Goal: Task Accomplishment & Management: Manage account settings

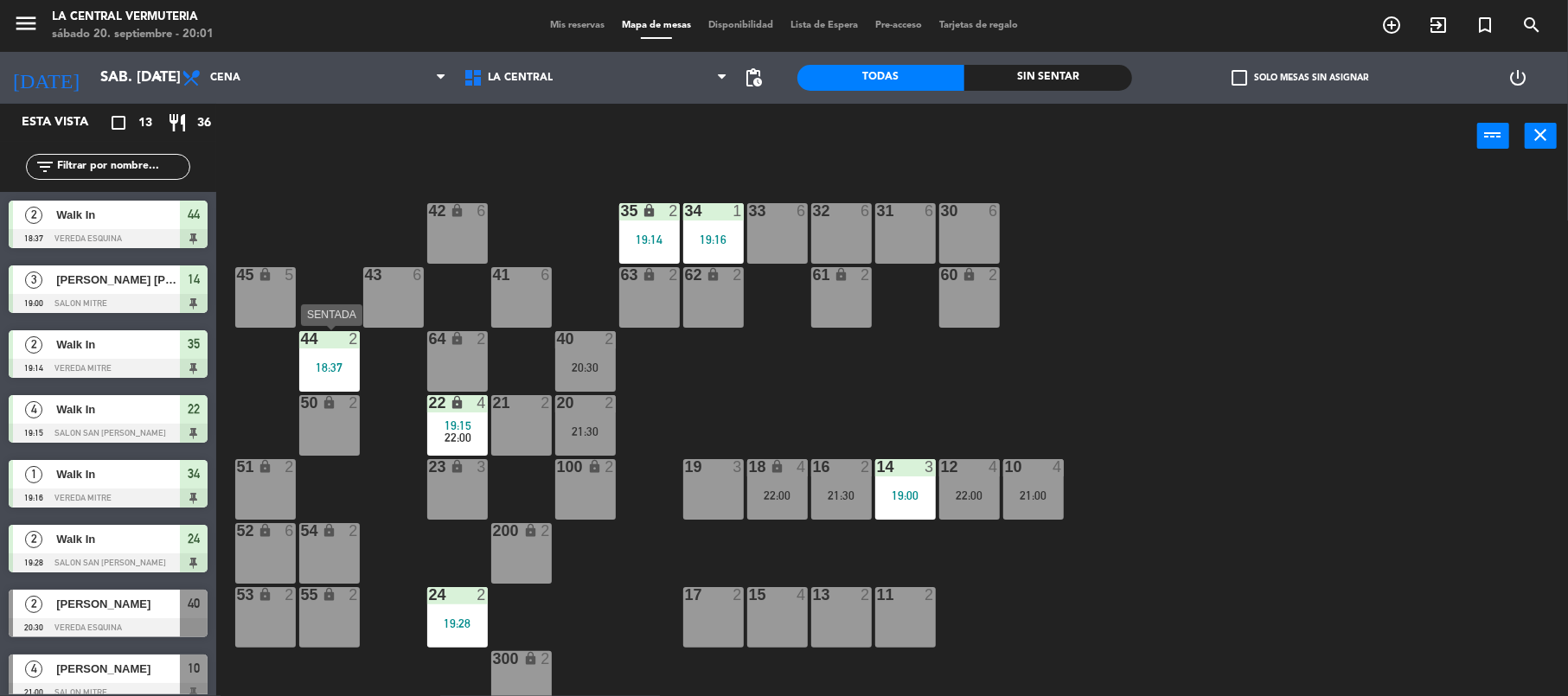
click at [337, 361] on div "18:37" at bounding box center [330, 367] width 61 height 13
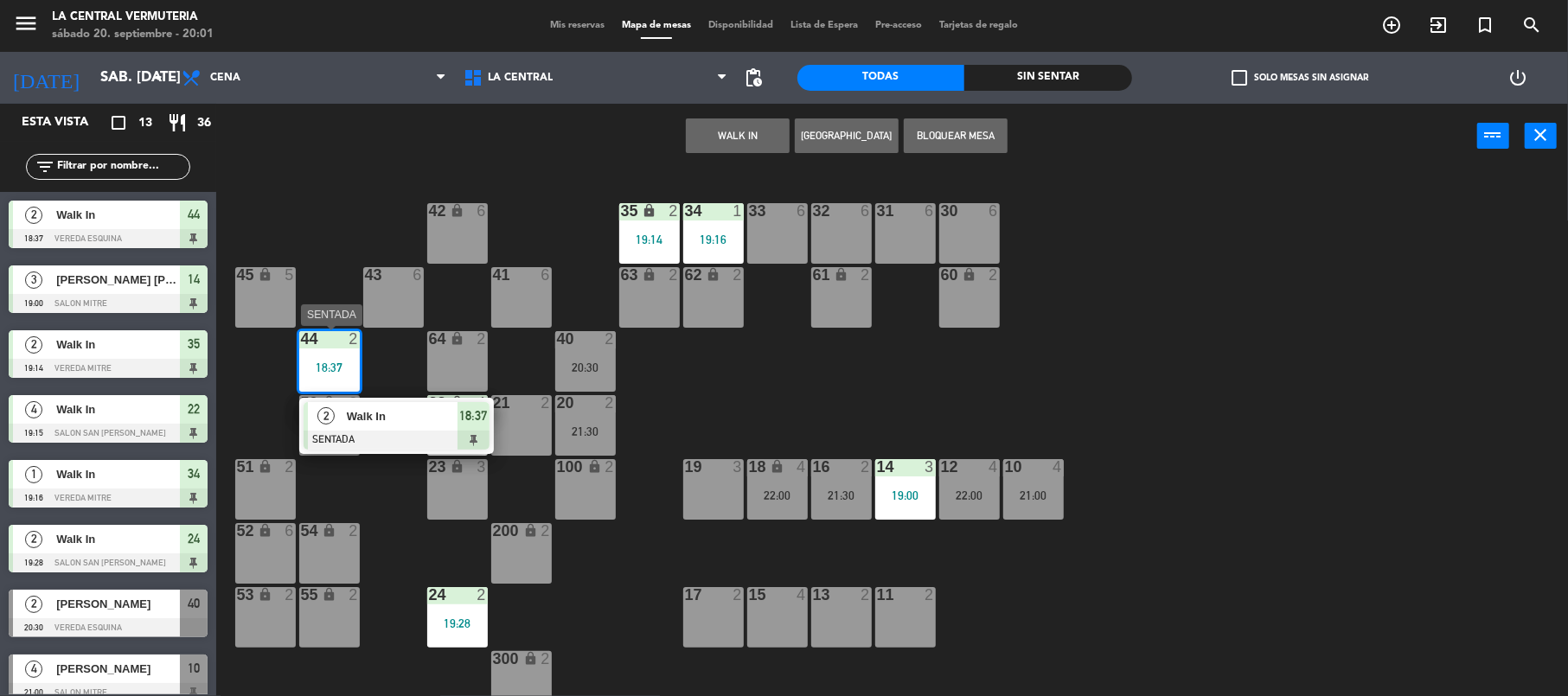
click at [392, 426] on div "Walk In" at bounding box center [401, 416] width 112 height 28
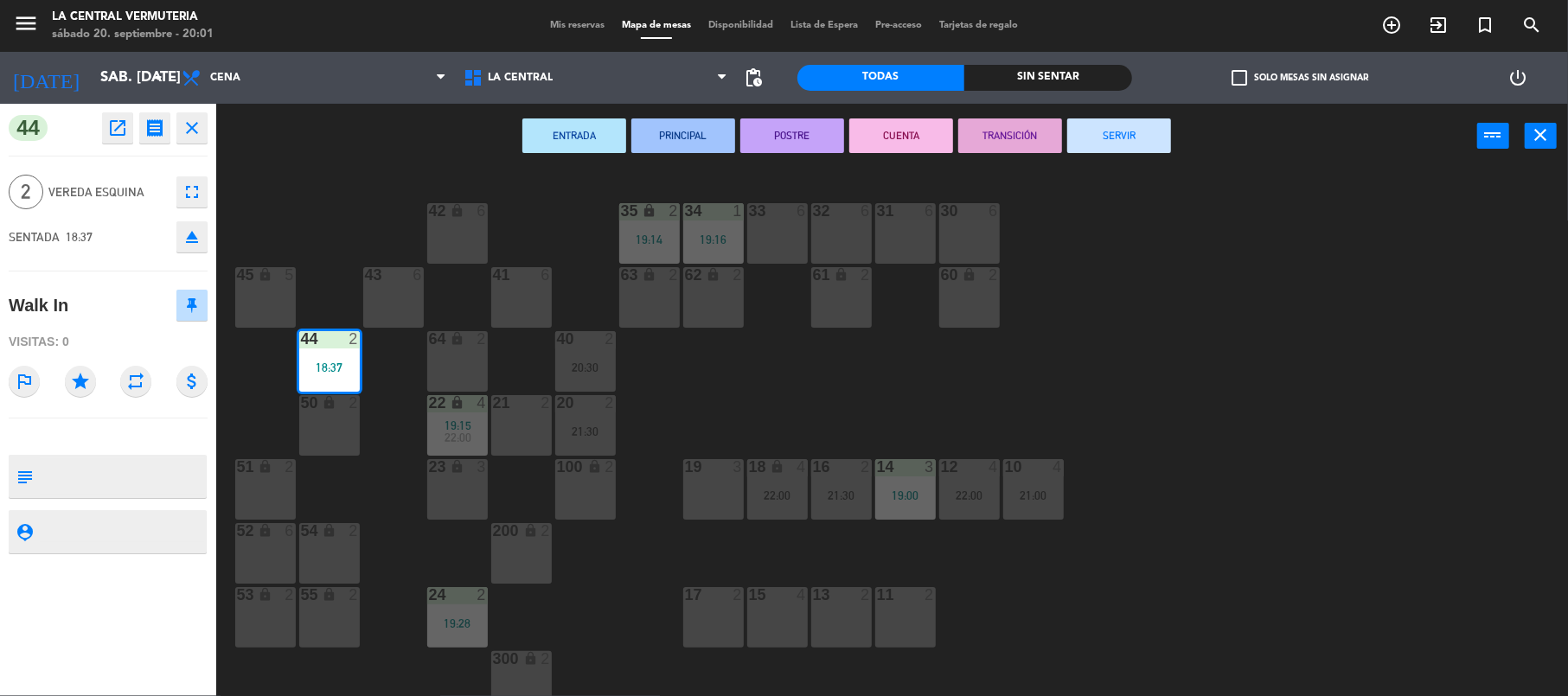
click at [1119, 129] on button "SERVIR" at bounding box center [1119, 136] width 104 height 35
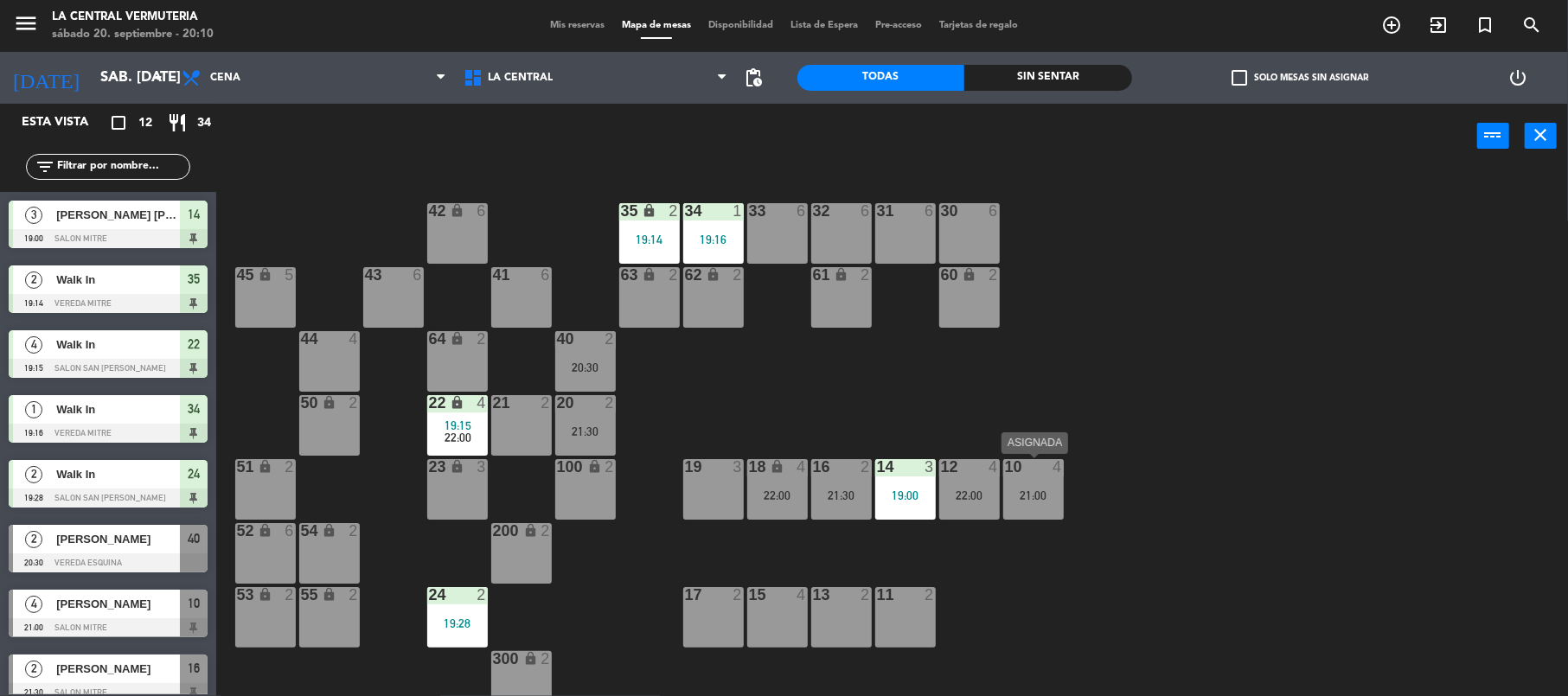
click at [1036, 484] on div "10 4 21:00" at bounding box center [1033, 489] width 61 height 61
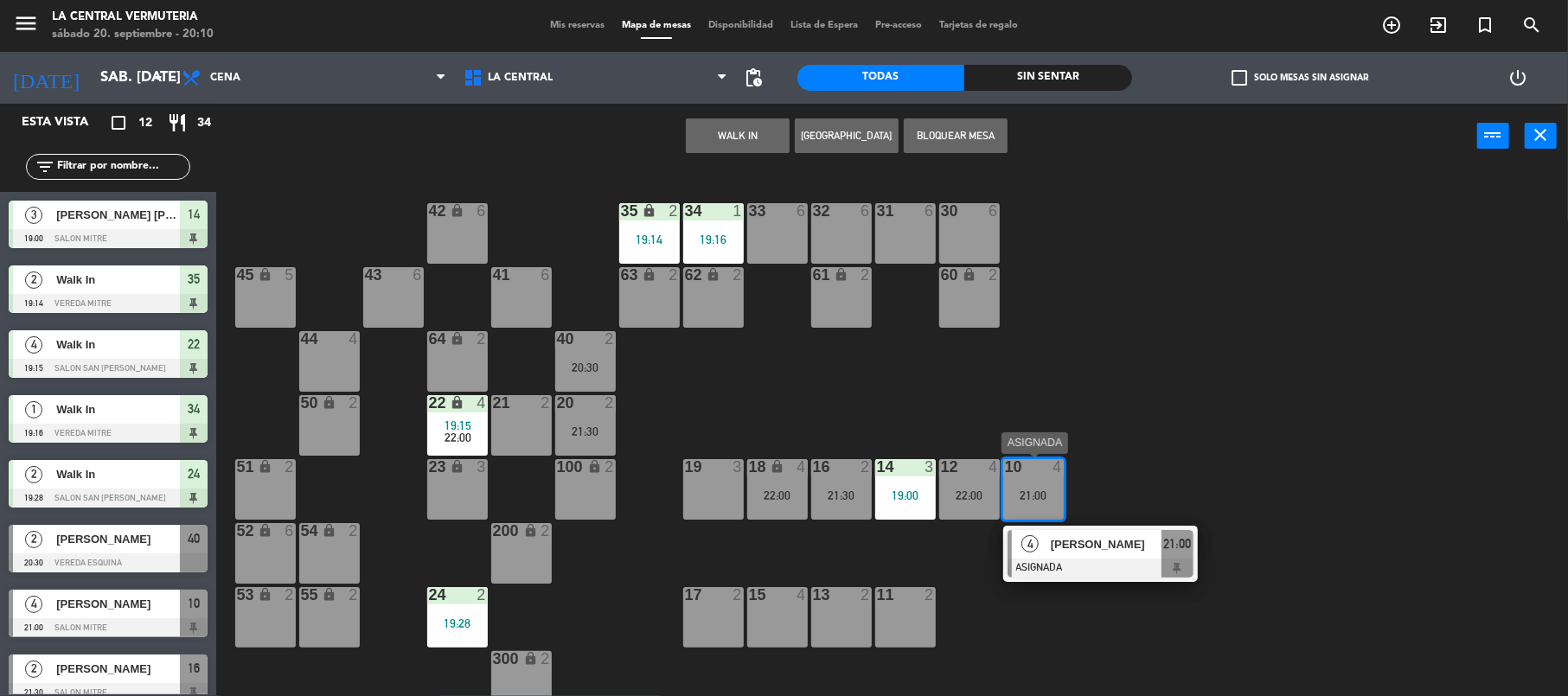
click at [1036, 484] on div "10 4 21:00" at bounding box center [1033, 489] width 61 height 61
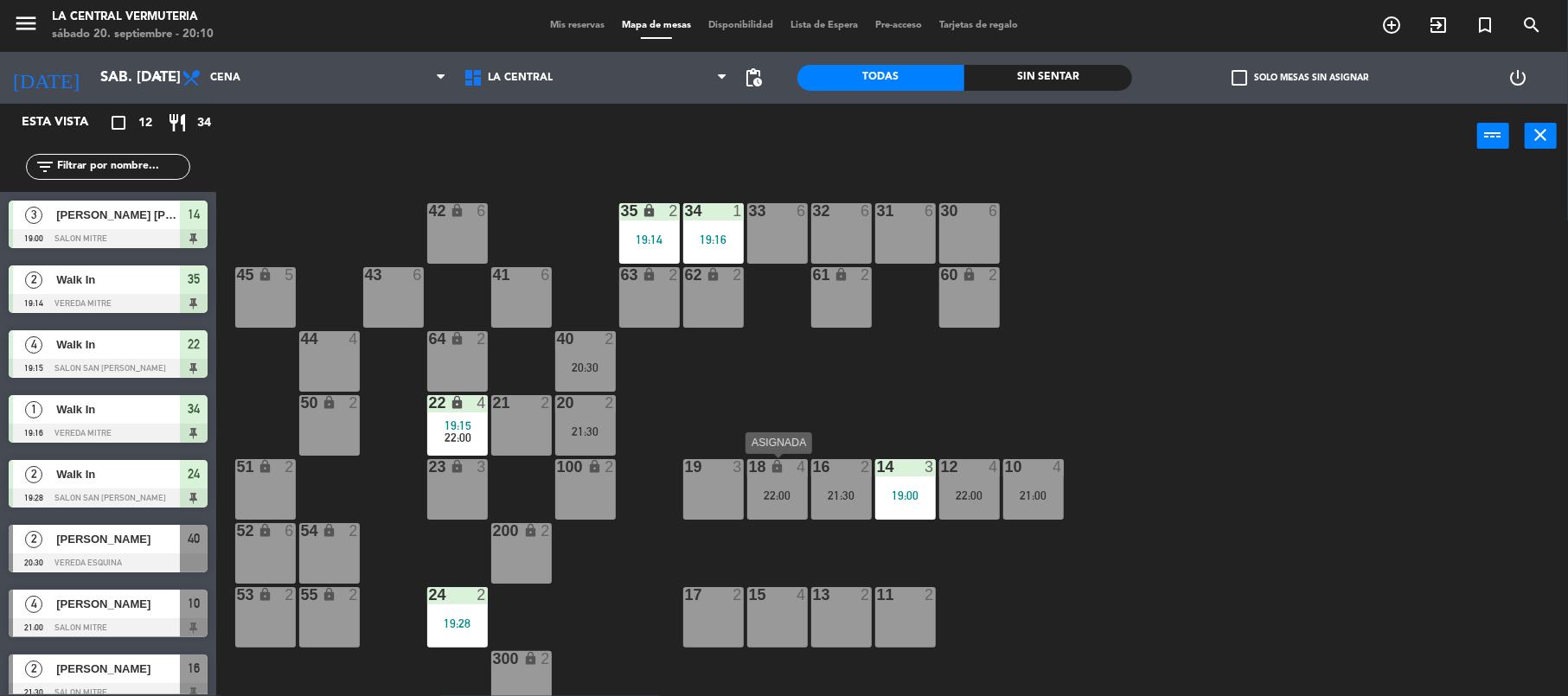
click at [789, 477] on div "18 lock 4 22:00" at bounding box center [778, 489] width 61 height 61
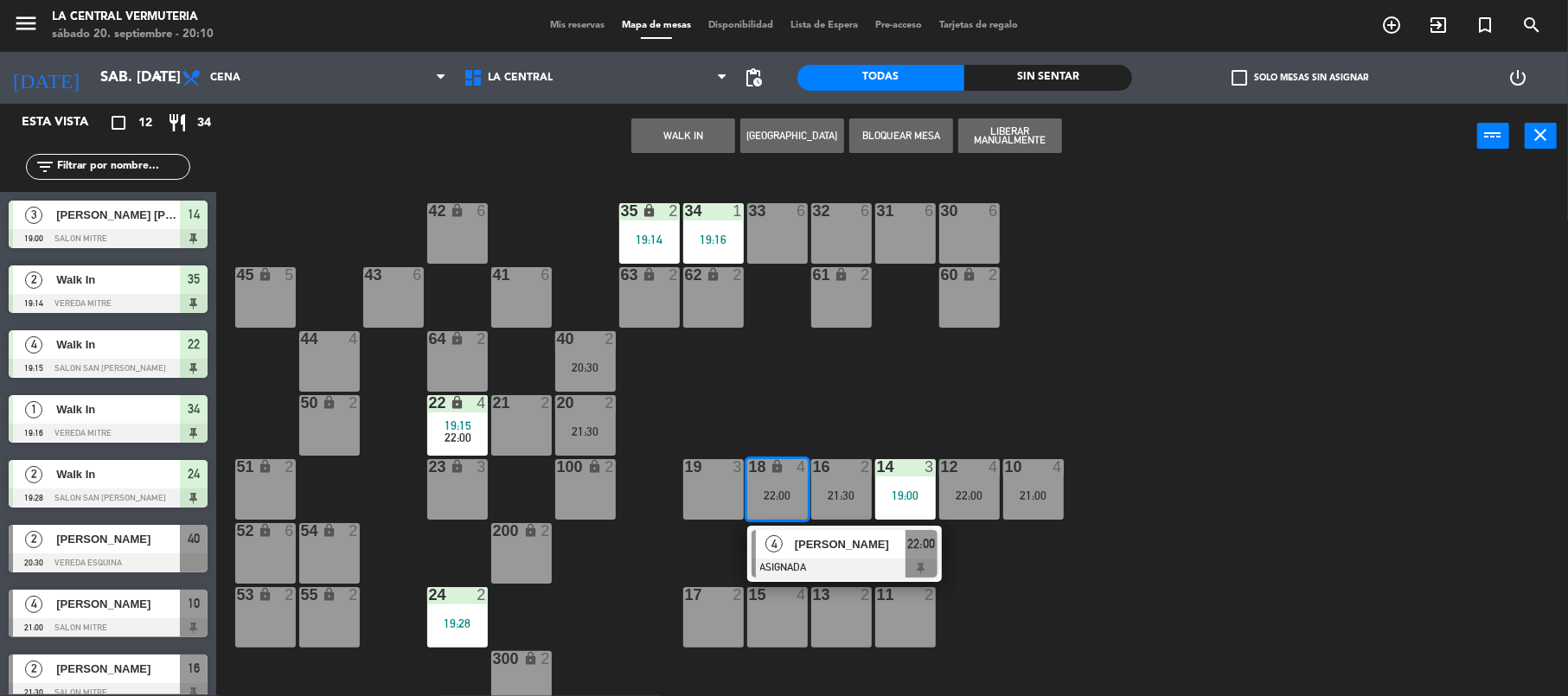
click at [807, 560] on div at bounding box center [844, 567] width 186 height 19
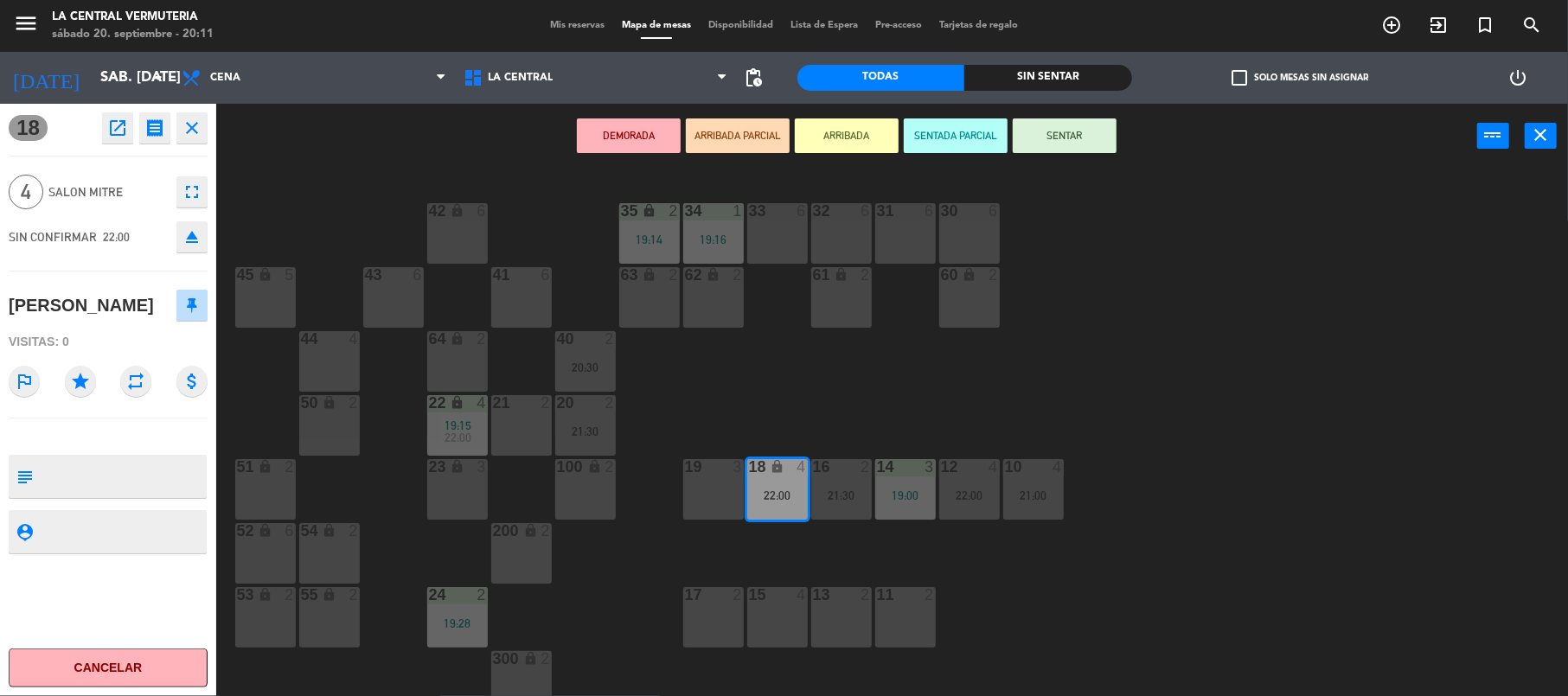
click at [920, 406] on div "42 lock 6 35 lock 2 19:14 34 1 19:16 33 6 32 6 31 6 30 6 43 6 41 6 60 lock 2 61…" at bounding box center [899, 435] width 1337 height 527
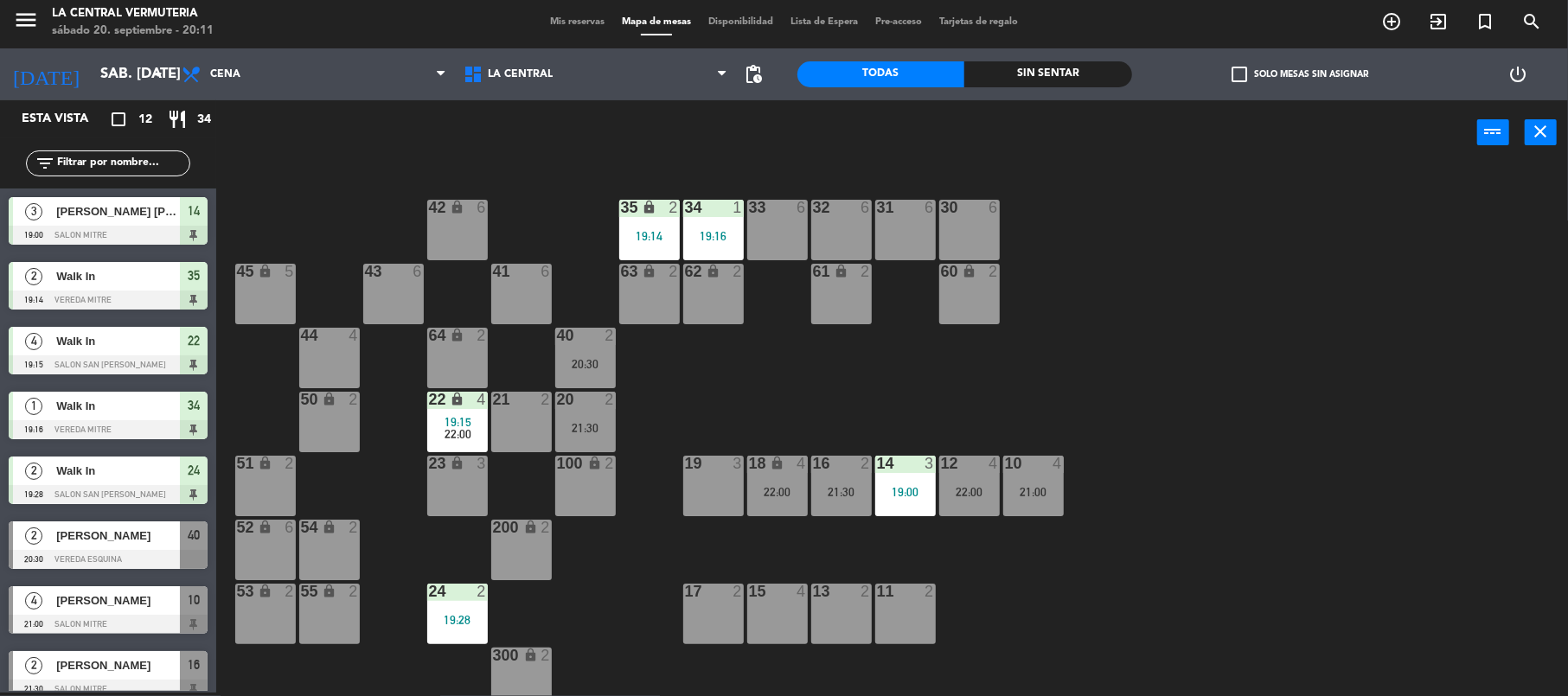
scroll to position [150, 0]
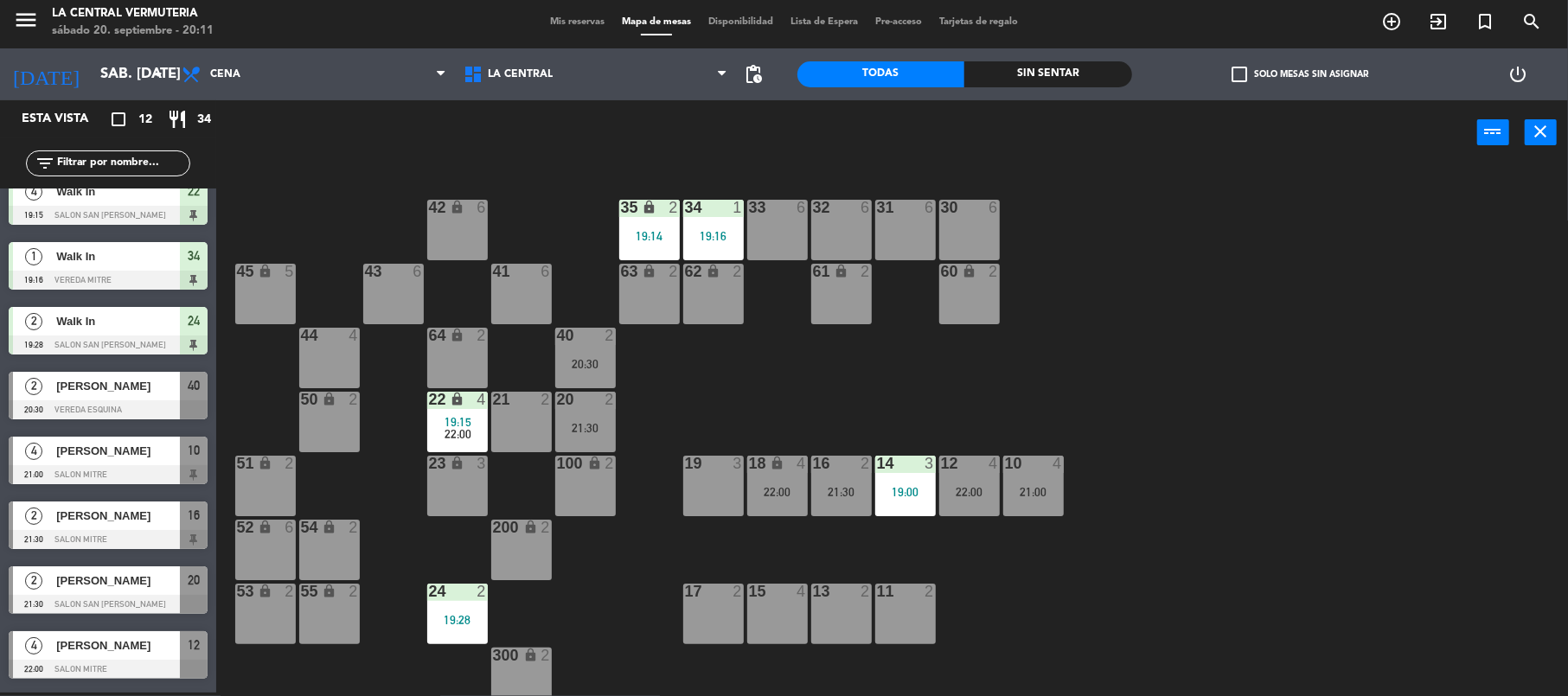
click at [980, 503] on div "12 4 22:00" at bounding box center [970, 486] width 61 height 61
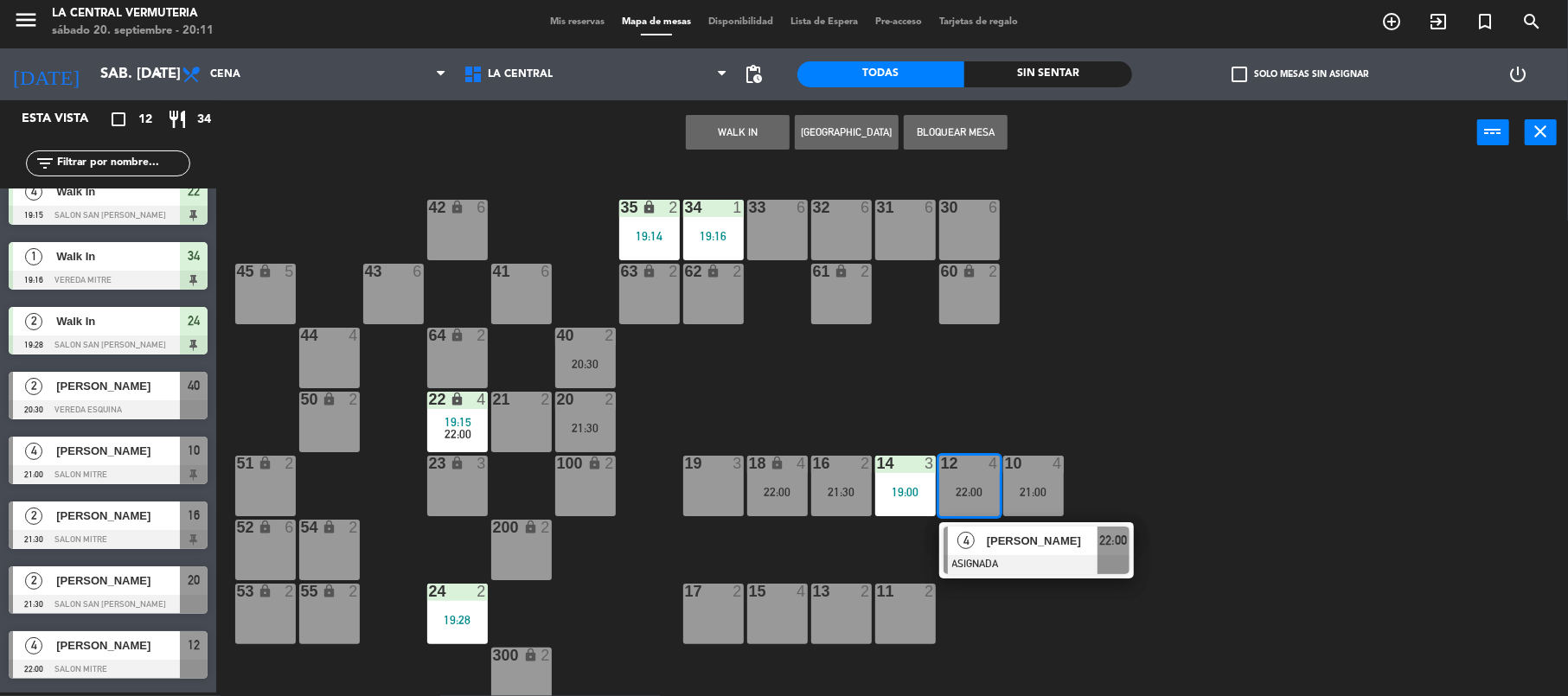
click at [980, 503] on div "12 4 22:00" at bounding box center [970, 486] width 61 height 61
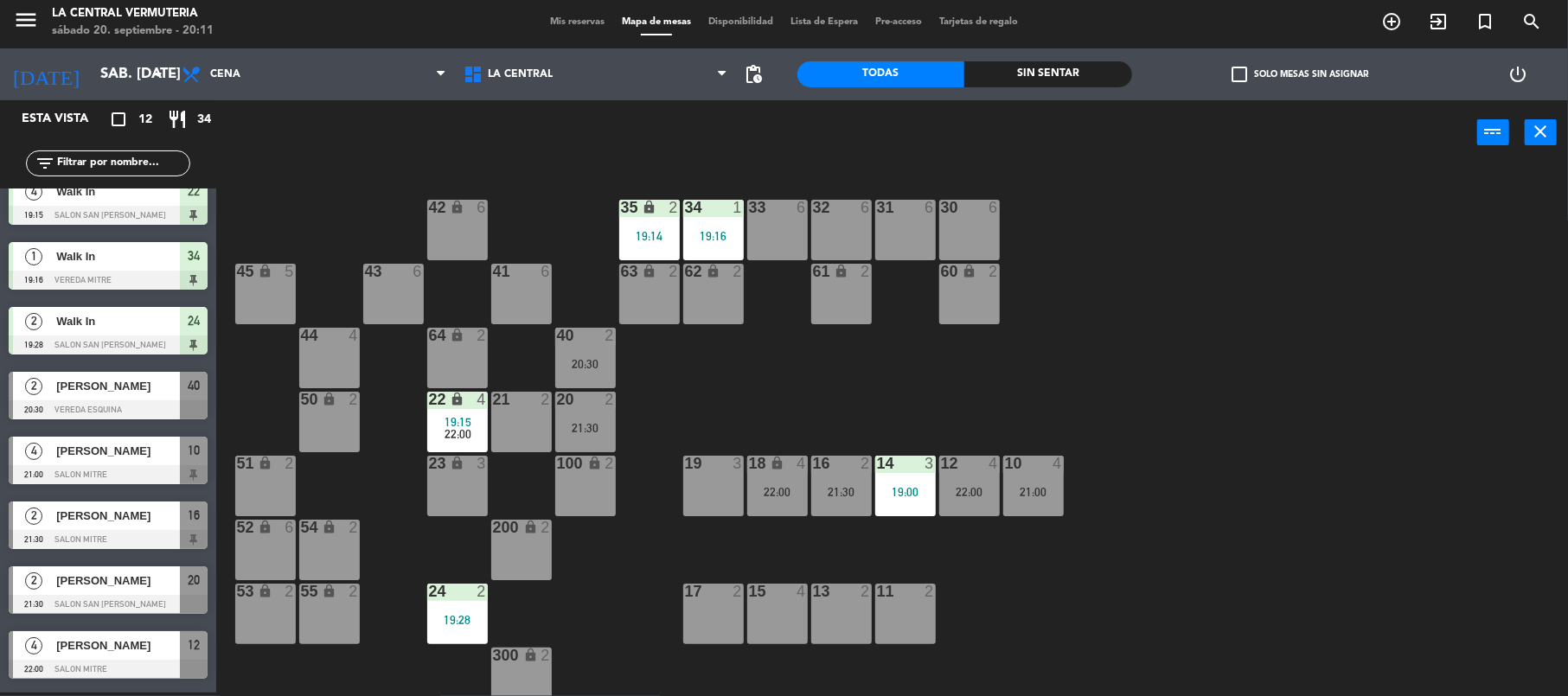
click at [768, 477] on div "18 lock 4 22:00" at bounding box center [778, 486] width 61 height 61
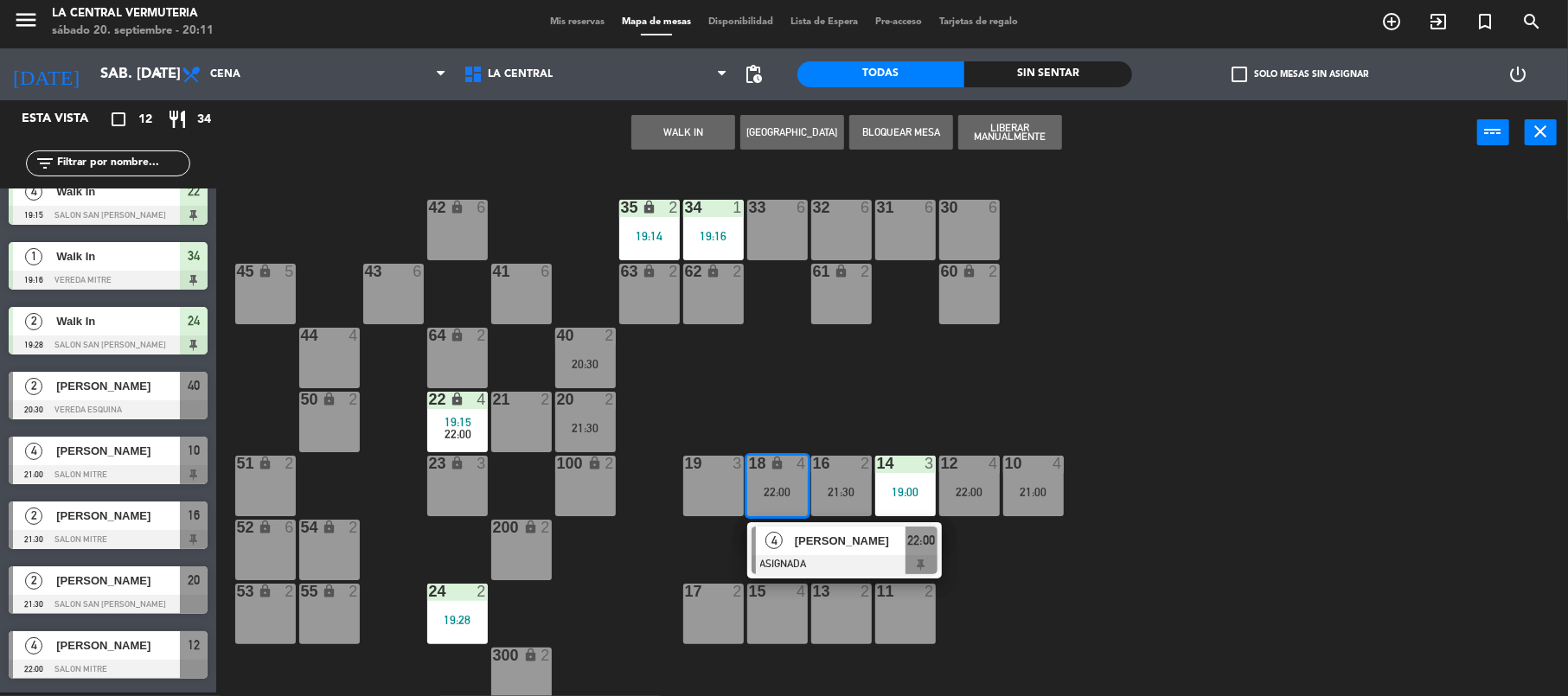
click at [821, 546] on span "[PERSON_NAME]" at bounding box center [850, 541] width 111 height 18
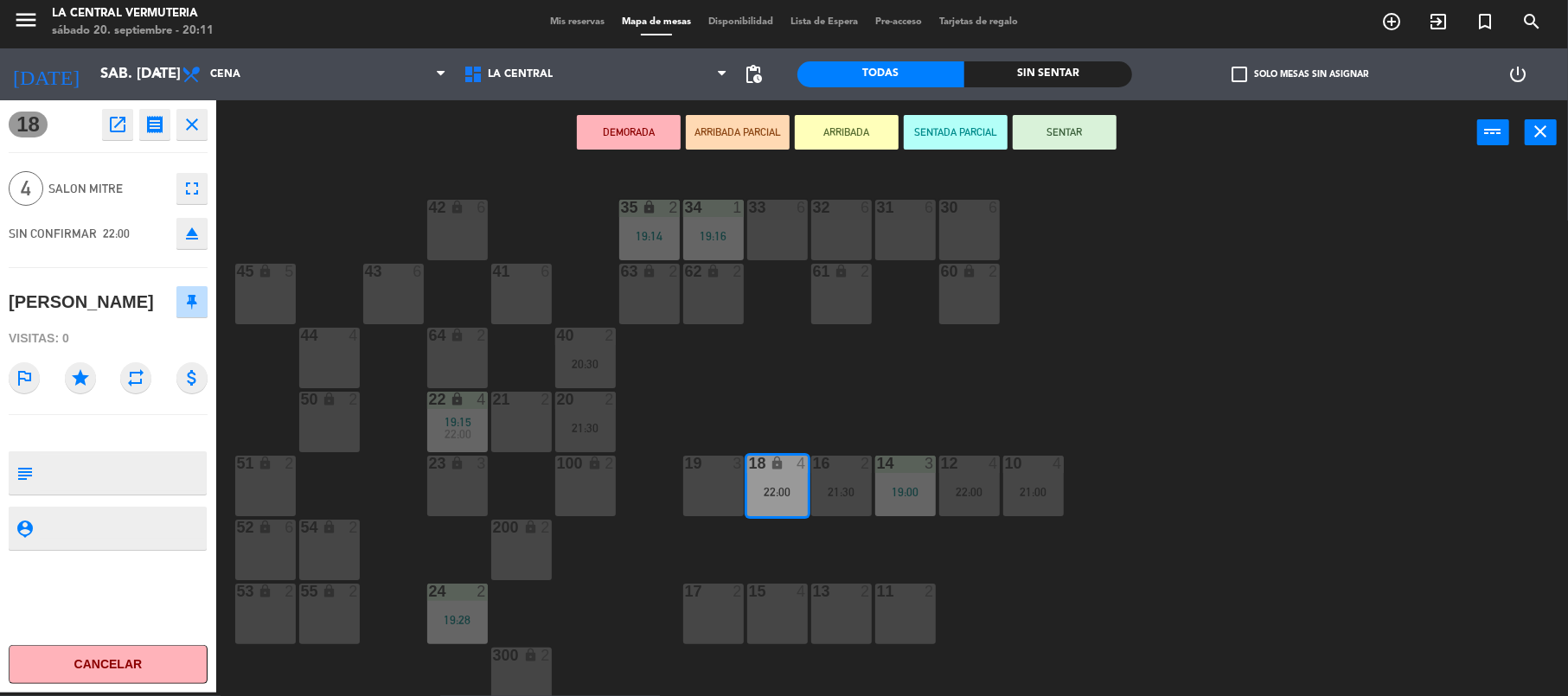
drag, startPoint x: 61, startPoint y: 640, endPoint x: 81, endPoint y: 682, distance: 46.5
click at [64, 651] on div "18 open_in_new receipt 10:00 PM sáb., [DATE] 4 personas [PERSON_NAME] Mesa 18 c…" at bounding box center [107, 396] width 216 height 592
click at [1105, 617] on div "42 lock 6 35 lock 2 19:14 34 1 19:16 33 6 32 6 31 6 30 6 43 6 41 6 60 lock 2 61…" at bounding box center [899, 432] width 1337 height 527
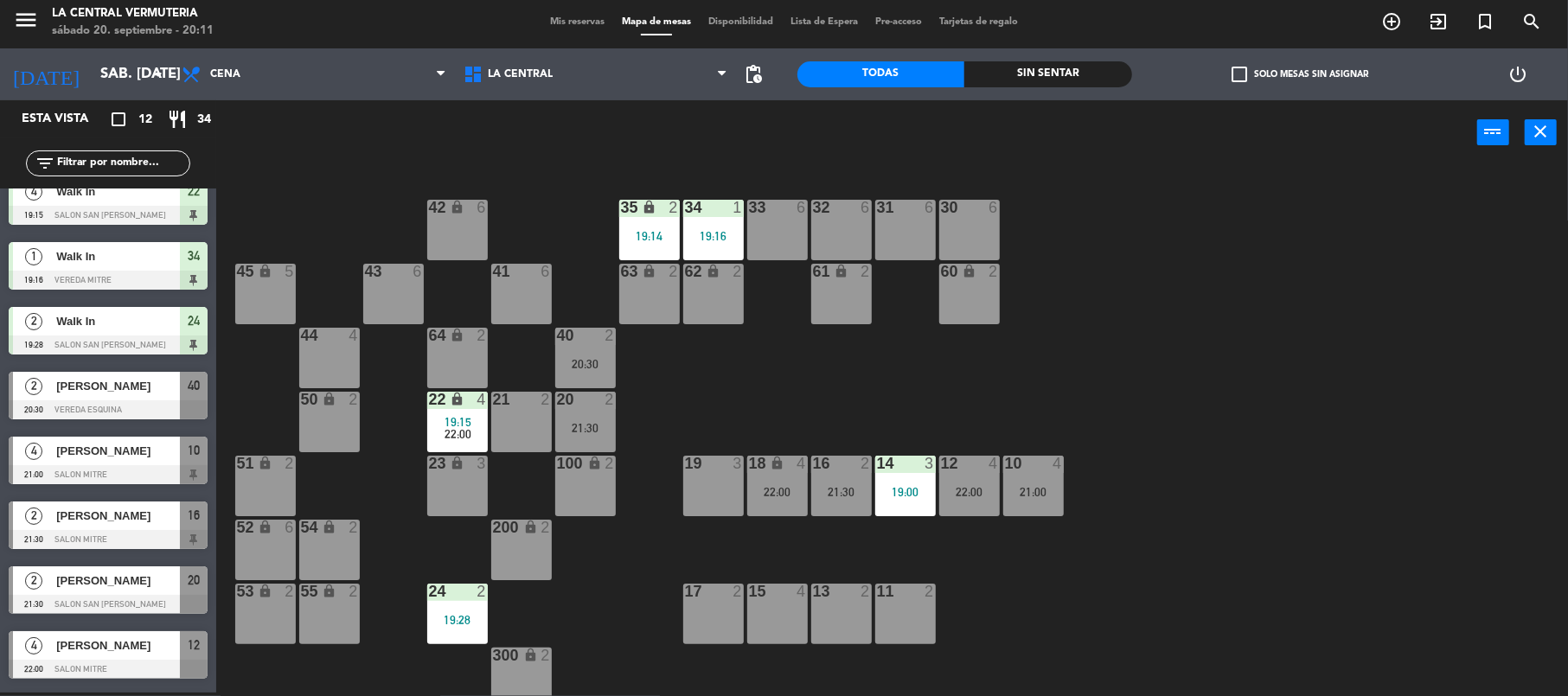
click at [780, 478] on div "18 lock 4 22:00" at bounding box center [778, 486] width 61 height 61
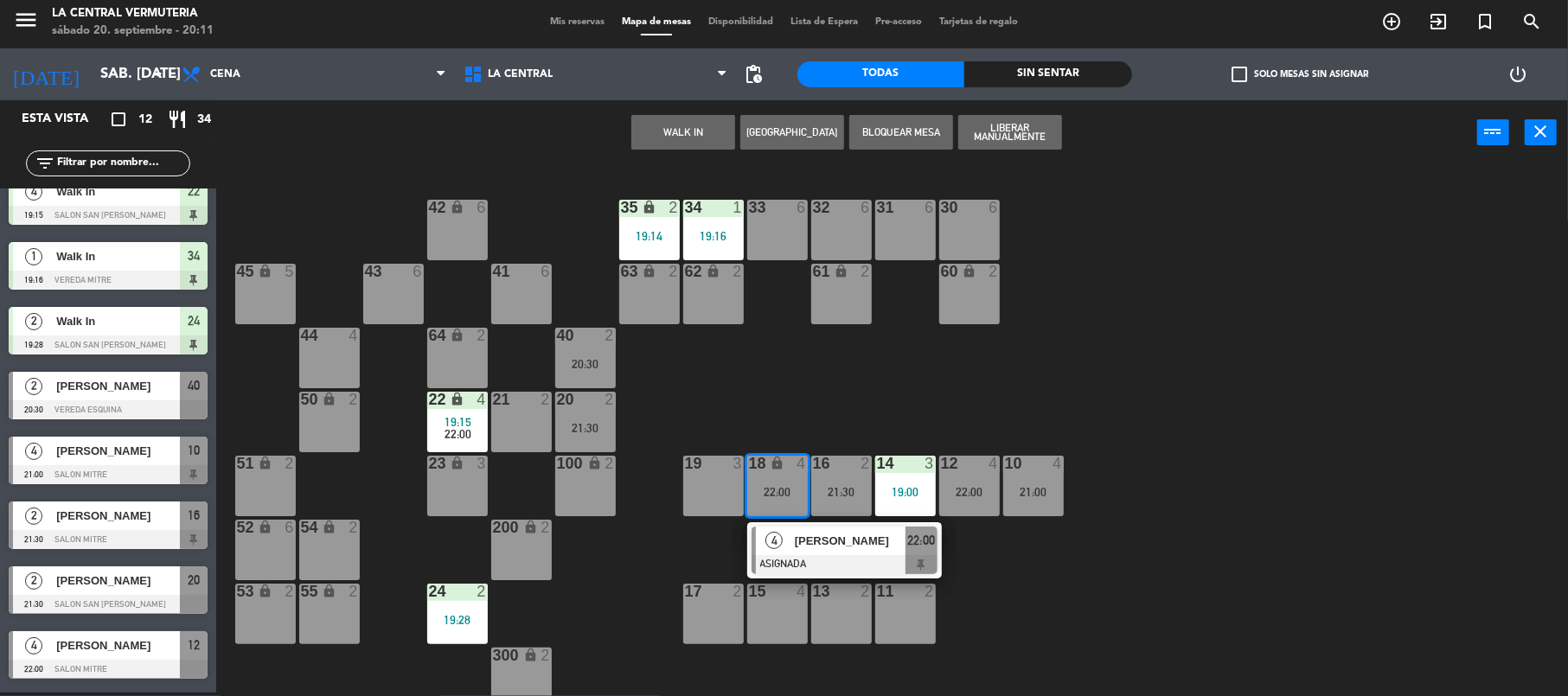
click at [780, 533] on div "4" at bounding box center [774, 540] width 37 height 28
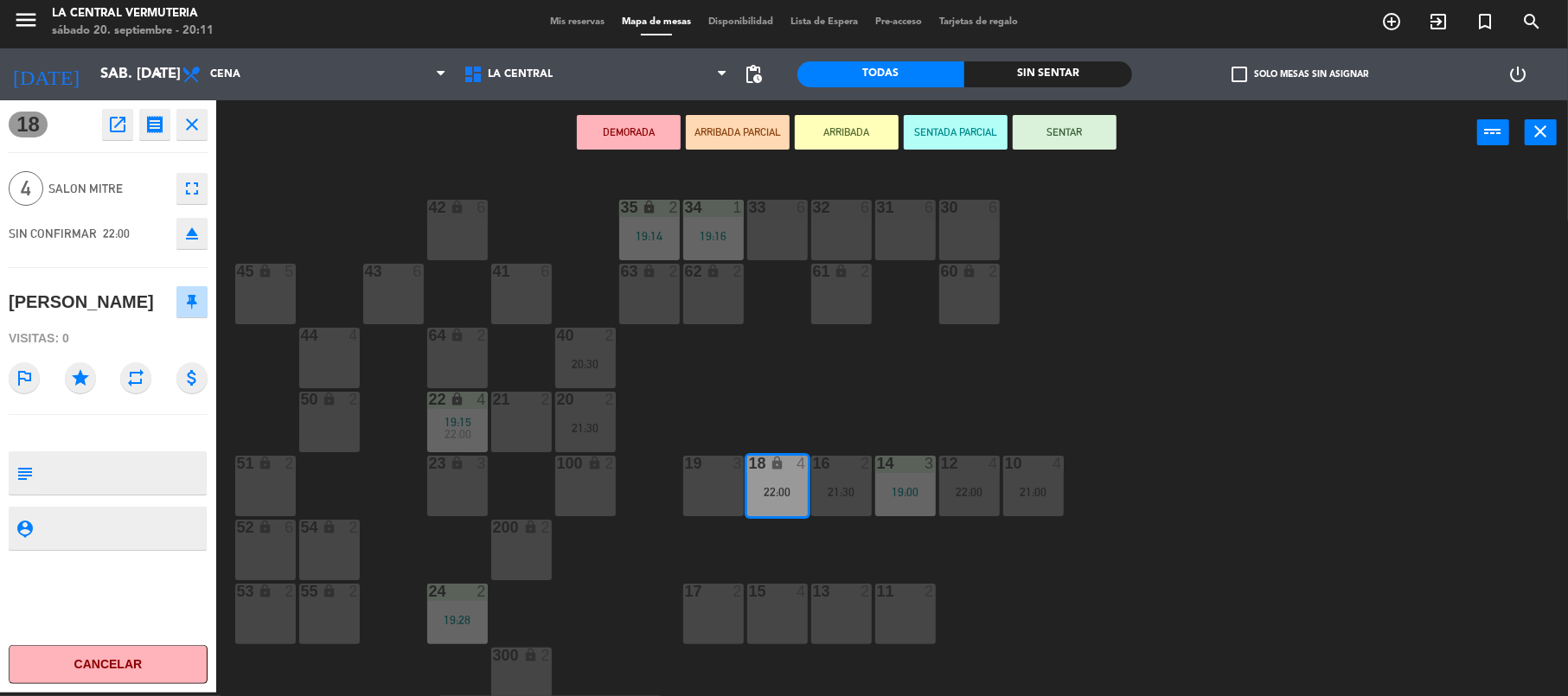
click at [95, 655] on button "Cancelar" at bounding box center [107, 664] width 199 height 39
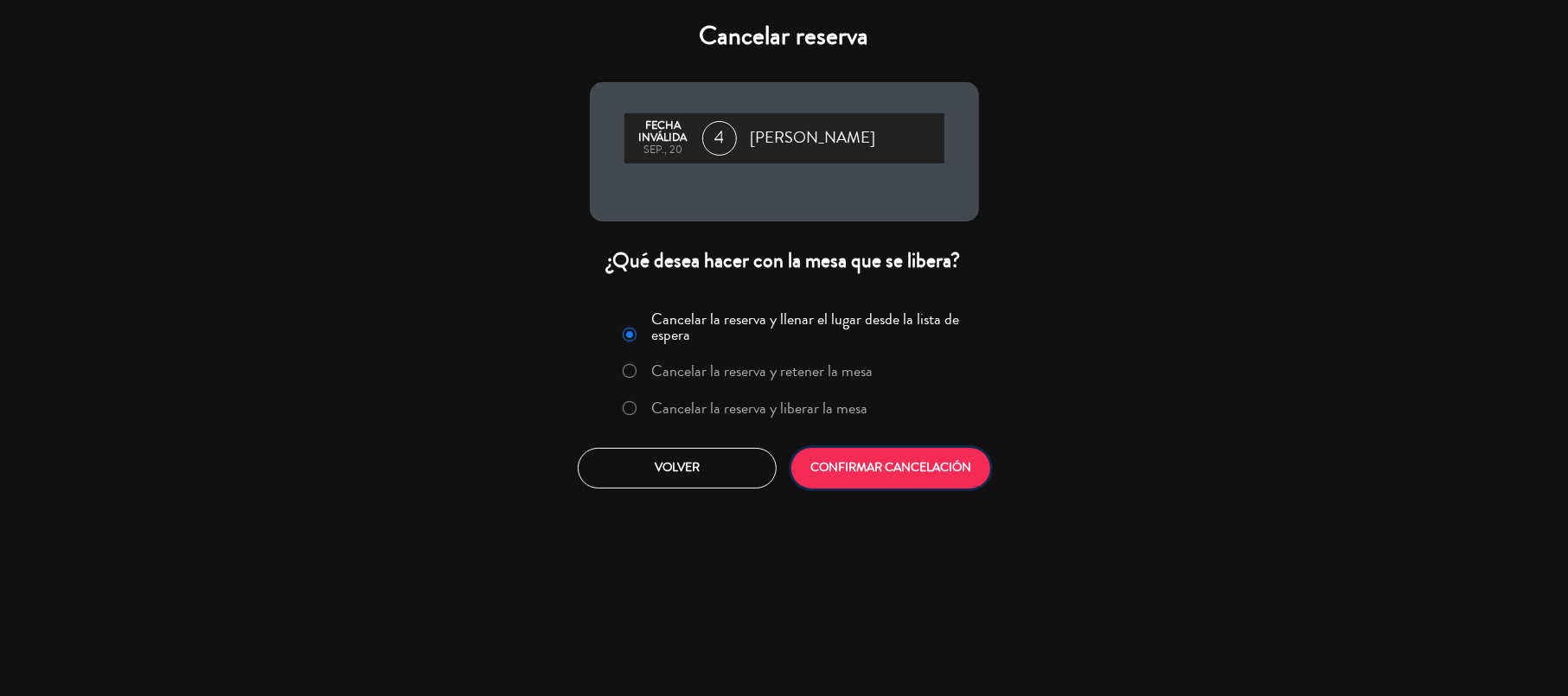
click at [895, 460] on button "CONFIRMAR CANCELACIÓN" at bounding box center [891, 468] width 199 height 40
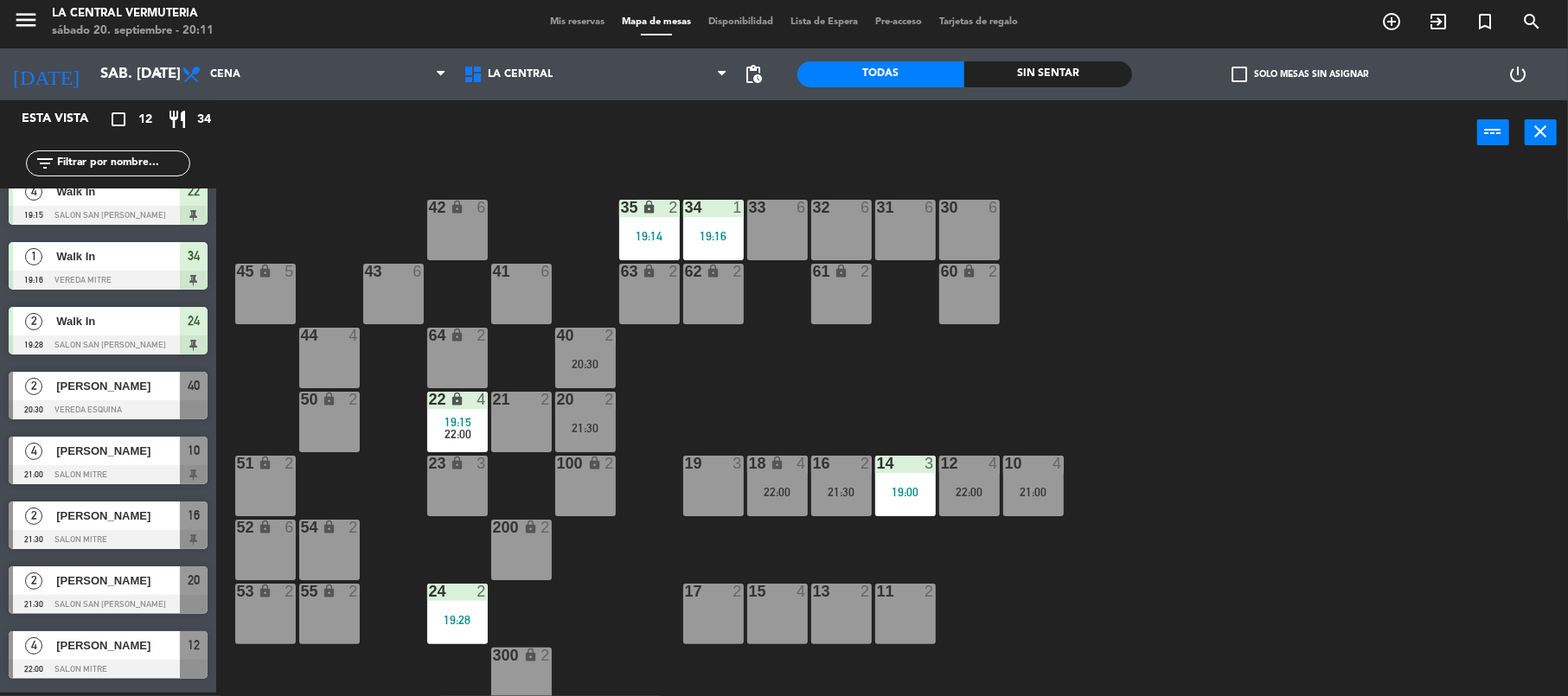
click at [1199, 523] on div "42 lock 6 35 lock 2 19:14 34 1 19:16 33 6 32 6 31 6 30 6 43 6 41 6 60 lock 2 61…" at bounding box center [899, 432] width 1337 height 527
click at [980, 485] on div "22:00" at bounding box center [970, 491] width 61 height 13
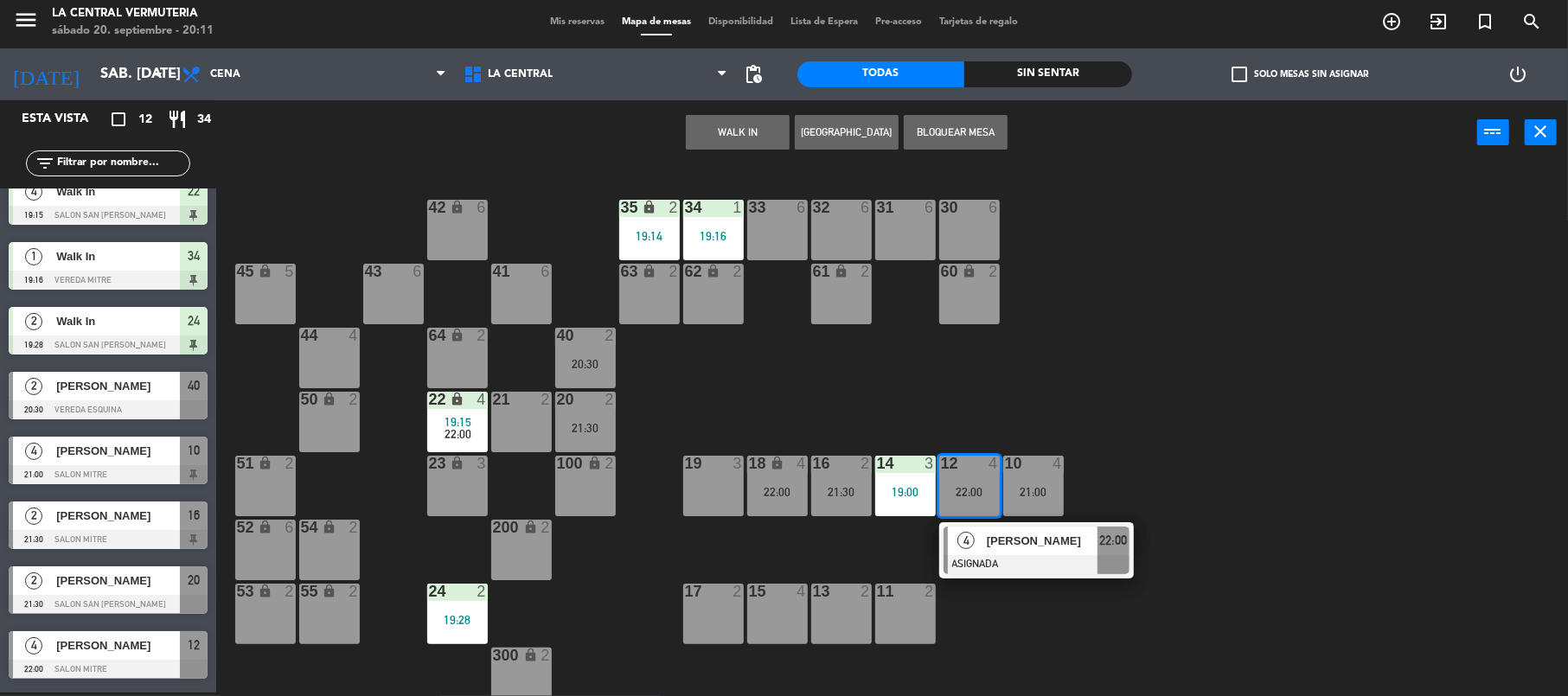
click at [1001, 552] on div "[PERSON_NAME]" at bounding box center [1042, 540] width 112 height 28
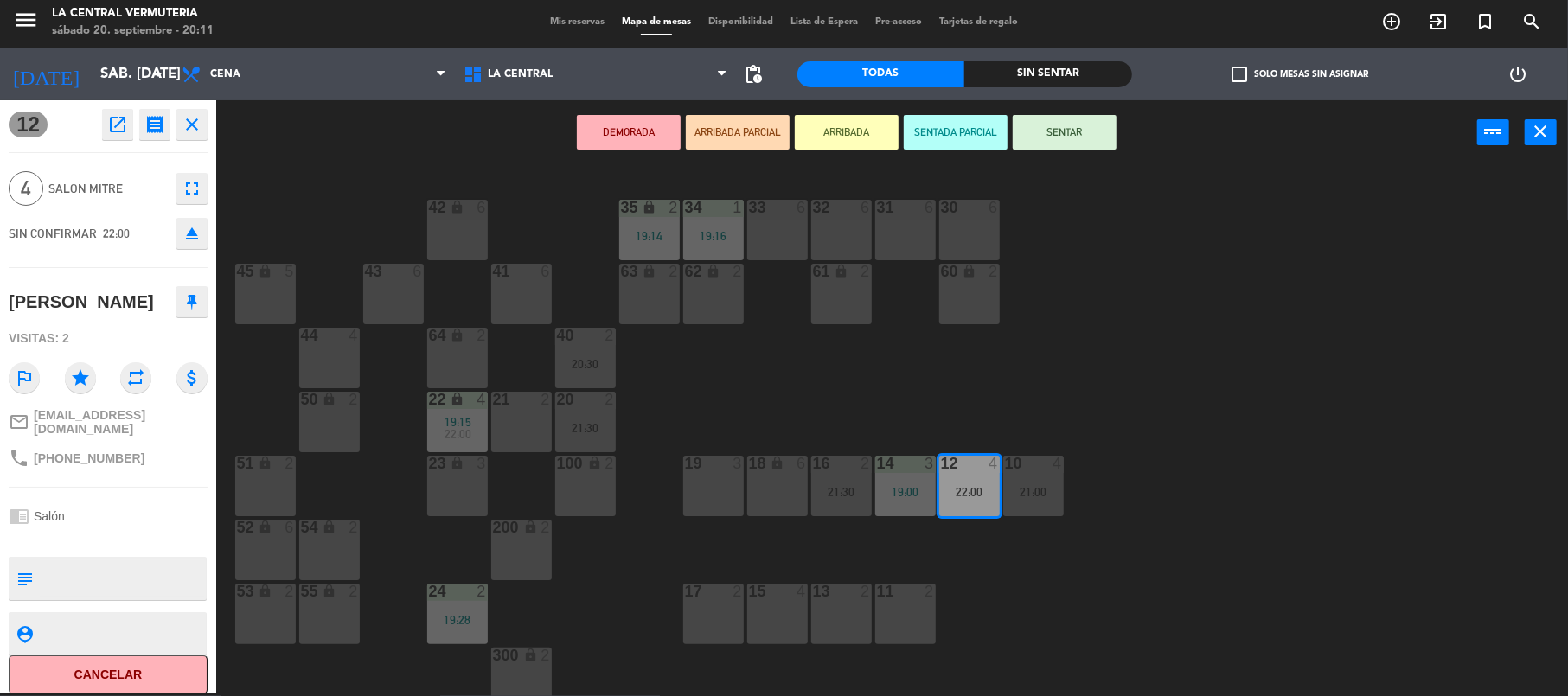
click at [775, 488] on div "18 lock 6" at bounding box center [778, 486] width 61 height 61
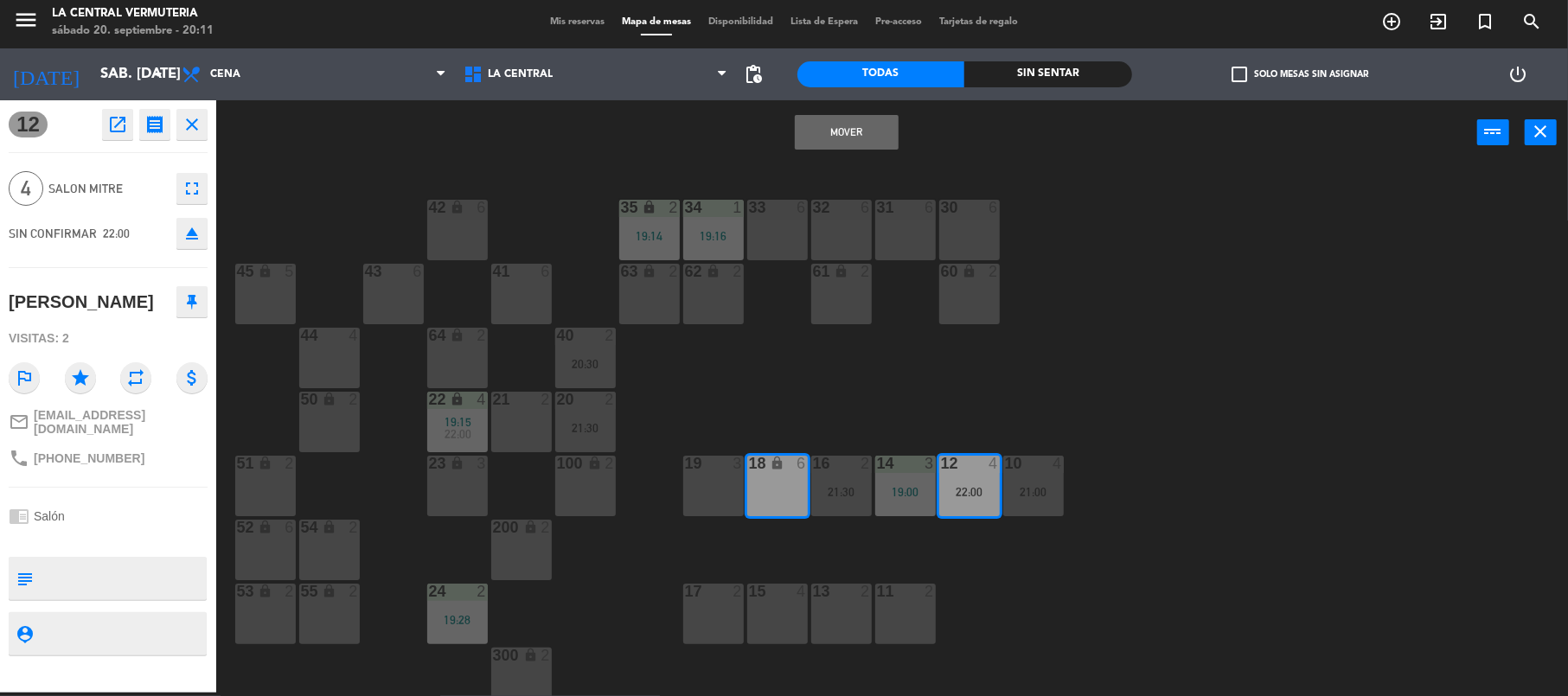
click at [848, 135] on button "Mover" at bounding box center [846, 132] width 104 height 35
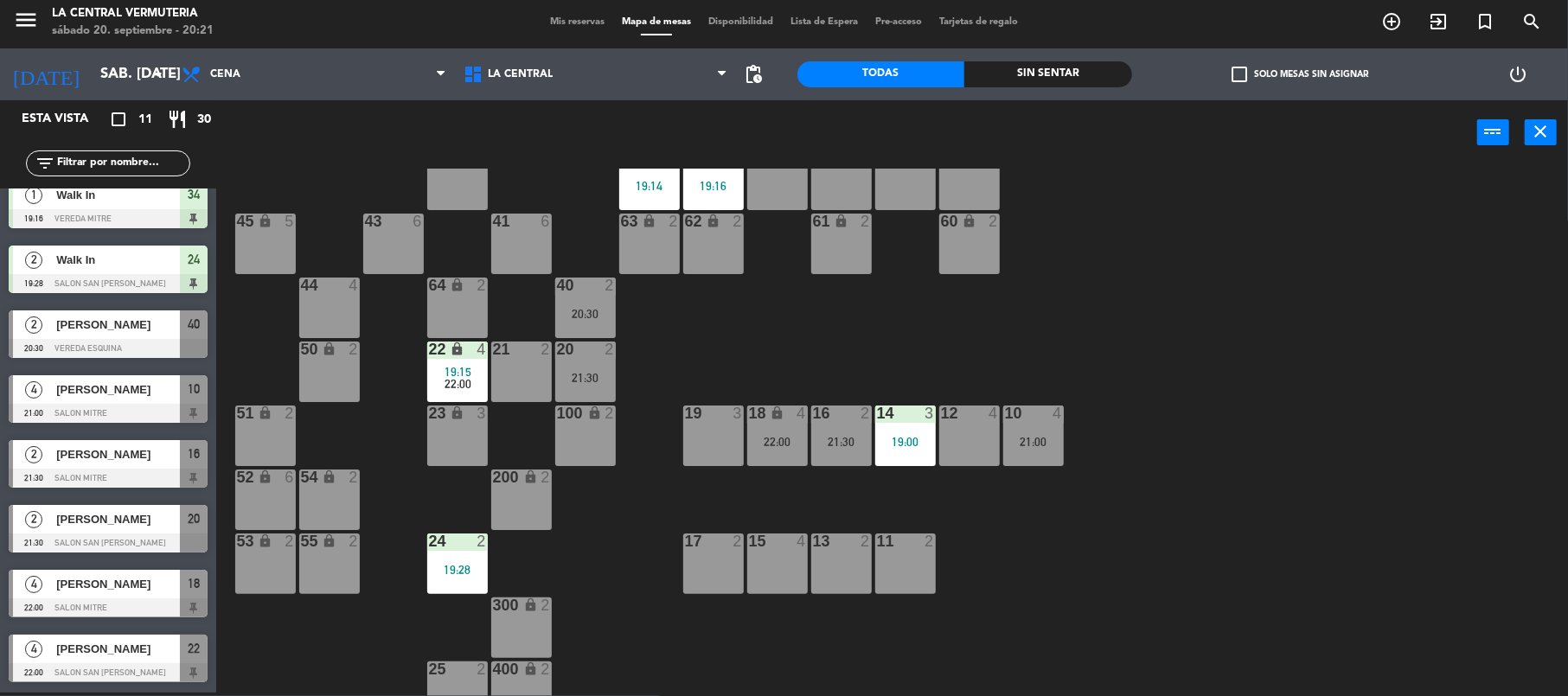
scroll to position [74, 0]
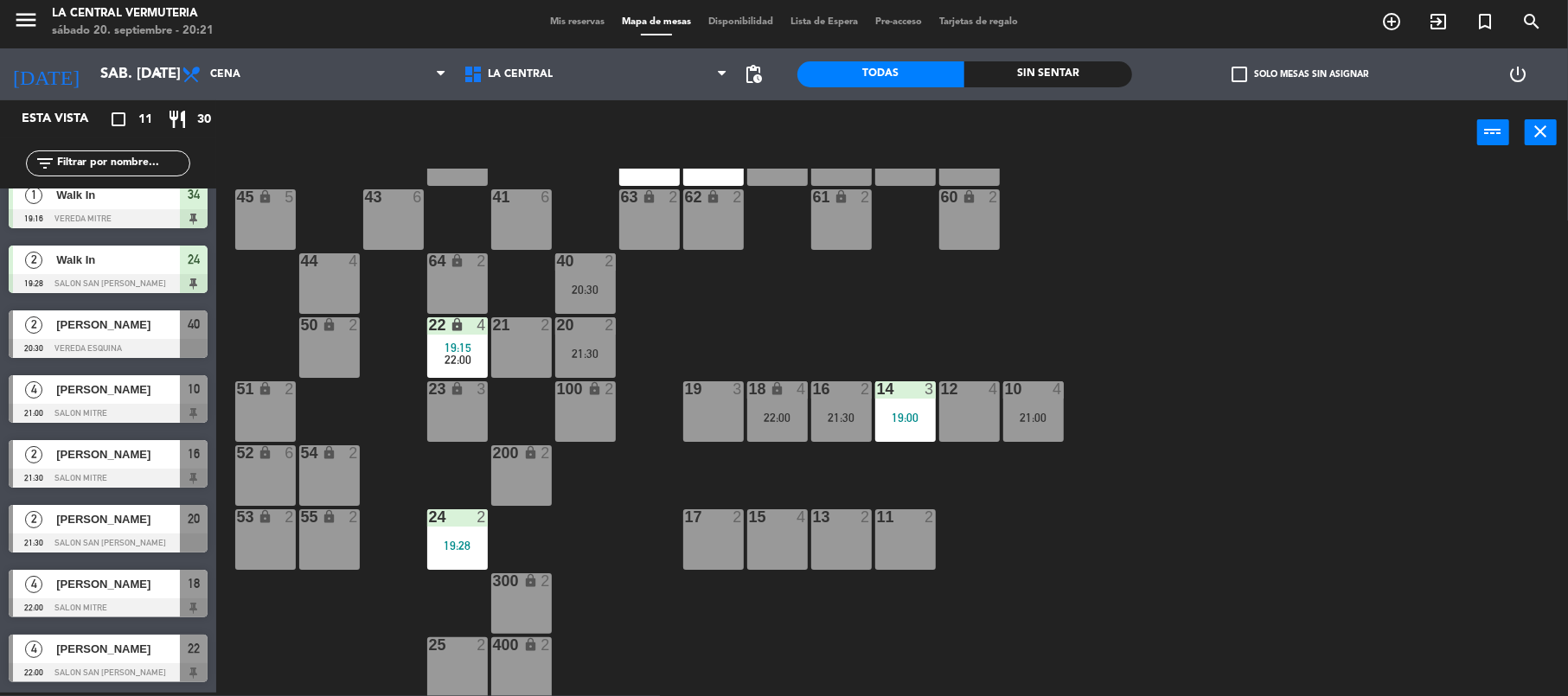
click at [784, 531] on div "15 4" at bounding box center [778, 540] width 61 height 61
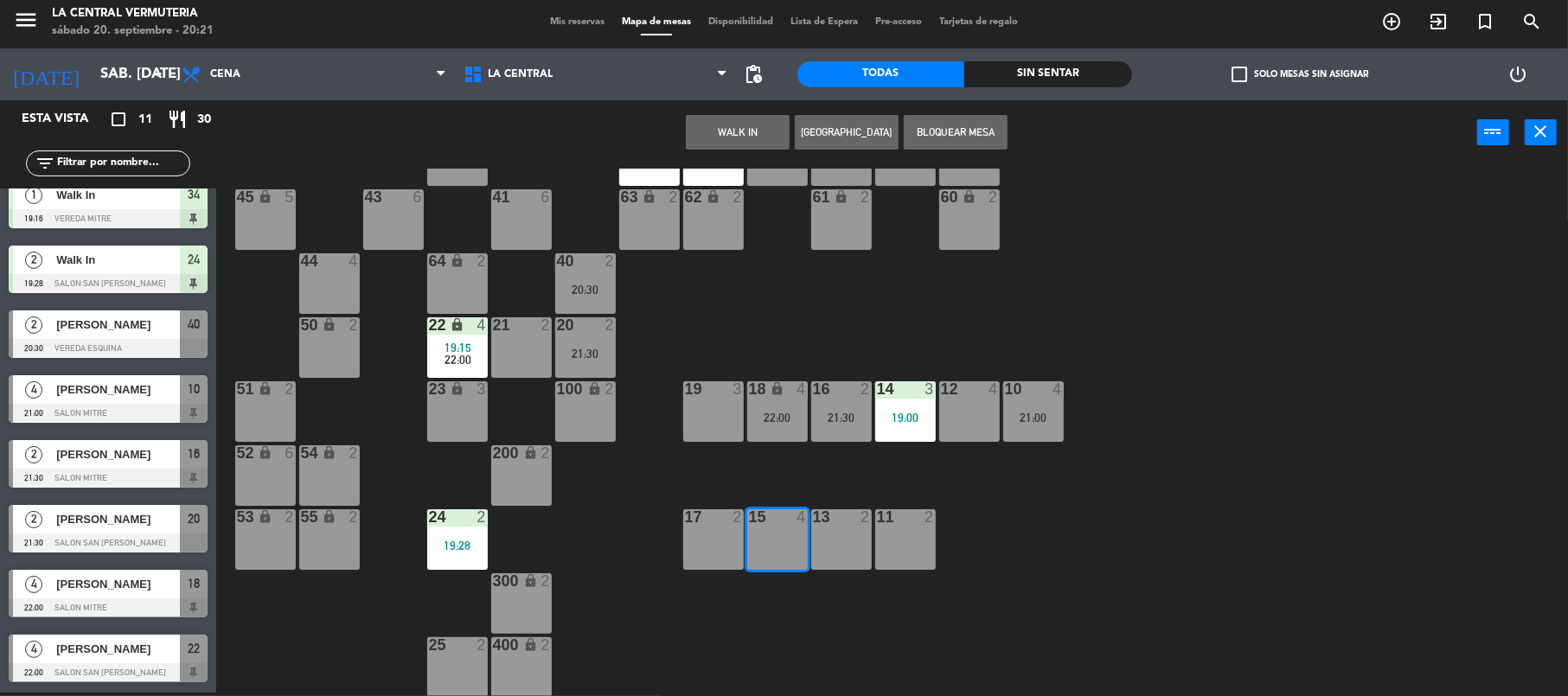
click at [714, 123] on button "WALK IN" at bounding box center [738, 132] width 104 height 35
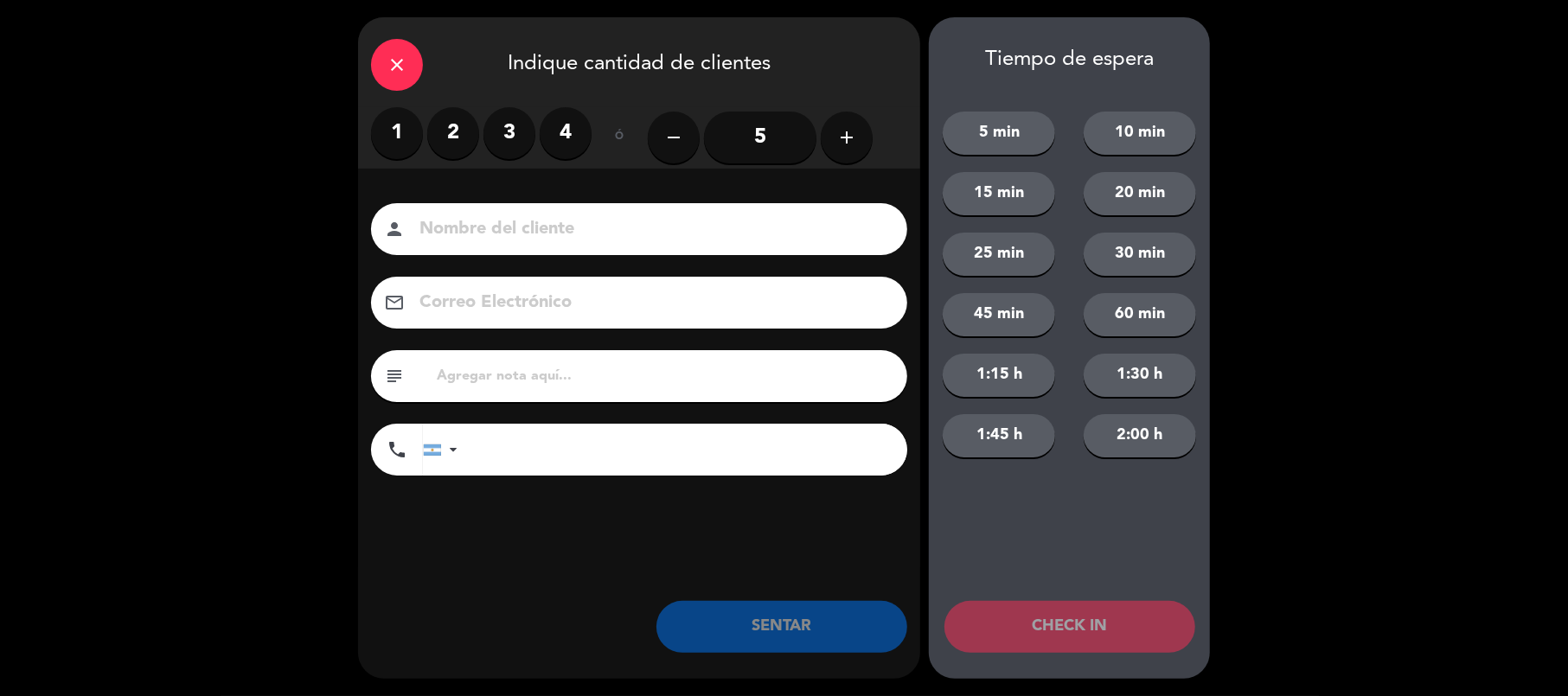
click at [506, 135] on label "3" at bounding box center [509, 133] width 51 height 51
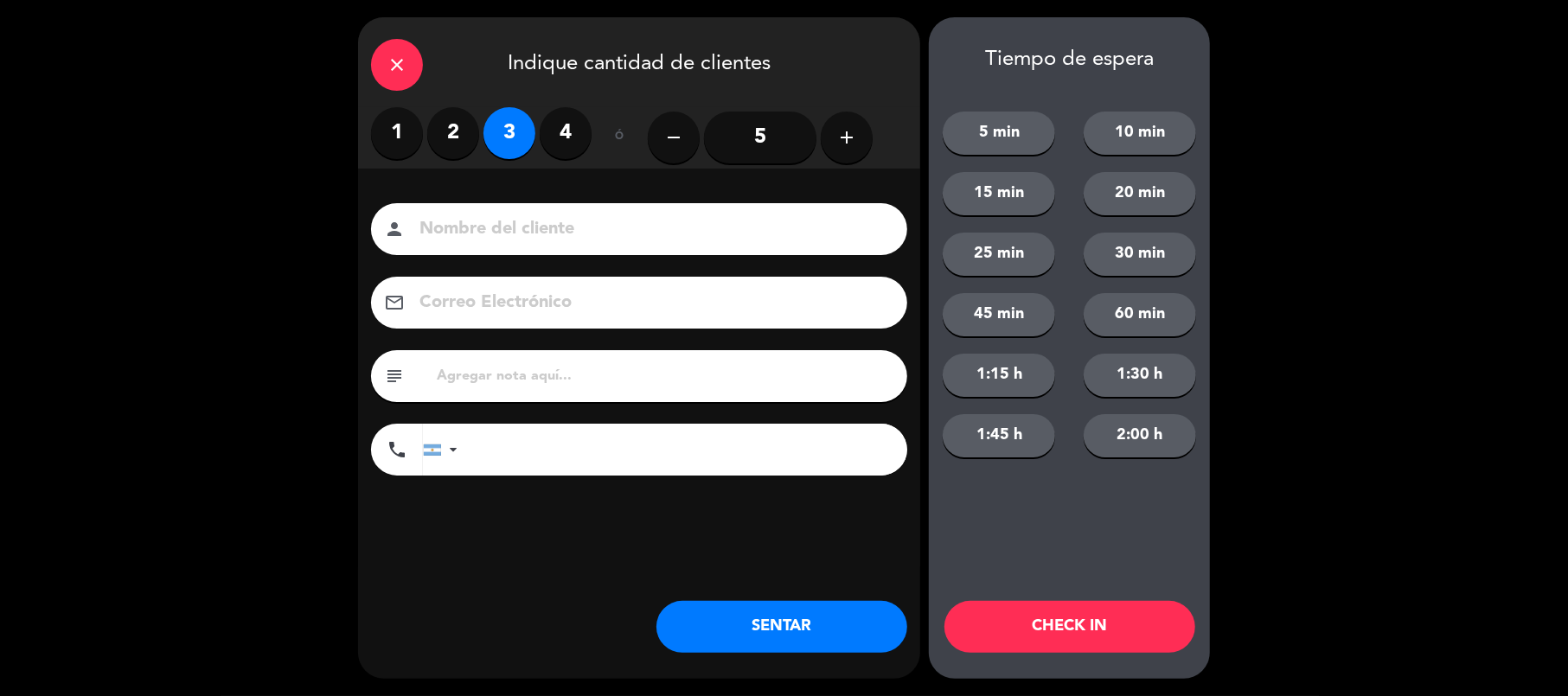
click at [852, 634] on button "SENTAR" at bounding box center [782, 626] width 251 height 51
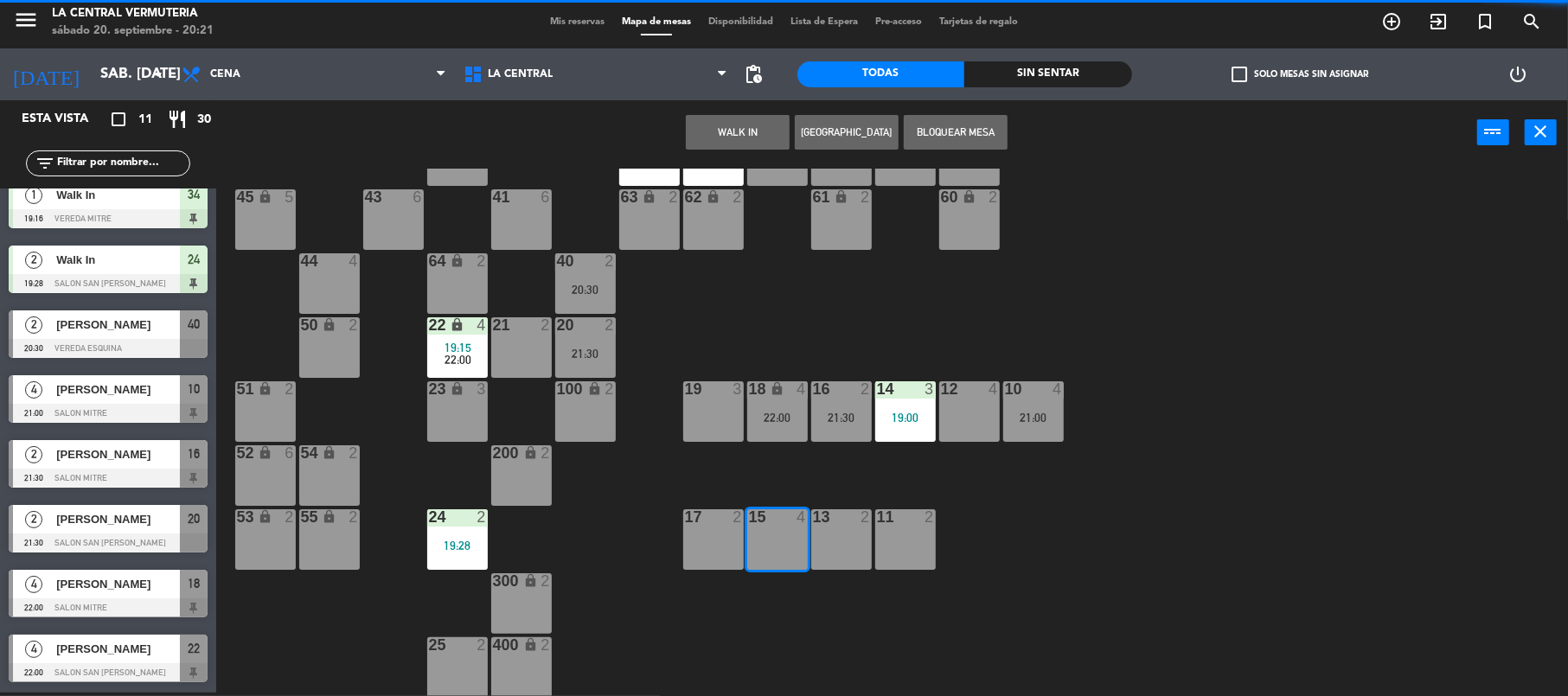
scroll to position [0, 0]
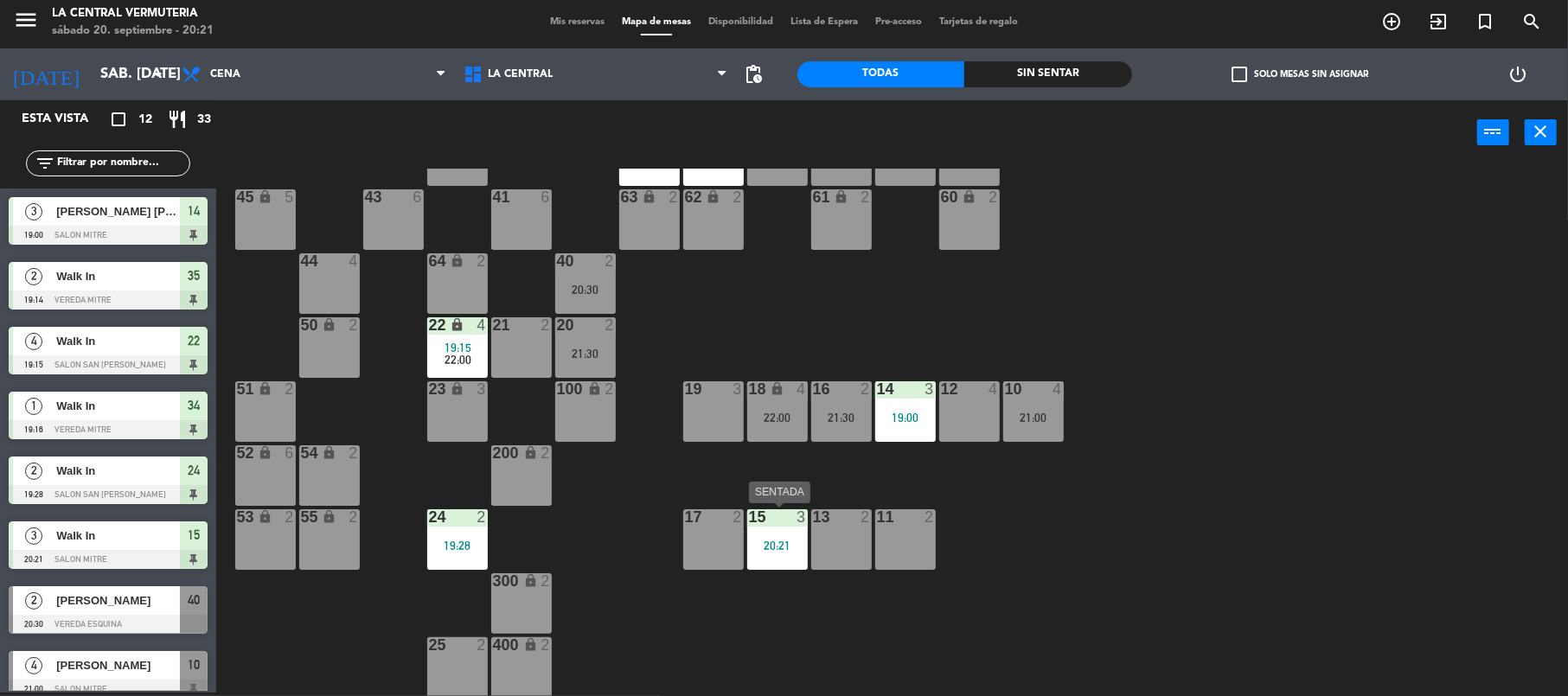
click at [772, 524] on div "15 3" at bounding box center [778, 518] width 61 height 17
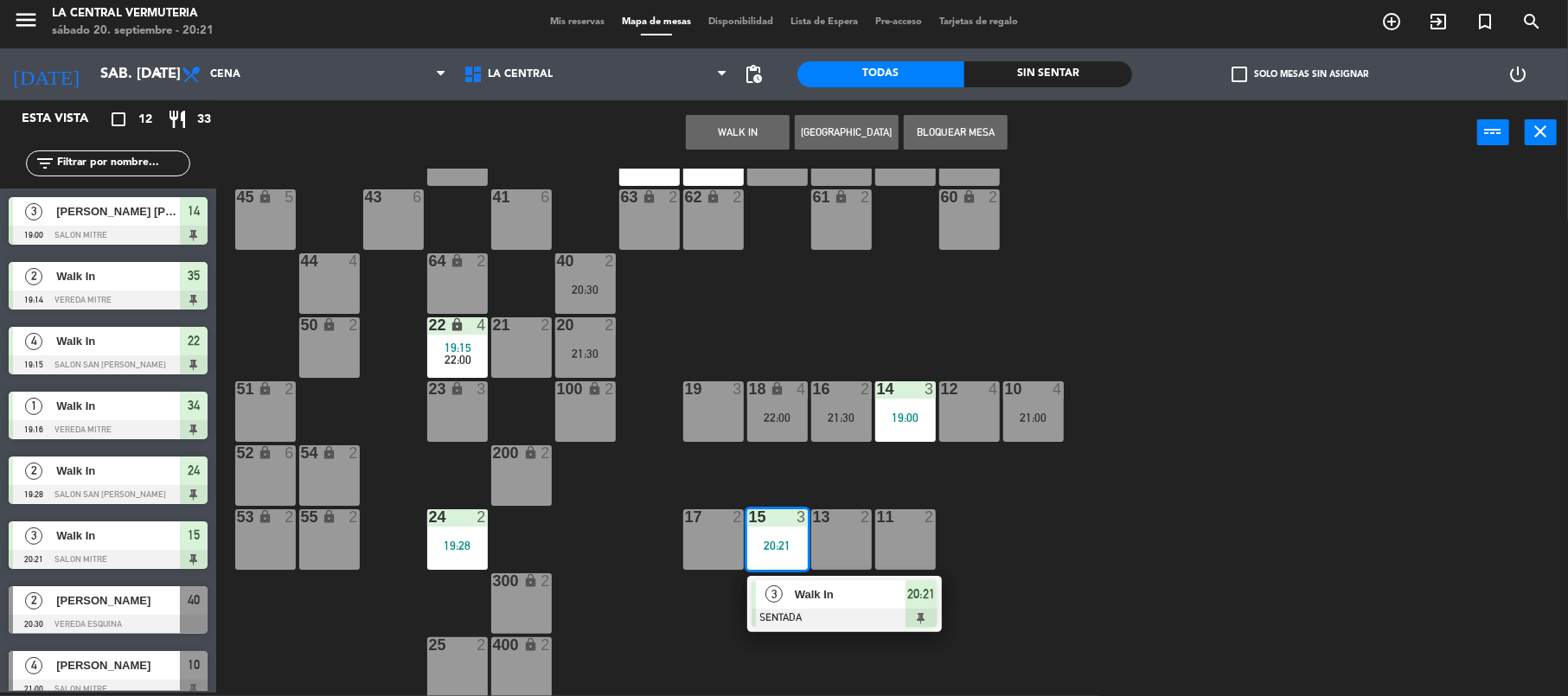
click at [706, 406] on div "19 3" at bounding box center [714, 411] width 61 height 61
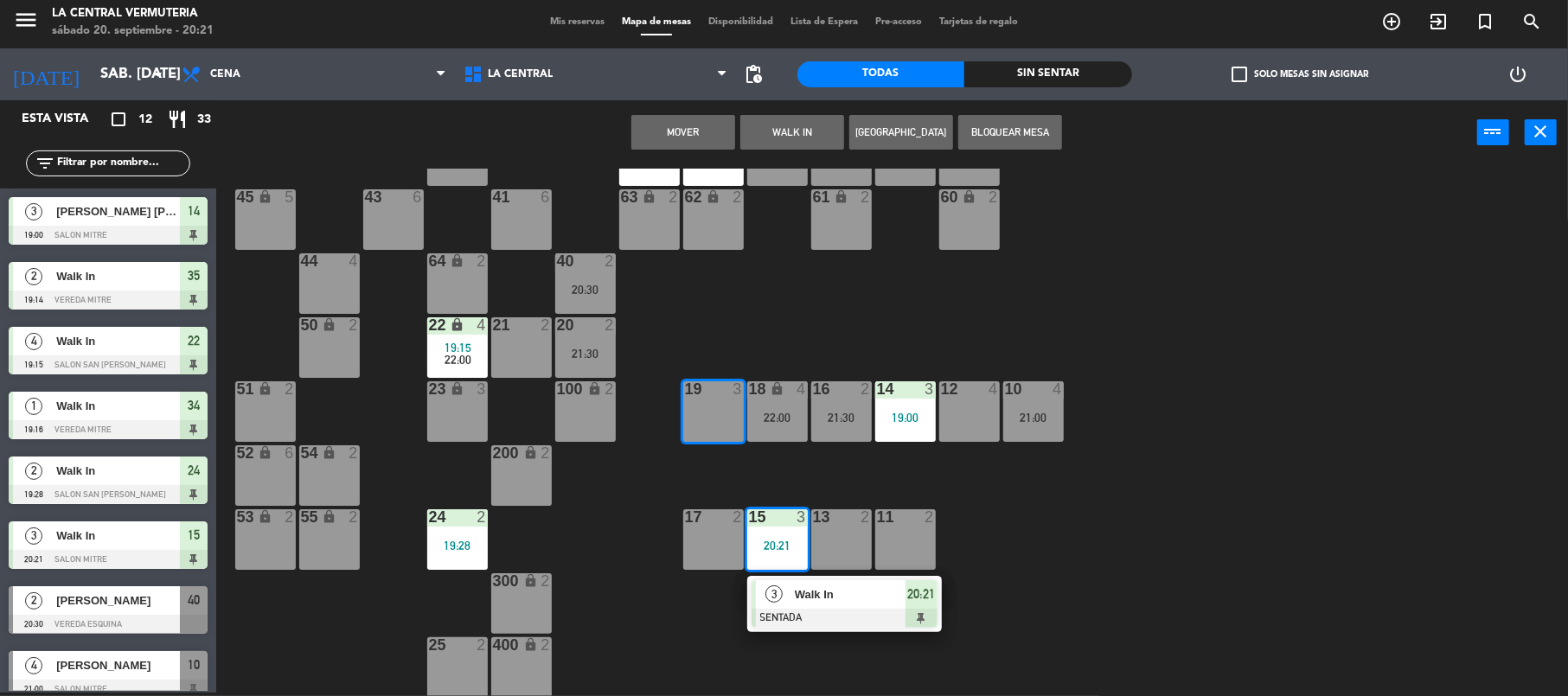
click at [678, 121] on button "Mover" at bounding box center [682, 132] width 104 height 35
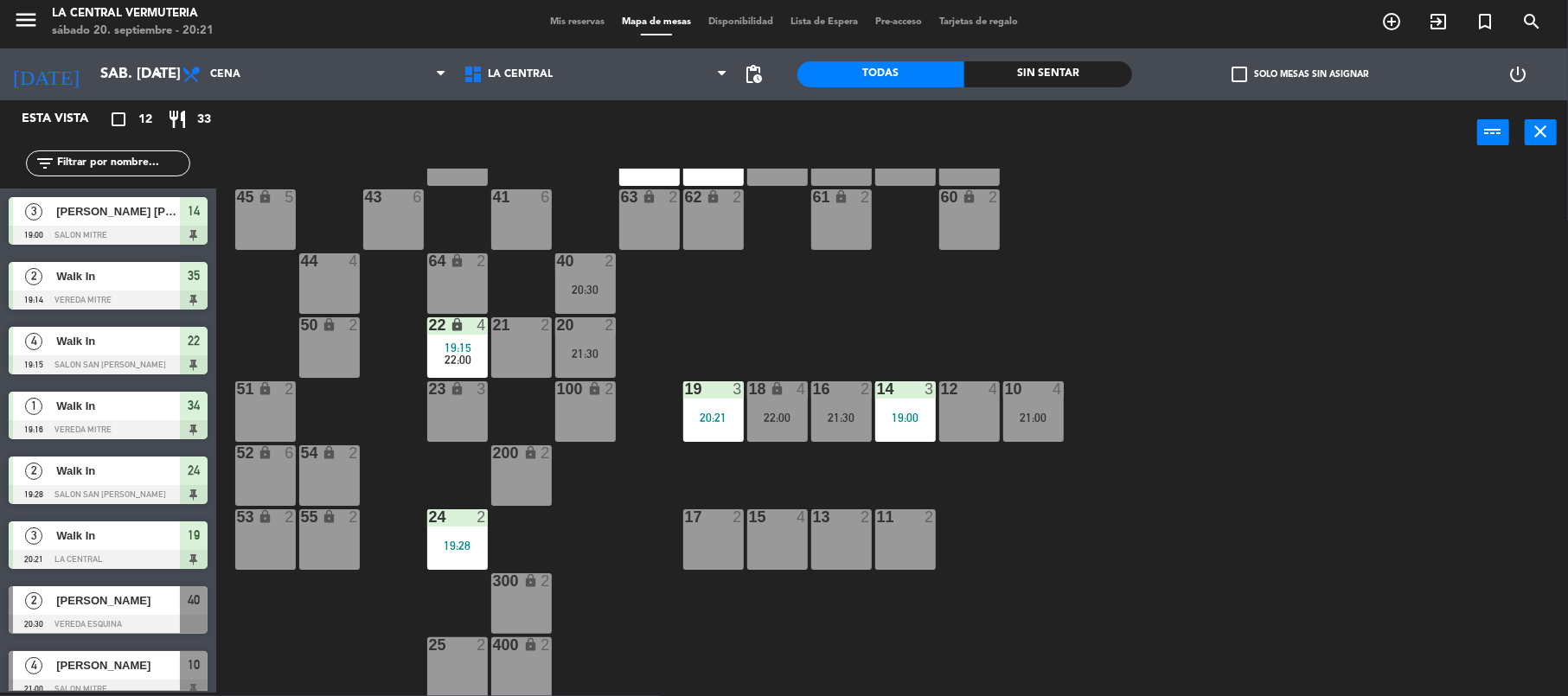
click at [450, 330] on icon "lock" at bounding box center [457, 325] width 15 height 15
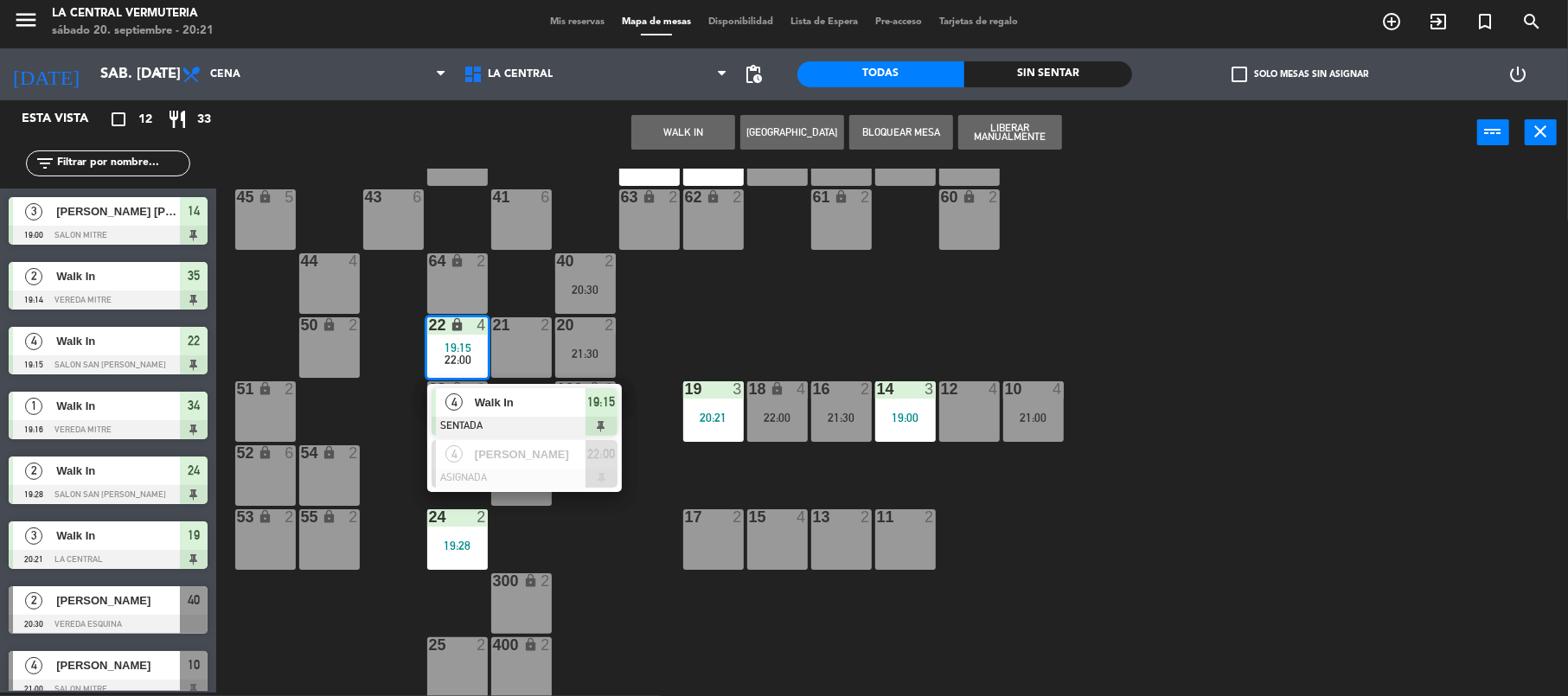
click at [529, 401] on span "Walk In" at bounding box center [530, 402] width 111 height 18
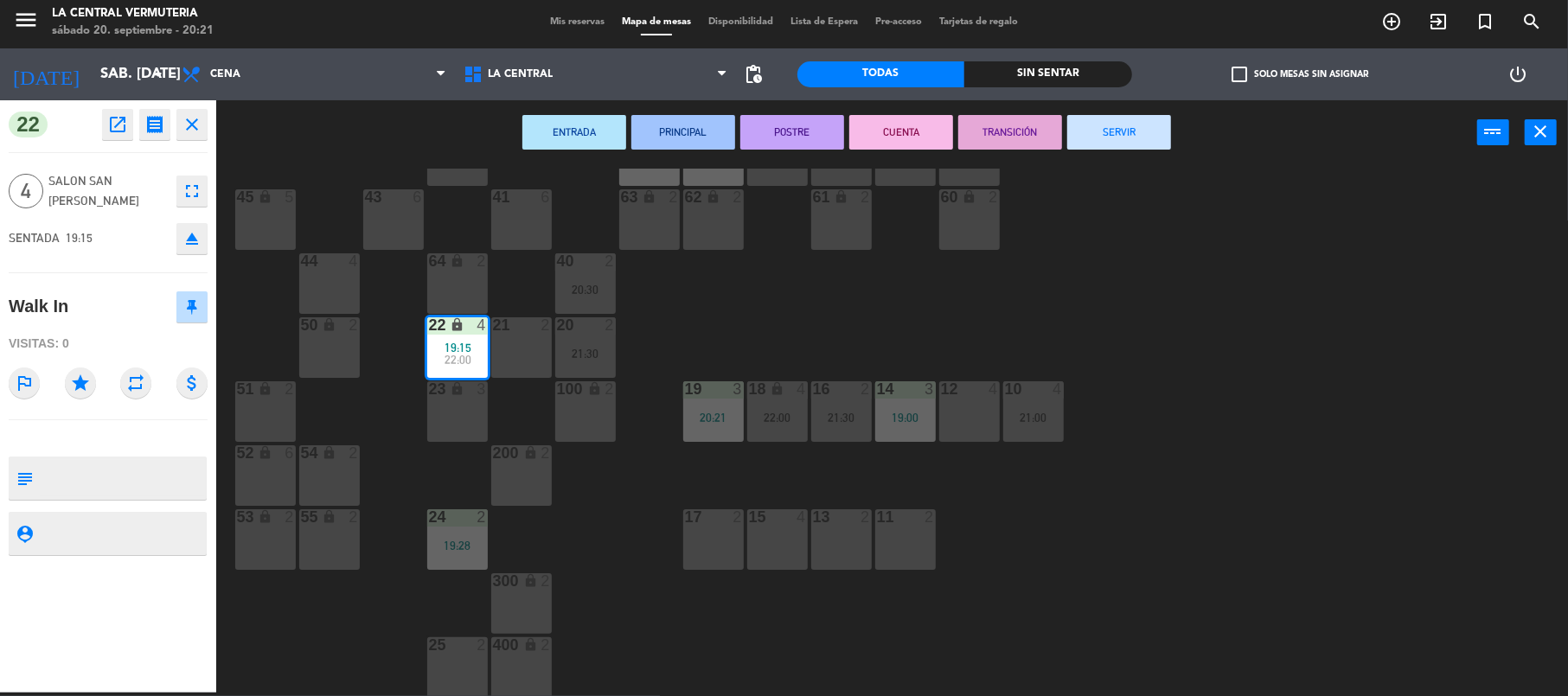
click at [1101, 128] on button "SERVIR" at bounding box center [1119, 132] width 104 height 35
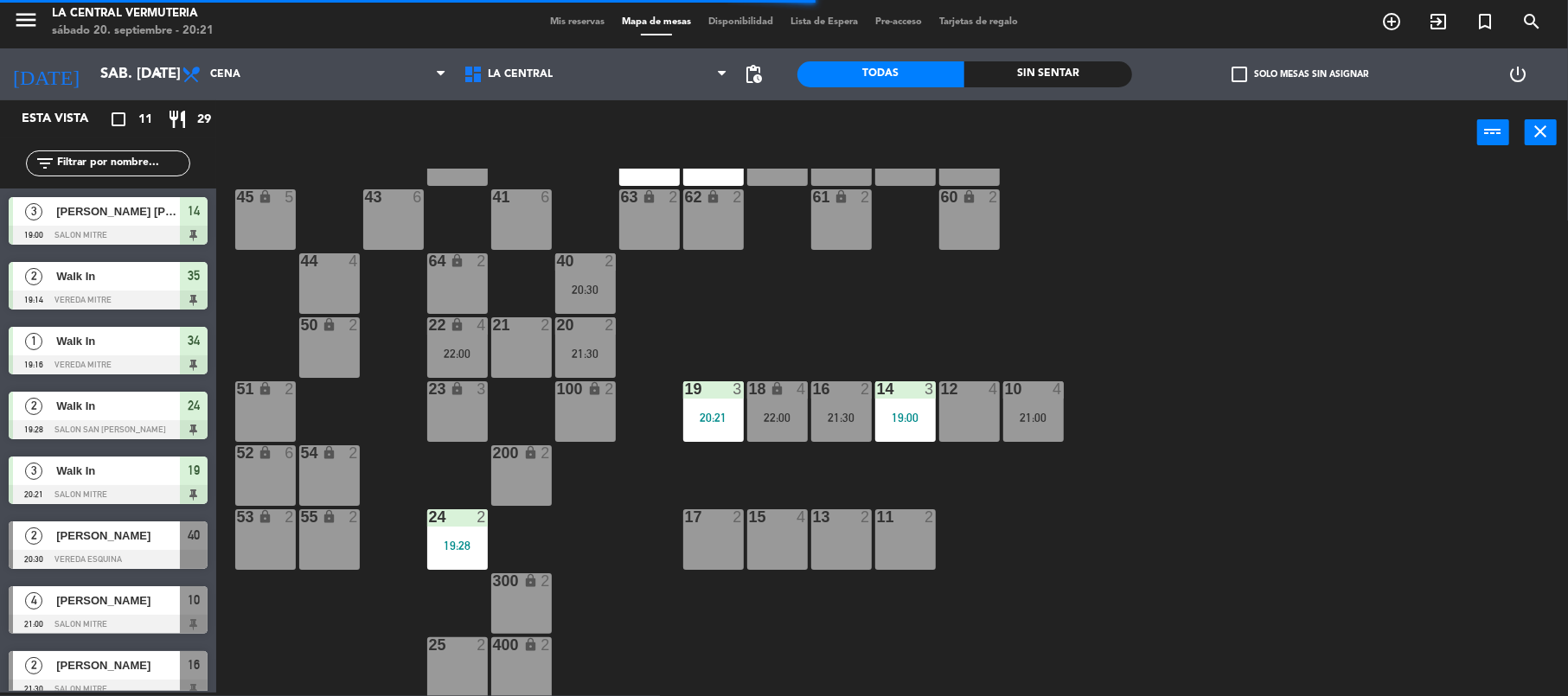
click at [510, 333] on div "21 2" at bounding box center [522, 326] width 61 height 17
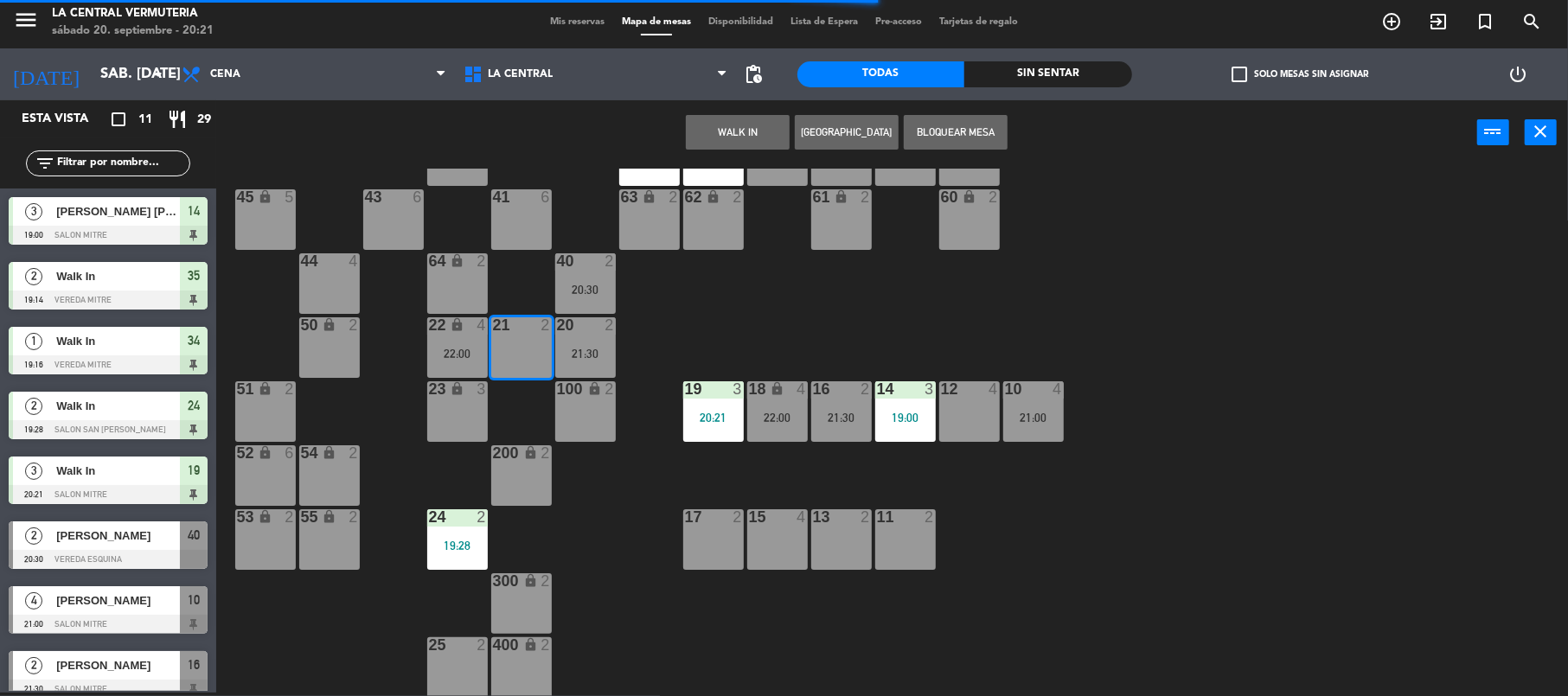
click at [728, 137] on button "WALK IN" at bounding box center [738, 132] width 104 height 35
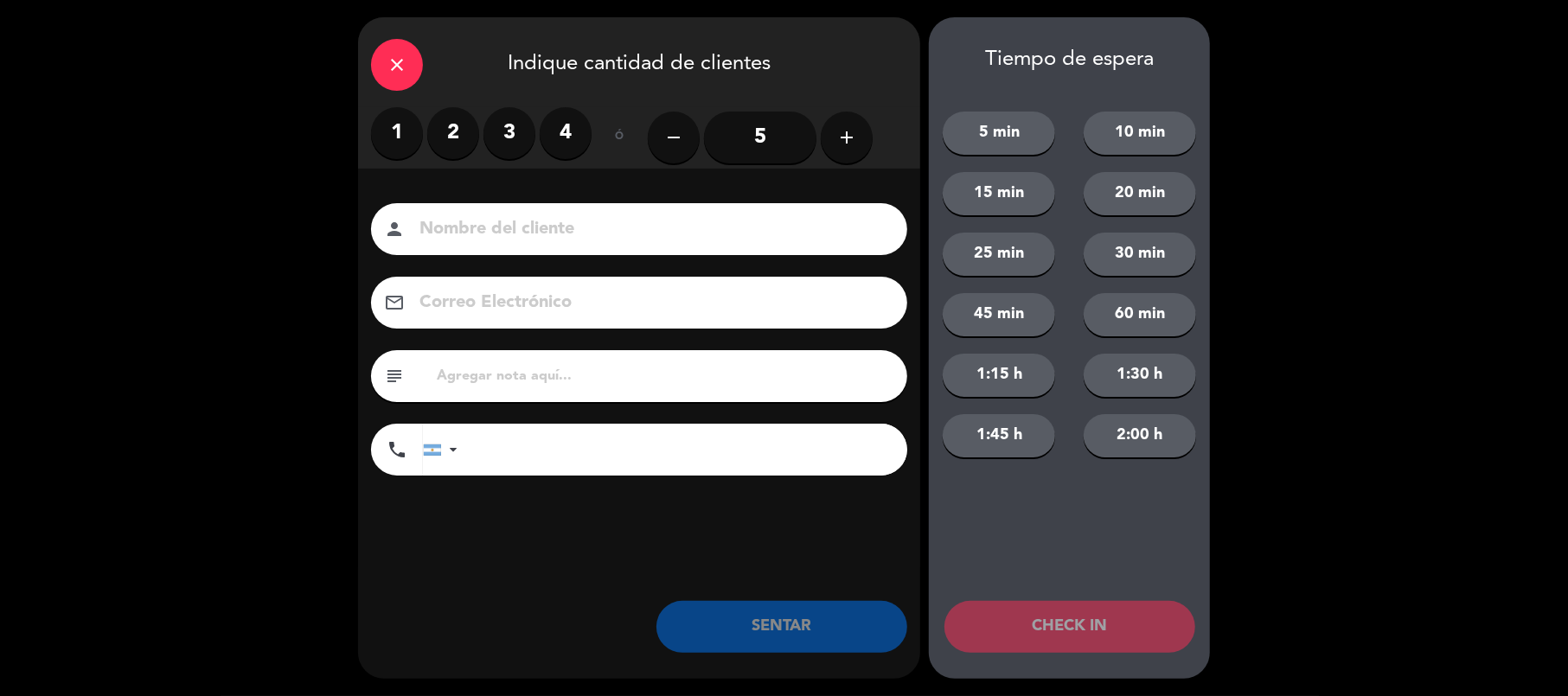
click at [451, 126] on label "2" at bounding box center [453, 133] width 51 height 51
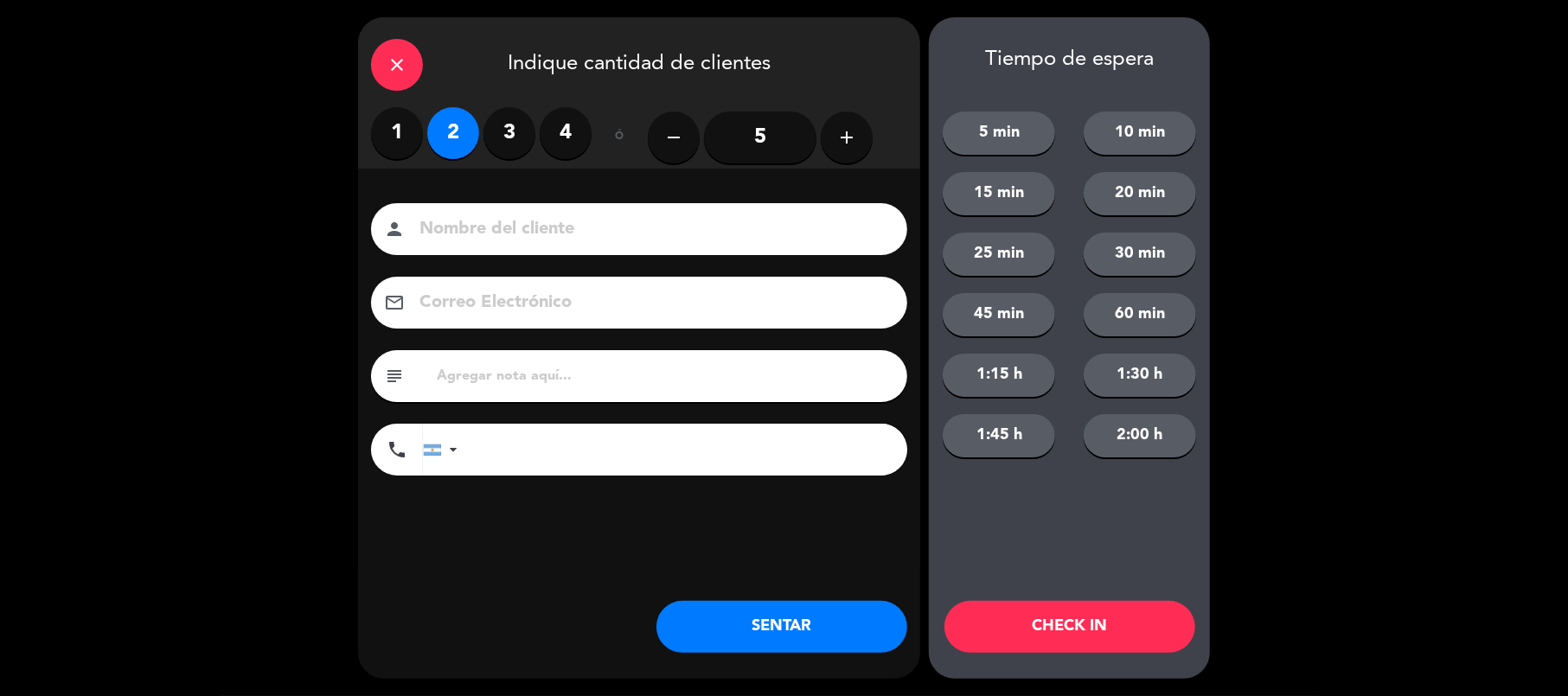
click at [682, 626] on button "SENTAR" at bounding box center [782, 626] width 251 height 51
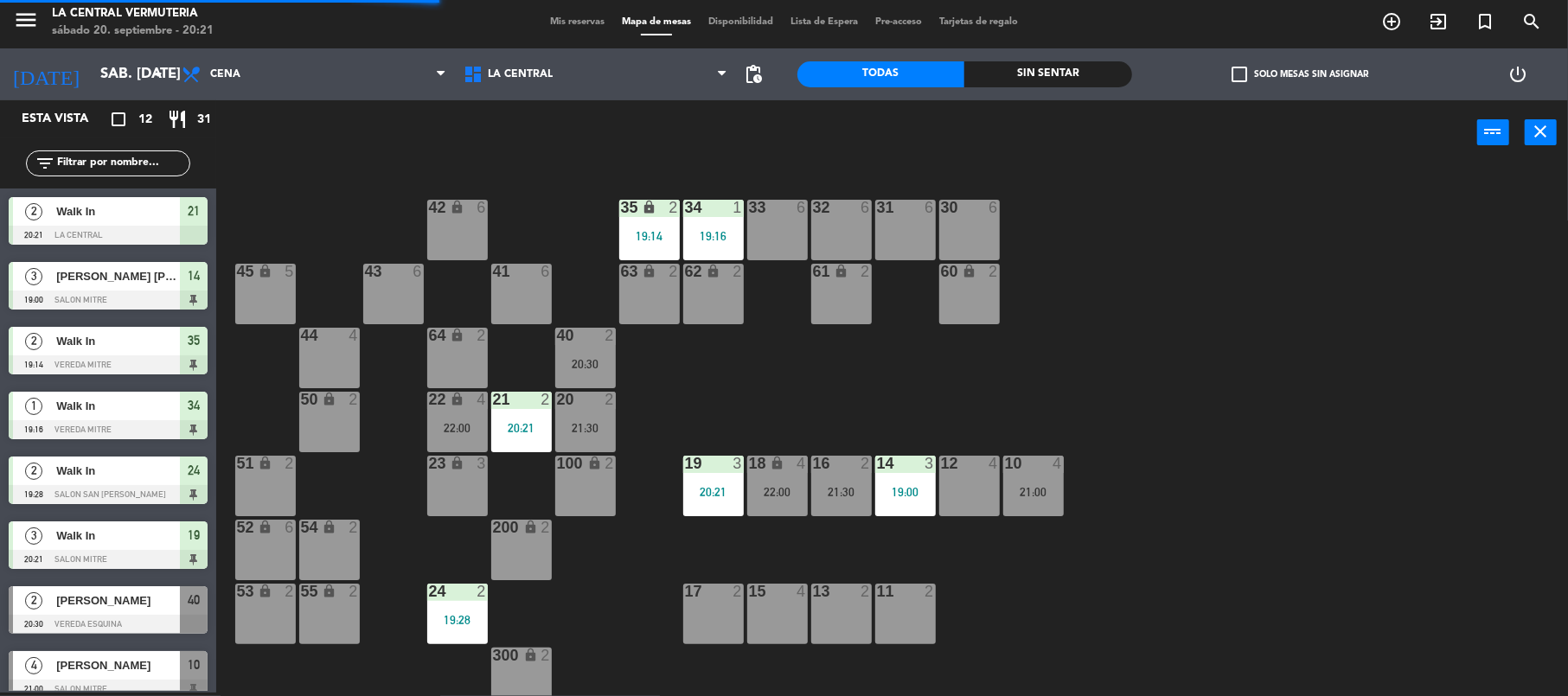
click at [696, 225] on div "34 1 19:16" at bounding box center [714, 230] width 61 height 61
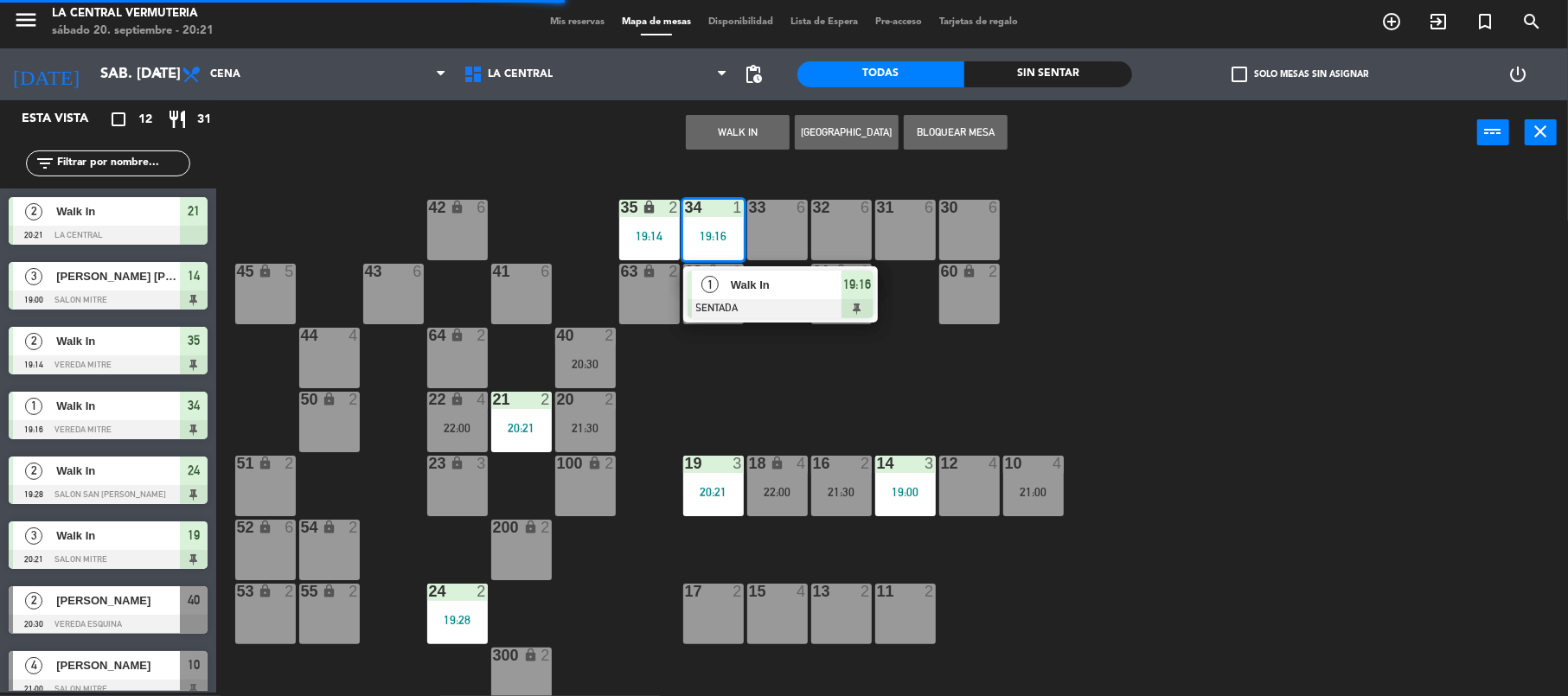
click at [731, 291] on span "Walk In" at bounding box center [786, 285] width 111 height 18
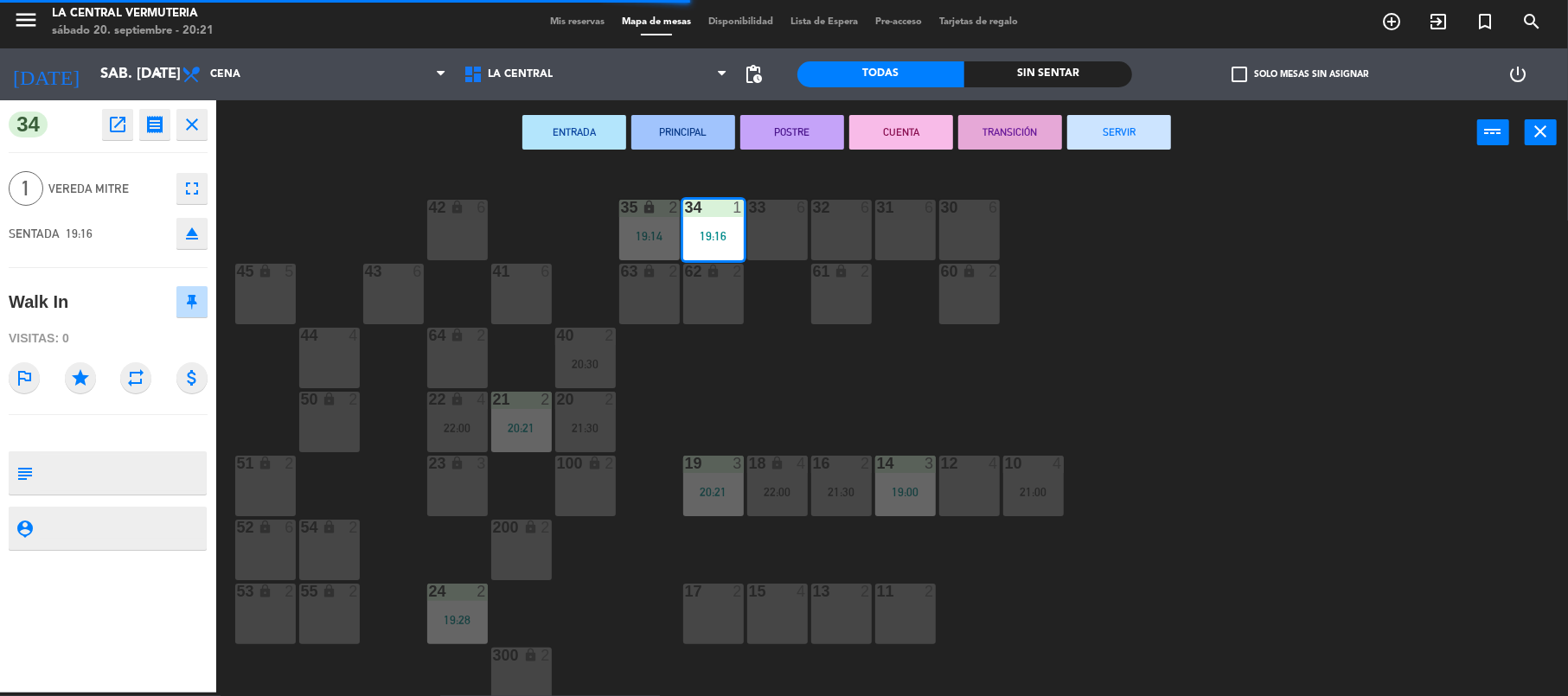
click at [1107, 139] on button "SERVIR" at bounding box center [1119, 132] width 104 height 35
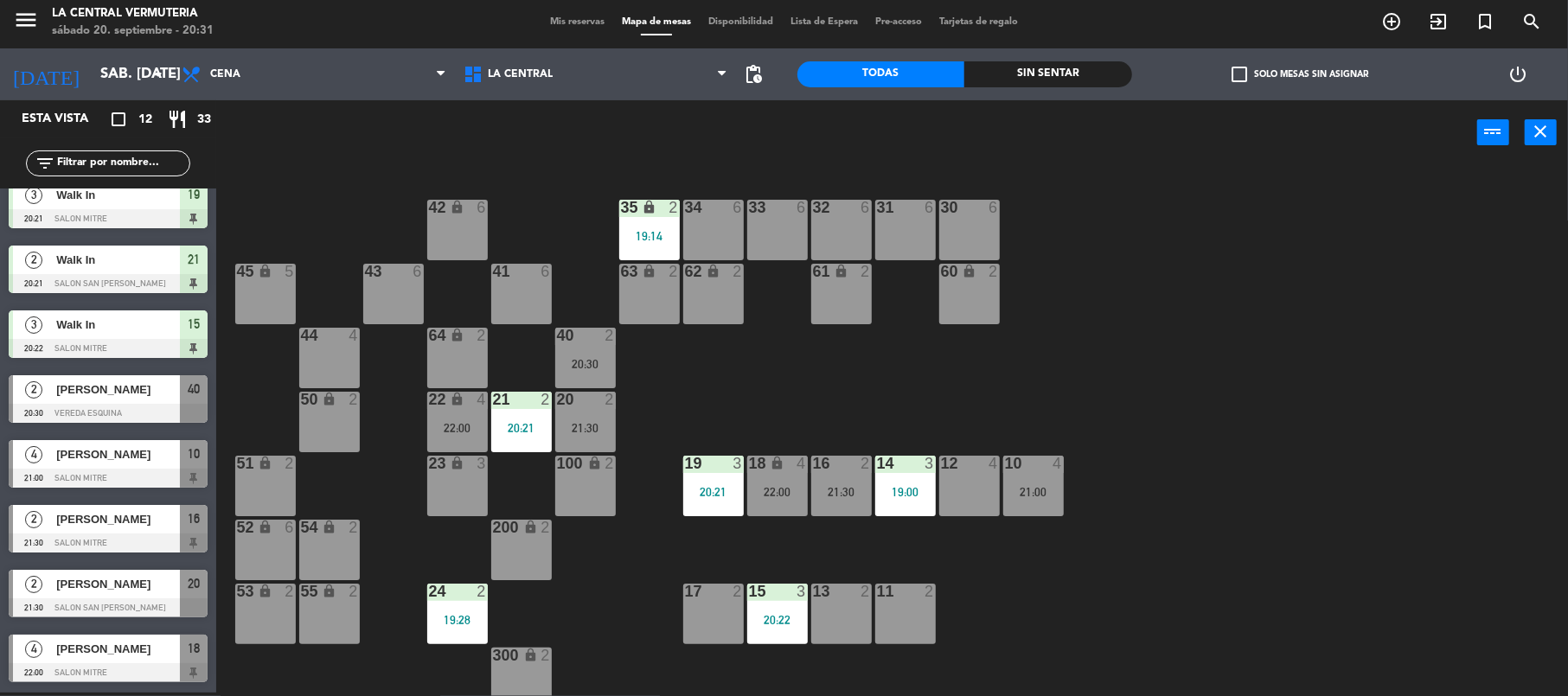
scroll to position [74, 0]
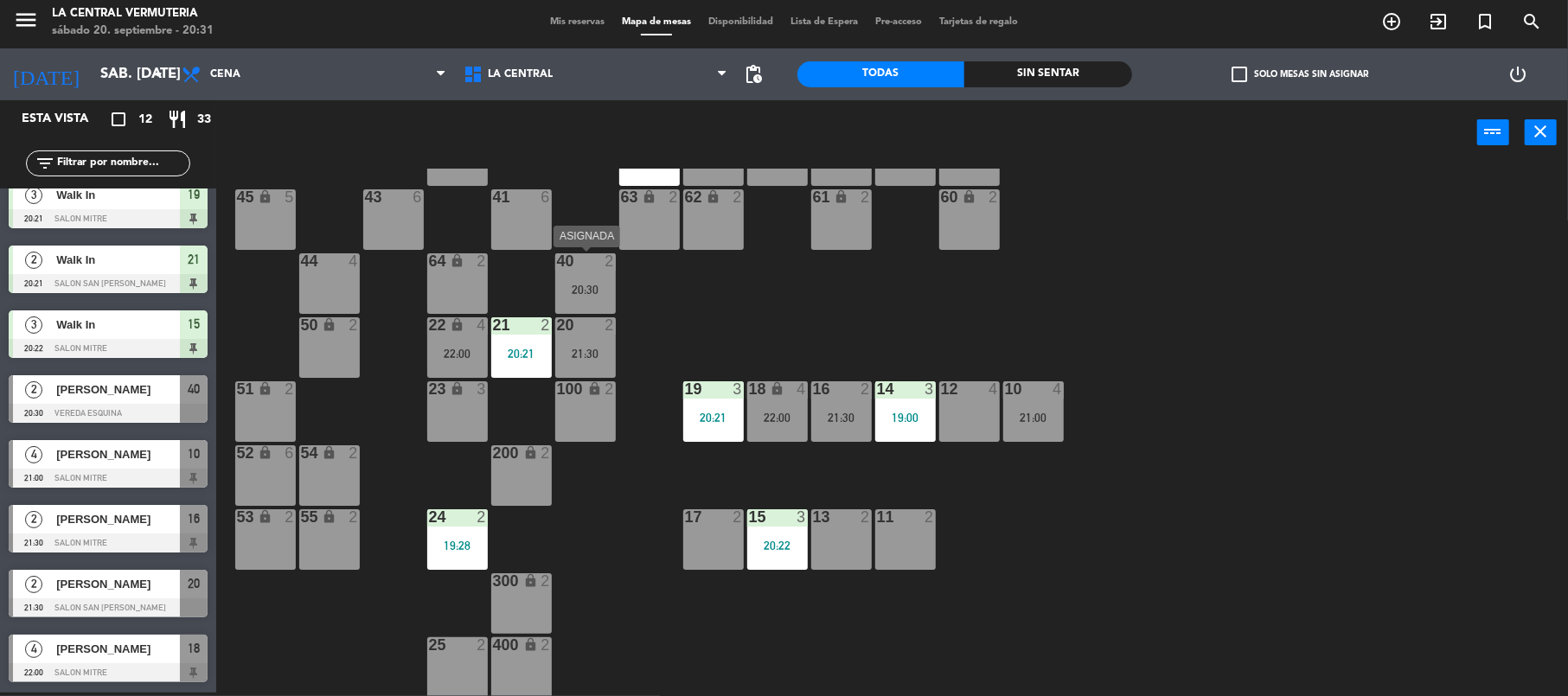
click at [585, 289] on div "20:30" at bounding box center [586, 289] width 61 height 12
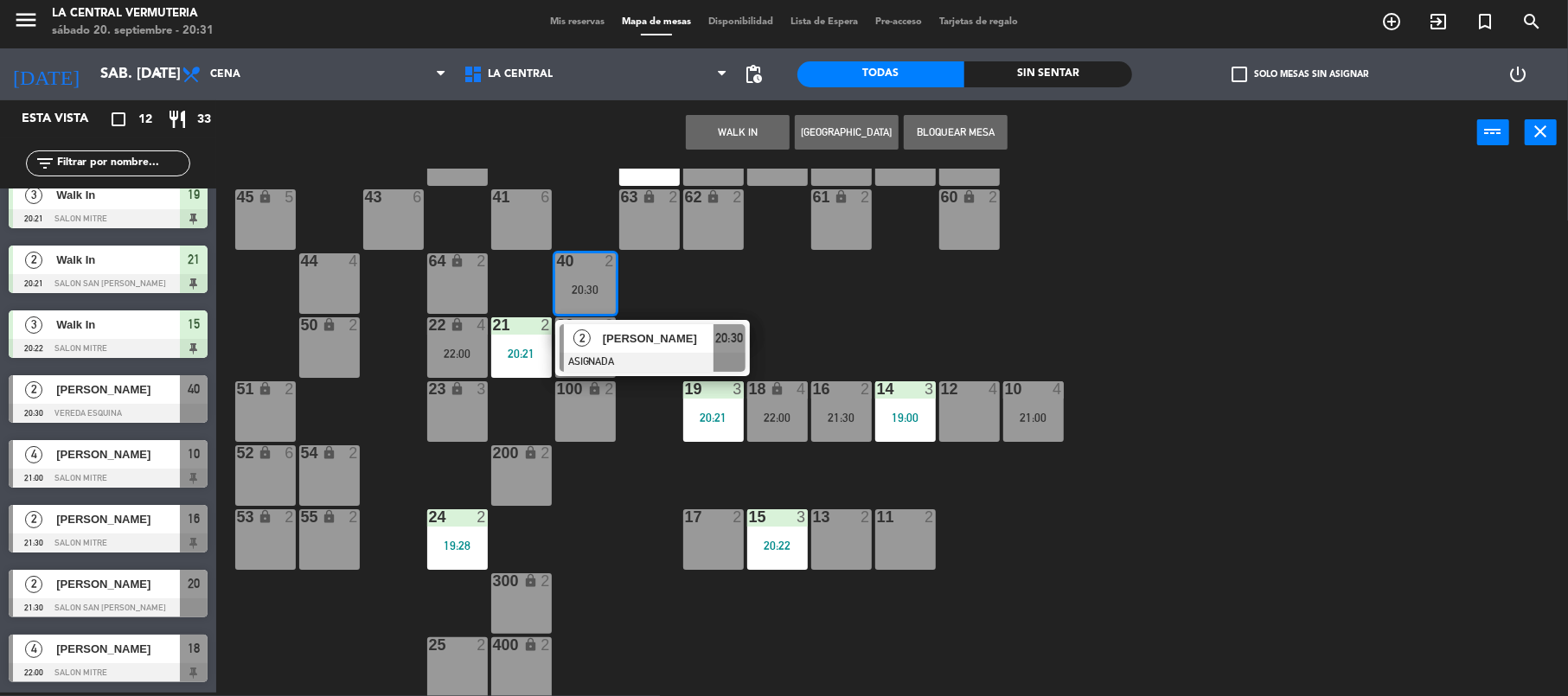
click at [585, 289] on div "20:30" at bounding box center [586, 289] width 61 height 12
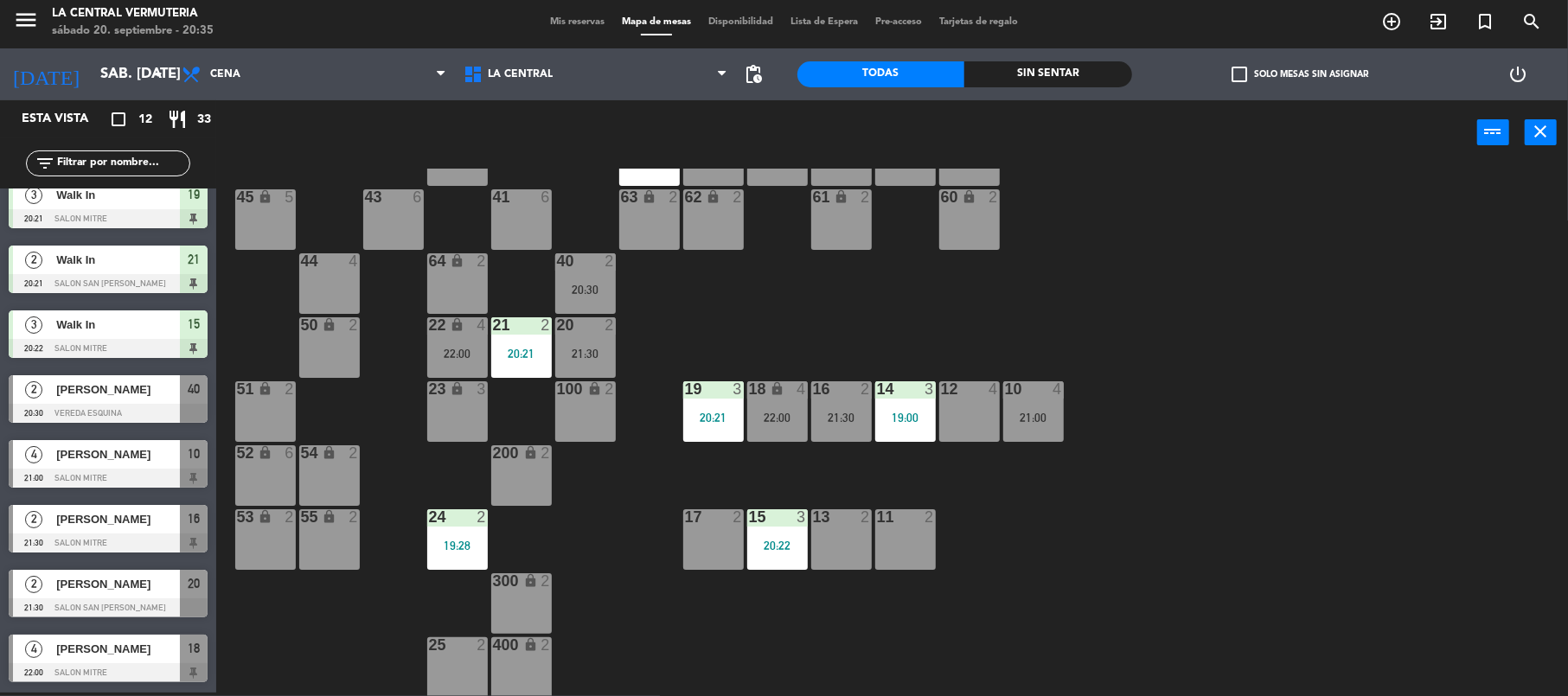
click at [720, 555] on div "17 2" at bounding box center [714, 540] width 61 height 61
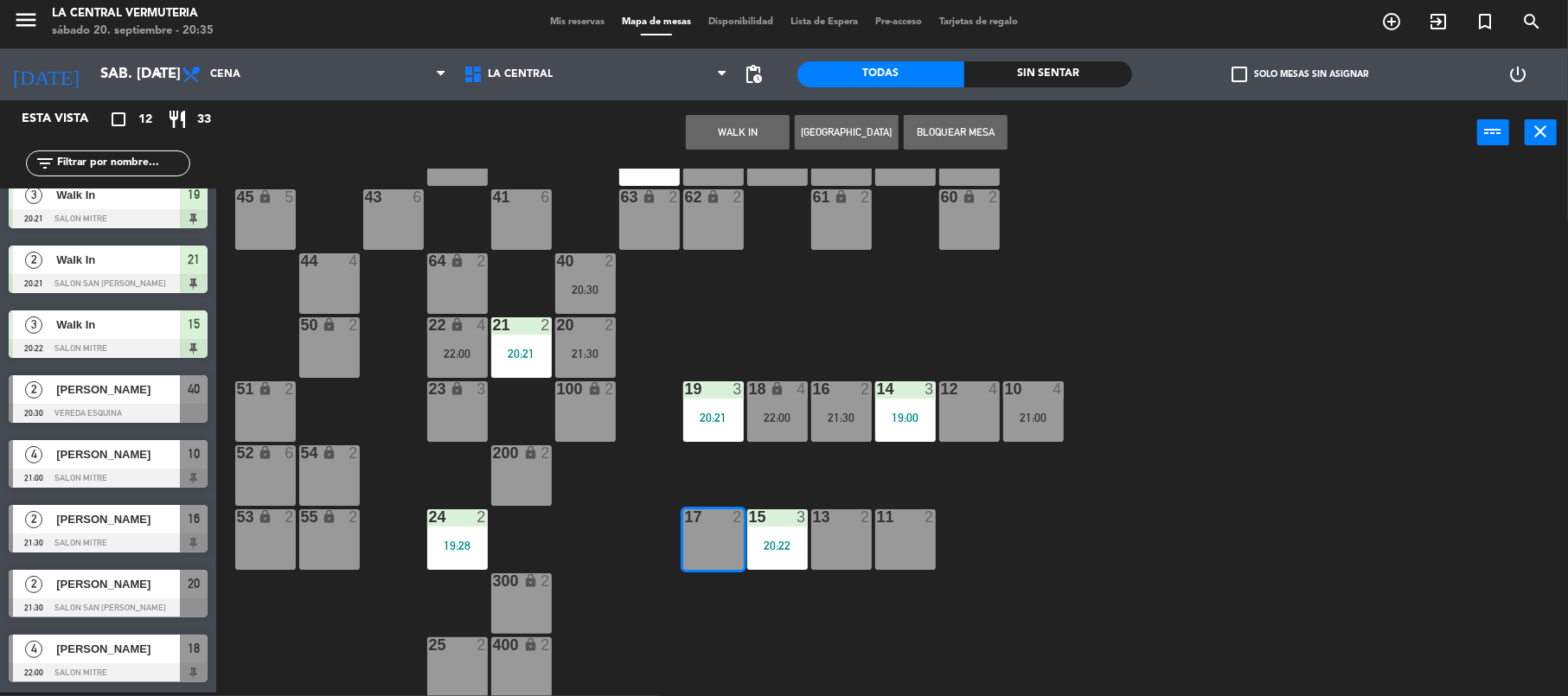
click at [690, 123] on button "WALK IN" at bounding box center [738, 132] width 104 height 35
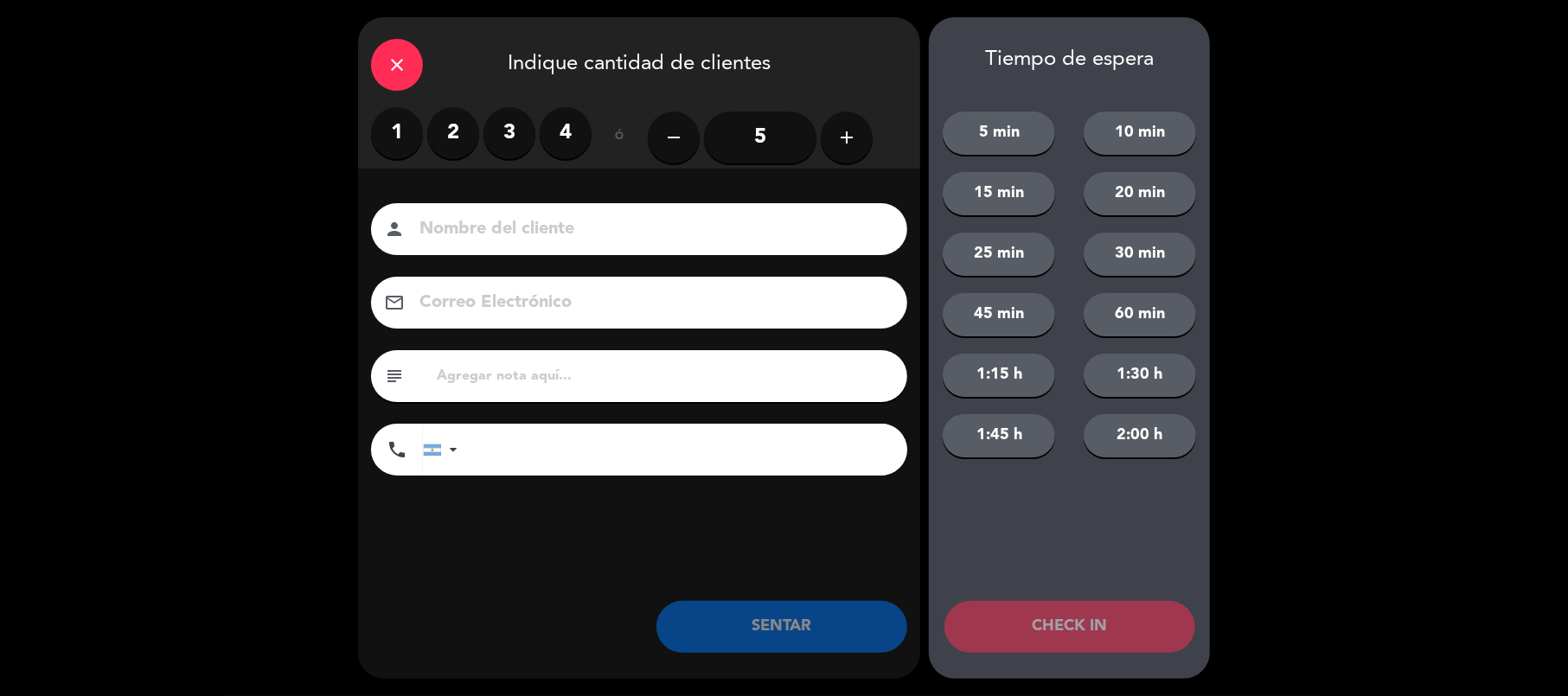
click at [444, 126] on label "2" at bounding box center [453, 133] width 51 height 51
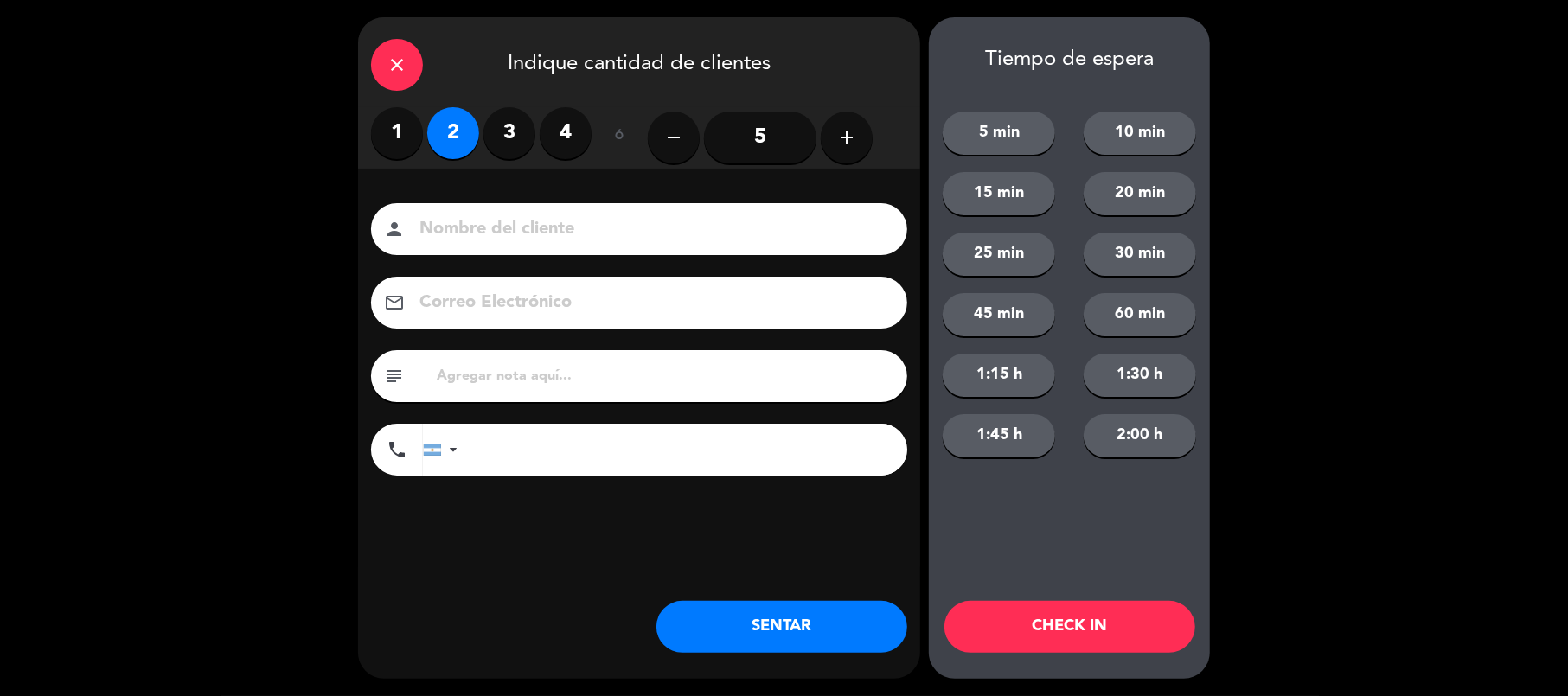
click at [818, 621] on button "SENTAR" at bounding box center [782, 626] width 251 height 51
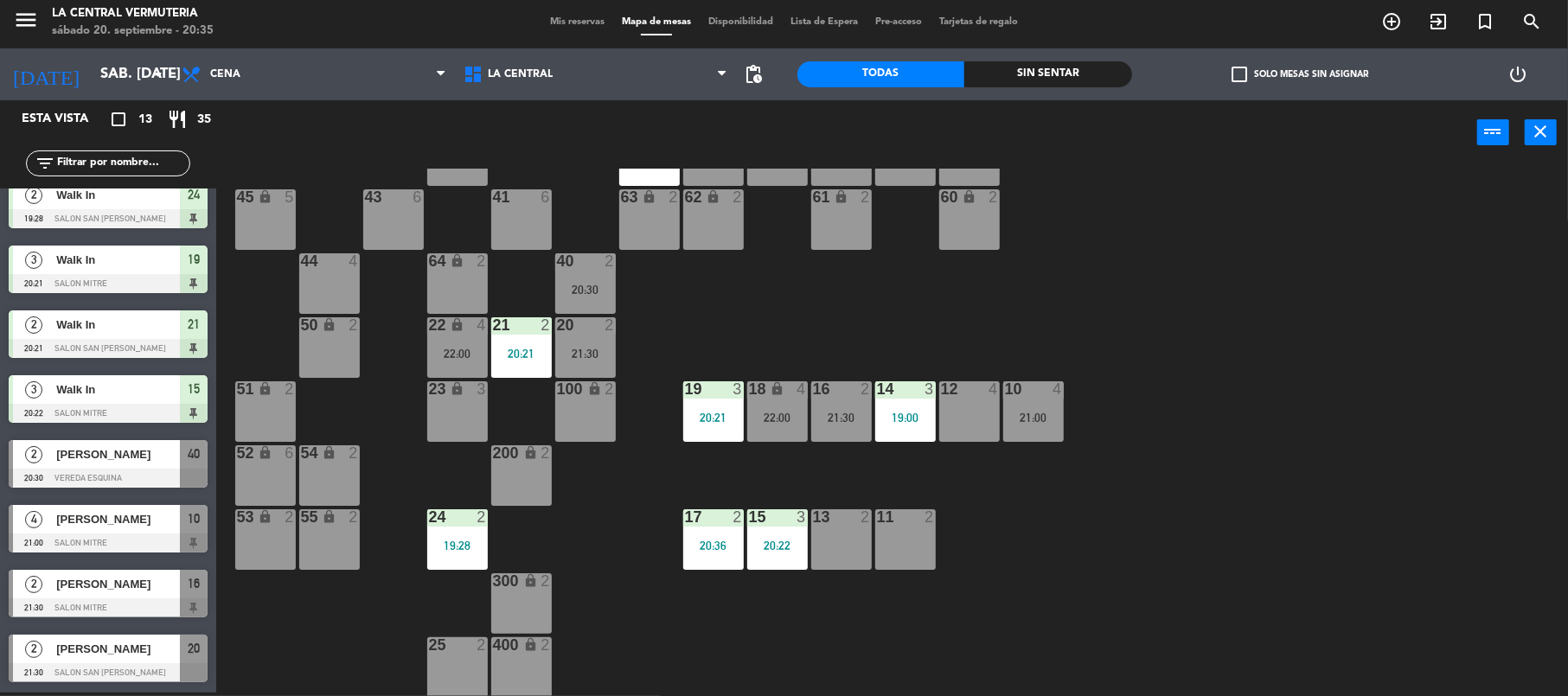
scroll to position [0, 0]
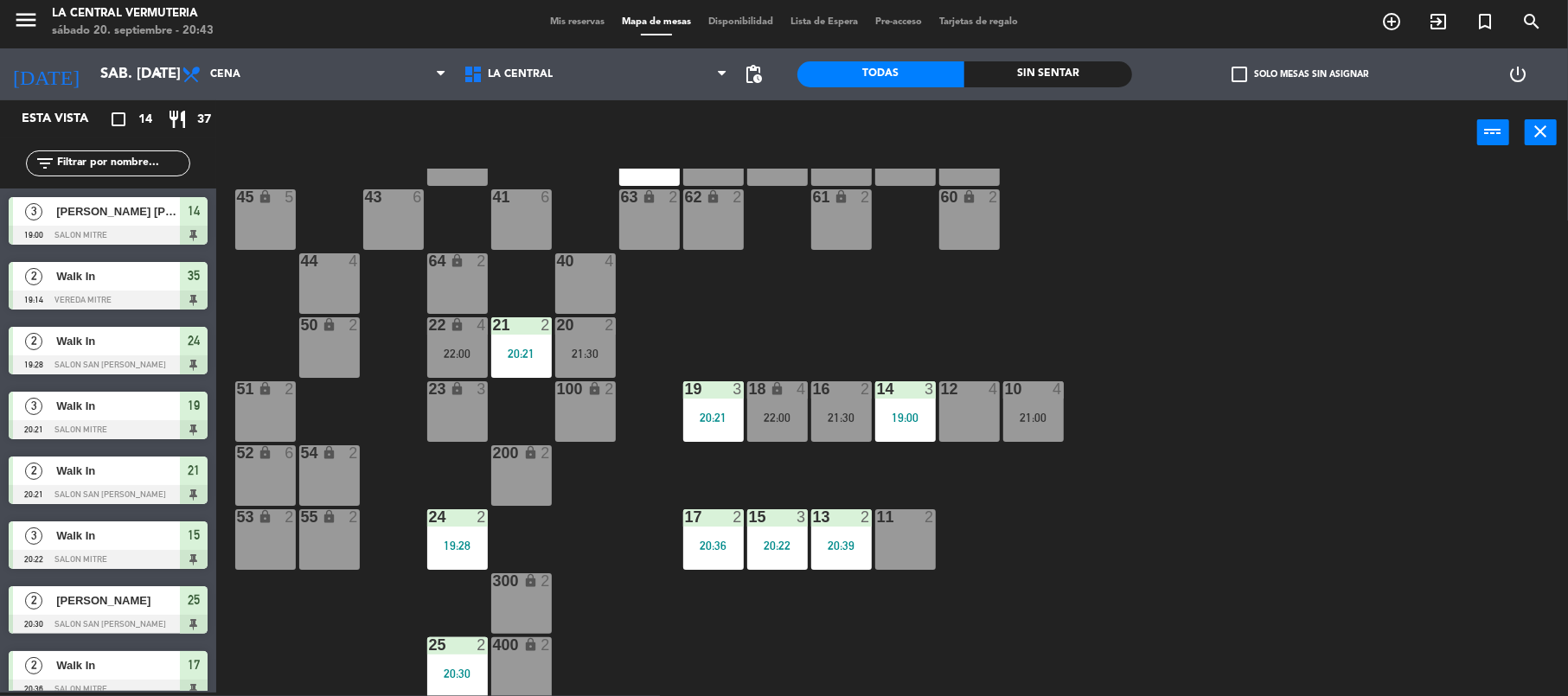
click at [955, 316] on div "42 lock 6 35 lock 2 19:14 34 6 33 6 32 6 31 6 30 6 43 6 41 6 60 lock 2 61 lock …" at bounding box center [899, 432] width 1337 height 527
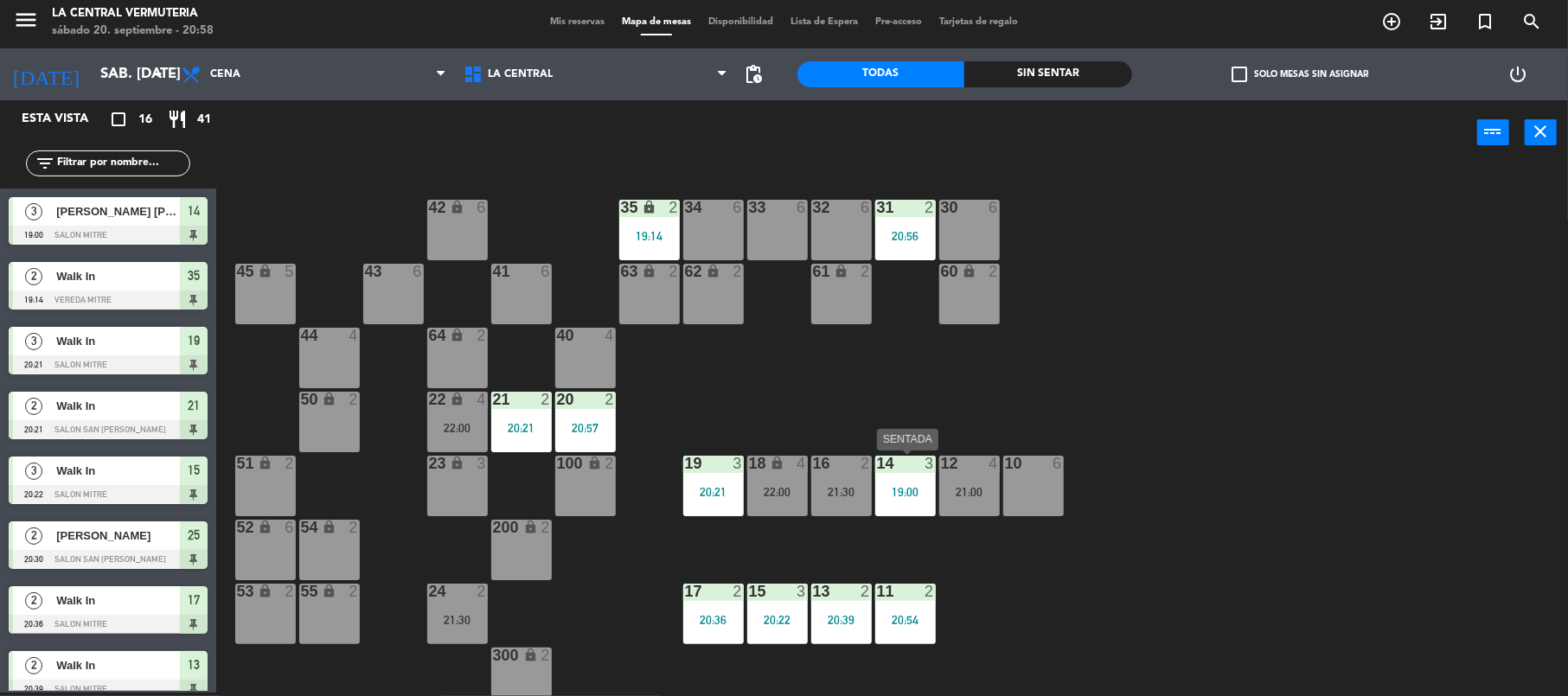
click at [917, 493] on div "19:00" at bounding box center [906, 491] width 61 height 12
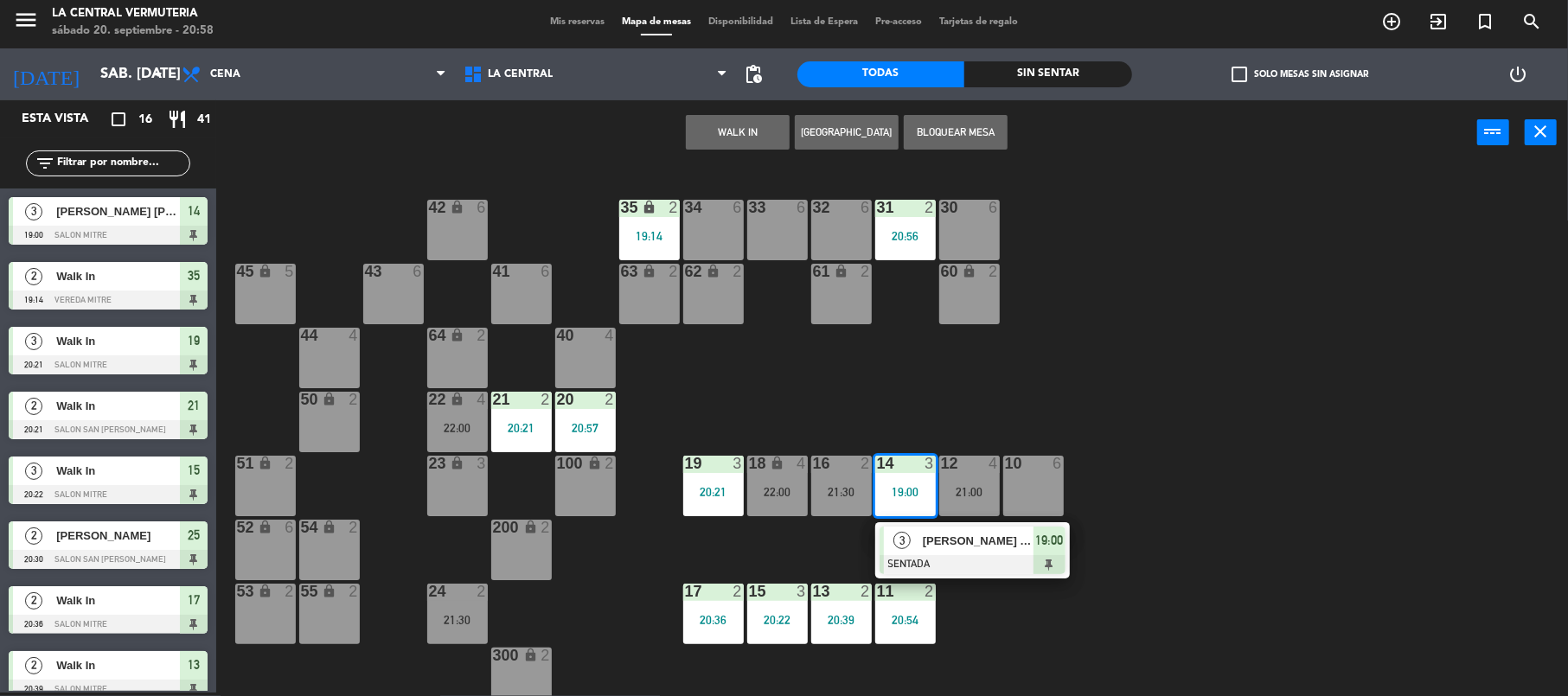
click at [1190, 396] on div "42 lock 6 35 lock 2 19:14 34 6 33 6 32 6 31 2 20:56 30 6 43 6 41 6 60 lock 2 61…" at bounding box center [899, 432] width 1337 height 527
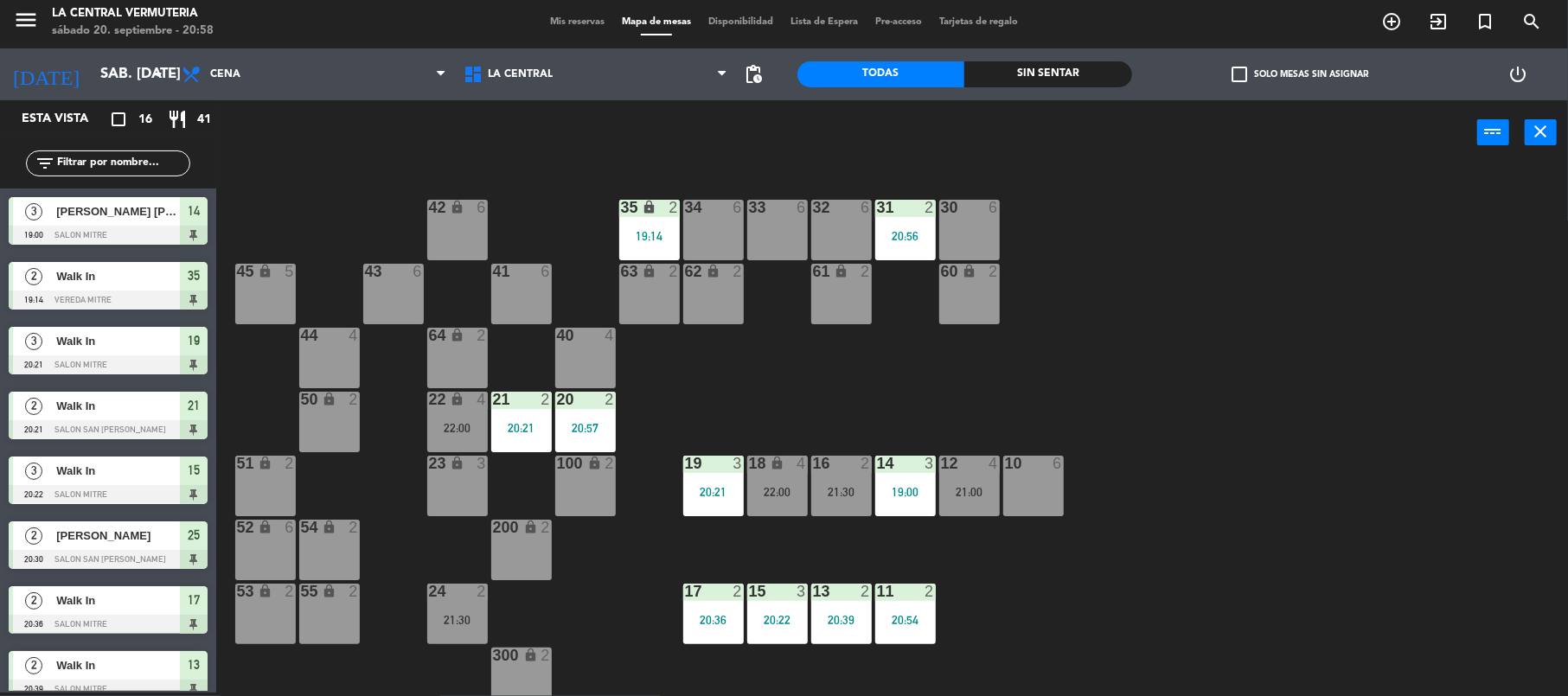
click at [987, 486] on div "21:00" at bounding box center [970, 491] width 61 height 12
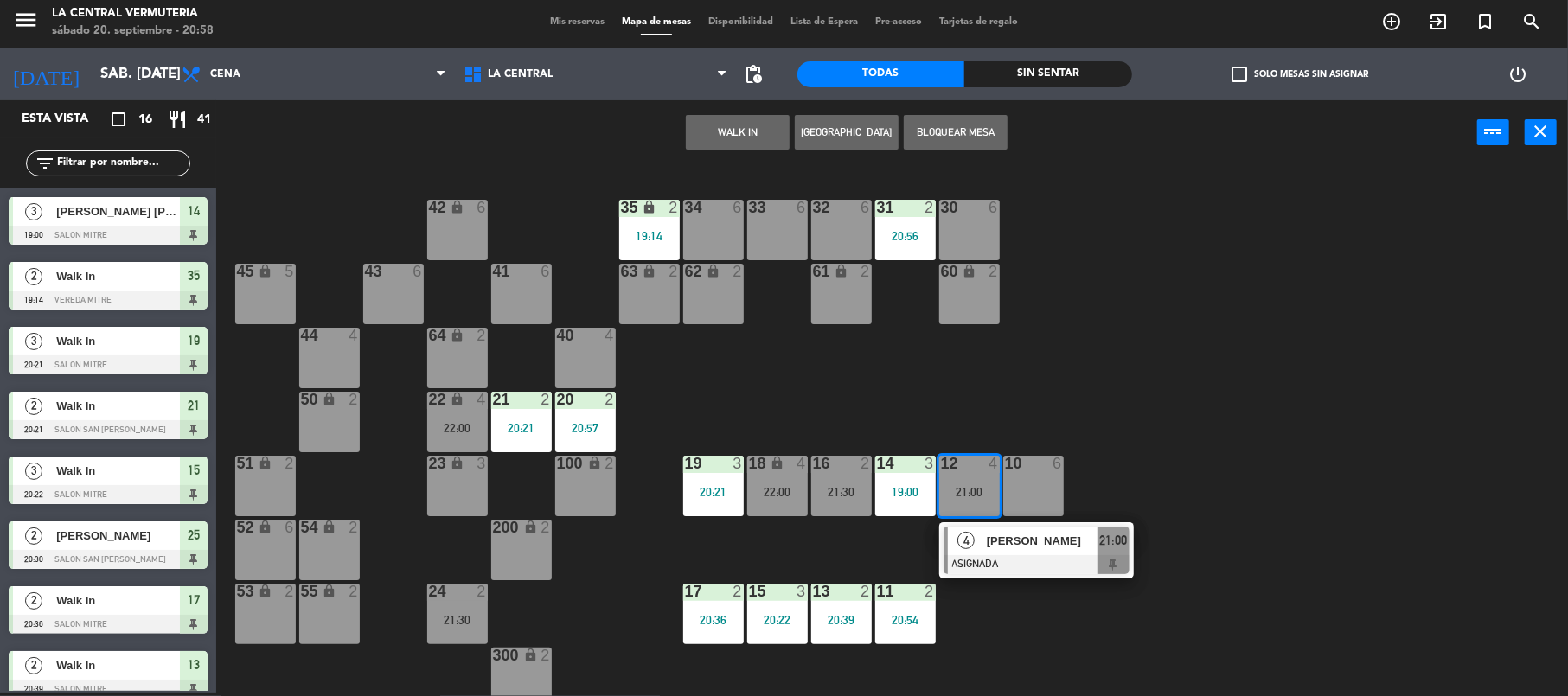
click at [1124, 388] on div "42 lock 6 35 lock 2 19:14 34 6 33 6 32 6 31 2 20:56 30 6 43 6 41 6 60 lock 2 61…" at bounding box center [899, 432] width 1337 height 527
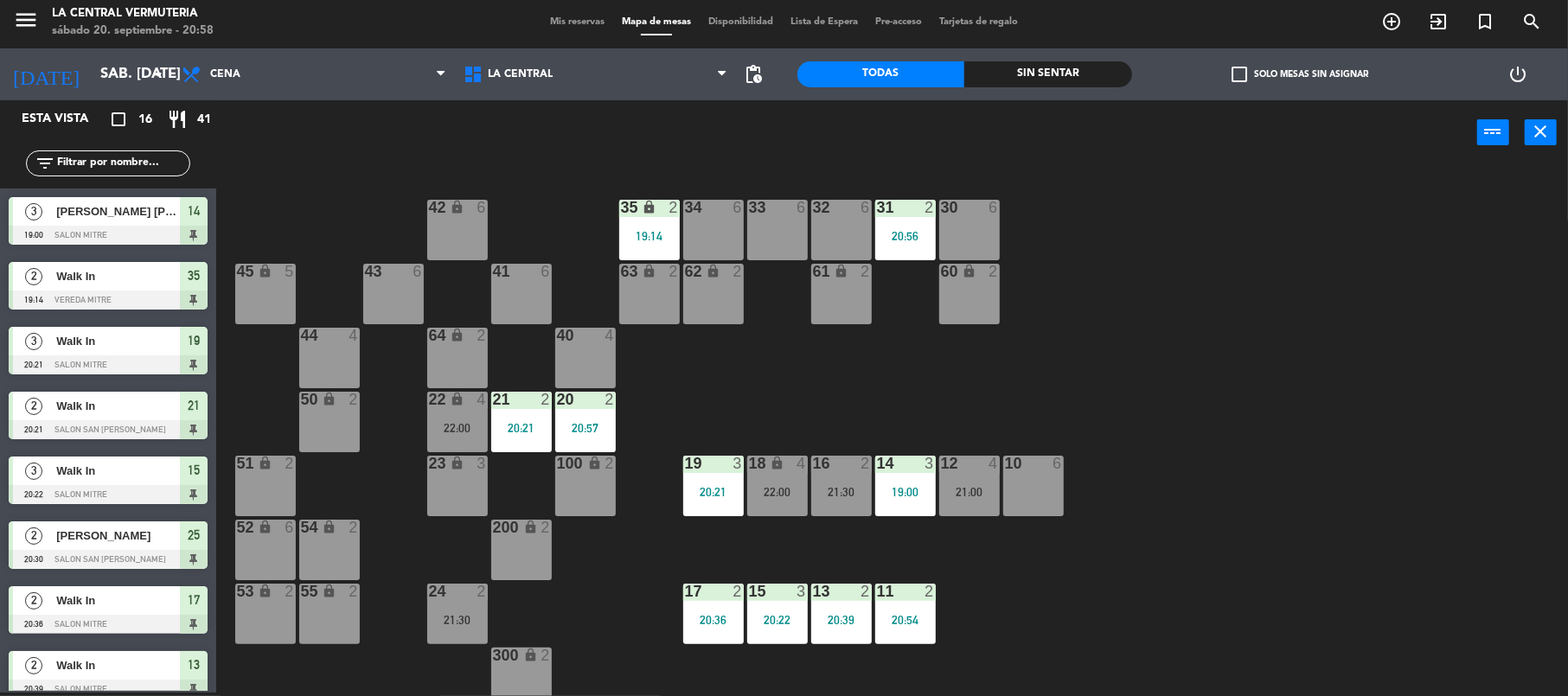
click at [462, 408] on div "22 lock 4" at bounding box center [457, 400] width 61 height 17
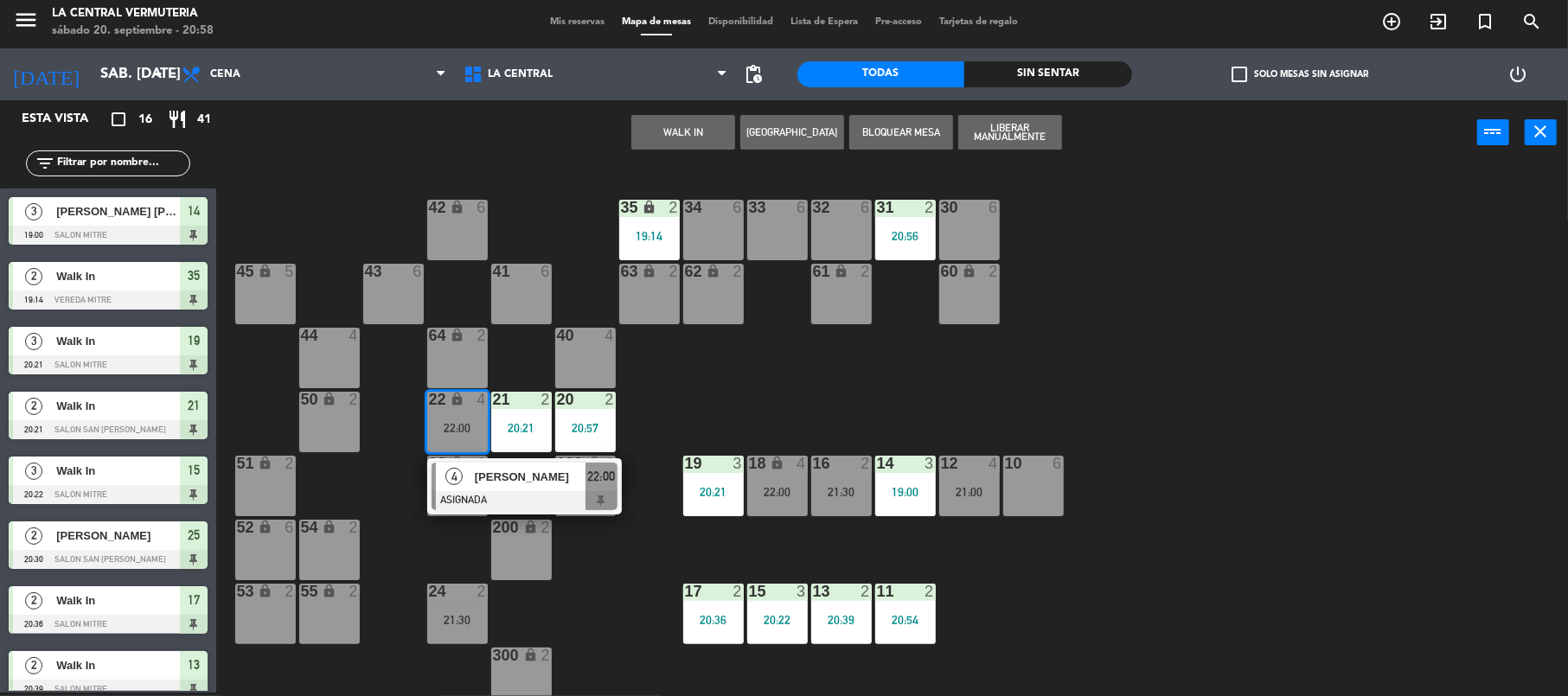
click at [887, 394] on div "42 lock 6 35 lock 2 19:14 34 6 33 6 32 6 31 2 20:56 30 6 43 6 41 6 60 lock 2 61…" at bounding box center [899, 432] width 1337 height 527
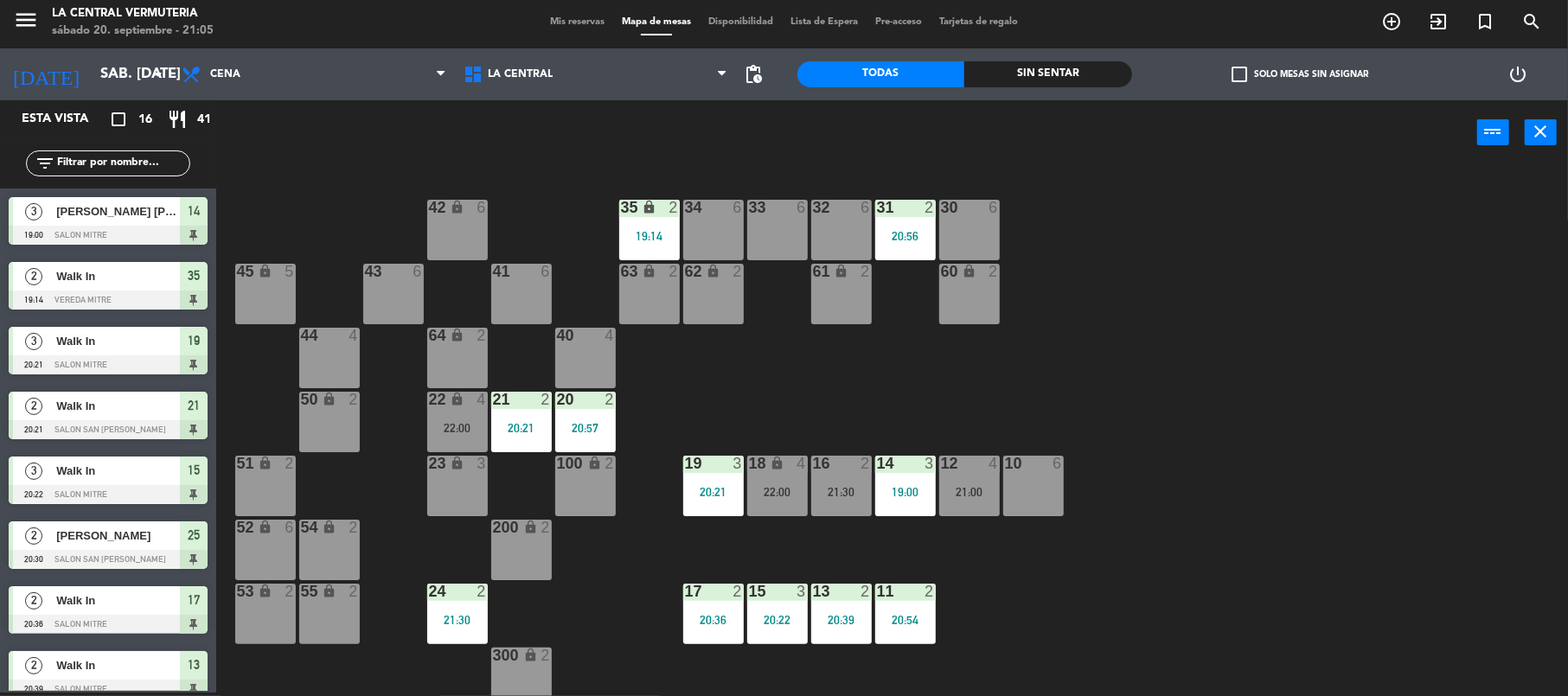
click at [154, 556] on div at bounding box center [107, 559] width 199 height 19
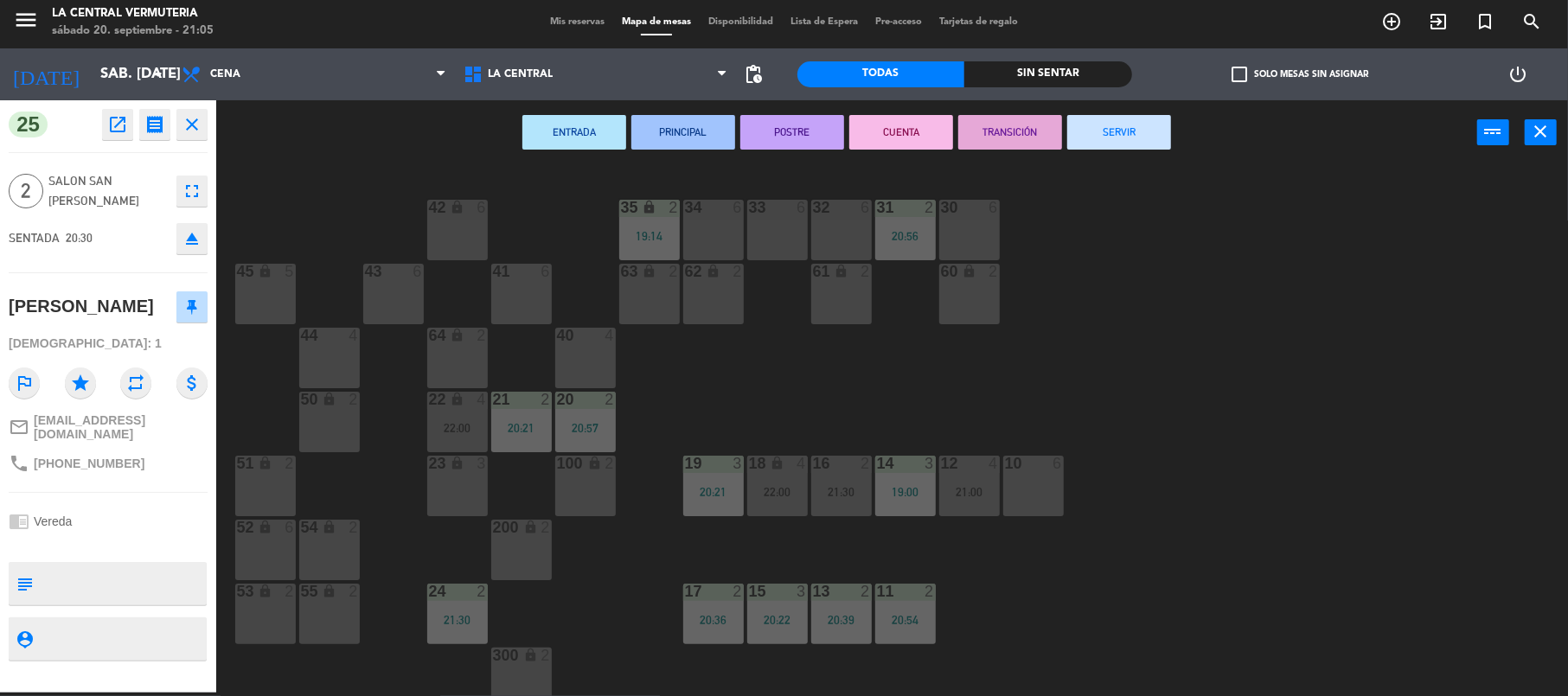
click at [302, 200] on div "42 lock 6 35 lock 2 19:14 34 6 33 6 32 6 31 2 20:56 30 6 43 6 41 6 60 lock 2 61…" at bounding box center [899, 432] width 1337 height 527
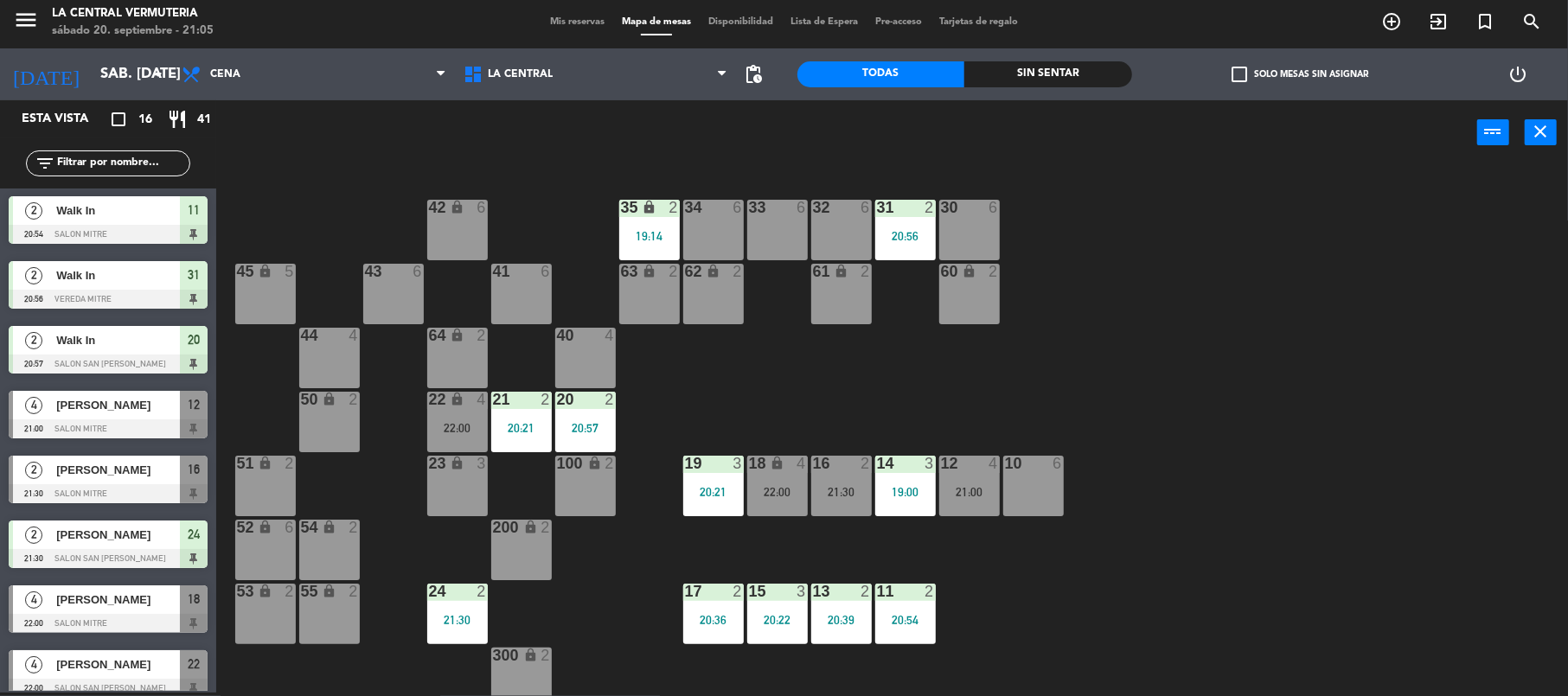
scroll to position [534, 0]
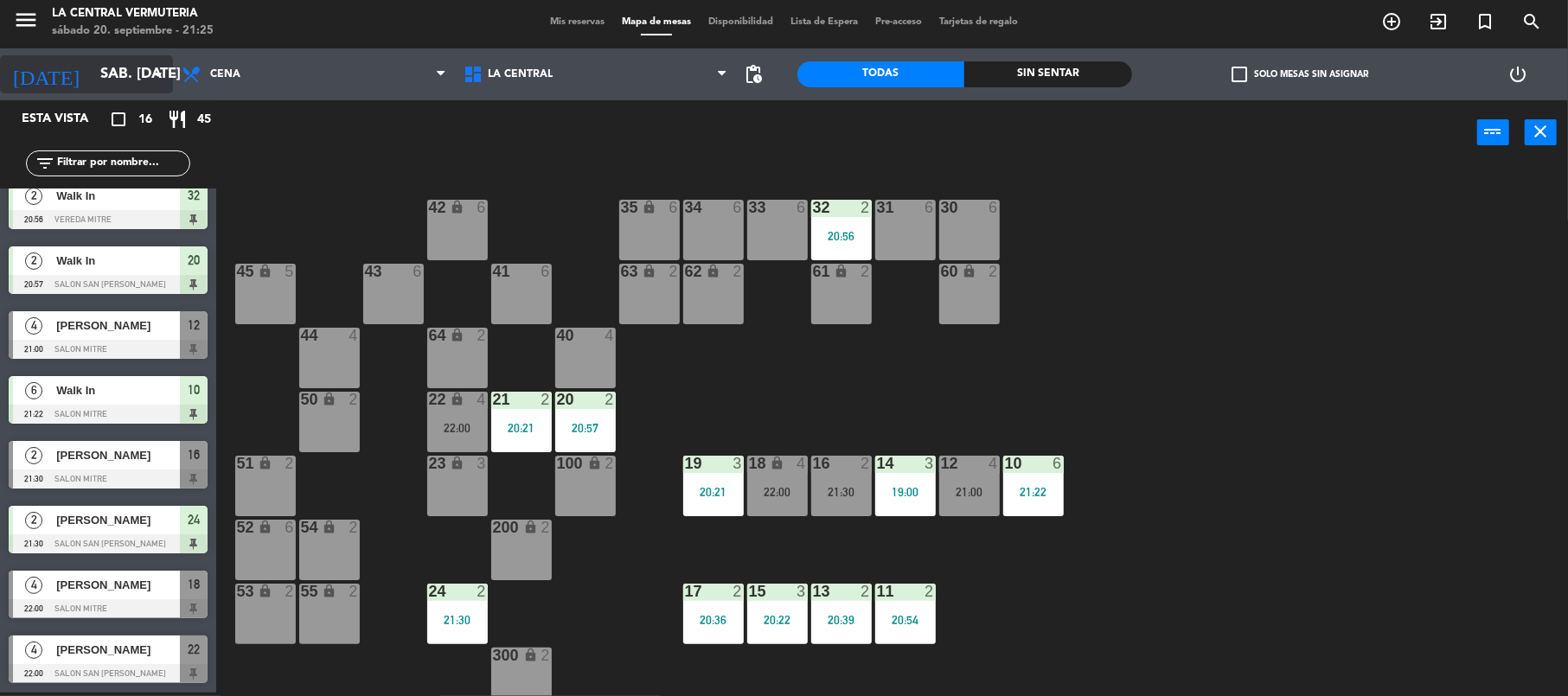
click at [164, 83] on icon "arrow_drop_down" at bounding box center [158, 74] width 21 height 21
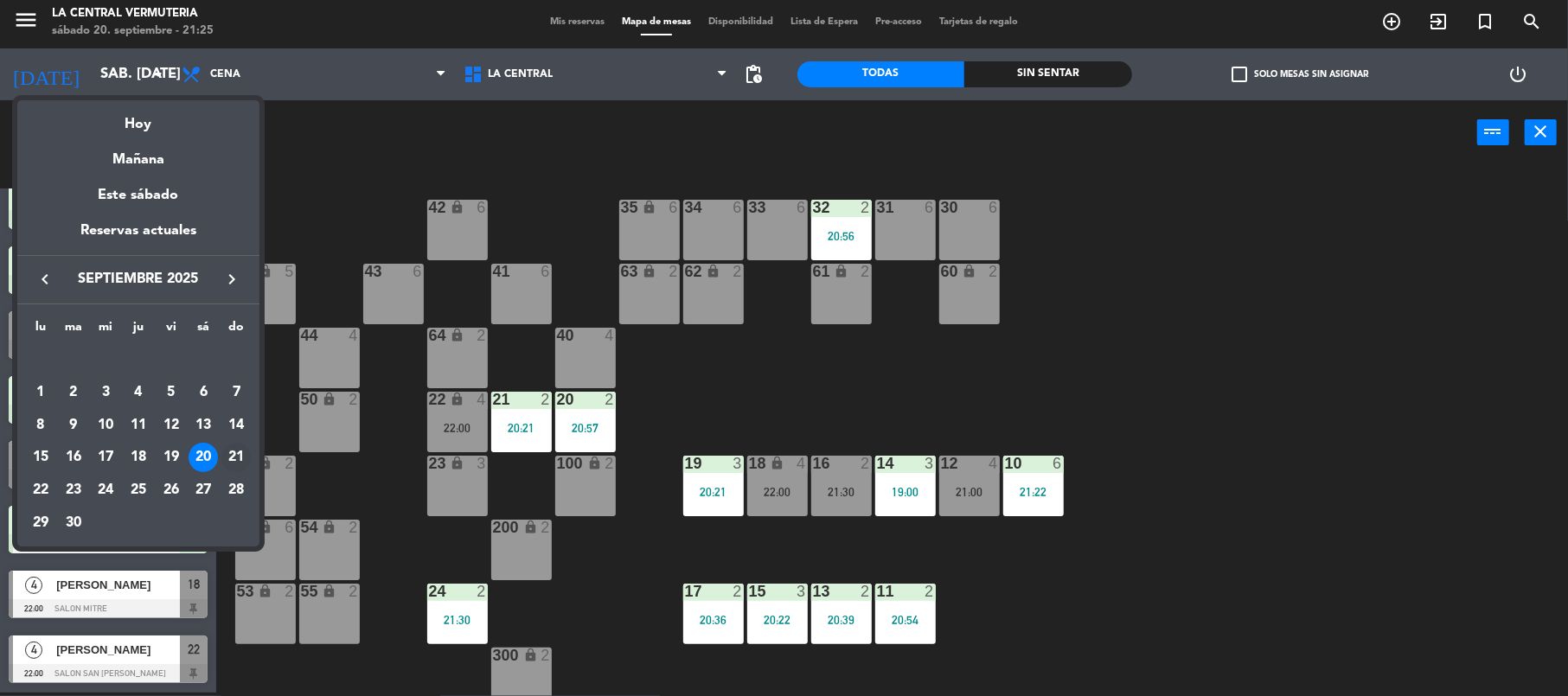
click at [230, 451] on div "21" at bounding box center [236, 457] width 29 height 29
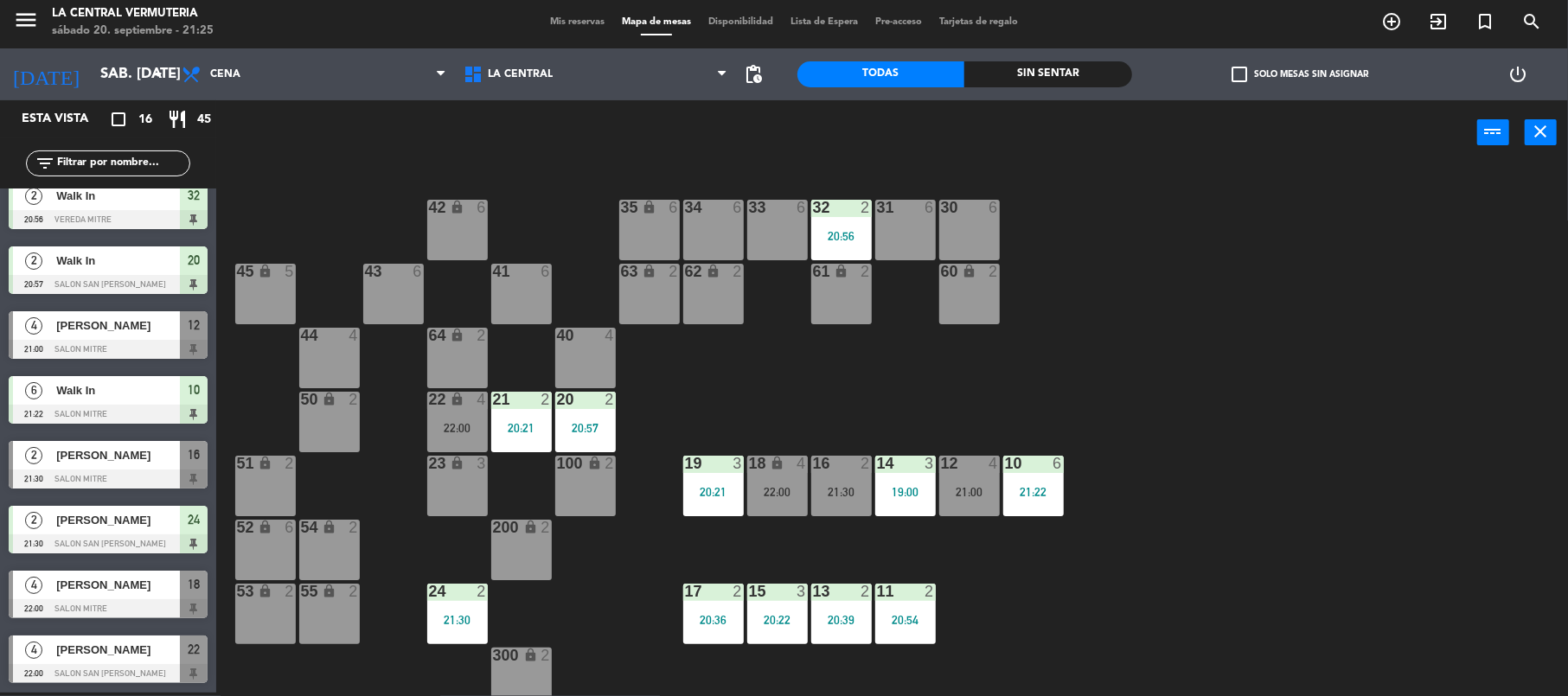
type input "dom. [DATE]"
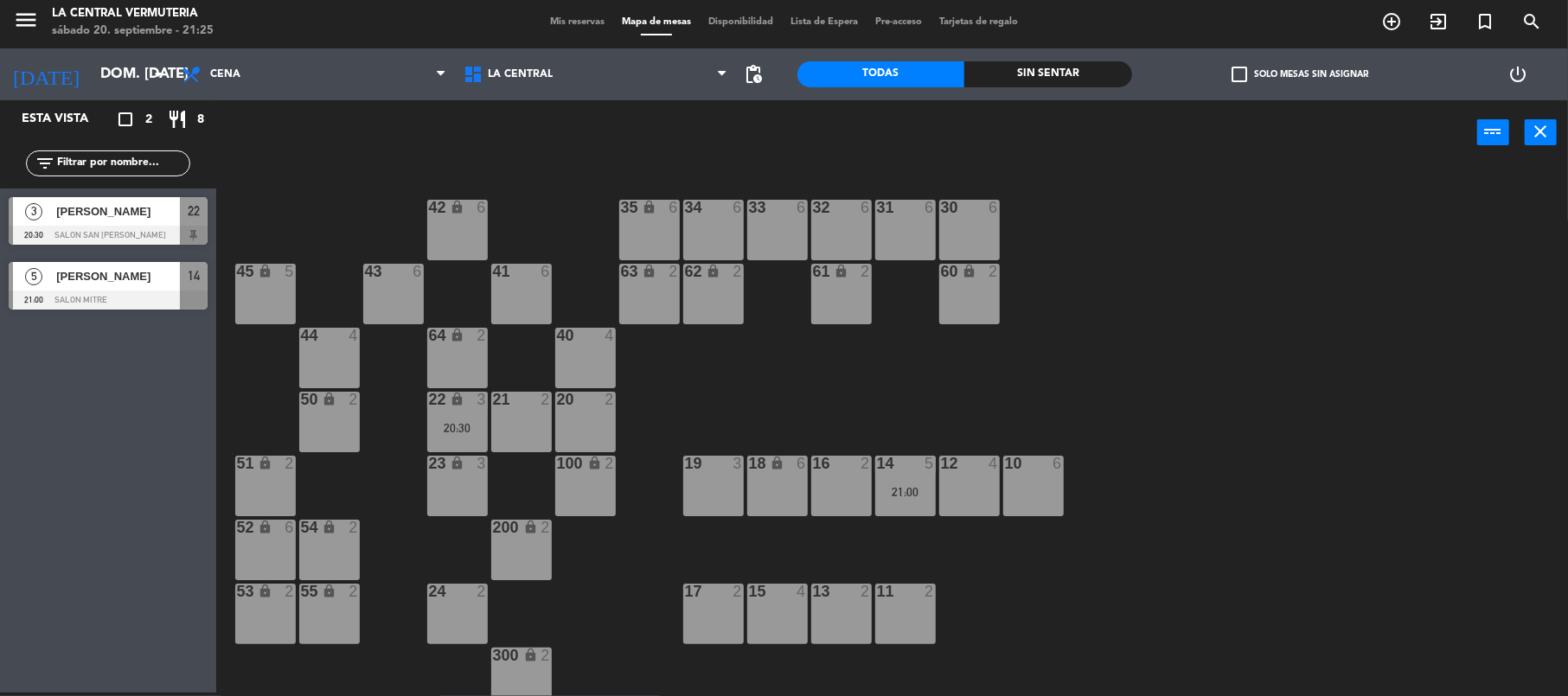
scroll to position [0, 0]
click at [782, 493] on div "18 lock 6" at bounding box center [778, 486] width 61 height 61
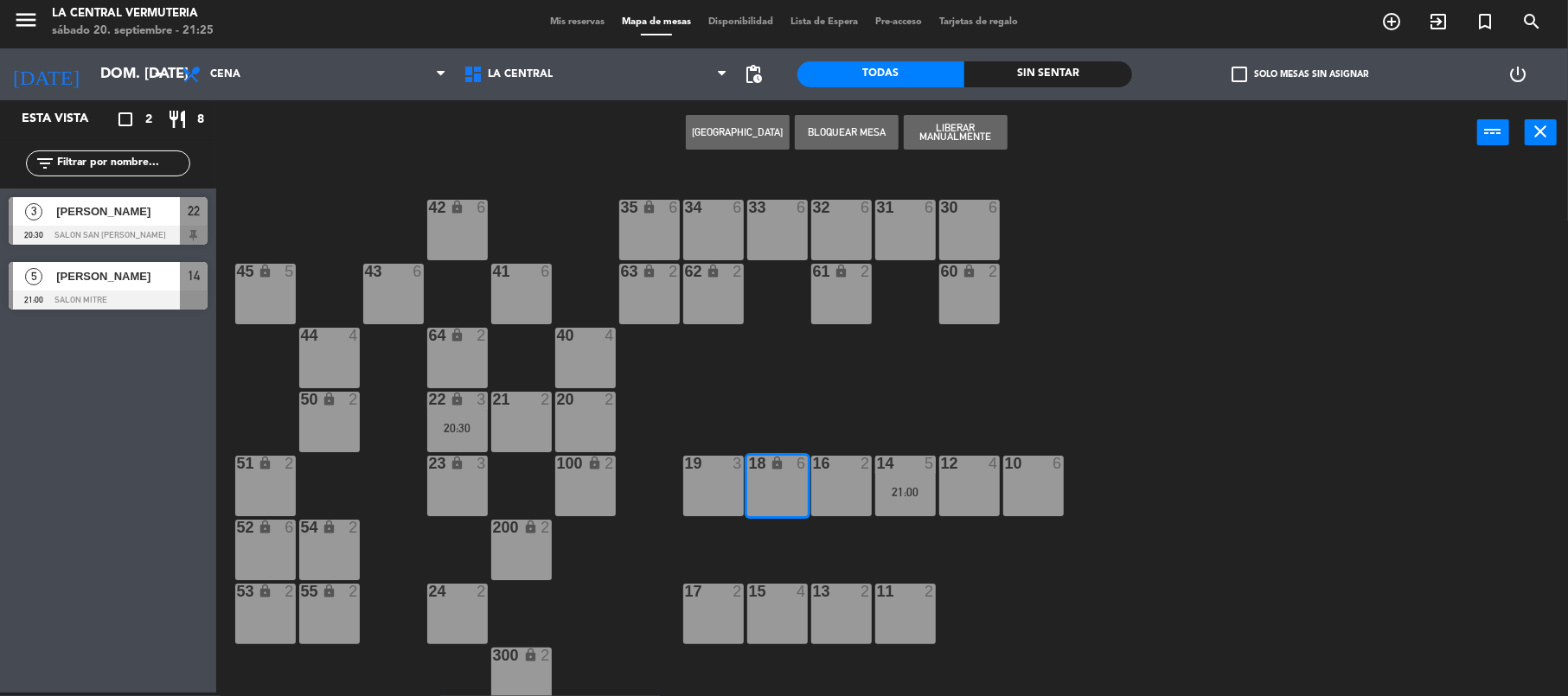
click at [727, 478] on div "19 3" at bounding box center [714, 486] width 61 height 61
click at [793, 129] on button "[GEOGRAPHIC_DATA]" at bounding box center [792, 132] width 104 height 35
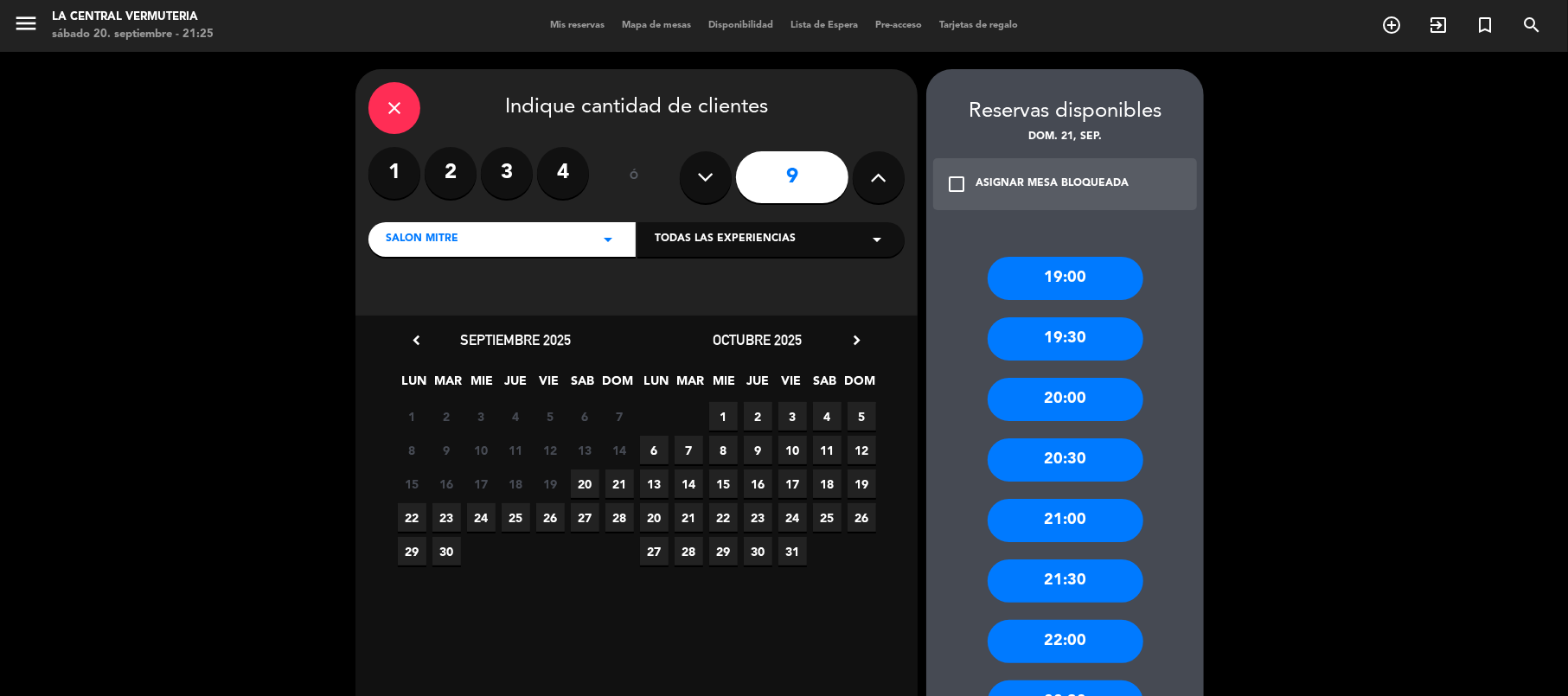
click at [700, 176] on icon at bounding box center [706, 177] width 17 height 26
type input "7"
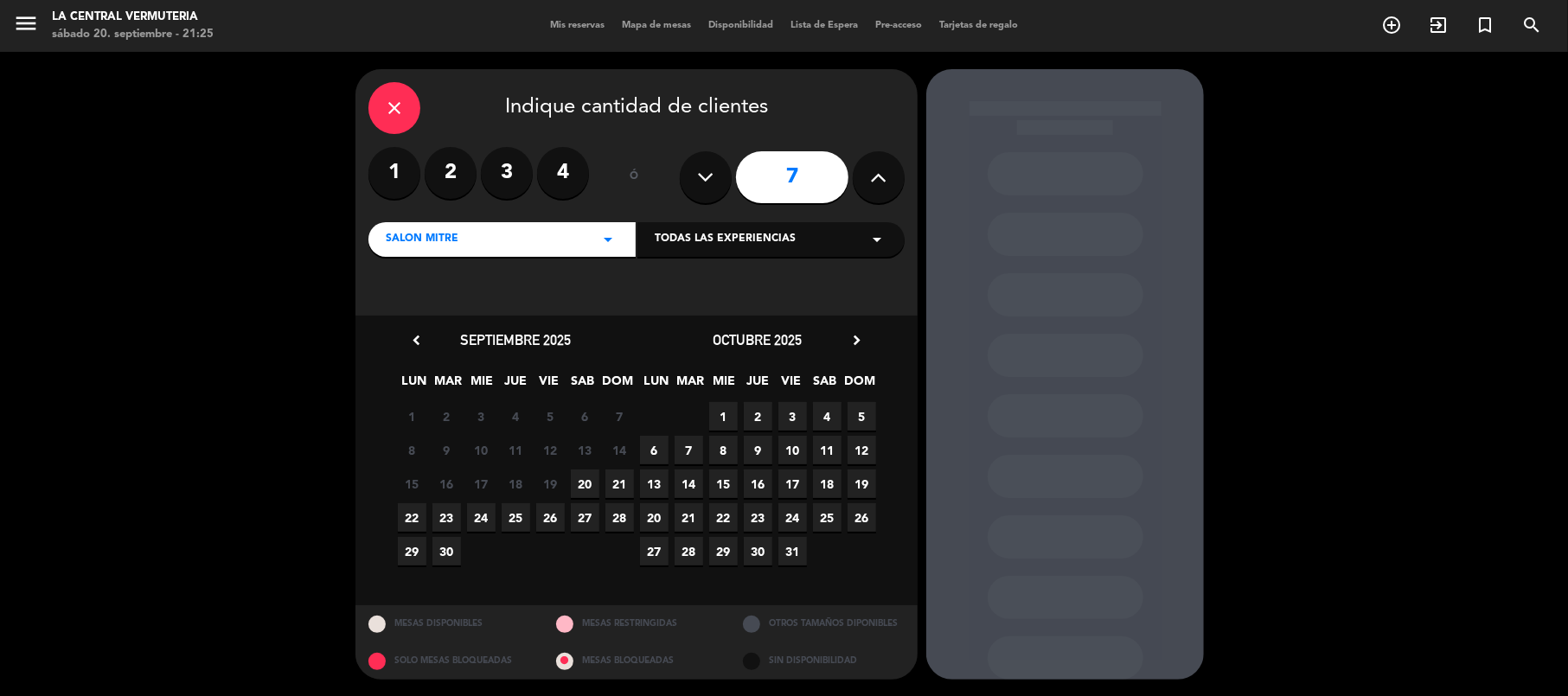
click at [596, 477] on span "20" at bounding box center [584, 483] width 28 height 28
click at [626, 482] on span "21" at bounding box center [619, 483] width 28 height 28
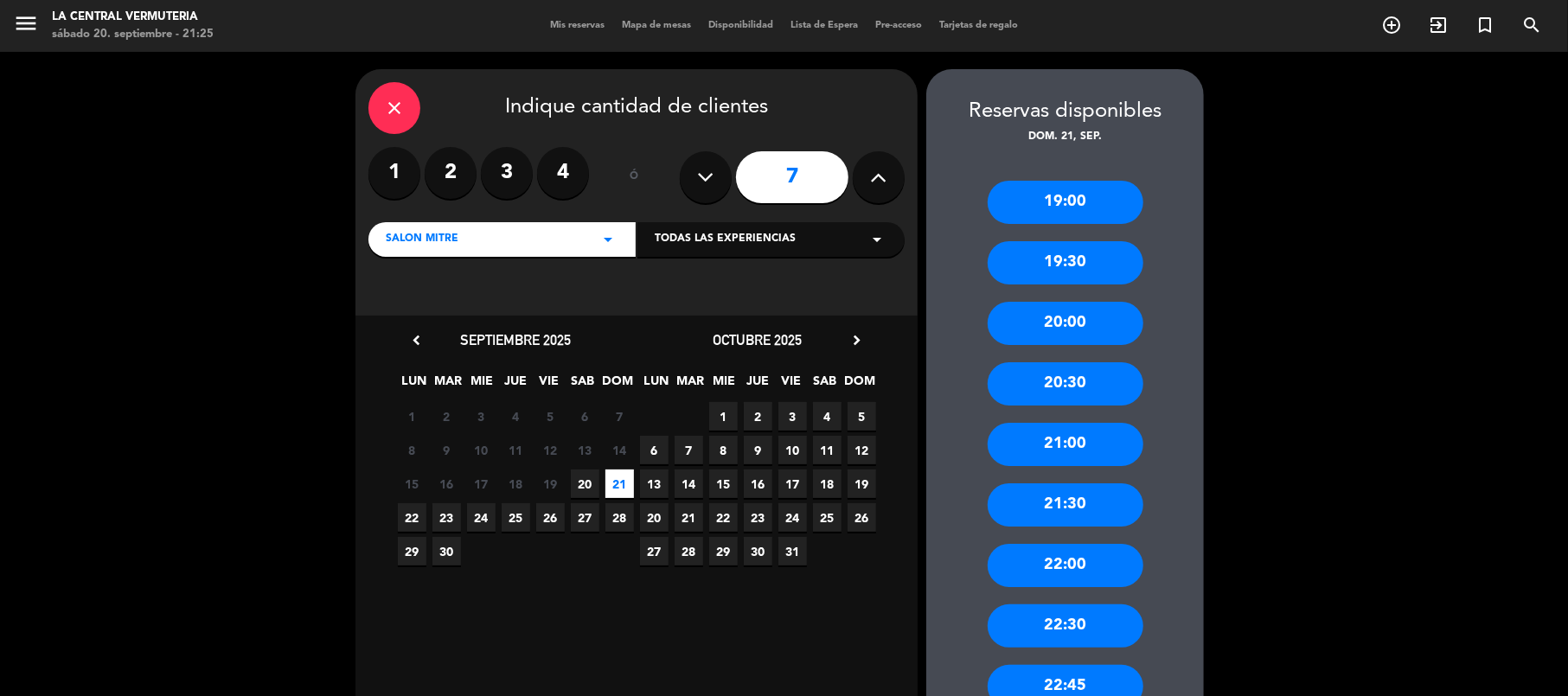
click at [1077, 501] on div "21:30" at bounding box center [1065, 504] width 155 height 43
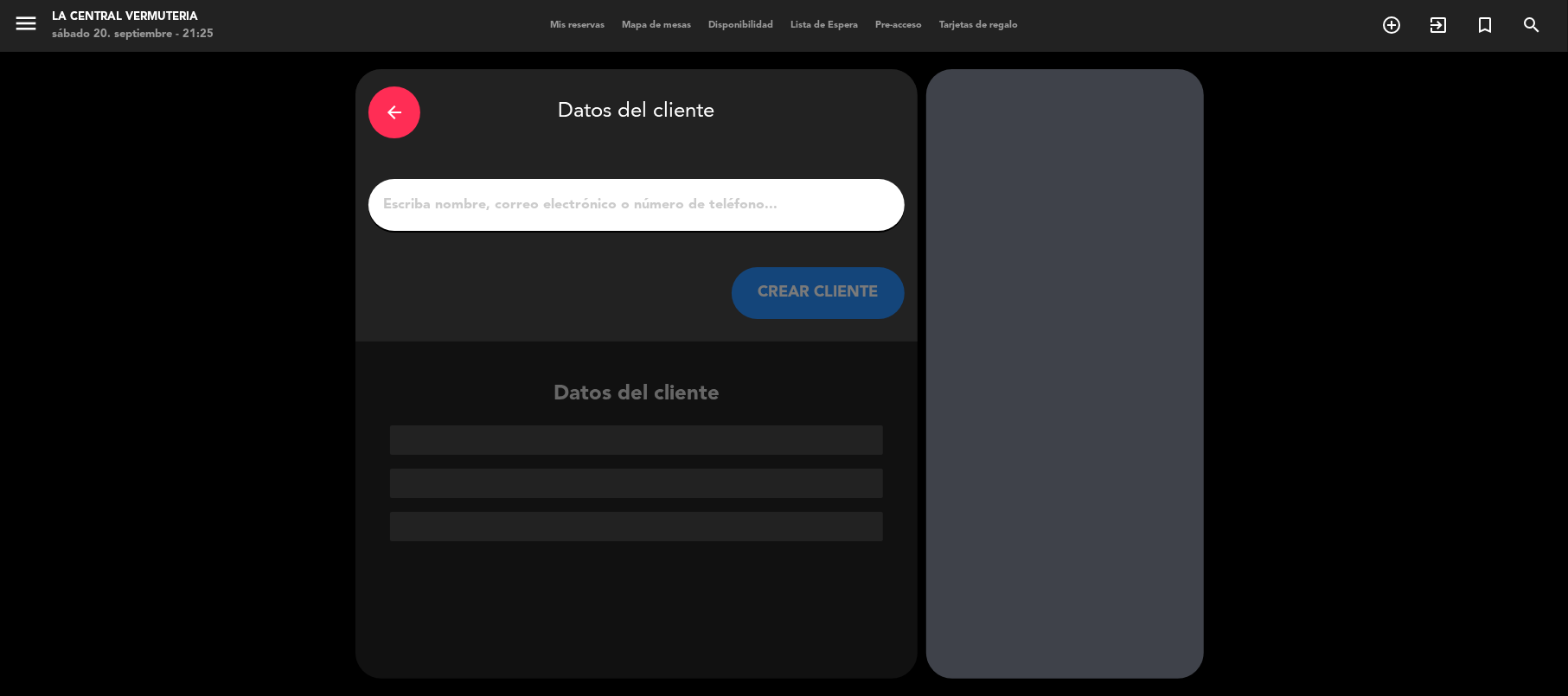
click at [718, 181] on div at bounding box center [637, 205] width 536 height 51
click at [718, 197] on input "1" at bounding box center [637, 205] width 511 height 24
paste input "[PERSON_NAME]"
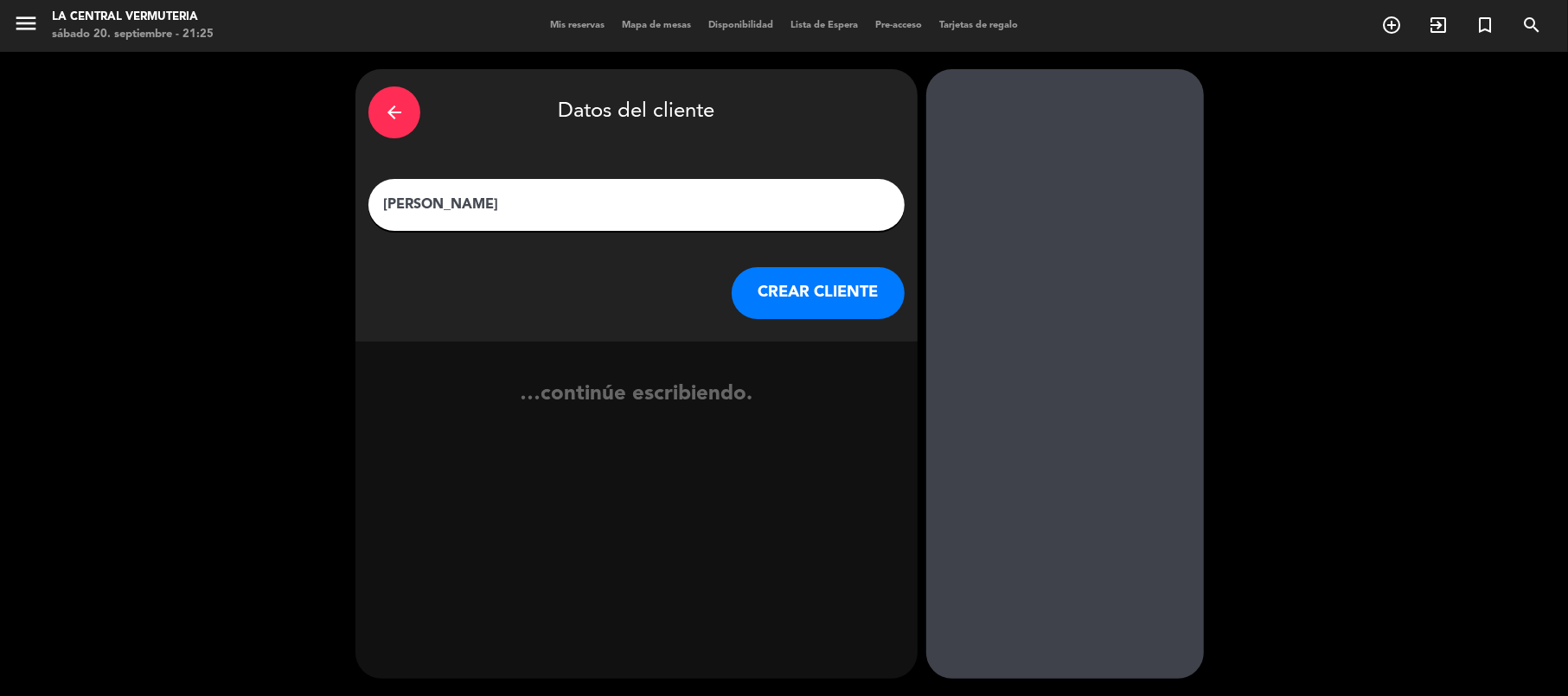
click at [529, 208] on input "[PERSON_NAME]" at bounding box center [637, 205] width 511 height 24
type input "[PERSON_NAME]"
click at [766, 302] on button "CREAR CLIENTE" at bounding box center [818, 293] width 173 height 51
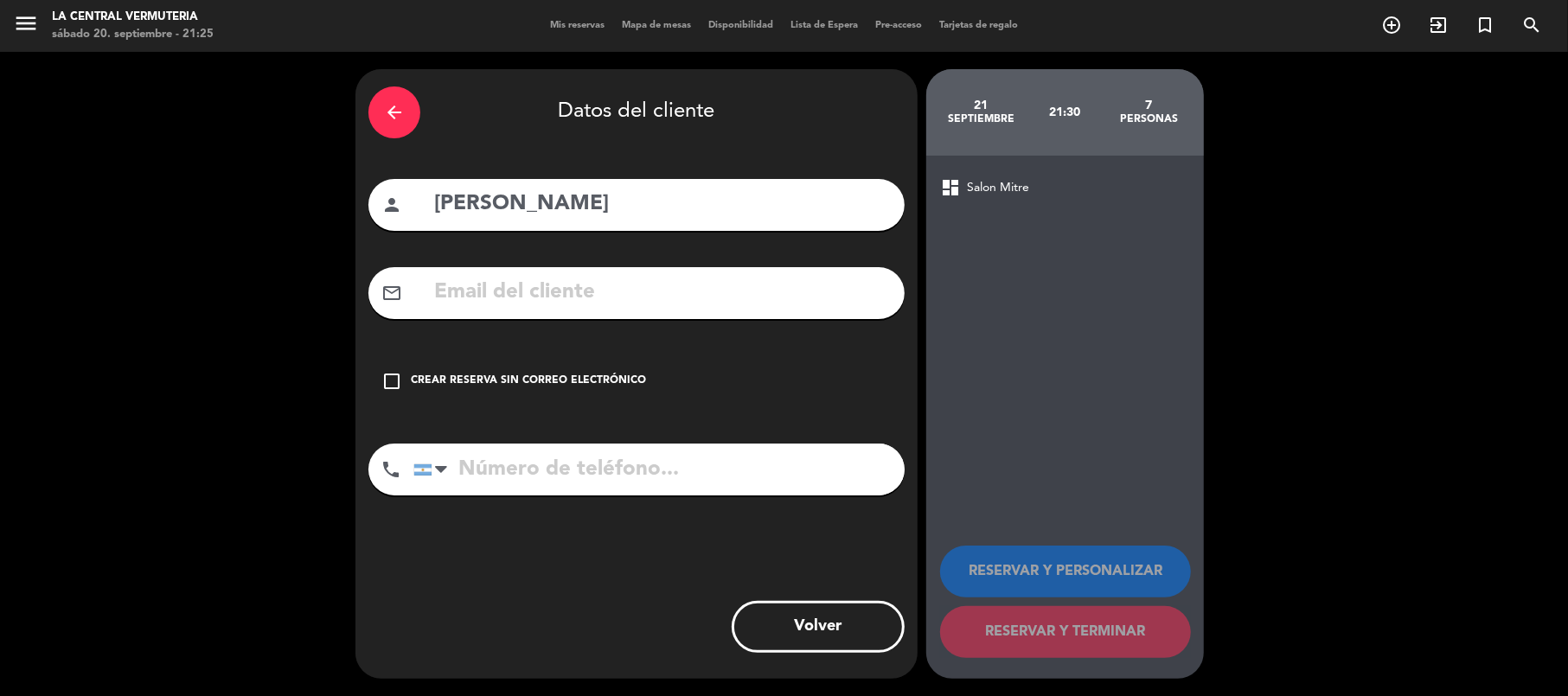
click at [453, 388] on div "Crear reserva sin correo electrónico" at bounding box center [528, 381] width 235 height 17
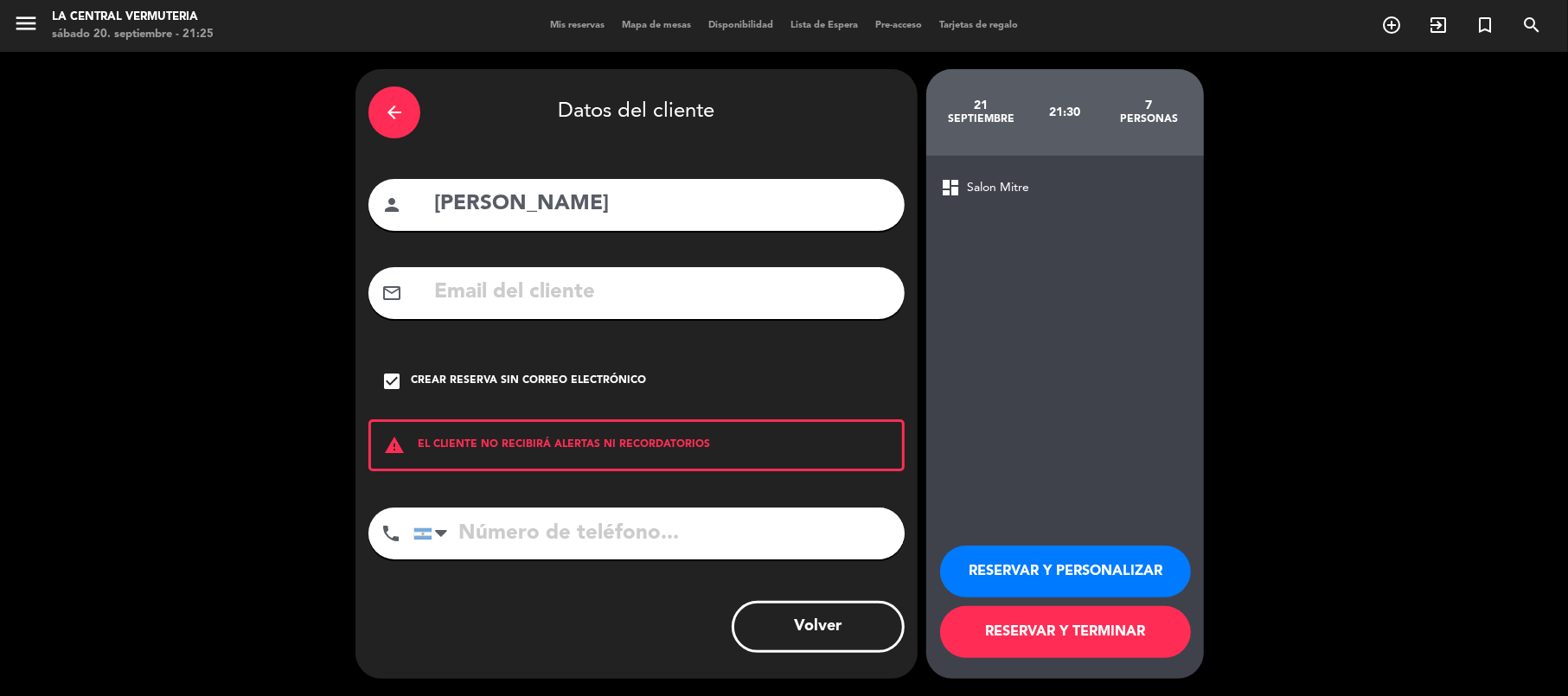
click at [1076, 640] on button "RESERVAR Y TERMINAR" at bounding box center [1066, 632] width 251 height 51
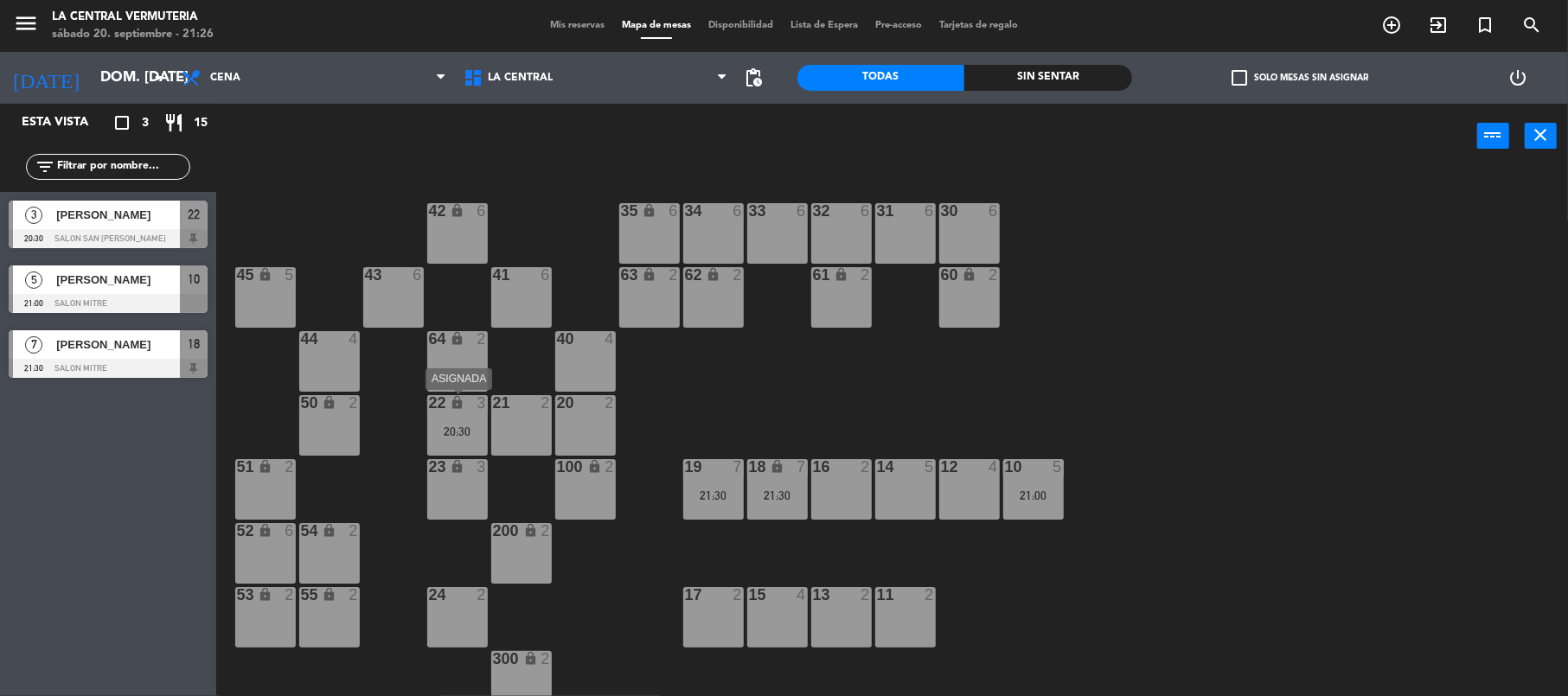
click at [447, 431] on div "20:30" at bounding box center [457, 431] width 61 height 12
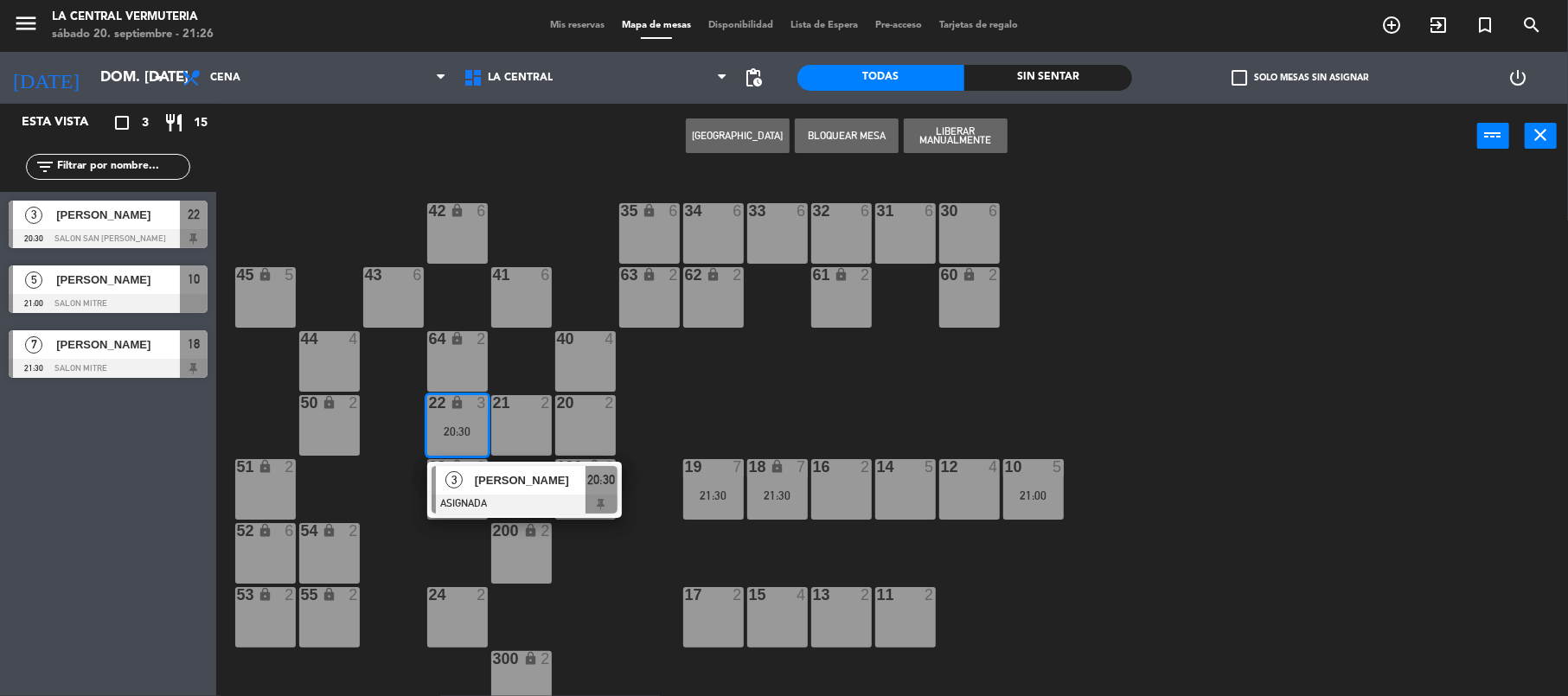
click at [730, 377] on div "42 lock 6 35 lock 6 34 6 33 6 32 6 31 6 30 6 43 6 41 6 60 lock 2 61 lock 2 62 l…" at bounding box center [899, 435] width 1337 height 527
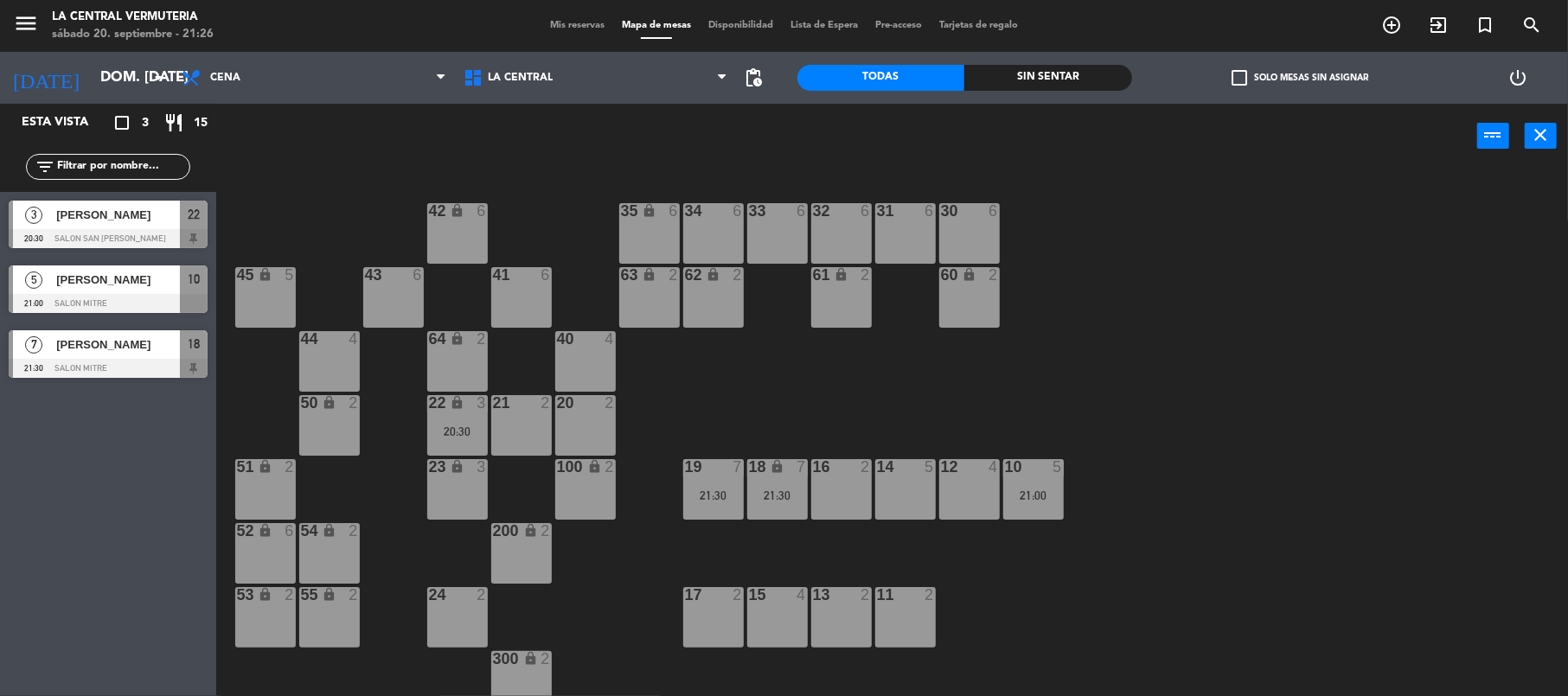
click at [464, 403] on icon "lock" at bounding box center [457, 402] width 15 height 15
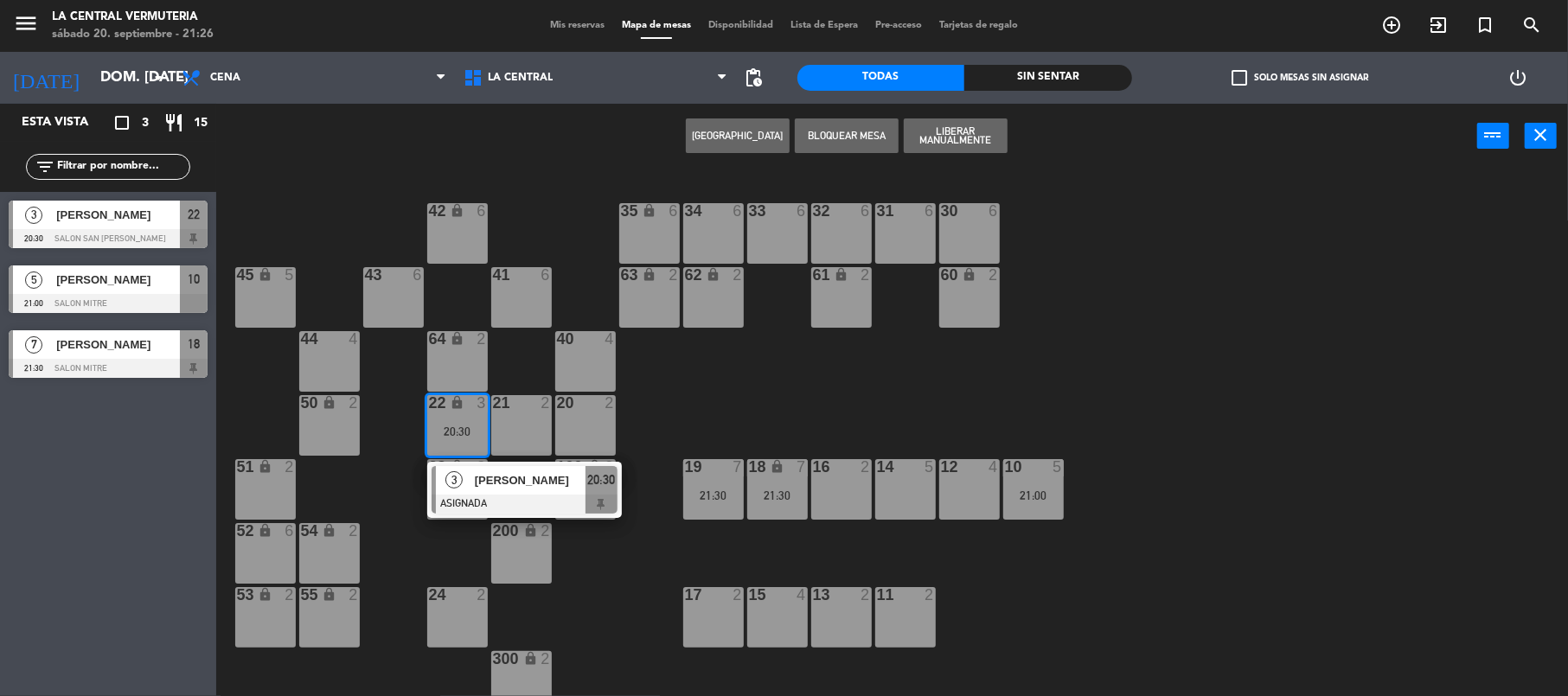
click at [530, 488] on span "[PERSON_NAME]" at bounding box center [530, 480] width 111 height 18
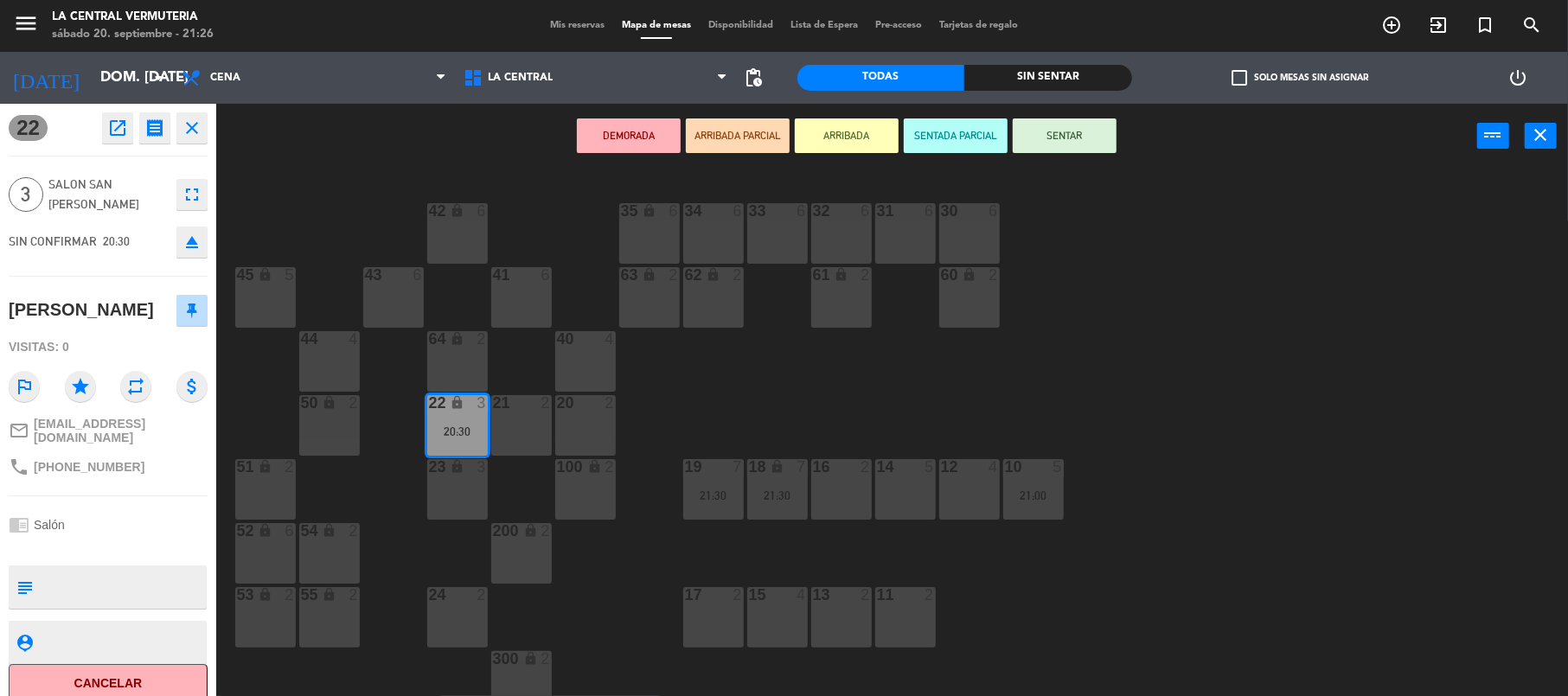
click at [895, 506] on div "14 5" at bounding box center [906, 489] width 61 height 61
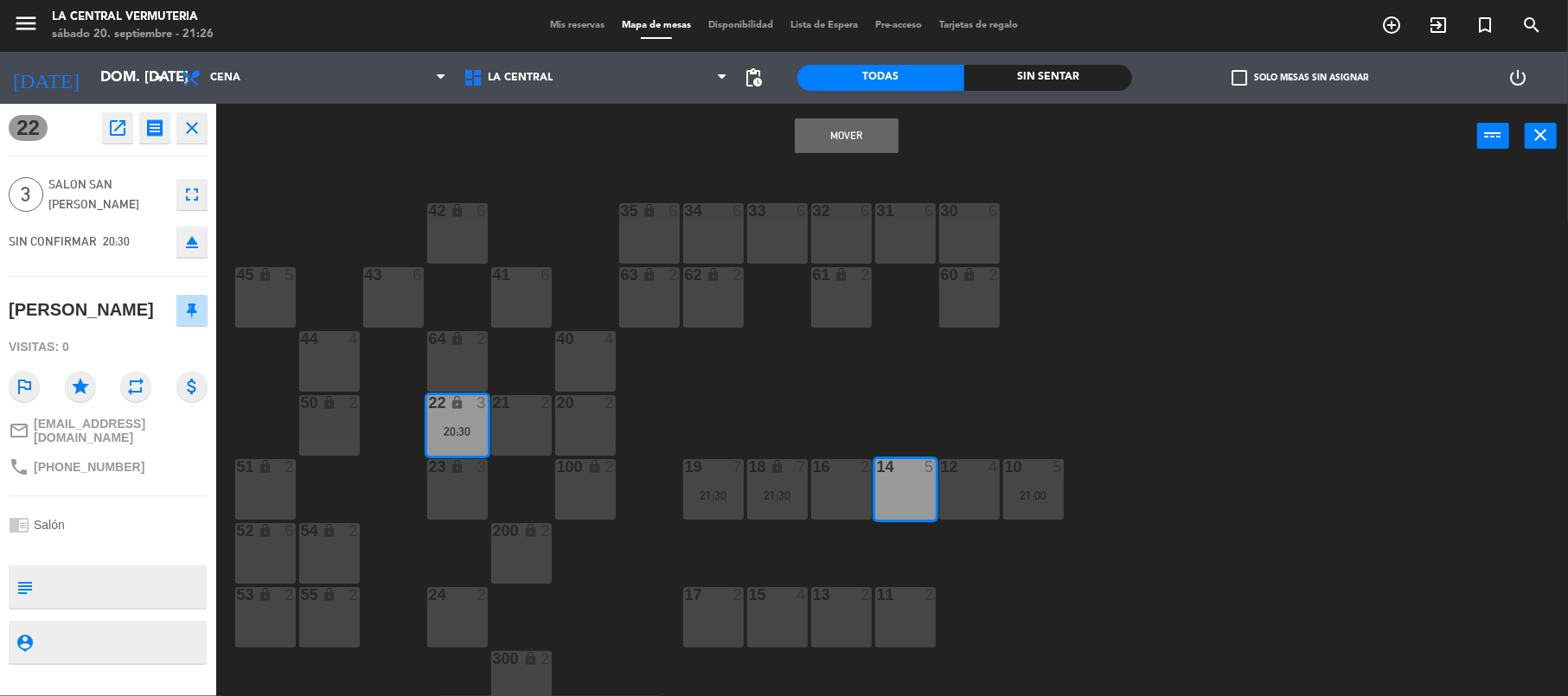
click at [832, 143] on button "Mover" at bounding box center [846, 136] width 104 height 35
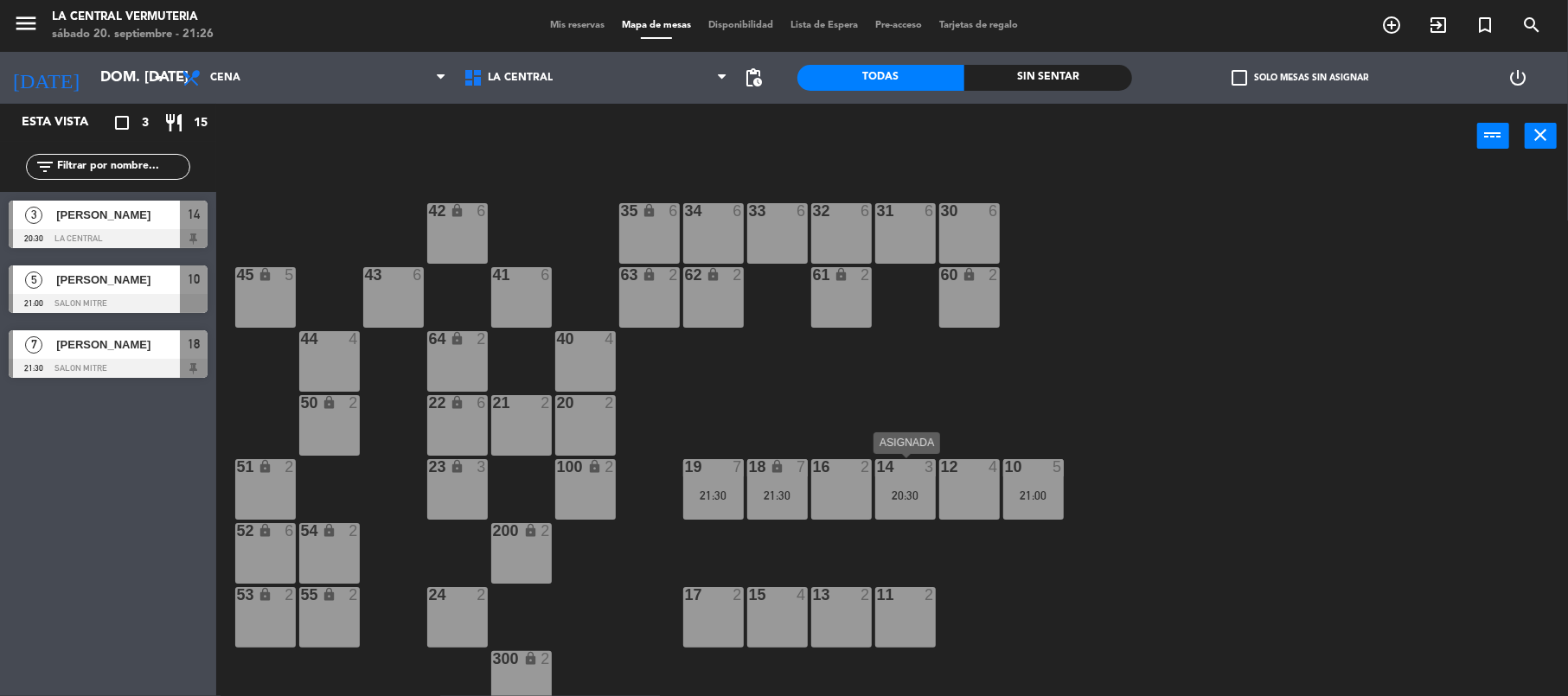
click at [899, 485] on div "14 3 20:30" at bounding box center [906, 489] width 61 height 61
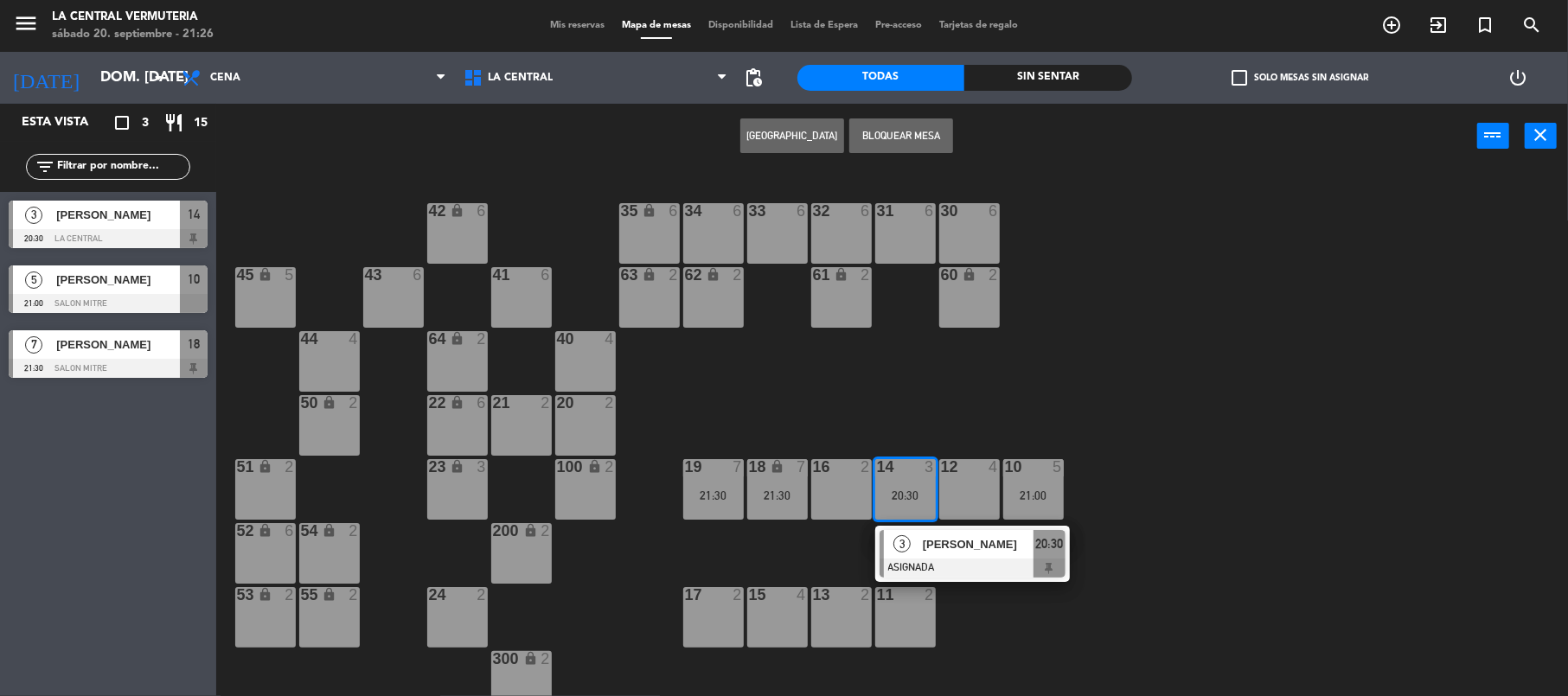
click at [919, 533] on div "3" at bounding box center [902, 544] width 37 height 28
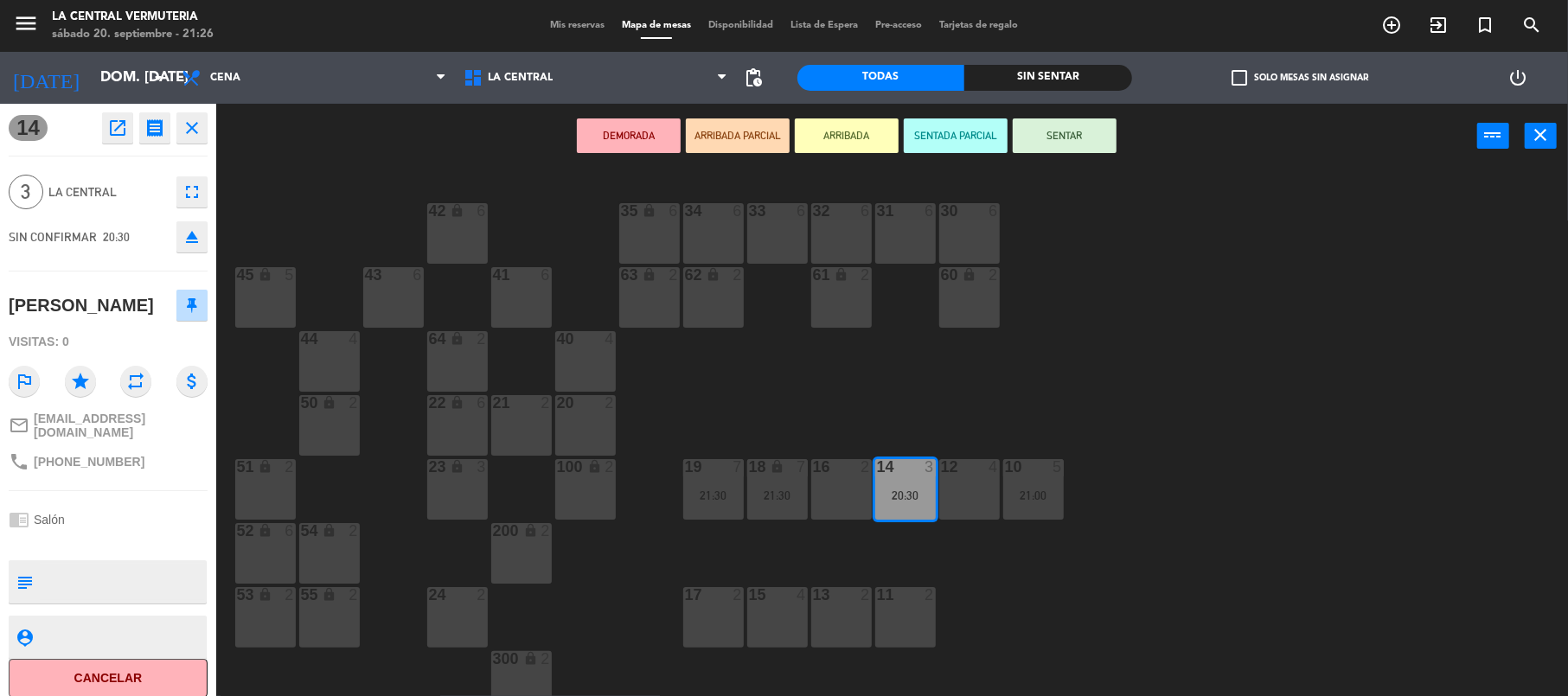
click at [1282, 272] on div "42 lock 6 35 lock 6 34 6 33 6 32 6 31 6 30 6 43 6 41 6 60 lock 2 61 lock 2 62 l…" at bounding box center [899, 435] width 1337 height 527
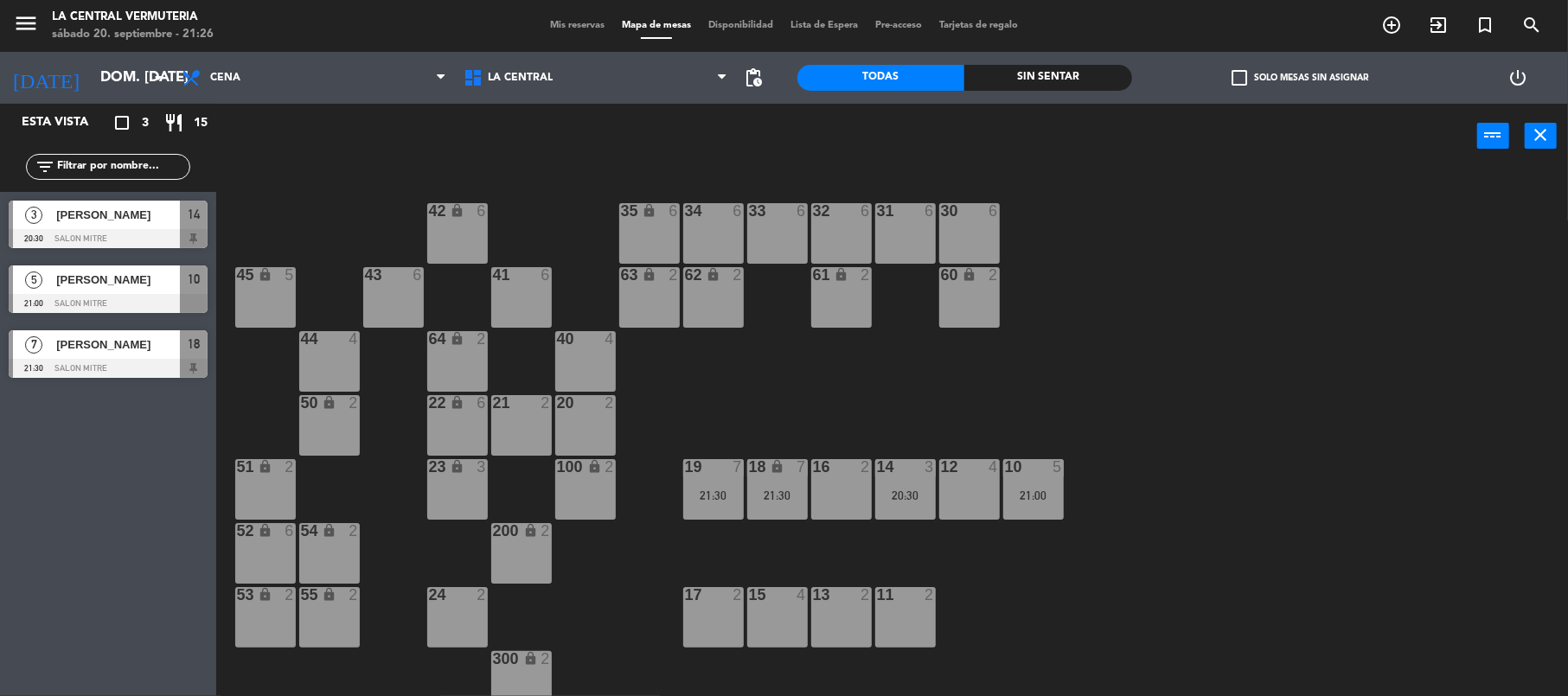
click at [1045, 475] on div "10 5" at bounding box center [1033, 467] width 61 height 17
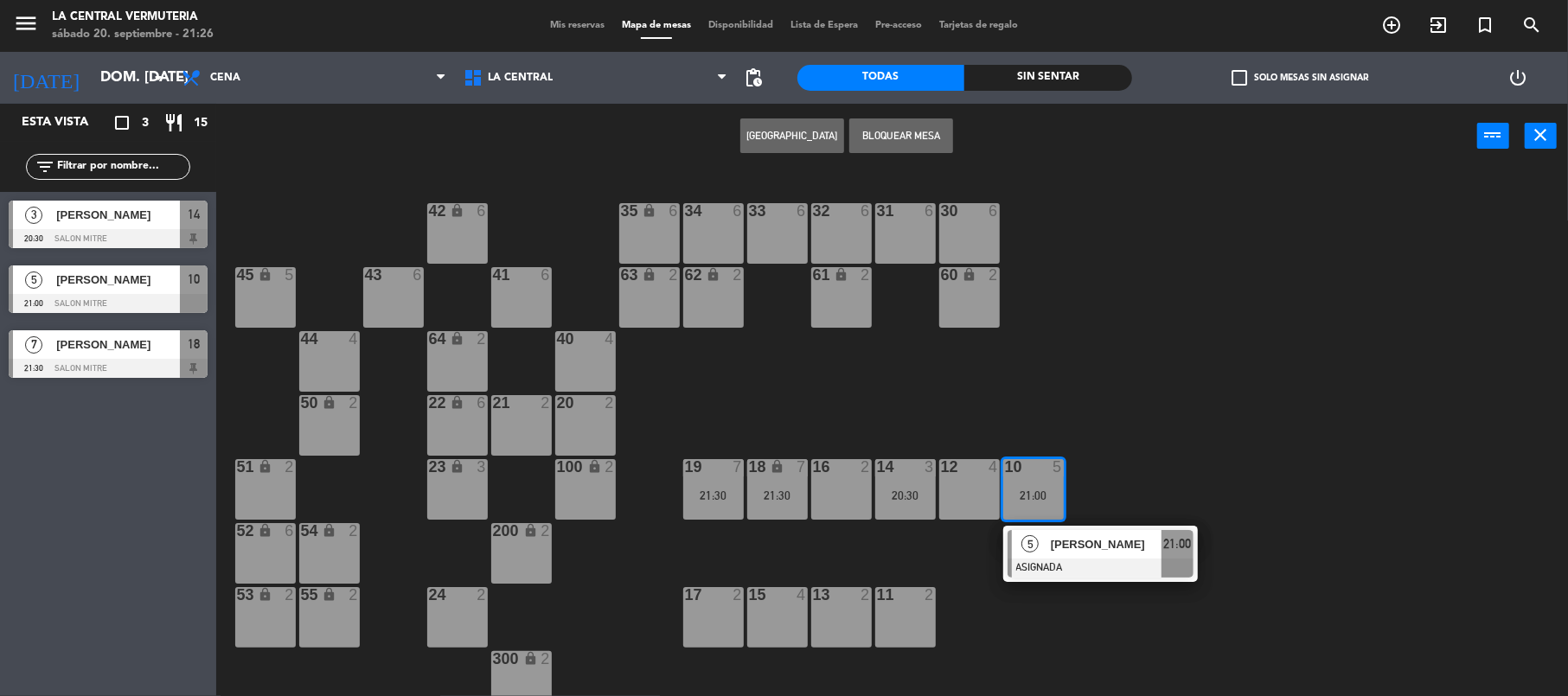
click at [1073, 538] on div "5 [PERSON_NAME] ASIGNADA 21:00" at bounding box center [1100, 554] width 220 height 56
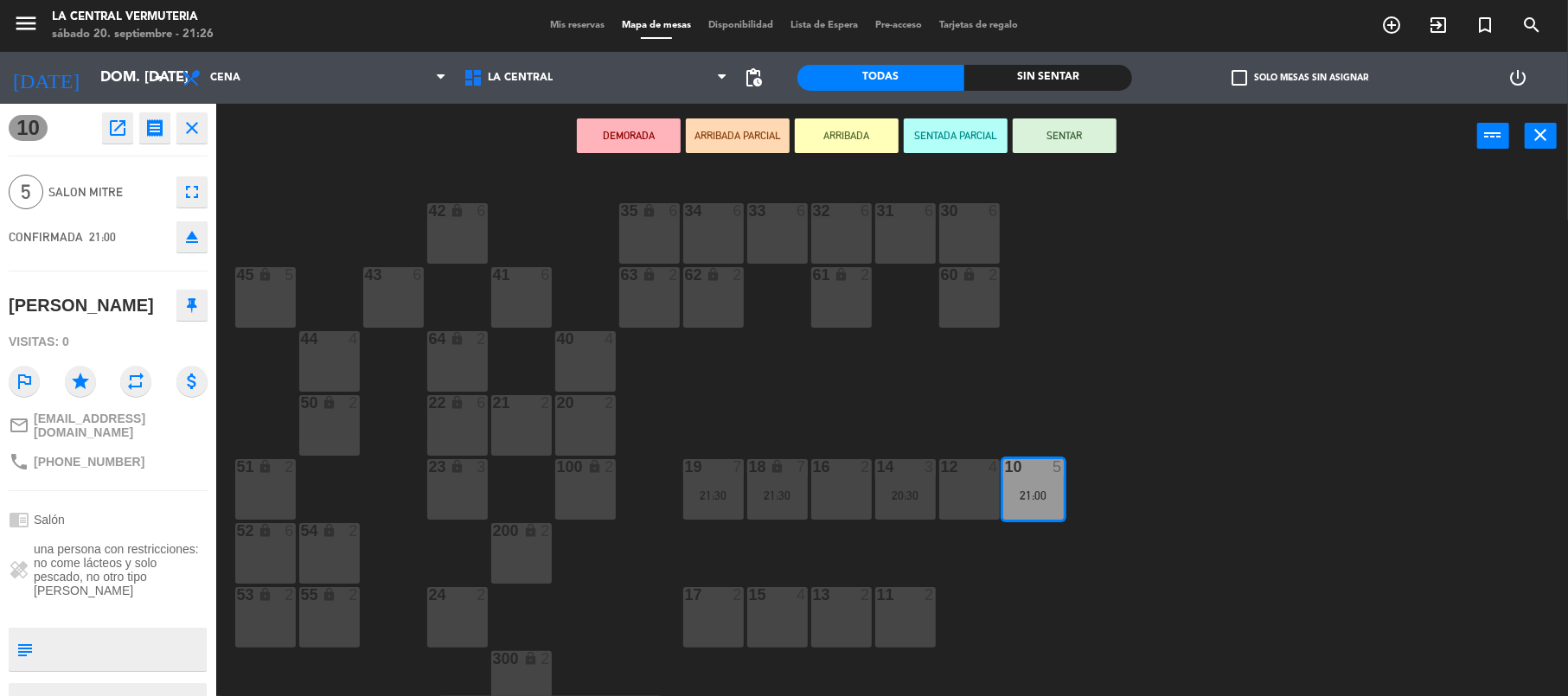
drag, startPoint x: 1146, startPoint y: 349, endPoint x: 1112, endPoint y: 377, distance: 44.0
click at [1145, 350] on div "42 lock 6 35 lock 6 34 6 33 6 32 6 31 6 30 6 43 6 41 6 60 lock 2 61 lock 2 62 l…" at bounding box center [899, 435] width 1337 height 527
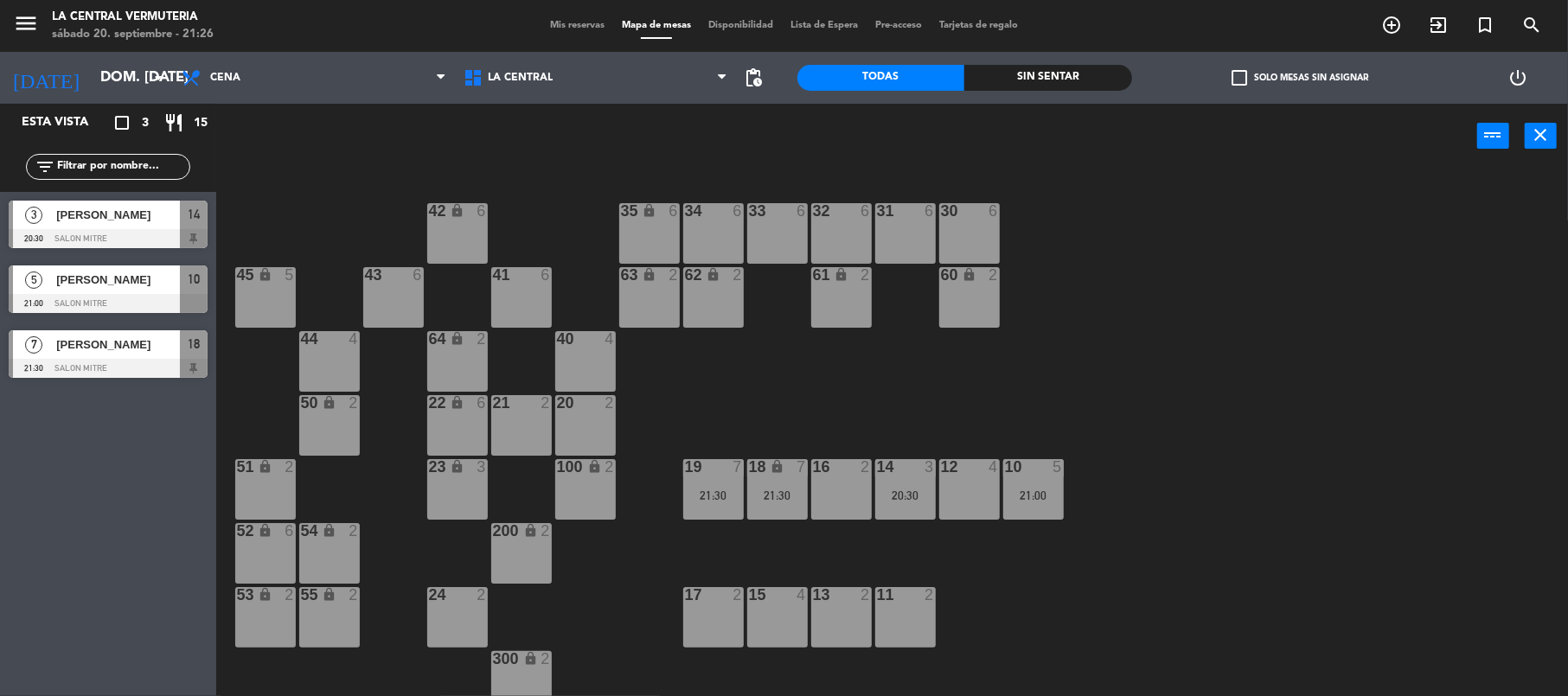
click at [1032, 500] on div "21:00" at bounding box center [1033, 495] width 61 height 12
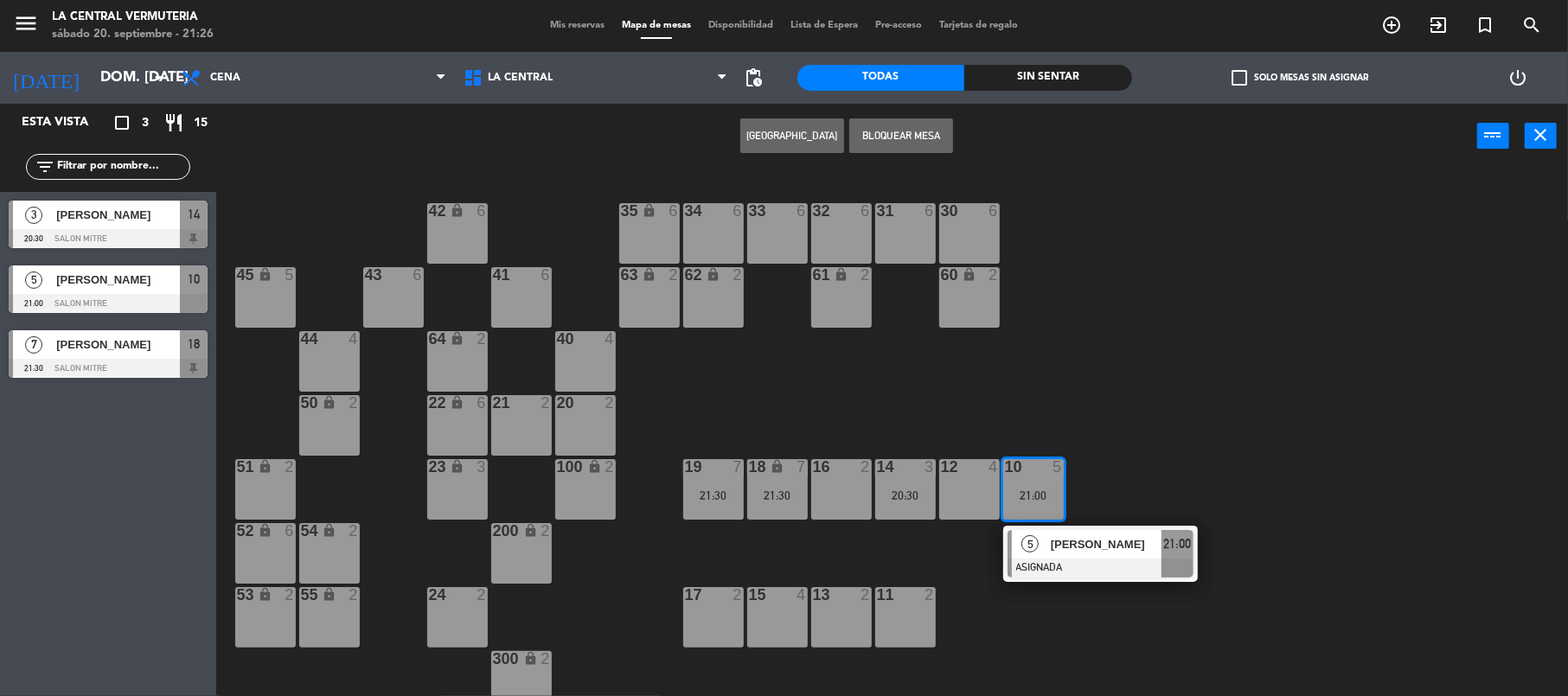
click at [1040, 556] on div "5" at bounding box center [1031, 544] width 37 height 28
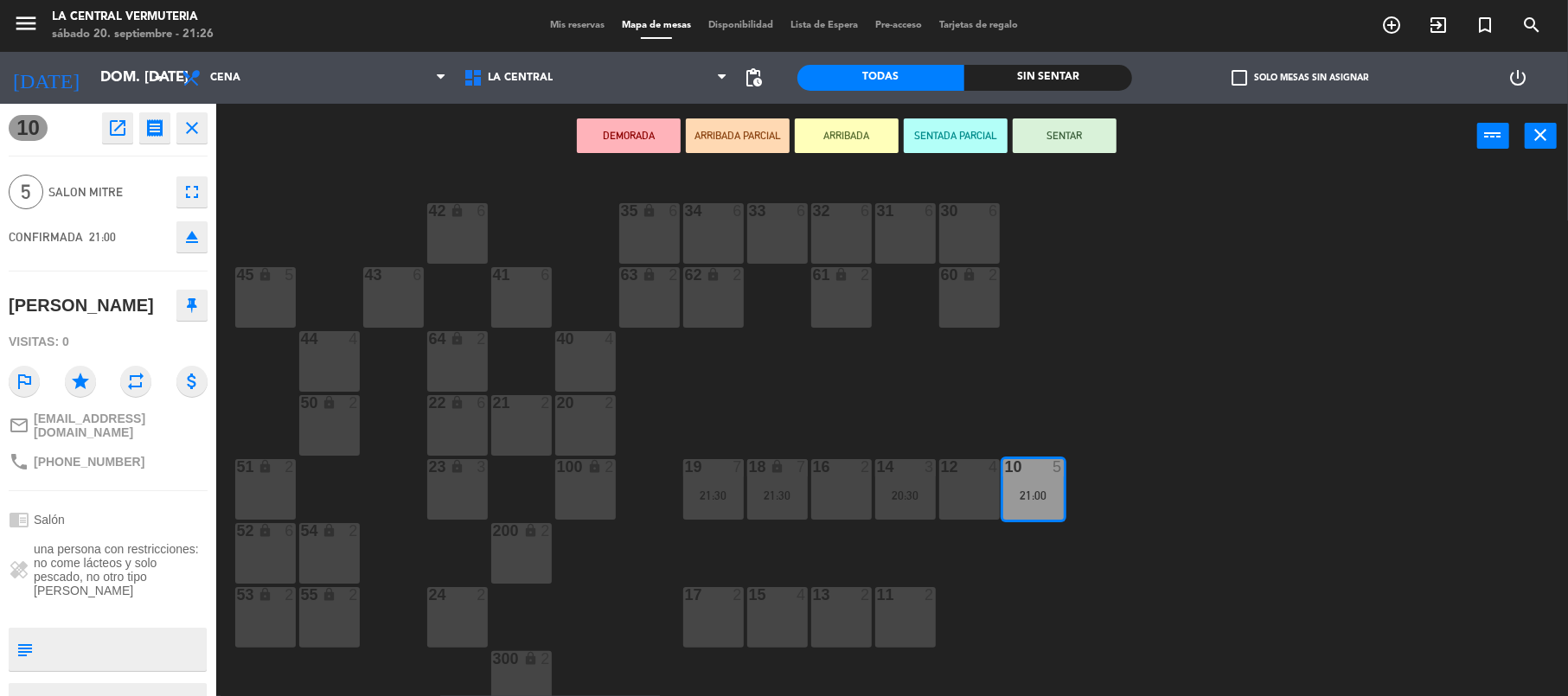
click at [450, 420] on div "22 lock 6" at bounding box center [457, 425] width 61 height 61
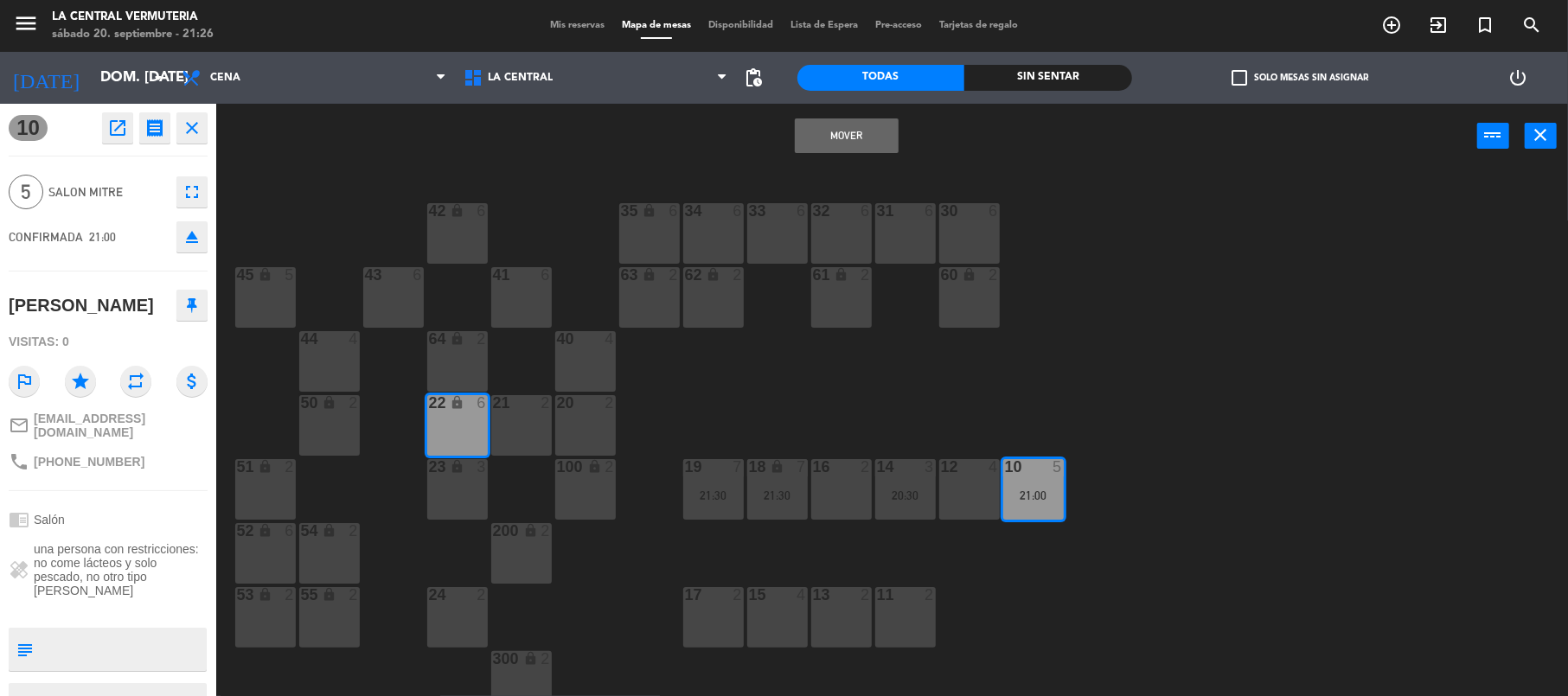
click at [836, 150] on button "Mover" at bounding box center [846, 136] width 104 height 35
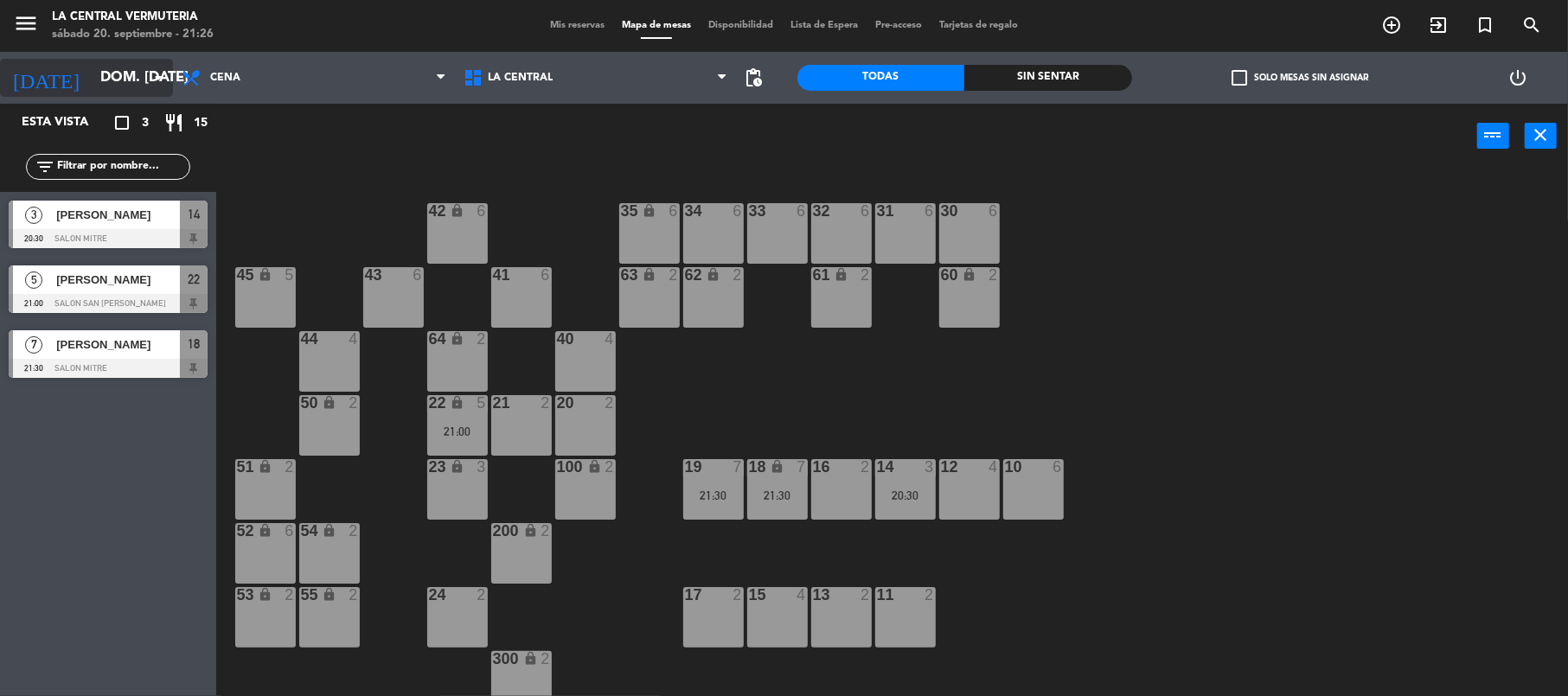
click at [155, 74] on icon "arrow_drop_down" at bounding box center [158, 77] width 21 height 21
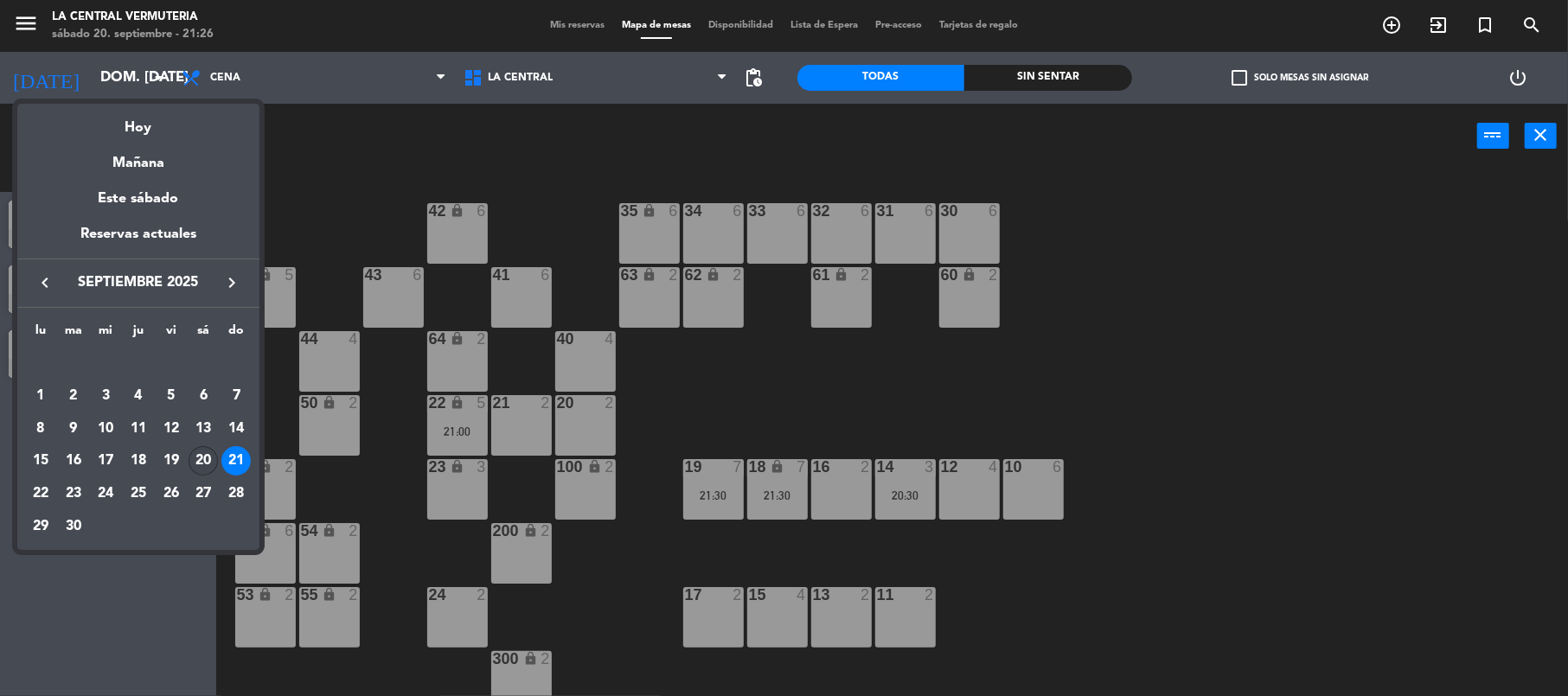
click at [205, 458] on div "20" at bounding box center [203, 461] width 29 height 29
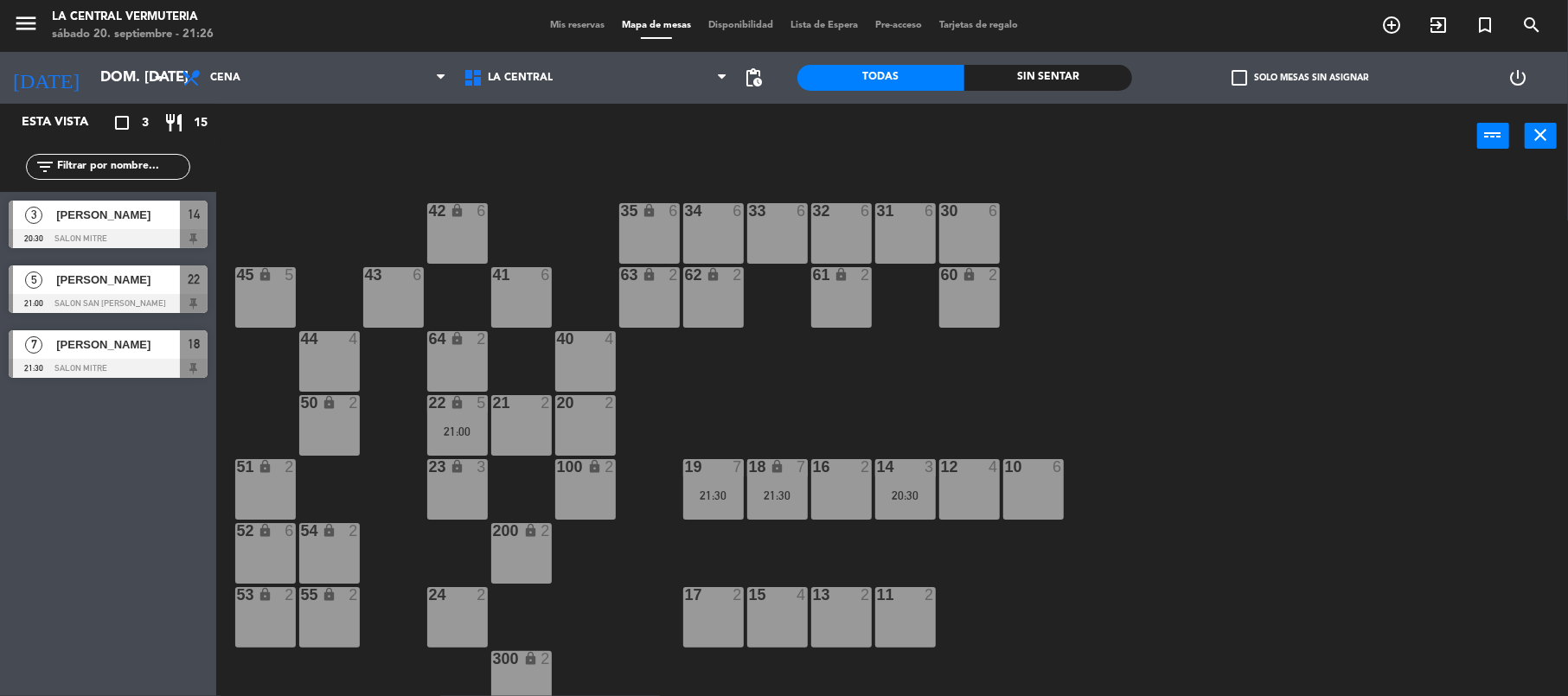
type input "sáb. [DATE]"
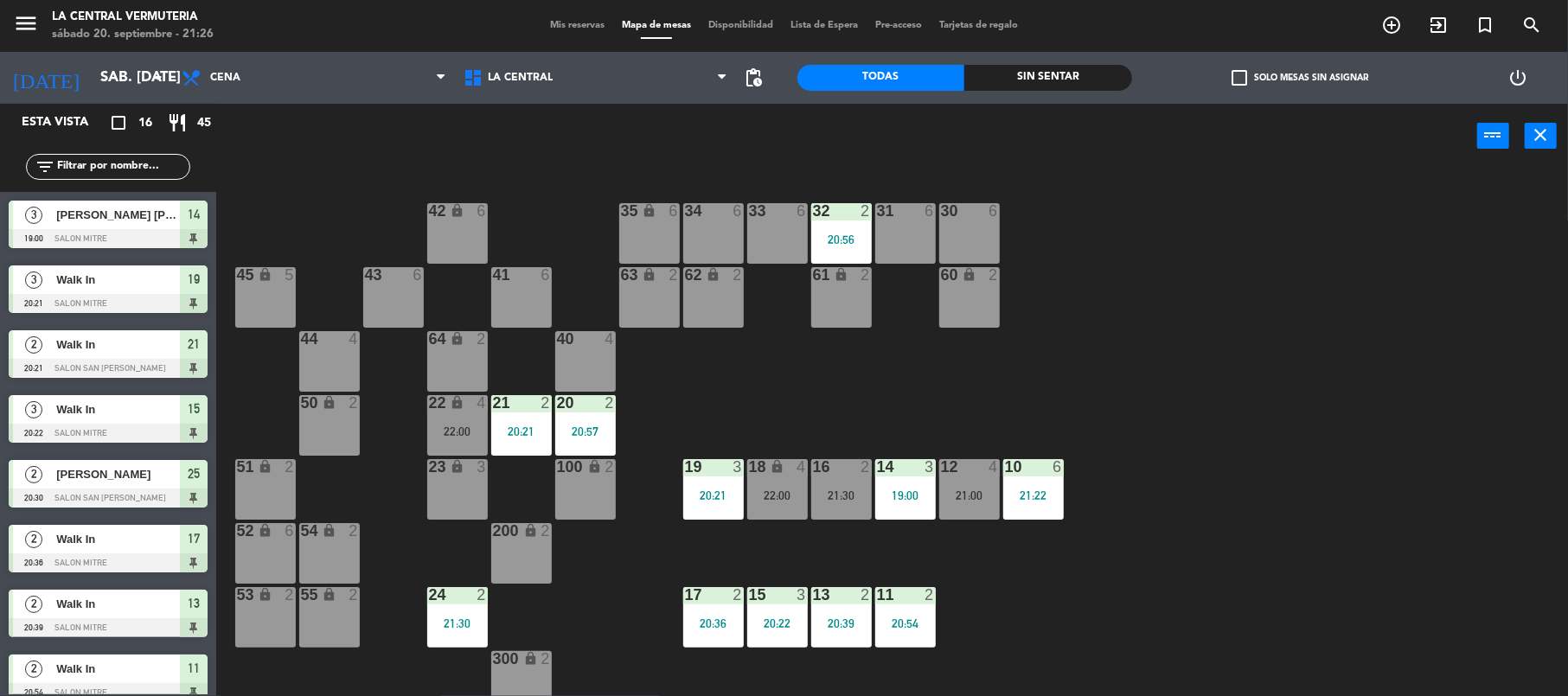
scroll to position [534, 0]
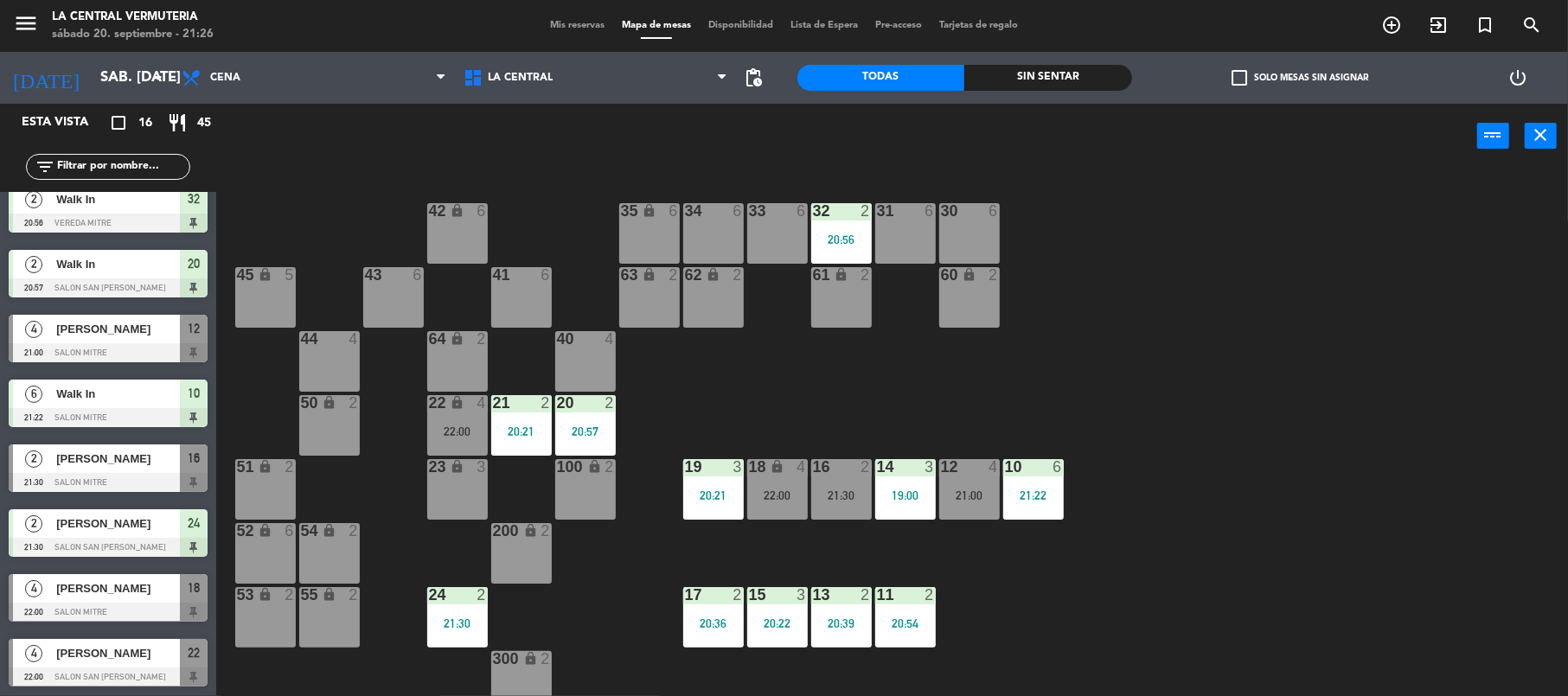
click at [111, 331] on span "[PERSON_NAME]" at bounding box center [118, 329] width 124 height 18
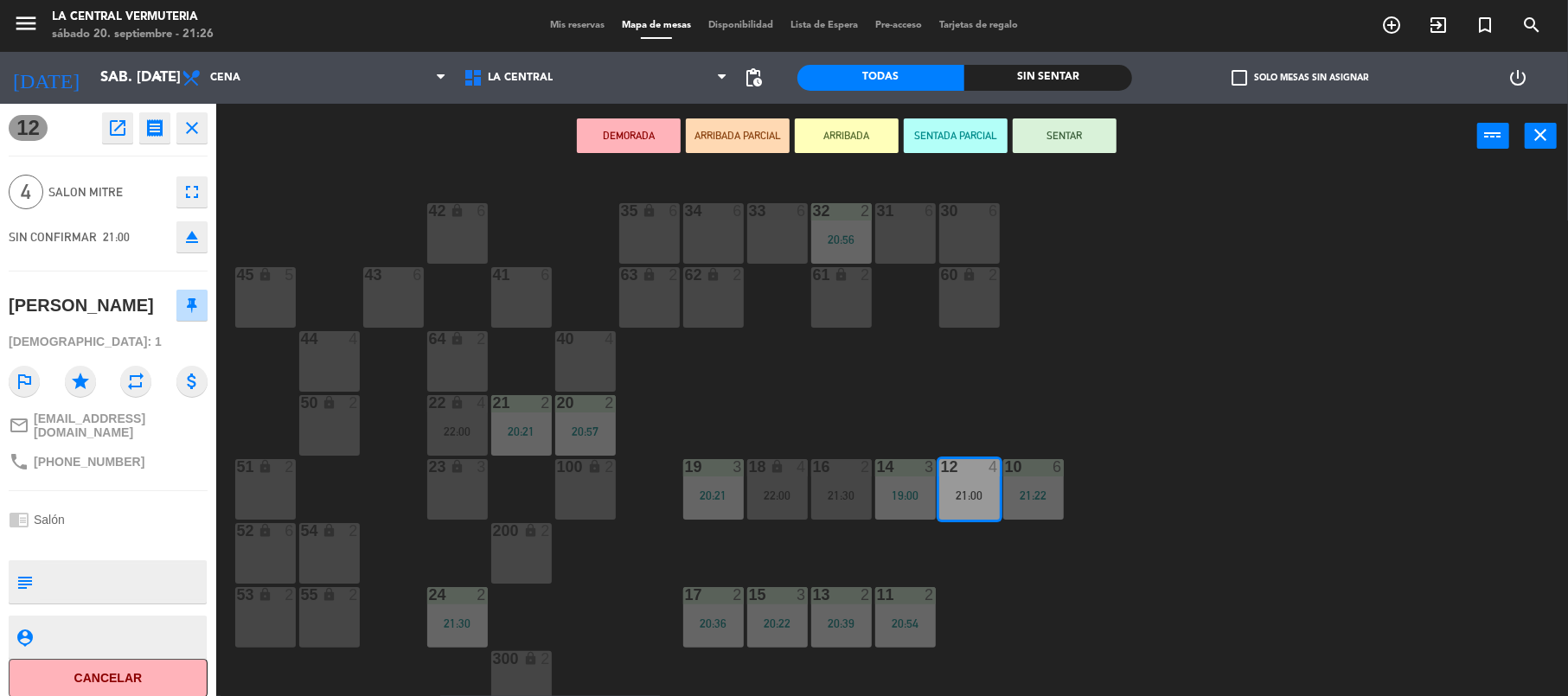
click at [1215, 399] on div "42 lock 6 35 lock 6 34 6 33 6 32 2 20:56 31 6 30 6 43 6 41 6 60 lock 2 61 lock …" at bounding box center [899, 435] width 1337 height 527
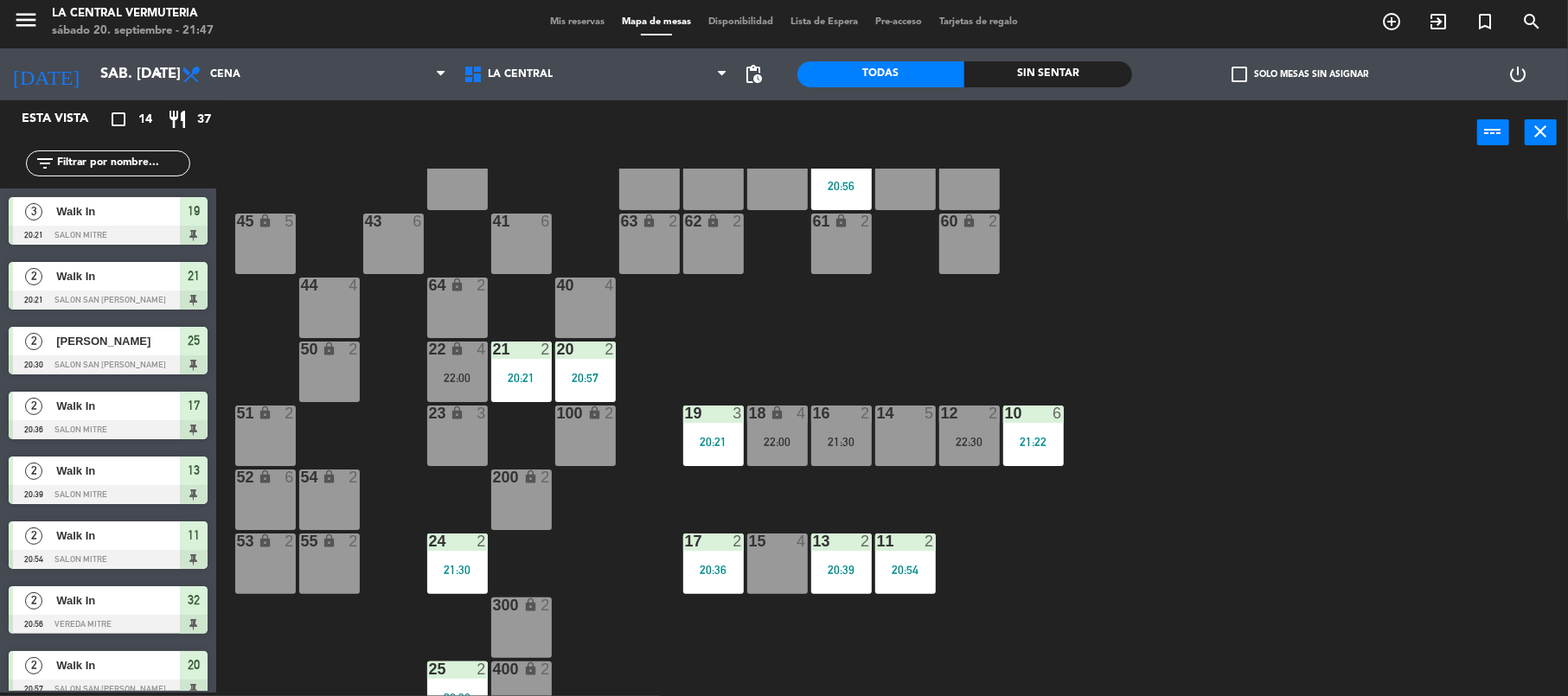
scroll to position [74, 0]
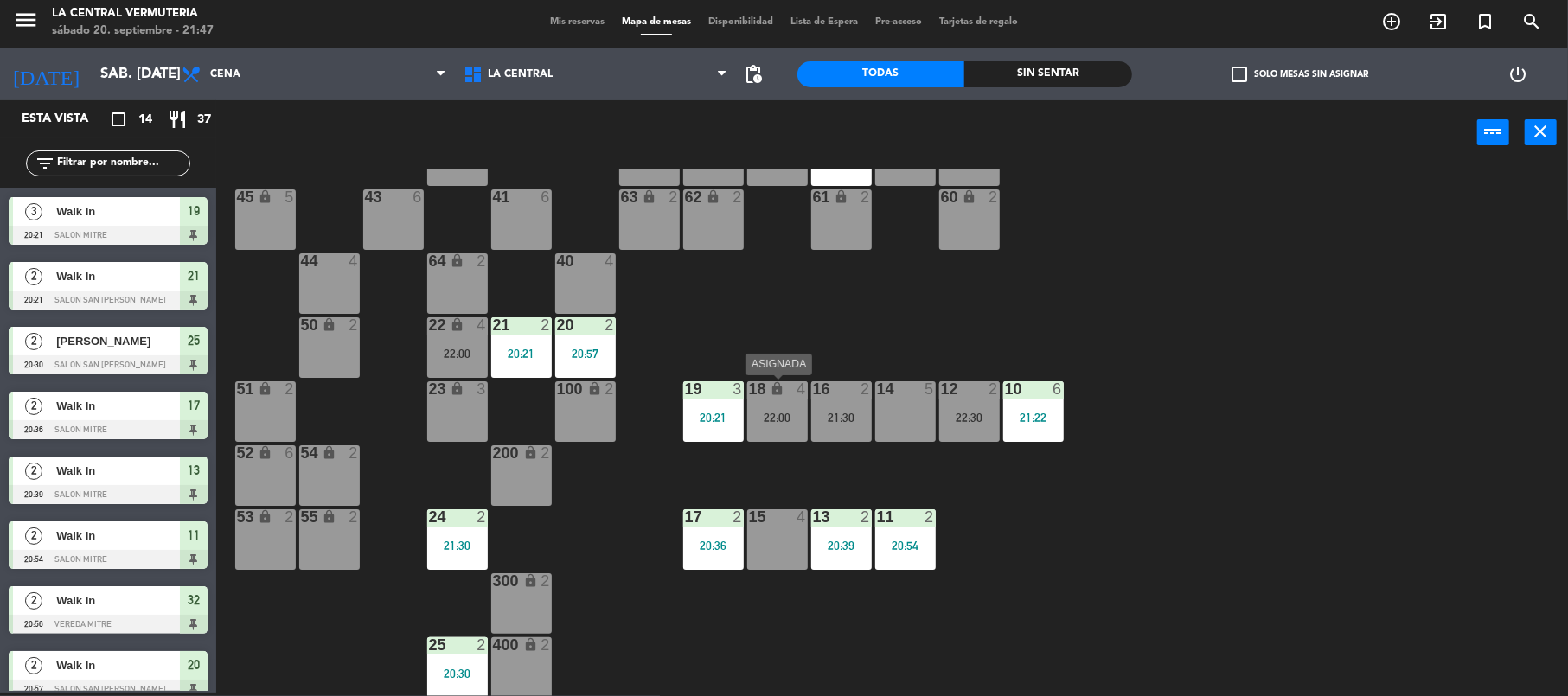
click at [777, 410] on div "22:00" at bounding box center [778, 417] width 61 height 13
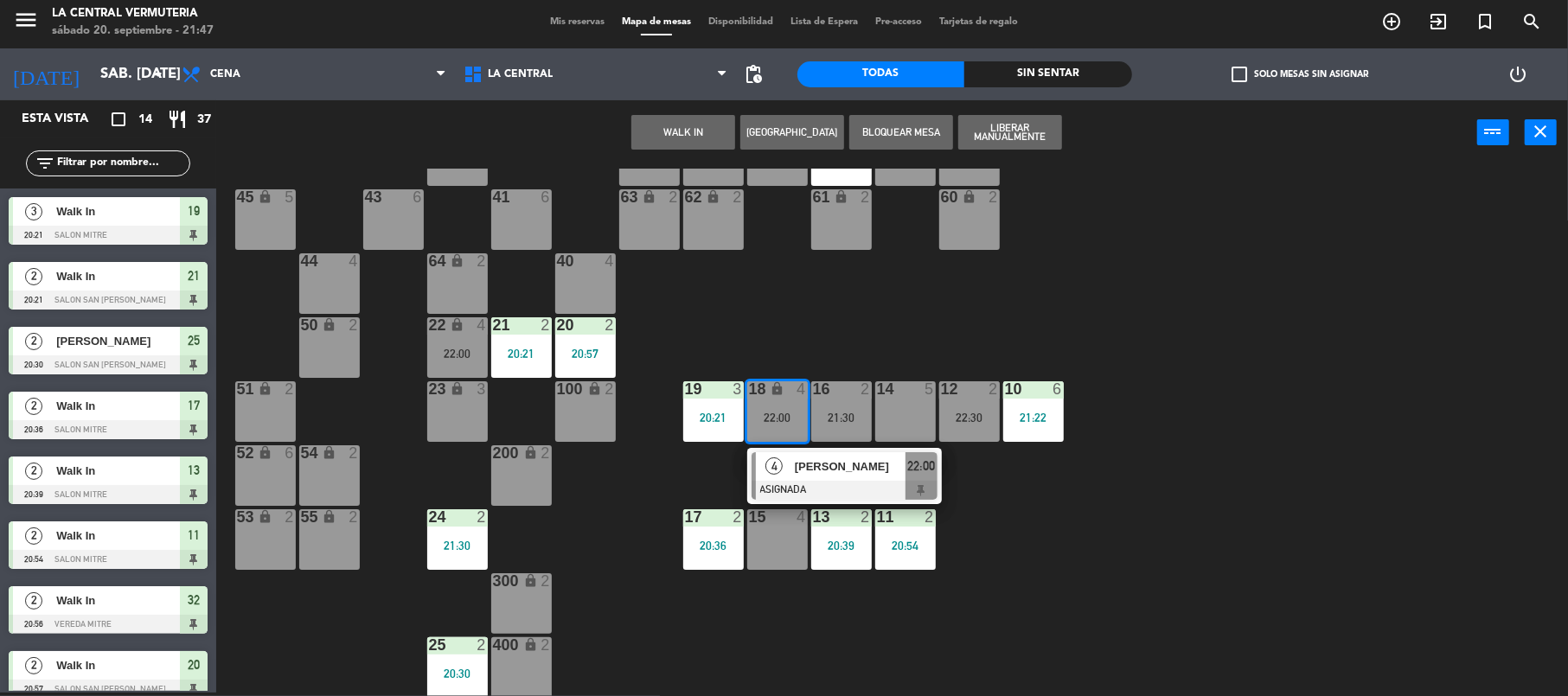
click at [897, 388] on div at bounding box center [905, 388] width 28 height 16
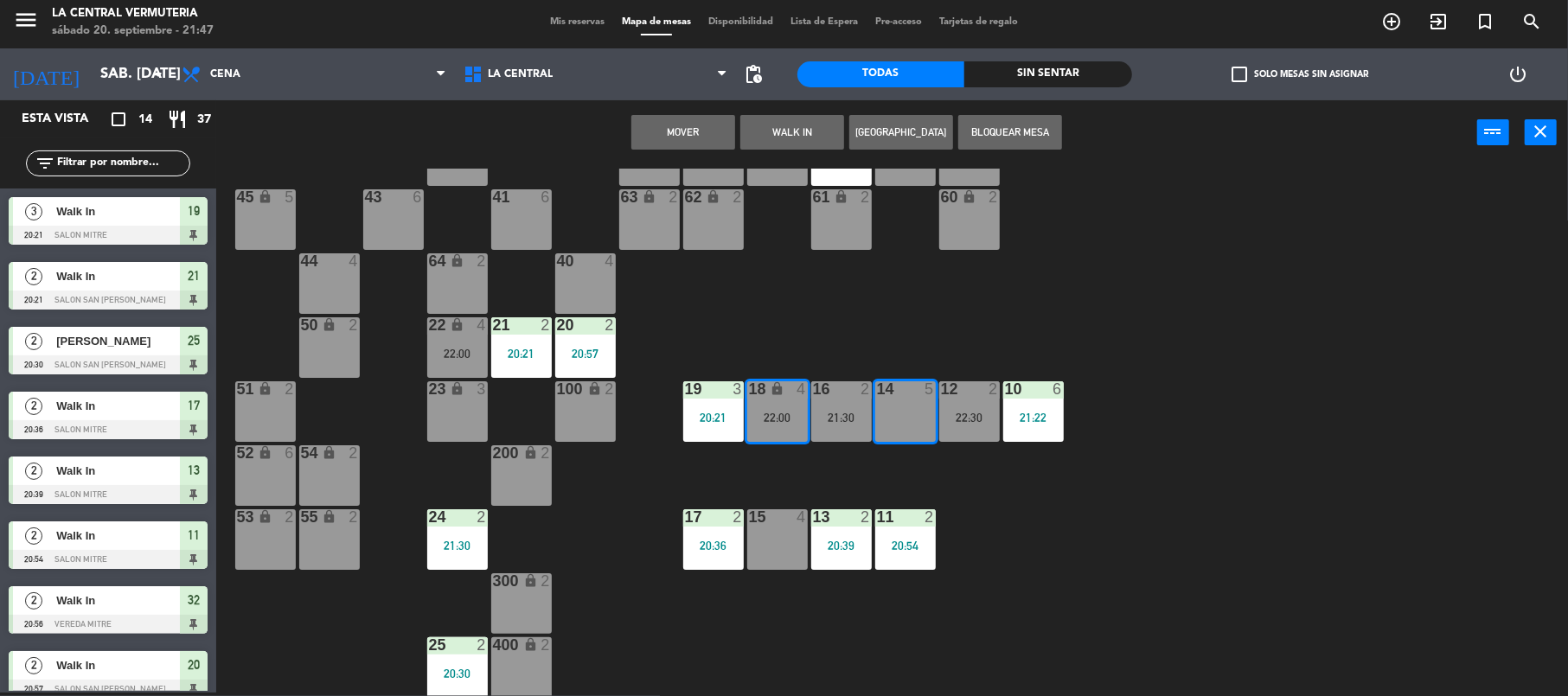
click at [706, 118] on button "Mover" at bounding box center [682, 132] width 104 height 35
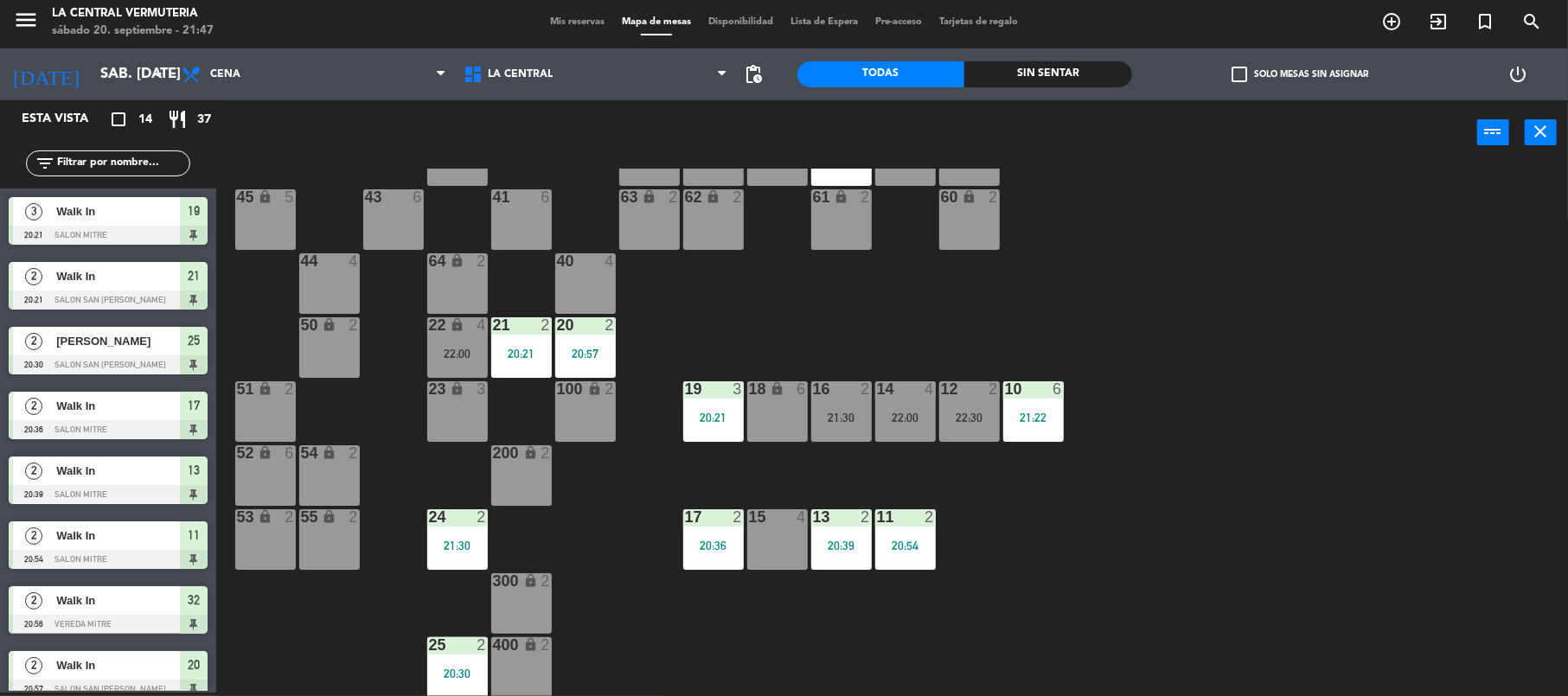
click at [719, 422] on div "20:21" at bounding box center [714, 417] width 61 height 12
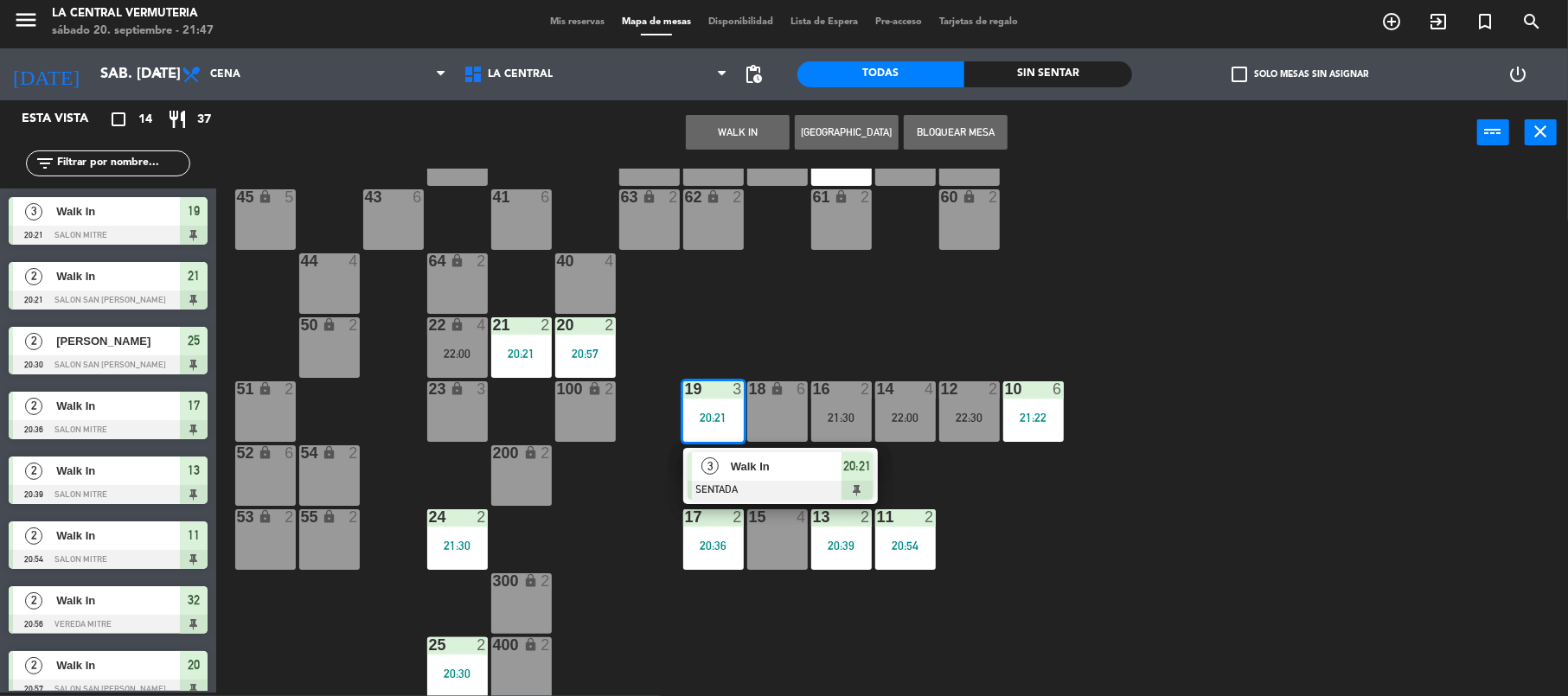
click at [890, 321] on div "42 lock 6 35 lock 6 34 6 33 6 32 2 20:56 31 6 30 6 43 6 41 6 60 lock 2 61 lock …" at bounding box center [899, 432] width 1337 height 527
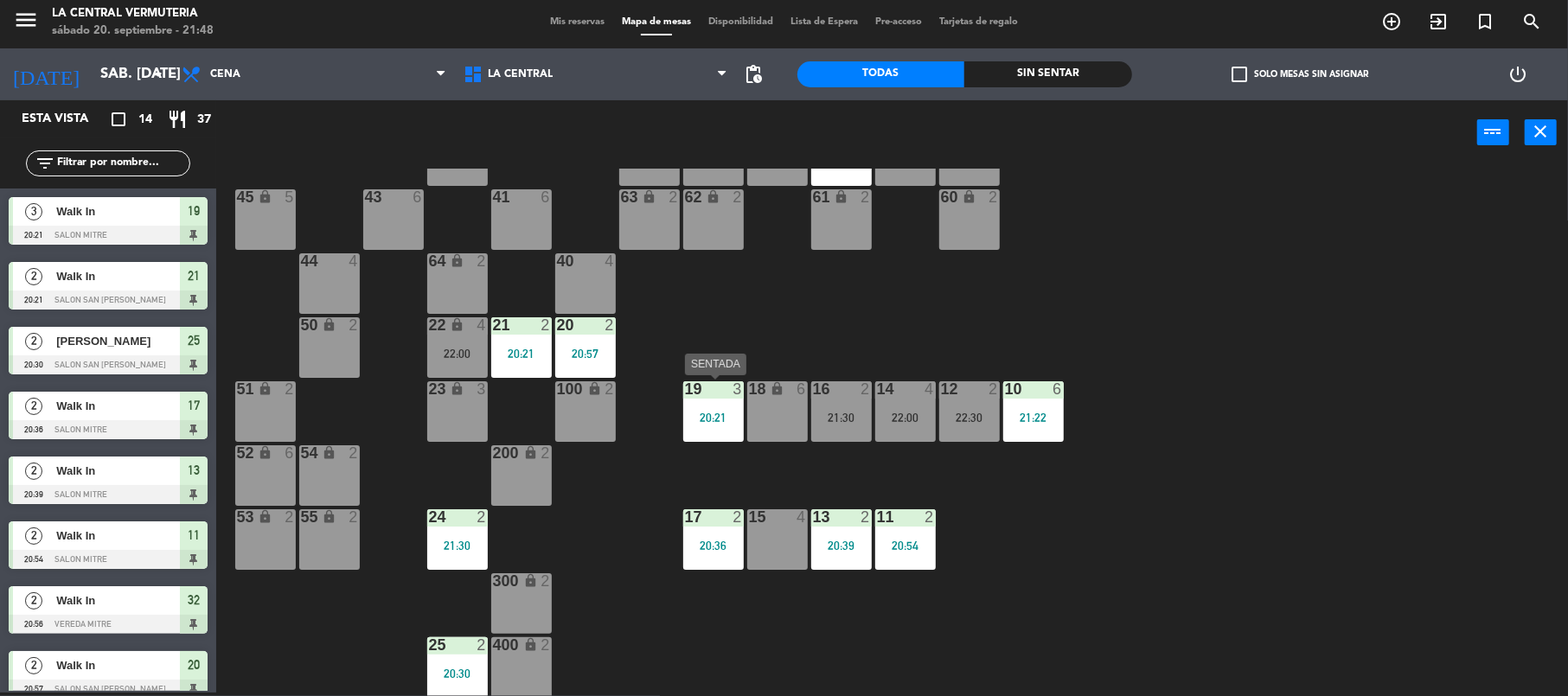
click at [734, 381] on div "3" at bounding box center [738, 388] width 10 height 16
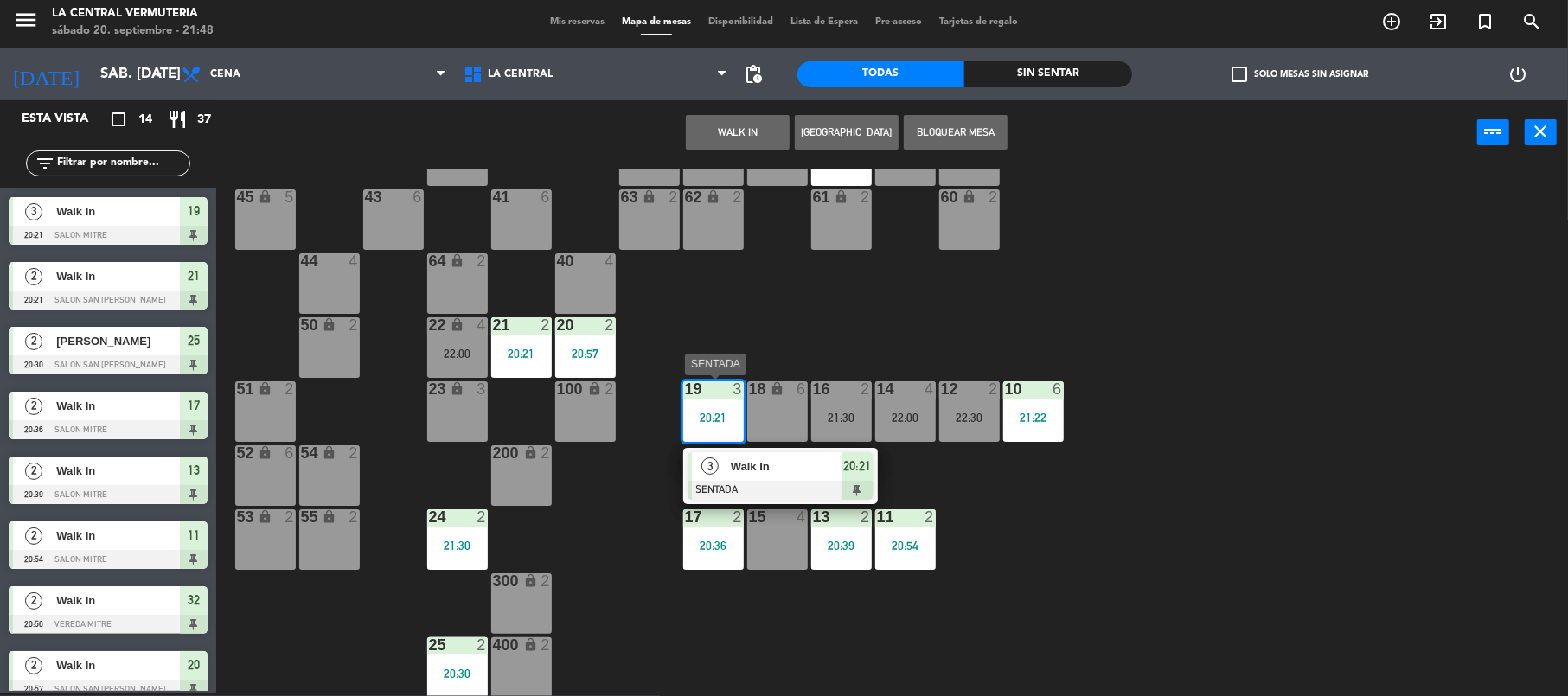
click at [763, 481] on div at bounding box center [781, 490] width 186 height 19
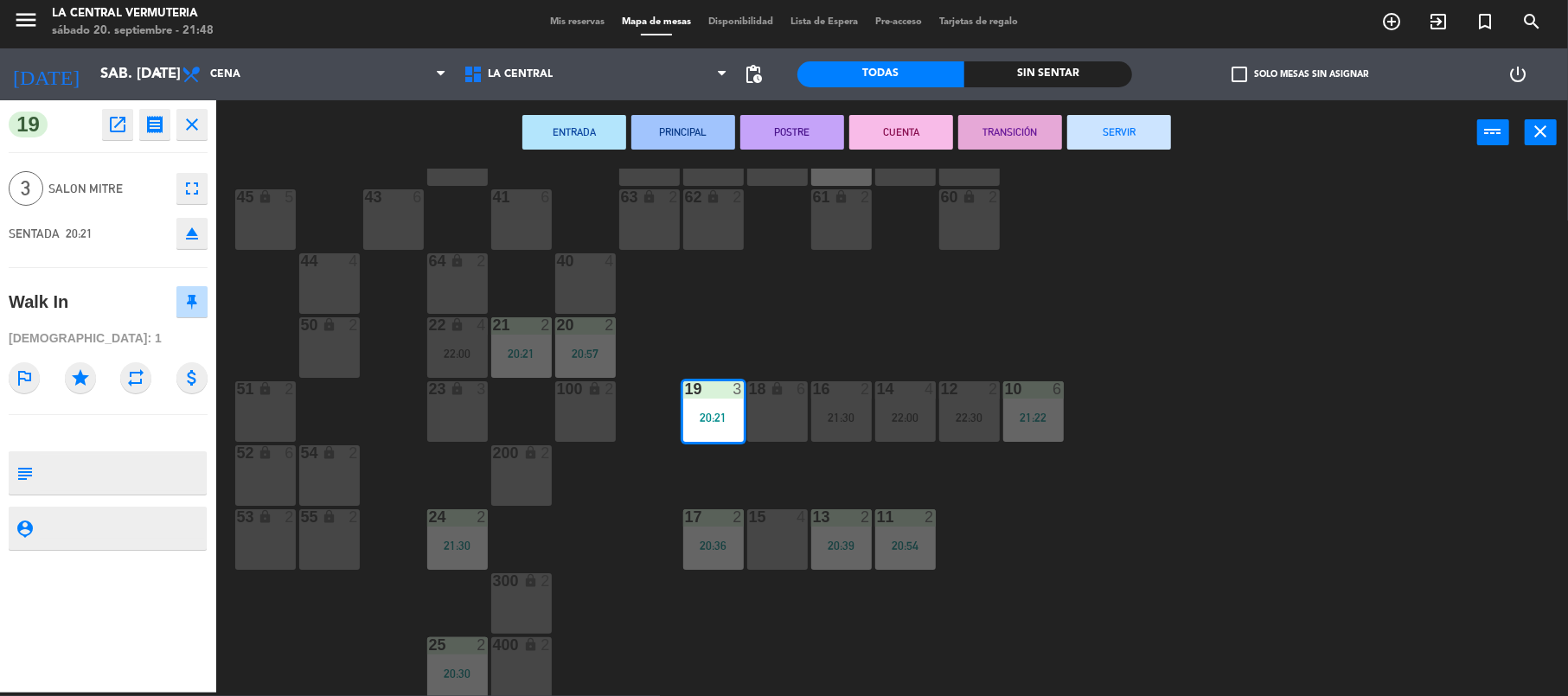
click at [602, 419] on div "100 lock 2" at bounding box center [586, 411] width 61 height 61
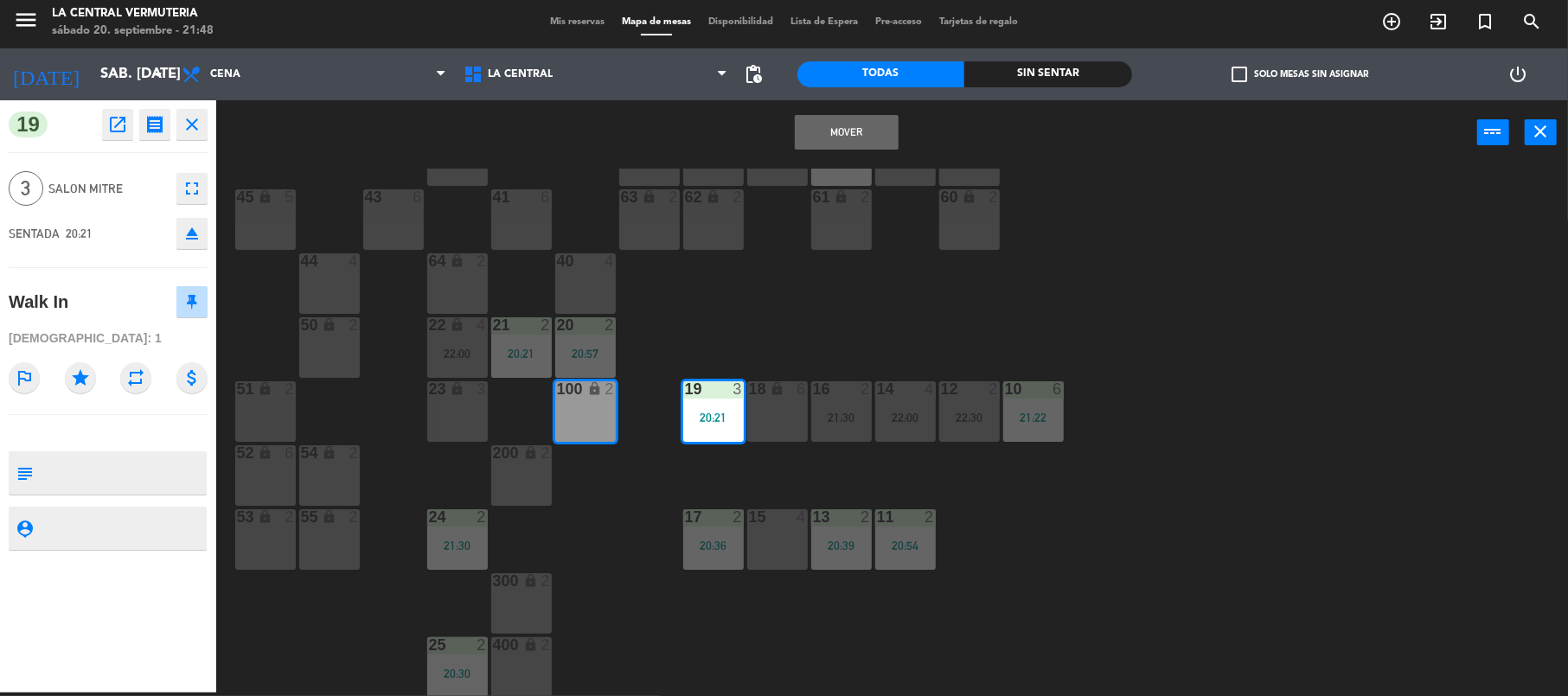
click at [849, 122] on button "Mover" at bounding box center [846, 132] width 104 height 35
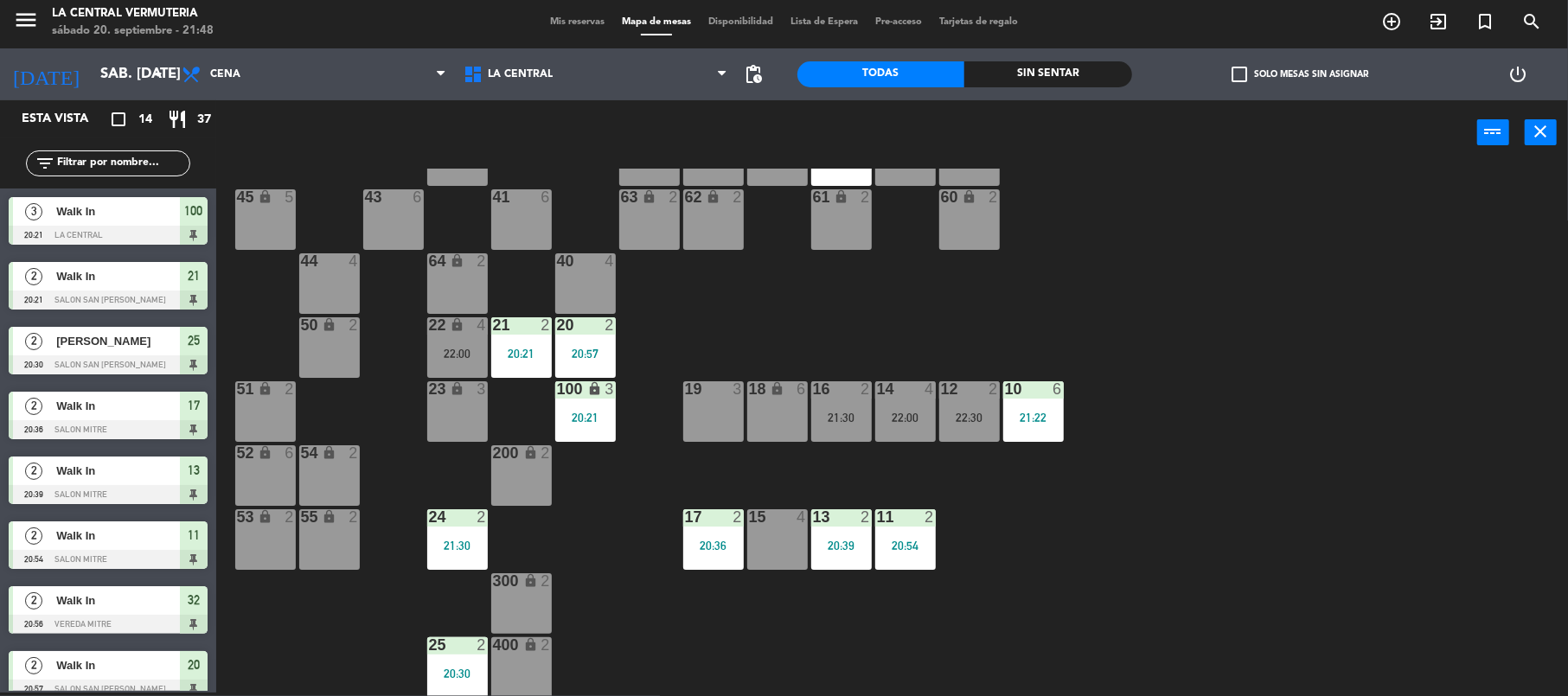
click at [769, 420] on div "18 lock 6" at bounding box center [778, 411] width 61 height 61
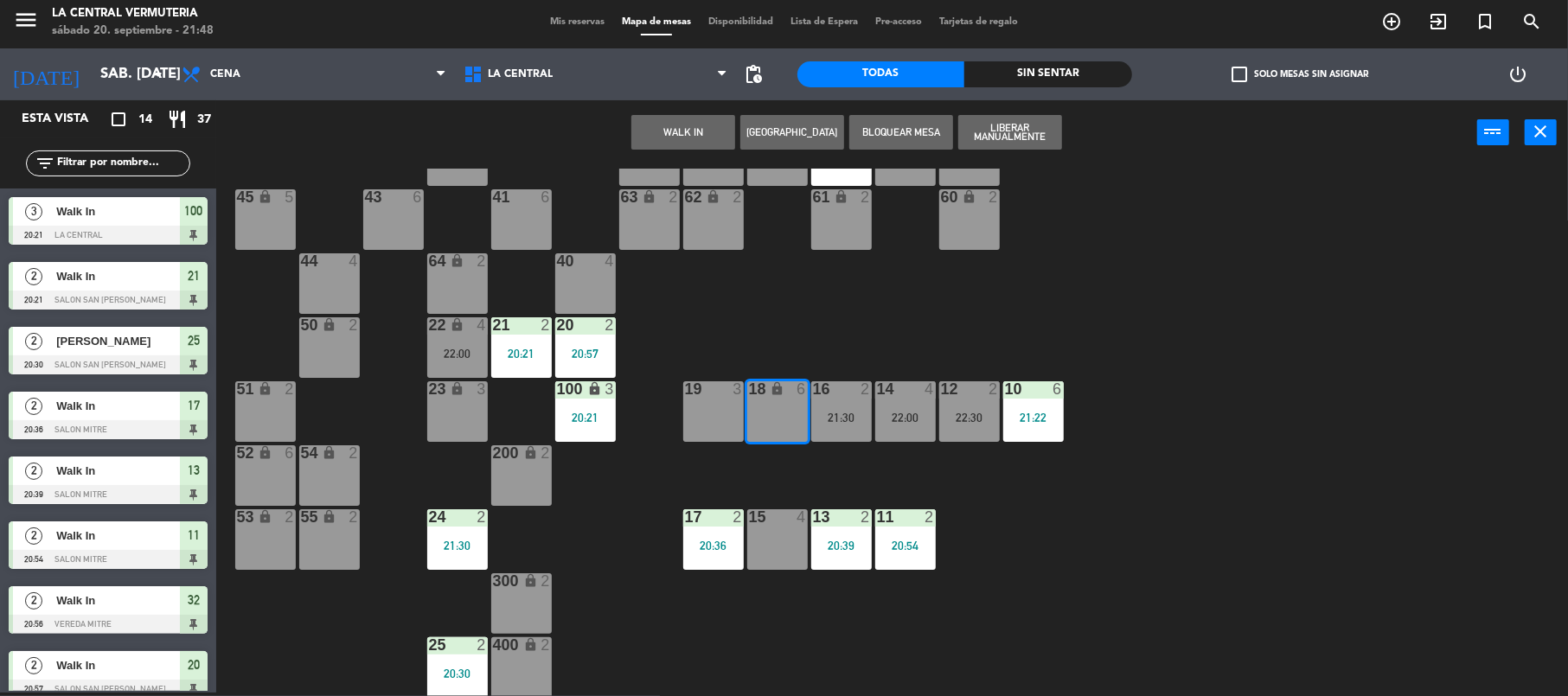
click at [727, 420] on div "19 3" at bounding box center [714, 411] width 61 height 61
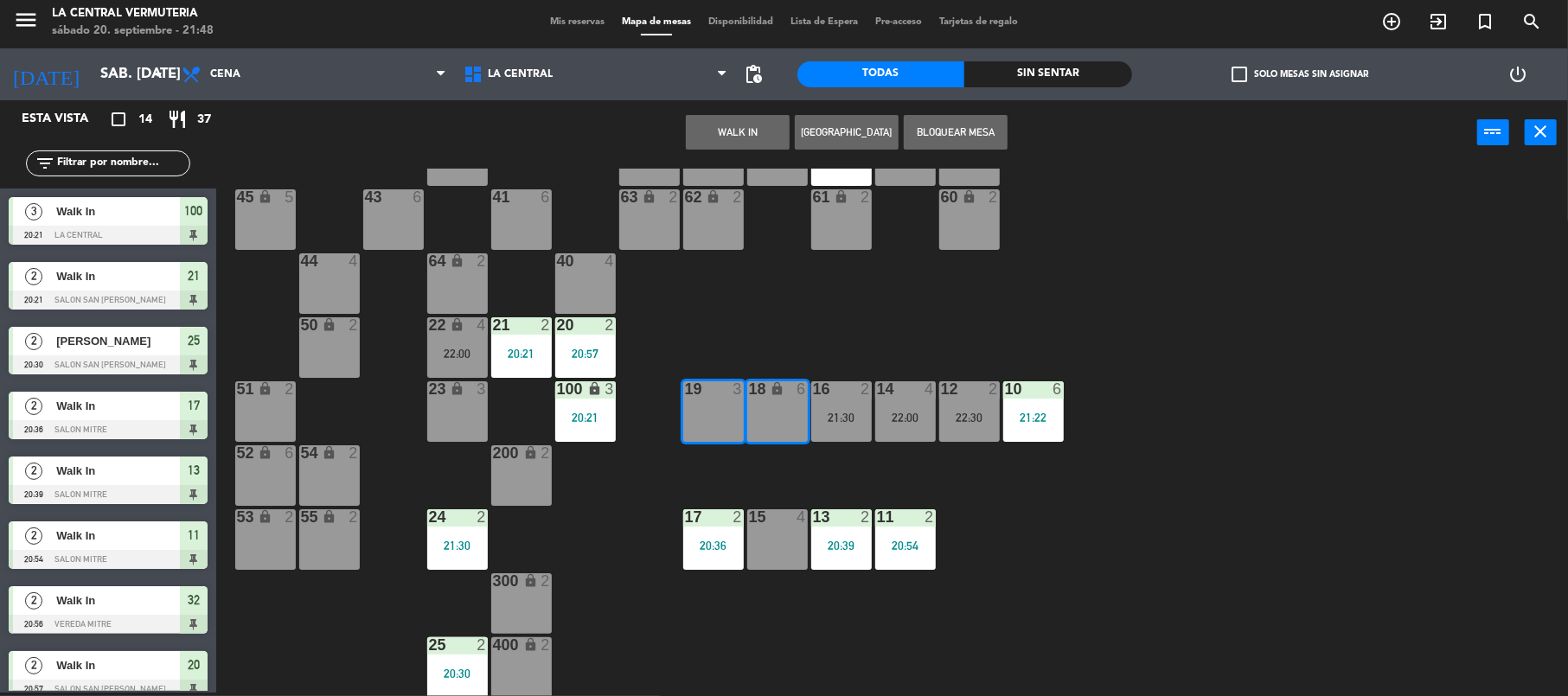
click at [838, 135] on button "[GEOGRAPHIC_DATA]" at bounding box center [846, 132] width 104 height 35
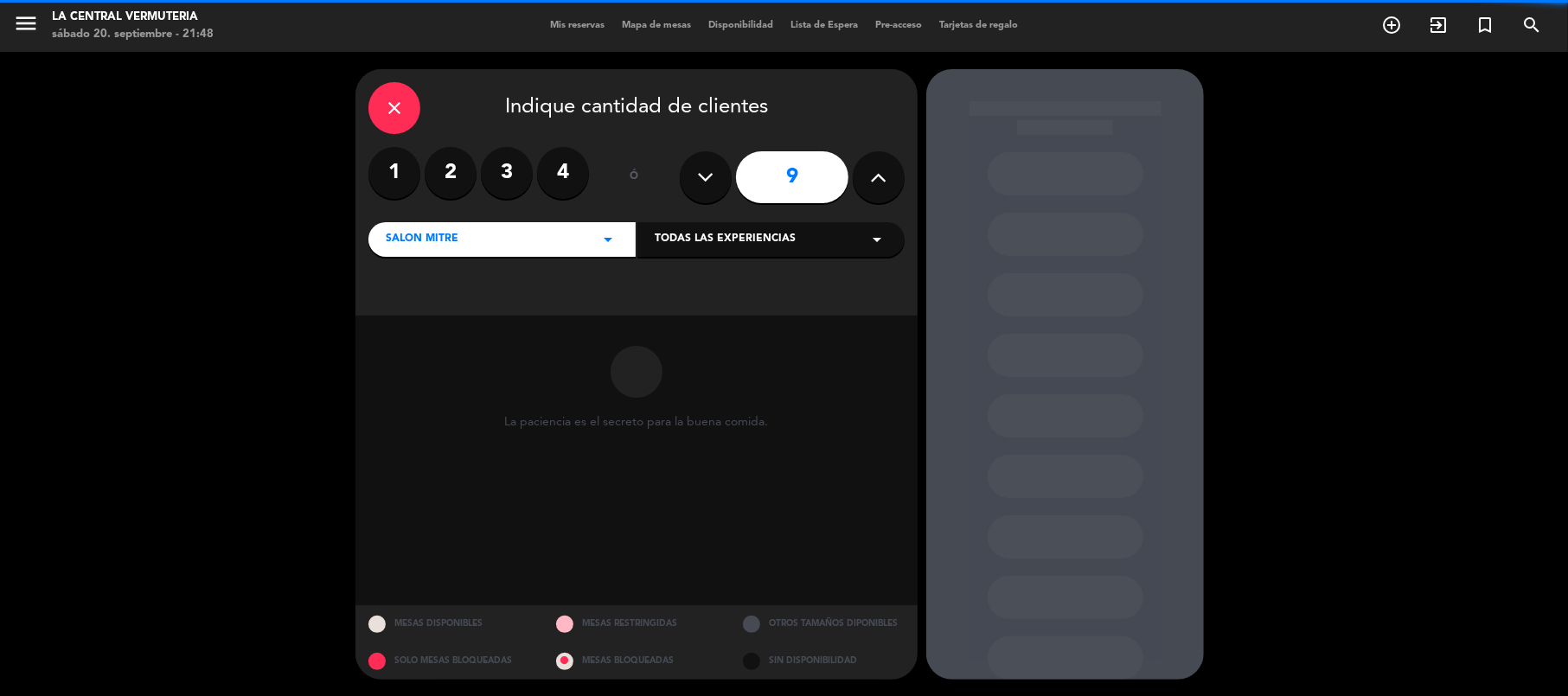
click at [862, 171] on button at bounding box center [878, 177] width 51 height 51
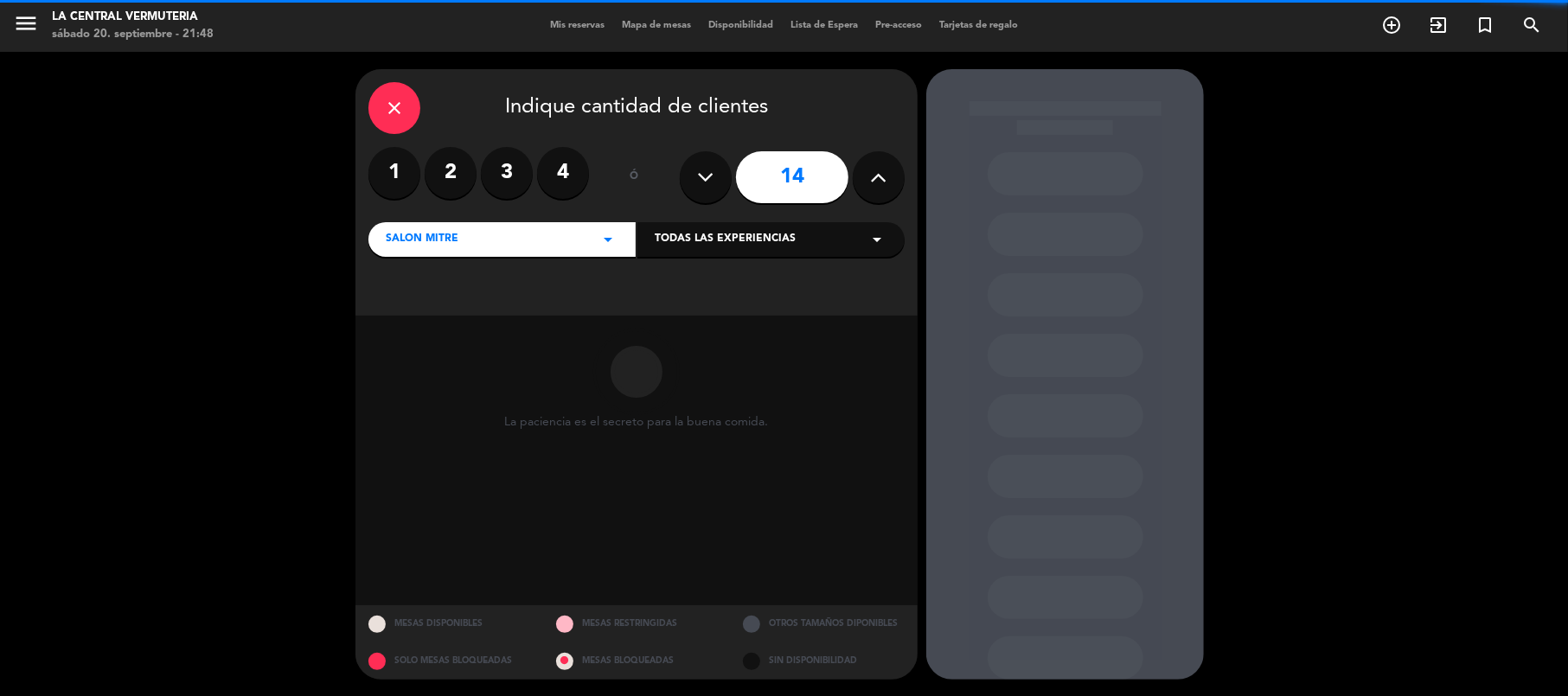
click at [862, 171] on button at bounding box center [878, 177] width 51 height 51
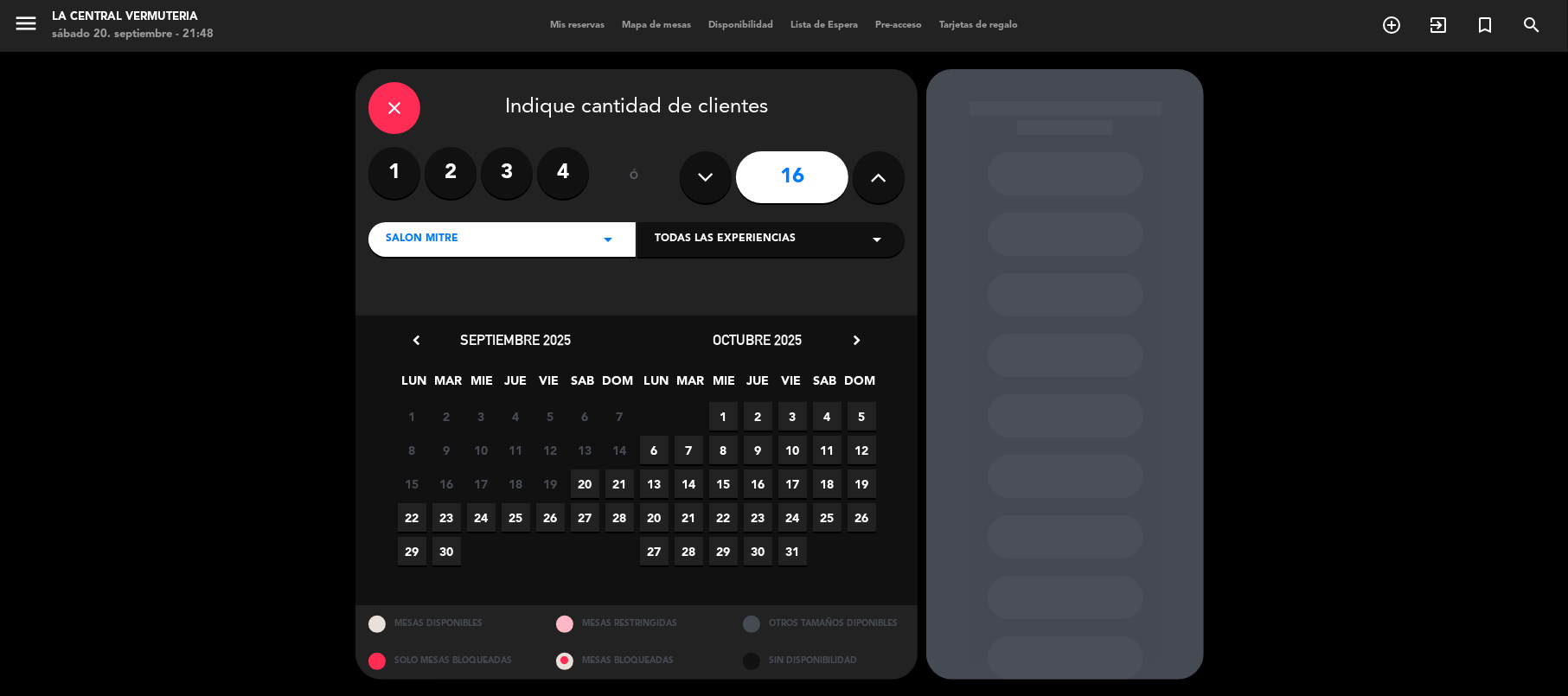
click at [862, 171] on button at bounding box center [878, 177] width 51 height 51
type input "17"
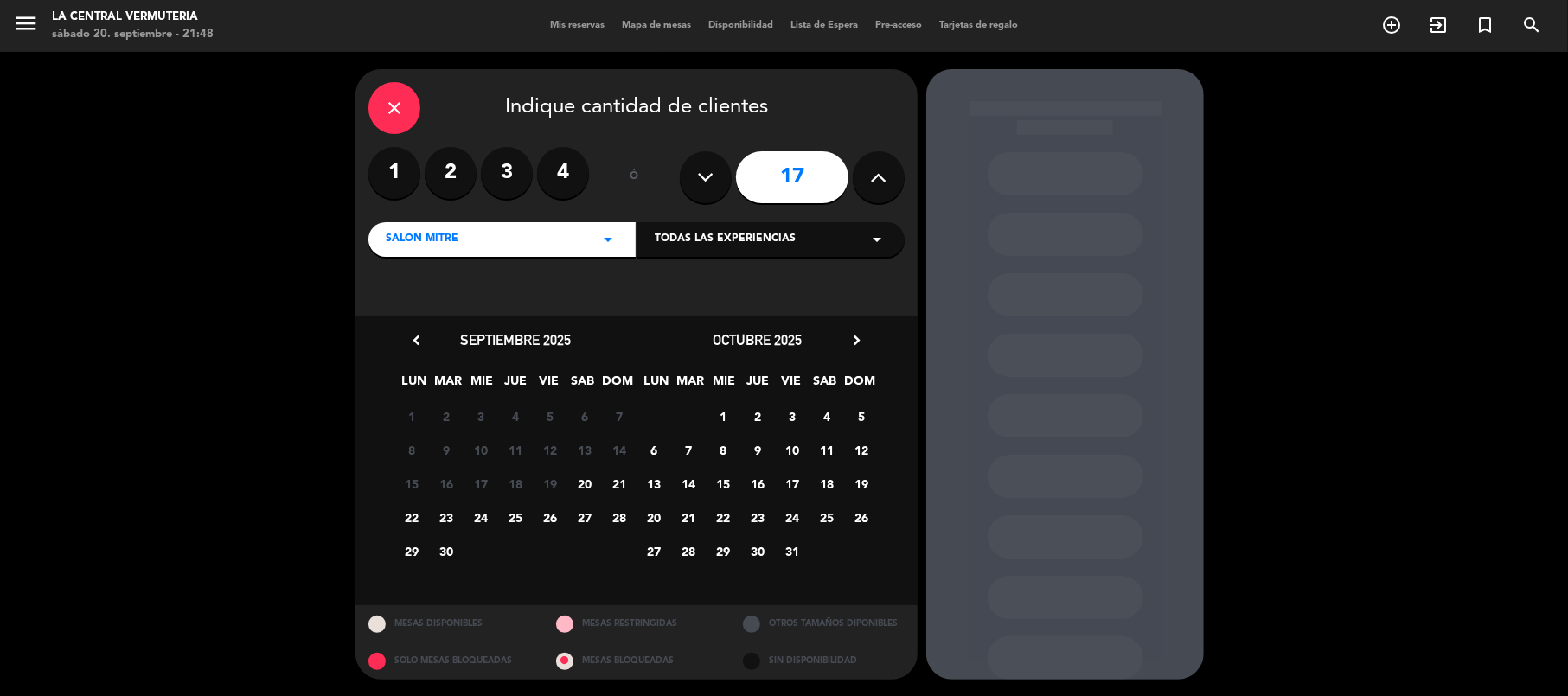
click at [585, 479] on span "20" at bounding box center [584, 483] width 28 height 28
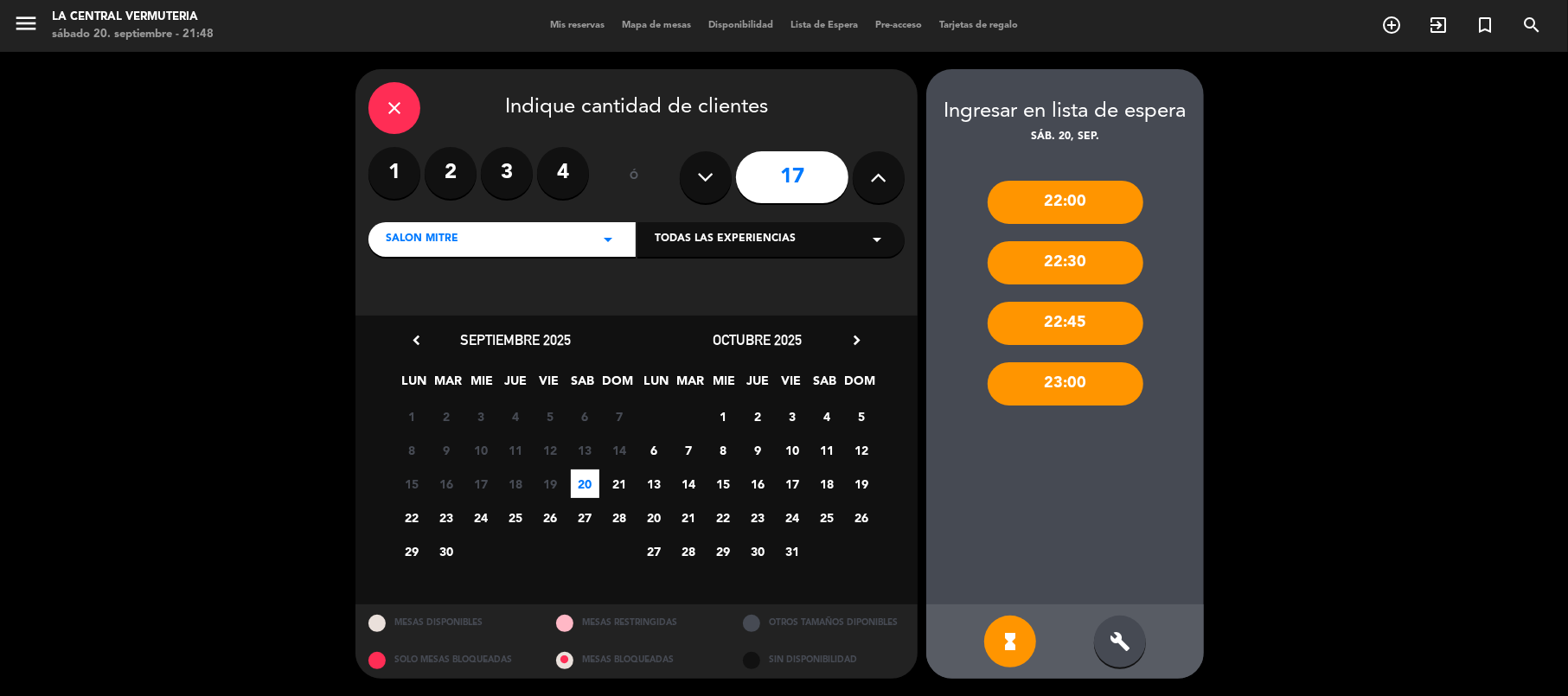
click at [1066, 378] on div "23:00" at bounding box center [1065, 384] width 155 height 43
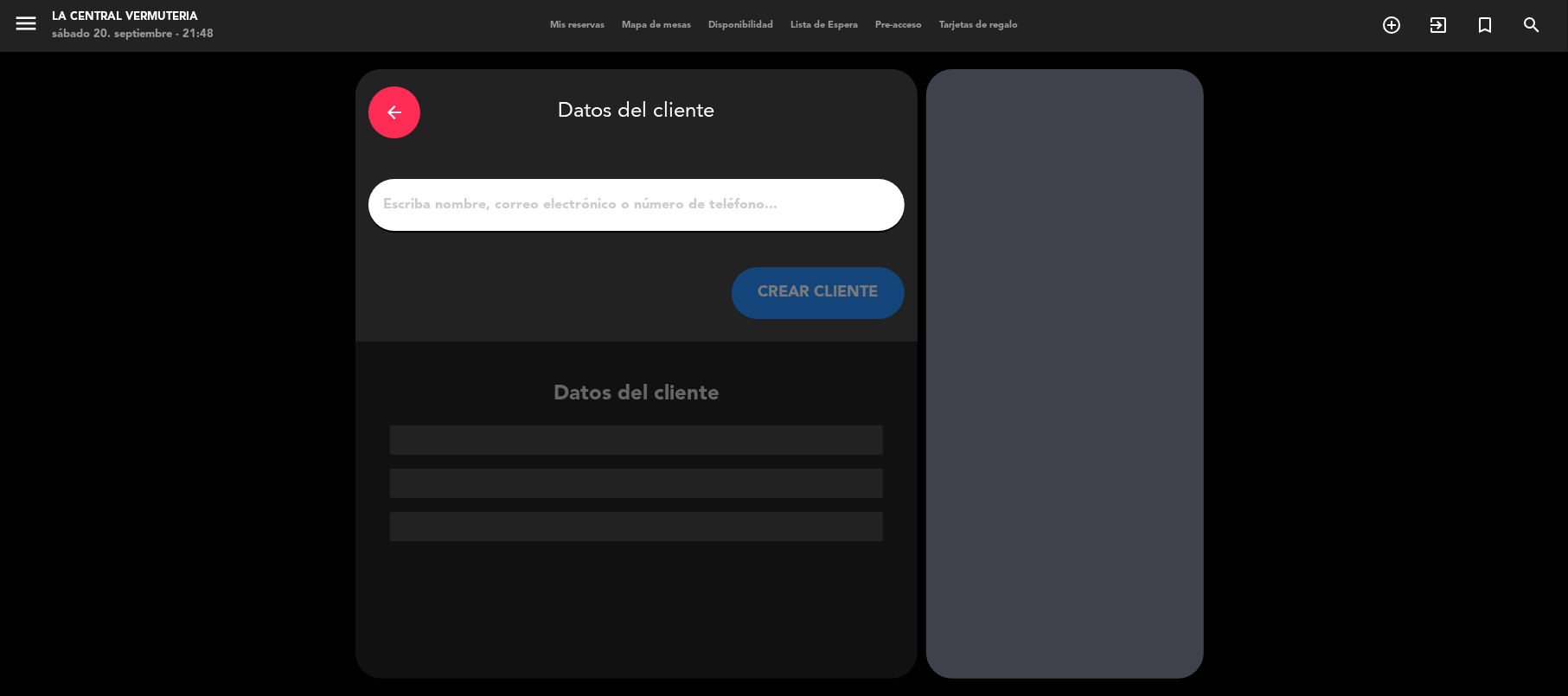
click at [724, 199] on input "1" at bounding box center [637, 205] width 511 height 24
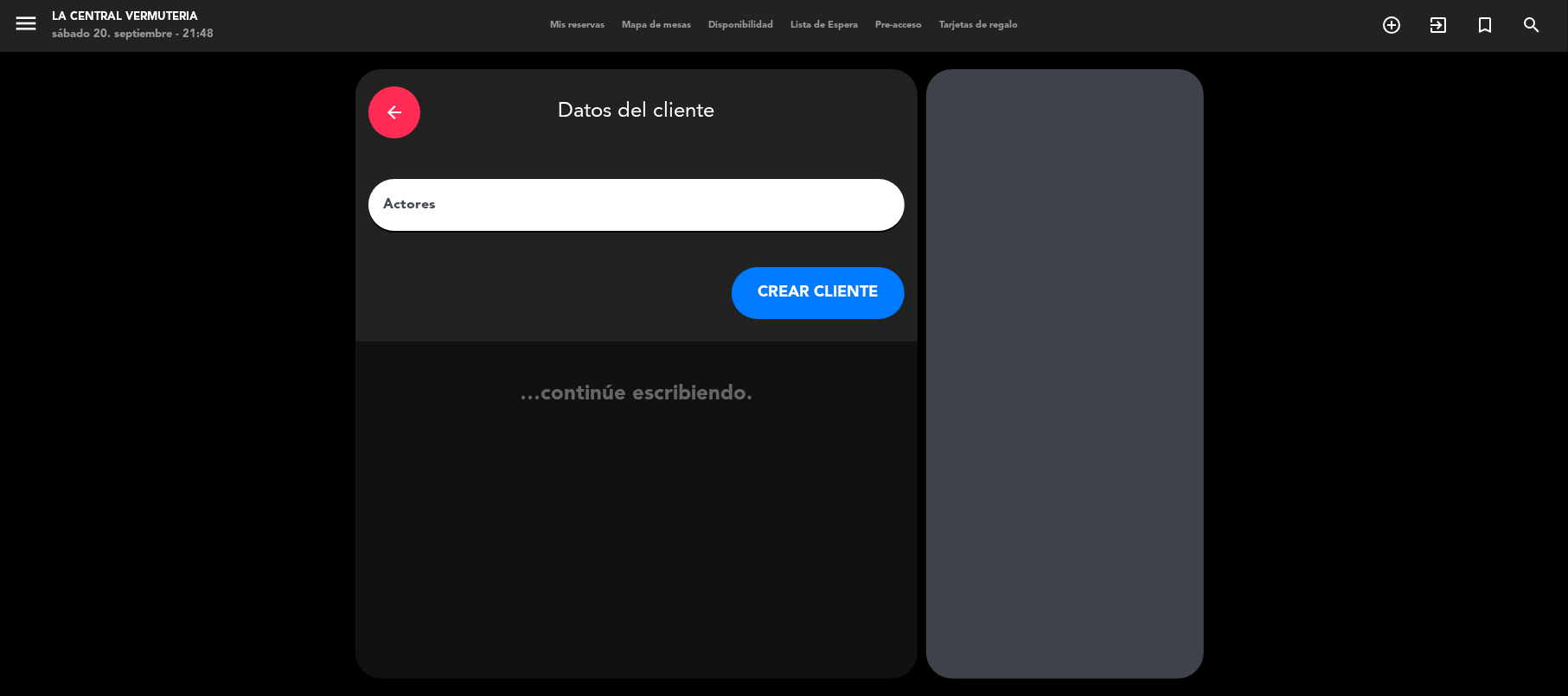
type input "Actores"
click at [831, 291] on button "CREAR CLIENTE" at bounding box center [818, 293] width 173 height 51
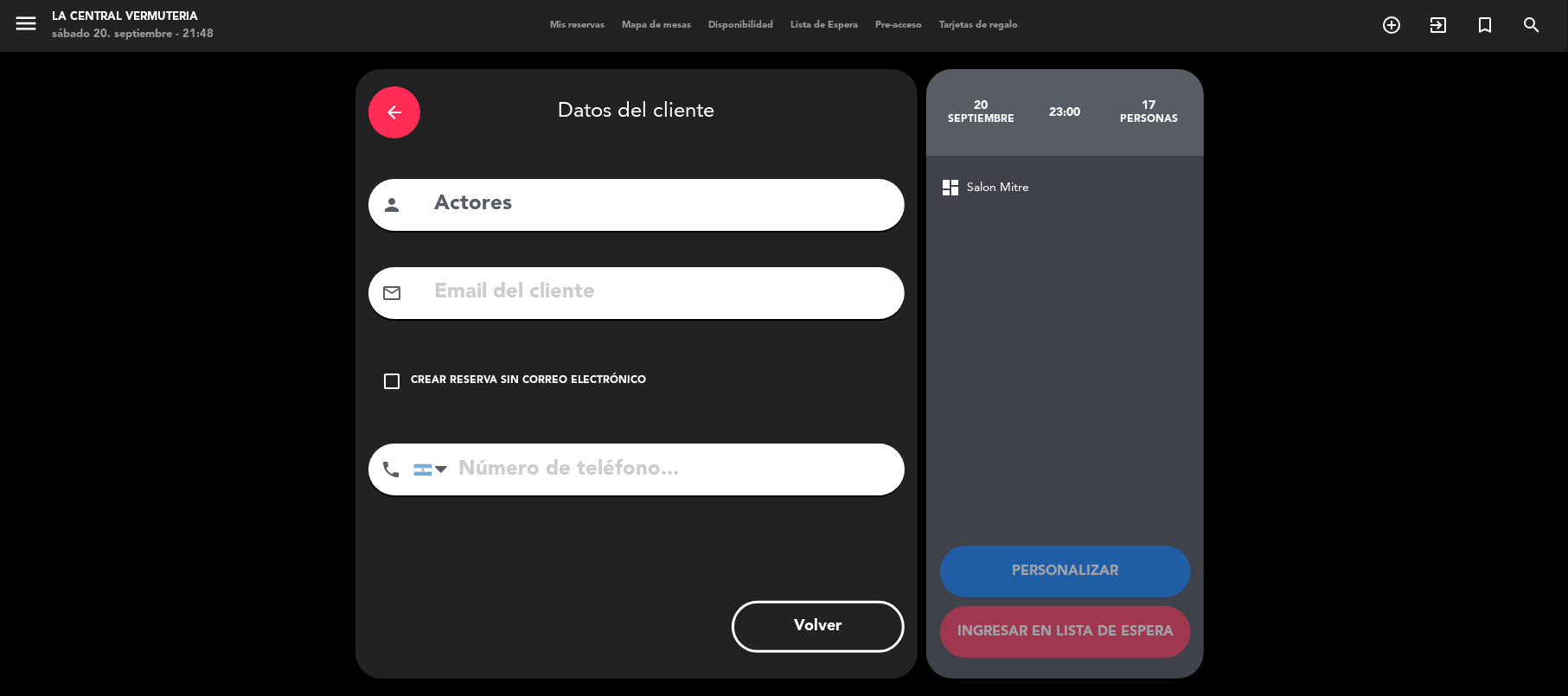
click at [651, 370] on div "check_box_outline_blank Crear reserva sin correo electrónico" at bounding box center [637, 381] width 536 height 51
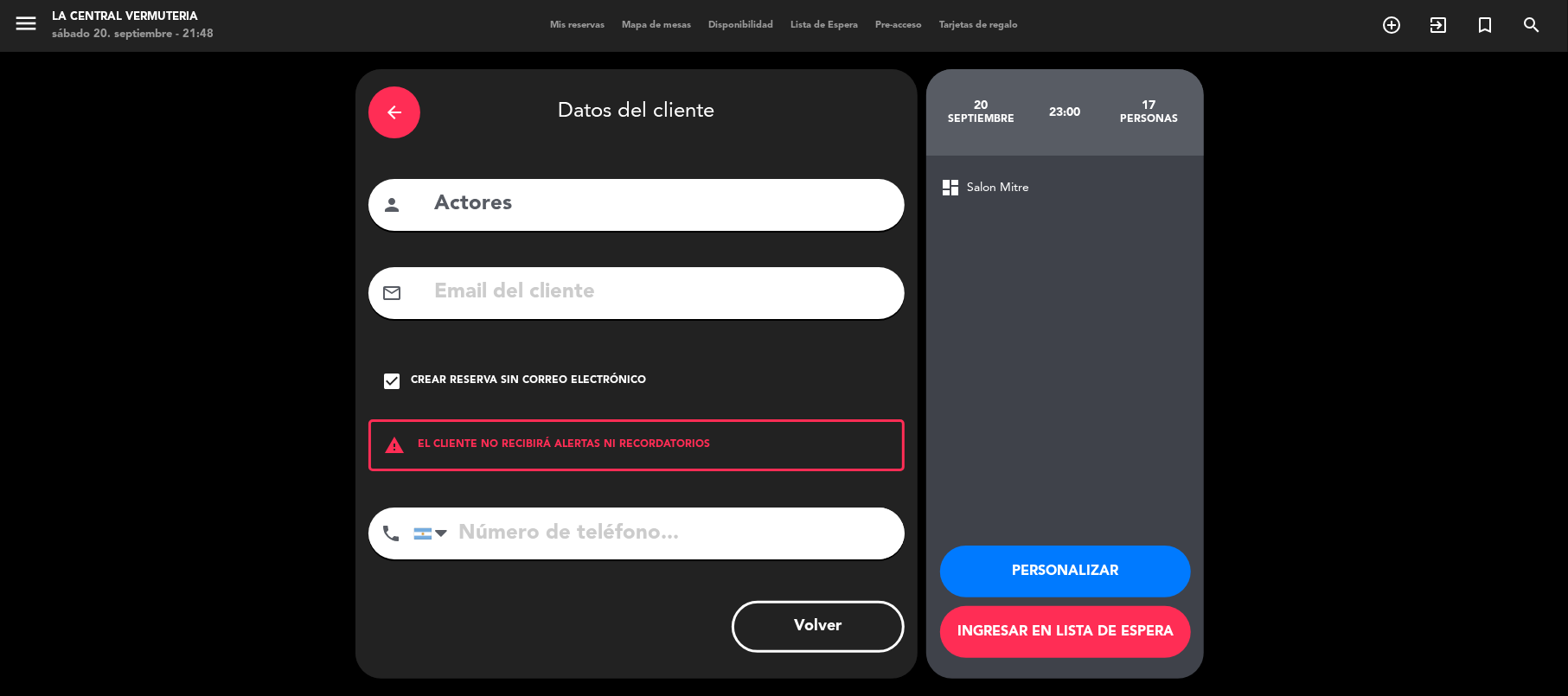
click at [1085, 626] on button "Ingresar en lista de espera" at bounding box center [1066, 632] width 251 height 51
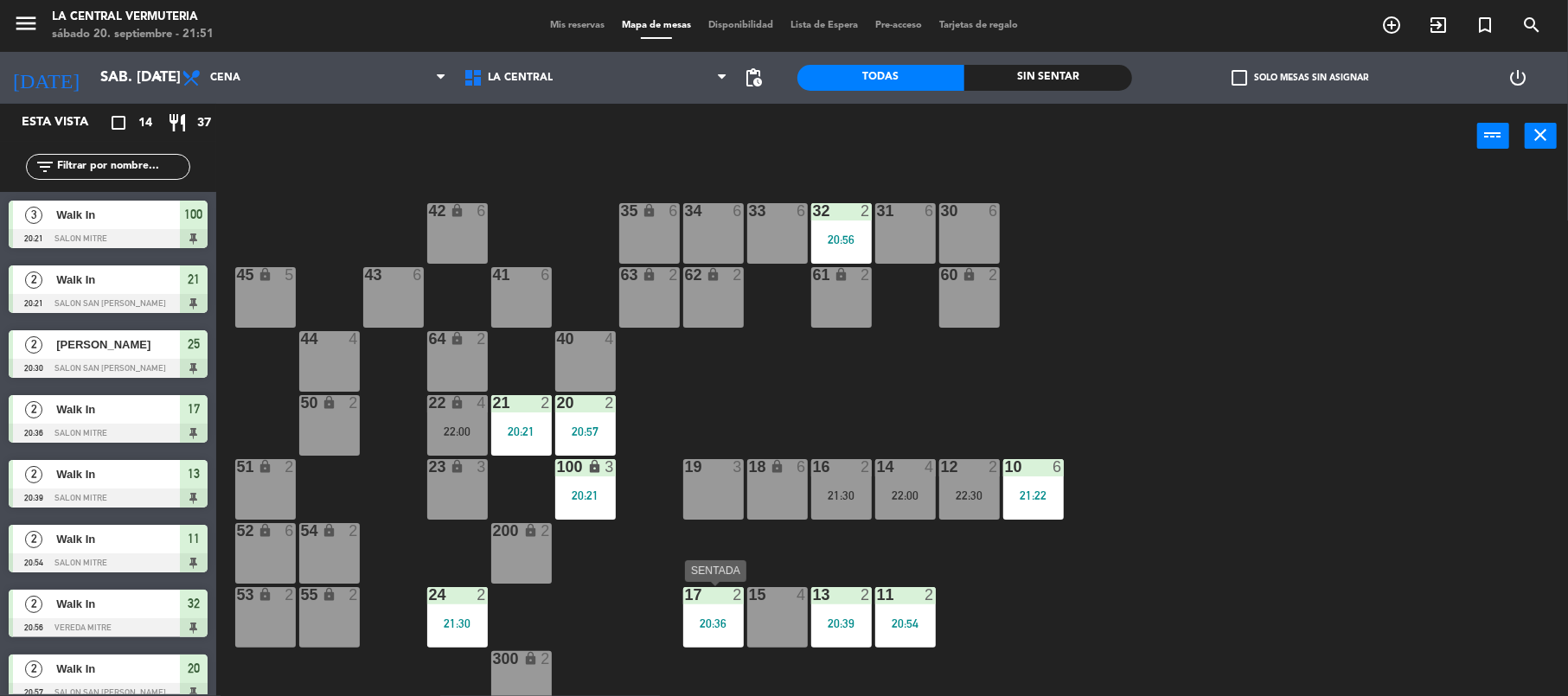
click at [710, 633] on div "17 2 20:36" at bounding box center [714, 617] width 61 height 61
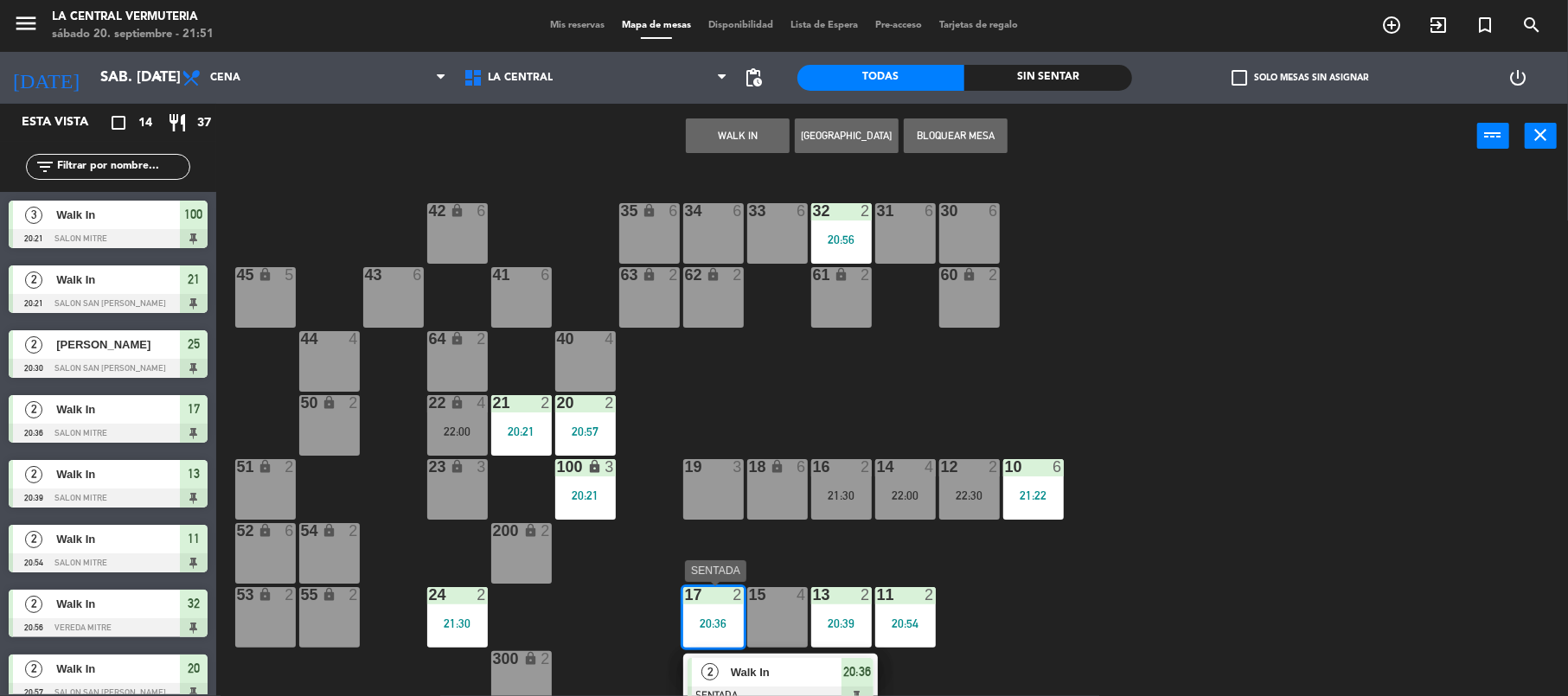
click at [717, 662] on div "2" at bounding box center [710, 672] width 37 height 28
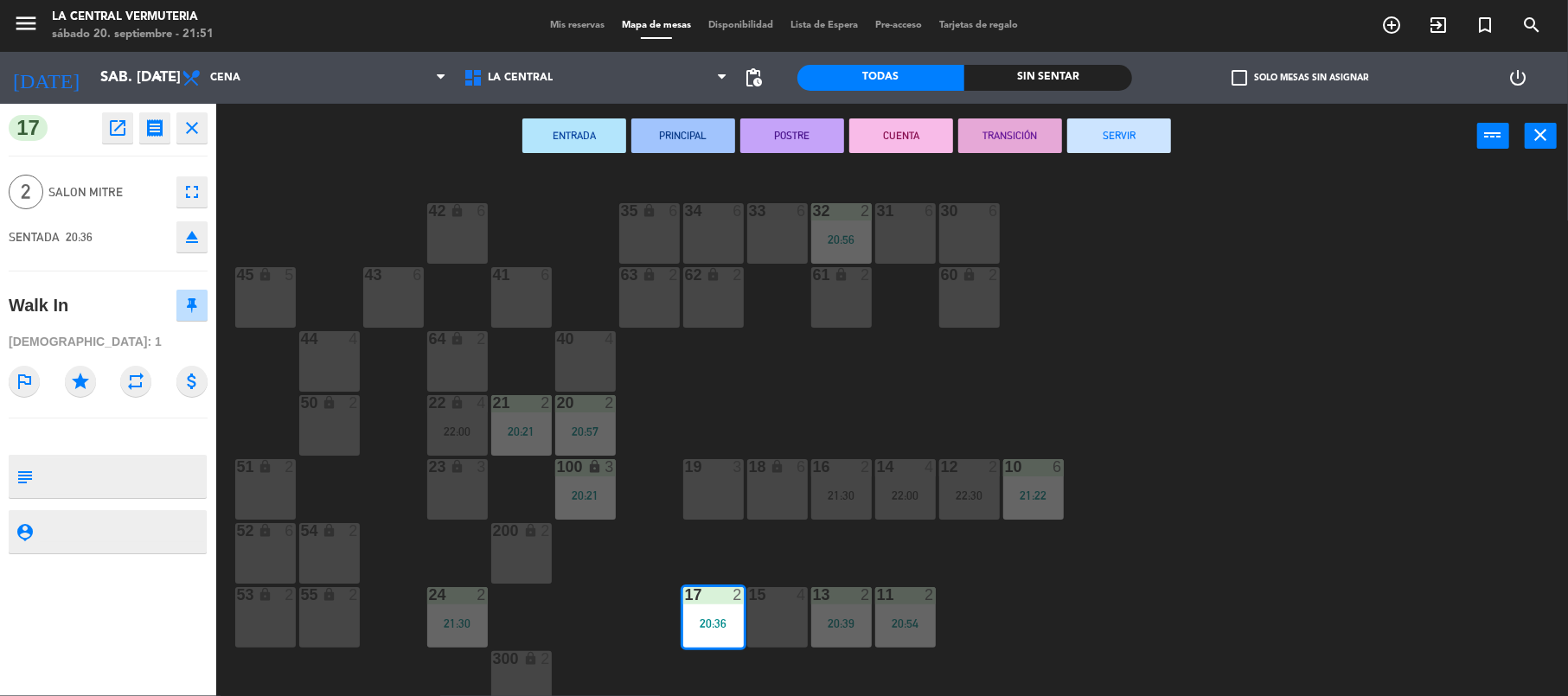
click at [1119, 129] on button "SERVIR" at bounding box center [1119, 136] width 104 height 35
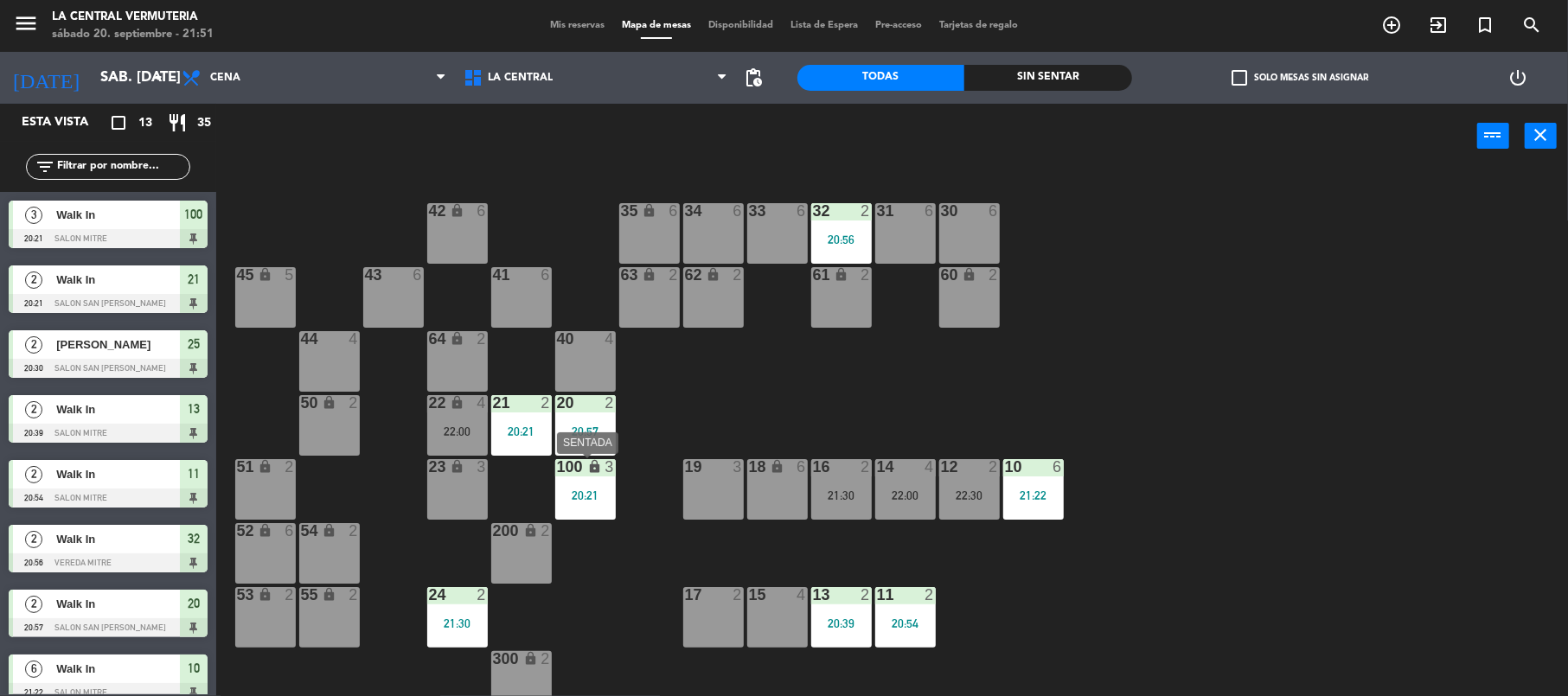
click at [581, 500] on div "20:21" at bounding box center [586, 495] width 61 height 12
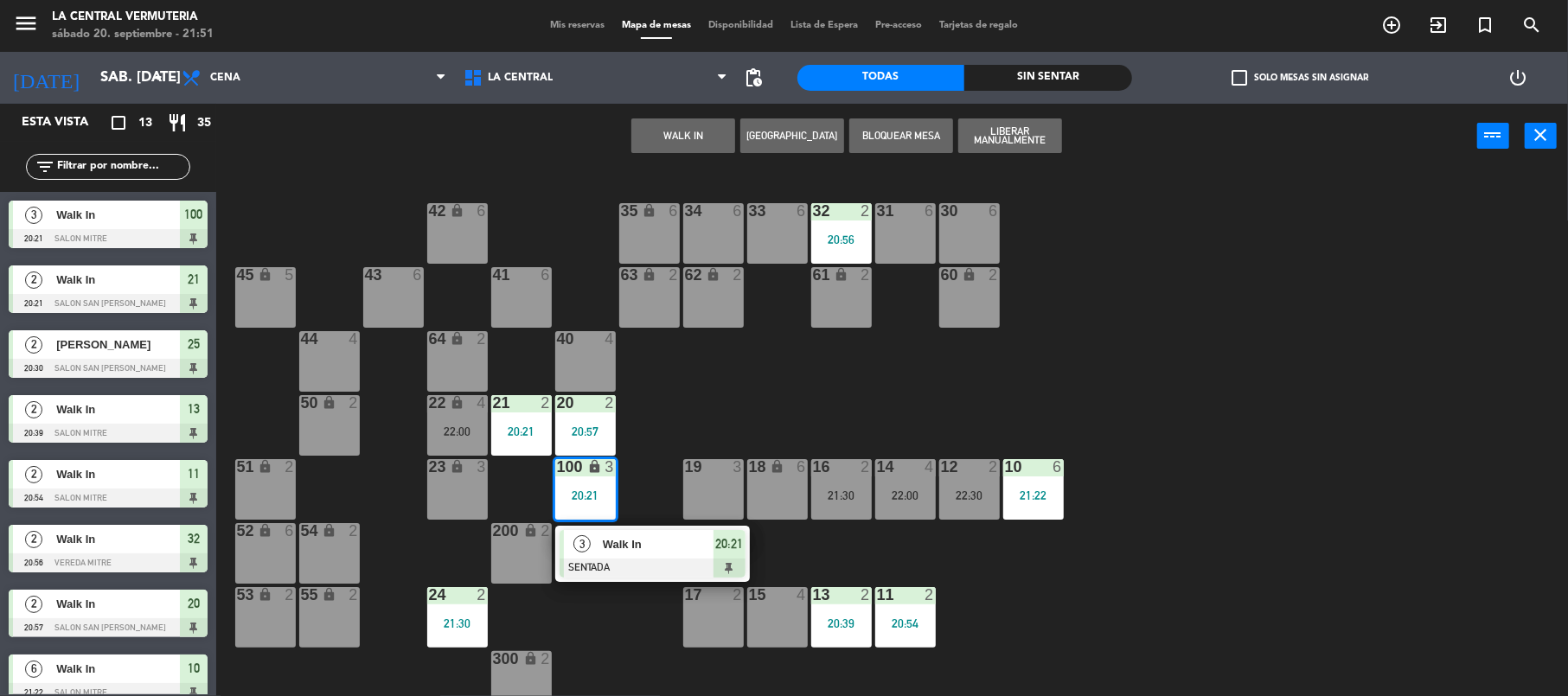
click at [621, 555] on div "Walk In" at bounding box center [657, 544] width 112 height 28
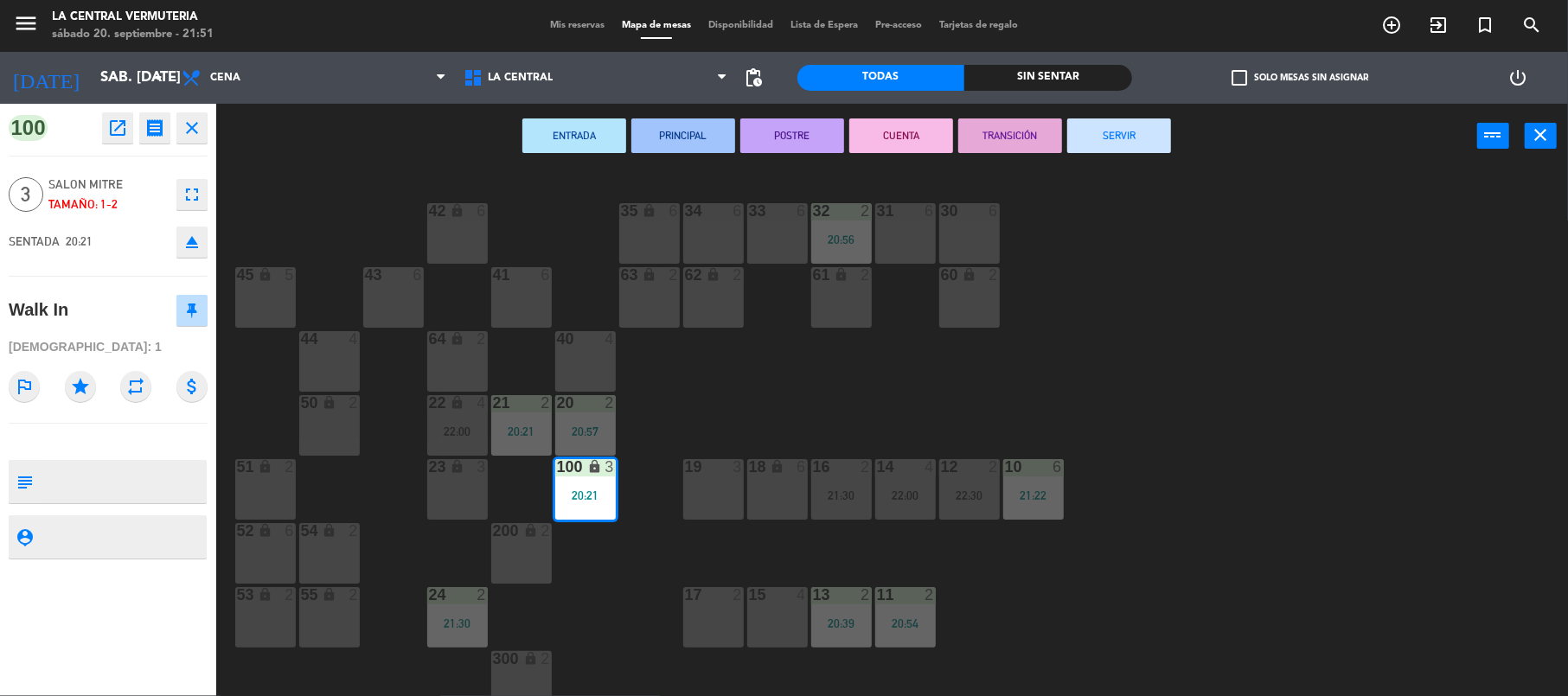
click at [1119, 136] on button "SERVIR" at bounding box center [1119, 136] width 104 height 35
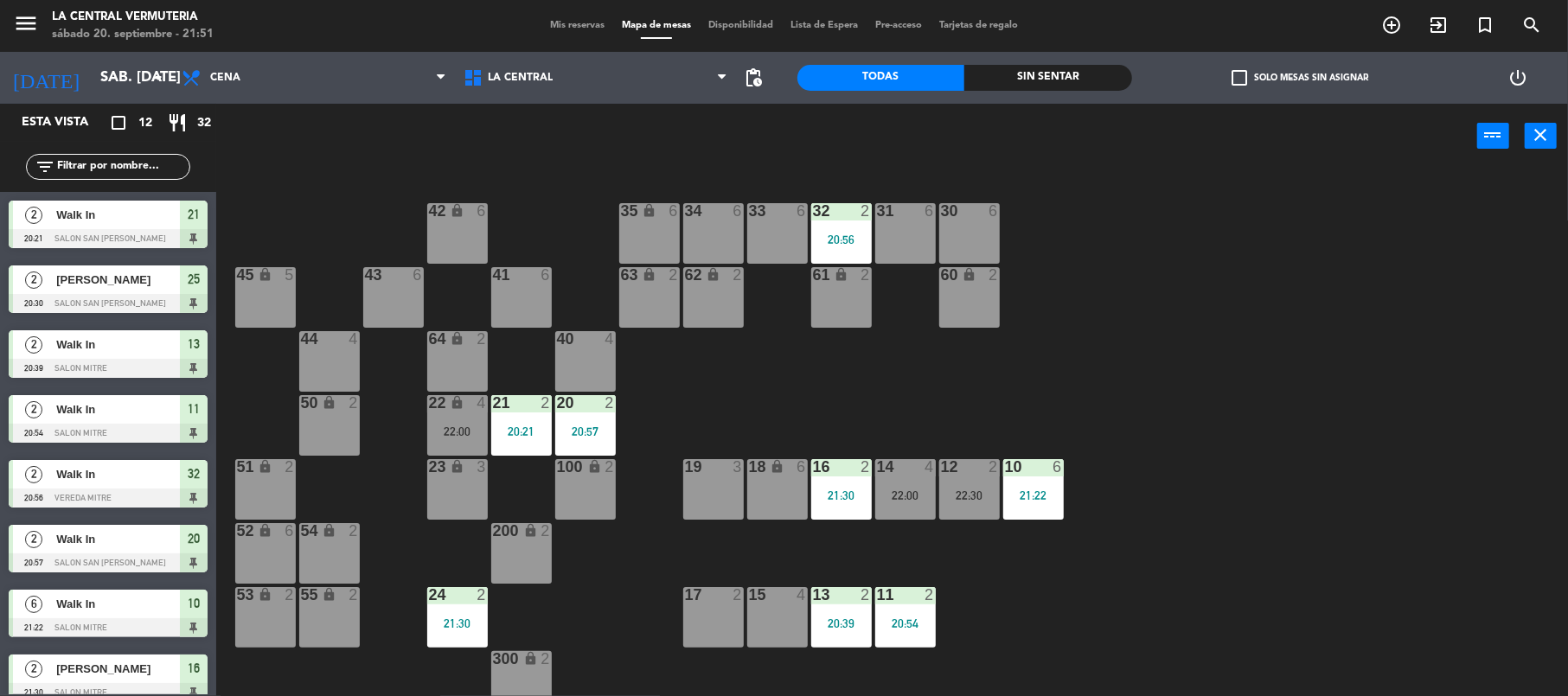
click at [686, 467] on div "19" at bounding box center [685, 466] width 1 height 16
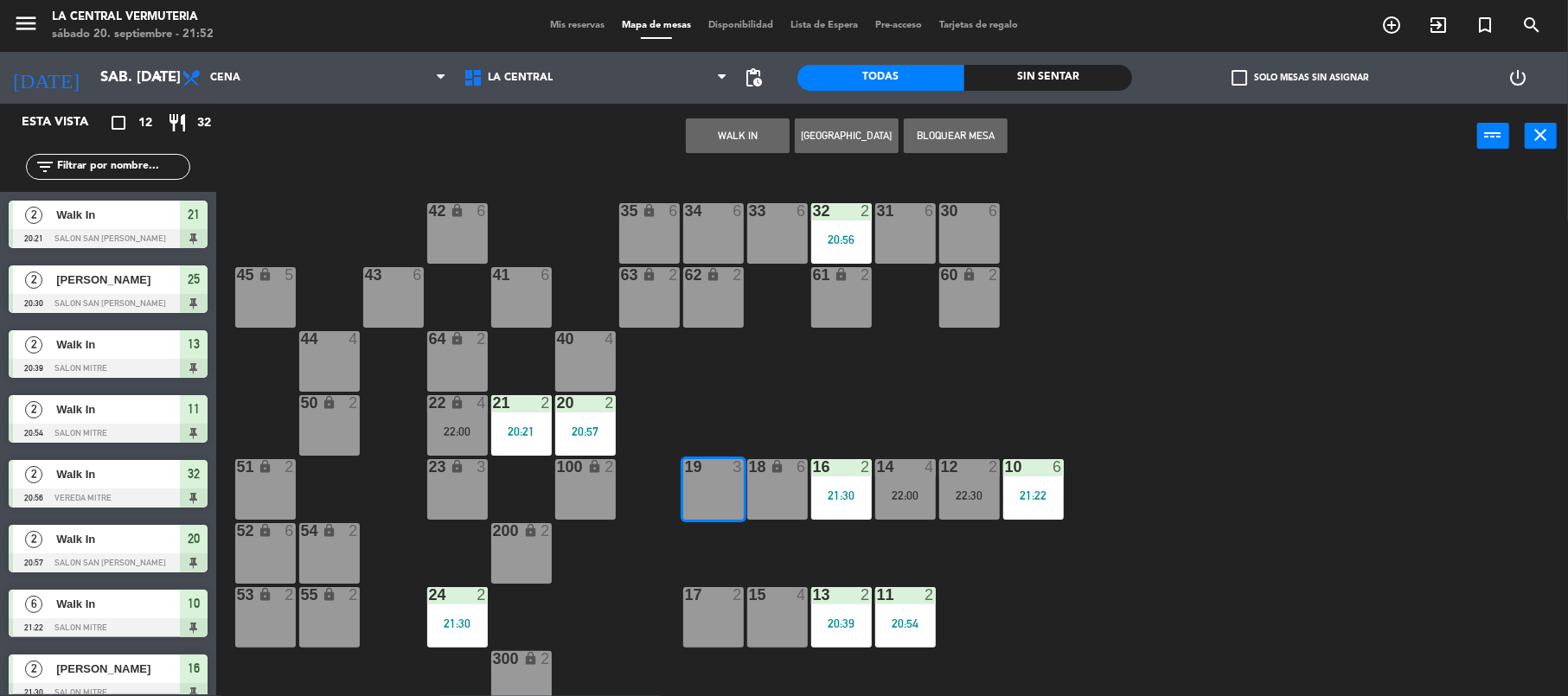
click at [728, 129] on button "WALK IN" at bounding box center [738, 136] width 104 height 35
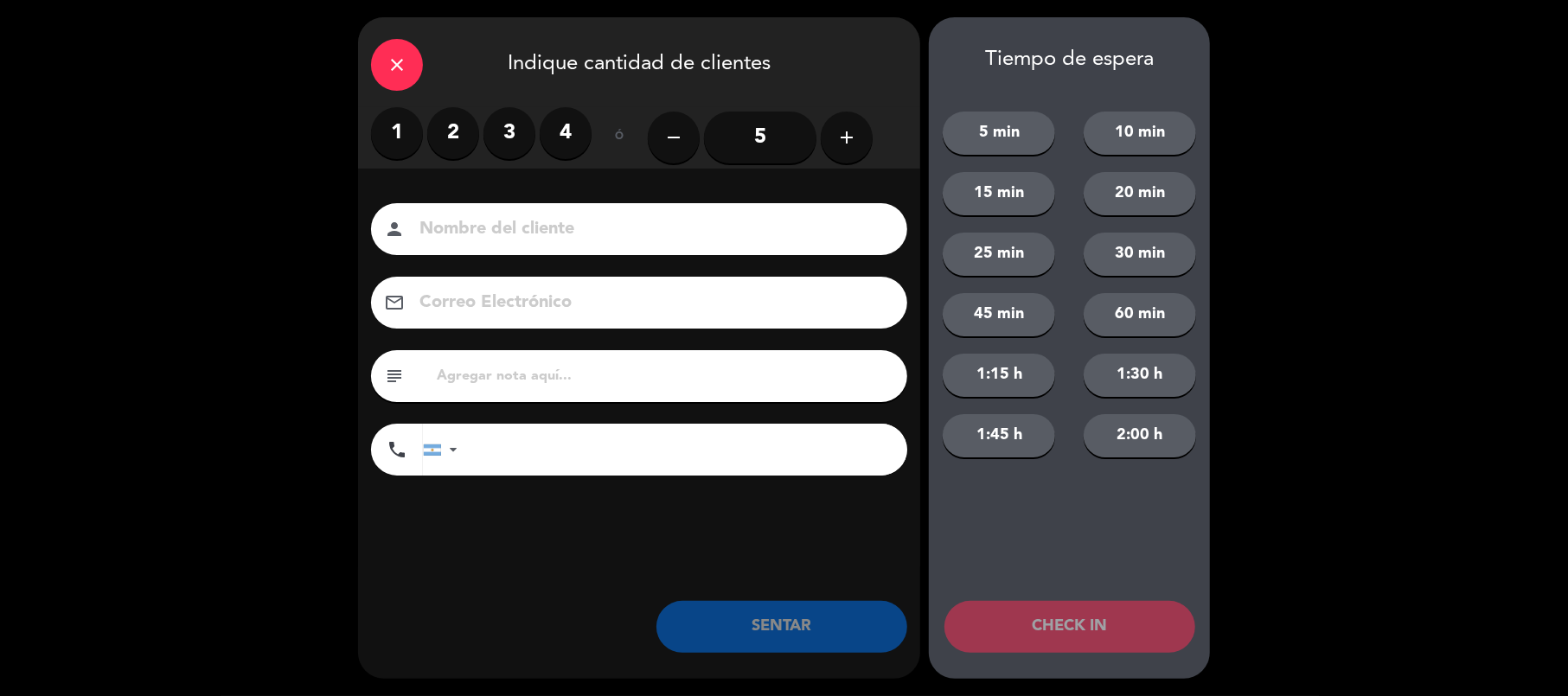
click at [512, 135] on label "3" at bounding box center [509, 133] width 51 height 51
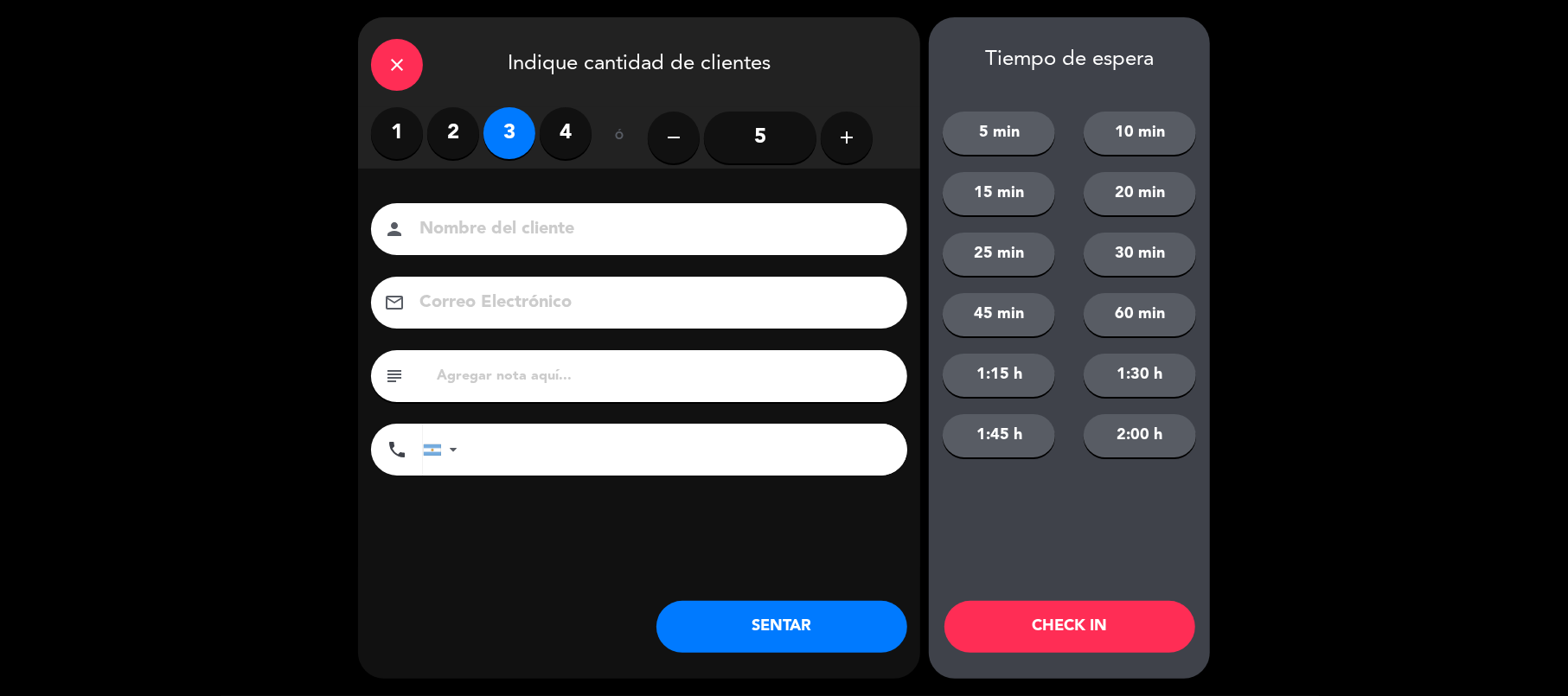
click at [772, 617] on button "SENTAR" at bounding box center [782, 626] width 251 height 51
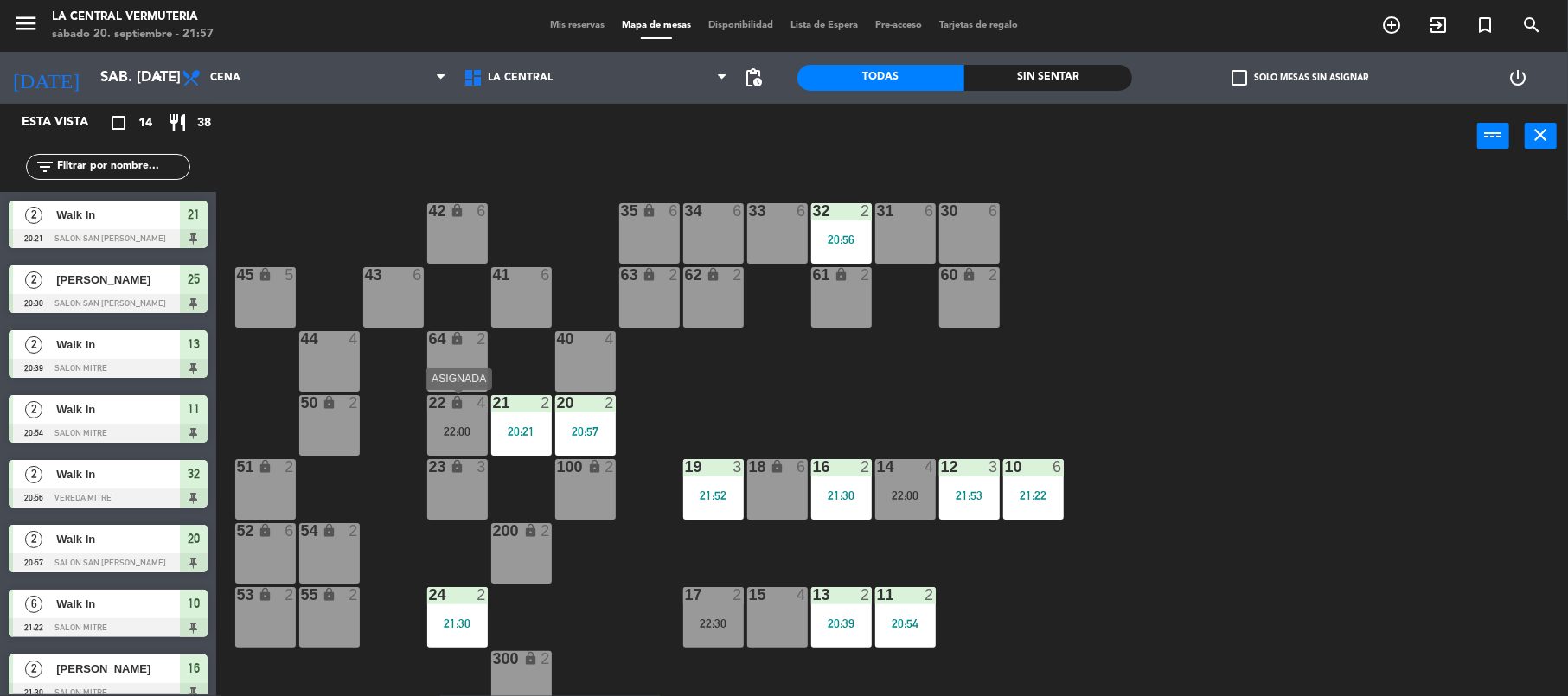
click at [457, 425] on div "22:00" at bounding box center [457, 431] width 61 height 12
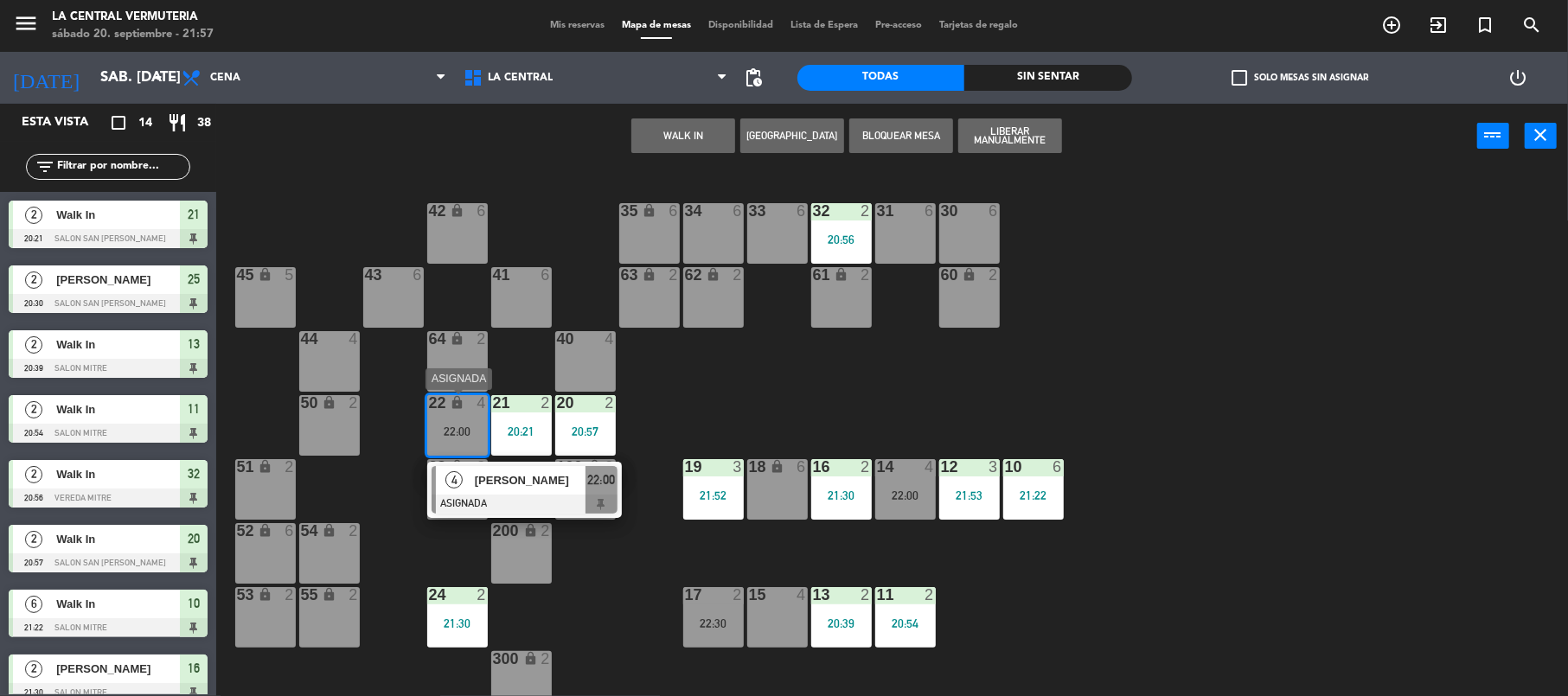
click at [512, 496] on div at bounding box center [525, 504] width 186 height 19
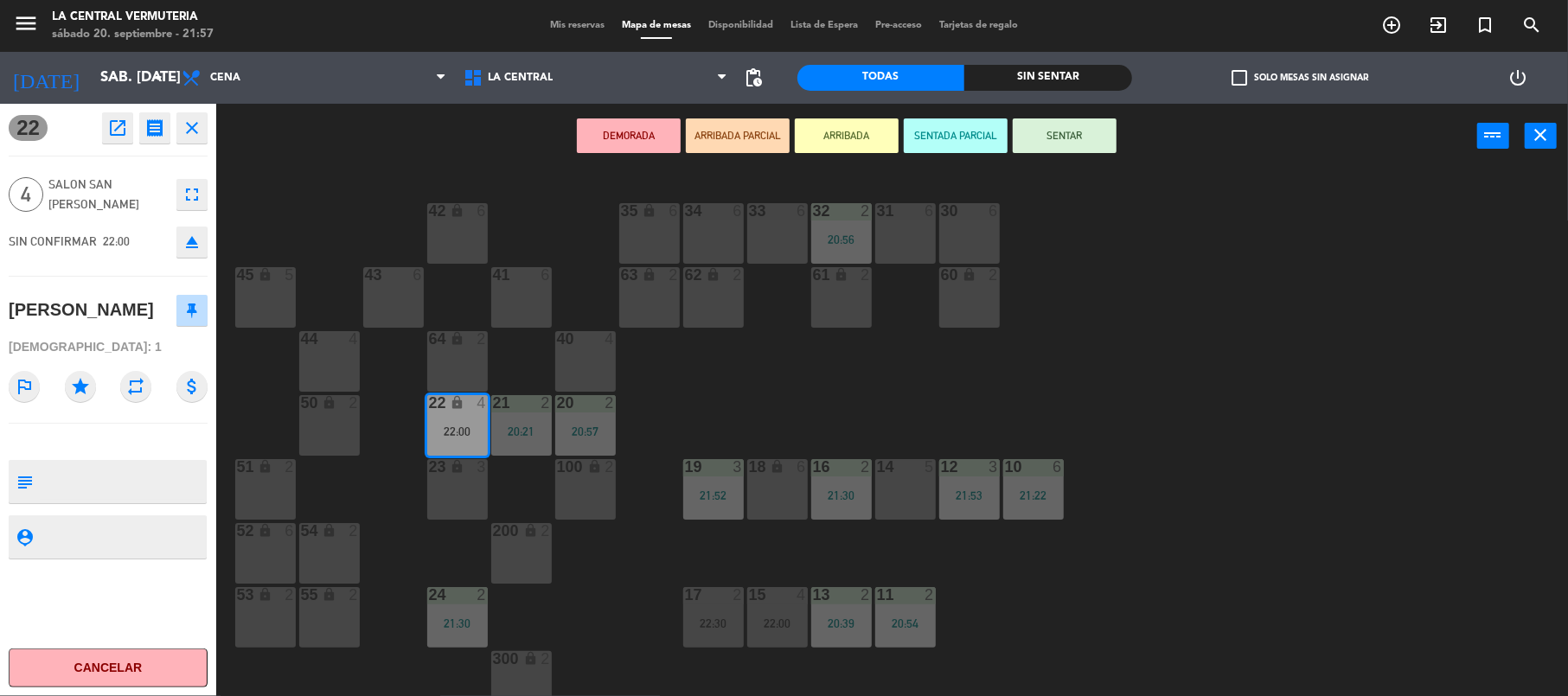
click at [1098, 136] on button "SENTAR" at bounding box center [1065, 136] width 104 height 35
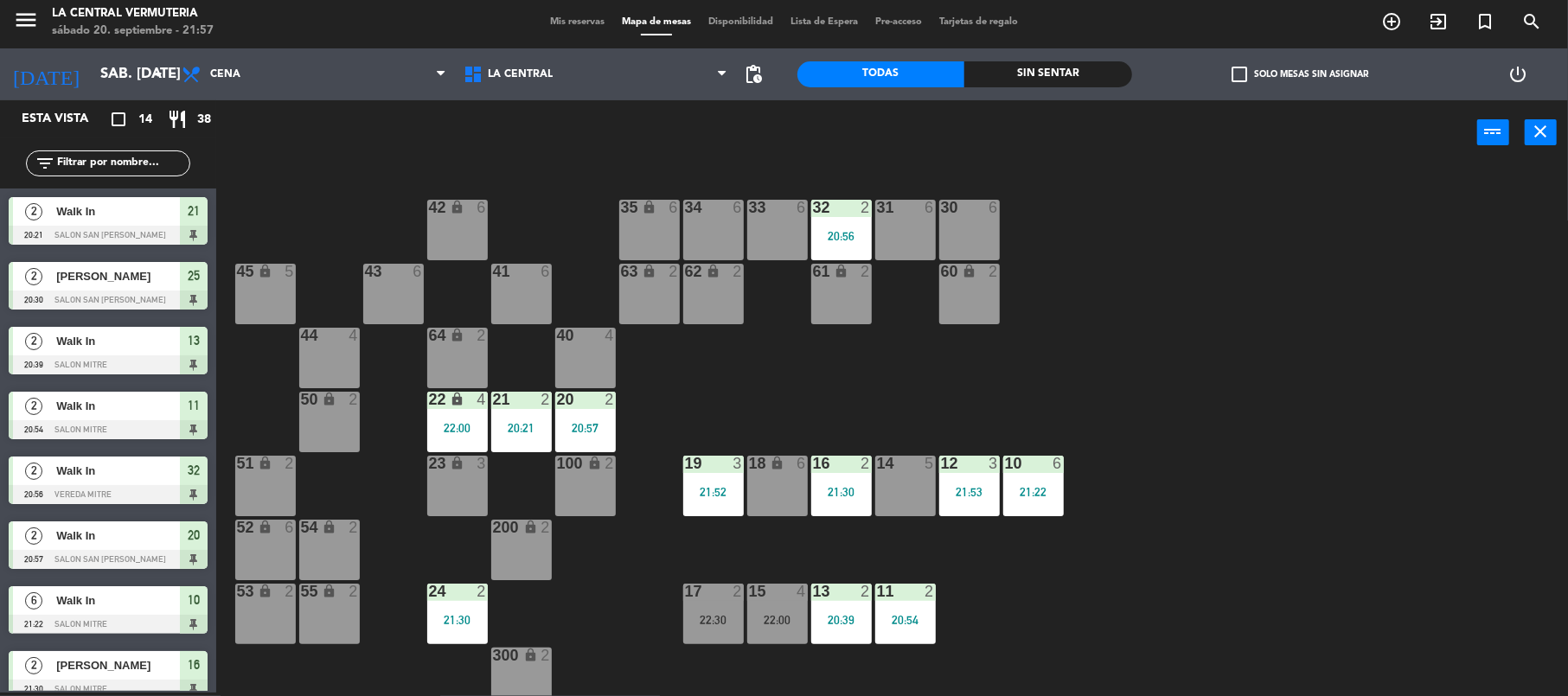
scroll to position [196, 0]
click at [979, 354] on div "42 lock 6 35 lock 6 34 6 33 6 32 2 20:56 31 6 30 6 43 6 41 6 60 lock 2 61 lock …" at bounding box center [899, 432] width 1337 height 527
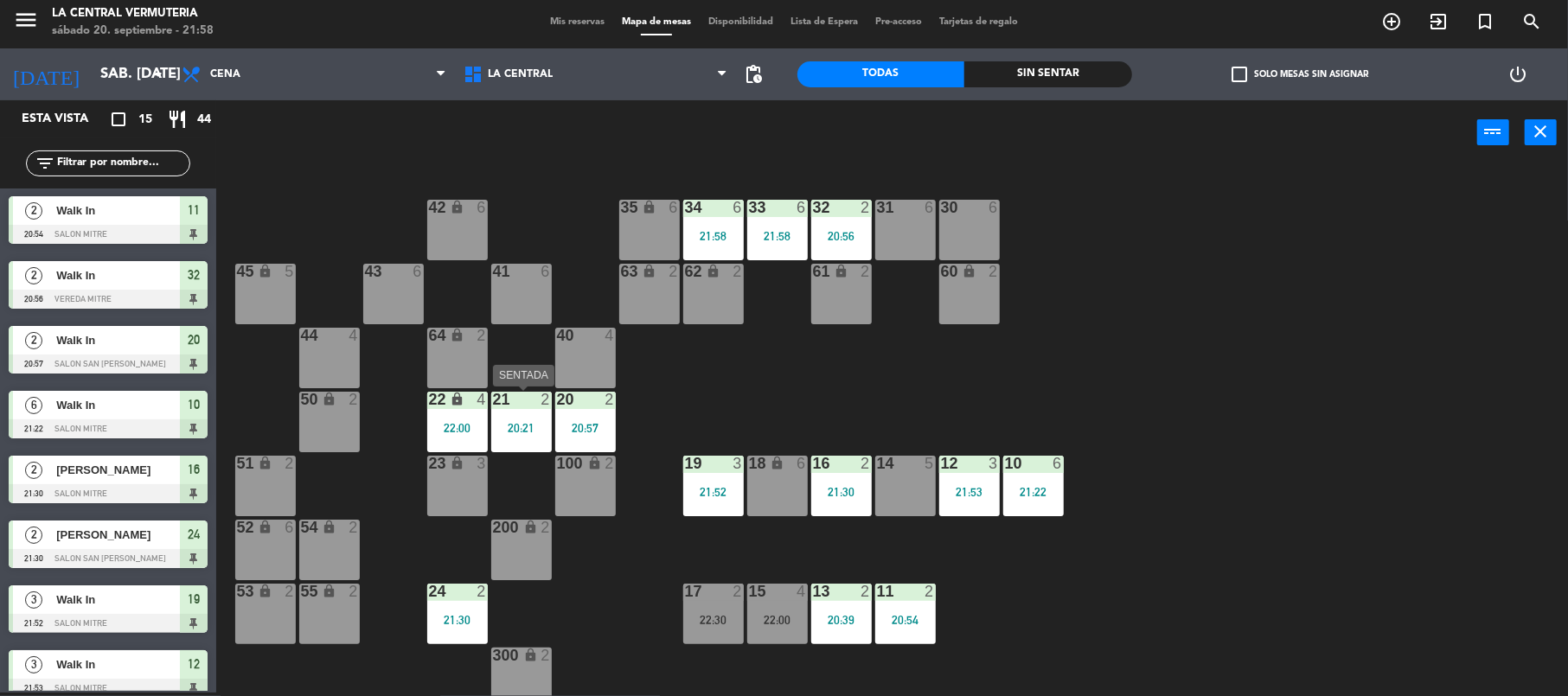
click at [512, 419] on div "21 2 20:21" at bounding box center [522, 422] width 61 height 61
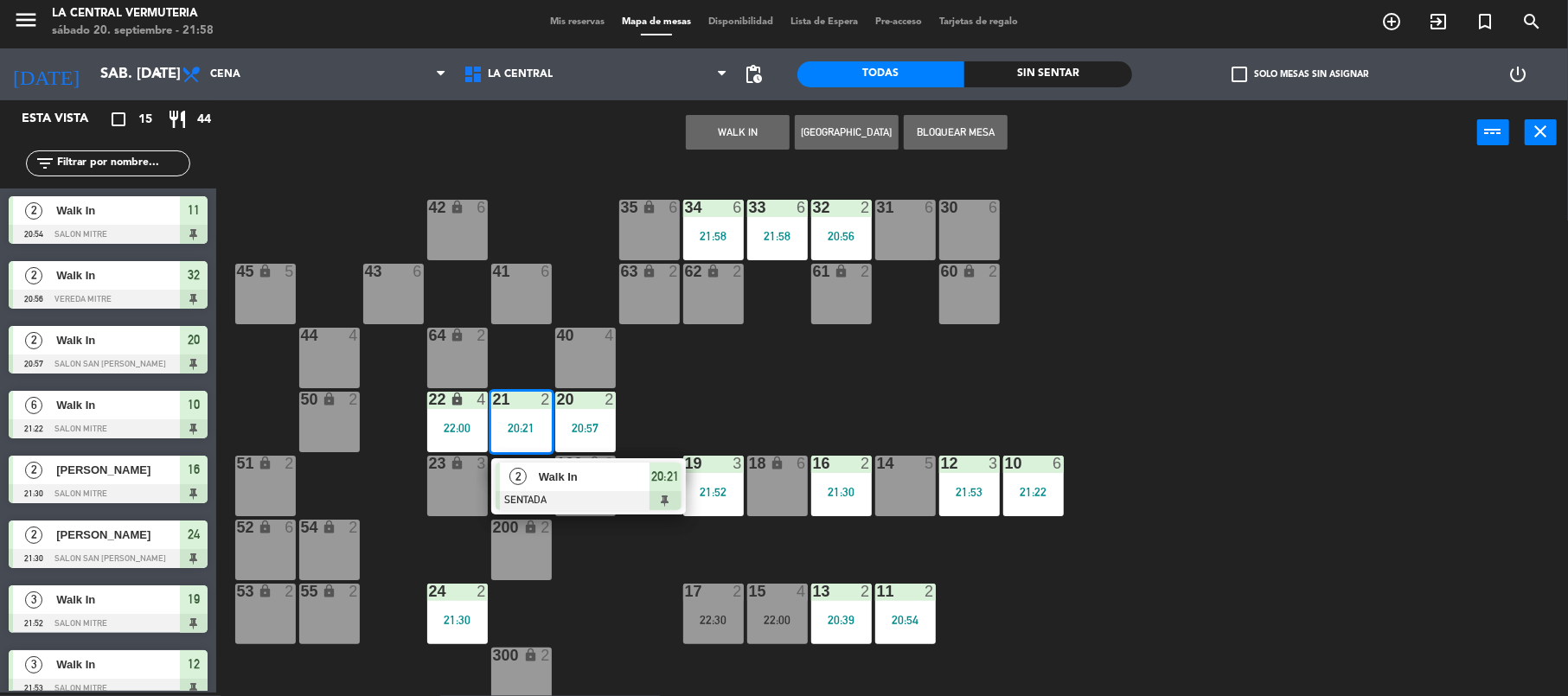
click at [682, 409] on div "42 lock 6 35 lock 6 34 6 21:58 33 6 21:58 32 2 20:56 31 6 30 6 43 6 41 6 60 loc…" at bounding box center [899, 432] width 1337 height 527
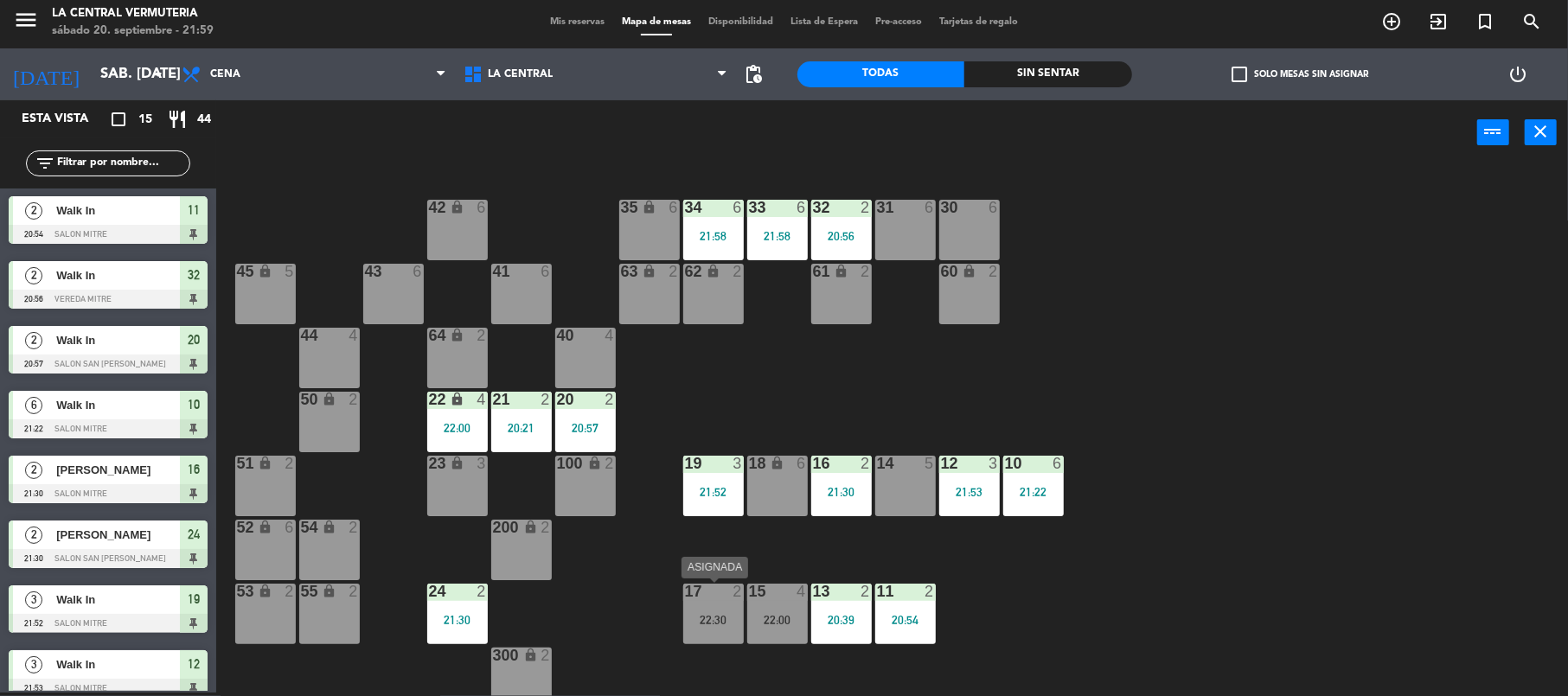
click at [701, 614] on div "22:30" at bounding box center [714, 620] width 61 height 12
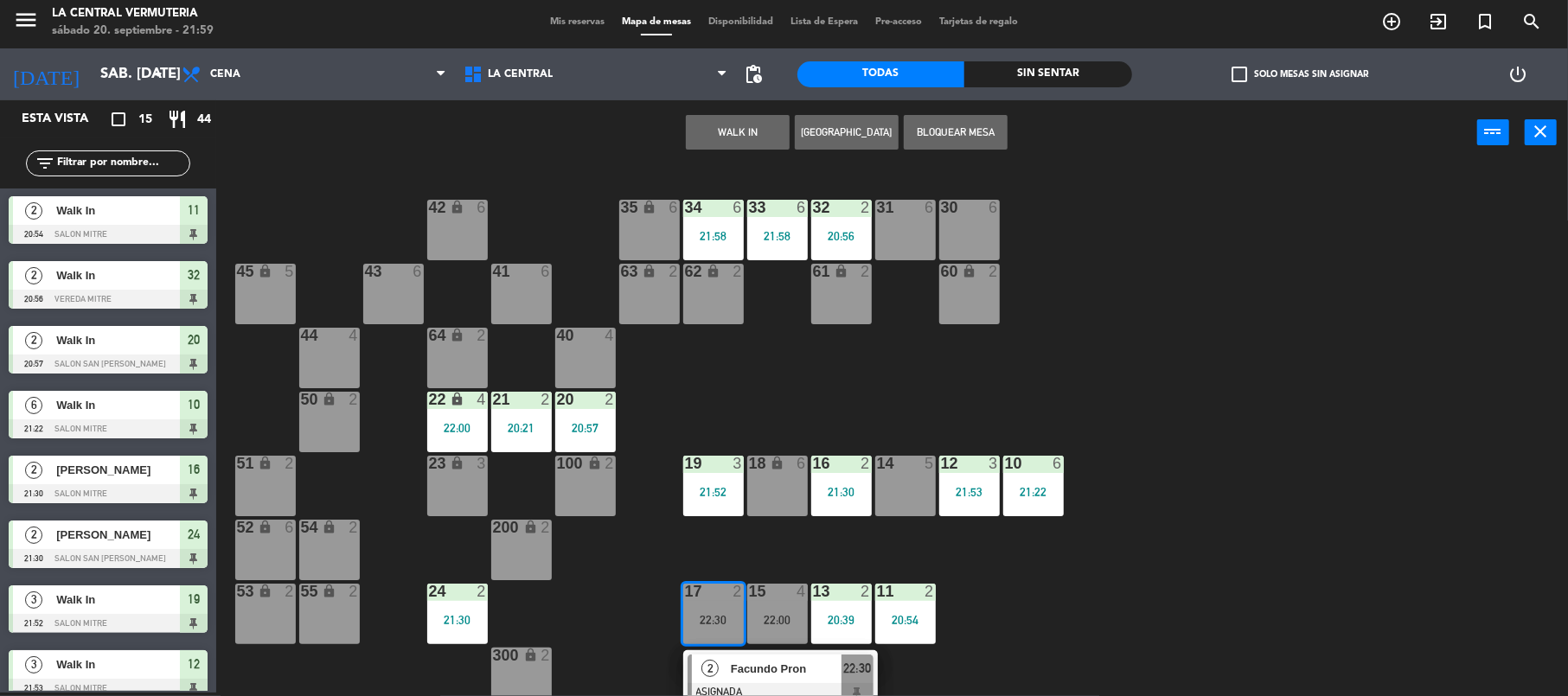
scroll to position [74, 0]
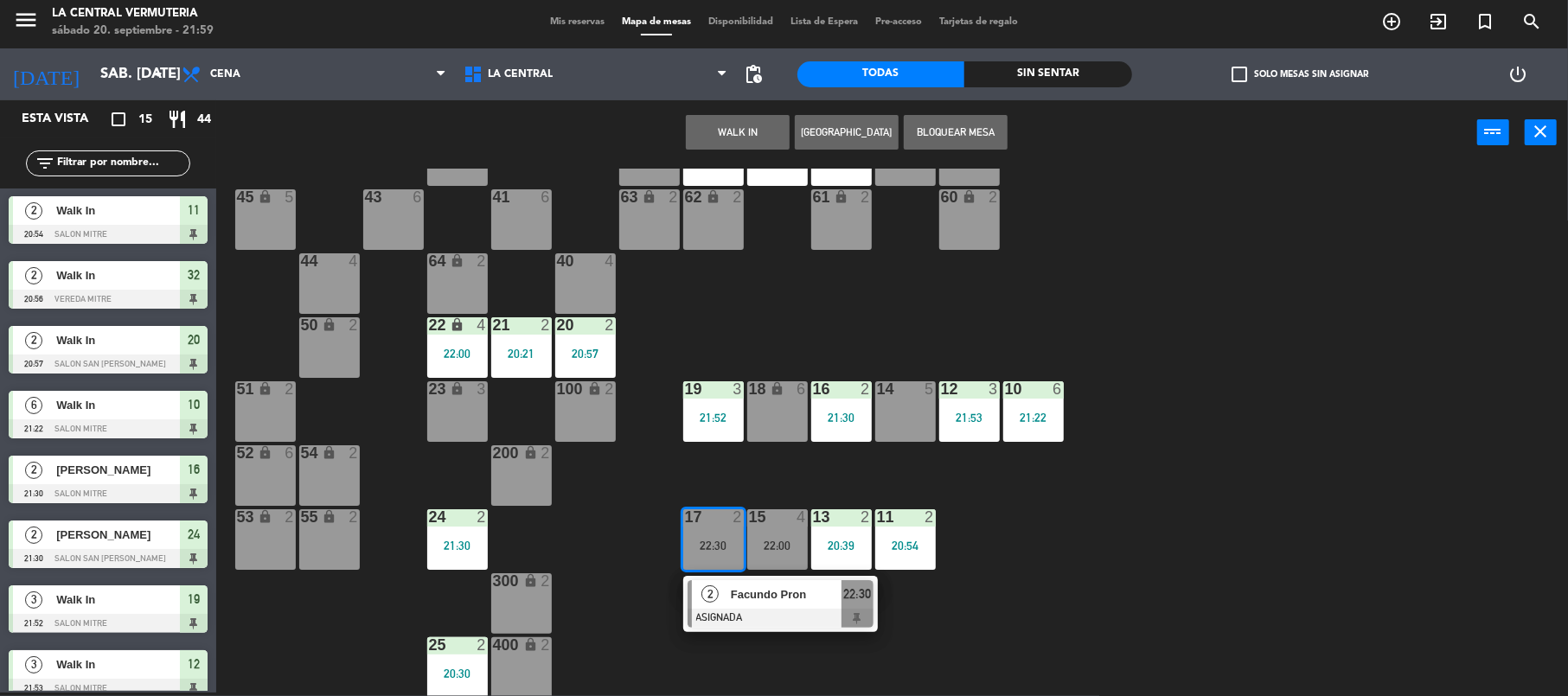
click at [1070, 562] on div "42 lock 6 35 lock 6 34 6 21:58 33 6 21:58 32 2 20:56 31 6 30 6 43 6 41 6 60 loc…" at bounding box center [899, 432] width 1337 height 527
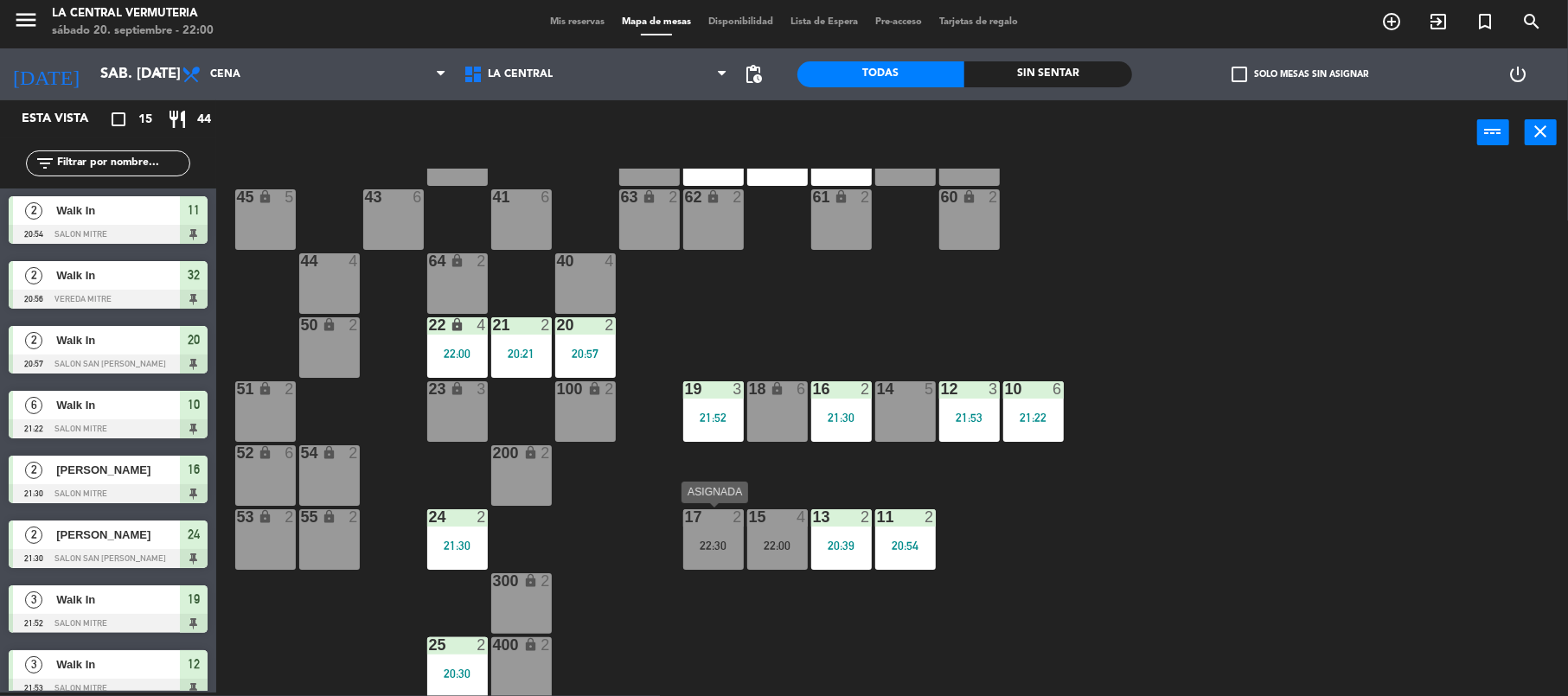
click at [709, 540] on div "22:30" at bounding box center [714, 545] width 61 height 12
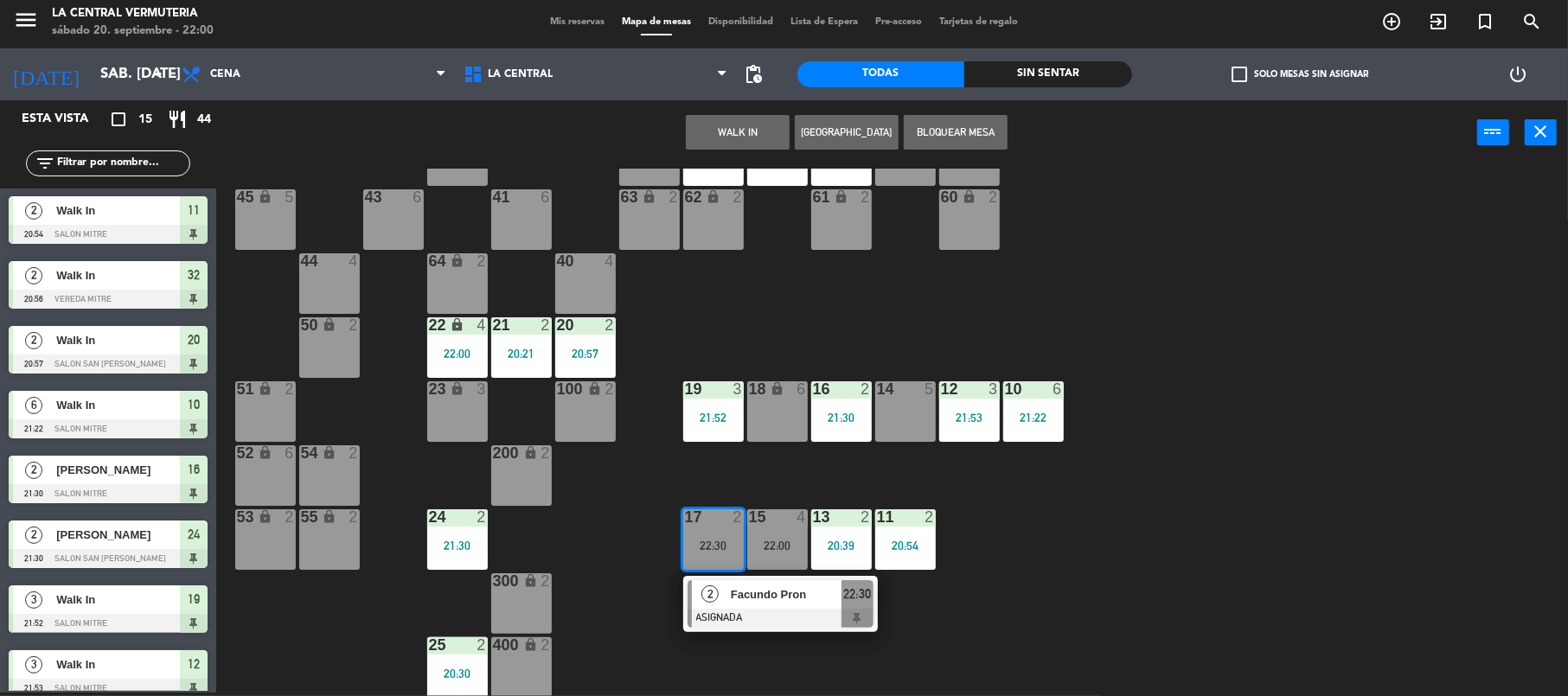
click at [720, 593] on div "2" at bounding box center [710, 594] width 37 height 28
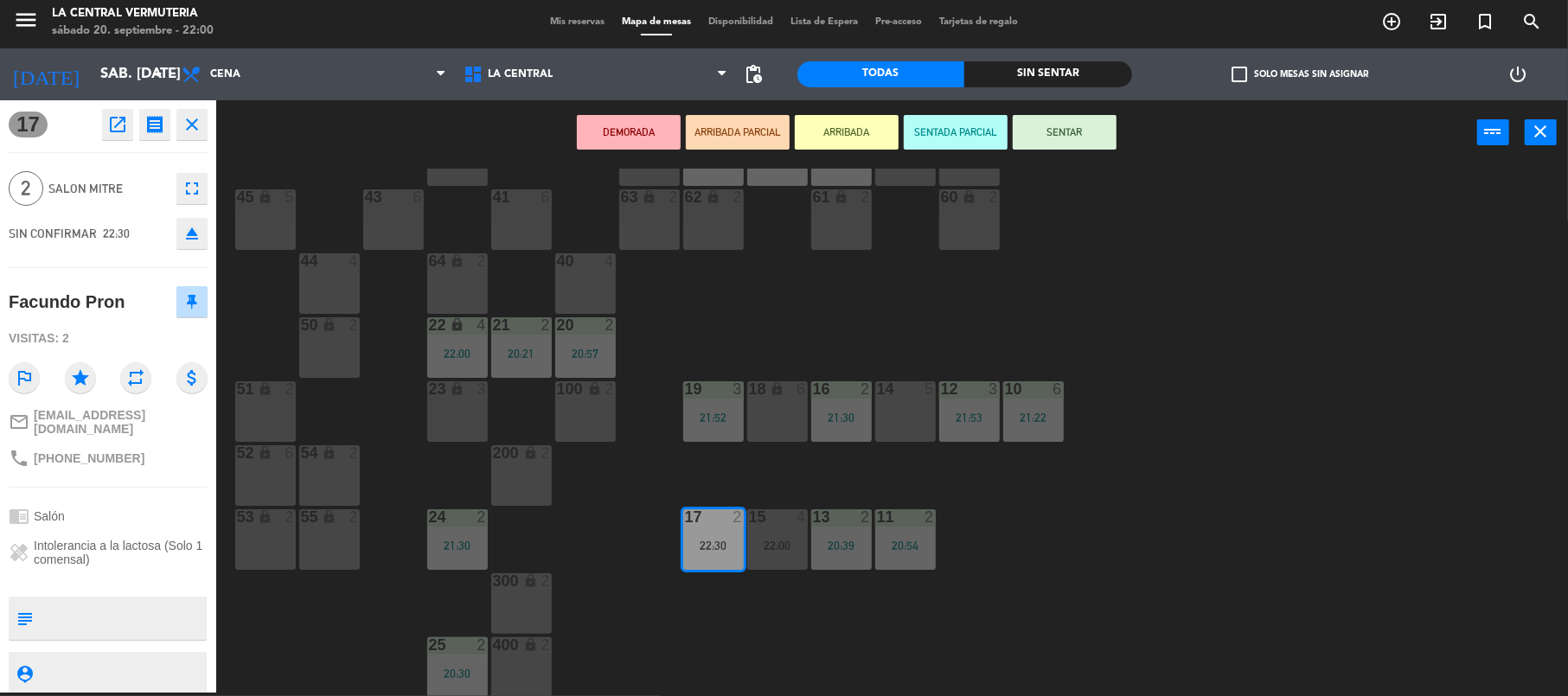
click at [597, 408] on div "100 lock 2" at bounding box center [586, 411] width 61 height 61
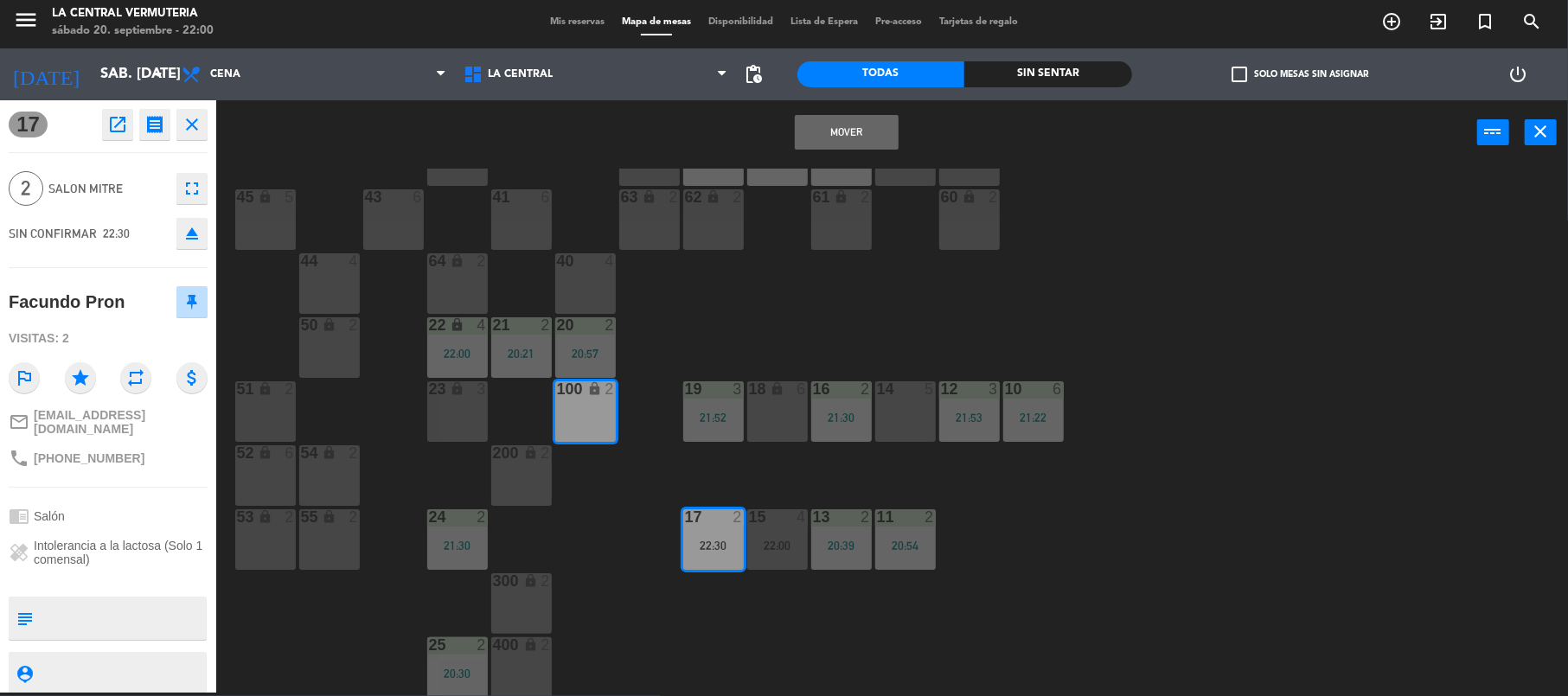
click at [858, 140] on button "Mover" at bounding box center [846, 132] width 104 height 35
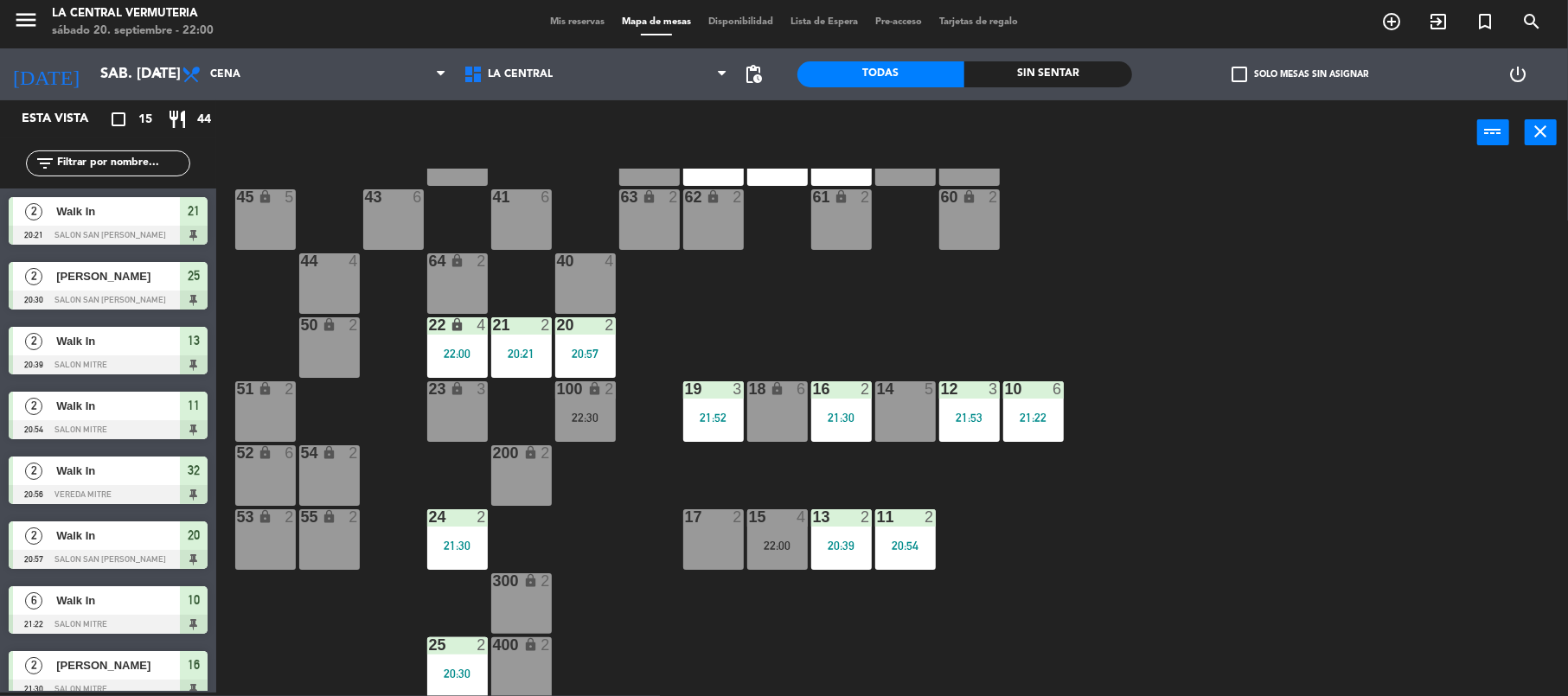
scroll to position [284, 0]
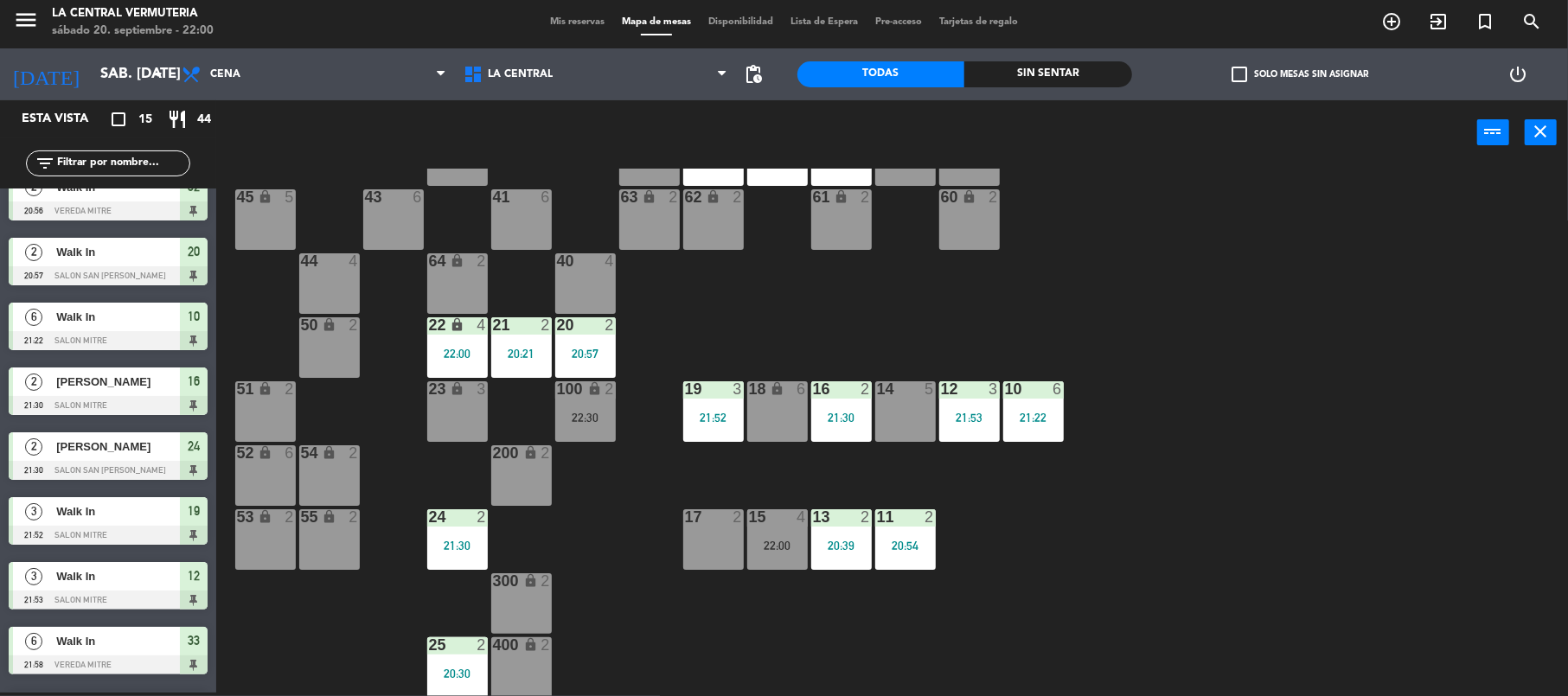
click at [1185, 499] on div "42 lock 6 35 lock 6 34 6 21:58 33 6 21:58 32 2 20:56 31 6 30 6 43 6 41 6 60 loc…" at bounding box center [899, 432] width 1337 height 527
click at [719, 534] on div "17 2" at bounding box center [714, 540] width 61 height 61
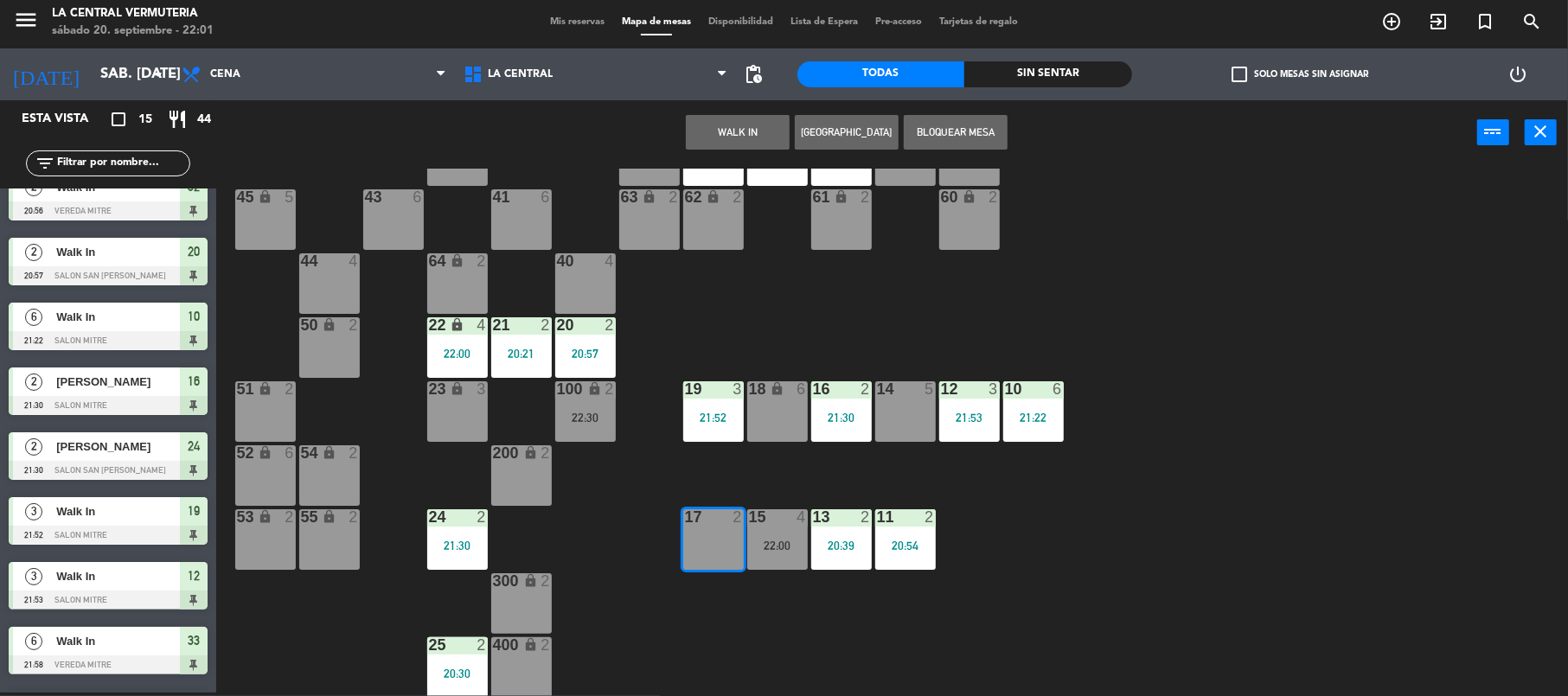
click at [758, 136] on button "WALK IN" at bounding box center [738, 132] width 104 height 35
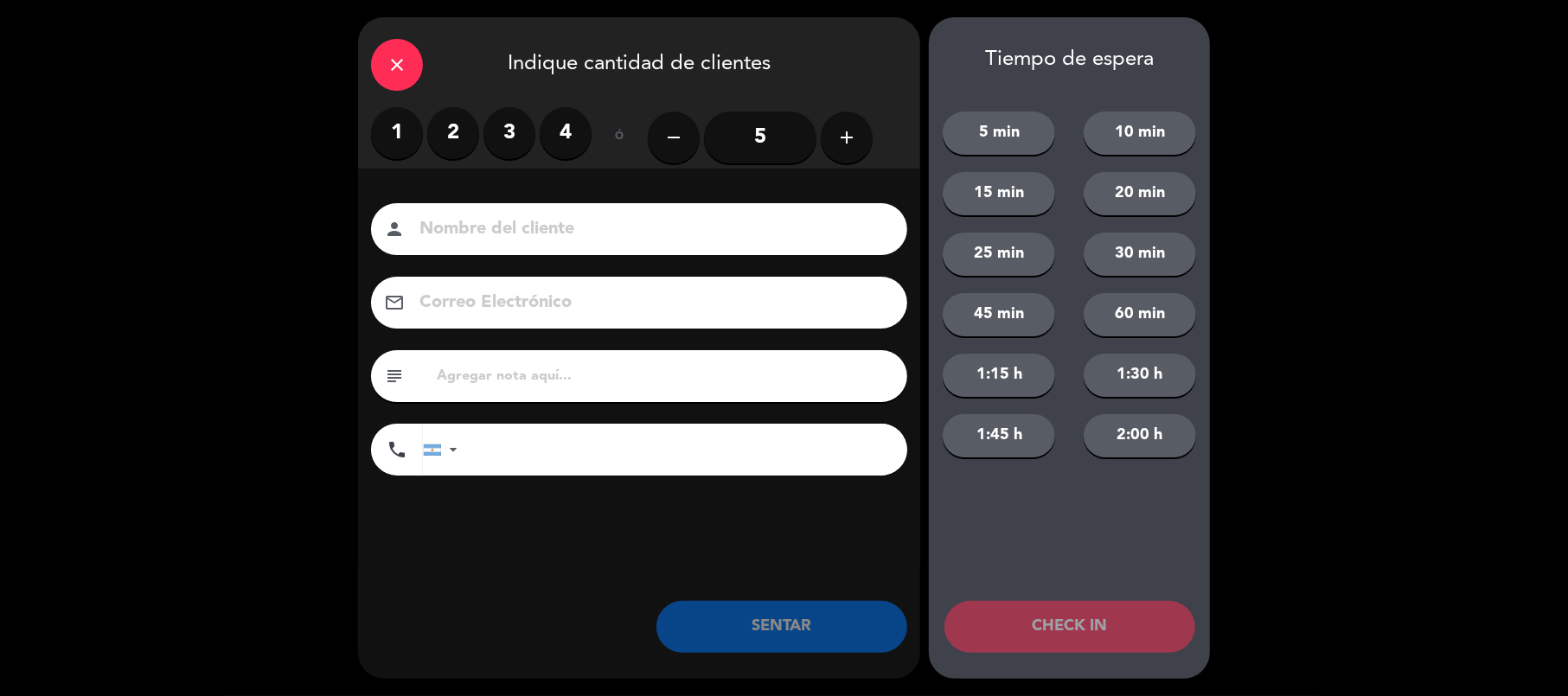
click at [465, 128] on label "2" at bounding box center [453, 133] width 51 height 51
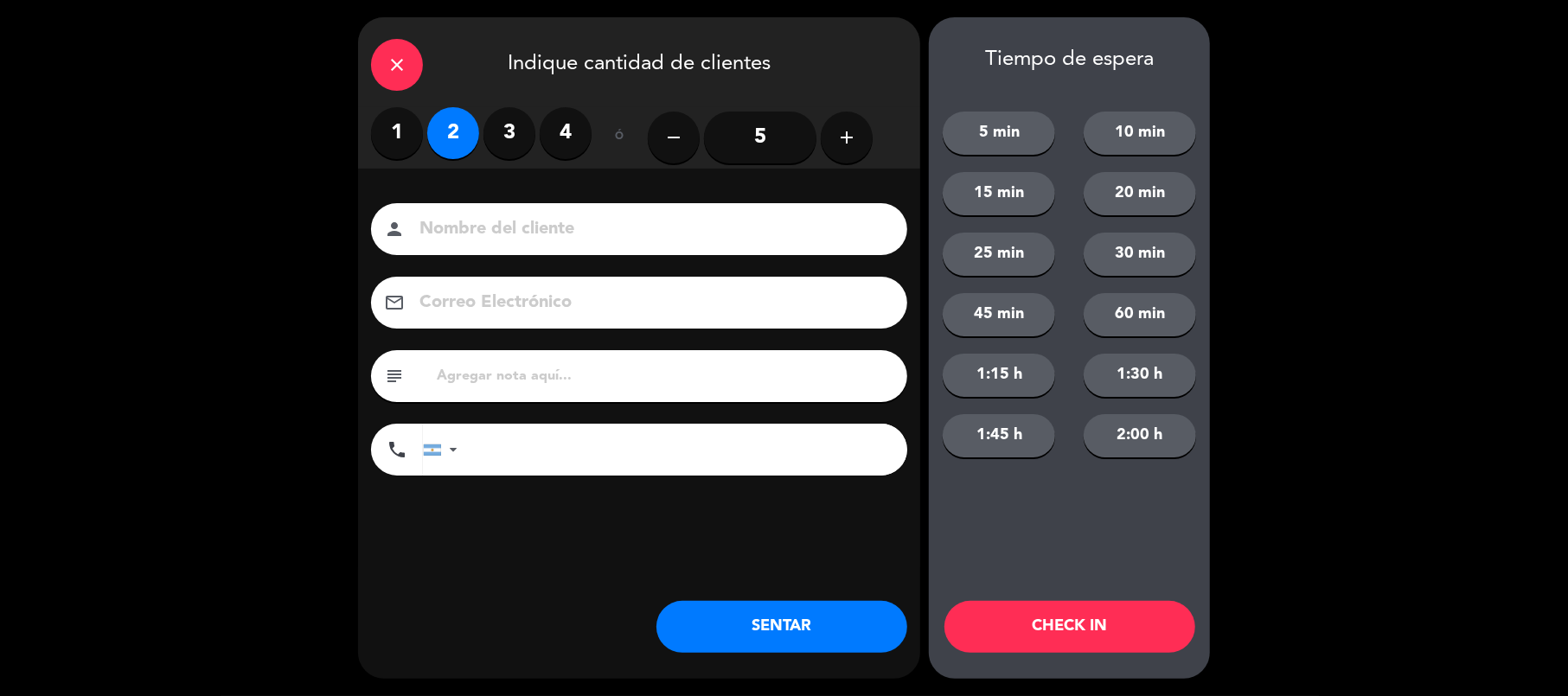
click at [785, 634] on button "SENTAR" at bounding box center [782, 626] width 251 height 51
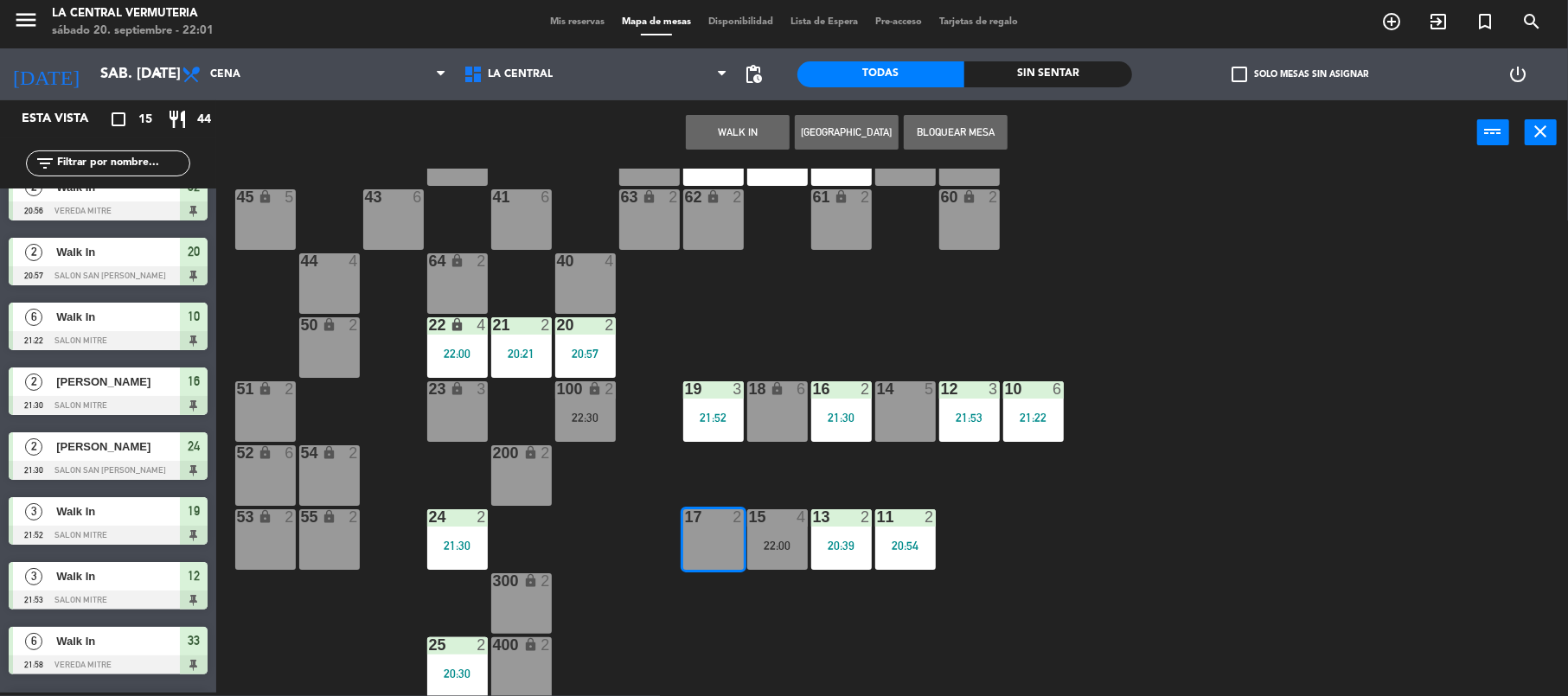
scroll to position [0, 0]
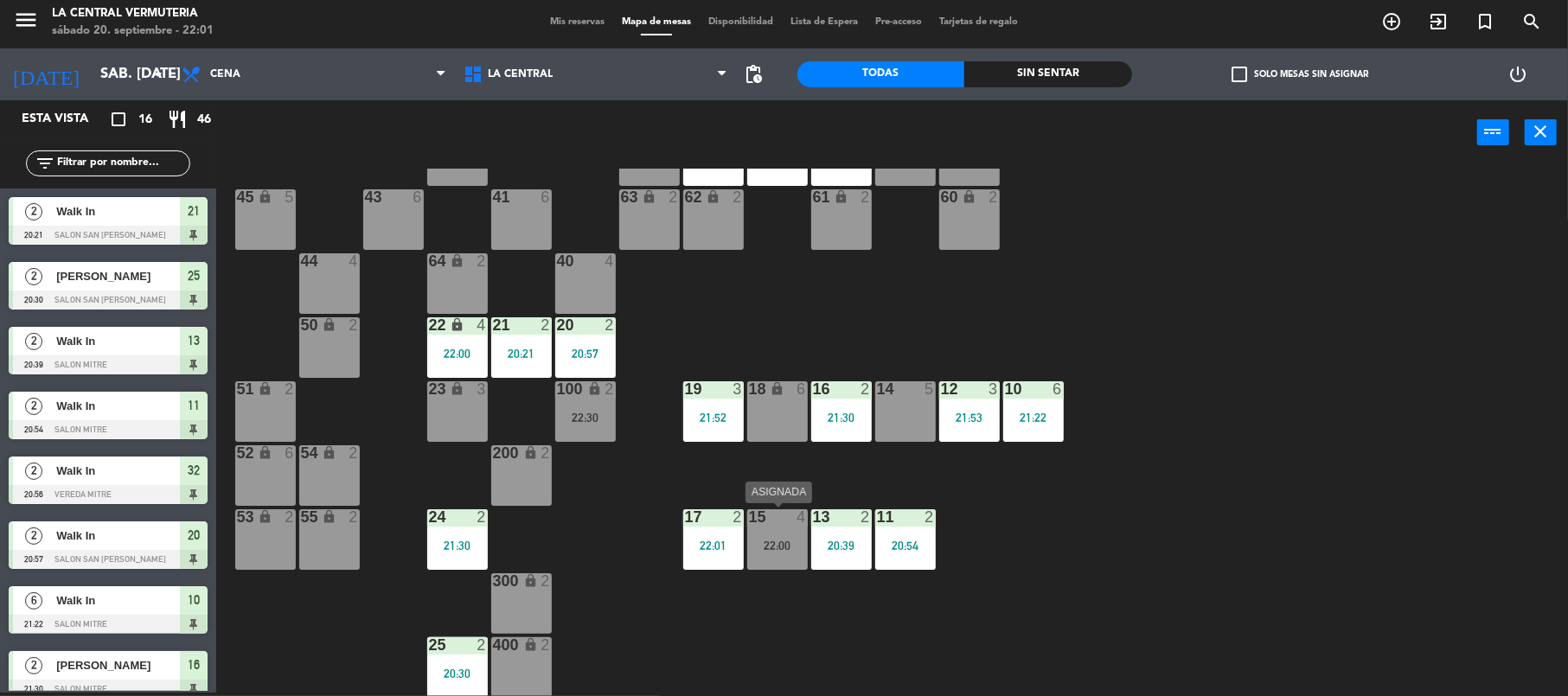
click at [777, 540] on div "22:00" at bounding box center [778, 545] width 61 height 12
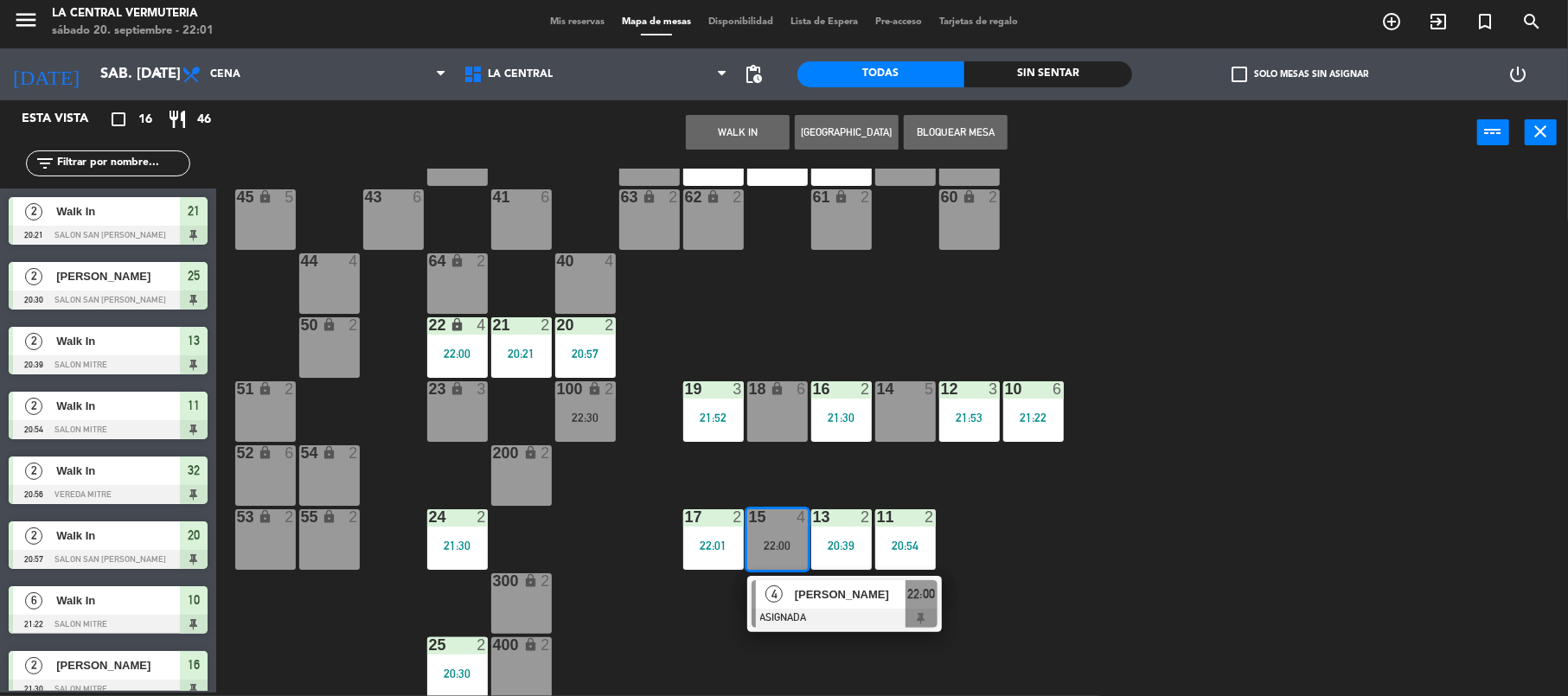
click at [990, 533] on div "42 lock 6 35 lock 6 34 6 21:58 33 6 21:58 32 2 20:56 31 6 30 6 43 6 41 6 60 loc…" at bounding box center [899, 432] width 1337 height 527
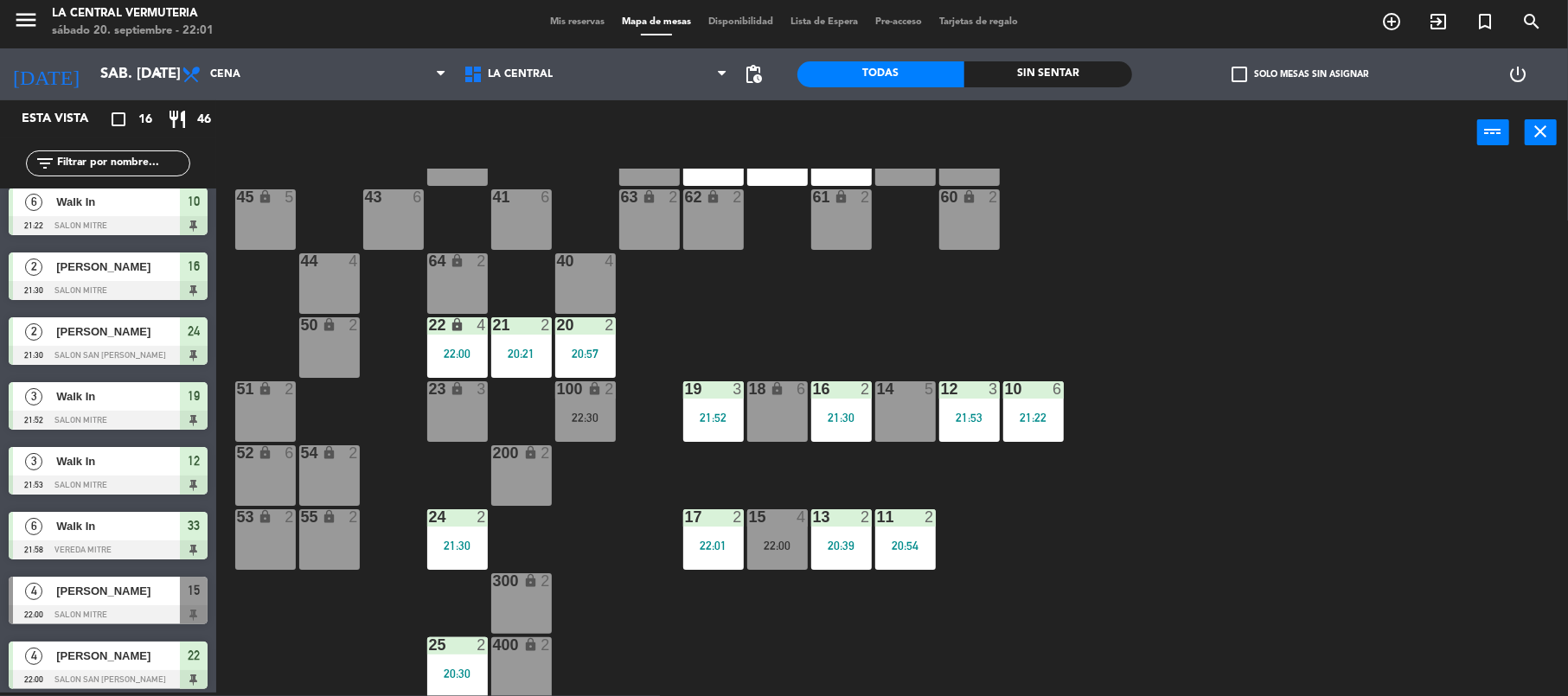
scroll to position [534, 0]
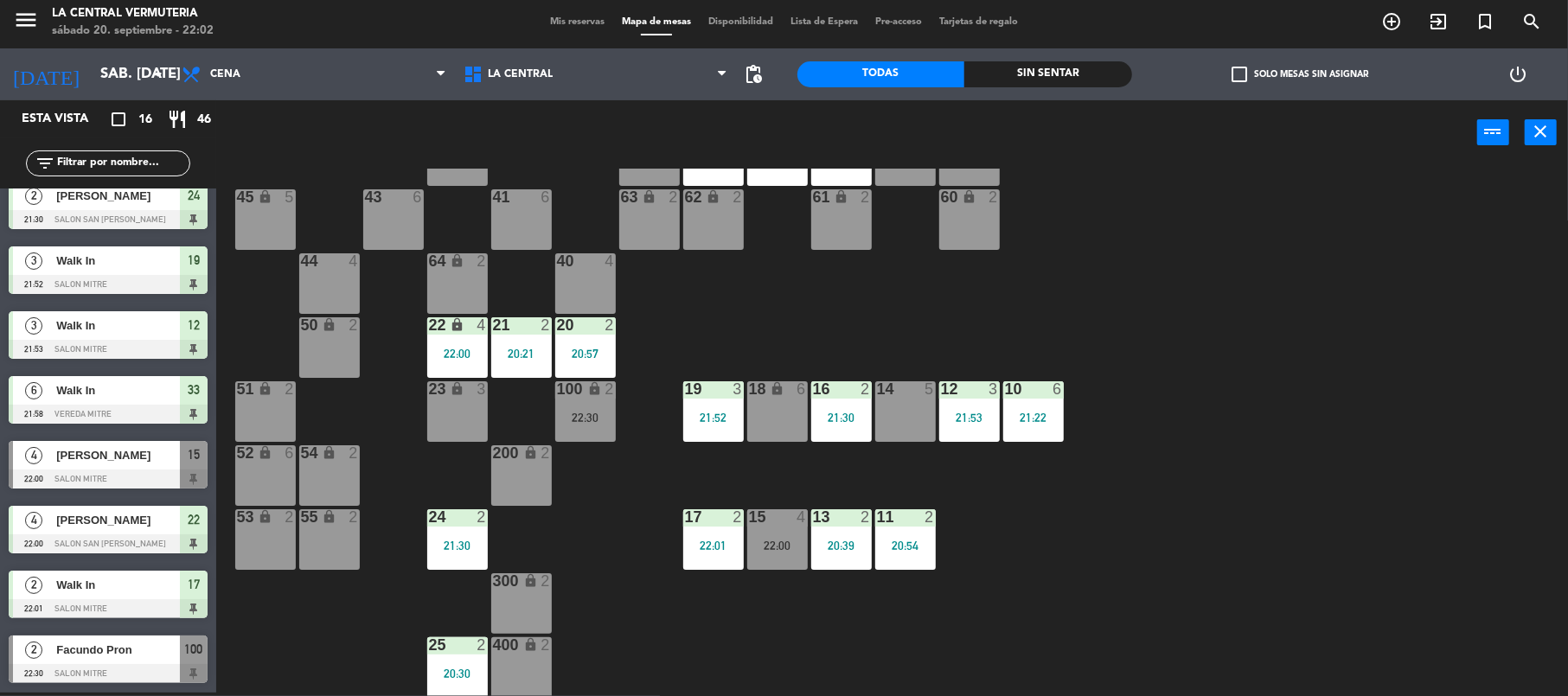
click at [785, 406] on div "18 lock 6" at bounding box center [778, 411] width 61 height 61
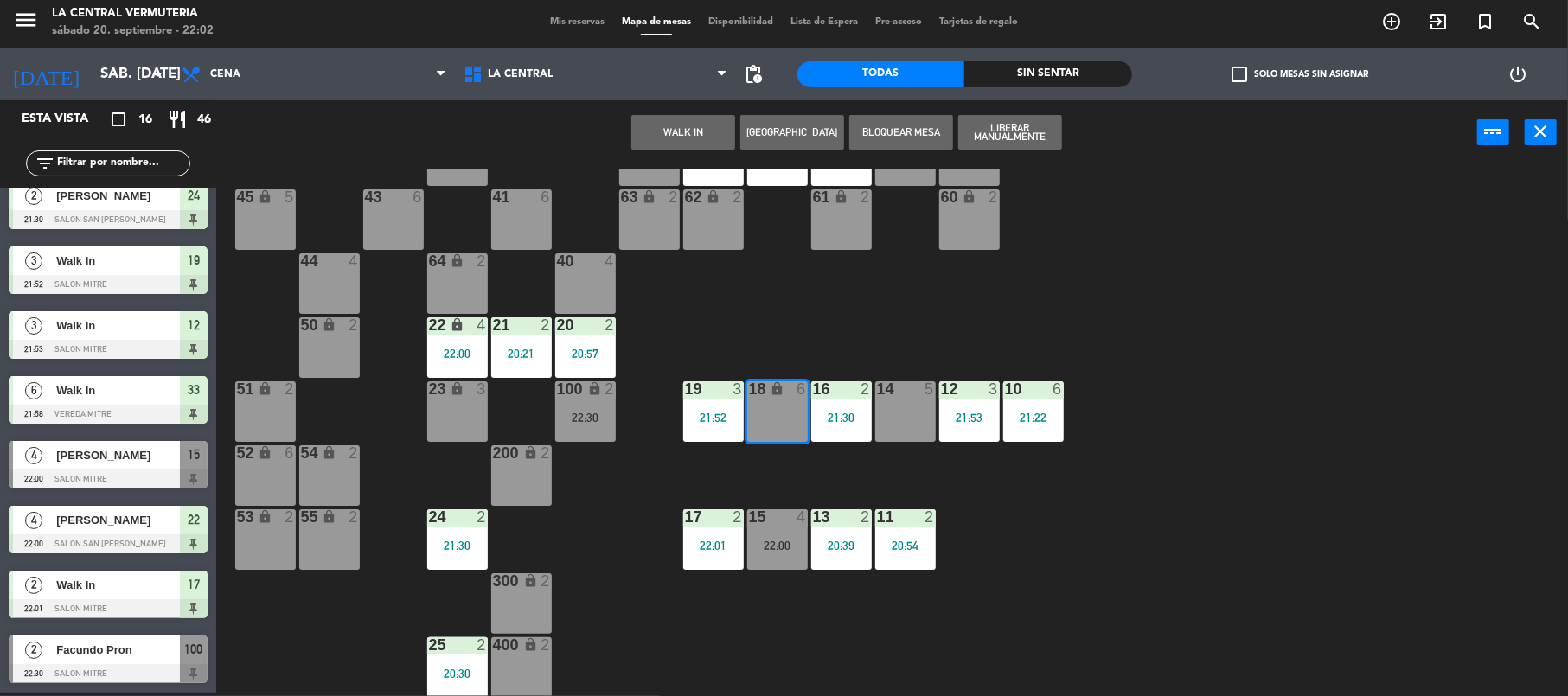
click at [768, 128] on button "[GEOGRAPHIC_DATA]" at bounding box center [792, 132] width 104 height 35
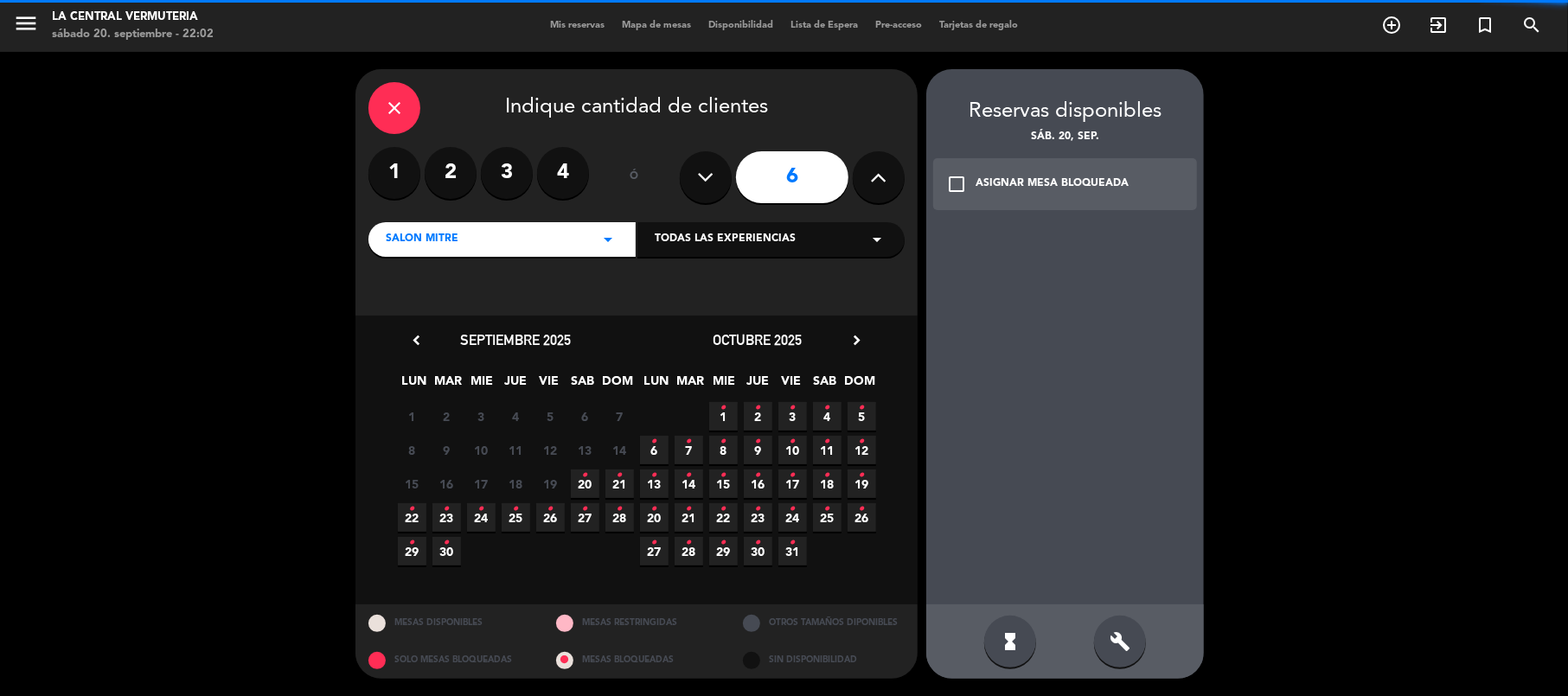
click at [871, 187] on icon at bounding box center [879, 177] width 17 height 26
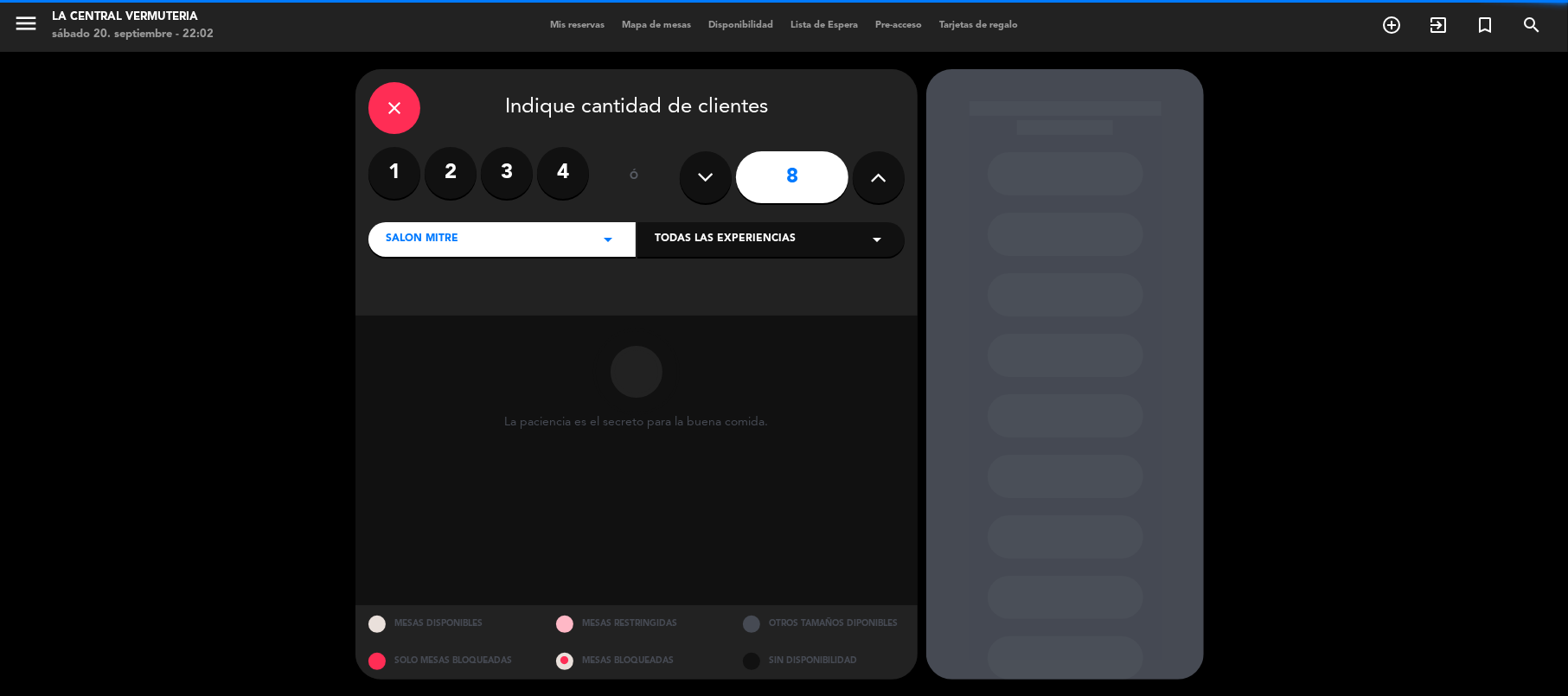
click at [871, 187] on icon at bounding box center [879, 177] width 17 height 26
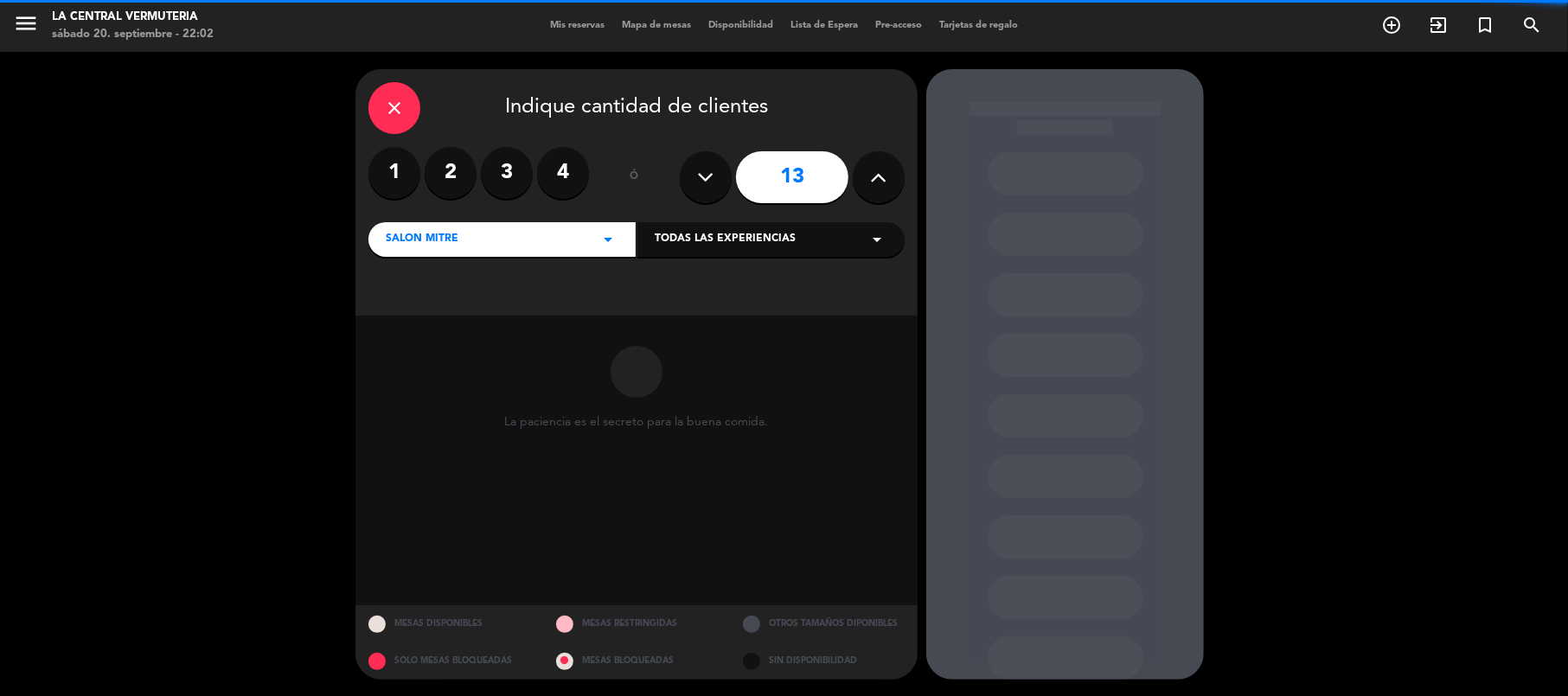
click at [871, 187] on icon at bounding box center [879, 177] width 17 height 26
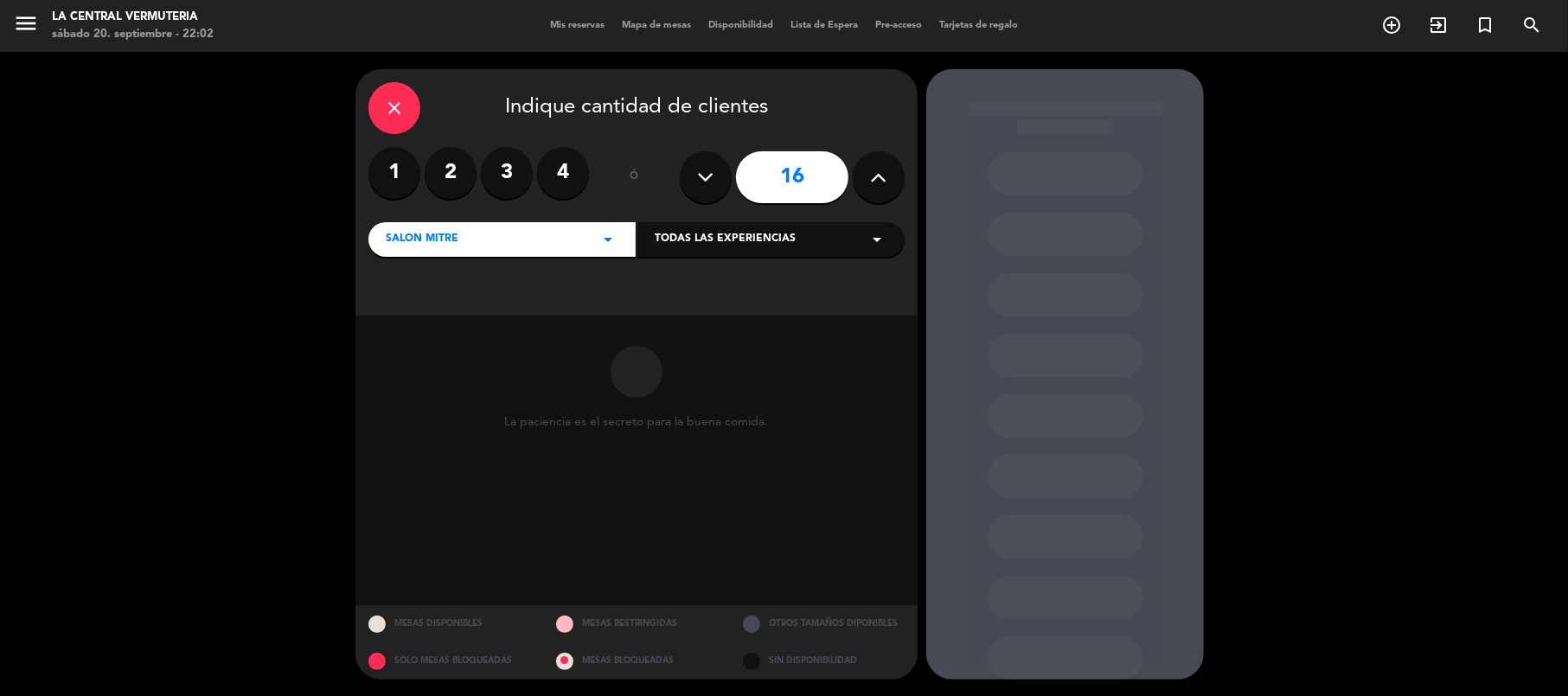
type input "17"
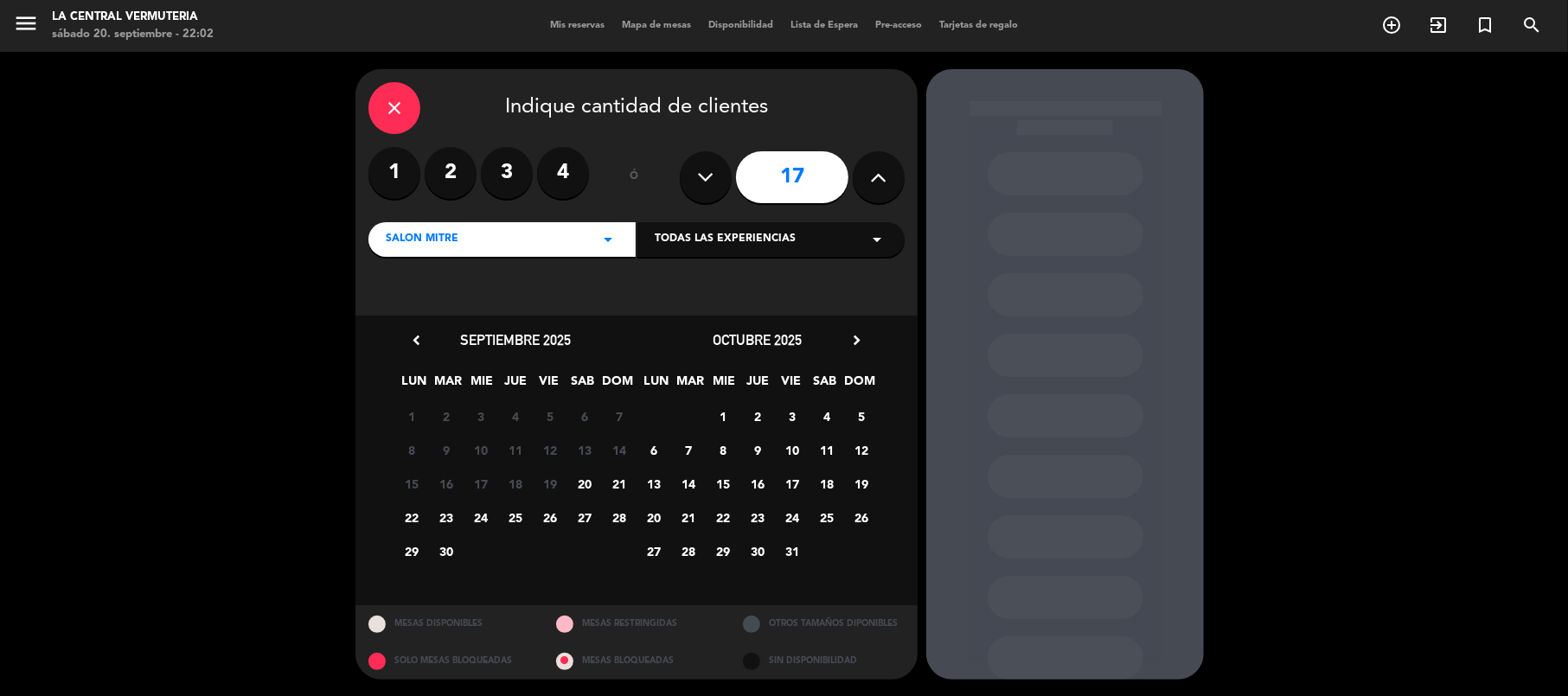
click at [592, 479] on span "20" at bounding box center [584, 483] width 28 height 28
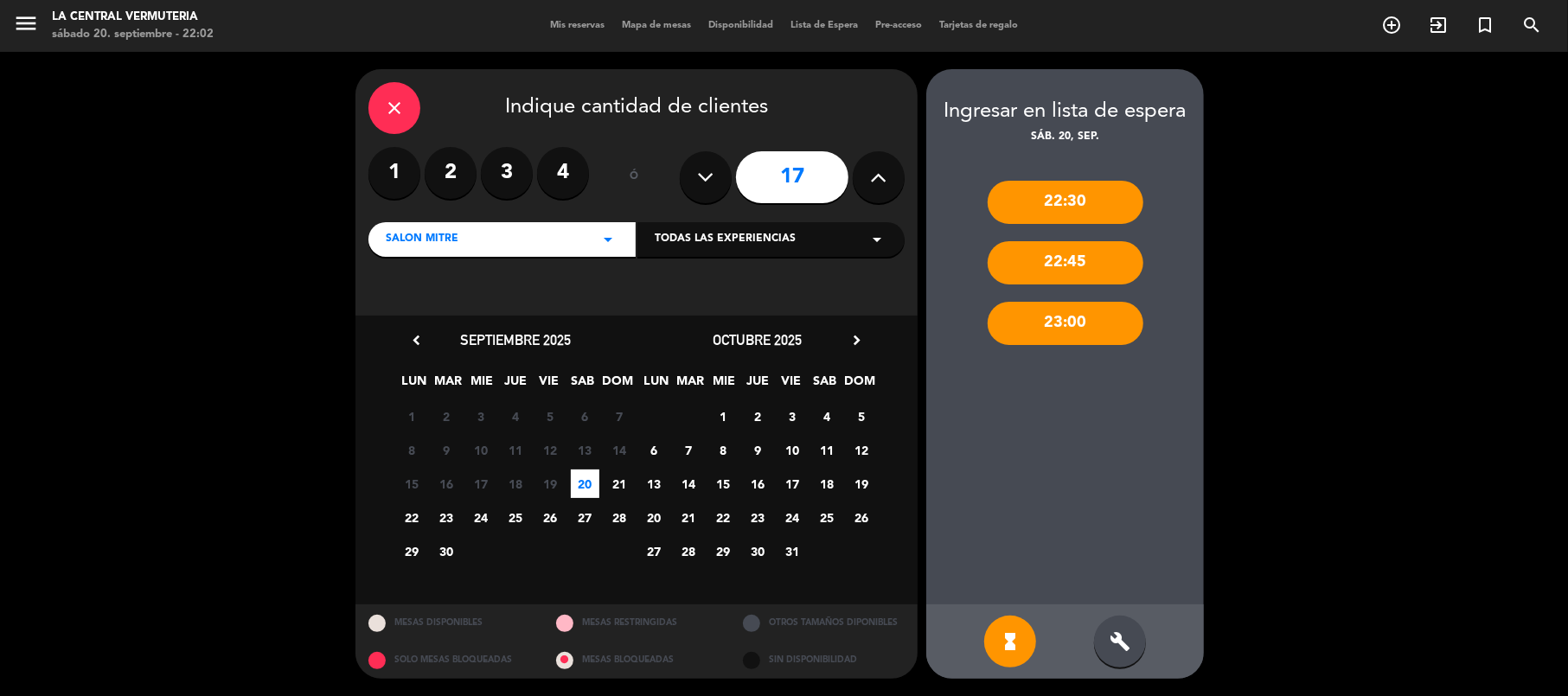
click at [1091, 321] on div "23:00" at bounding box center [1065, 323] width 155 height 43
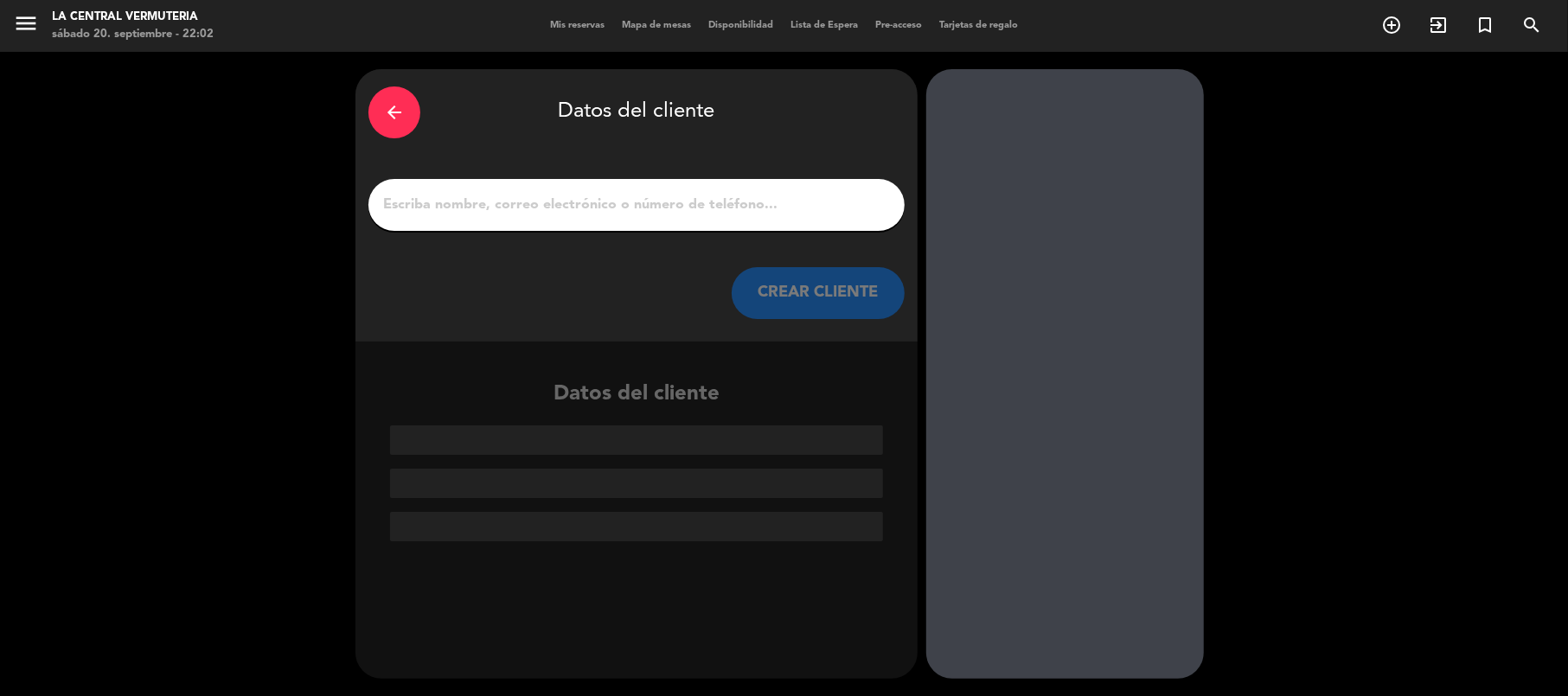
click at [385, 109] on icon "arrow_back" at bounding box center [394, 112] width 21 height 21
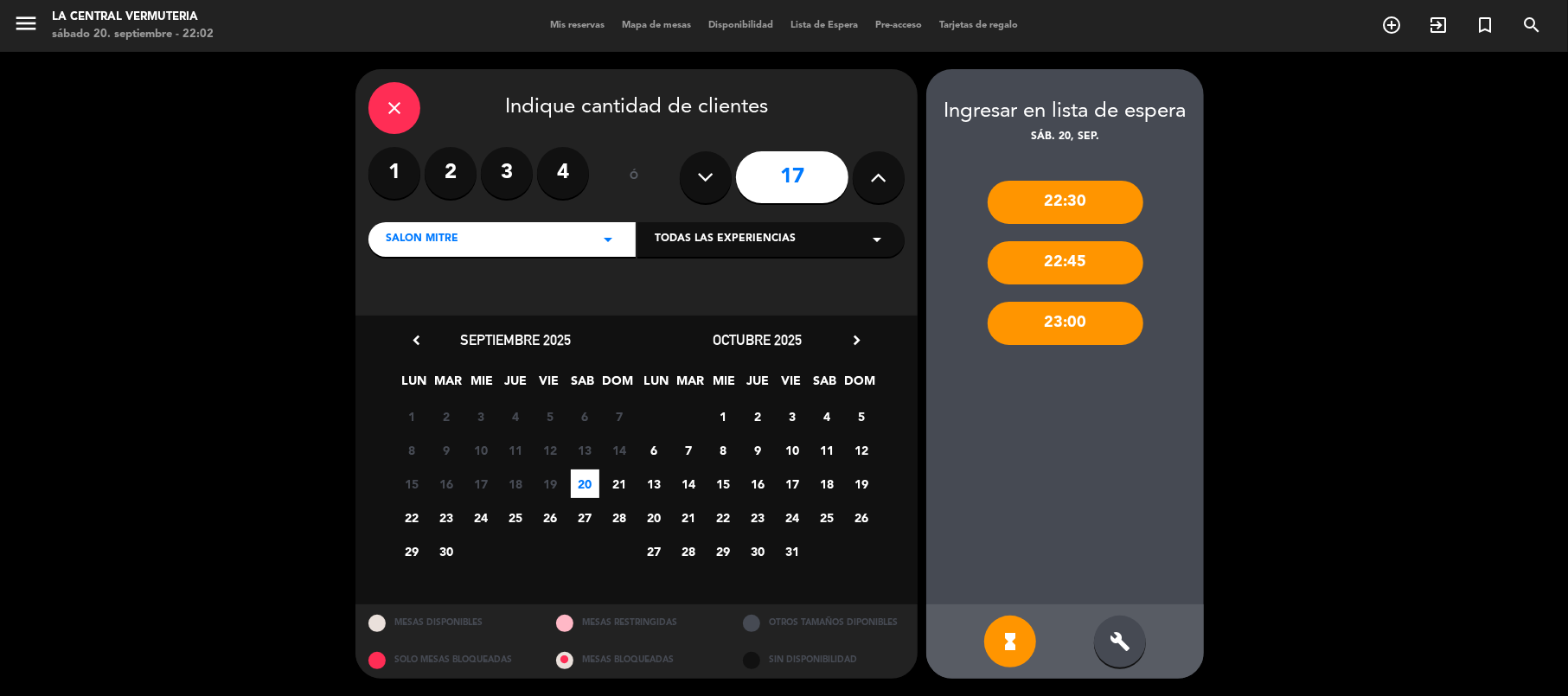
click at [278, 249] on div "close Indique cantidad de clientes 1 2 3 4 ó 17 Salon Mitre arrow_drop_down Tod…" at bounding box center [784, 374] width 1568 height 645
click at [382, 98] on div "close" at bounding box center [394, 107] width 51 height 51
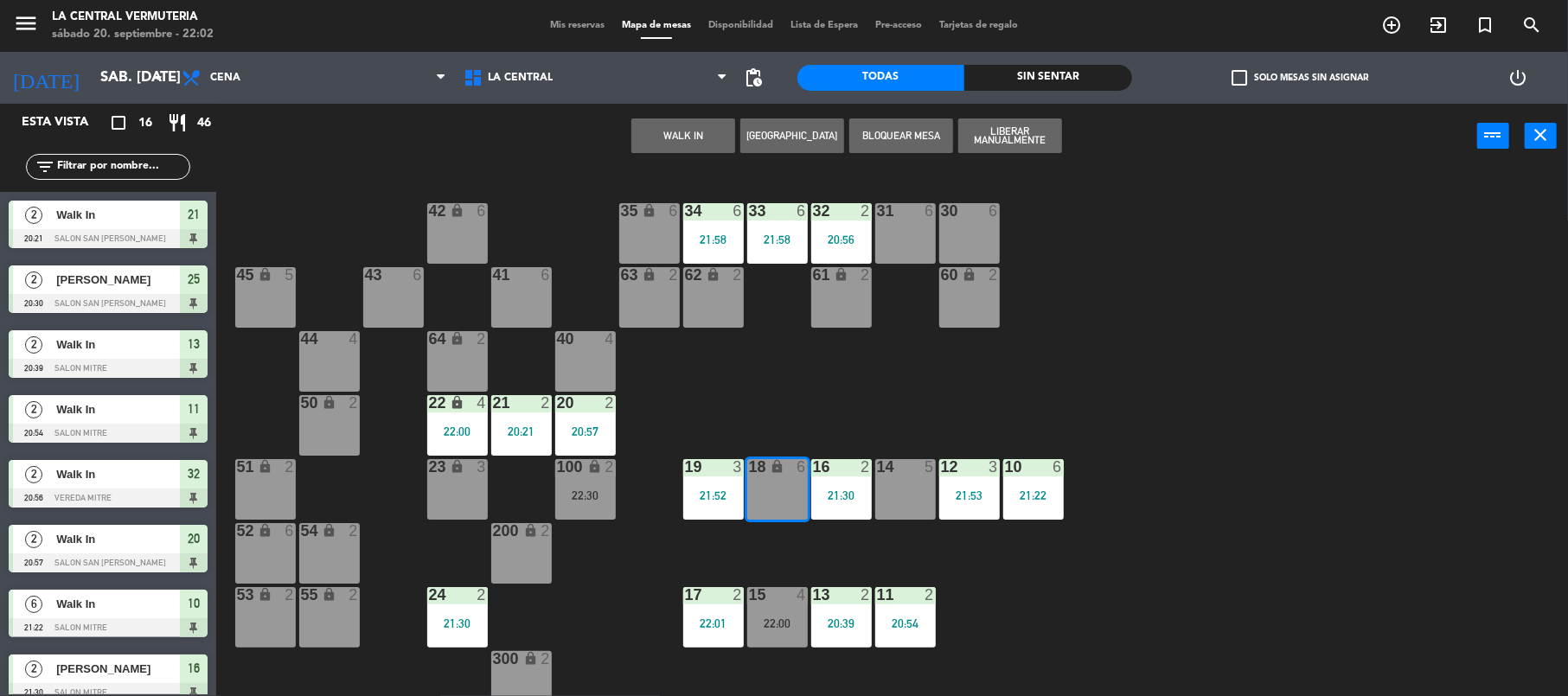
click at [694, 357] on div "42 lock 6 35 lock 6 34 6 21:58 33 6 21:58 32 2 20:56 31 6 30 6 43 6 41 6 60 loc…" at bounding box center [899, 435] width 1337 height 527
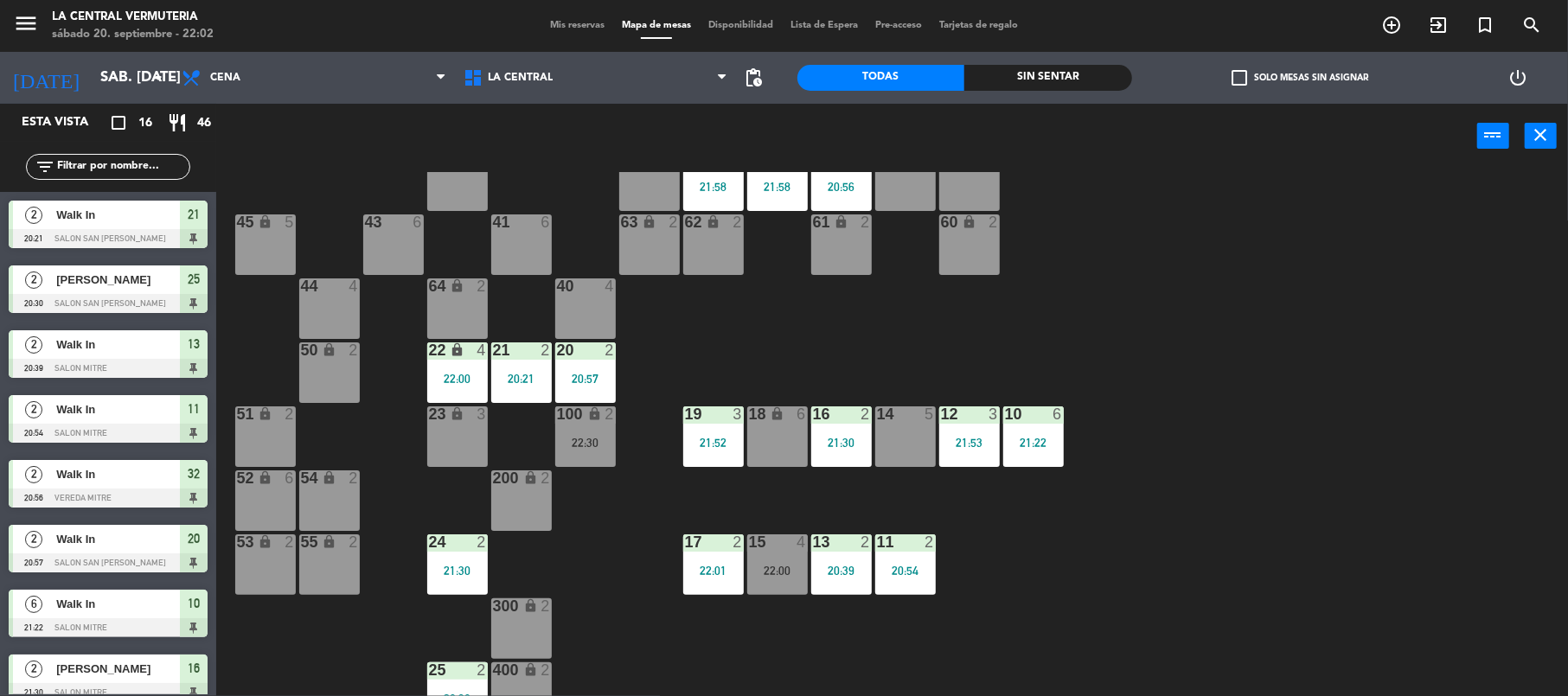
scroll to position [74, 0]
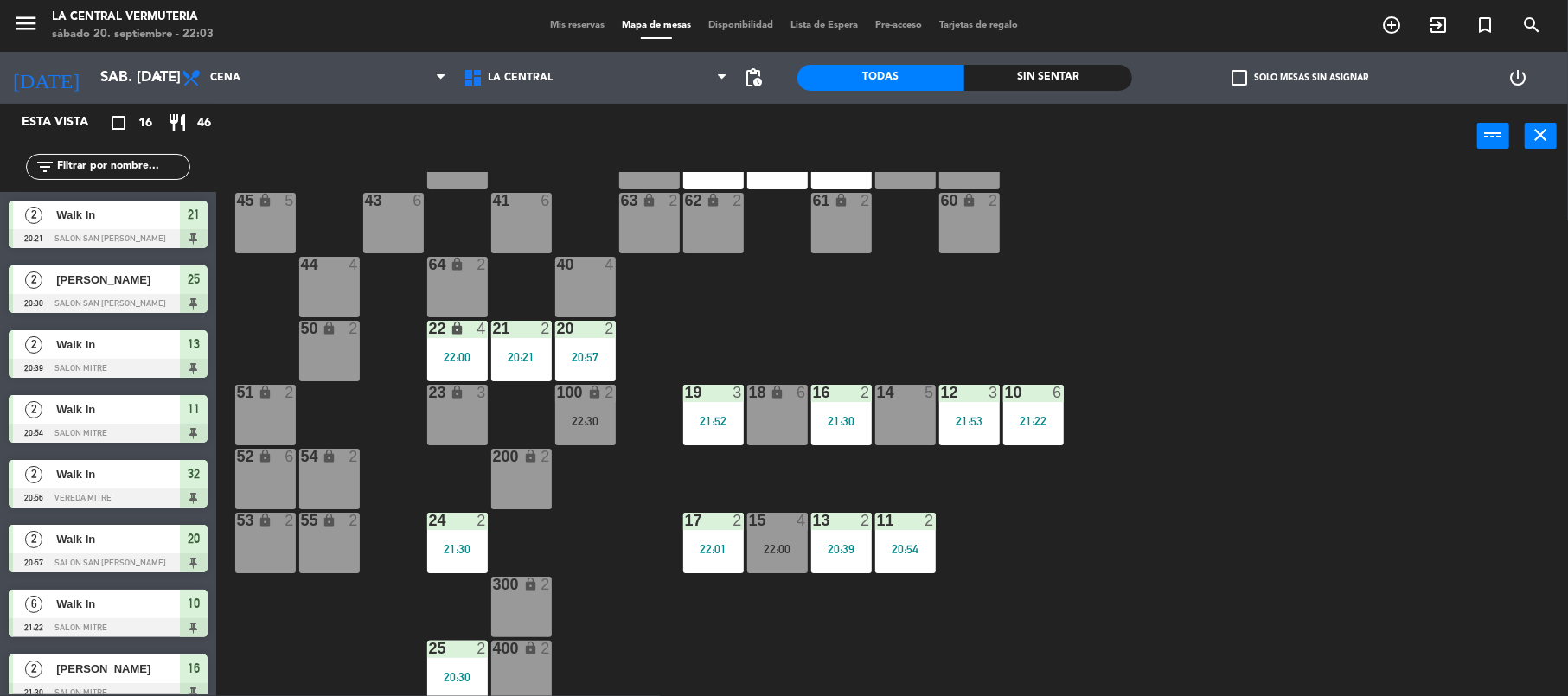
click at [536, 340] on div "21 2 20:21" at bounding box center [522, 351] width 61 height 61
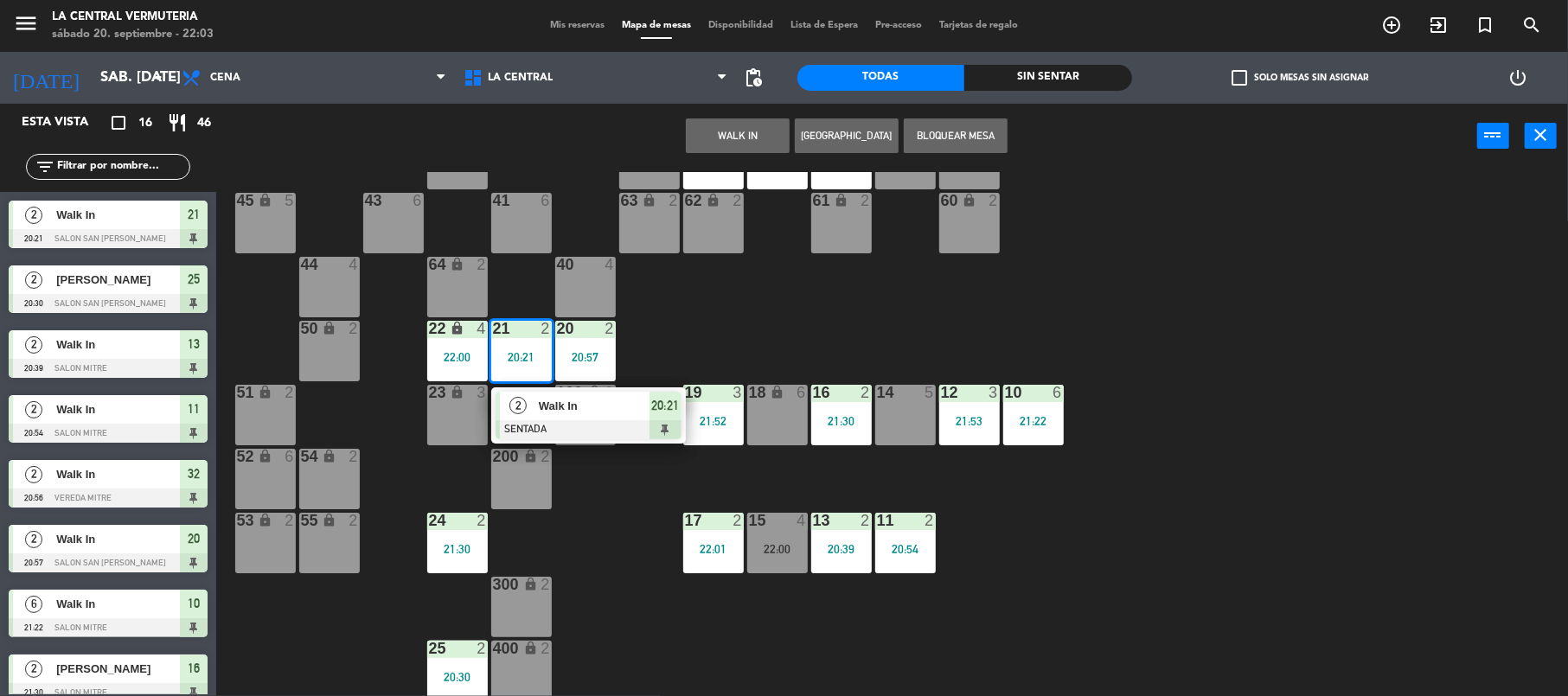
click at [600, 415] on div "Walk In" at bounding box center [593, 406] width 112 height 28
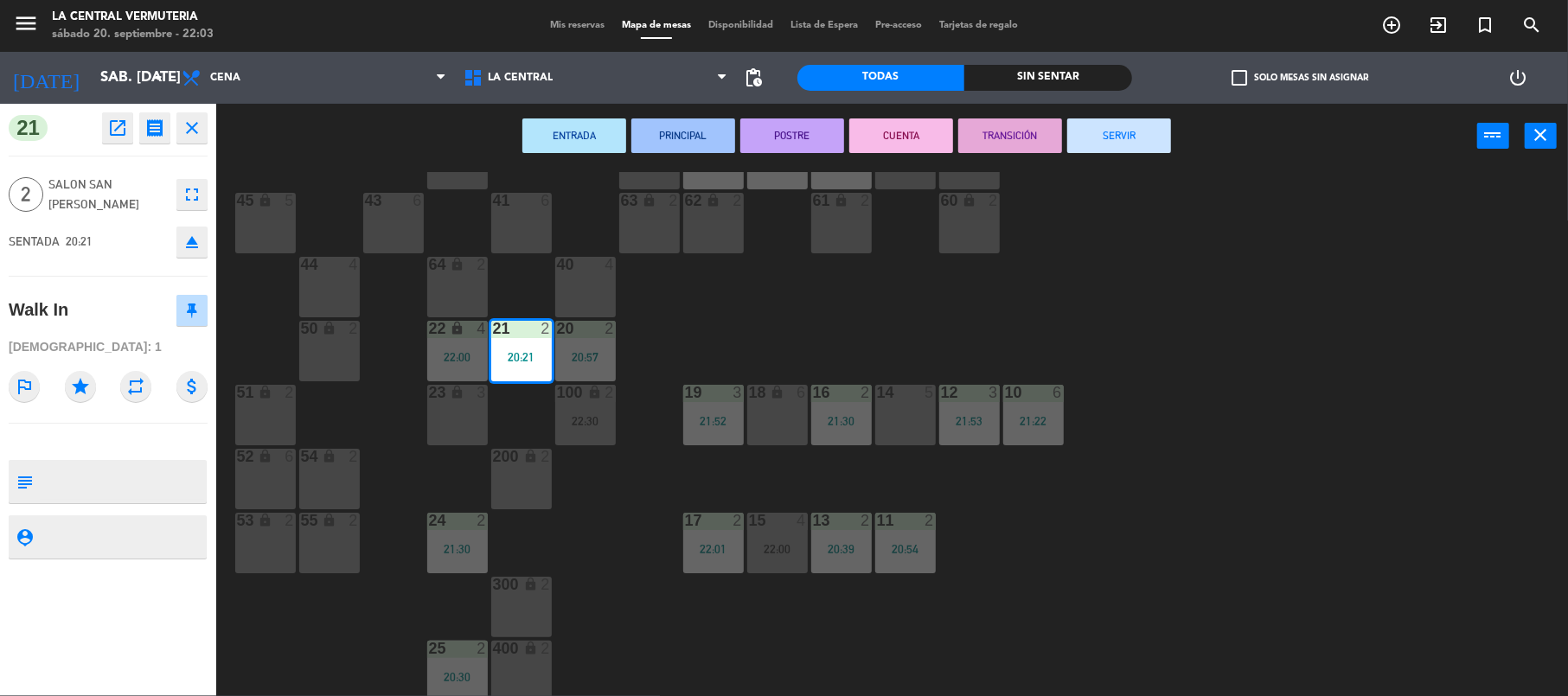
click at [1116, 118] on button "SERVIR" at bounding box center [1119, 136] width 104 height 35
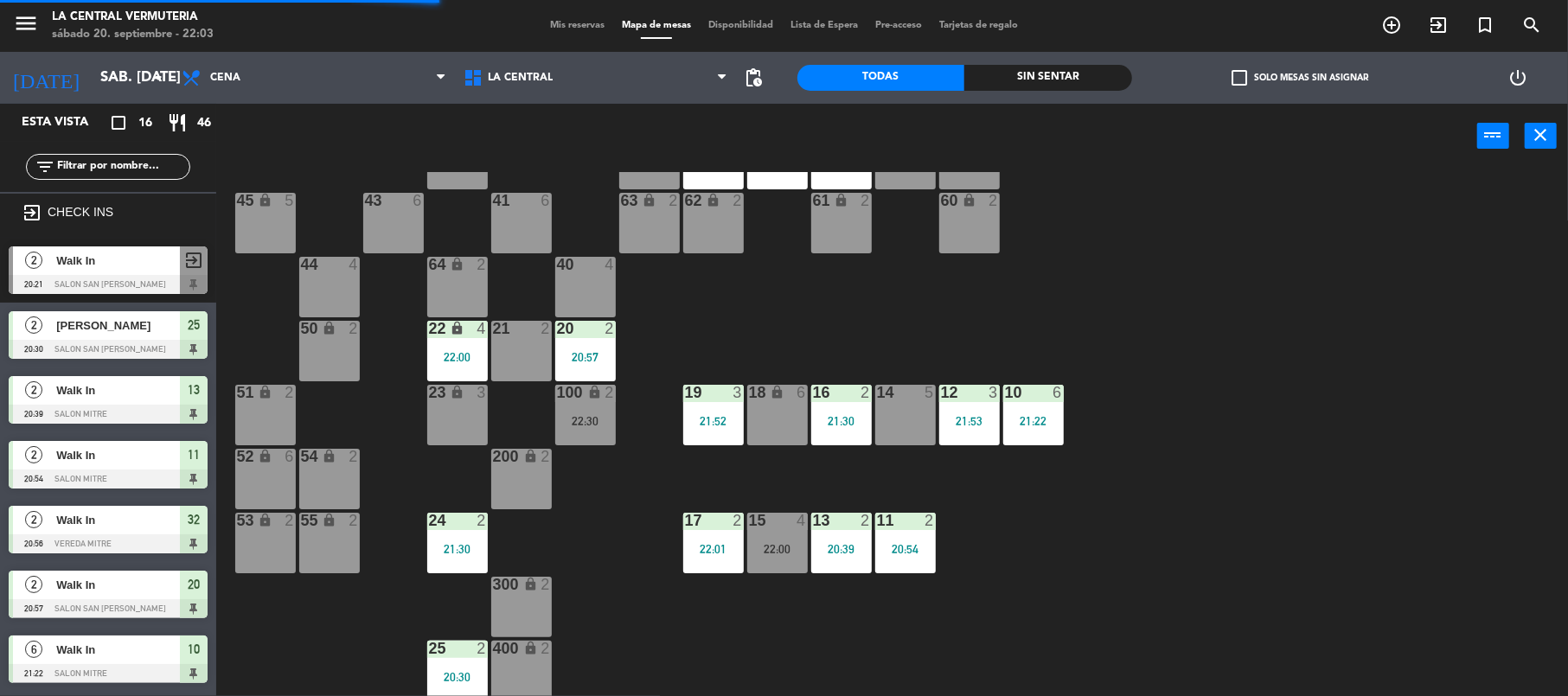
click at [789, 551] on div "22:00" at bounding box center [778, 548] width 61 height 12
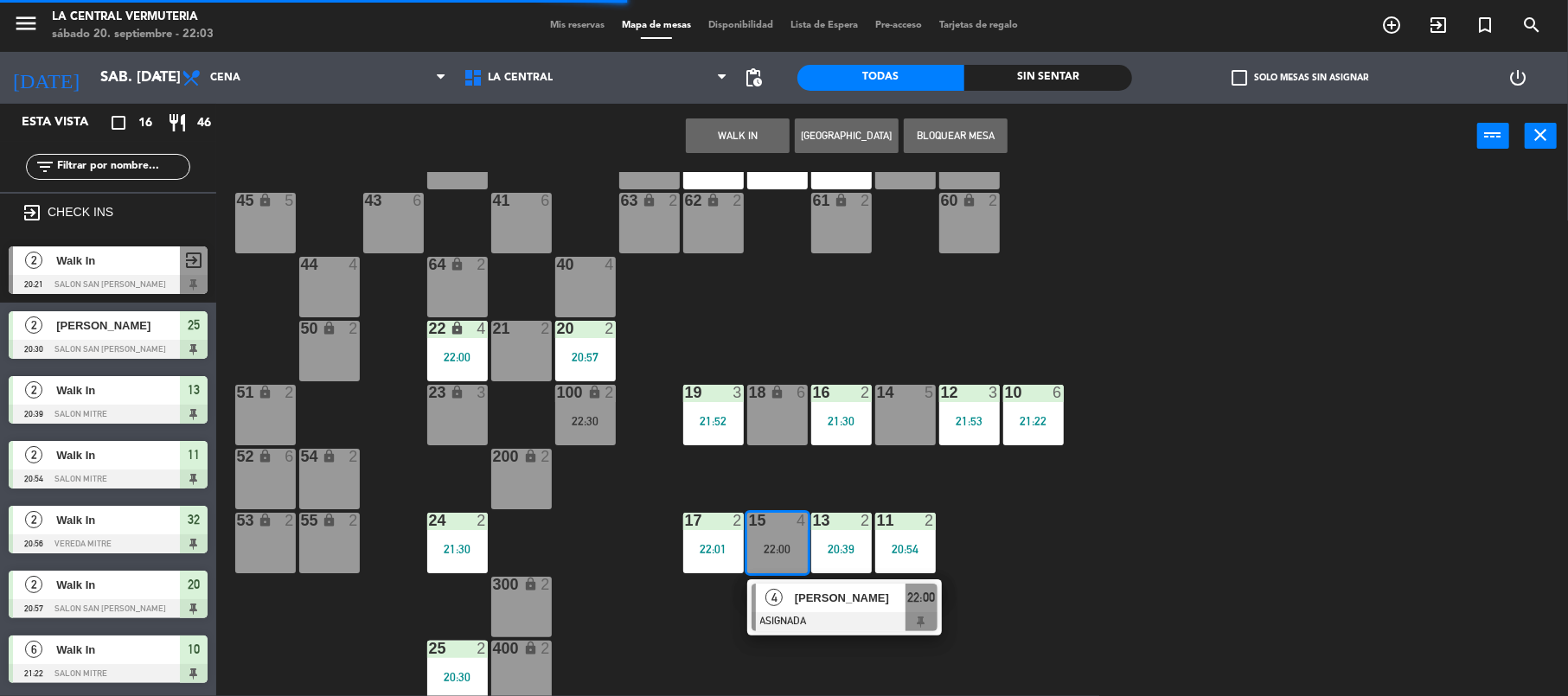
click at [821, 616] on div at bounding box center [844, 622] width 186 height 19
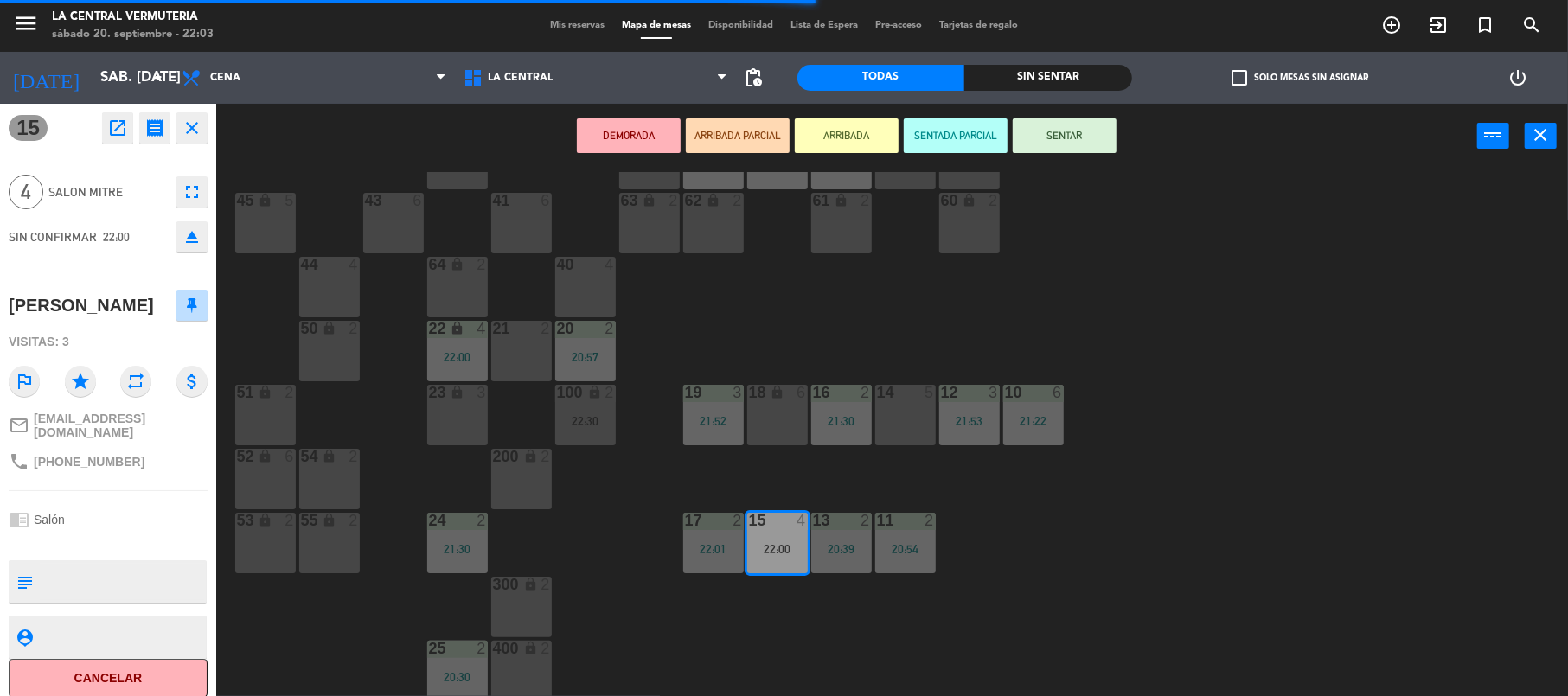
click at [734, 298] on div "42 lock 6 35 lock 6 34 6 21:58 33 6 21:58 32 2 20:56 31 6 30 6 43 6 41 6 60 loc…" at bounding box center [899, 435] width 1337 height 527
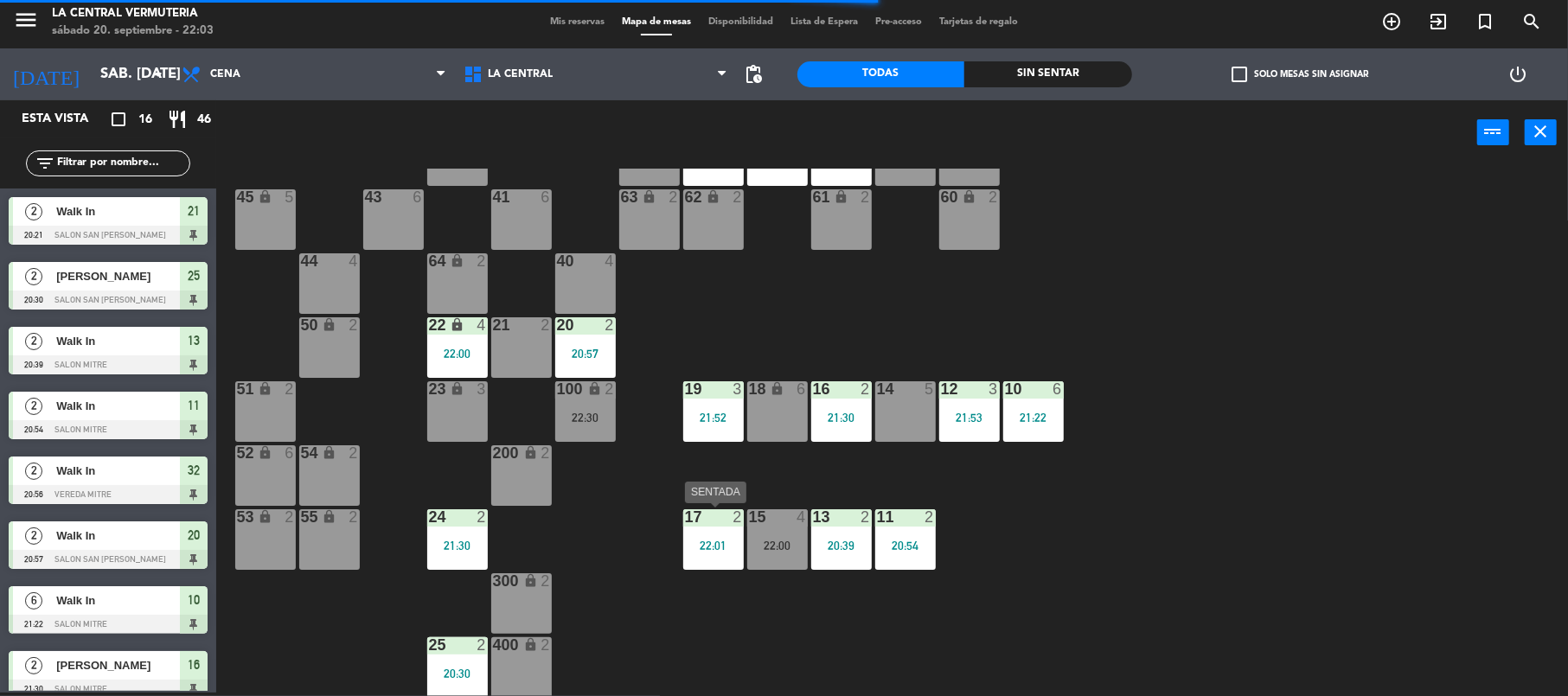
scroll to position [126, 0]
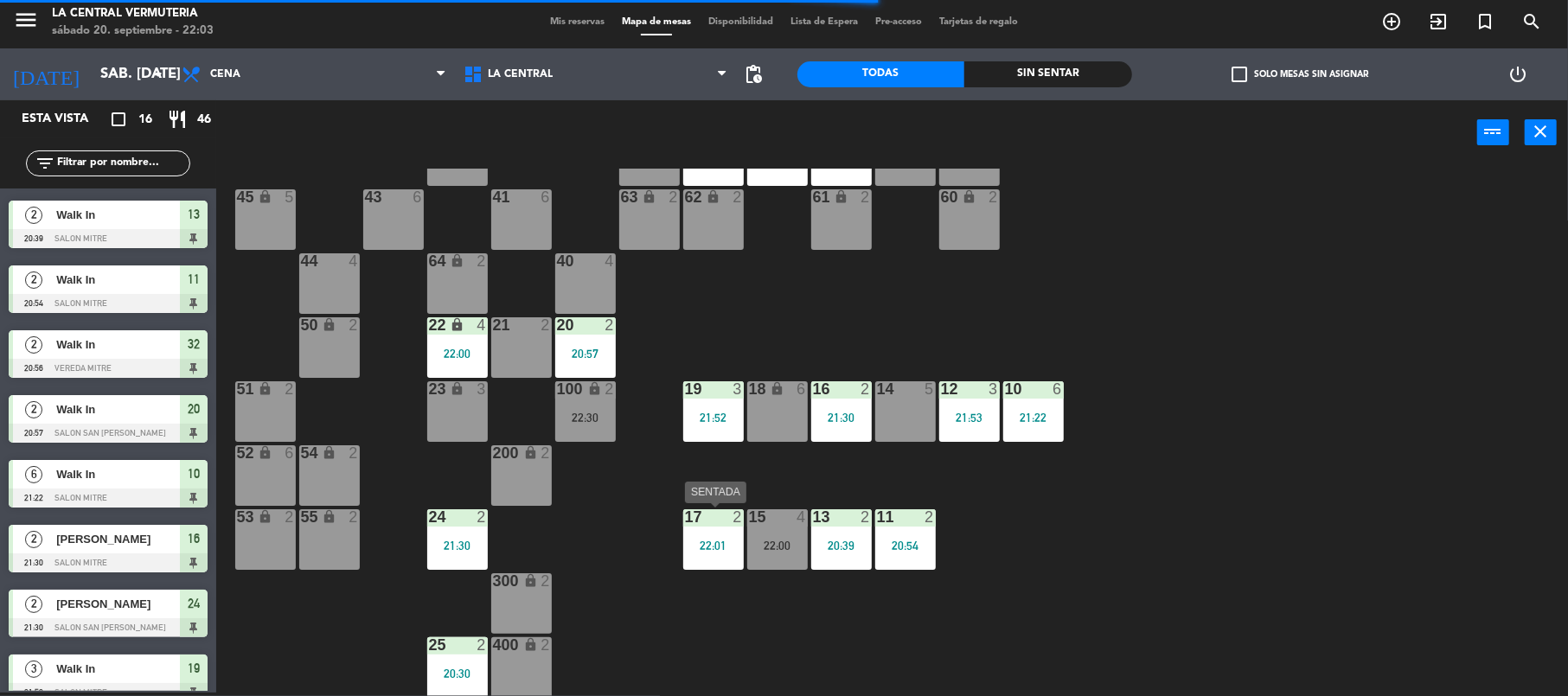
click at [717, 533] on div "17 2 22:01" at bounding box center [714, 540] width 61 height 61
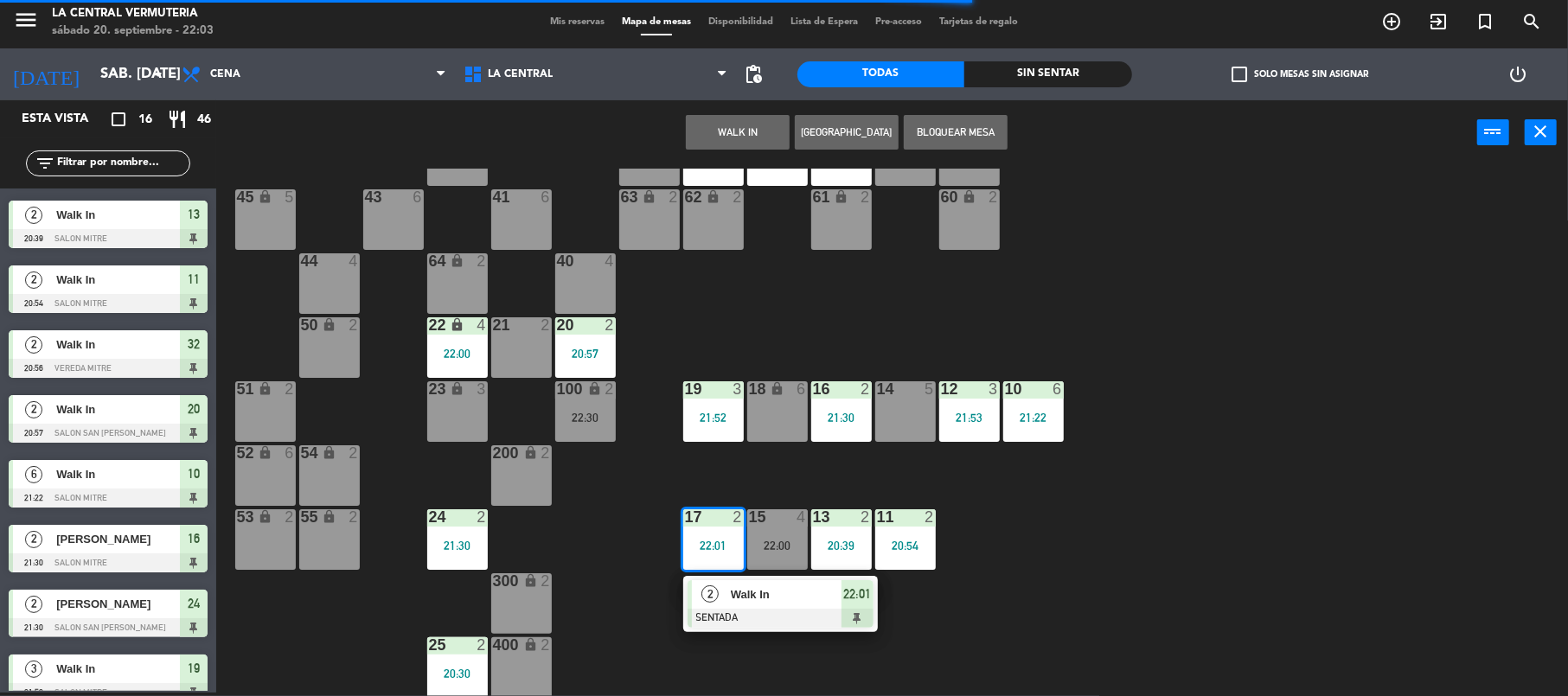
click at [526, 346] on div "21 2" at bounding box center [522, 348] width 61 height 61
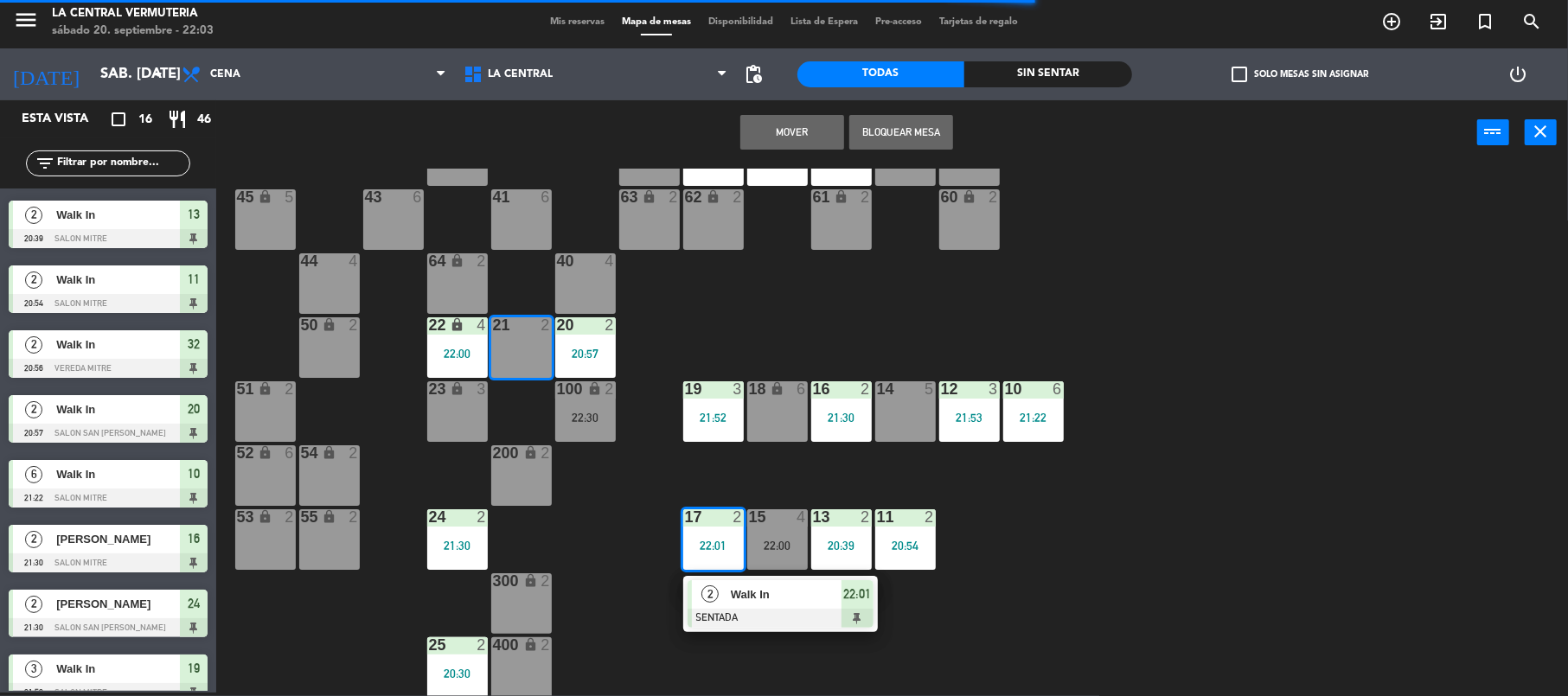
click at [526, 346] on div "21 2" at bounding box center [522, 348] width 61 height 61
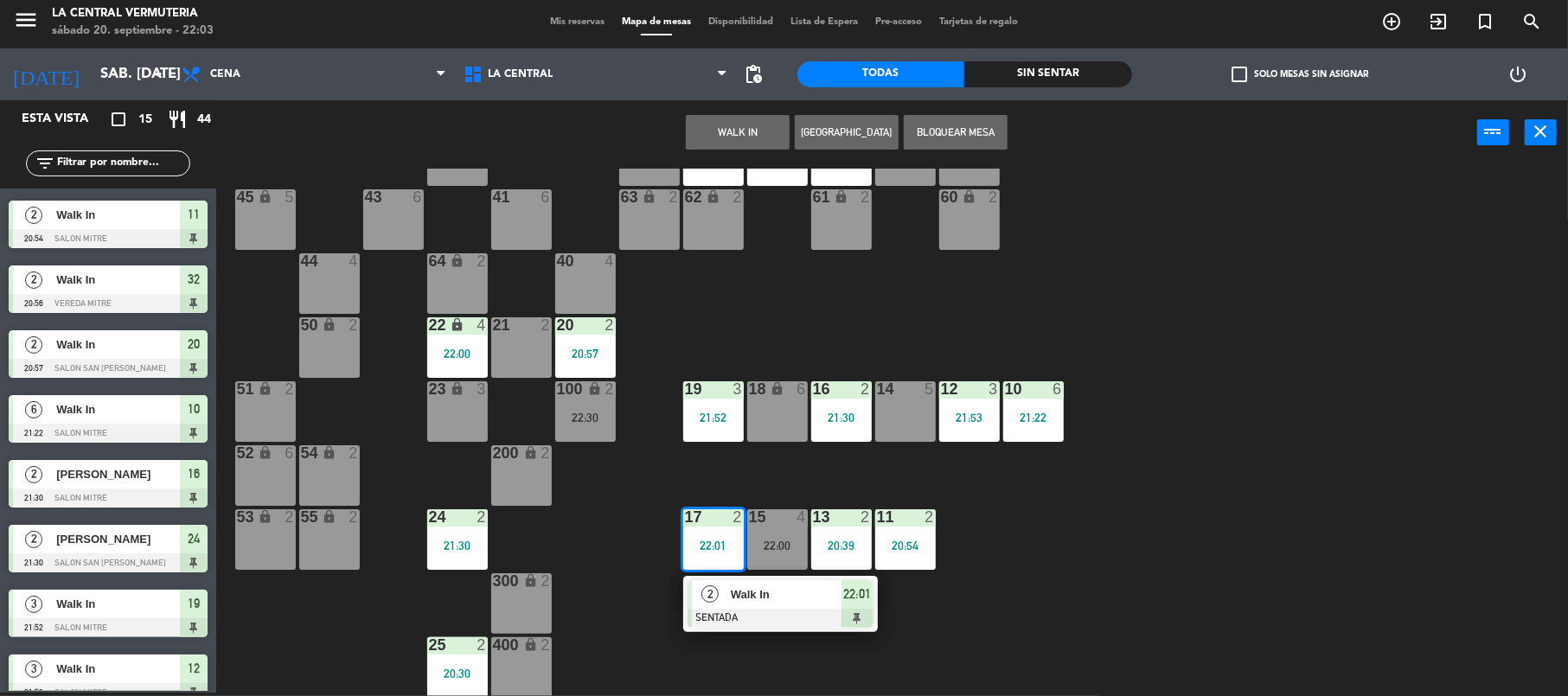
click at [692, 319] on div "42 lock 6 35 lock 6 34 6 21:58 33 6 21:58 32 2 20:56 31 6 30 6 43 6 41 6 60 loc…" at bounding box center [899, 432] width 1337 height 527
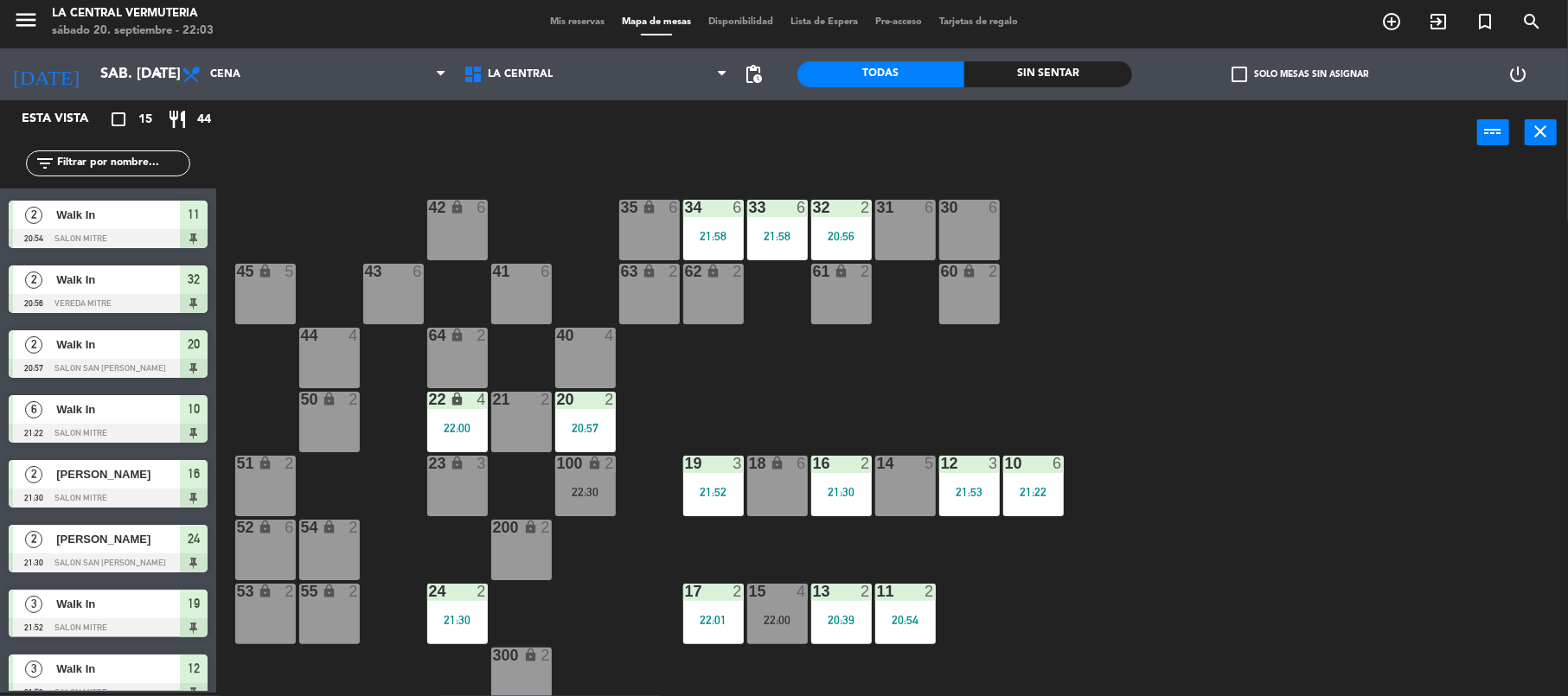
scroll to position [74, 0]
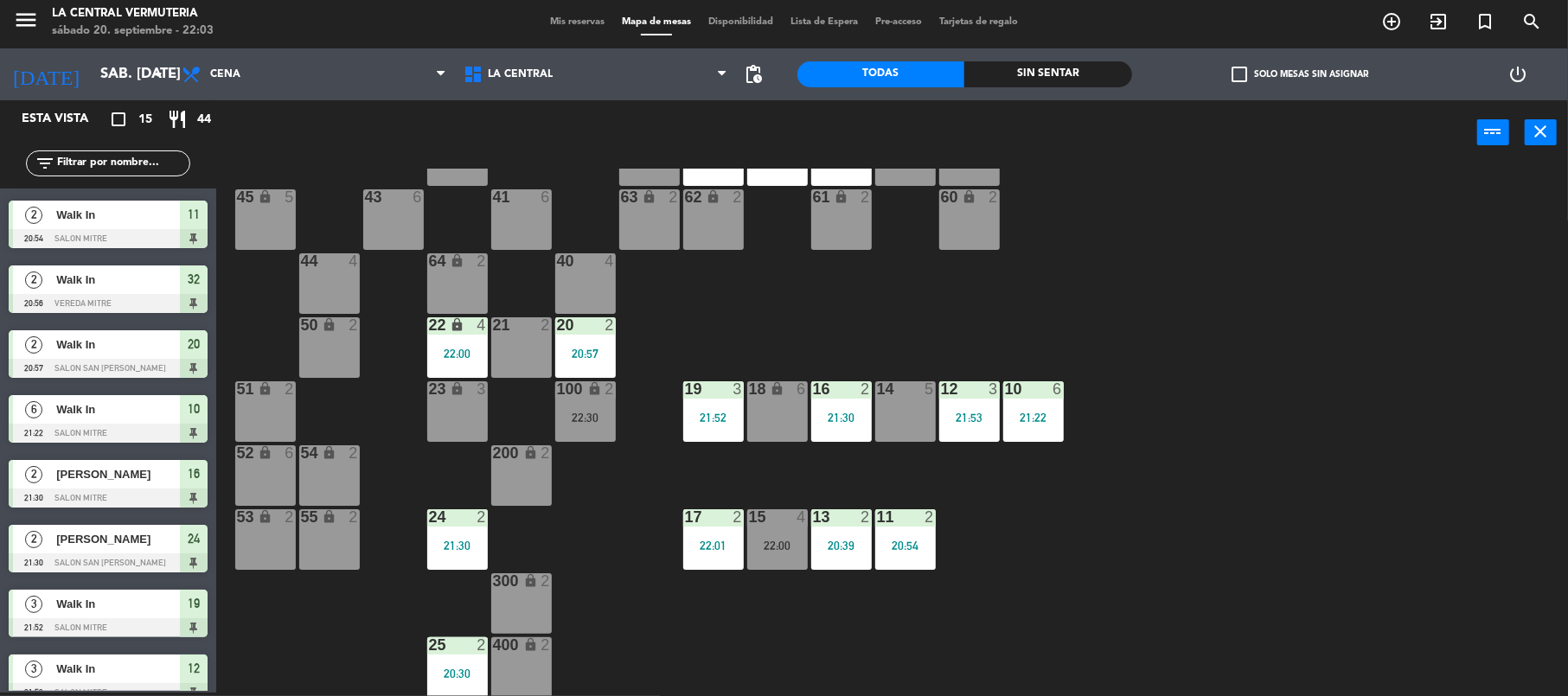
click at [783, 517] on div at bounding box center [777, 517] width 28 height 16
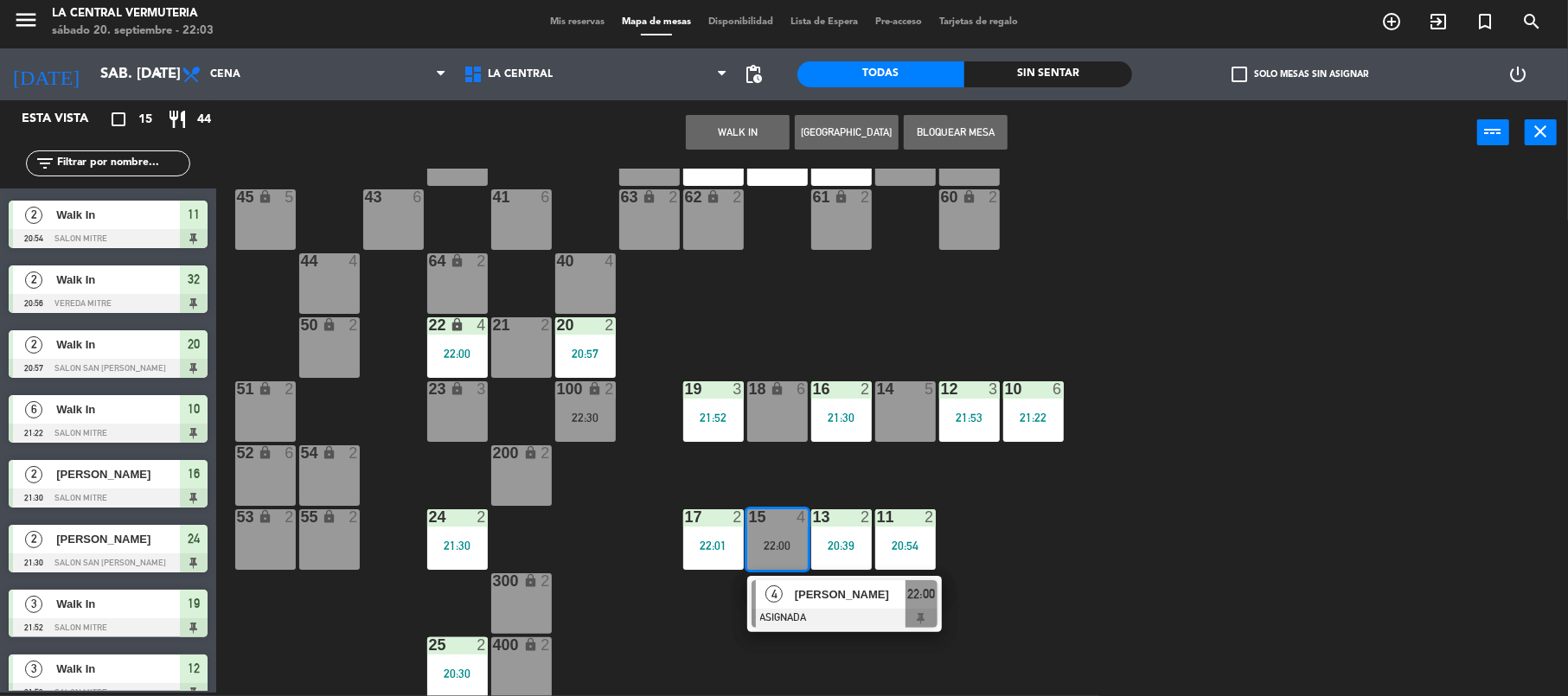
click at [797, 586] on span "[PERSON_NAME]" at bounding box center [850, 594] width 111 height 18
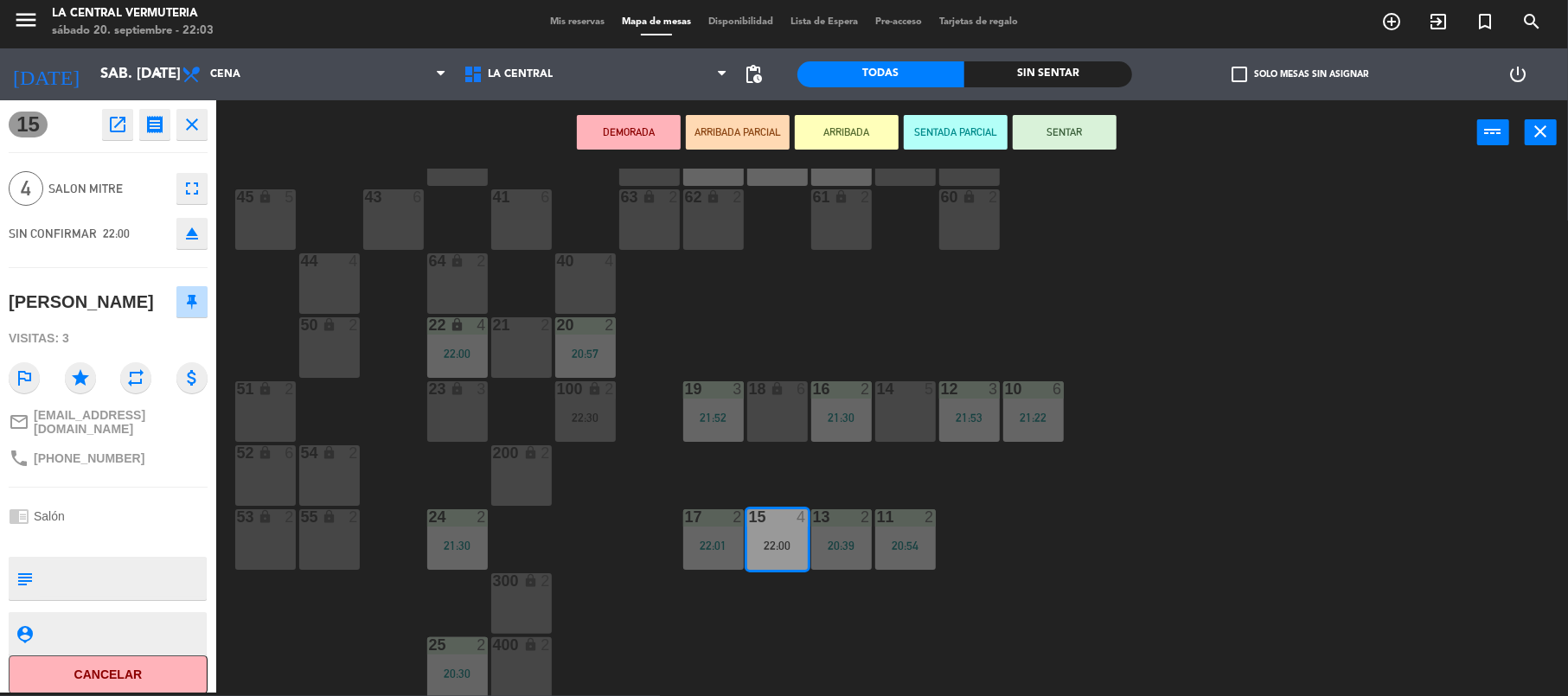
click at [889, 408] on div "14 5" at bounding box center [906, 411] width 61 height 61
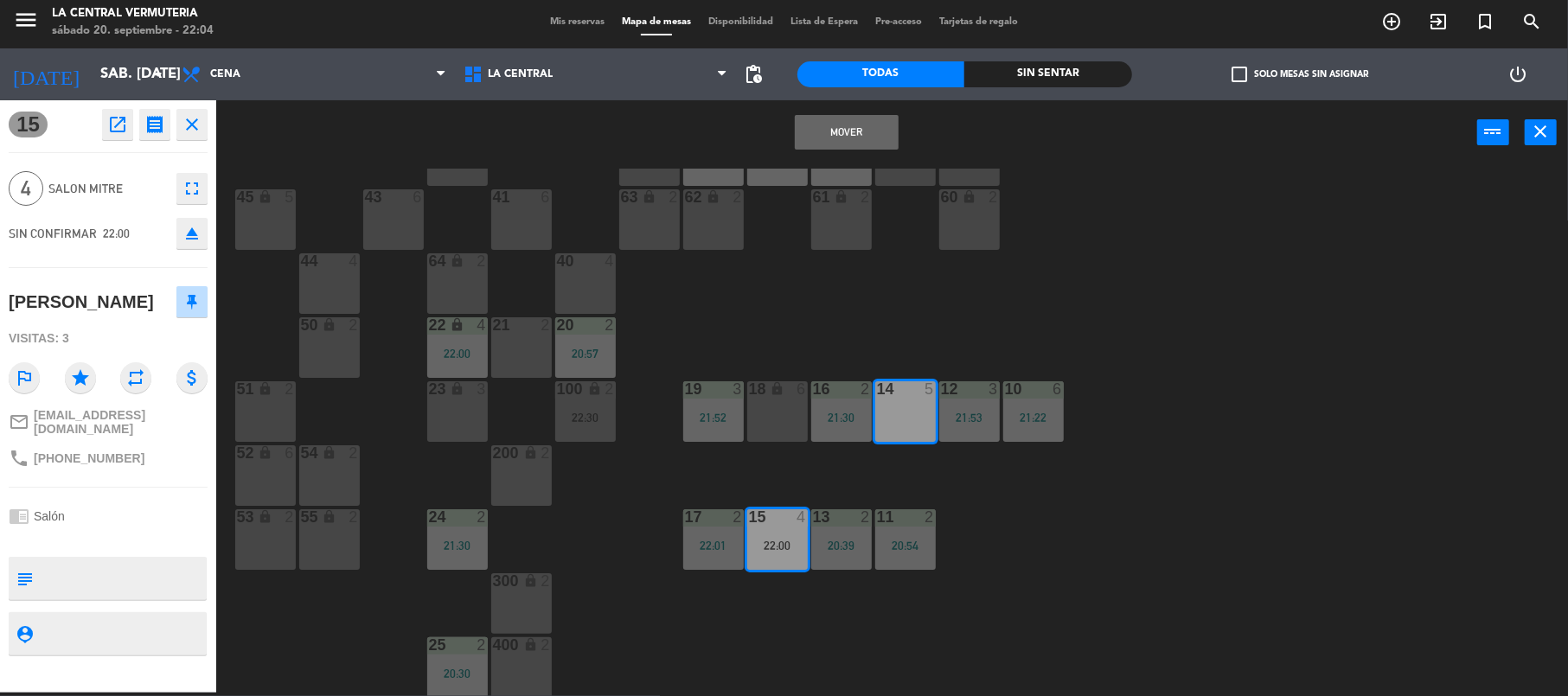
click at [883, 139] on button "Mover" at bounding box center [846, 132] width 104 height 35
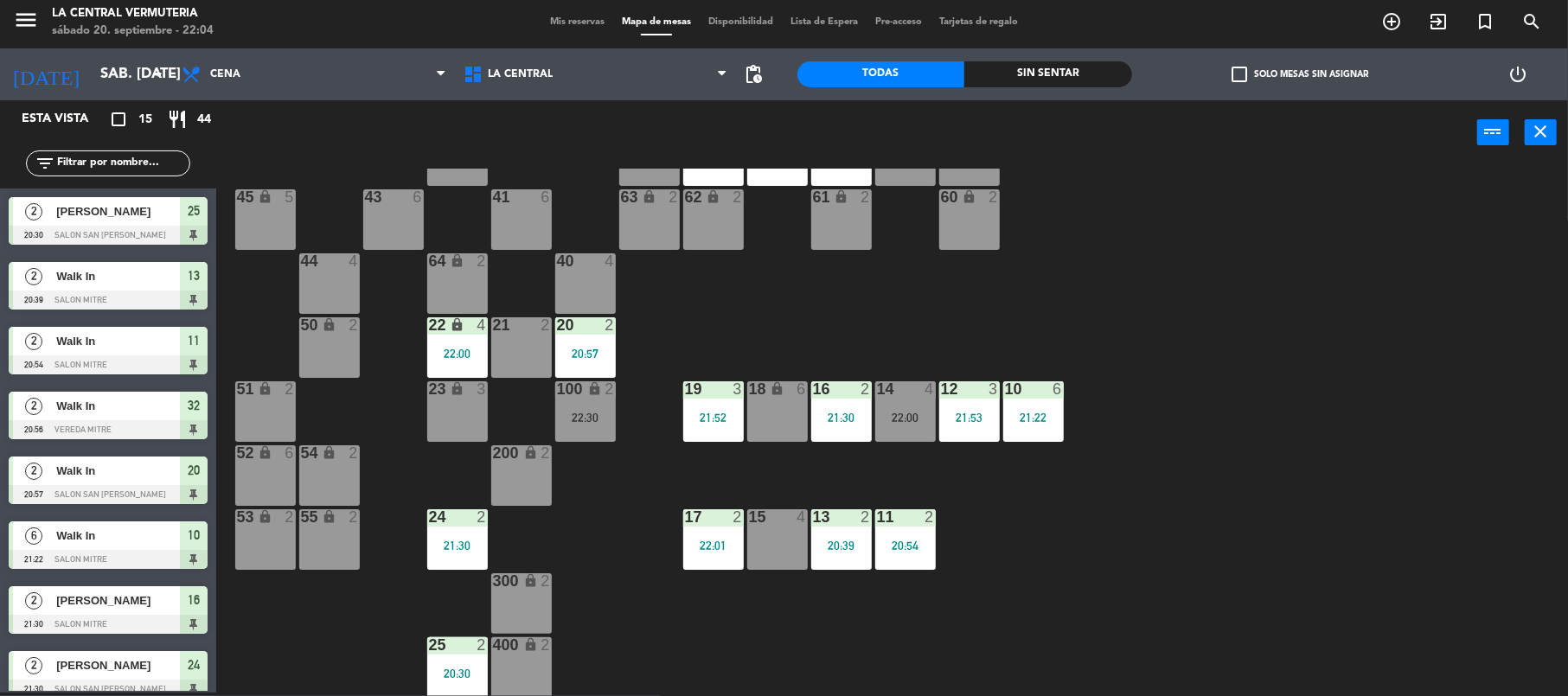
scroll to position [88, 0]
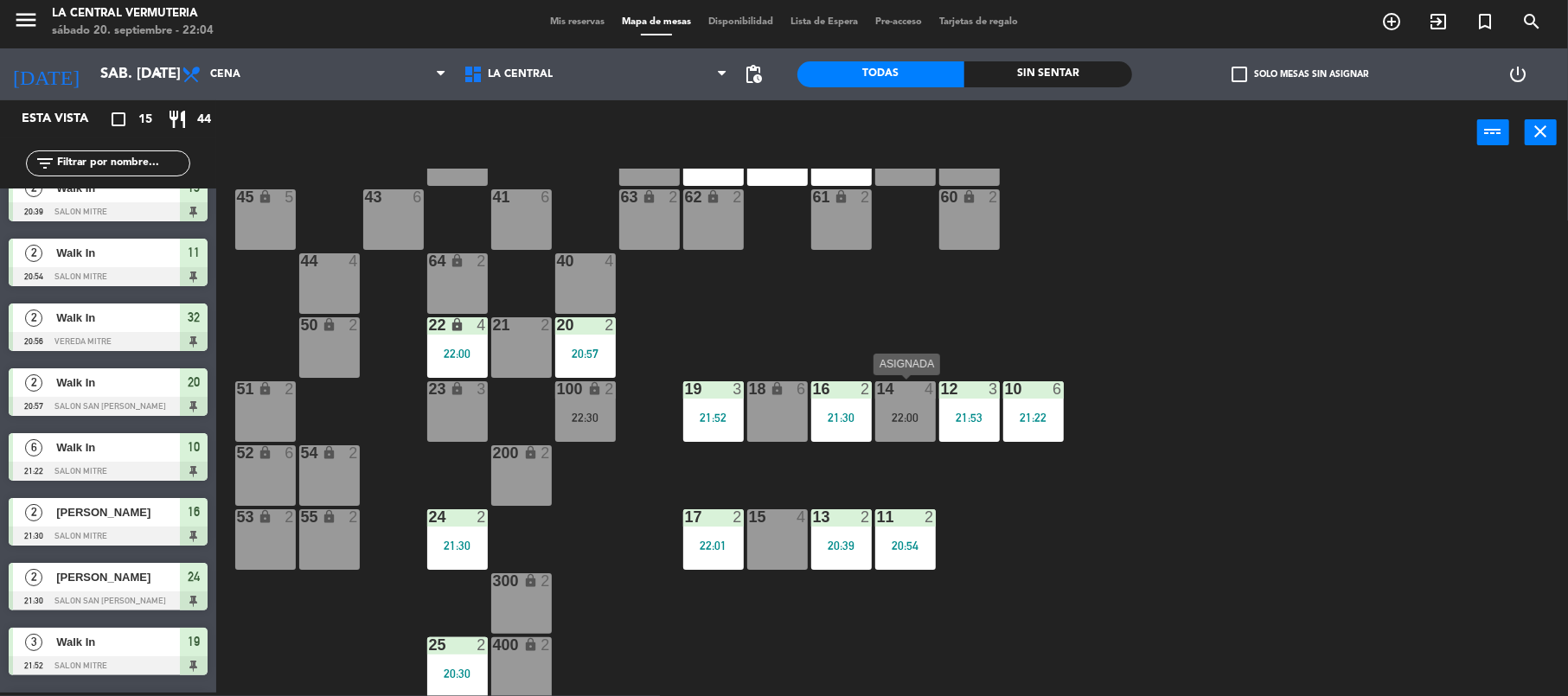
click at [891, 405] on div "14 4 22:00" at bounding box center [906, 411] width 61 height 61
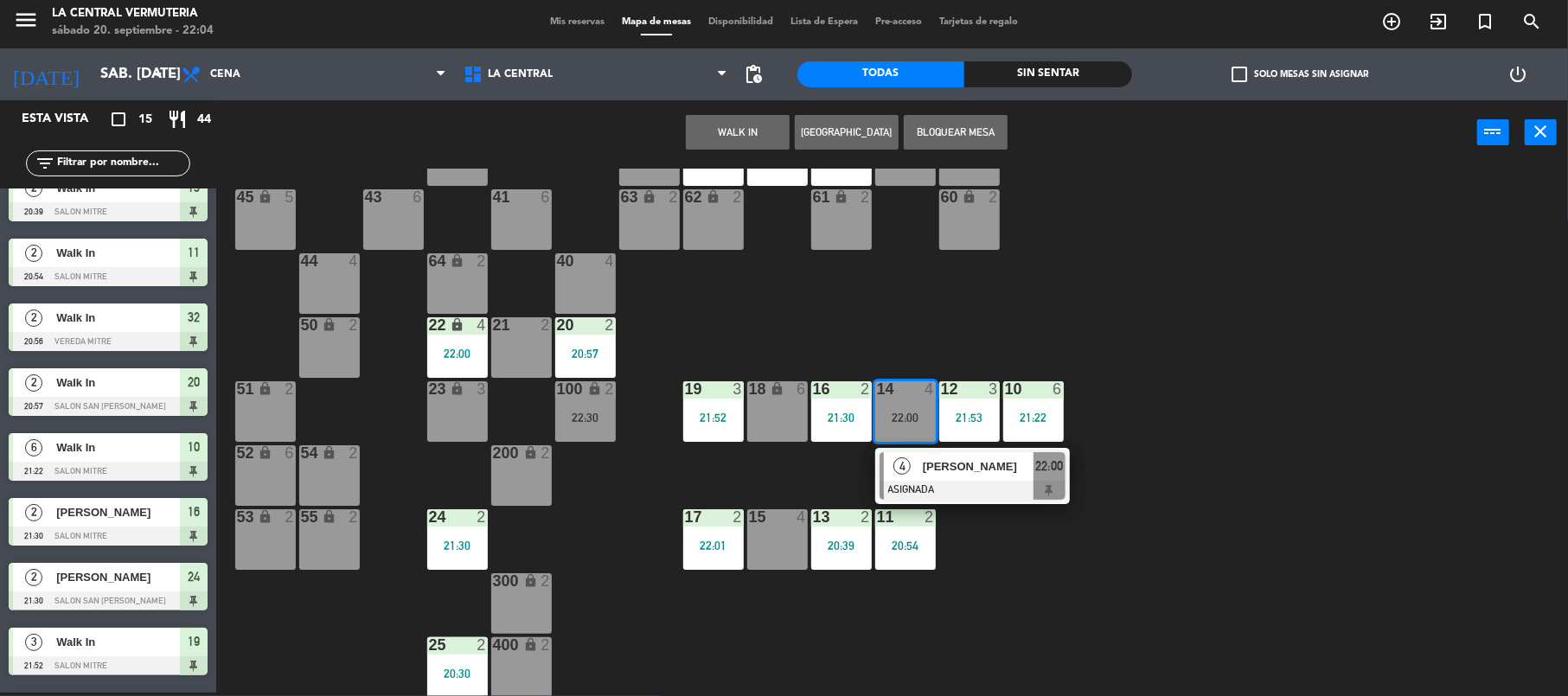
click at [901, 458] on span "4" at bounding box center [902, 466] width 17 height 17
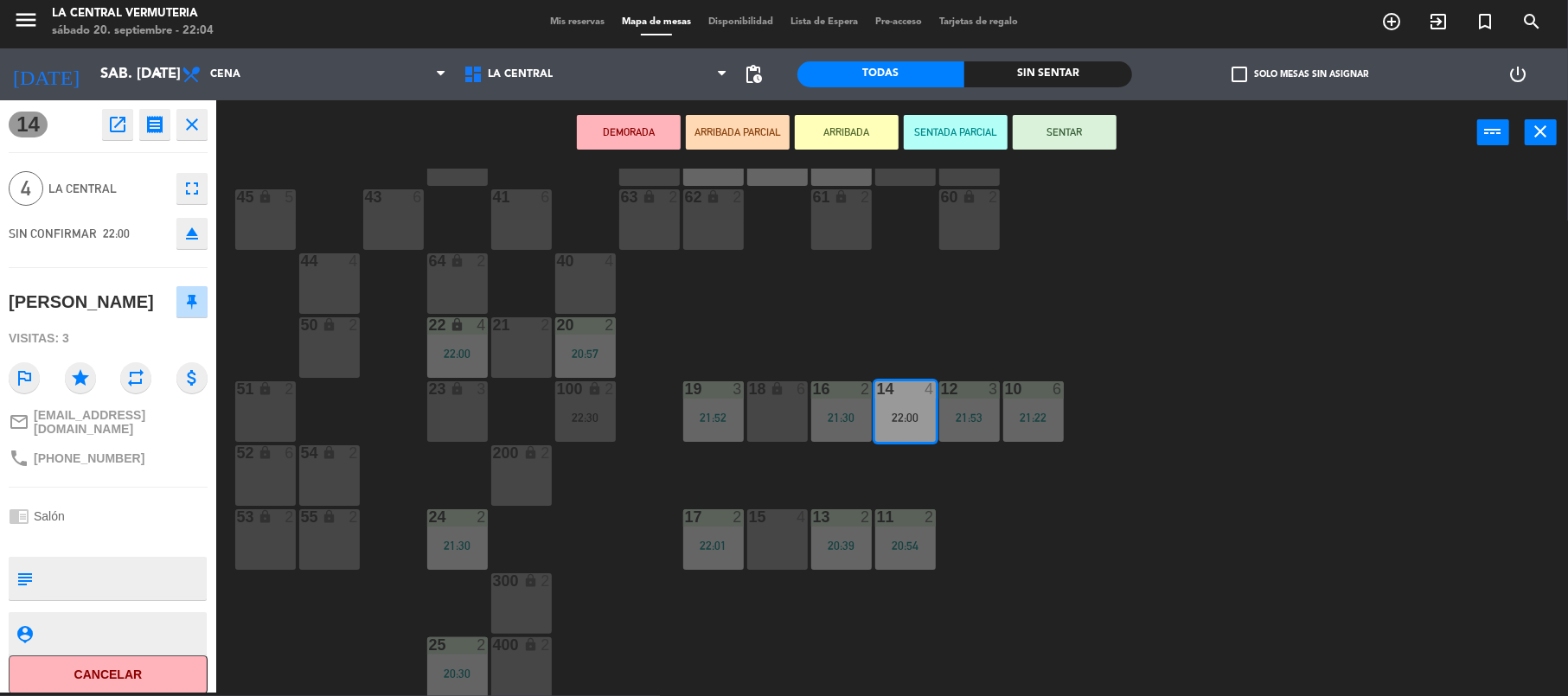
click at [785, 547] on div "15 4" at bounding box center [778, 540] width 61 height 61
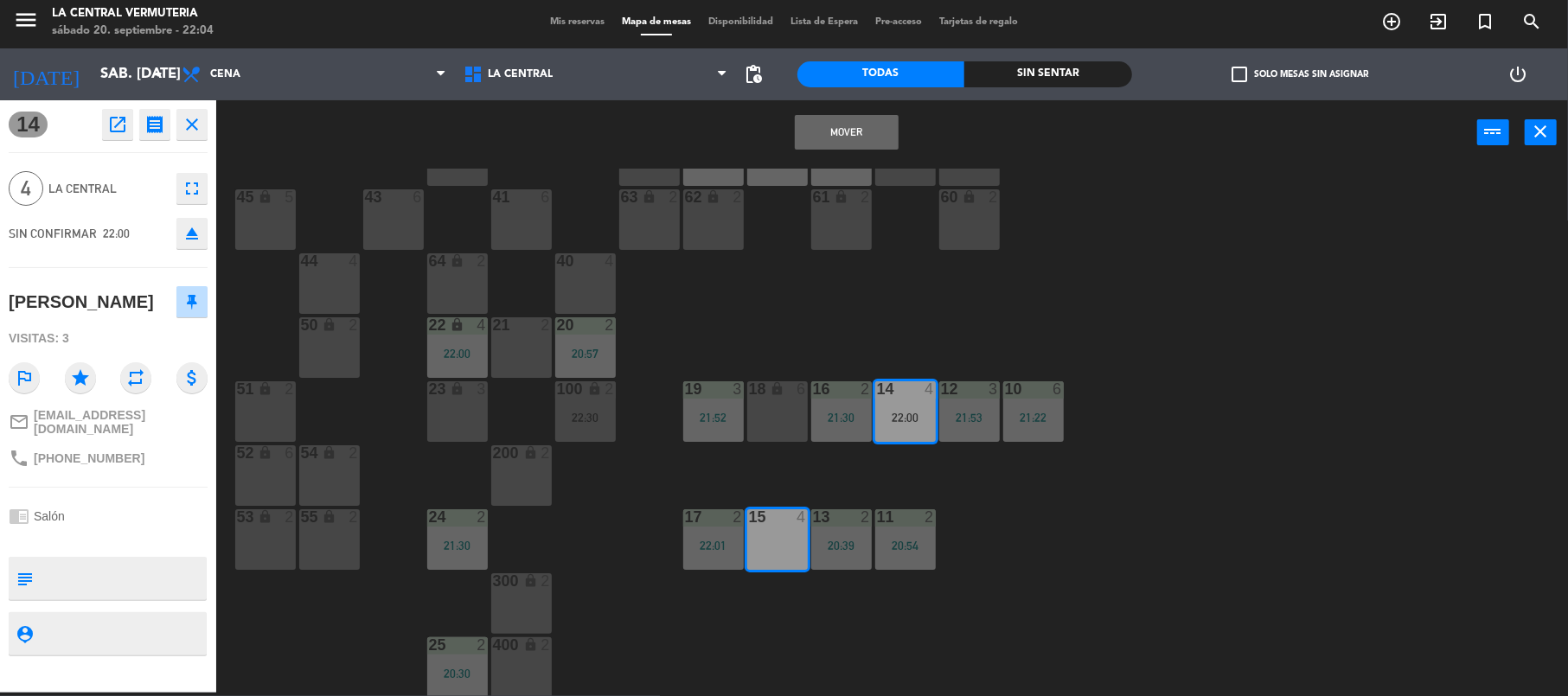
click at [818, 133] on button "Mover" at bounding box center [846, 132] width 104 height 35
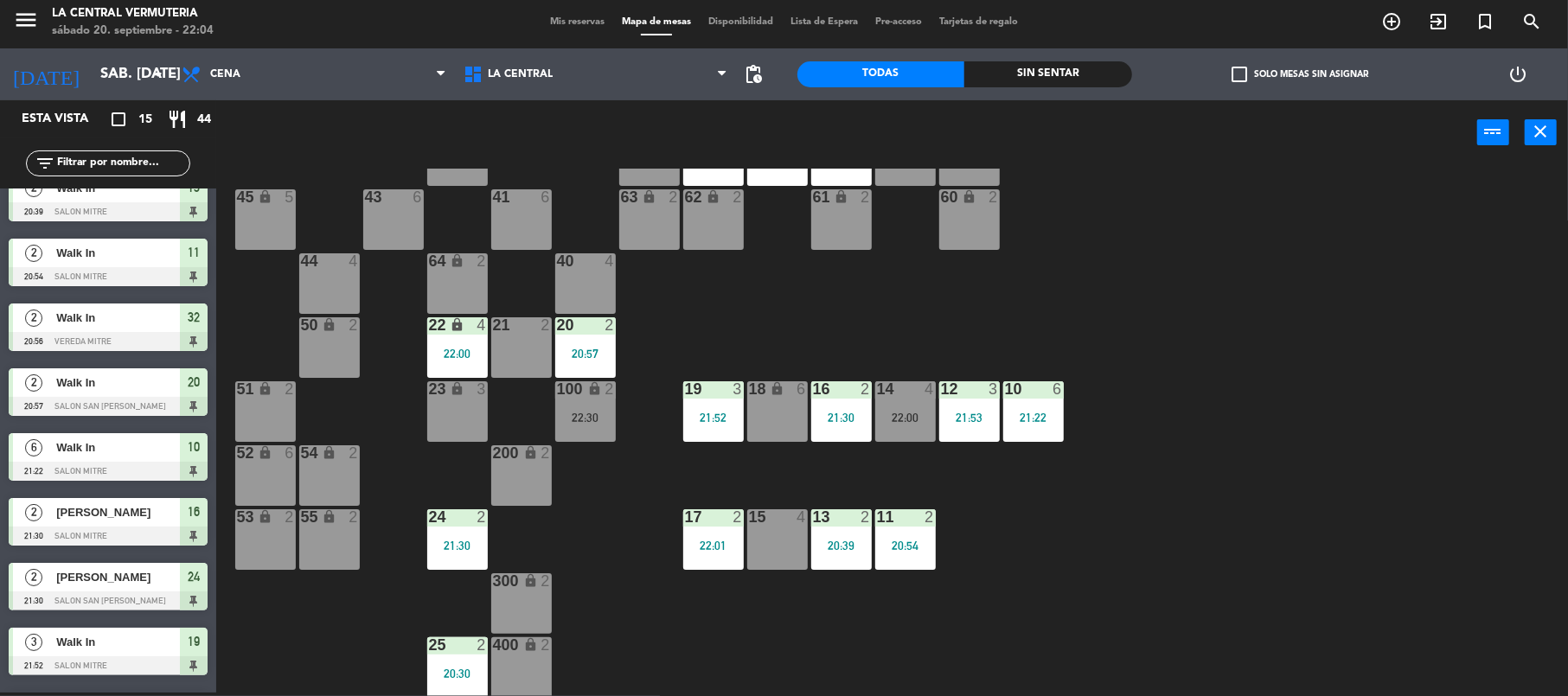
click at [772, 541] on div "15 4" at bounding box center [778, 540] width 61 height 61
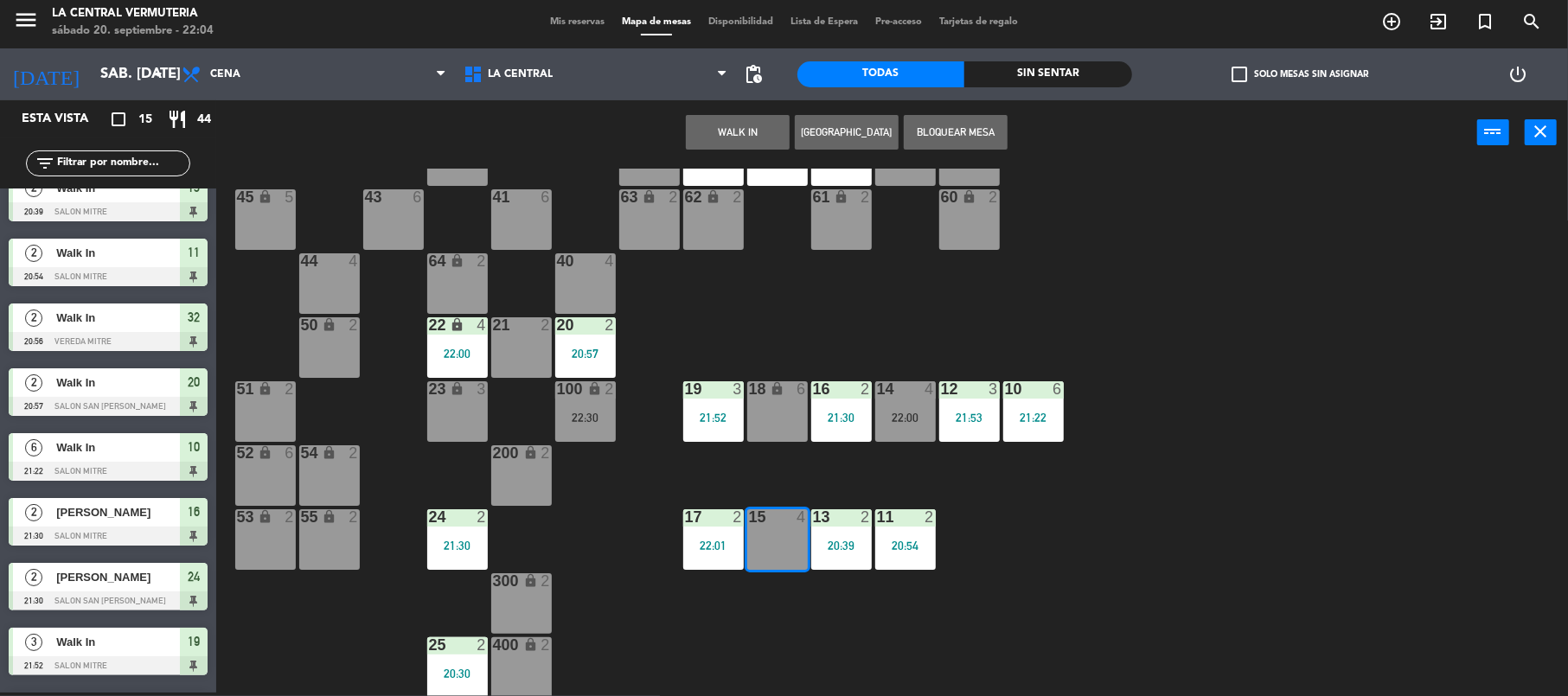
click at [934, 478] on div "42 lock 6 35 lock 6 34 6 21:58 33 6 21:58 32 2 20:56 31 6 30 6 43 6 41 6 60 loc…" at bounding box center [899, 432] width 1337 height 527
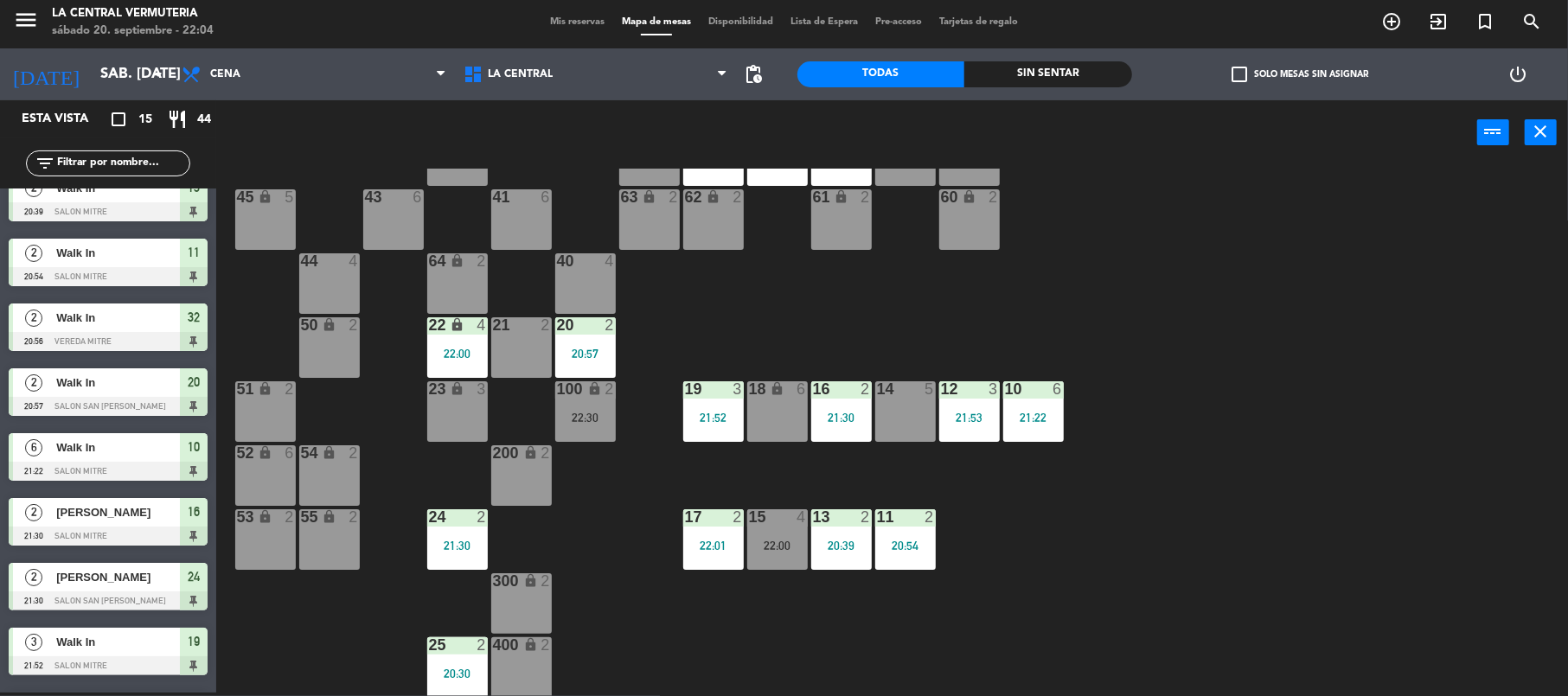
click at [911, 401] on div "14 5" at bounding box center [906, 411] width 61 height 61
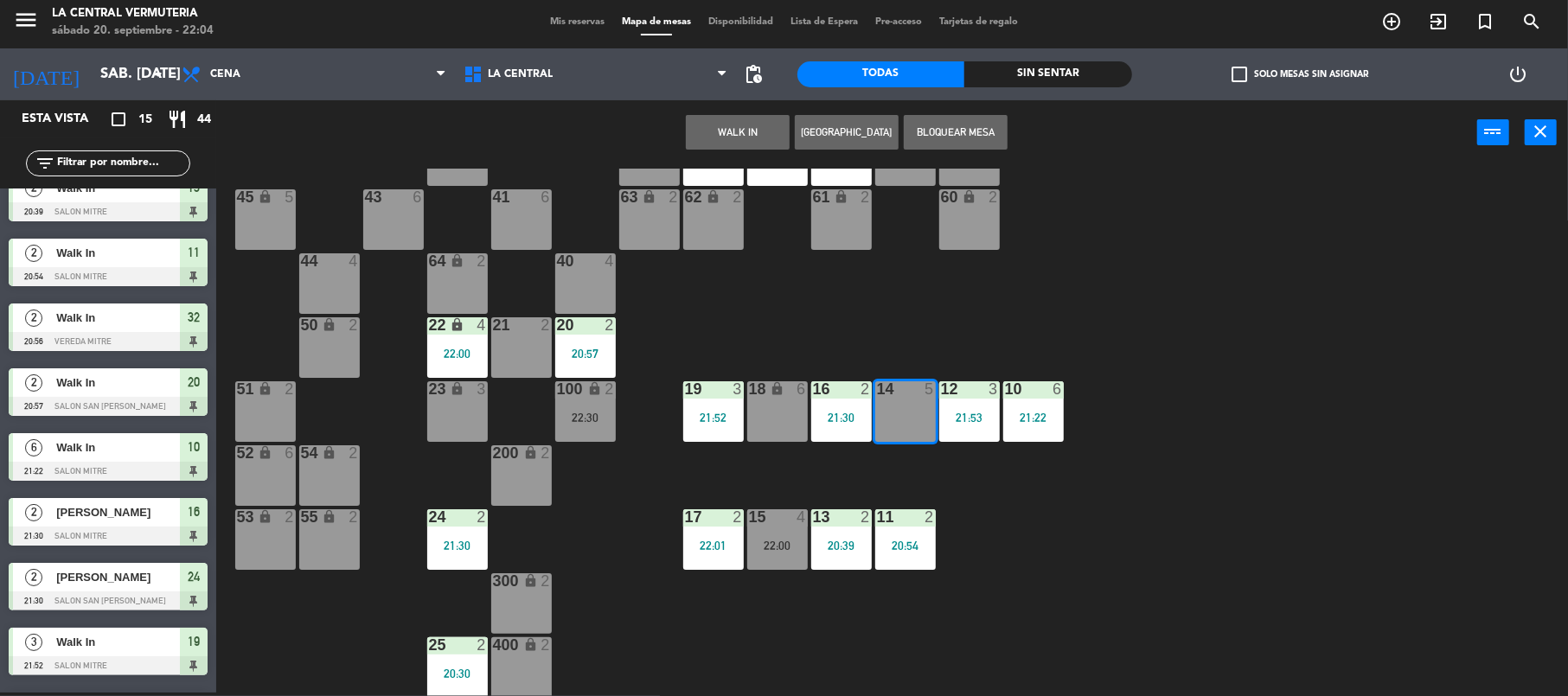
click at [911, 401] on div "14 5" at bounding box center [906, 411] width 61 height 61
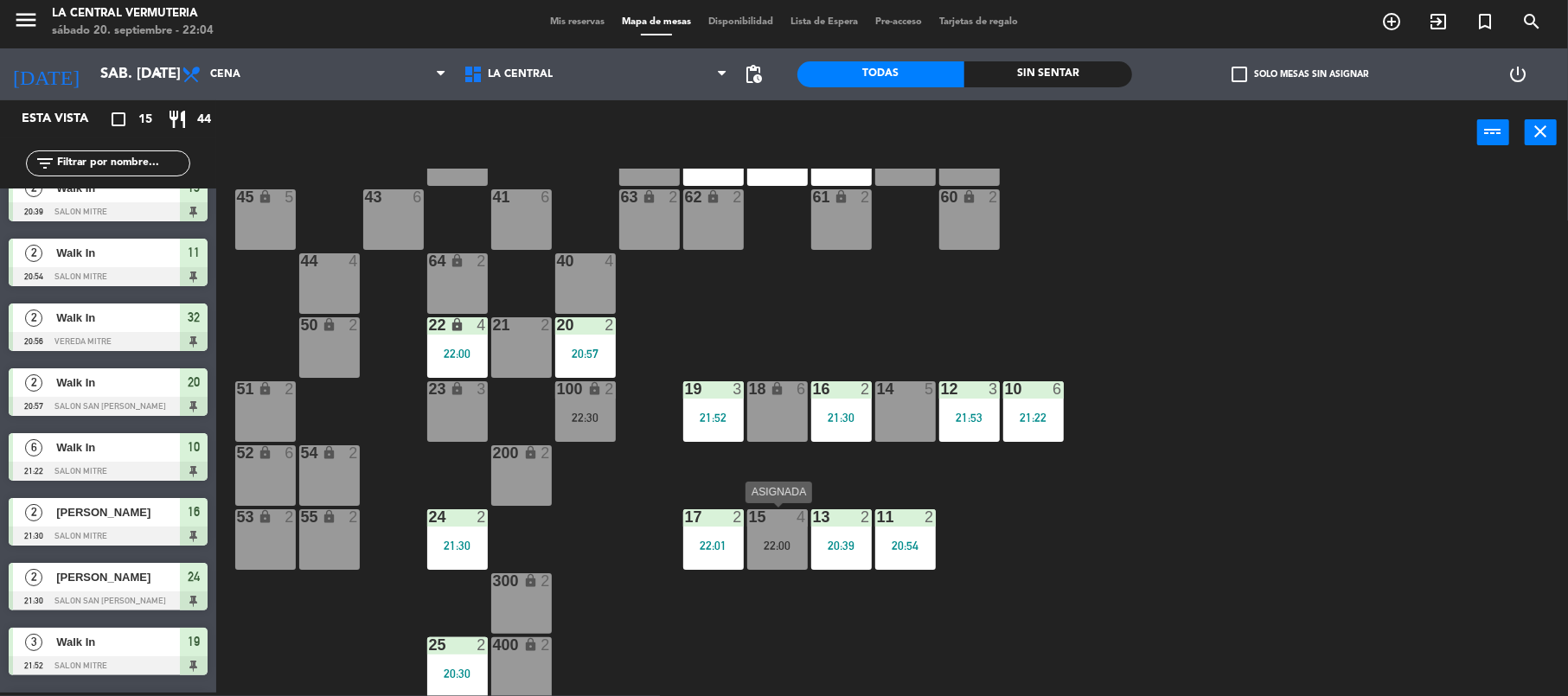
click at [764, 550] on div "22:00" at bounding box center [778, 545] width 61 height 12
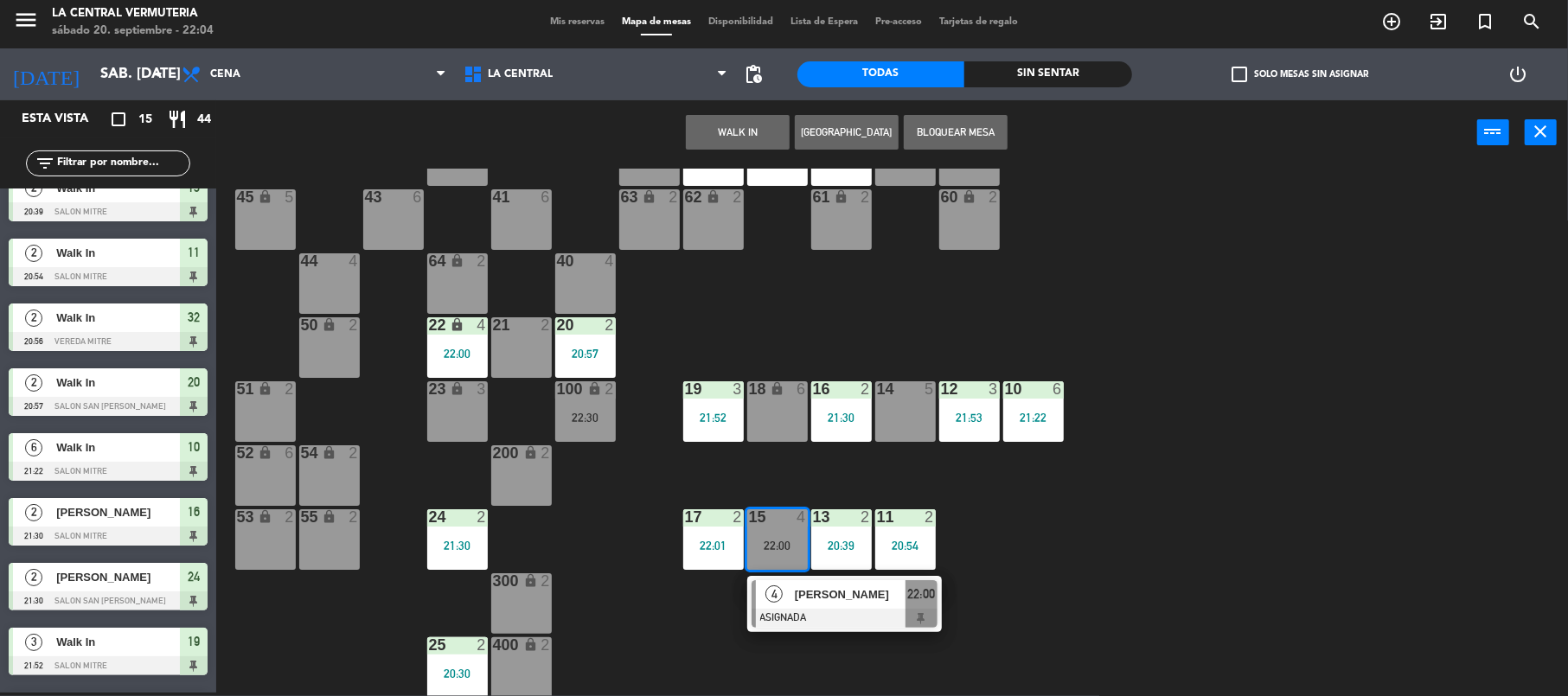
click at [787, 597] on div "4" at bounding box center [774, 594] width 37 height 28
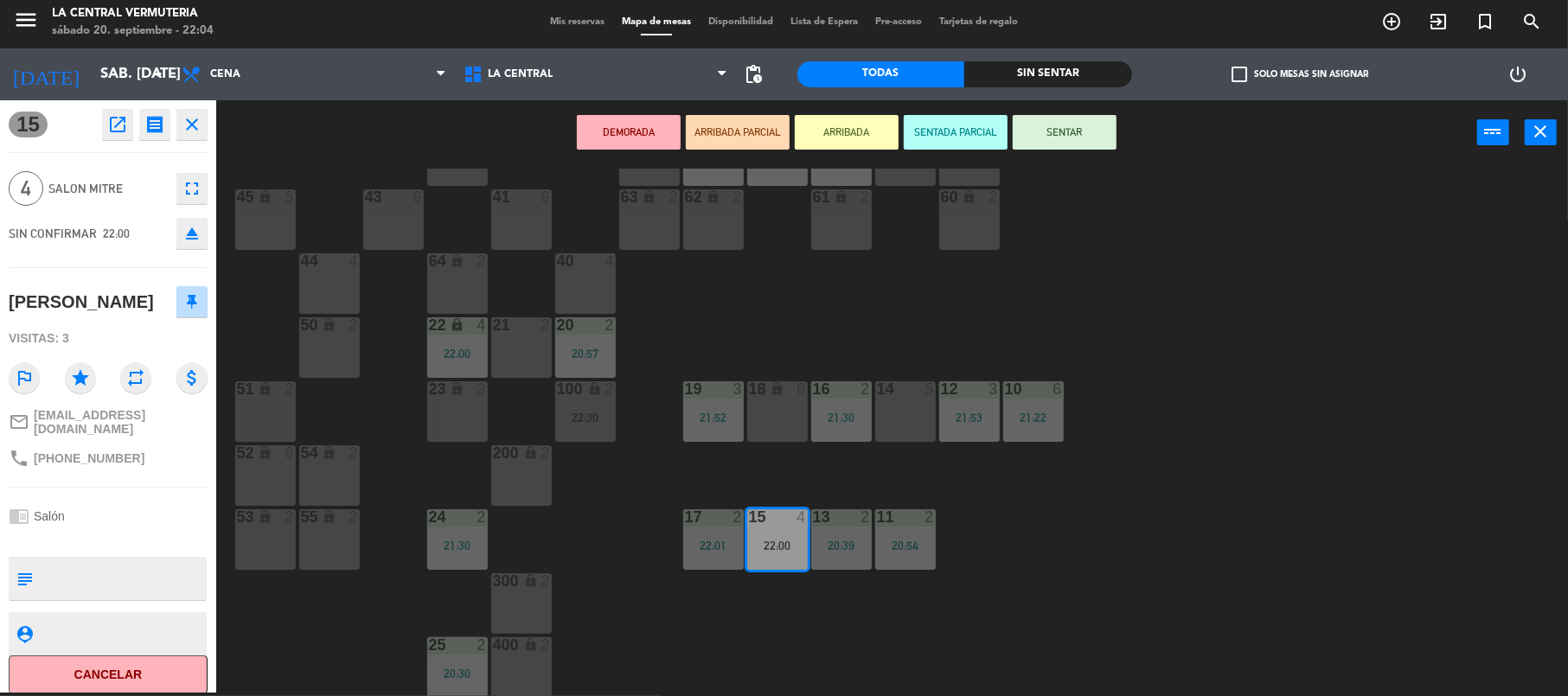
click at [1073, 140] on button "SENTAR" at bounding box center [1065, 132] width 104 height 35
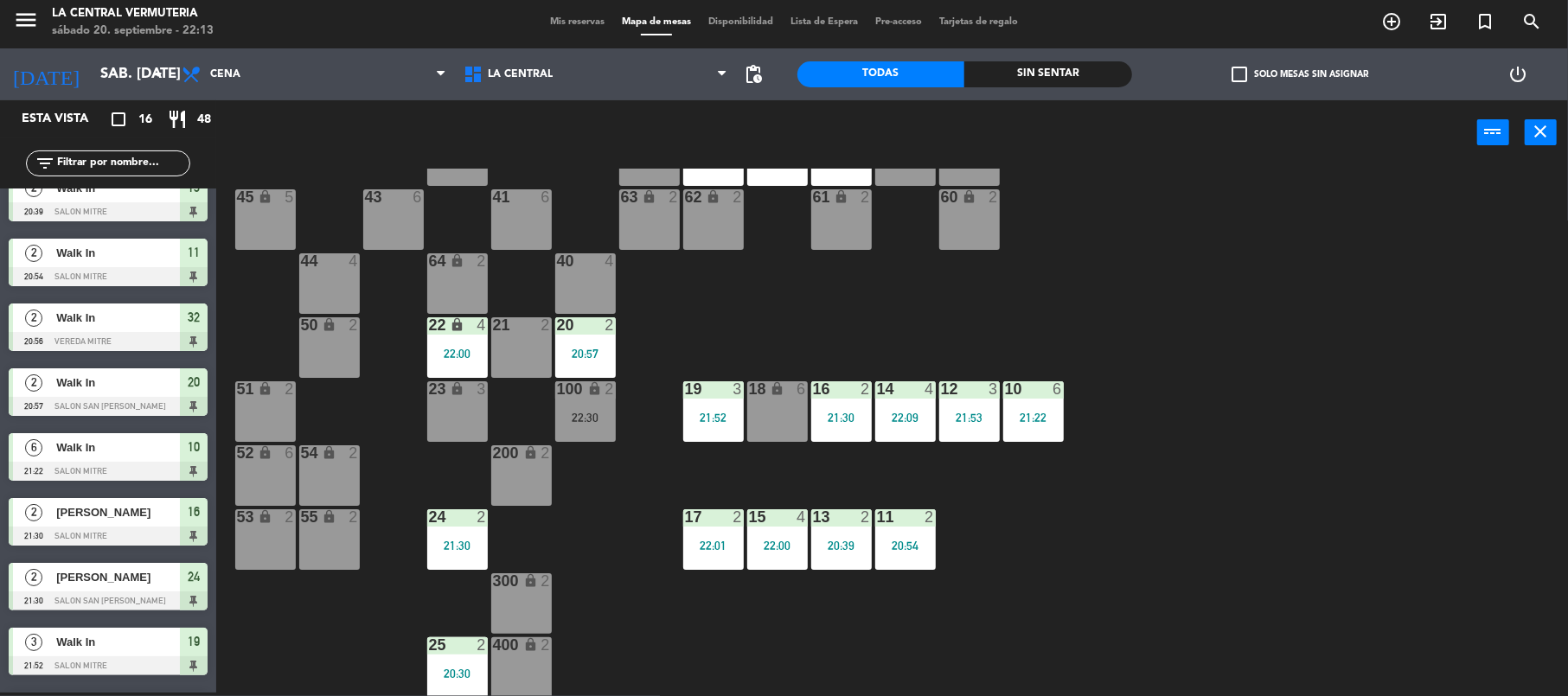
click at [679, 423] on div "42 lock 6 35 lock 6 34 6 21:58 33 6 21:58 32 2 20:56 31 6 30 6 43 6 41 6 60 loc…" at bounding box center [899, 432] width 1337 height 527
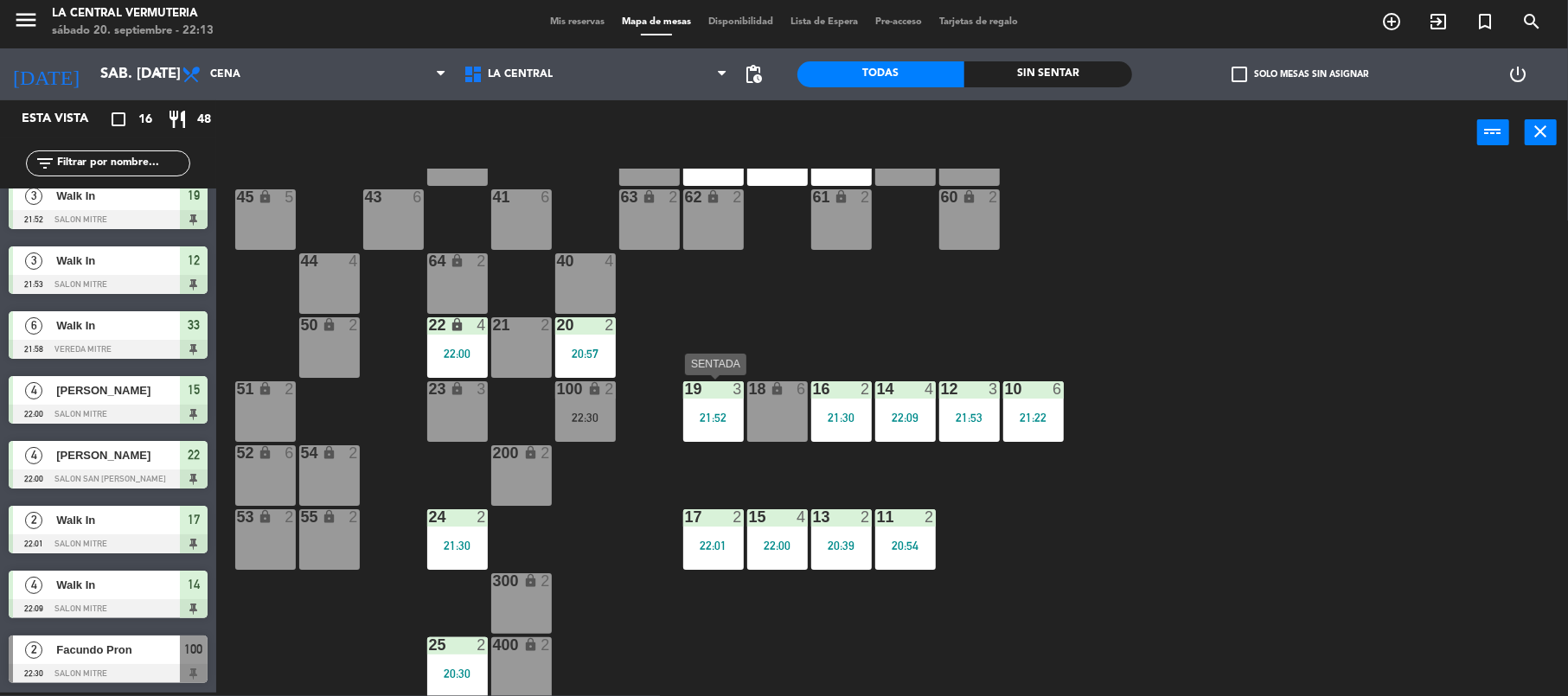
click at [738, 412] on div "21:52" at bounding box center [714, 417] width 61 height 12
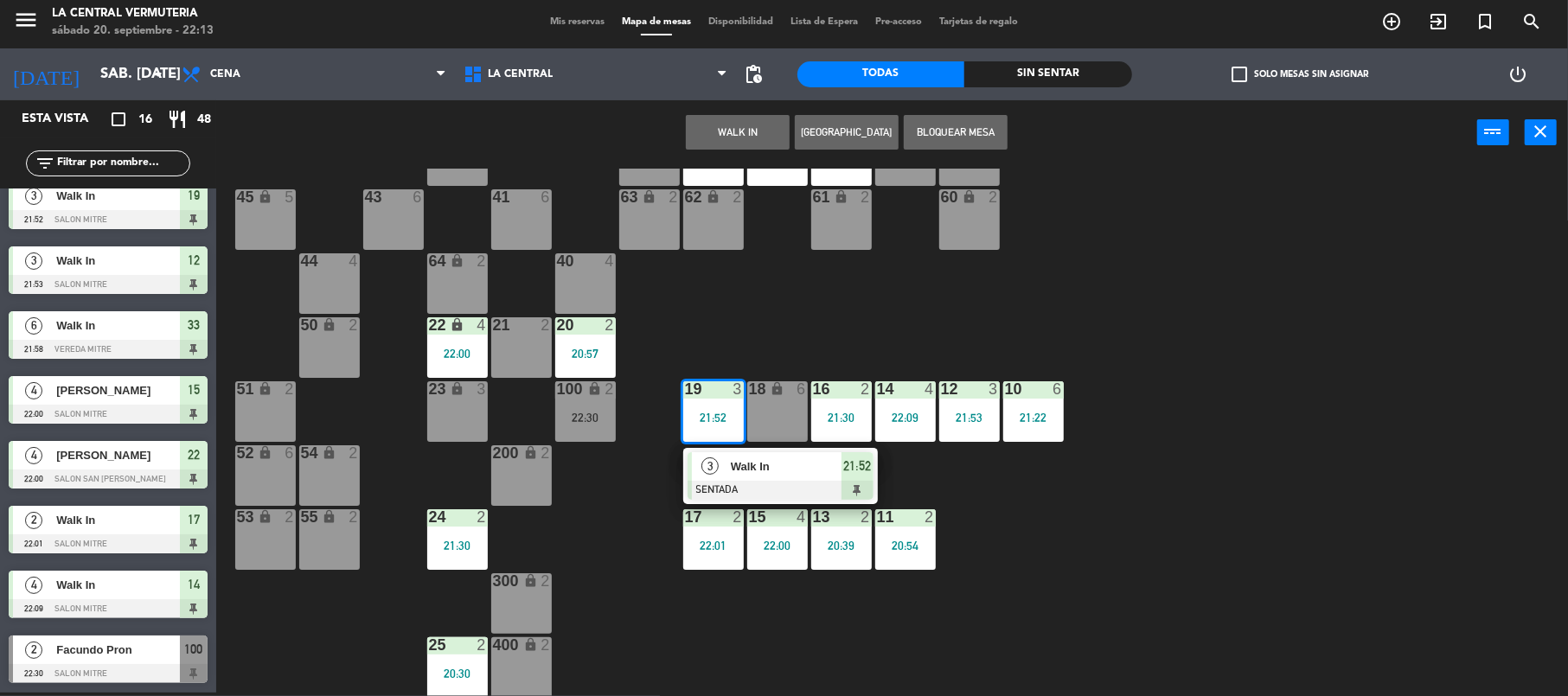
click at [738, 412] on div "21:52" at bounding box center [714, 417] width 61 height 12
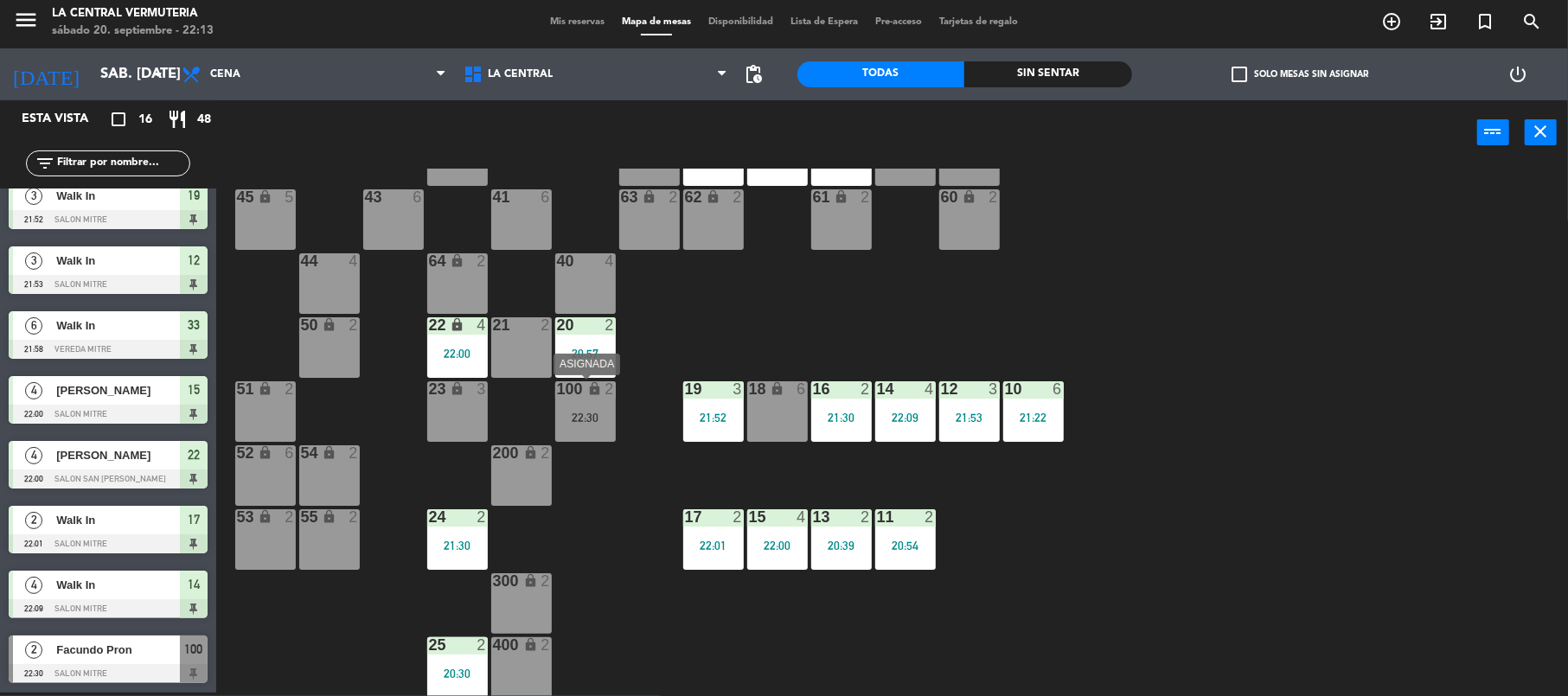
click at [602, 419] on div "22:30" at bounding box center [586, 417] width 61 height 12
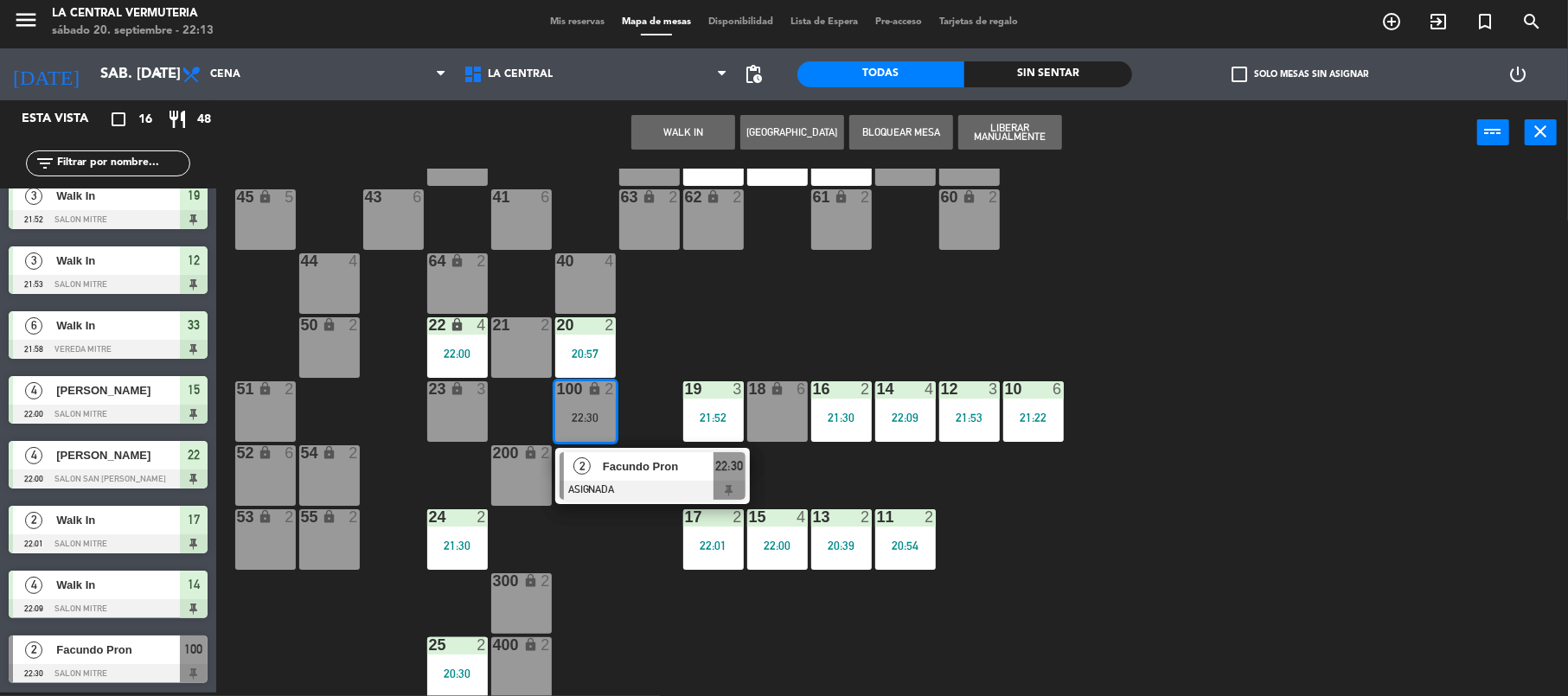
click at [615, 538] on div "42 lock 6 35 lock 6 34 6 21:58 33 6 21:58 32 2 20:56 31 6 30 6 43 6 41 6 60 loc…" at bounding box center [899, 432] width 1337 height 527
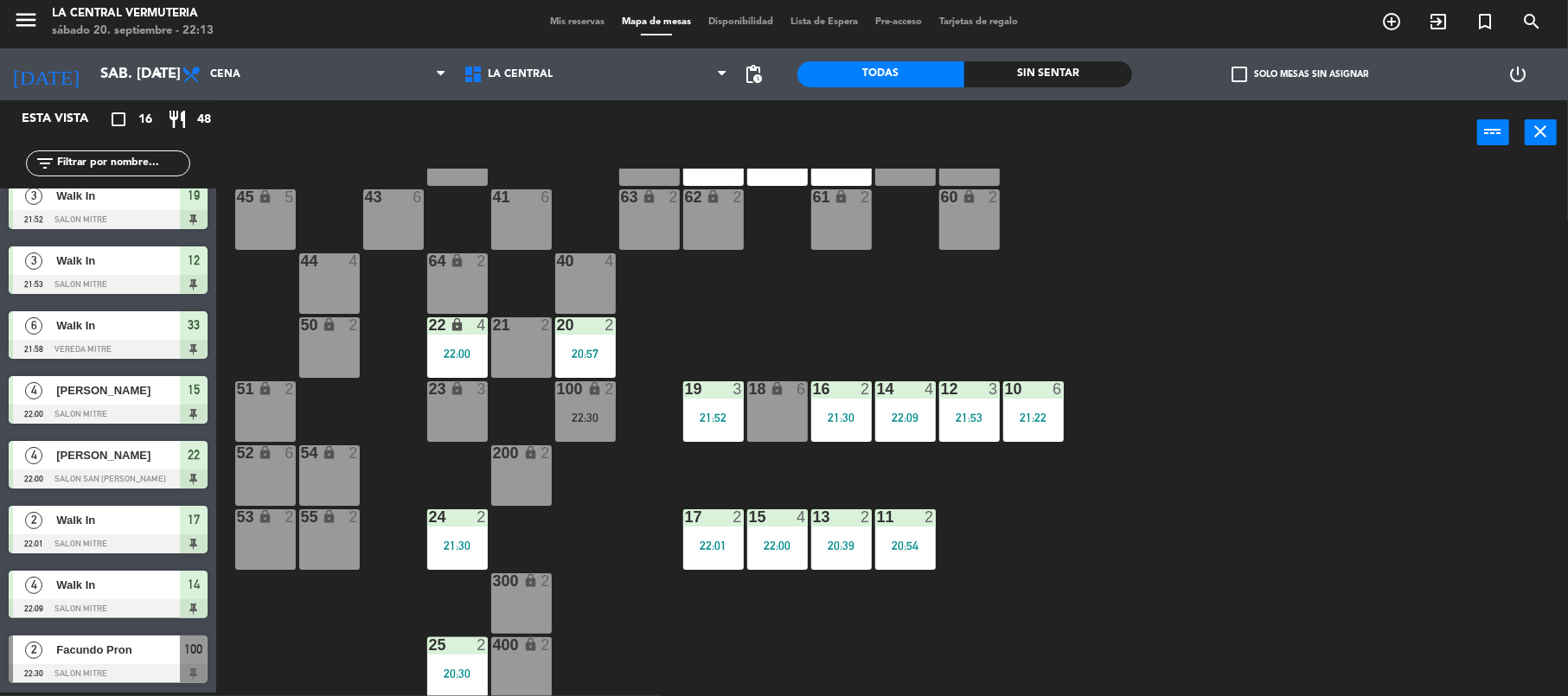
click at [568, 402] on div "100 lock 2 22:30" at bounding box center [586, 411] width 61 height 61
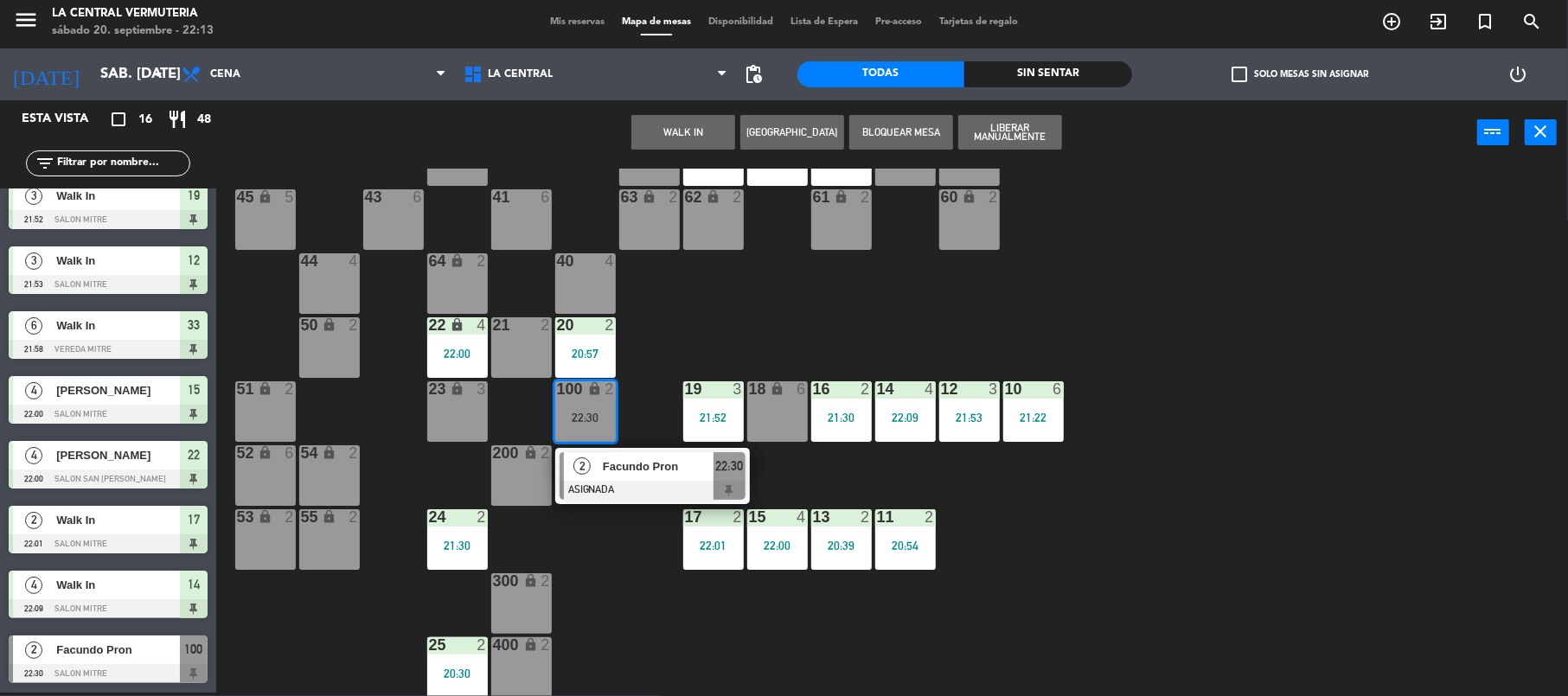
click at [604, 461] on span "Facundo Pron" at bounding box center [658, 466] width 111 height 18
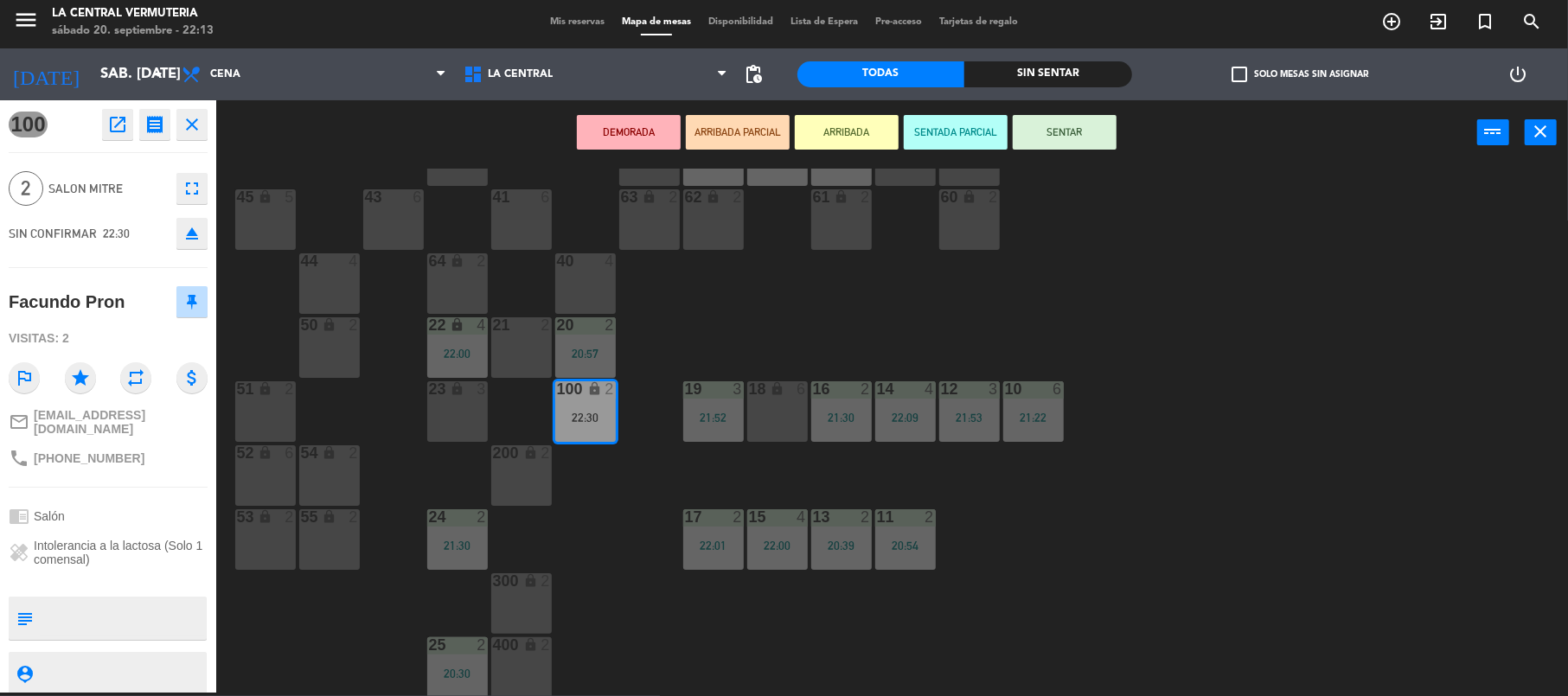
click at [543, 331] on div "2" at bounding box center [546, 325] width 10 height 16
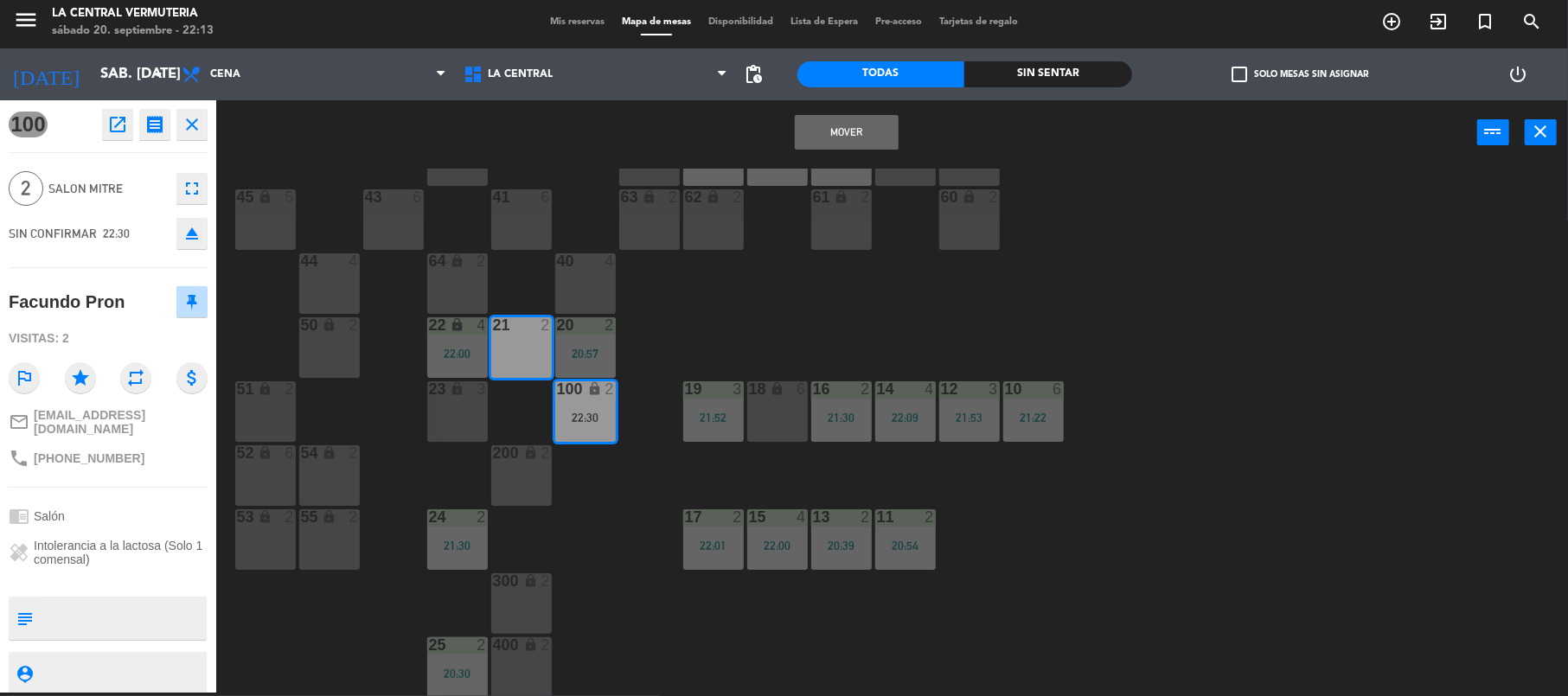
click at [860, 126] on button "Mover" at bounding box center [846, 132] width 104 height 35
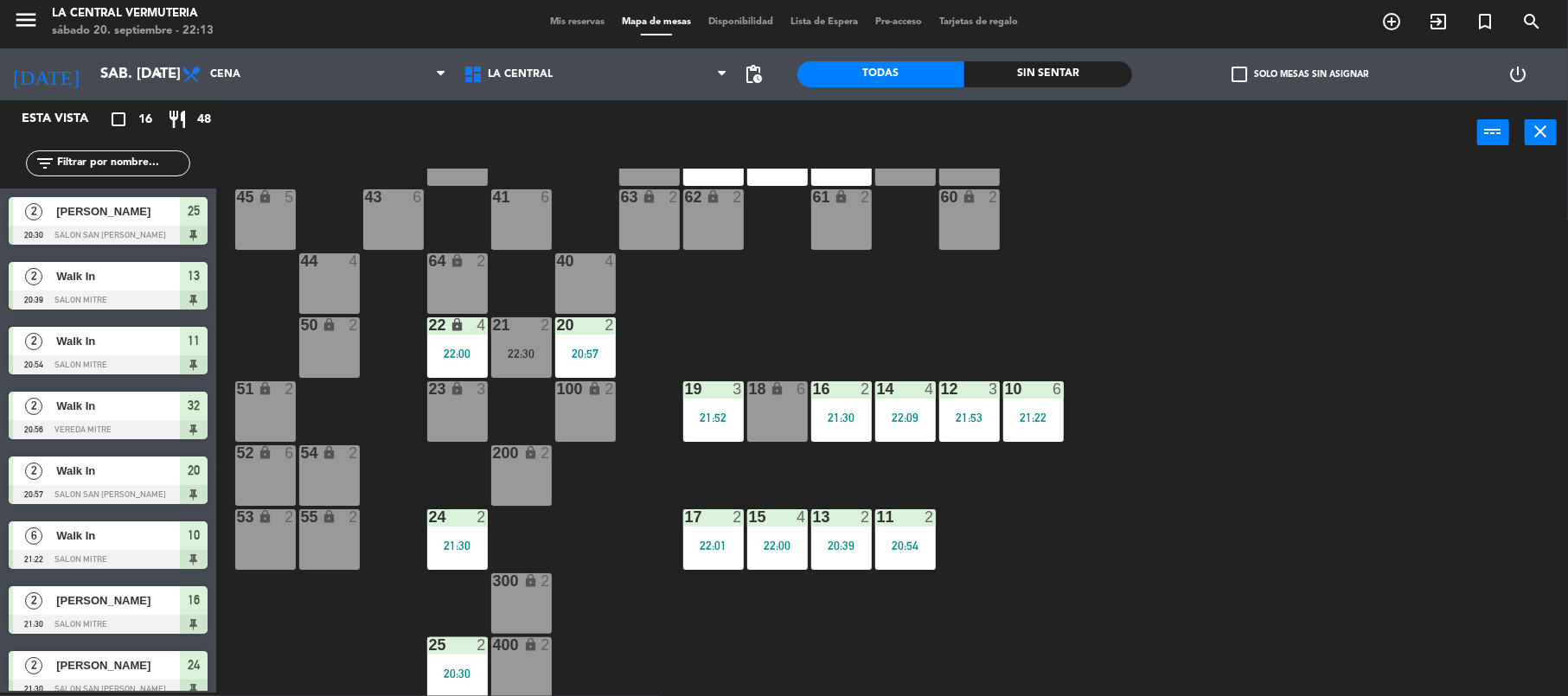
scroll to position [305, 0]
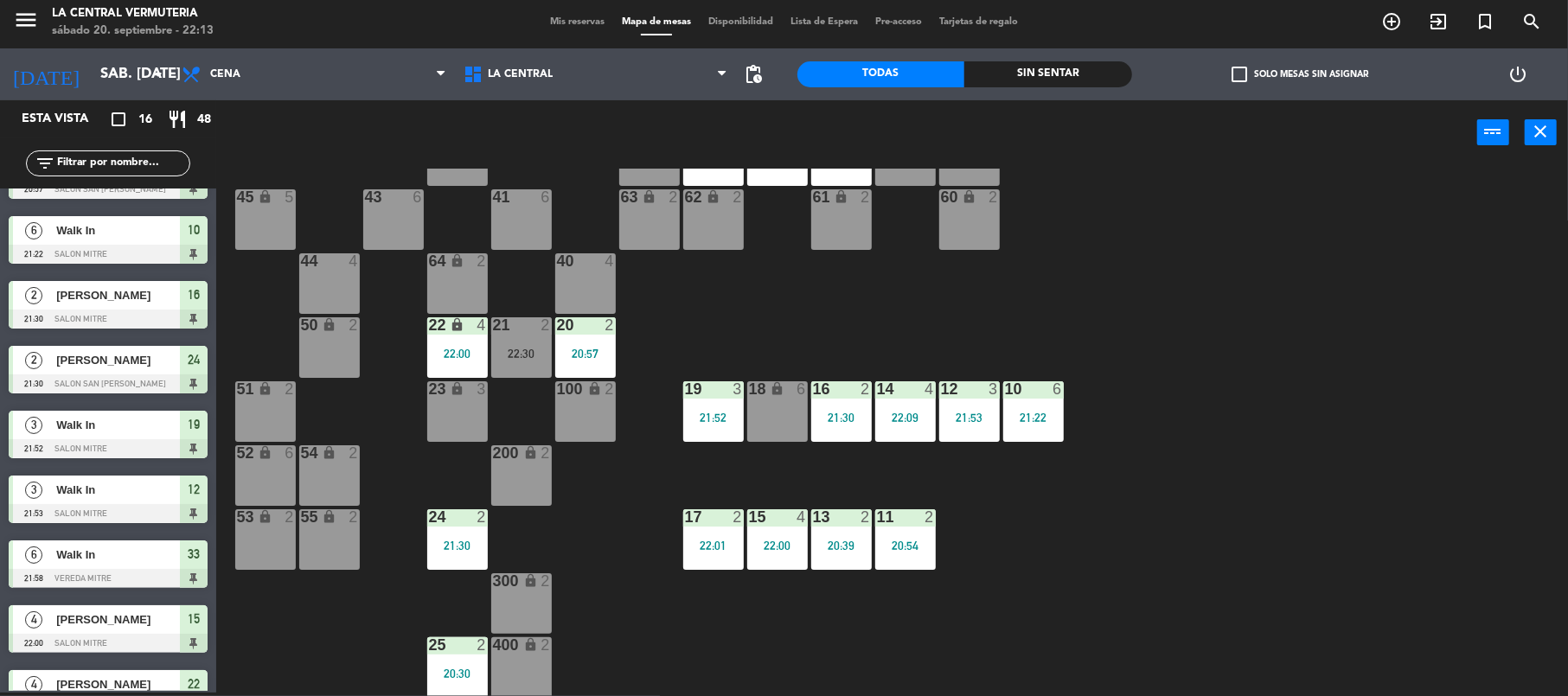
click at [707, 421] on div "21:52" at bounding box center [714, 417] width 61 height 12
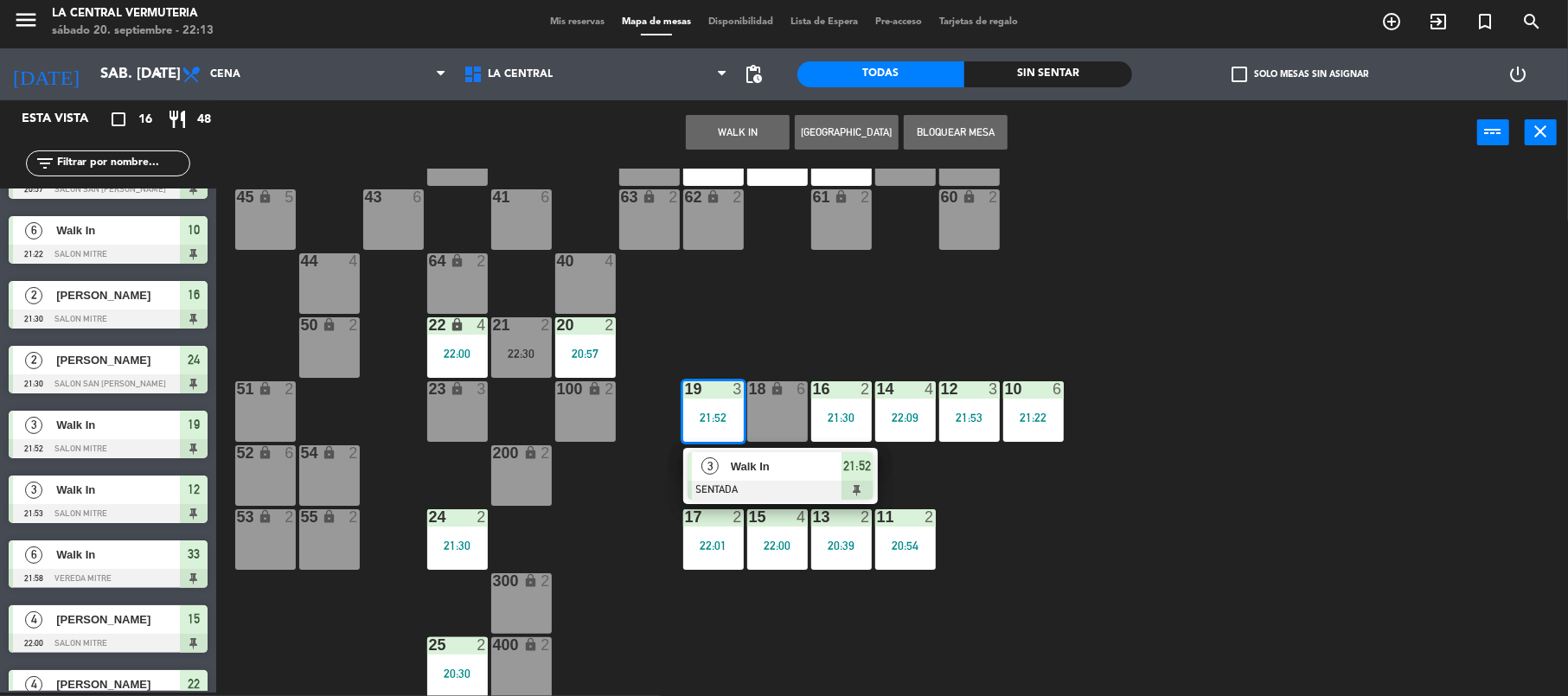
click at [707, 421] on div "21:52" at bounding box center [714, 417] width 61 height 12
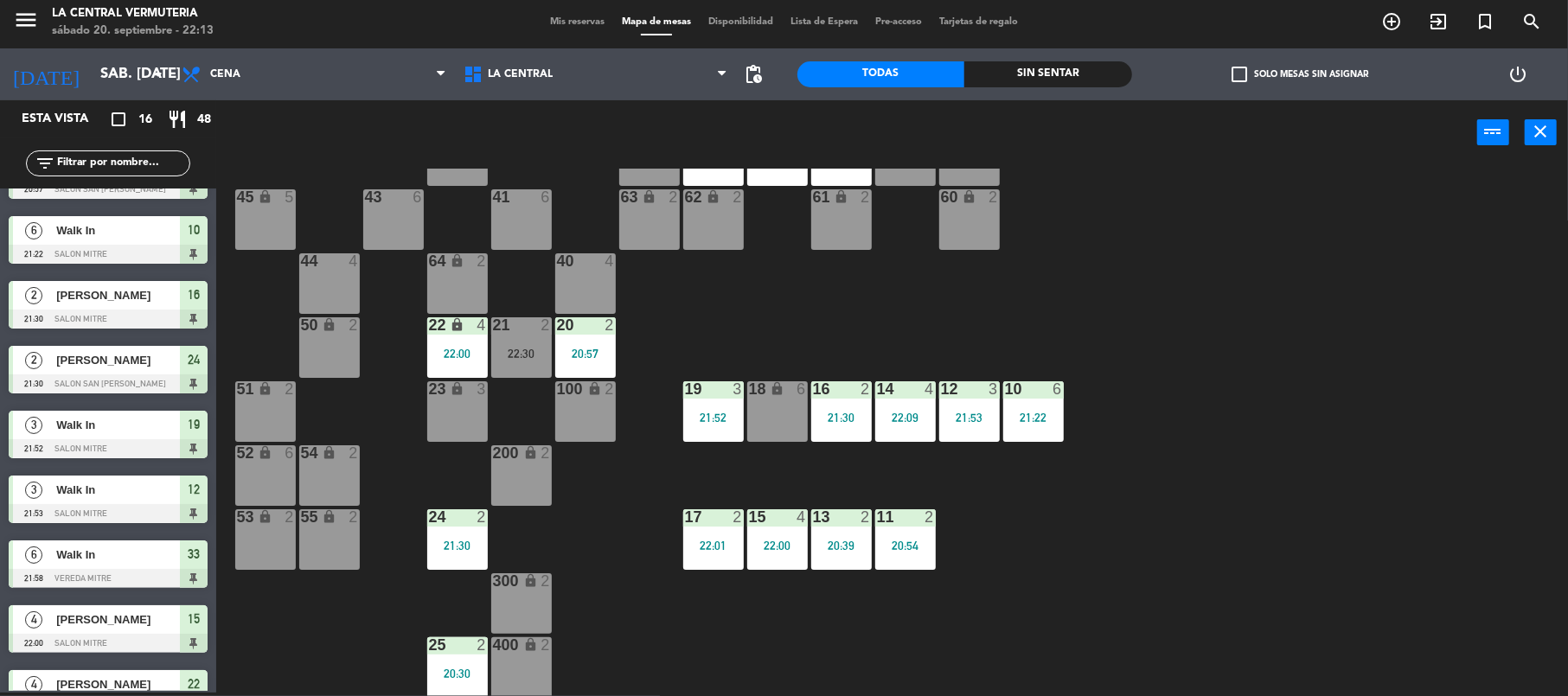
click at [603, 406] on div "100 lock 2" at bounding box center [586, 411] width 61 height 61
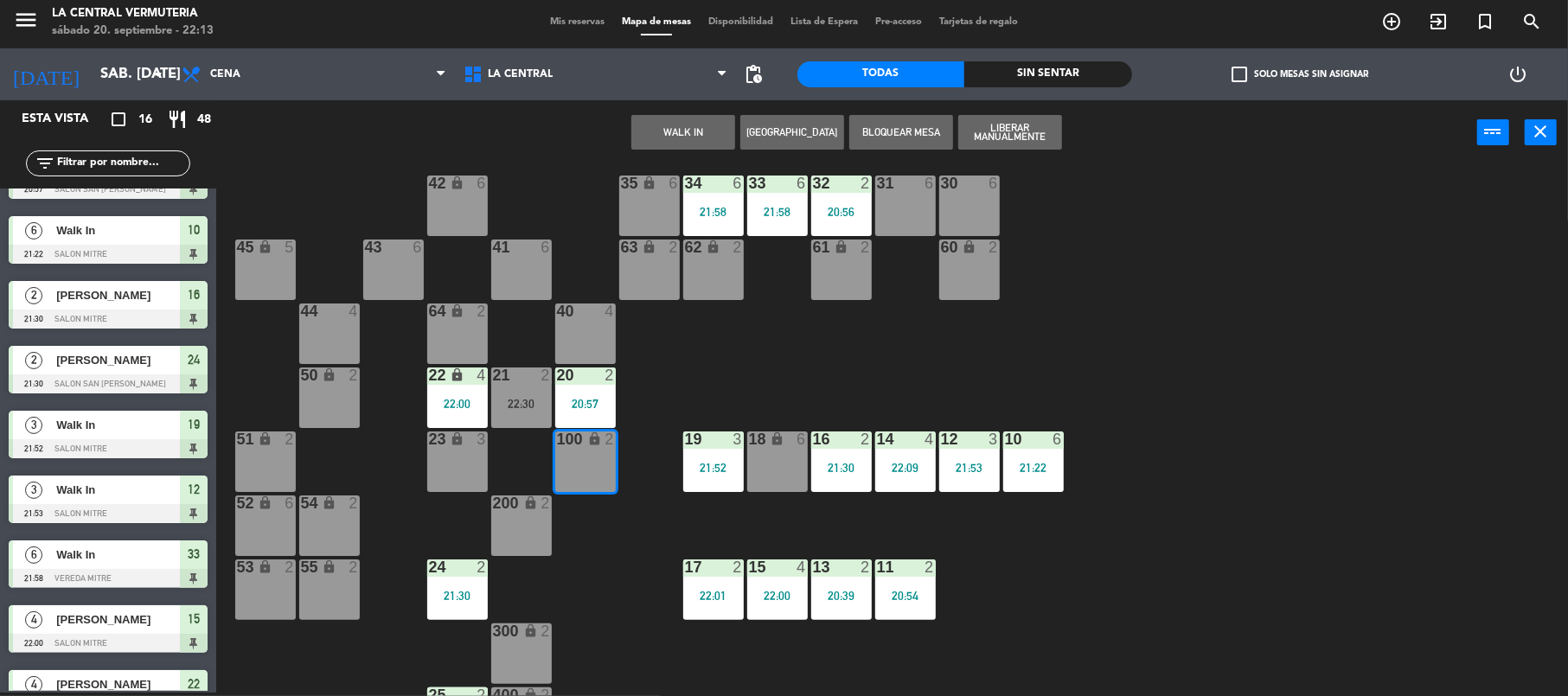
scroll to position [0, 0]
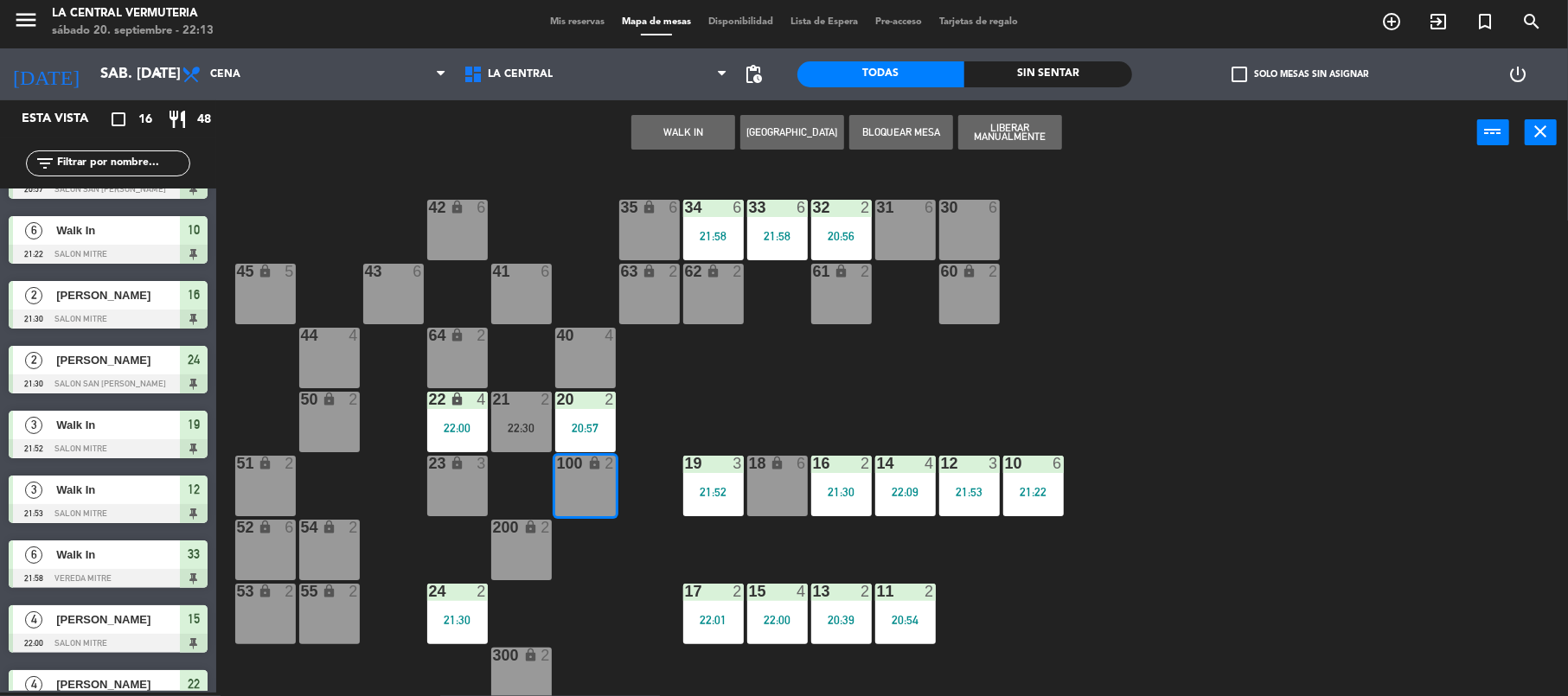
click at [1189, 327] on div "42 lock 6 35 lock 6 34 6 21:58 33 6 21:58 32 2 20:56 31 6 30 6 43 6 41 6 60 loc…" at bounding box center [899, 432] width 1337 height 527
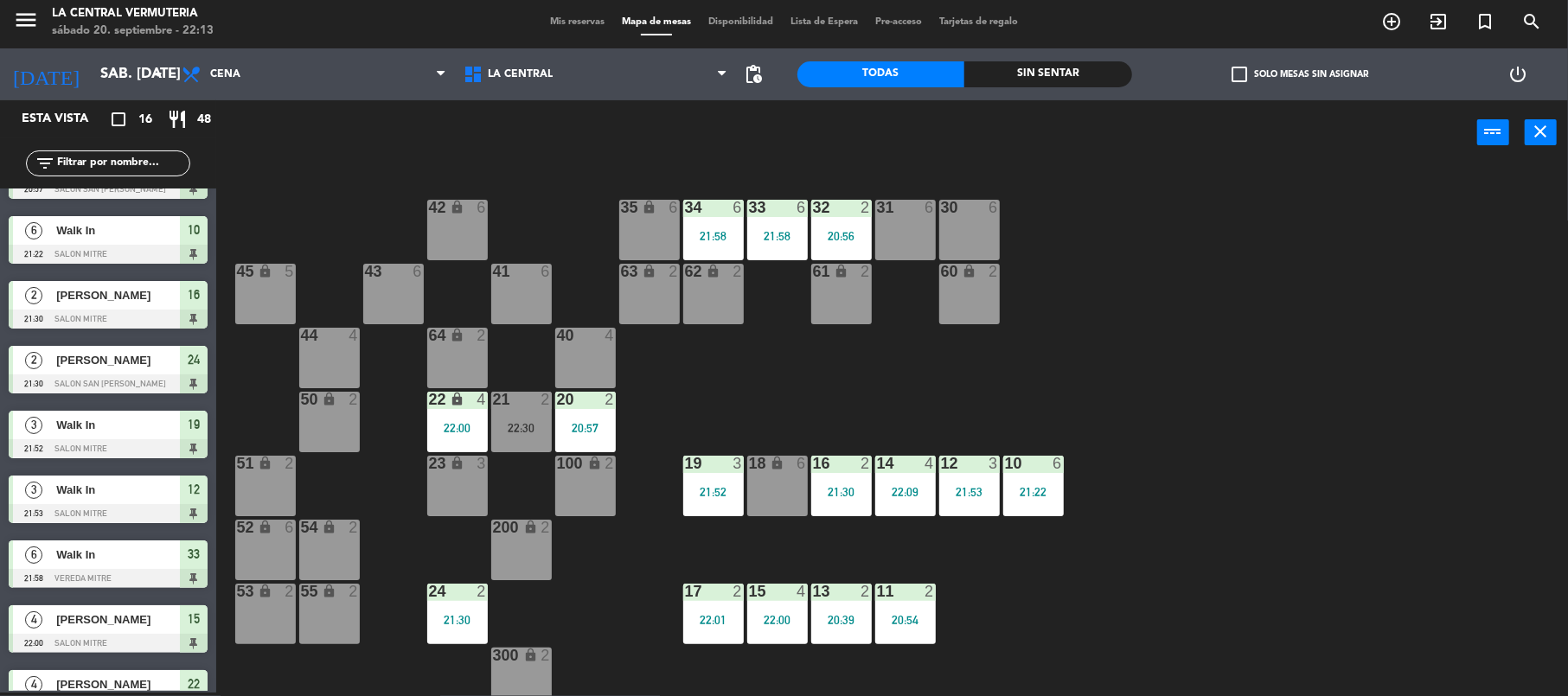
click at [914, 231] on div "31 6" at bounding box center [906, 230] width 61 height 61
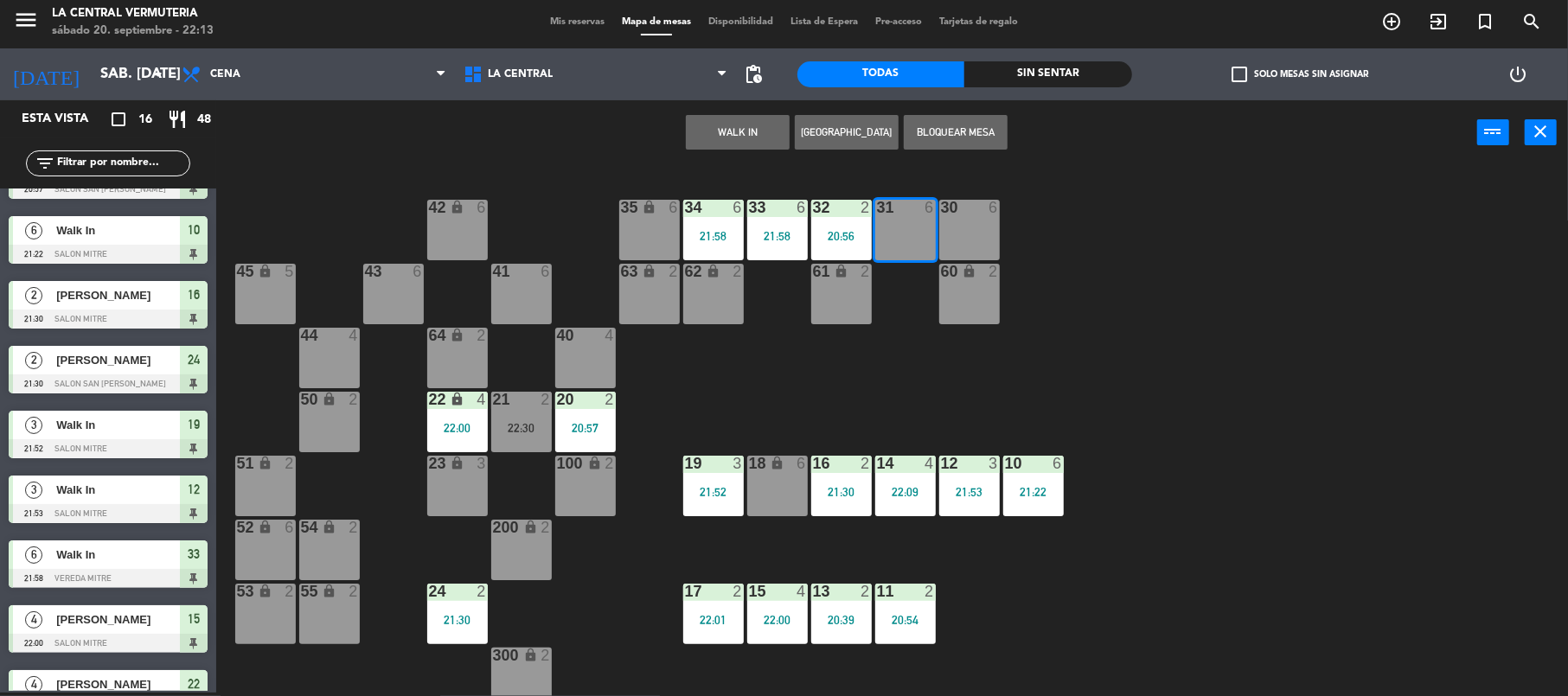
click at [739, 128] on button "WALK IN" at bounding box center [738, 132] width 104 height 35
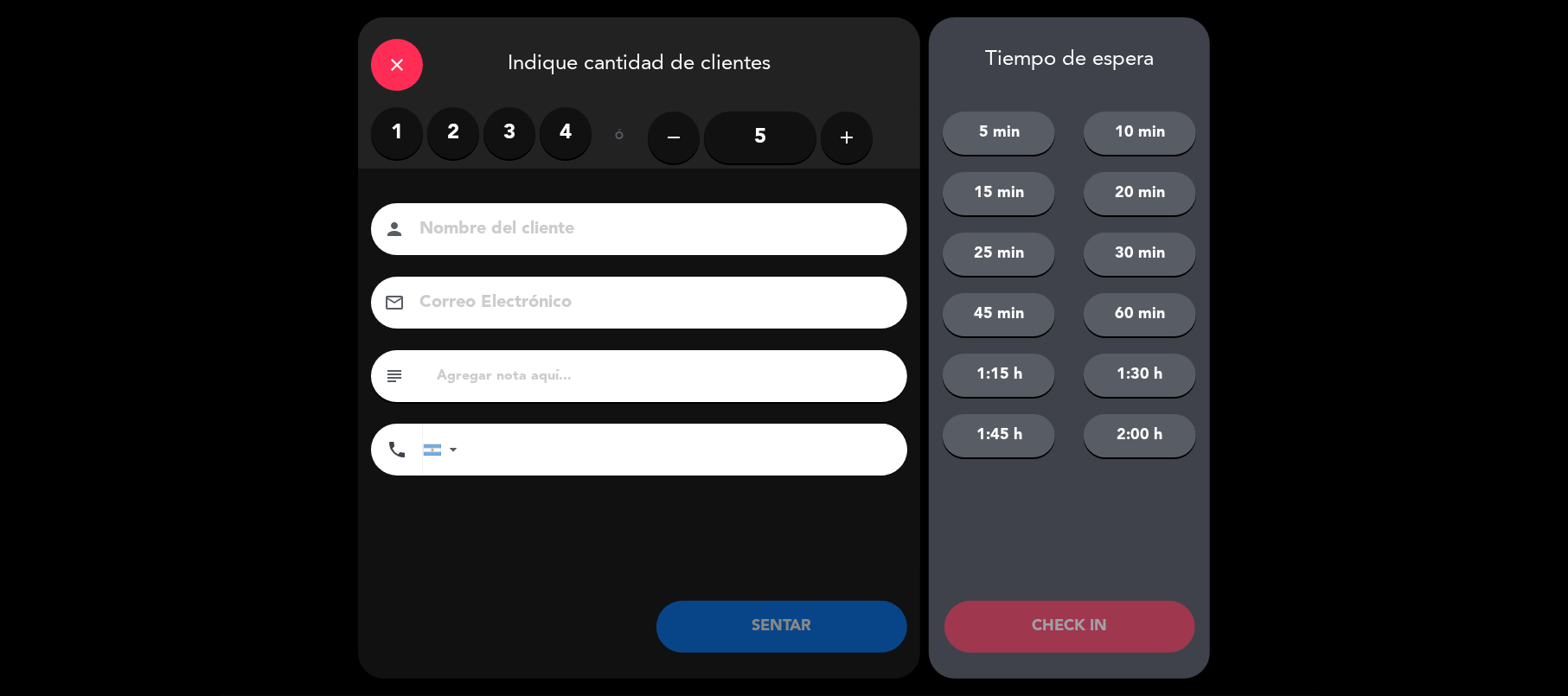
click at [462, 125] on label "2" at bounding box center [453, 133] width 51 height 51
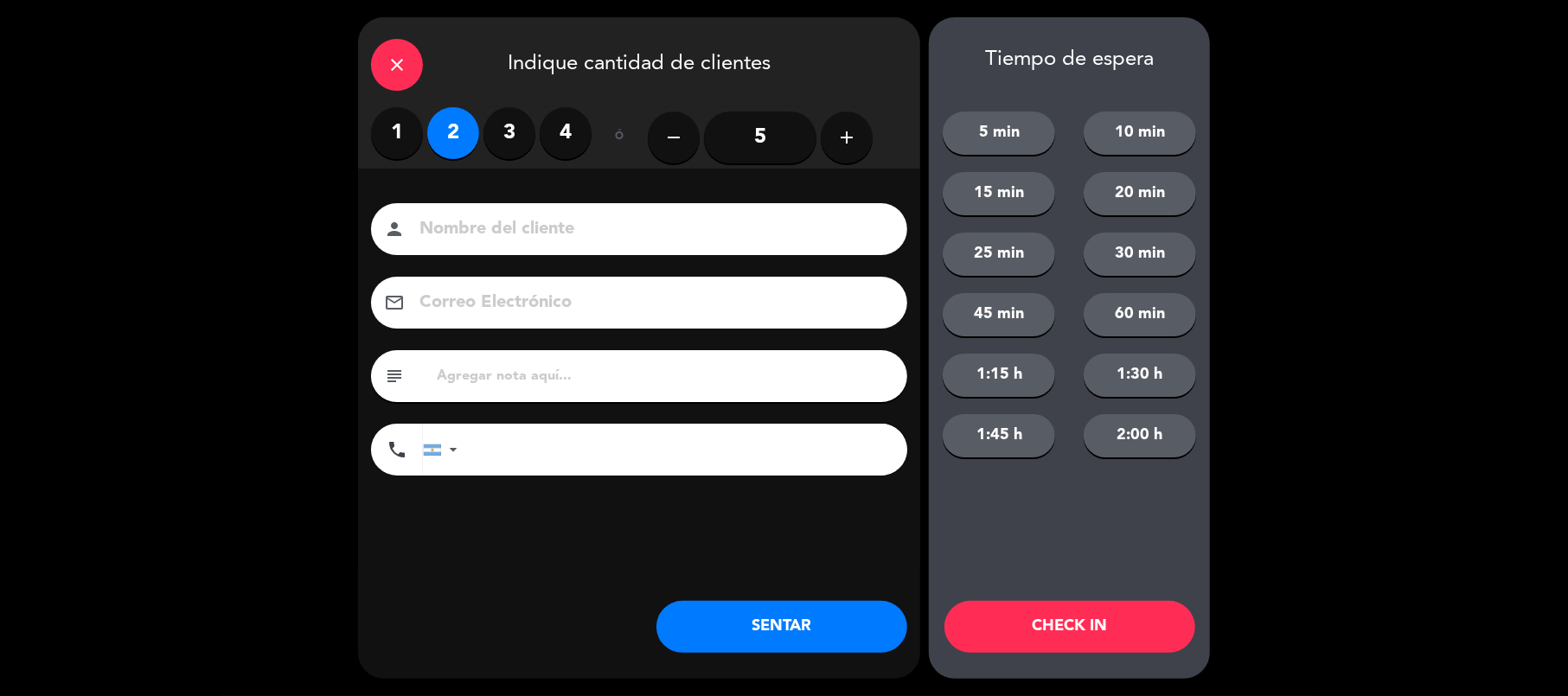
click at [716, 641] on button "SENTAR" at bounding box center [782, 626] width 251 height 51
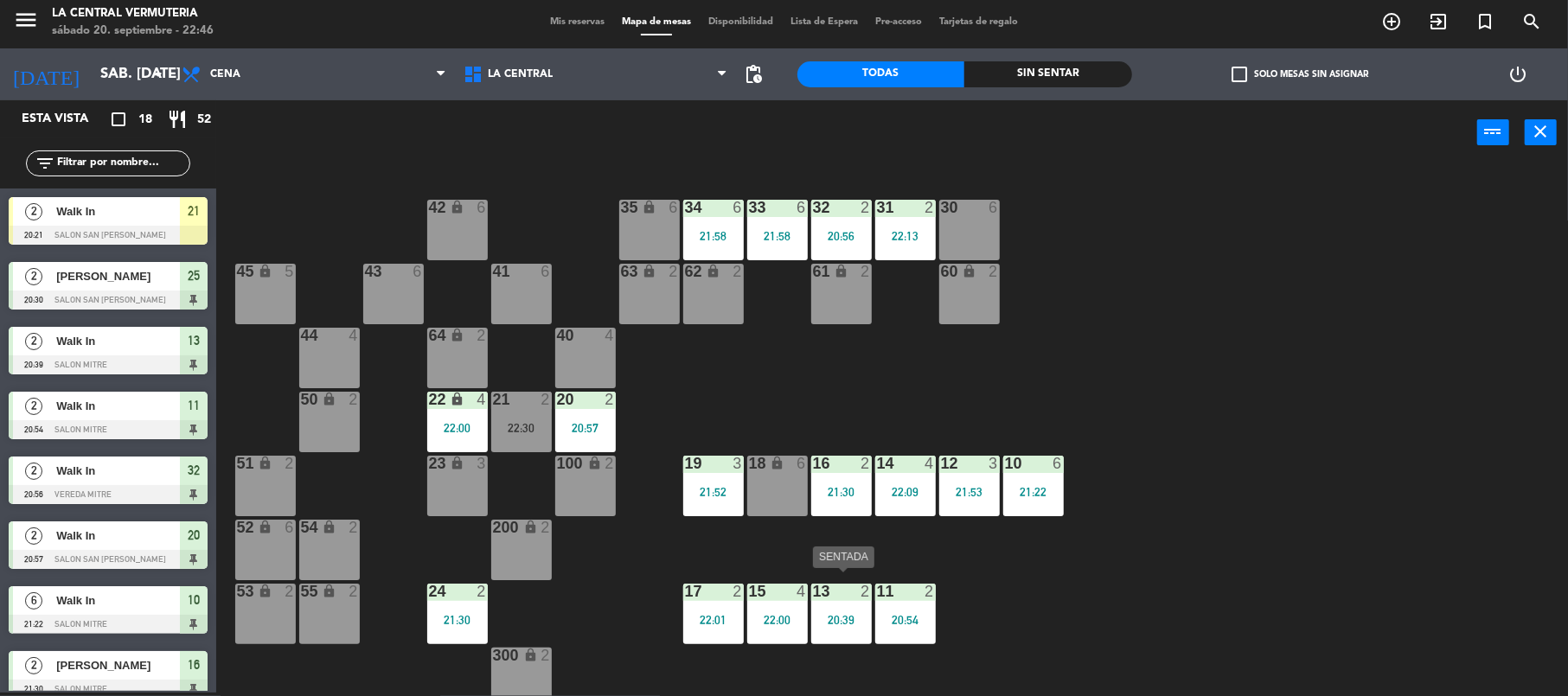
scroll to position [74, 0]
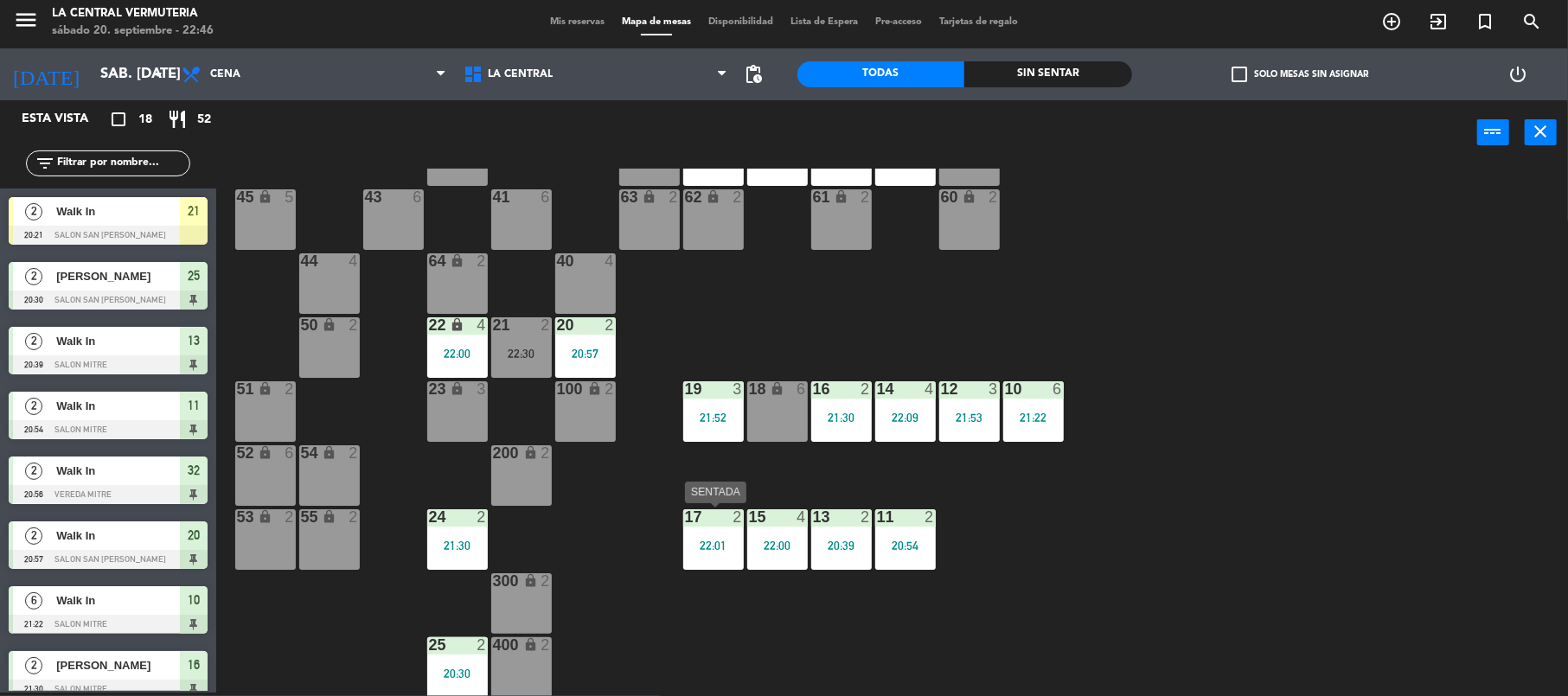
click at [727, 529] on div "17 2 22:01" at bounding box center [714, 540] width 61 height 61
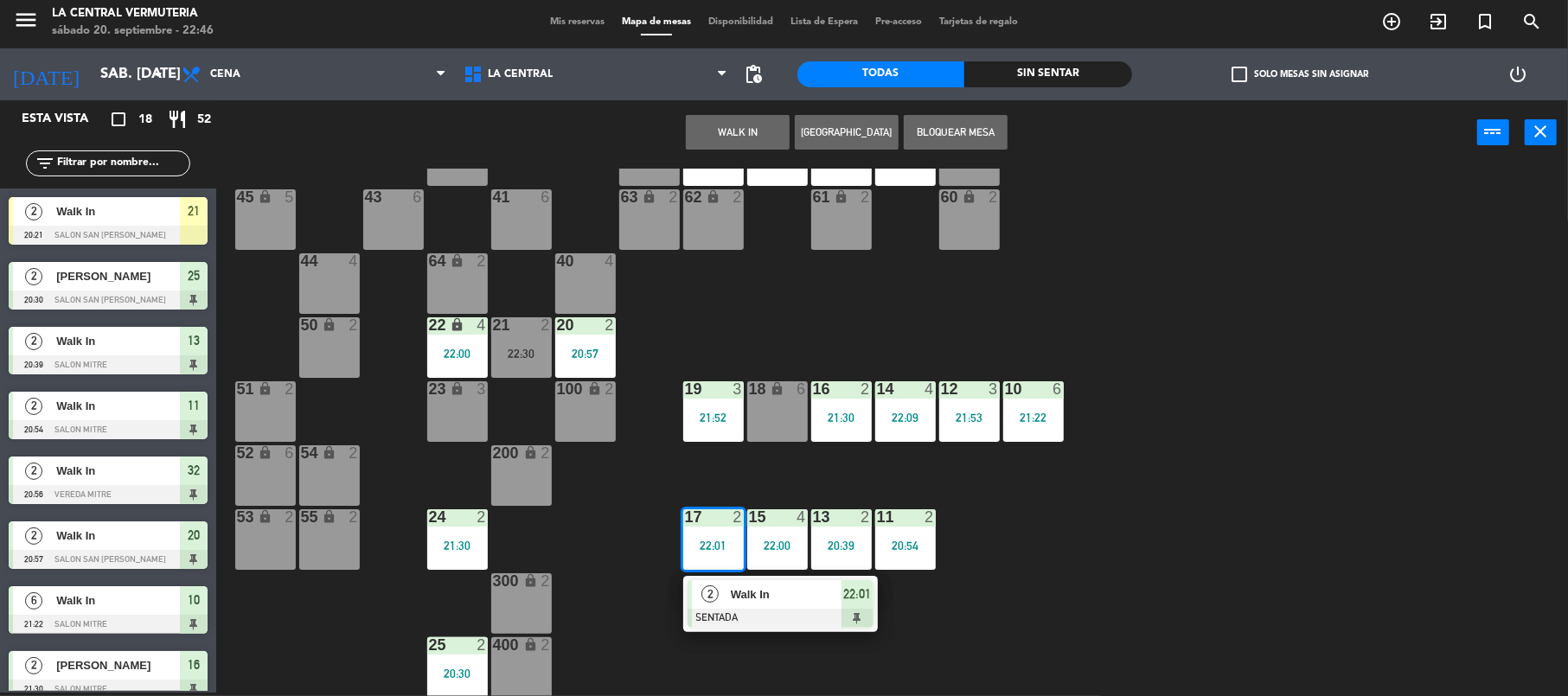
click at [761, 626] on div at bounding box center [781, 618] width 186 height 19
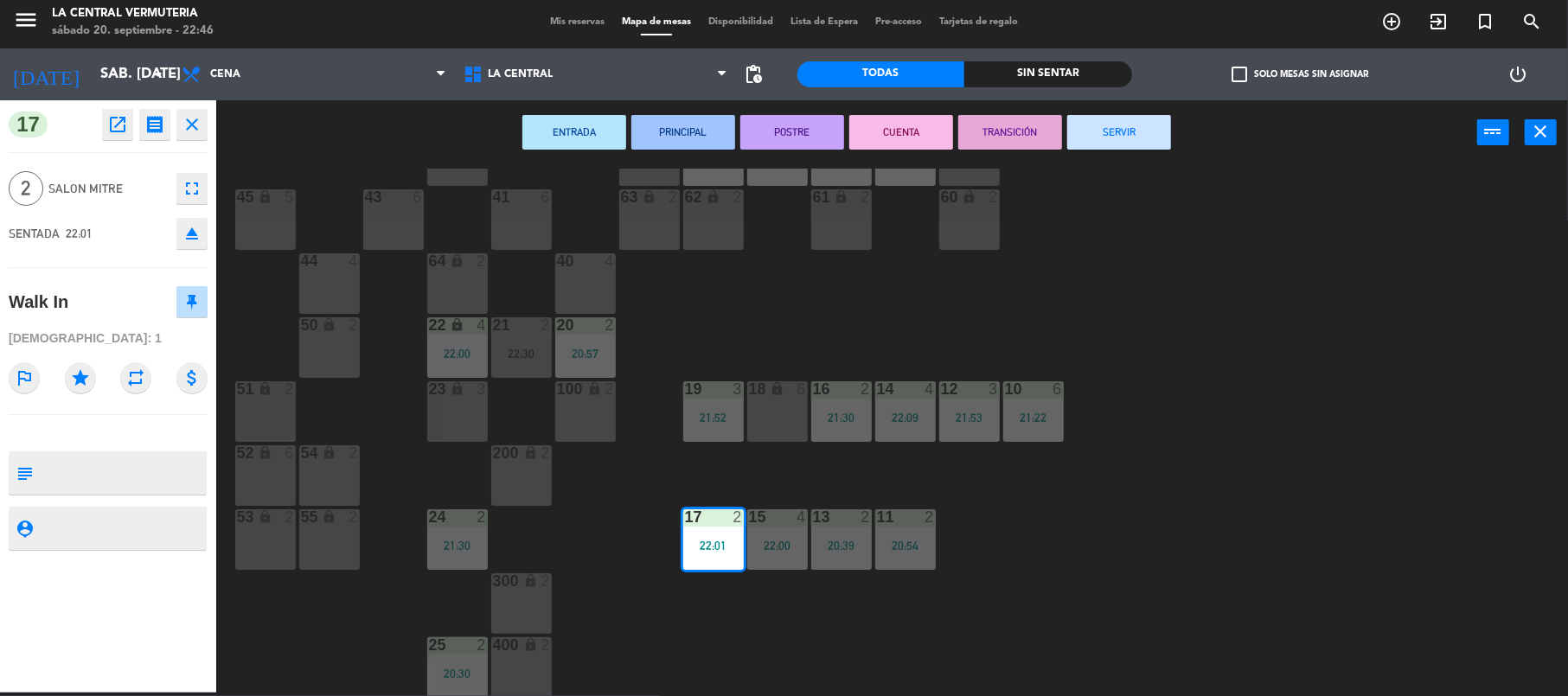
click at [1134, 118] on button "SERVIR" at bounding box center [1119, 132] width 104 height 35
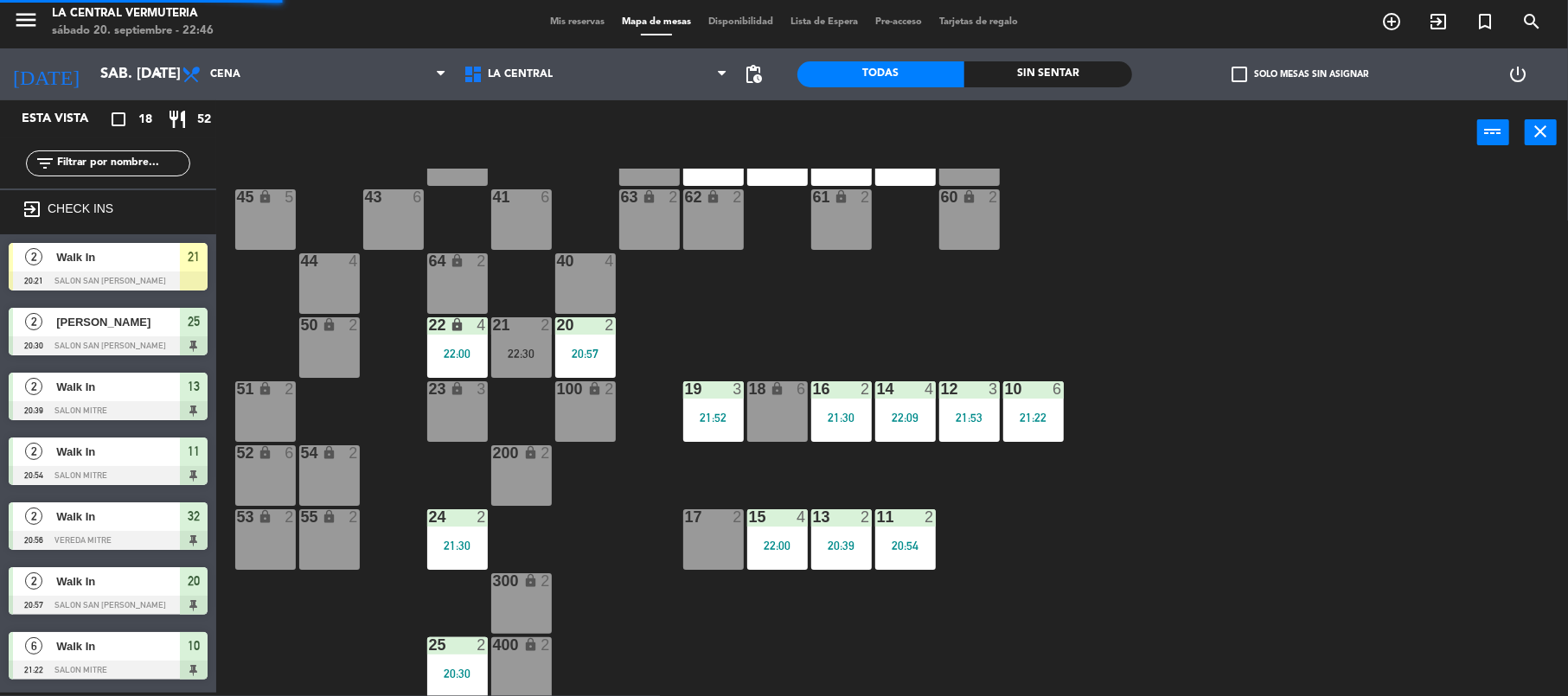
scroll to position [173, 0]
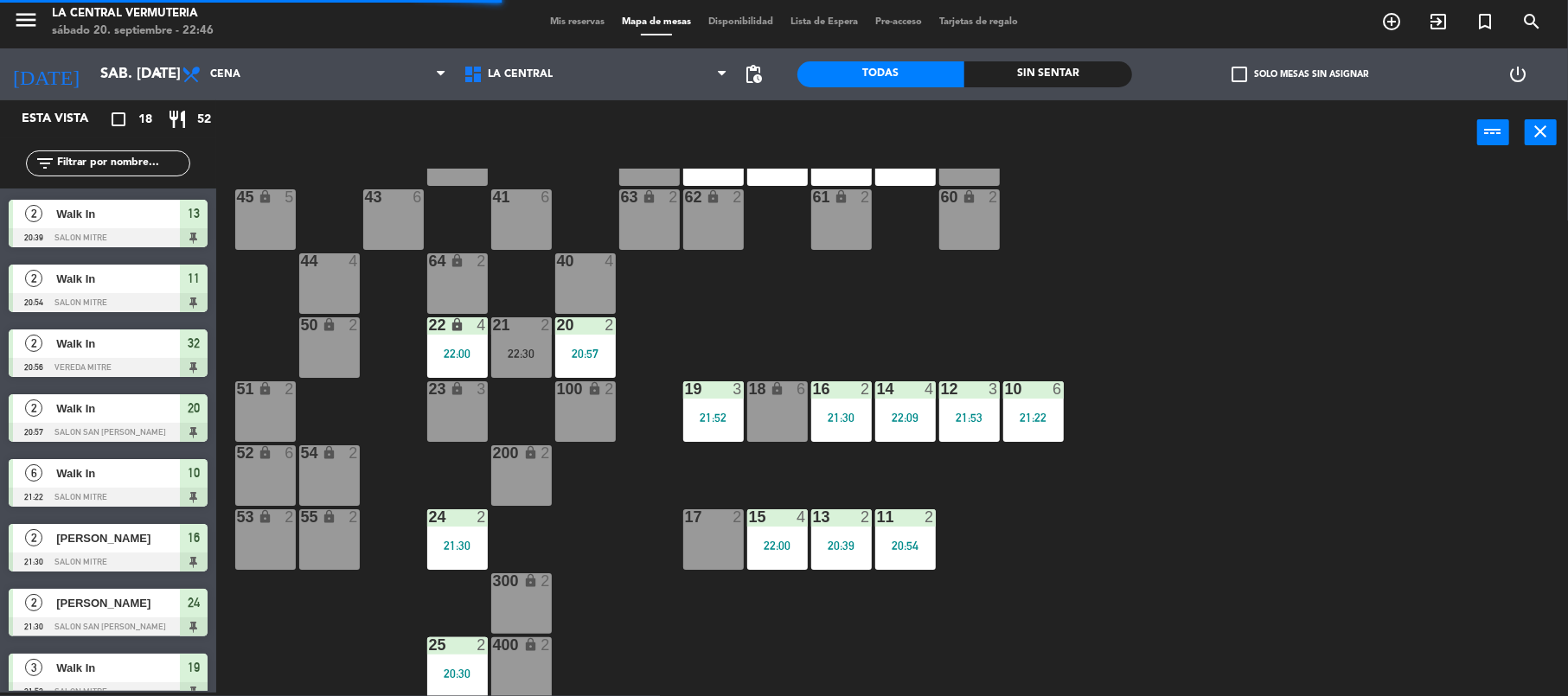
click at [703, 568] on div "17 2" at bounding box center [714, 540] width 61 height 61
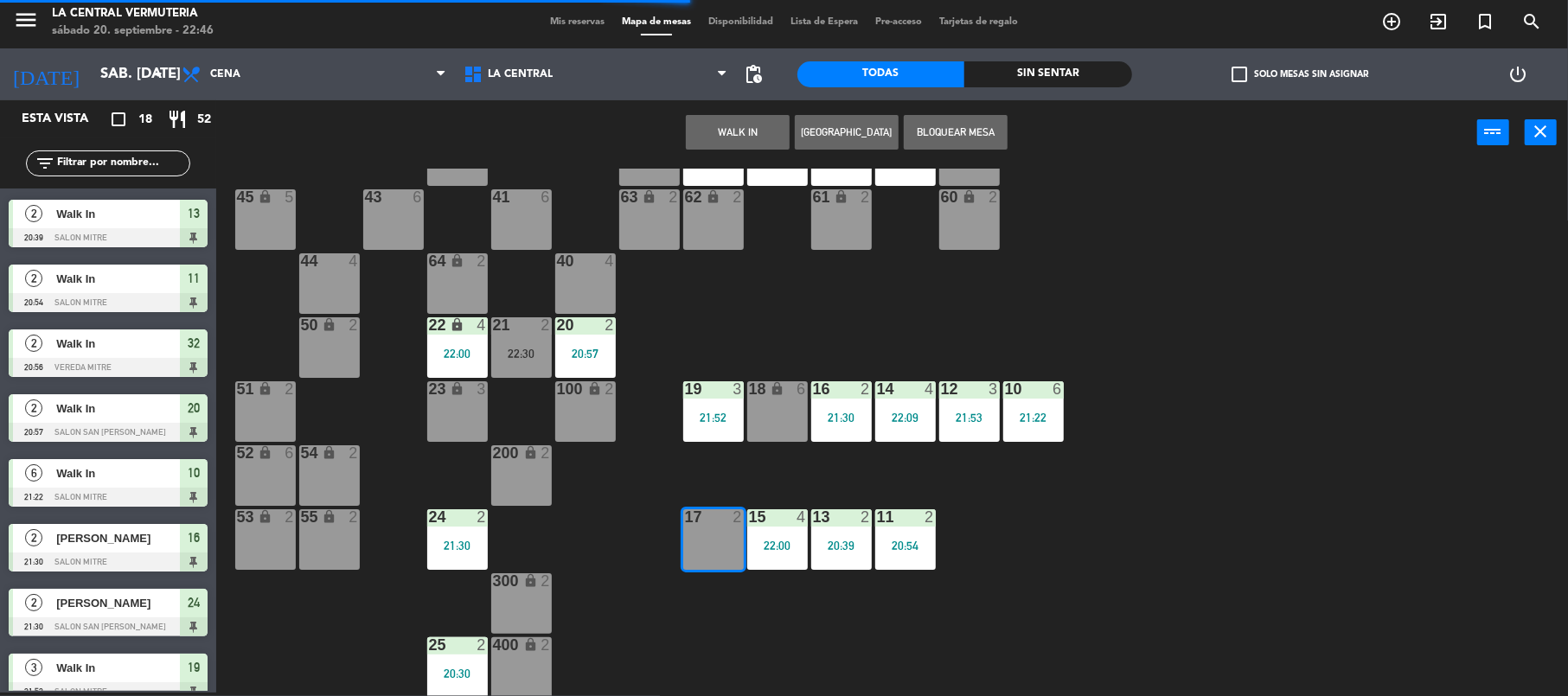
click at [769, 478] on div "42 lock 6 35 lock 6 34 6 21:58 33 6 21:58 32 2 20:56 31 2 22:13 30 6 43 6 41 6 …" at bounding box center [899, 432] width 1337 height 527
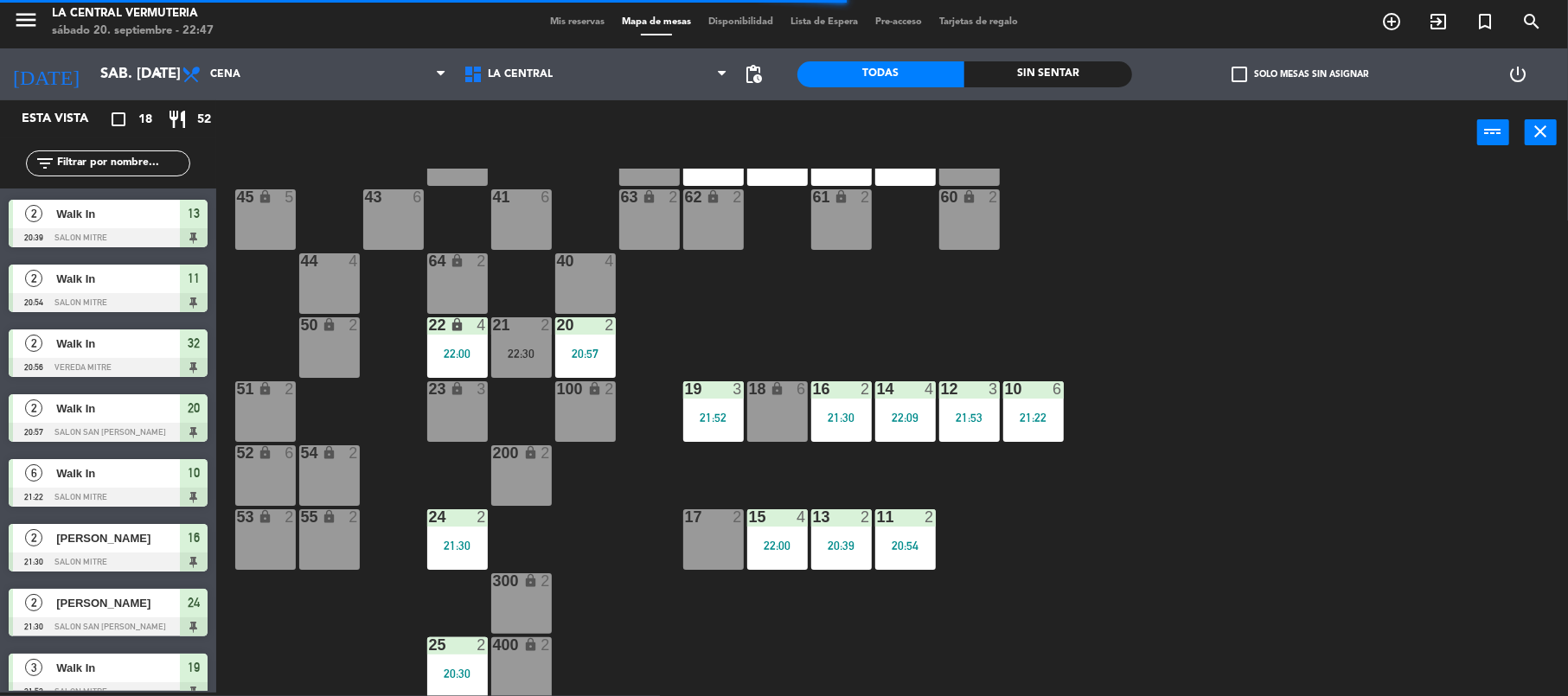
click at [471, 503] on div "42 lock 6 35 lock 6 34 6 21:58 33 6 21:58 32 2 20:56 31 2 22:13 30 6 43 6 41 6 …" at bounding box center [899, 432] width 1337 height 527
click at [479, 526] on div "24 2 21:30" at bounding box center [457, 540] width 61 height 61
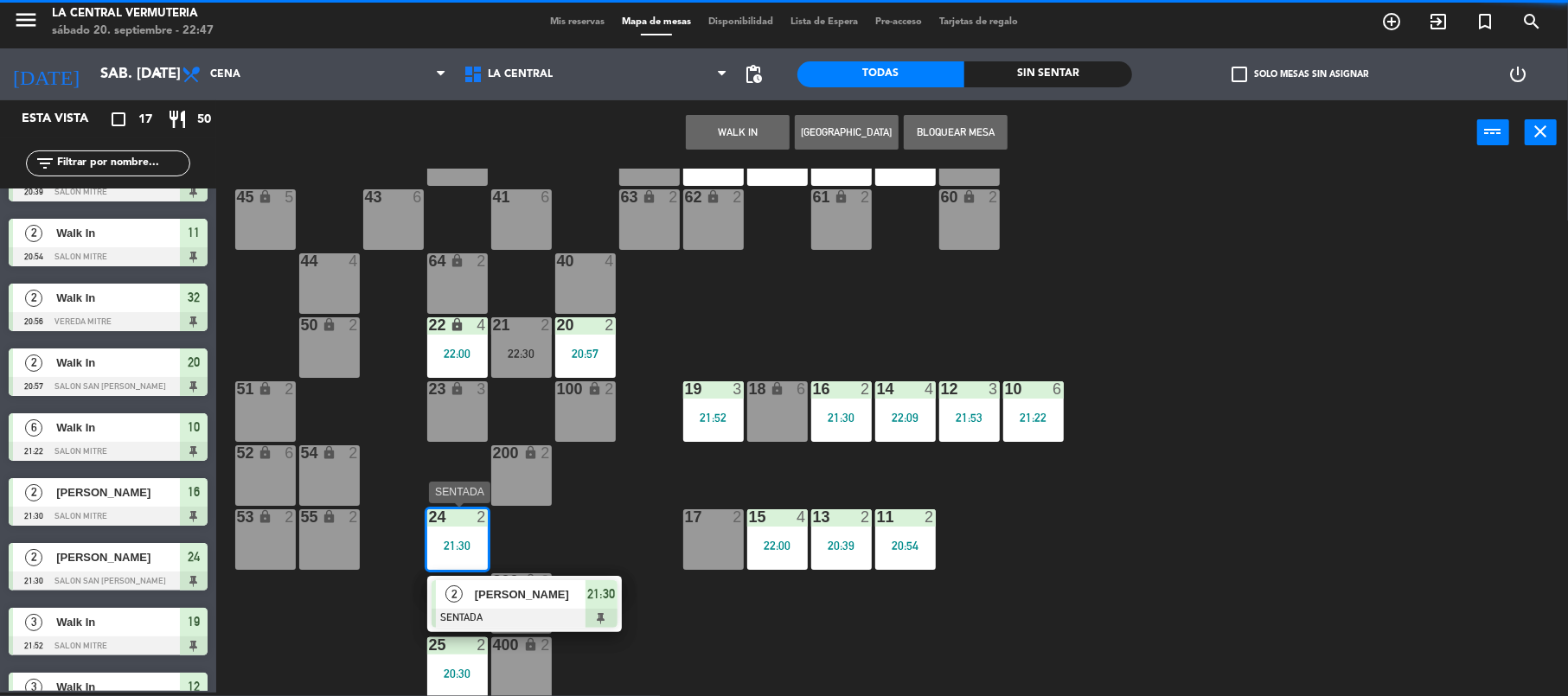
click at [479, 526] on div "24 2 21:30" at bounding box center [457, 540] width 61 height 61
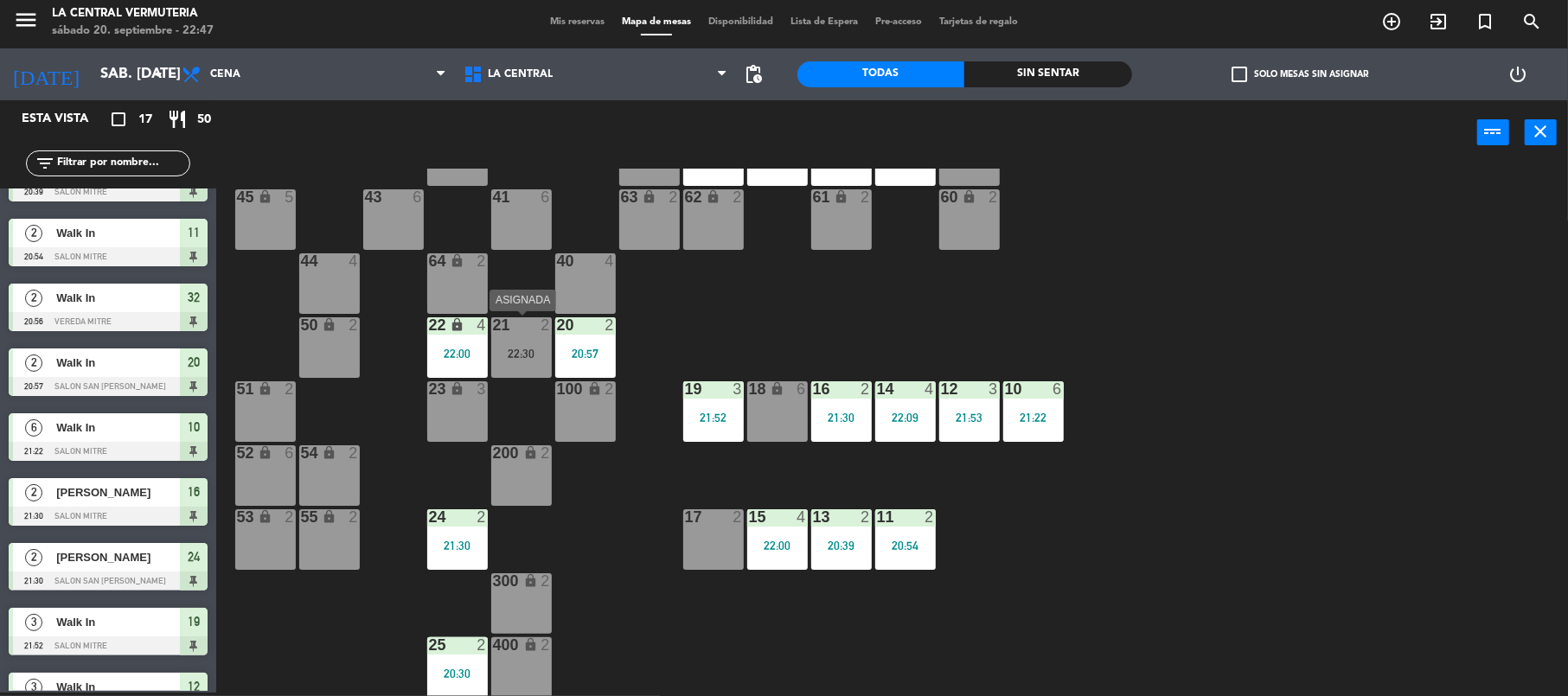
click at [511, 356] on div "22:30" at bounding box center [522, 354] width 61 height 12
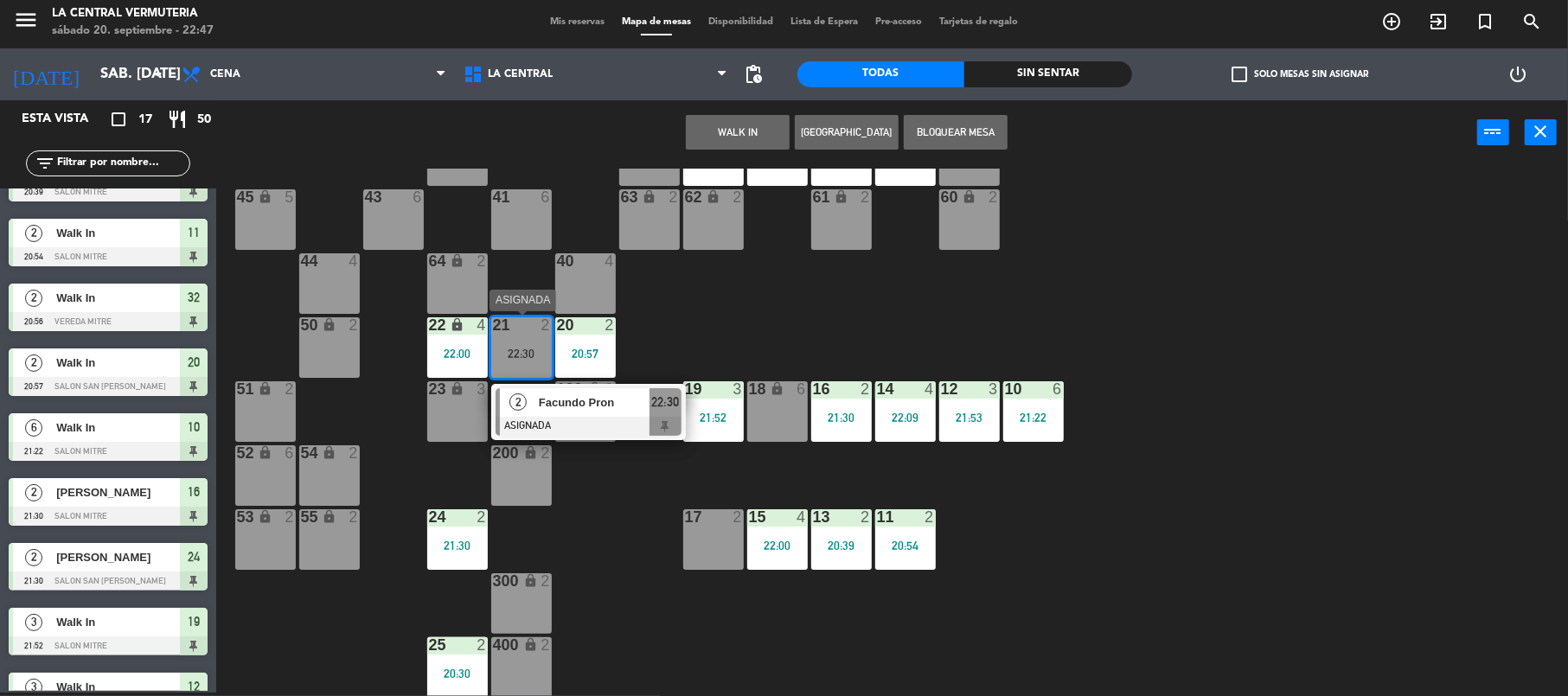
click at [555, 399] on span "Facundo Pron" at bounding box center [594, 402] width 111 height 18
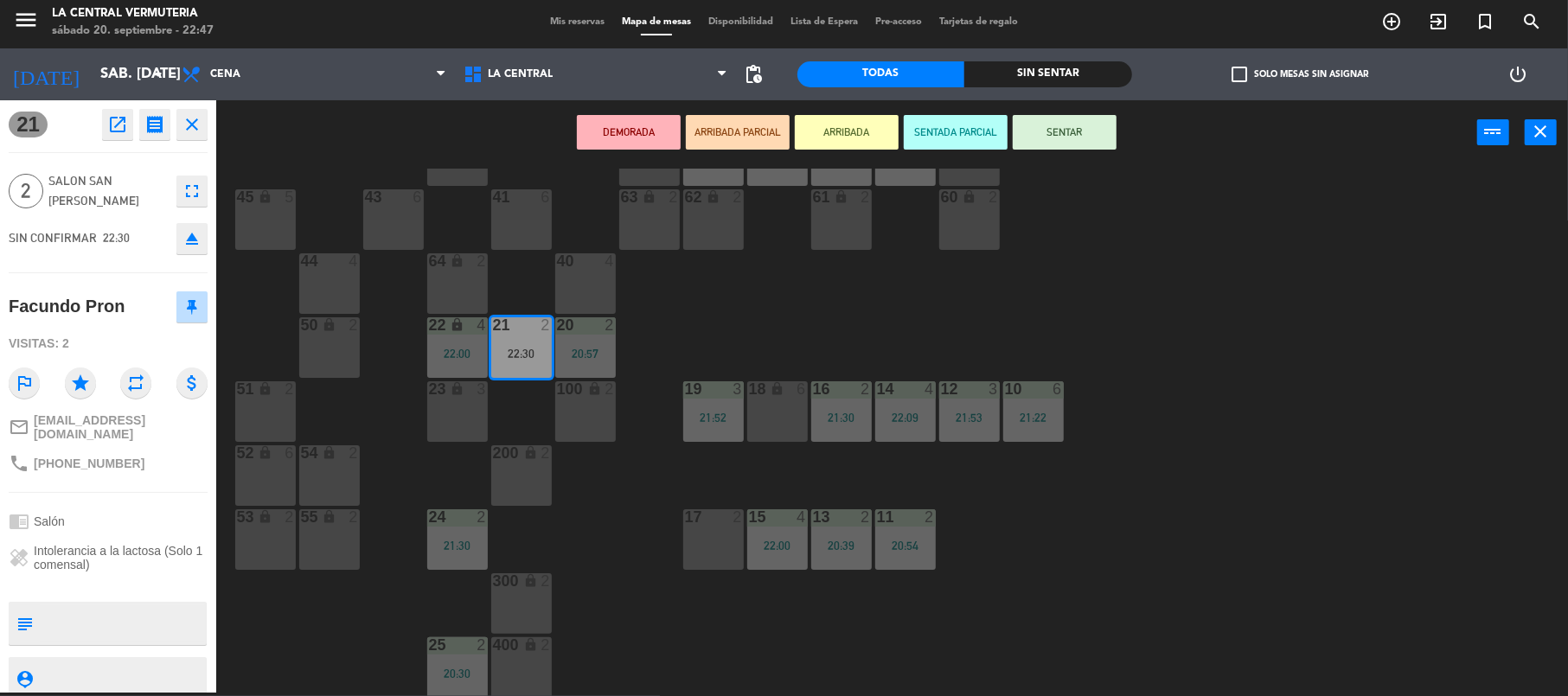
click at [595, 420] on div "100 lock 2" at bounding box center [586, 411] width 61 height 61
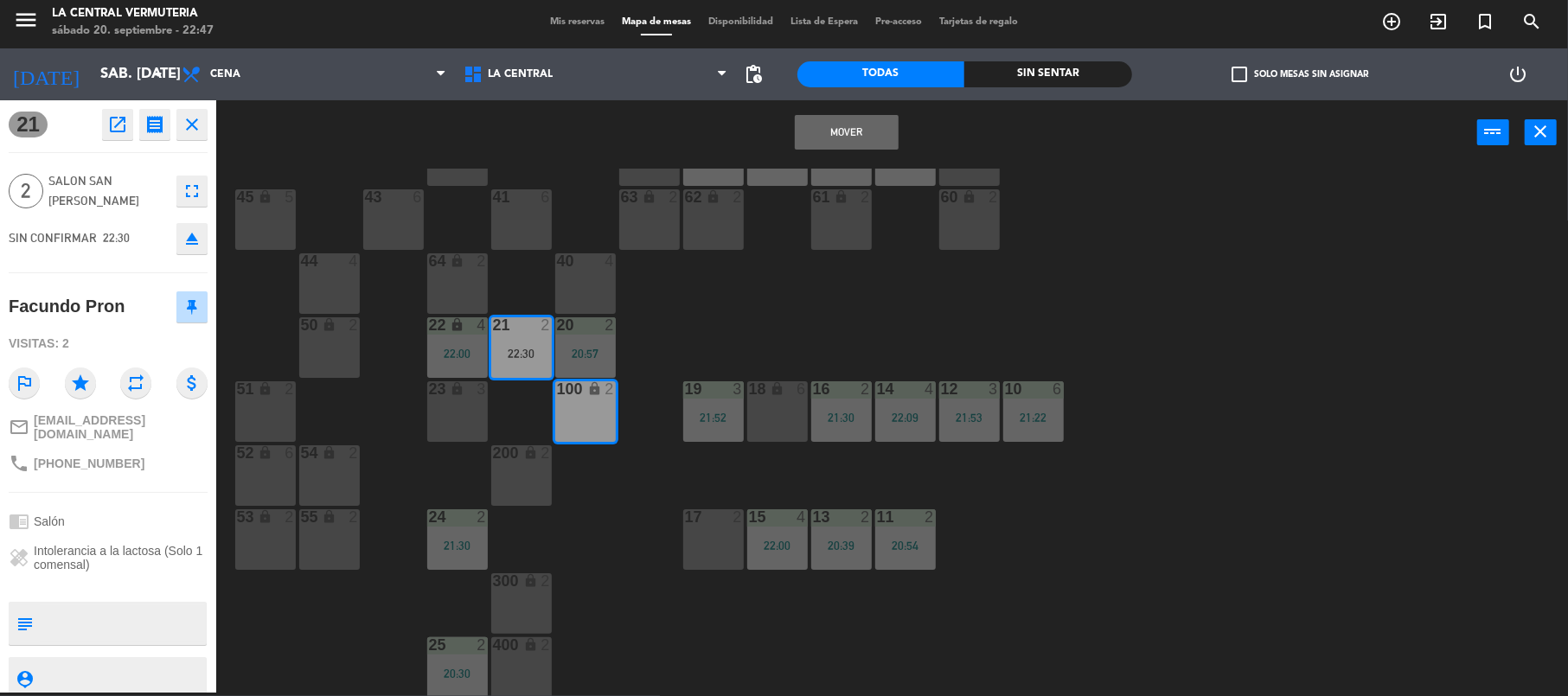
click at [814, 122] on button "Mover" at bounding box center [846, 132] width 104 height 35
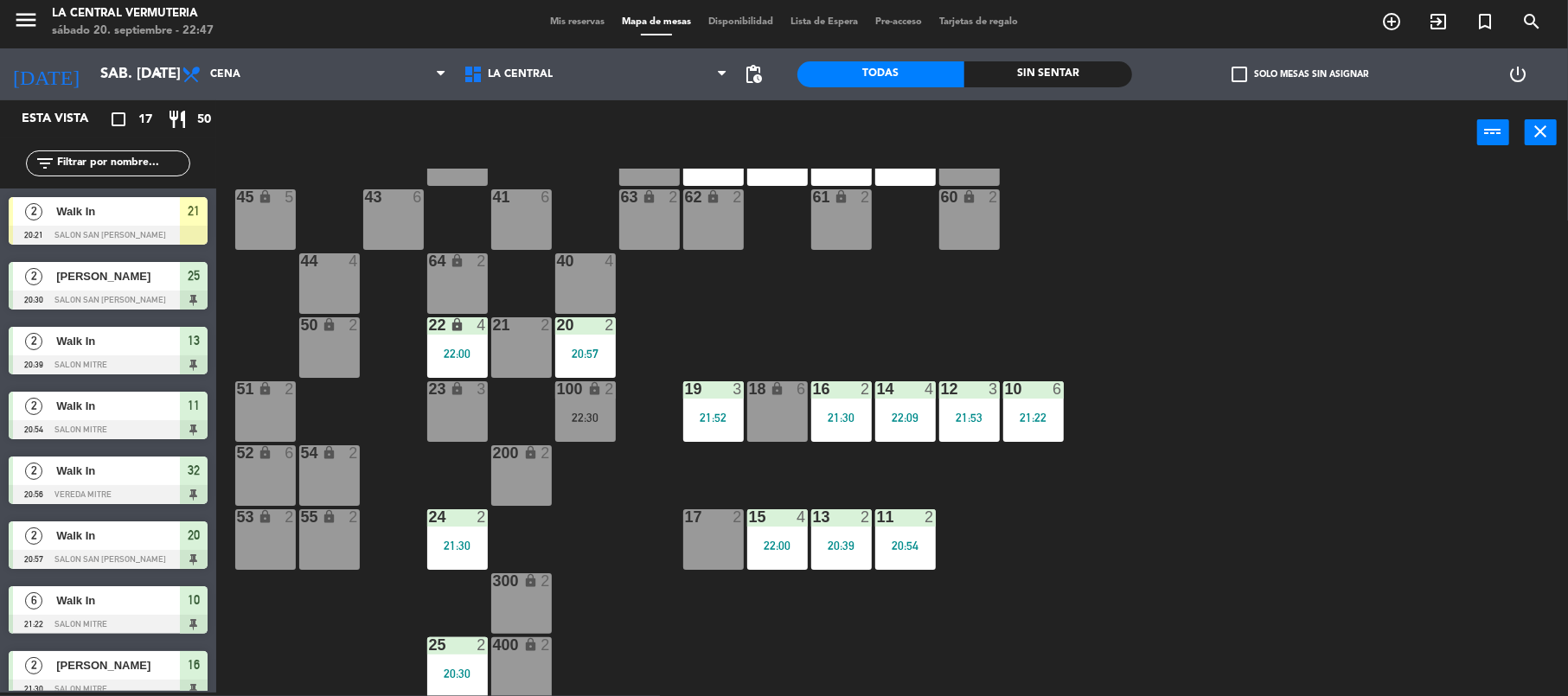
scroll to position [329, 0]
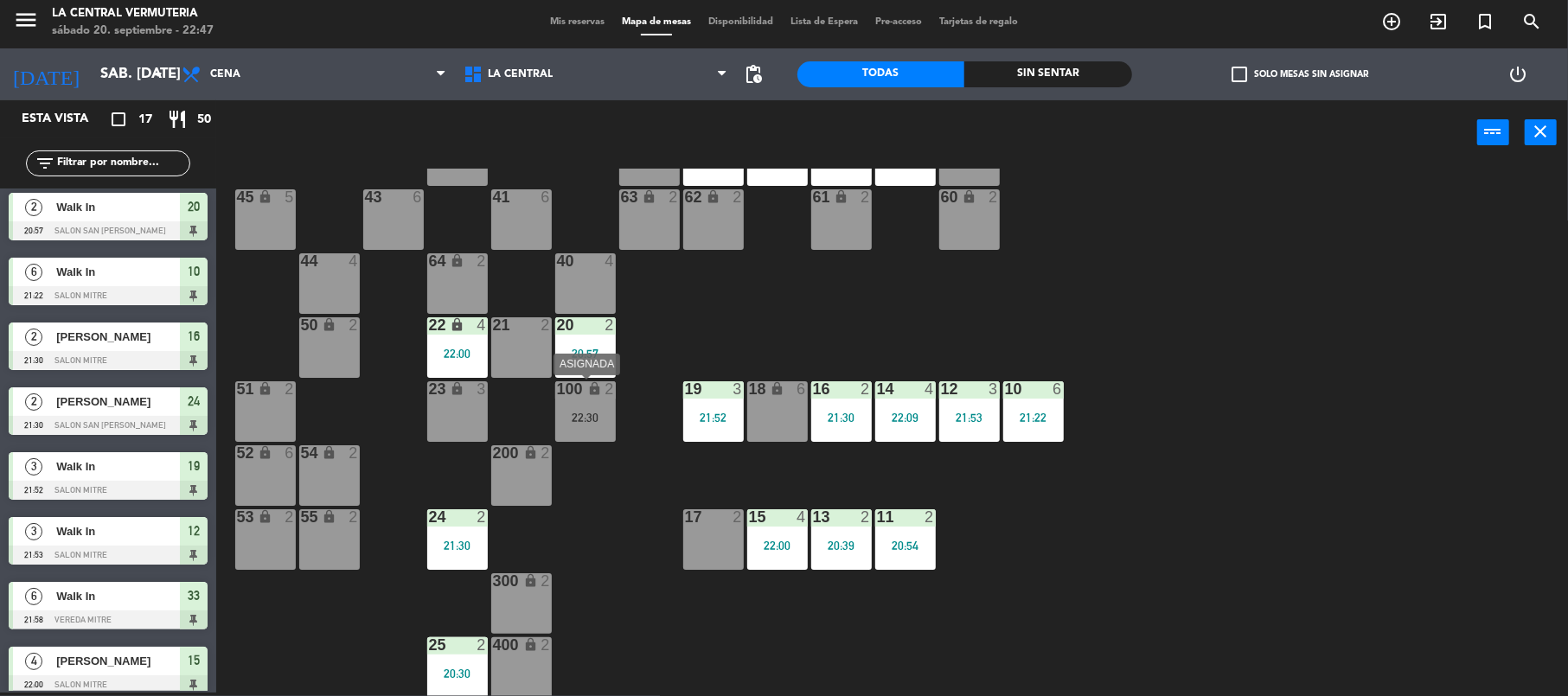
click at [601, 411] on div "22:30" at bounding box center [586, 417] width 61 height 12
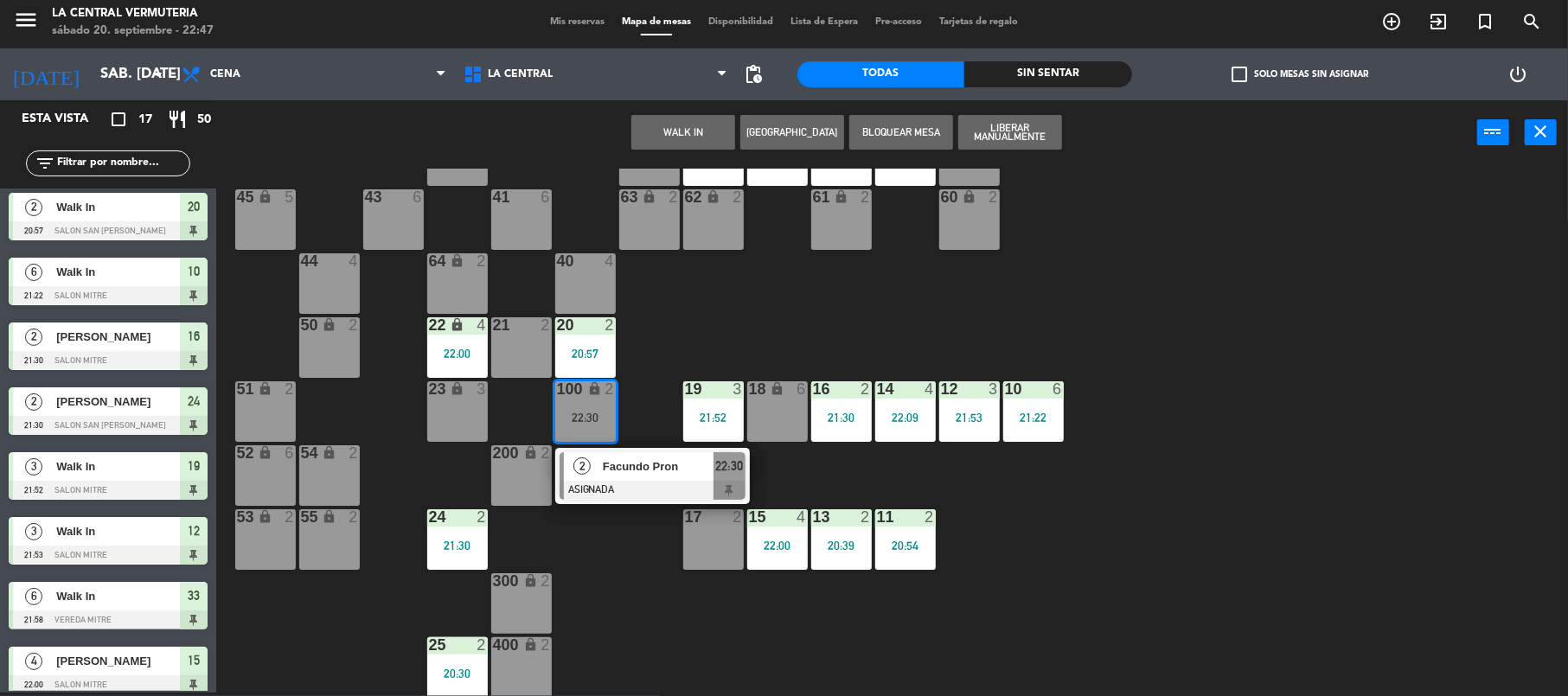
click at [614, 442] on div "100 lock 2 22:30 2 Facundo Pron ASIGNADA 22:30" at bounding box center [586, 411] width 61 height 61
click at [642, 470] on span "Facundo Pron" at bounding box center [658, 466] width 111 height 18
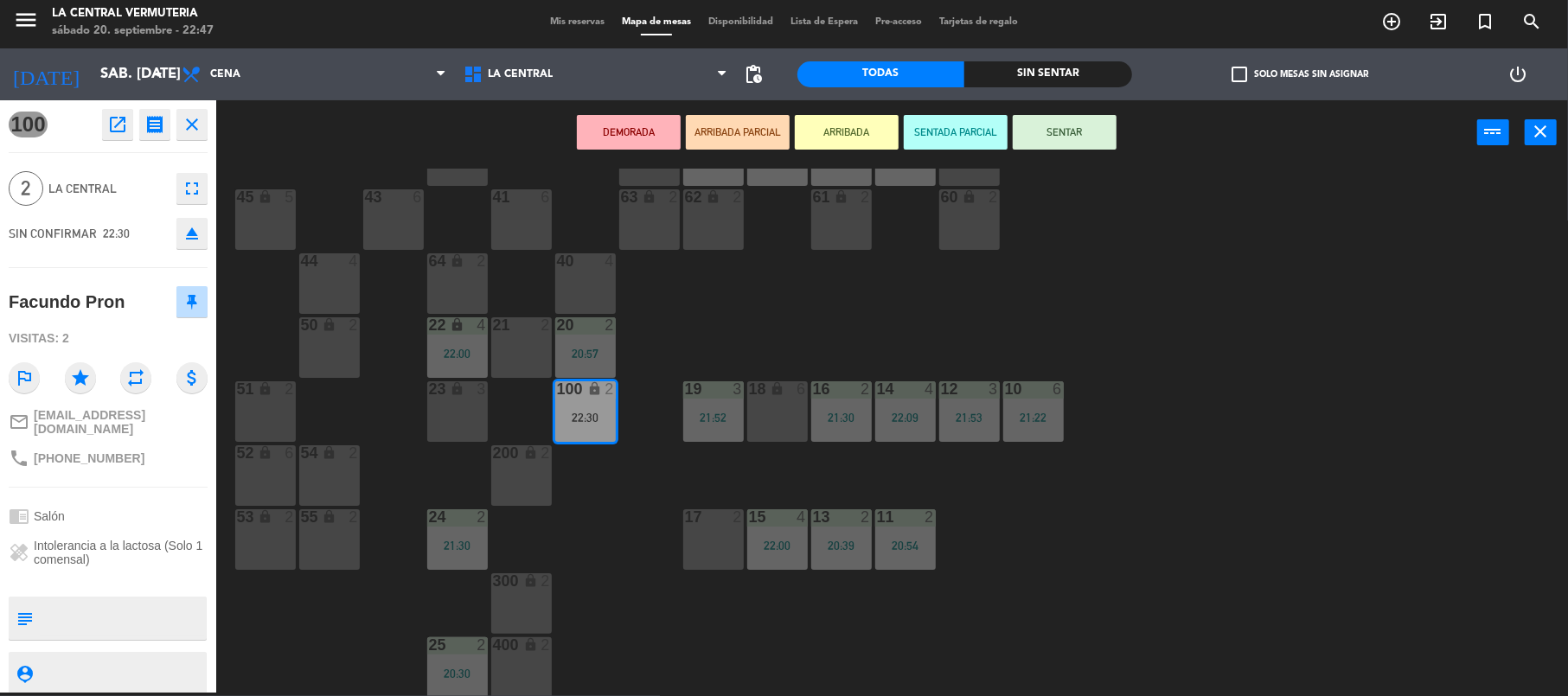
click at [1098, 298] on div "42 lock 6 35 lock 6 34 6 21:58 33 6 21:58 32 2 20:56 31 2 22:13 30 6 43 6 41 6 …" at bounding box center [899, 432] width 1337 height 527
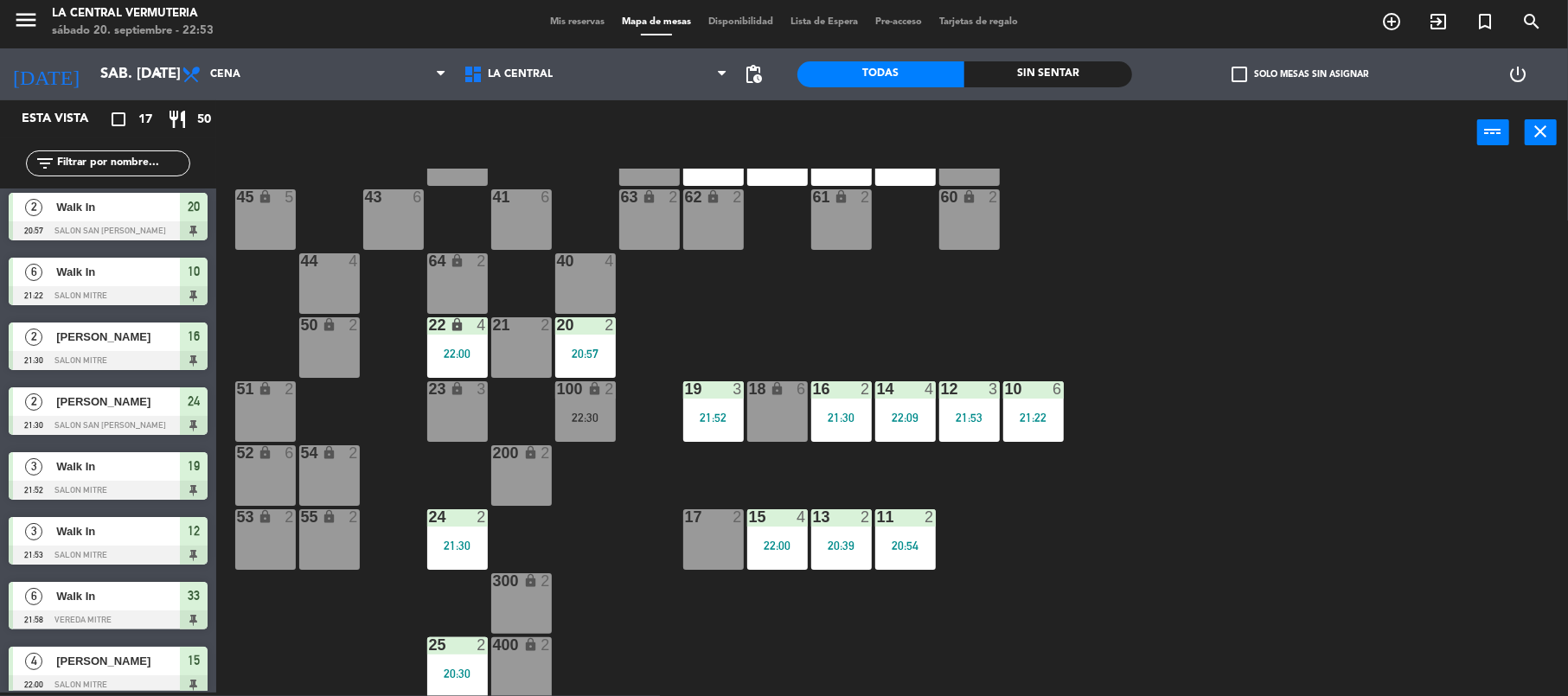
click at [716, 538] on div "17 2" at bounding box center [714, 540] width 61 height 61
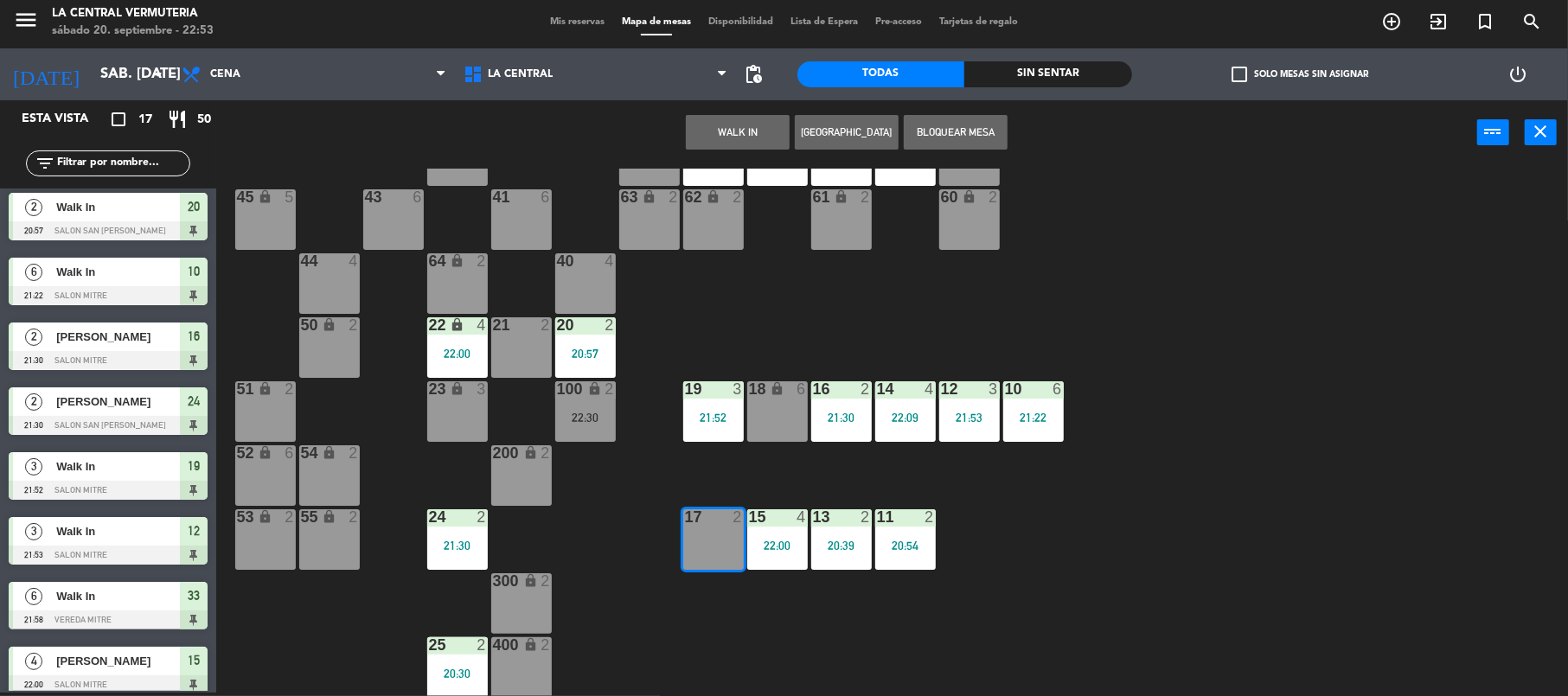
click at [748, 132] on button "WALK IN" at bounding box center [738, 132] width 104 height 35
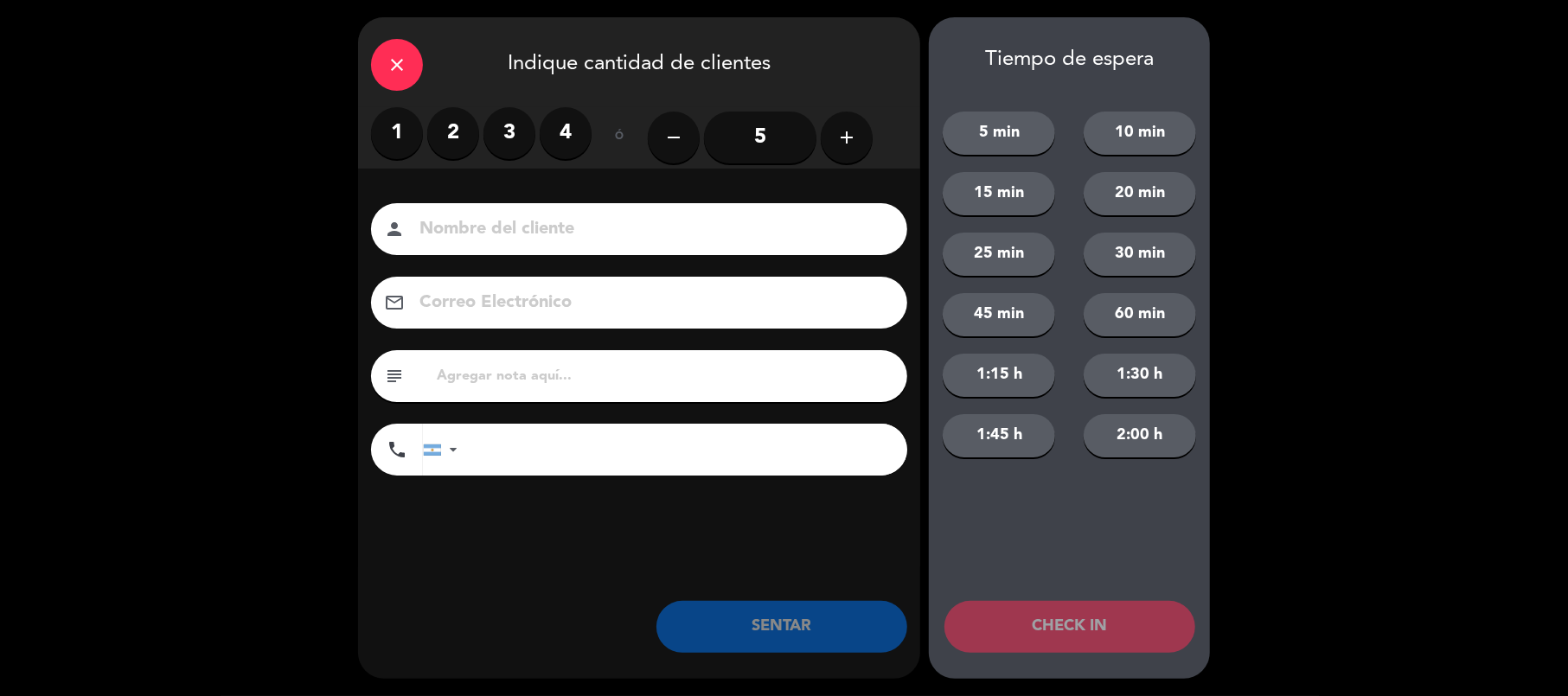
click at [457, 118] on label "2" at bounding box center [453, 133] width 51 height 51
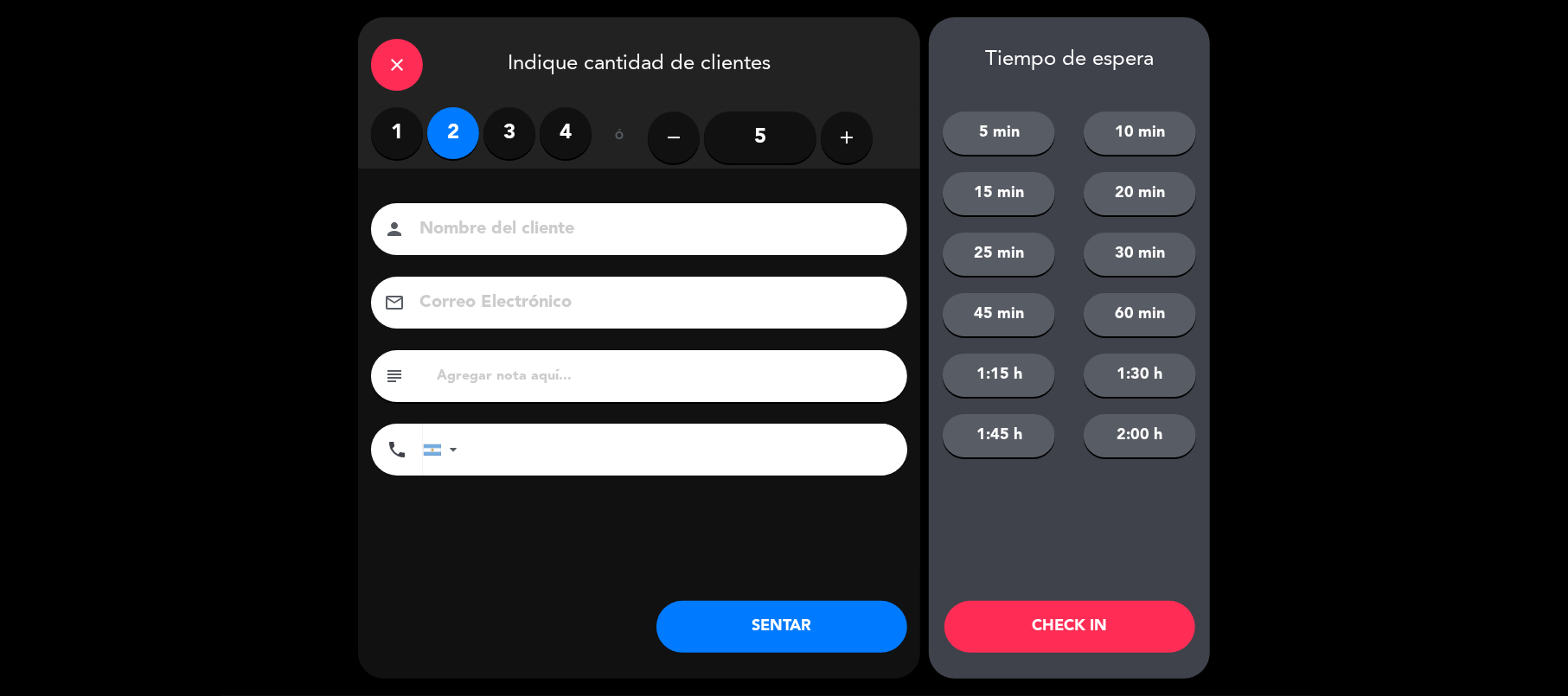
click at [786, 655] on div "close Indique cantidad de clientes 1 2 3 4 ó remove 5 add Nombre del cliente pe…" at bounding box center [639, 348] width 562 height 661
click at [822, 624] on button "SENTAR" at bounding box center [782, 626] width 251 height 51
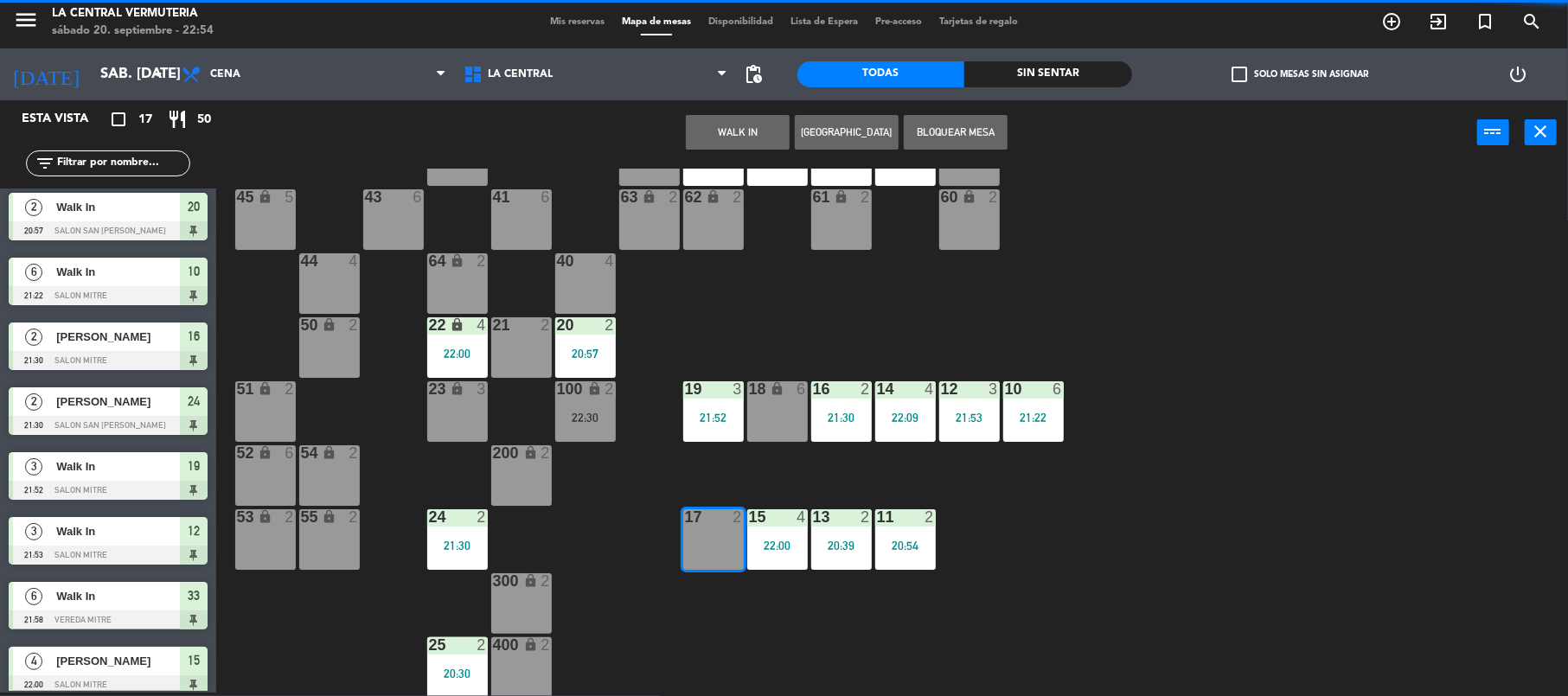
scroll to position [0, 0]
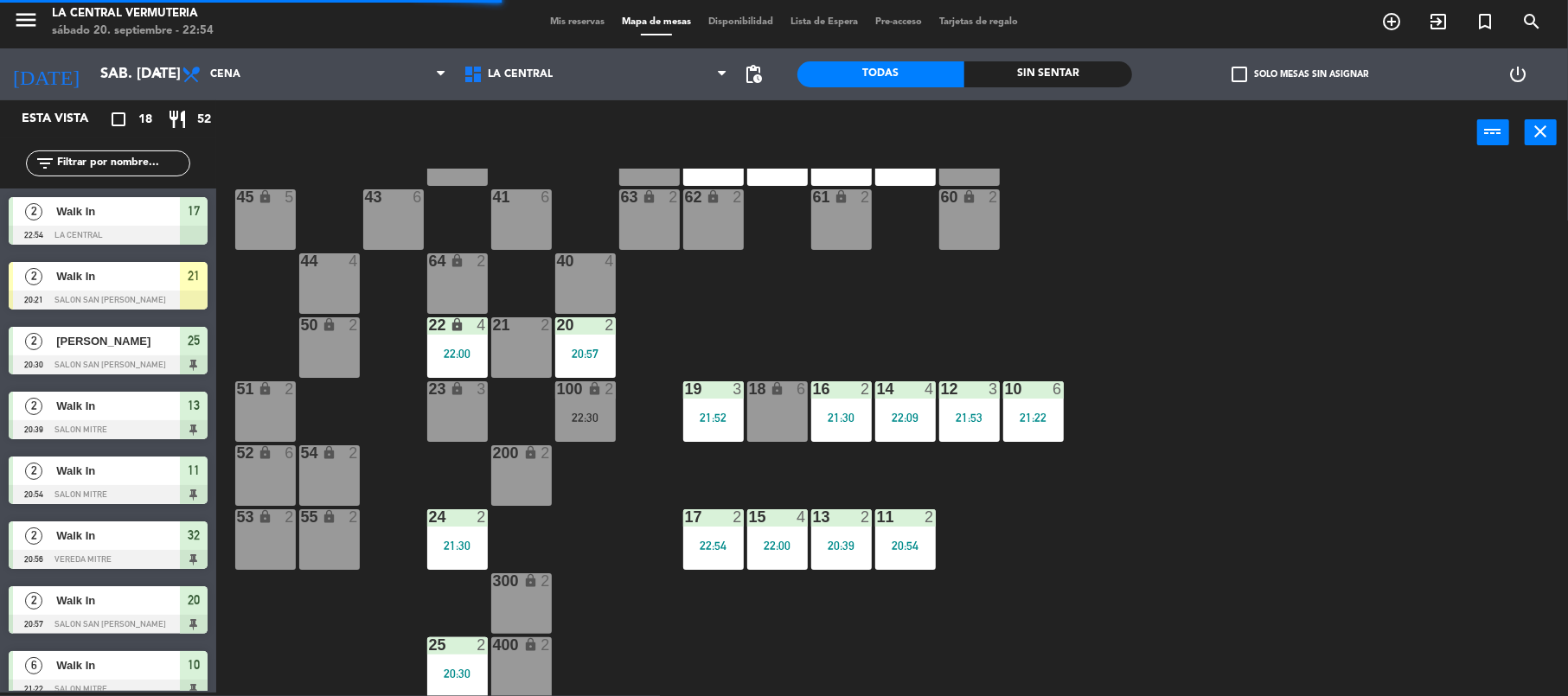
click at [585, 348] on div "20:57" at bounding box center [586, 354] width 61 height 12
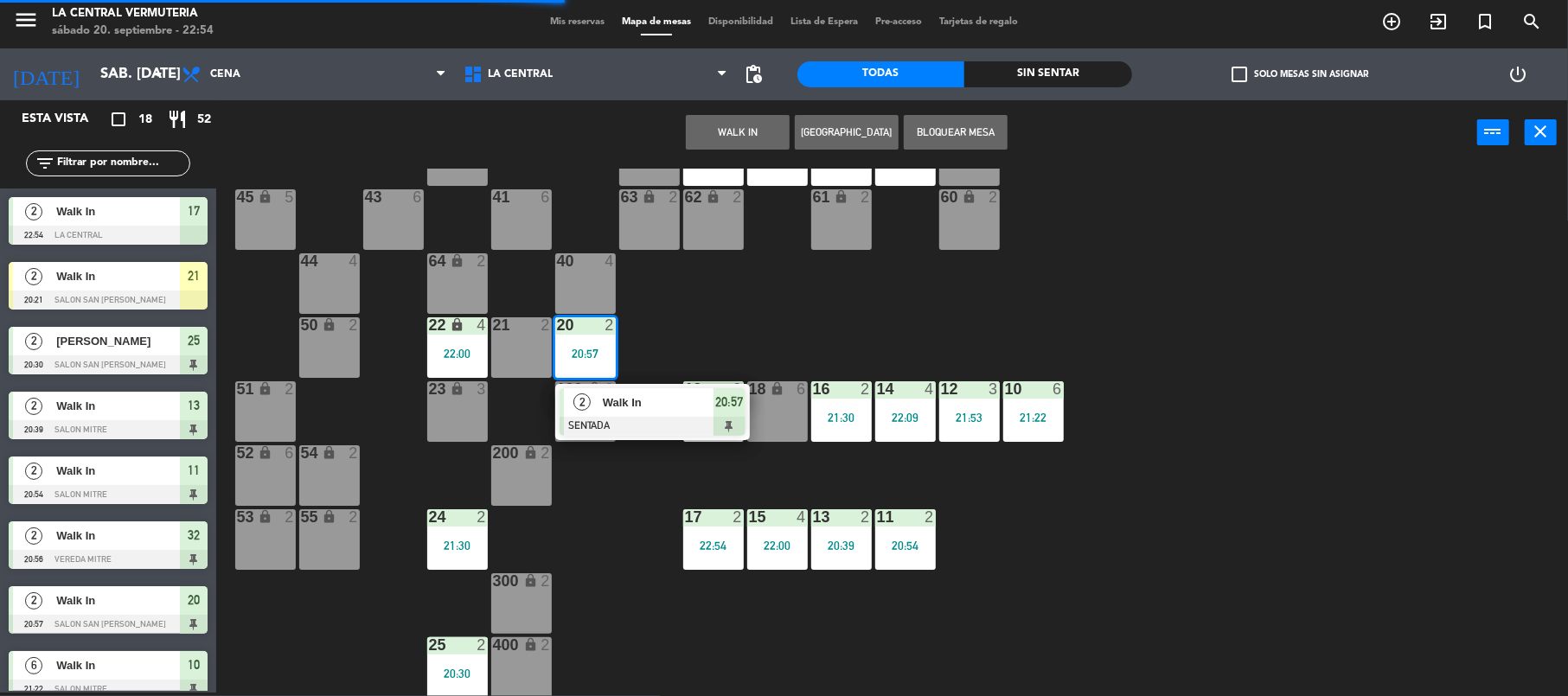
click at [644, 423] on div at bounding box center [652, 426] width 186 height 19
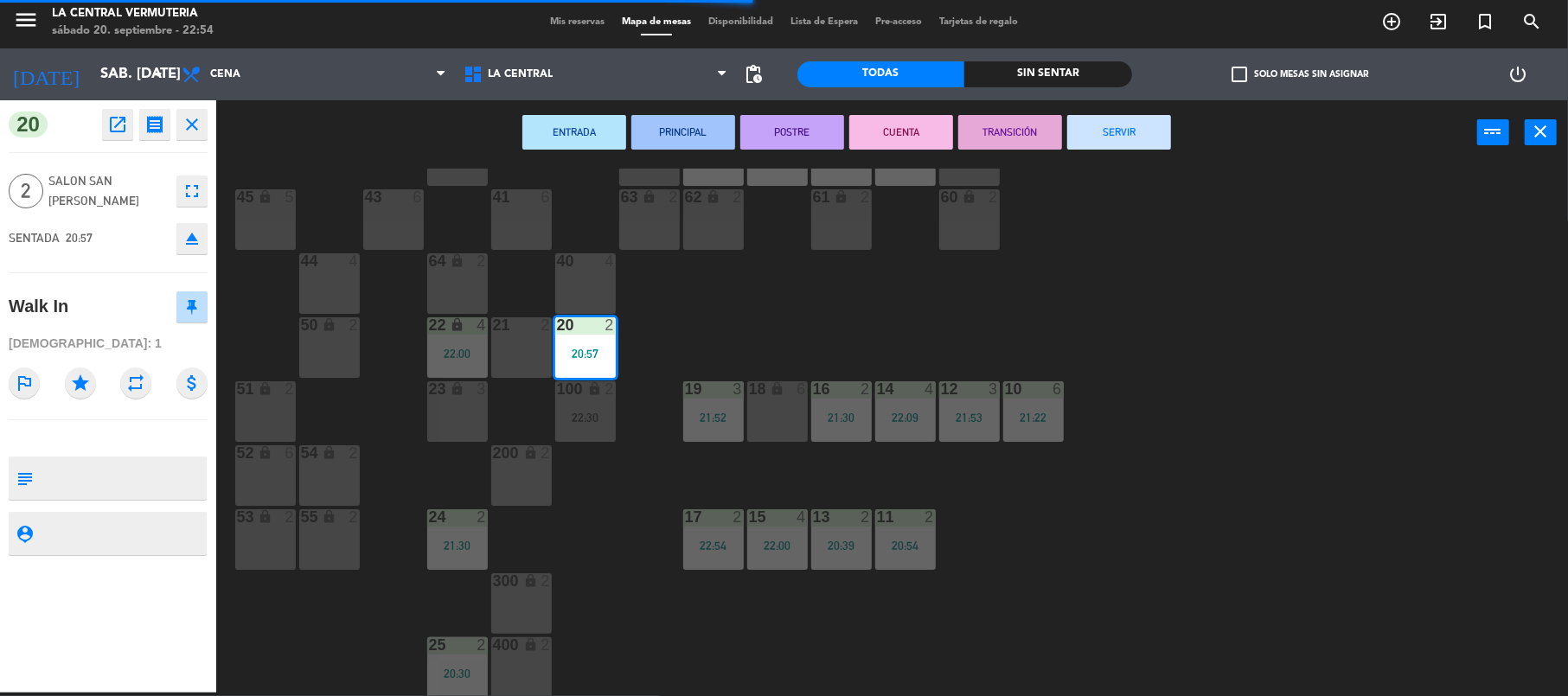
click at [1114, 121] on button "SERVIR" at bounding box center [1119, 132] width 104 height 35
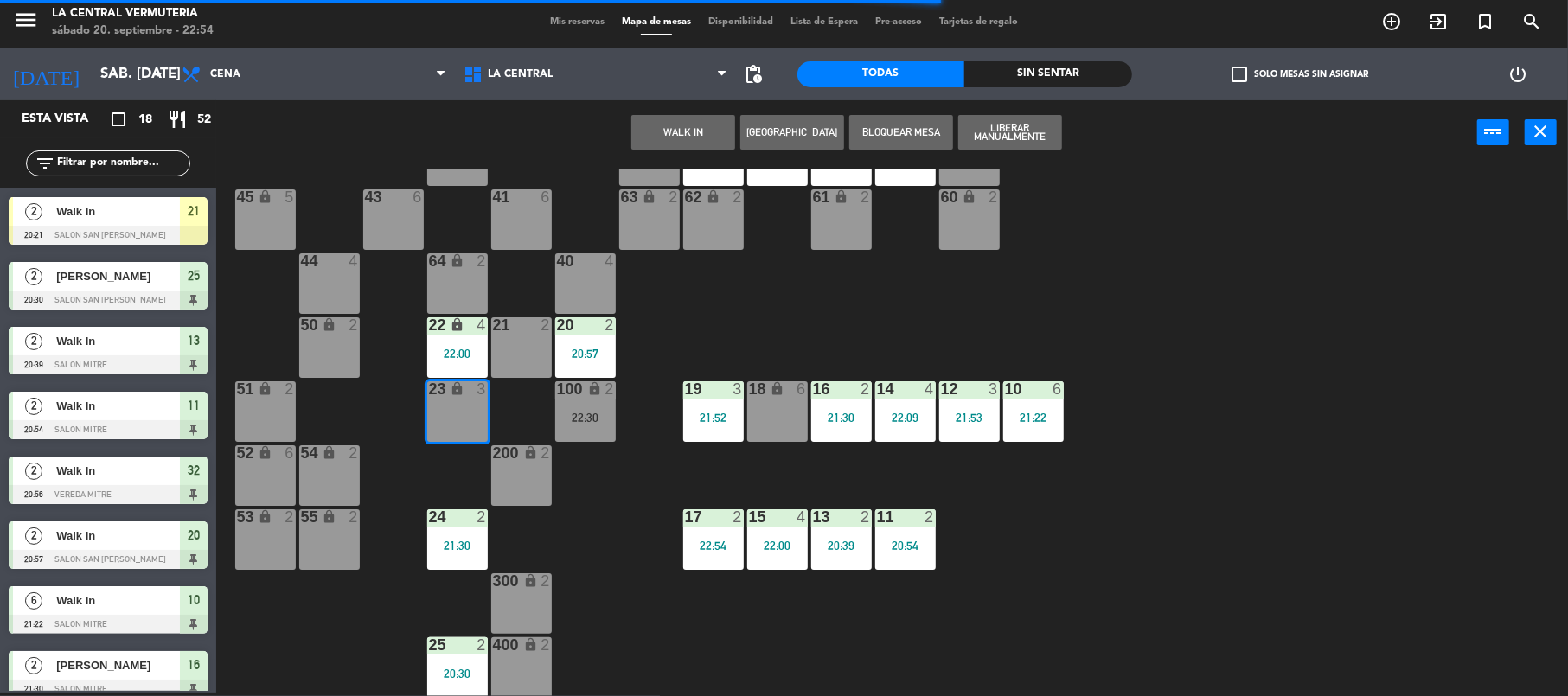
click at [470, 403] on div "23 lock 3" at bounding box center [457, 411] width 61 height 61
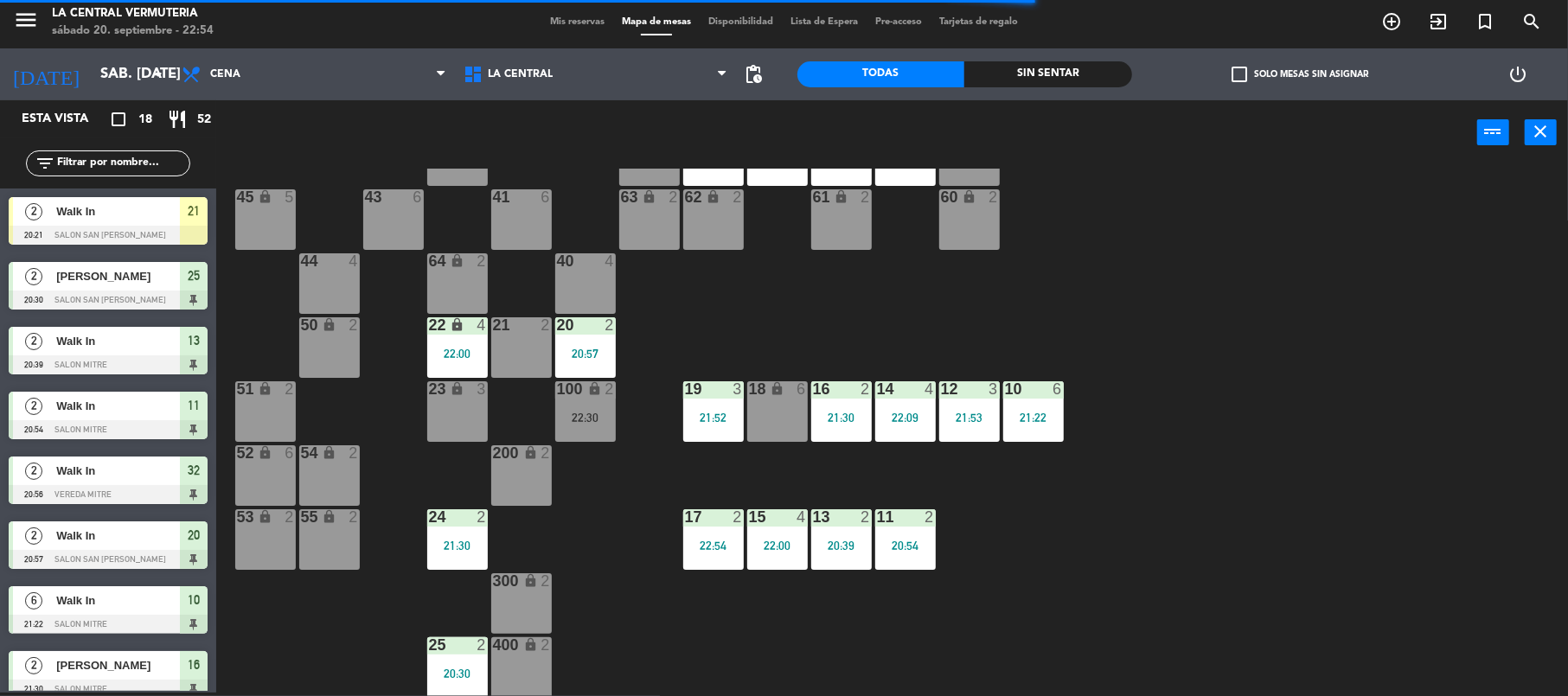
click at [502, 350] on div "21 2" at bounding box center [522, 348] width 61 height 61
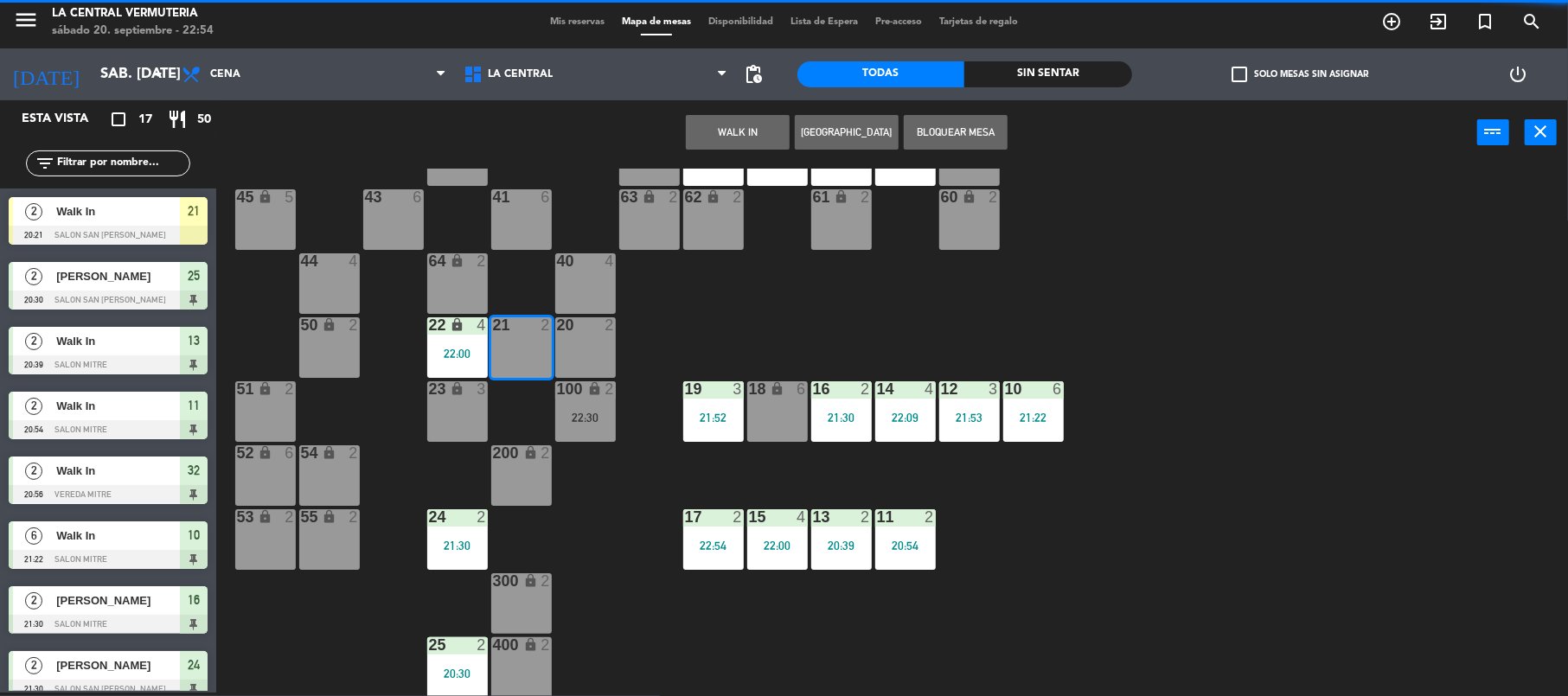
click at [714, 137] on button "WALK IN" at bounding box center [738, 132] width 104 height 35
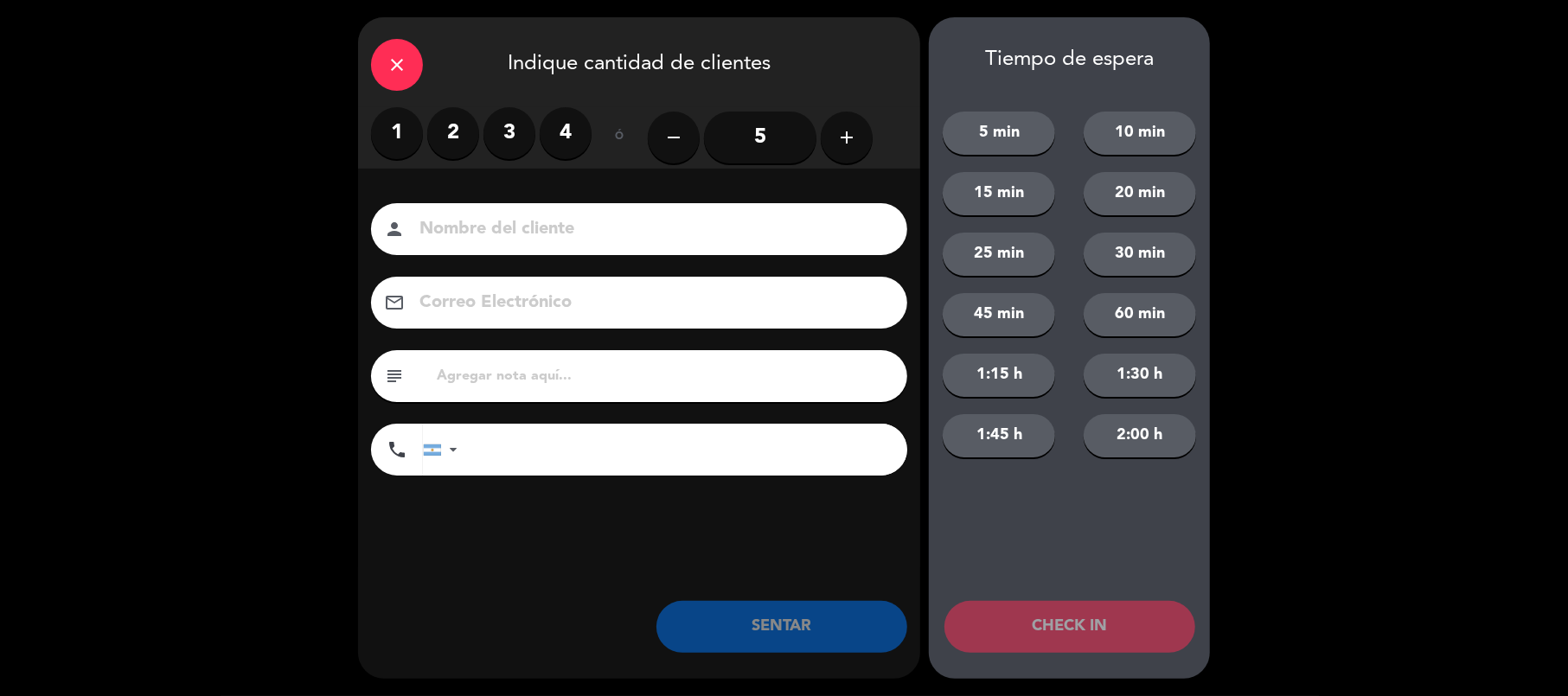
click at [461, 135] on label "2" at bounding box center [453, 133] width 51 height 51
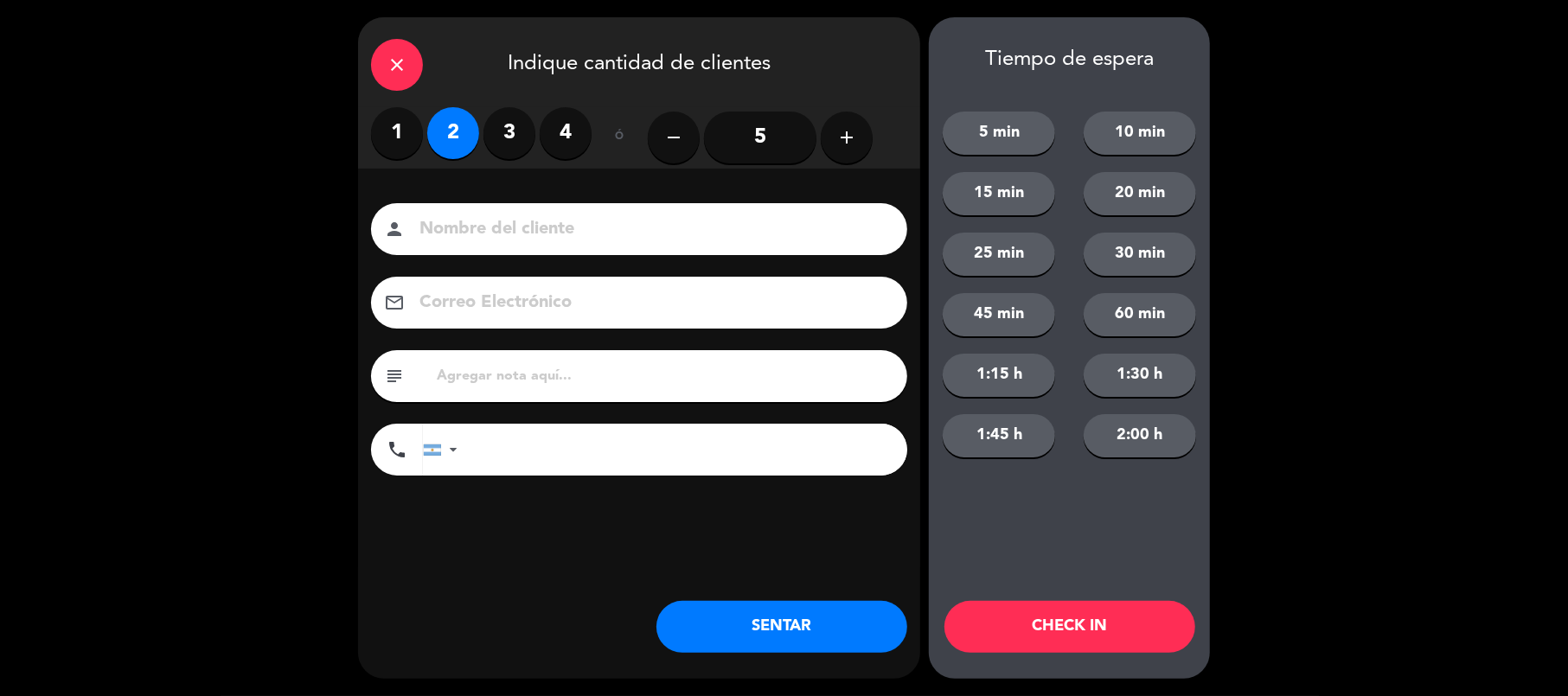
click at [765, 636] on button "SENTAR" at bounding box center [782, 626] width 251 height 51
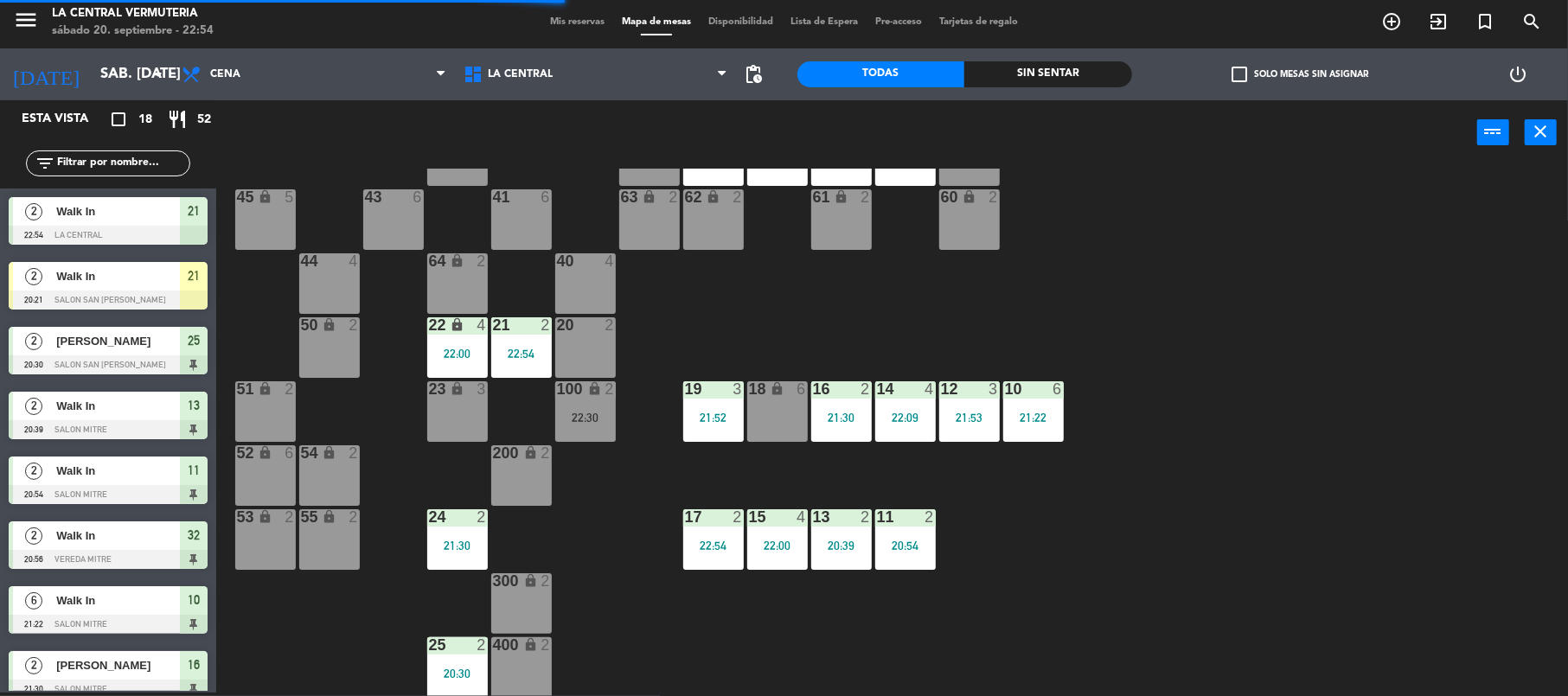
click at [570, 340] on div "20 2" at bounding box center [586, 348] width 61 height 61
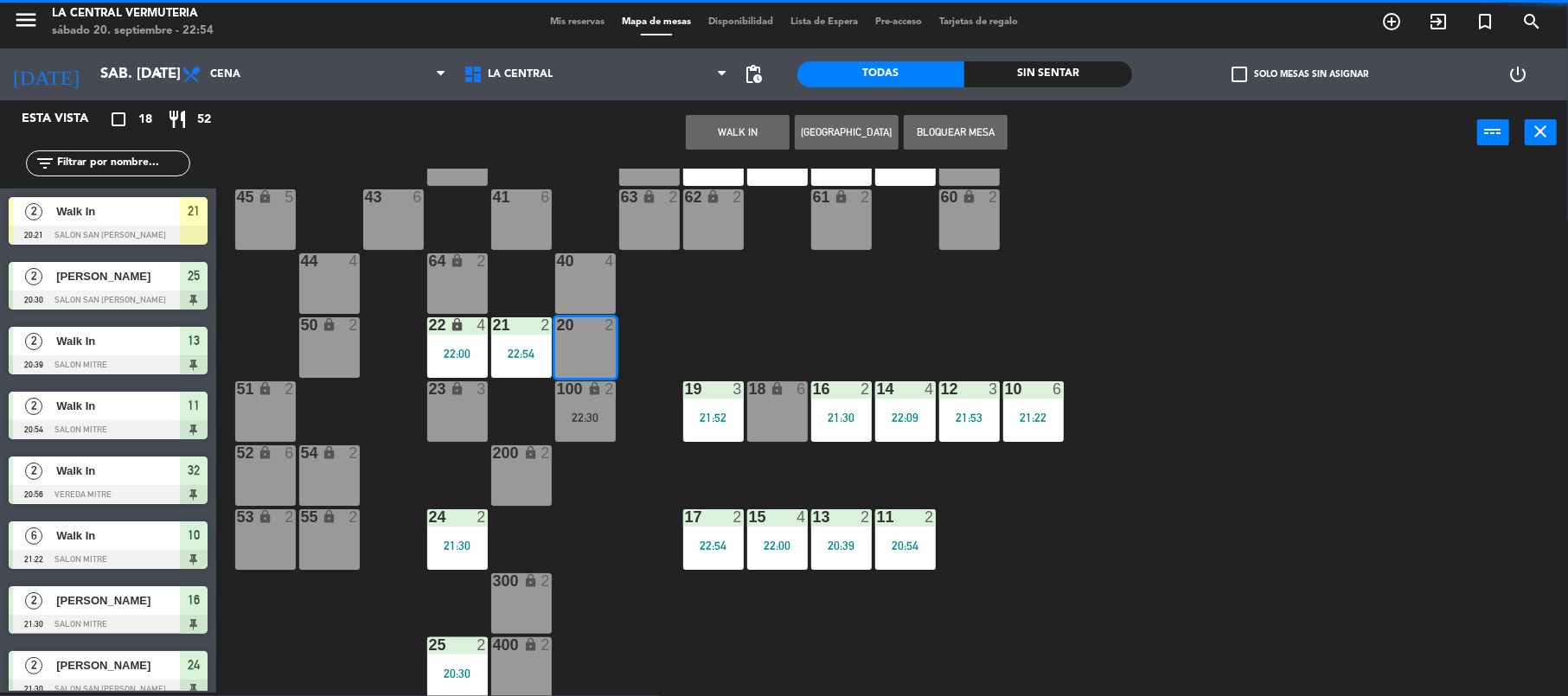
click at [627, 478] on div "42 lock 6 35 lock 6 34 6 21:58 33 6 21:58 32 2 20:56 31 2 22:13 30 6 43 6 41 6 …" at bounding box center [899, 432] width 1337 height 527
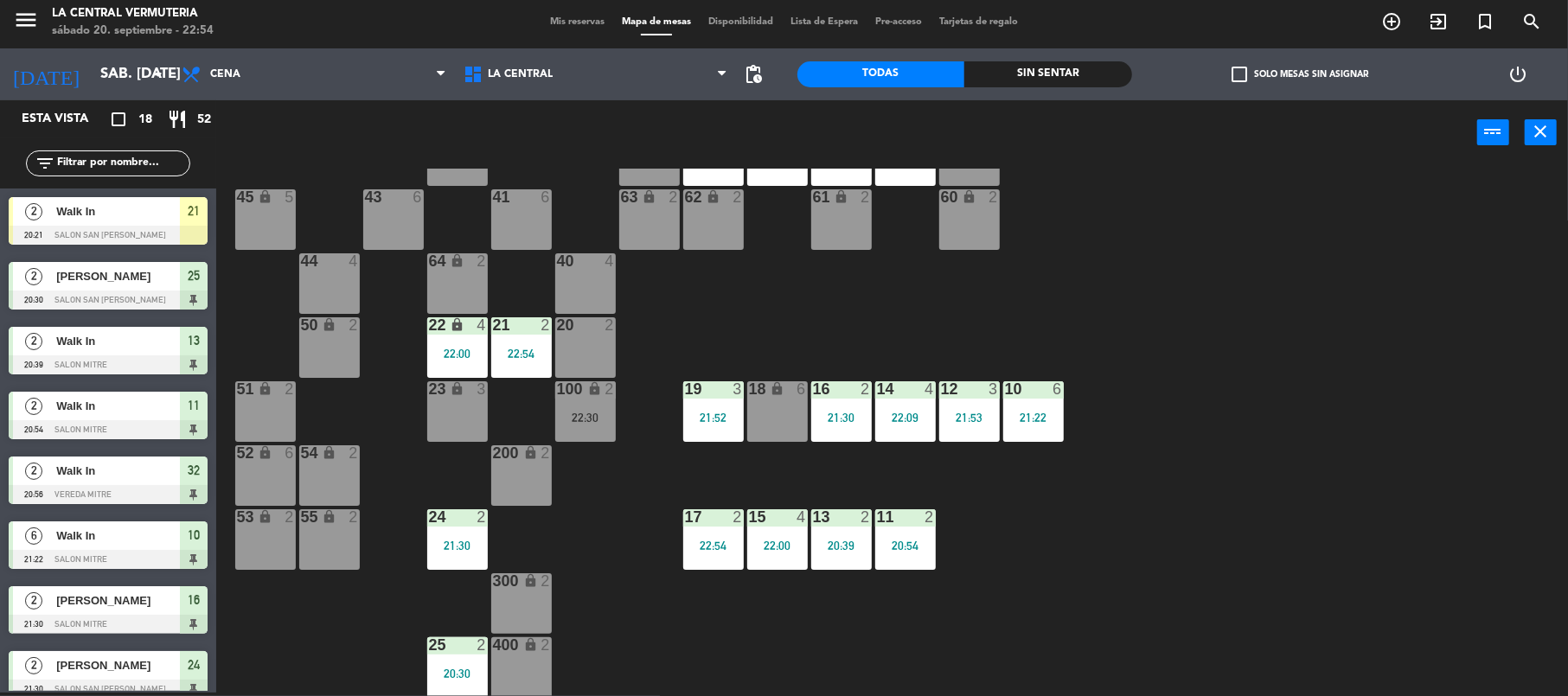
click at [592, 413] on div "22:30" at bounding box center [586, 417] width 61 height 12
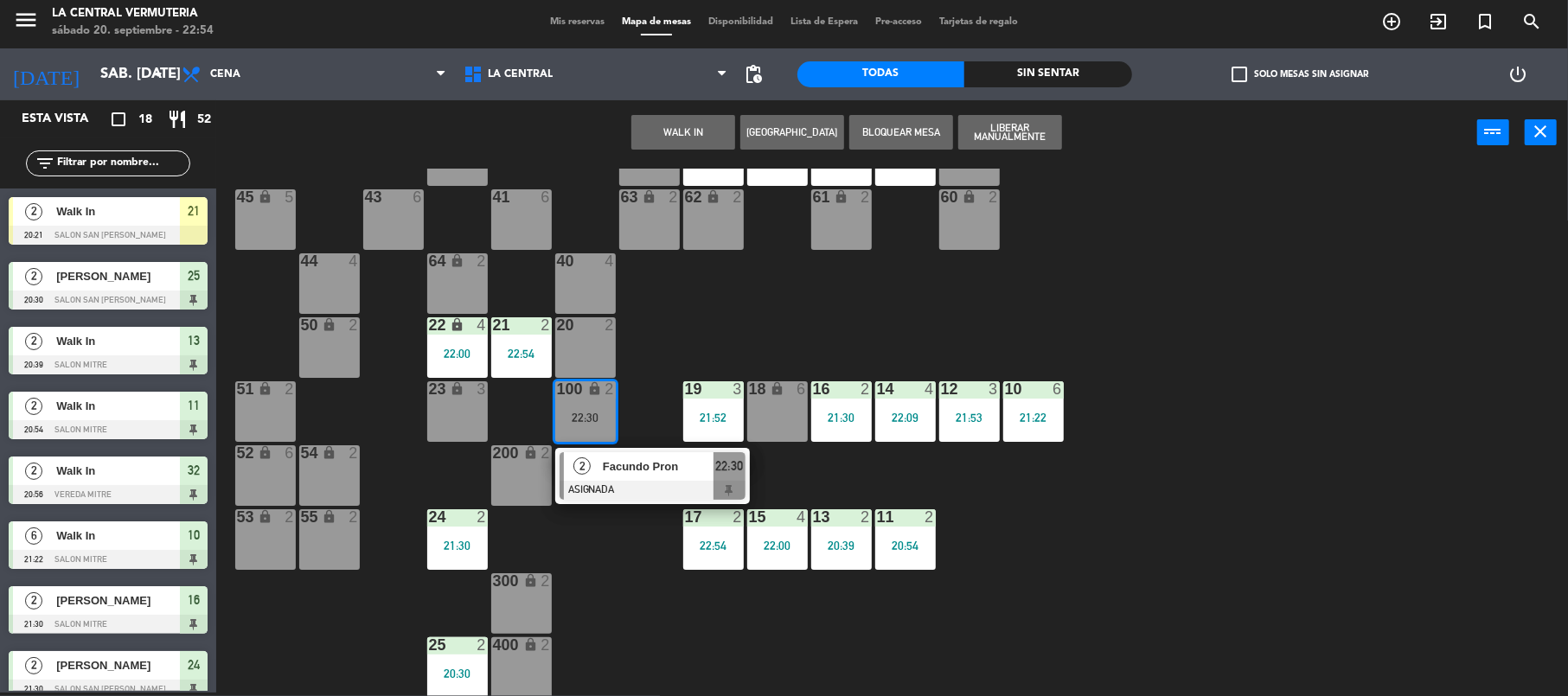
click at [619, 466] on span "Facundo Pron" at bounding box center [658, 466] width 111 height 18
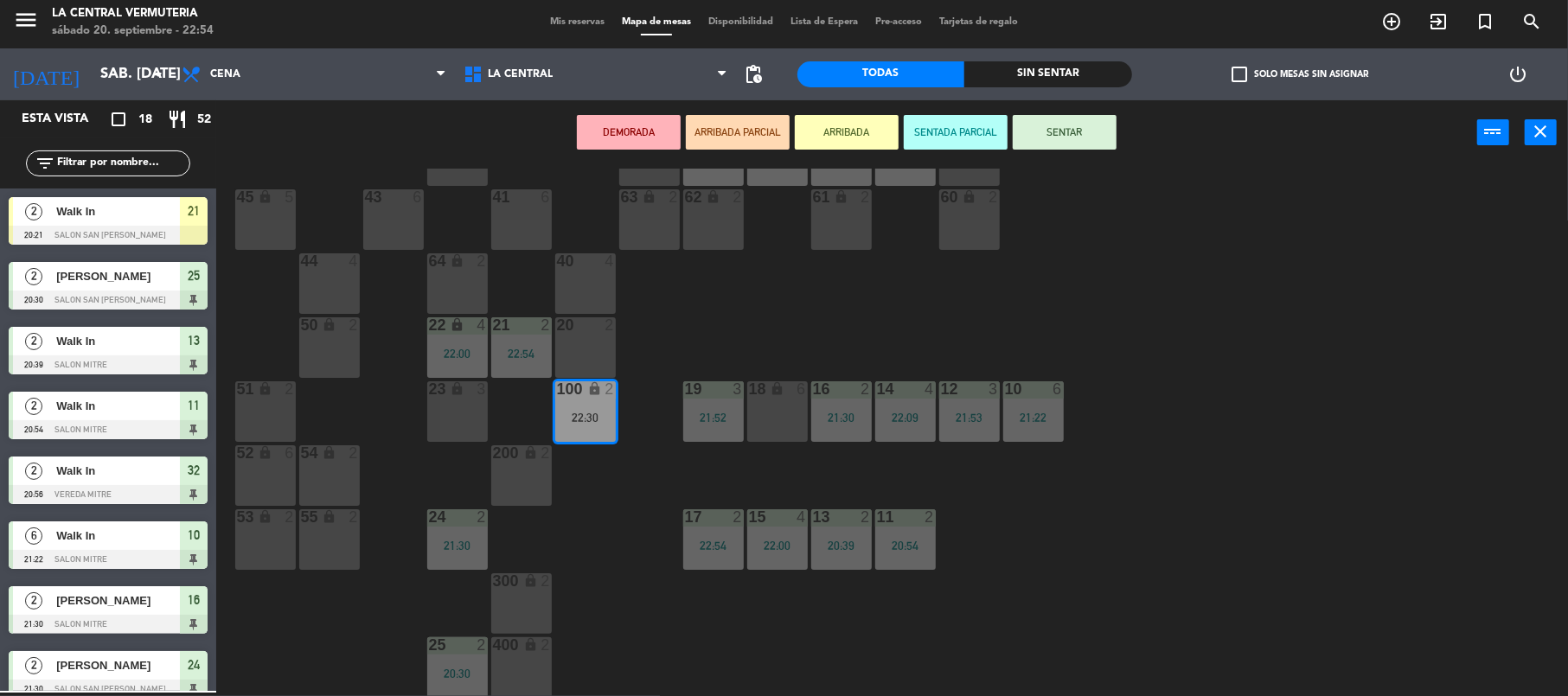
click at [572, 348] on div "20 2" at bounding box center [586, 348] width 61 height 61
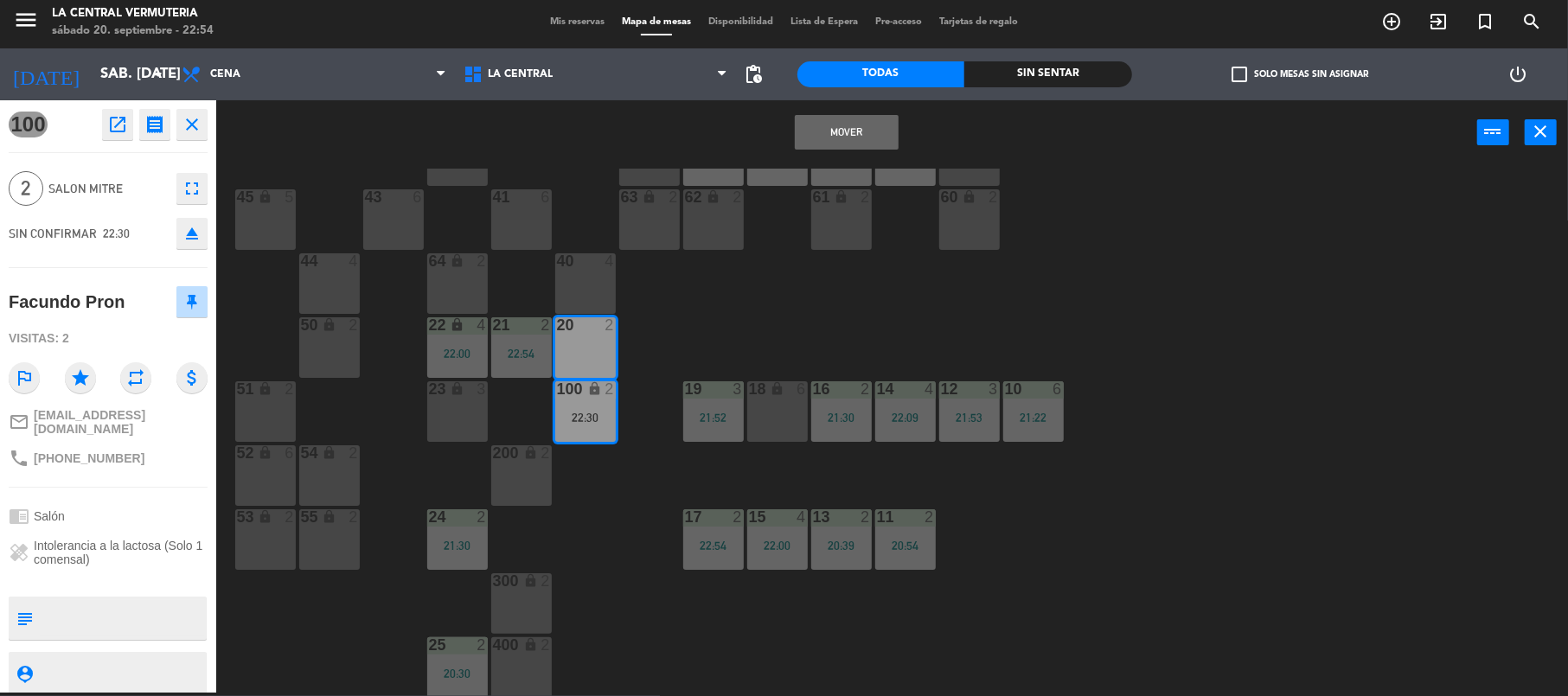
click at [852, 118] on button "Mover" at bounding box center [846, 132] width 104 height 35
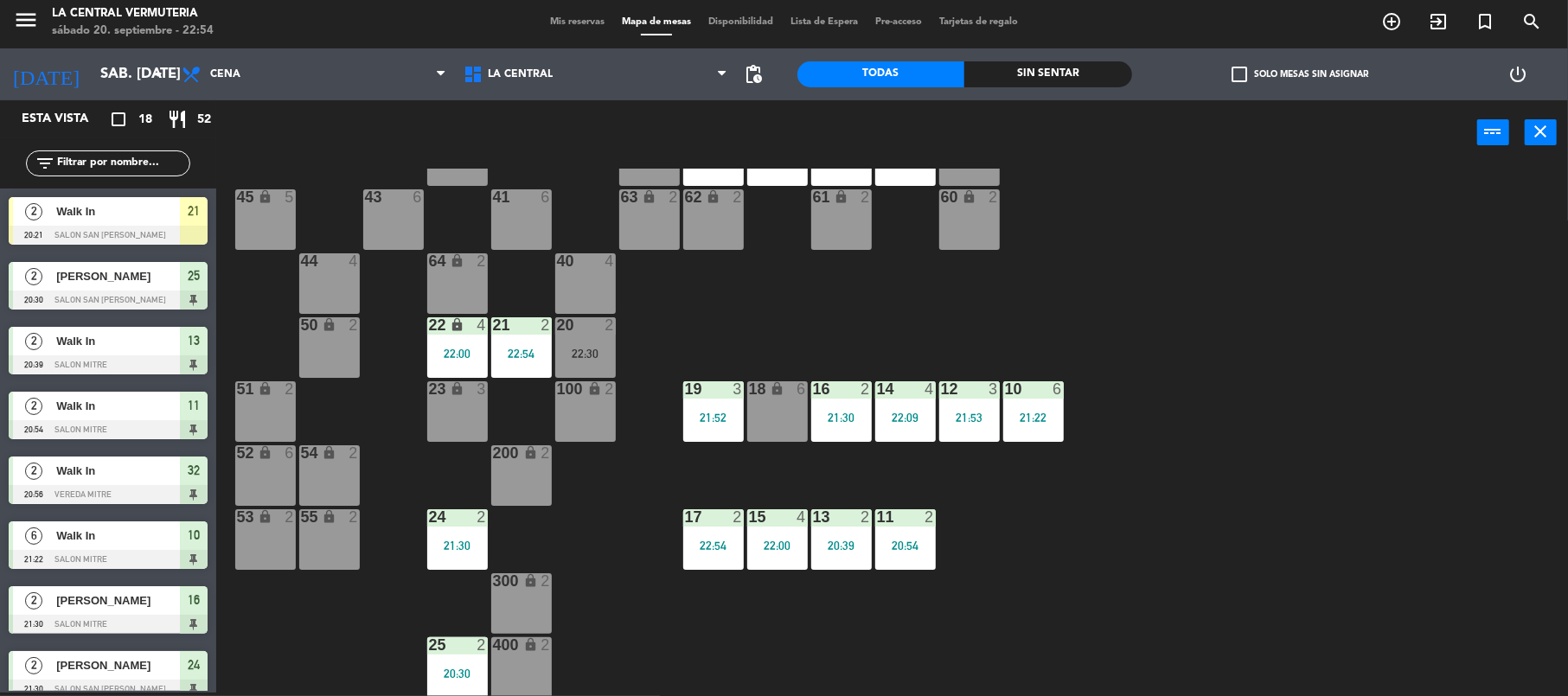
scroll to position [221, 0]
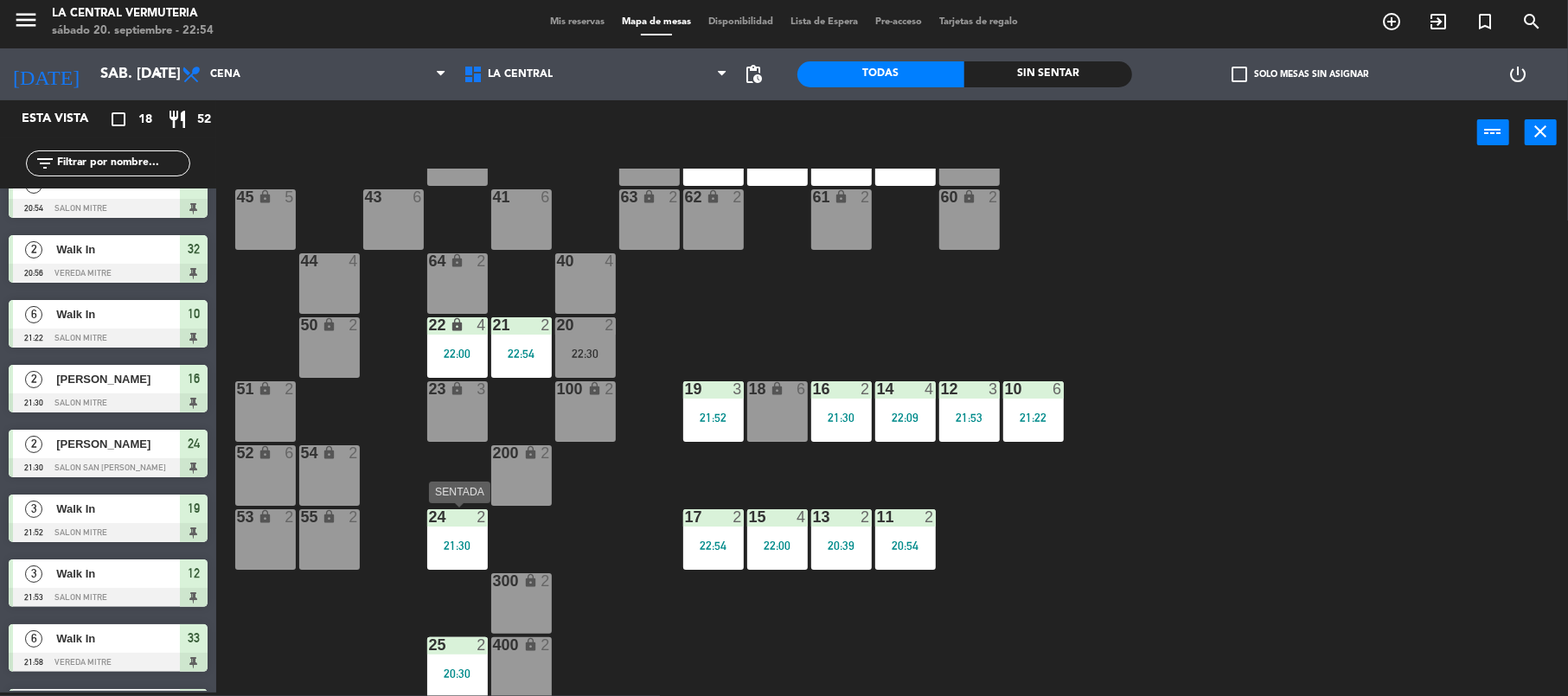
click at [461, 533] on div "24 2 21:30" at bounding box center [457, 540] width 61 height 61
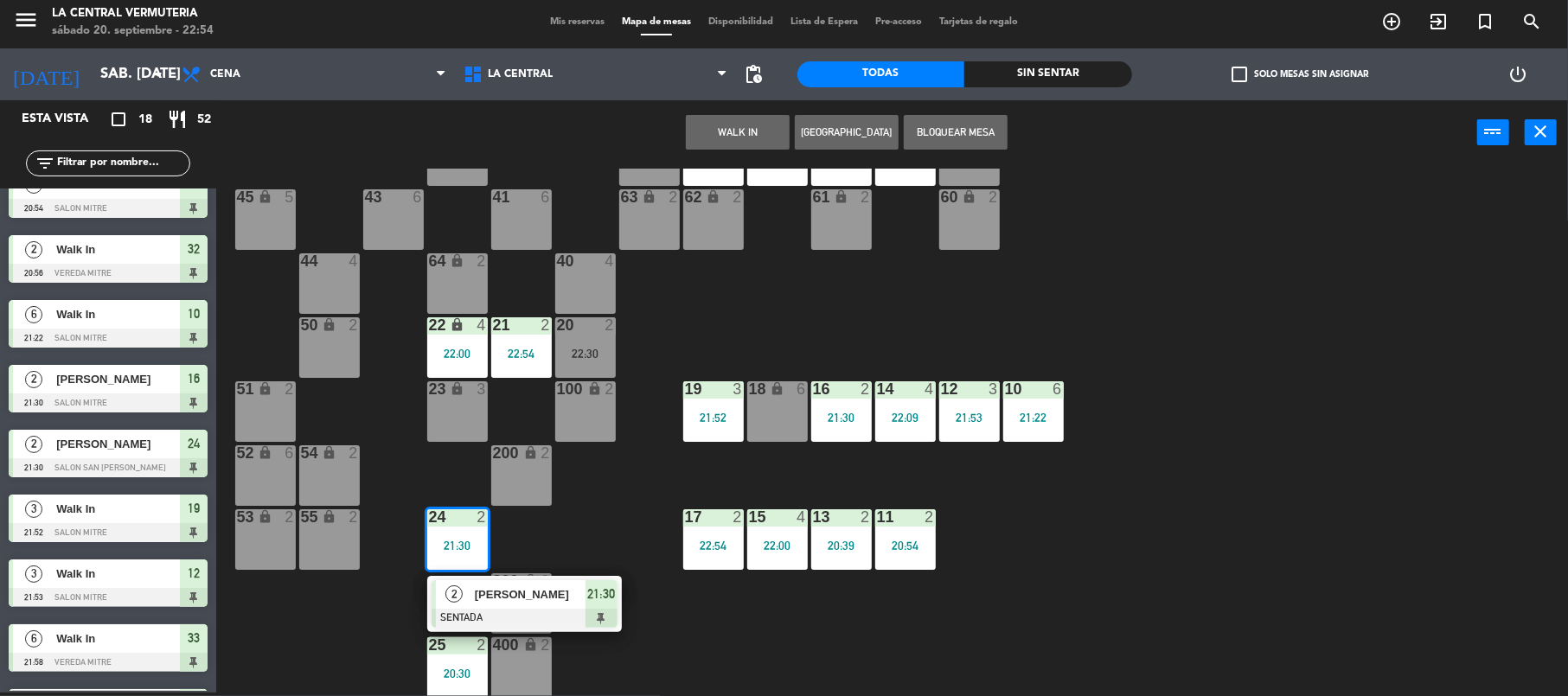
click at [509, 619] on div at bounding box center [525, 618] width 186 height 19
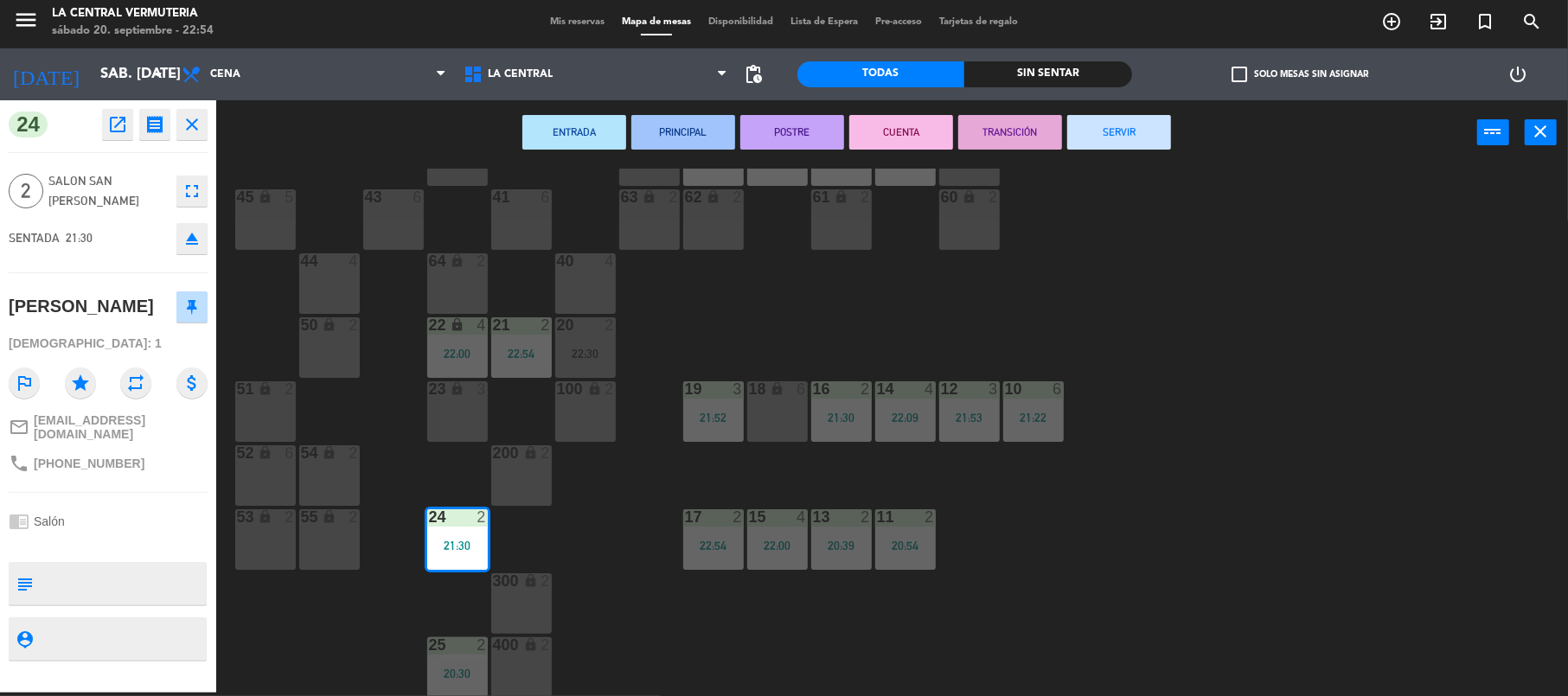
click at [1114, 240] on div "42 lock 6 35 lock 6 34 6 21:58 33 6 21:58 32 2 20:56 31 2 22:13 30 6 43 6 41 6 …" at bounding box center [899, 432] width 1337 height 527
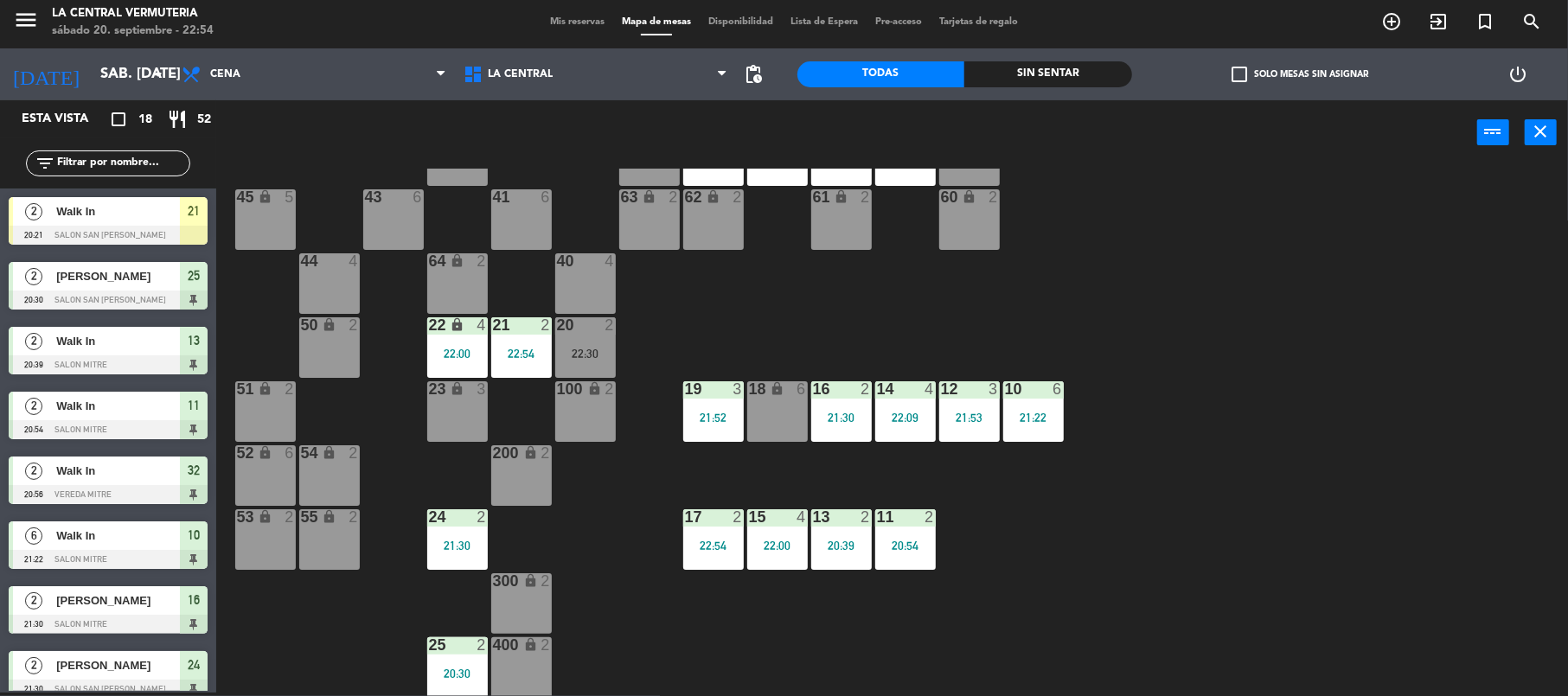
scroll to position [4, 0]
click at [448, 659] on div "25 2 20:30" at bounding box center [457, 668] width 61 height 61
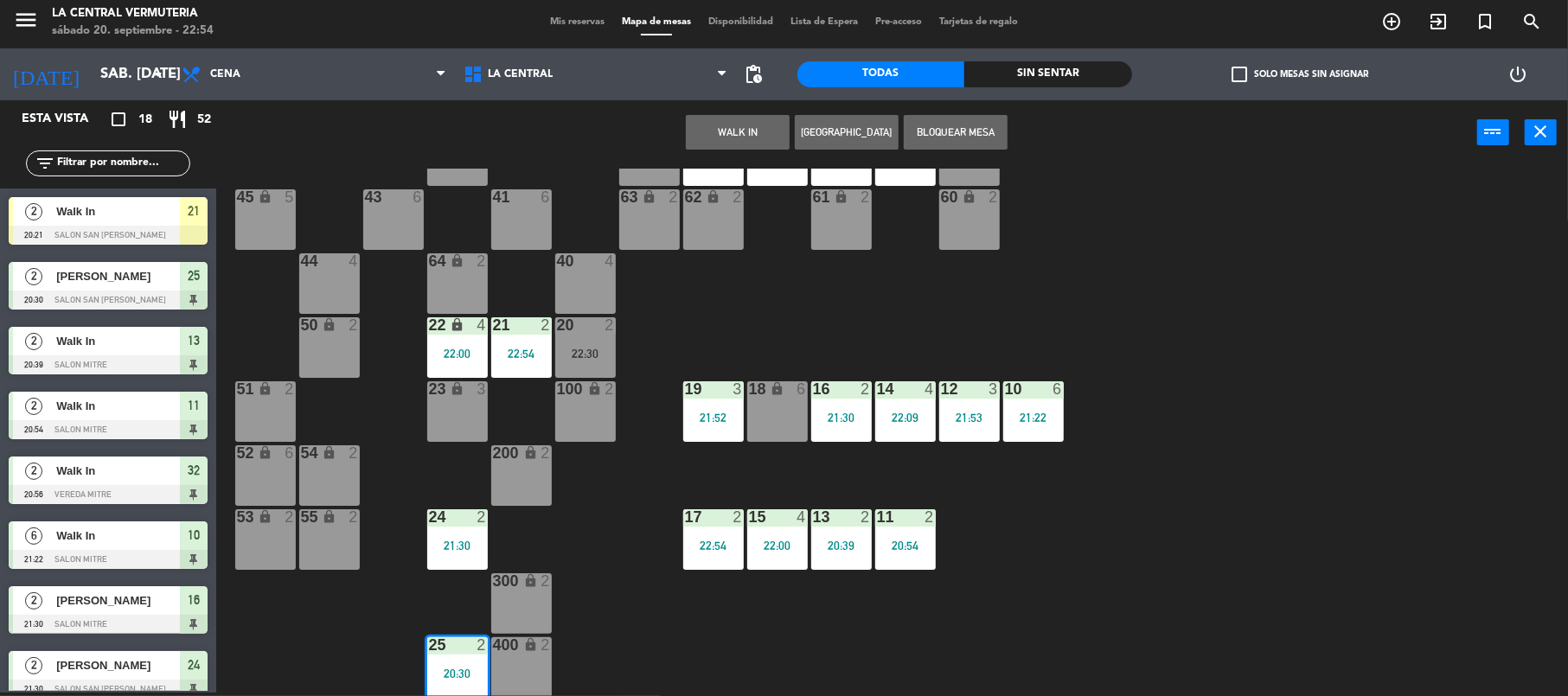
scroll to position [137, 0]
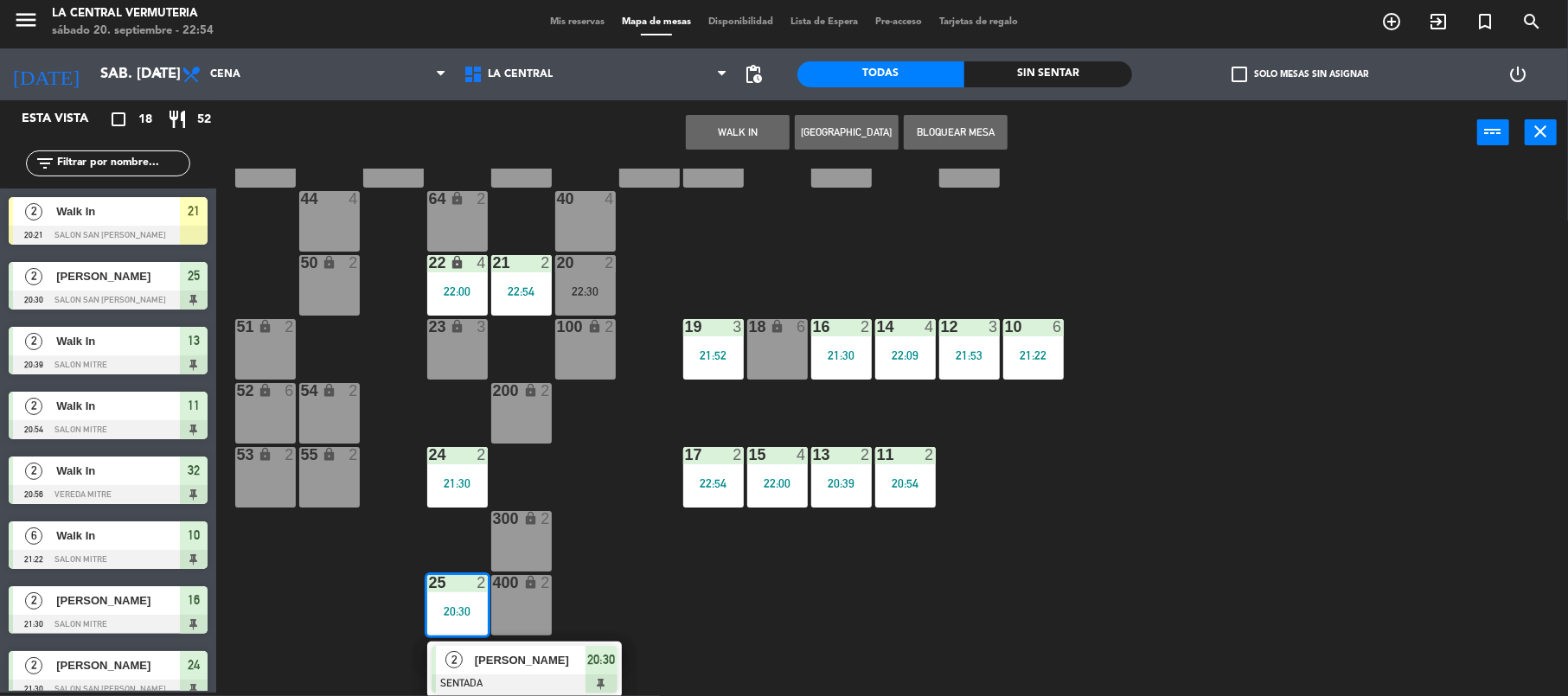
click at [617, 591] on div "42 lock 6 35 lock 6 34 6 21:58 33 6 21:58 32 2 20:56 31 2 22:13 30 6 43 6 41 6 …" at bounding box center [899, 432] width 1337 height 527
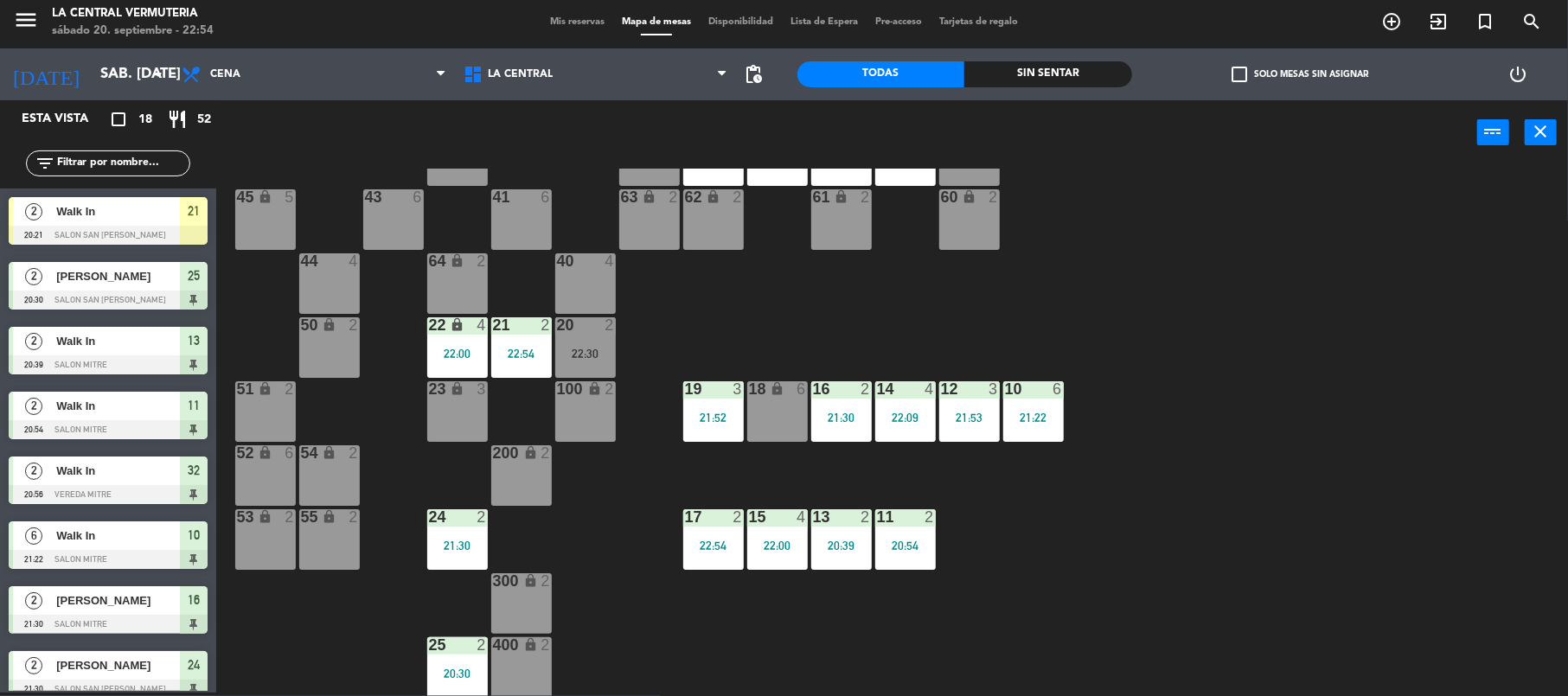
click at [437, 550] on div "21:30" at bounding box center [457, 545] width 61 height 12
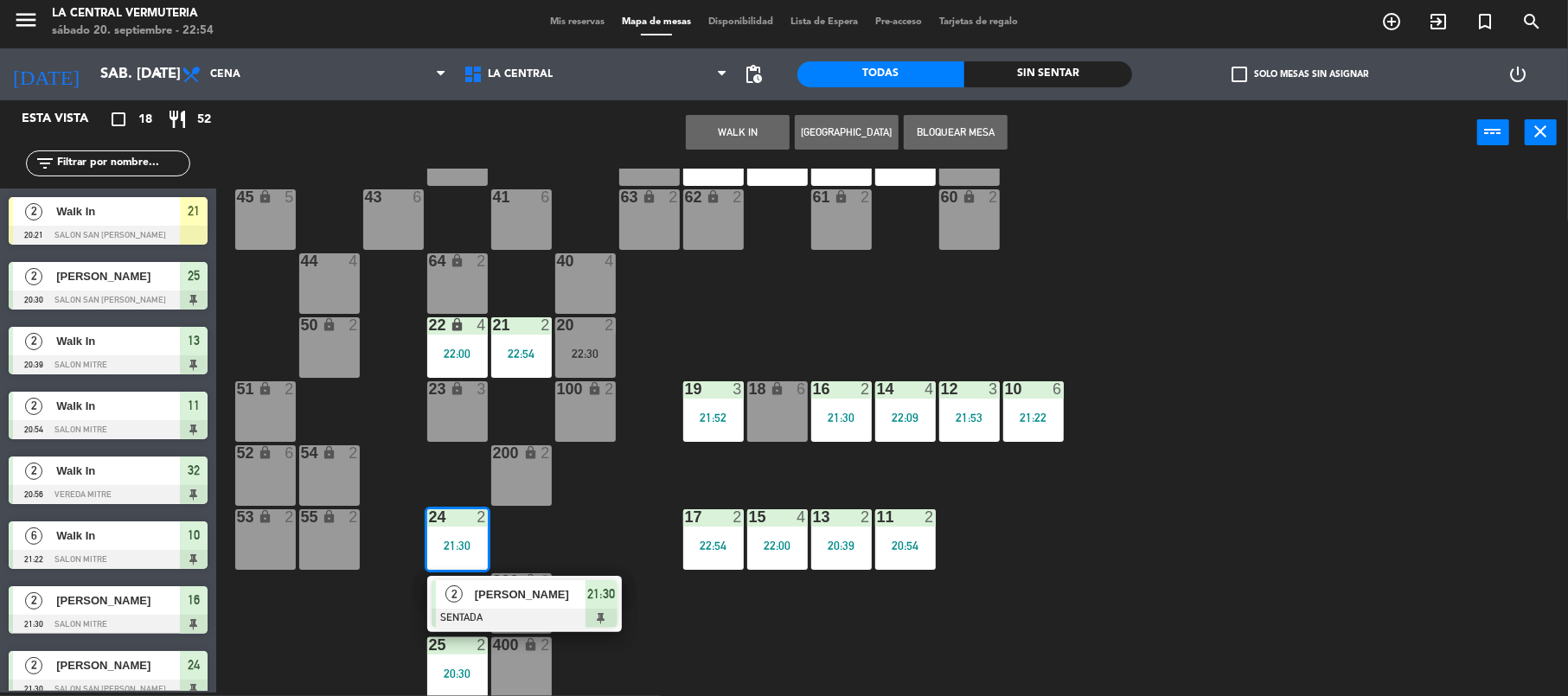
click at [506, 602] on span "[PERSON_NAME]" at bounding box center [530, 594] width 111 height 18
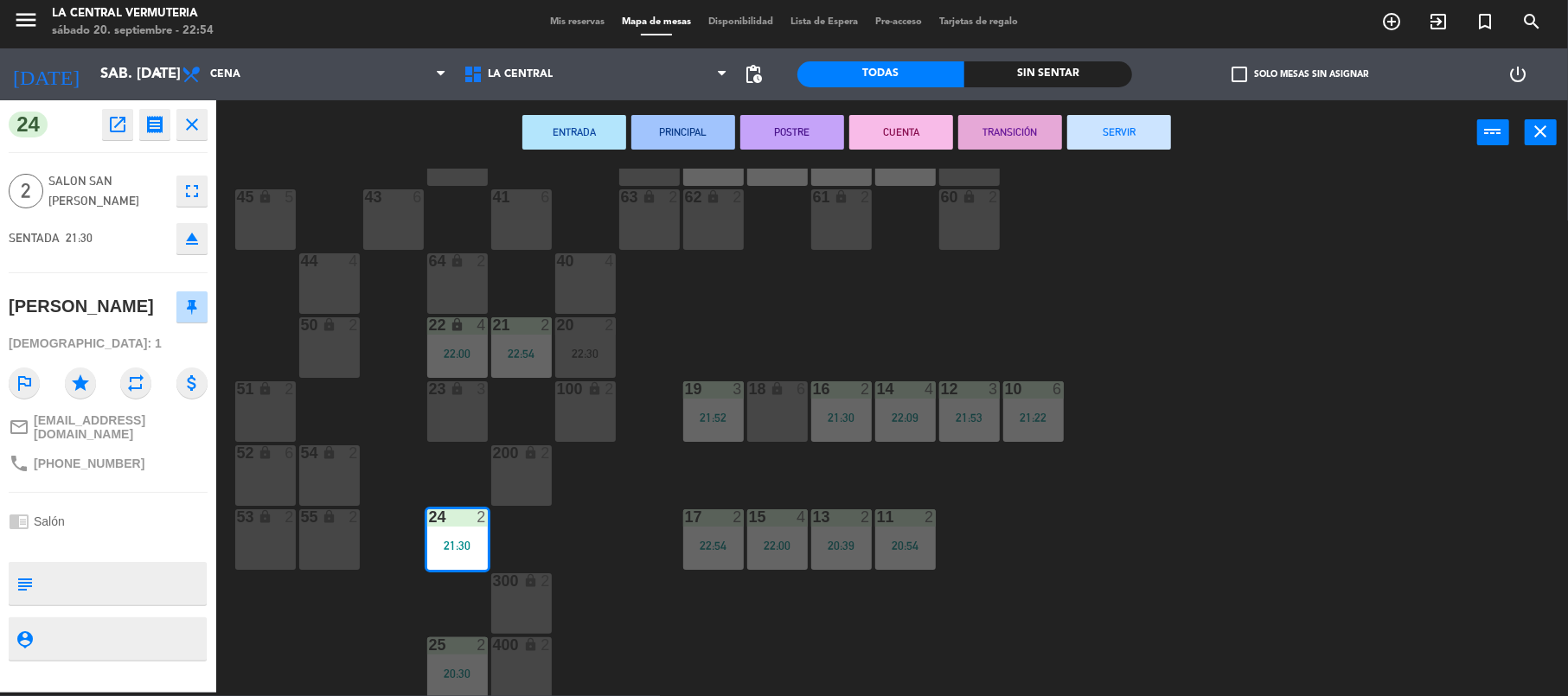
click at [1122, 139] on button "SERVIR" at bounding box center [1119, 132] width 104 height 35
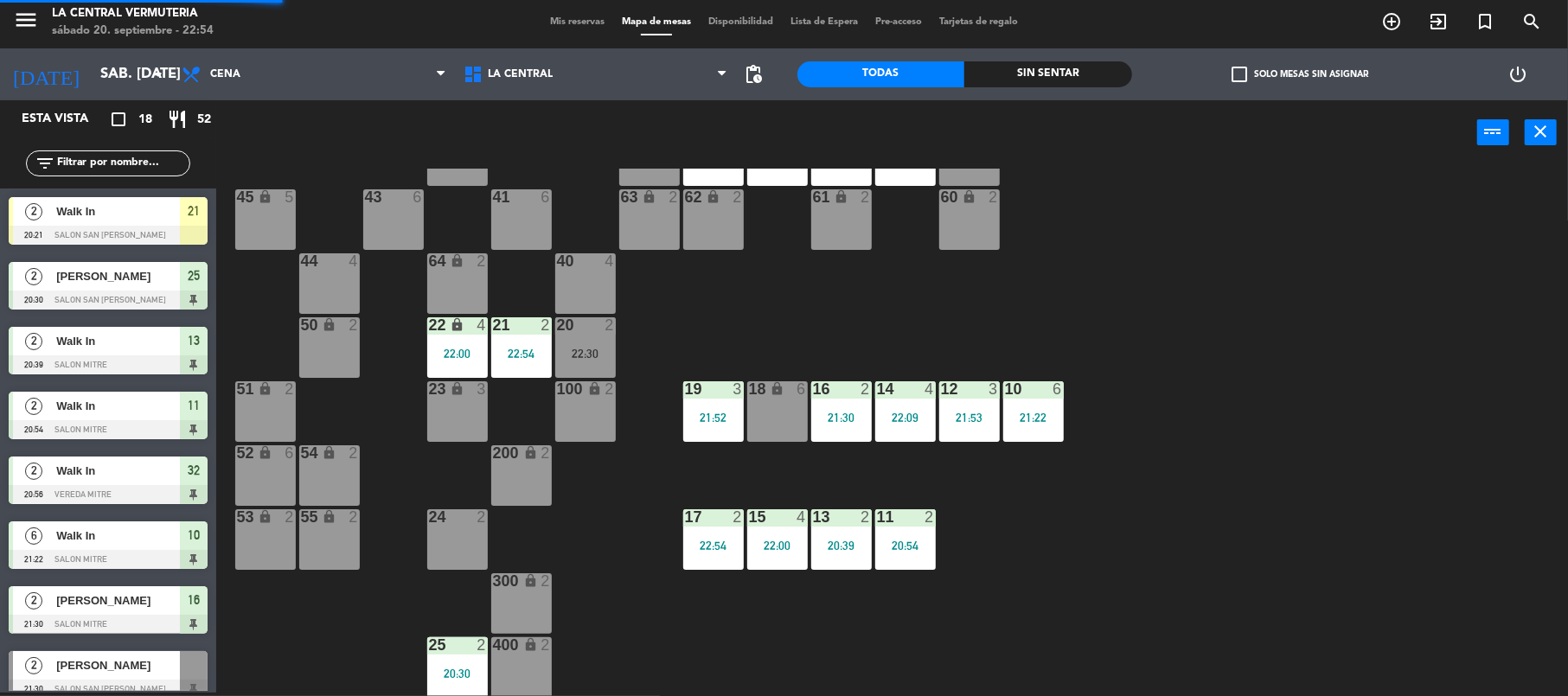
scroll to position [4, 0]
click at [455, 656] on div "25 2 20:30" at bounding box center [457, 668] width 61 height 61
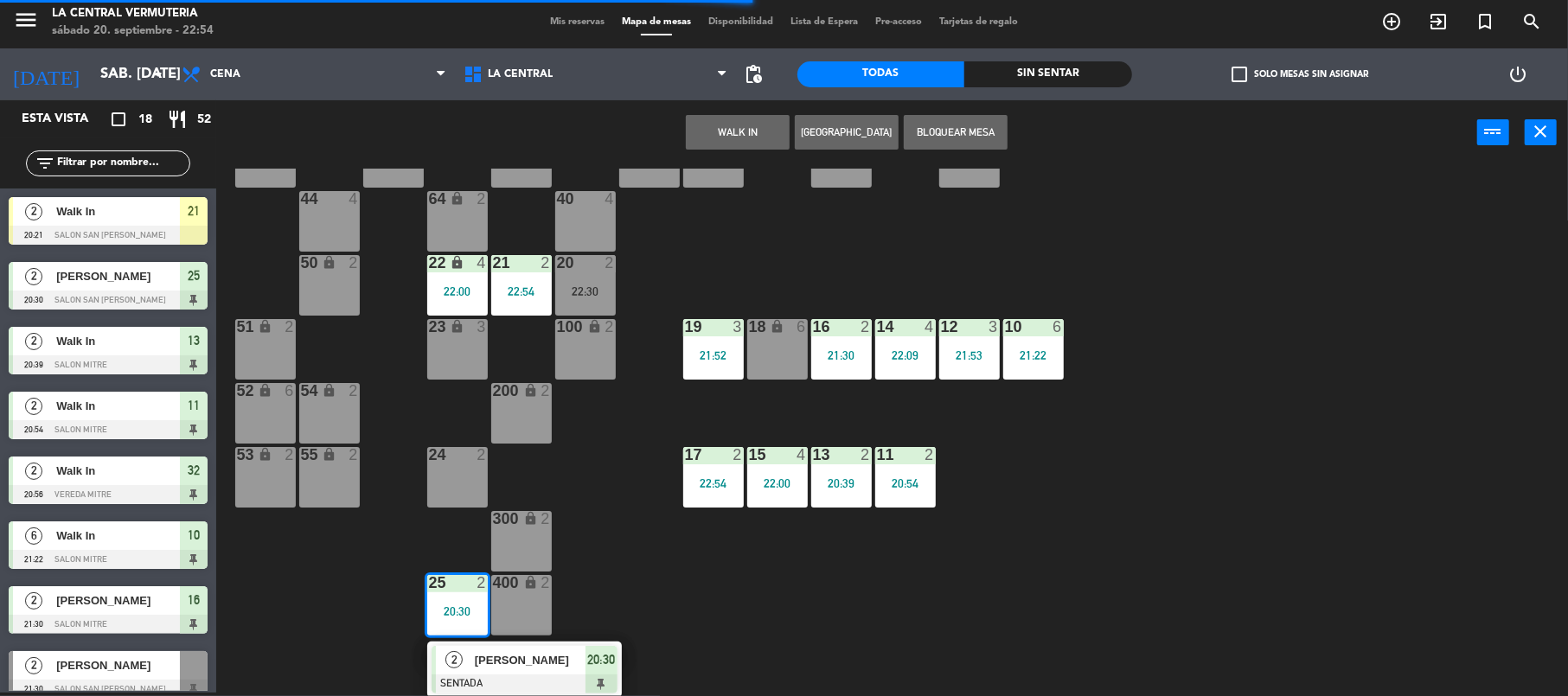
click at [535, 682] on div at bounding box center [525, 683] width 186 height 19
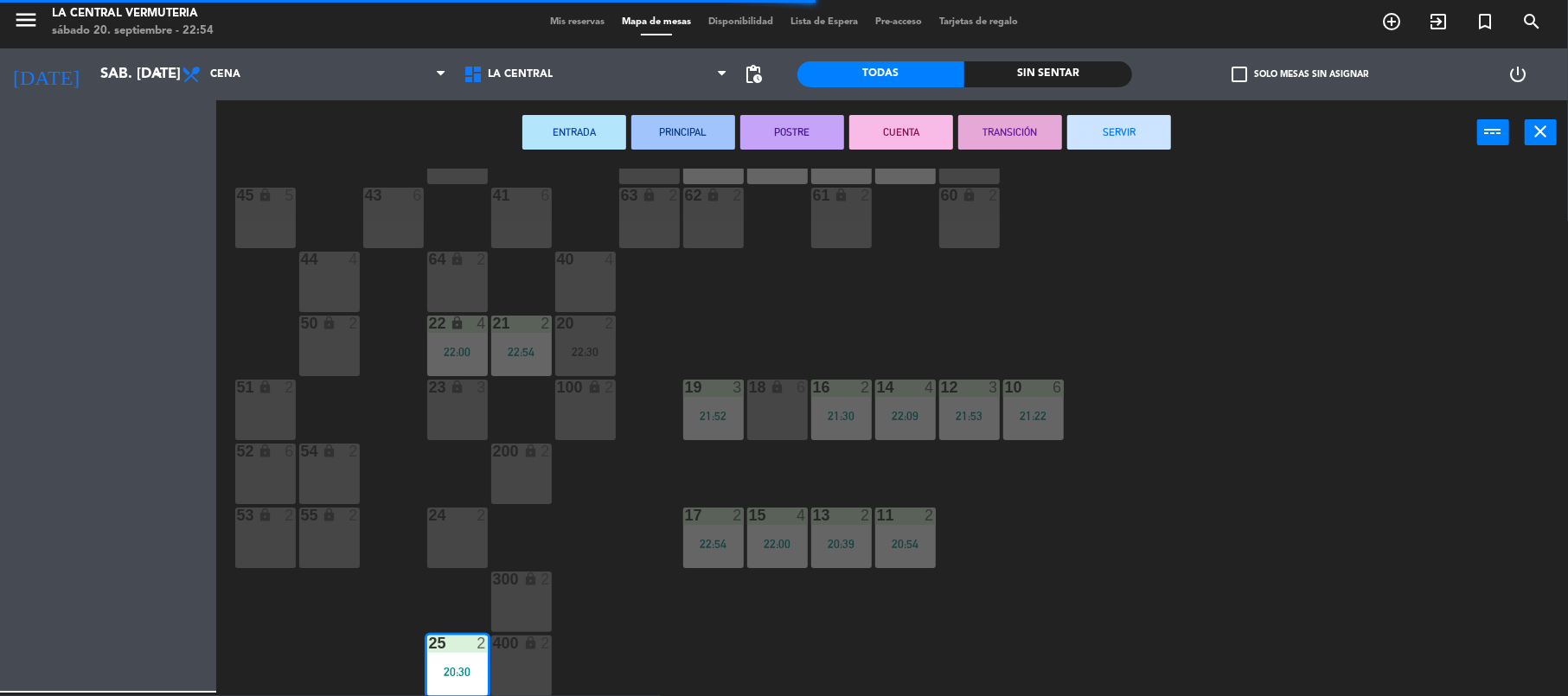
scroll to position [74, 0]
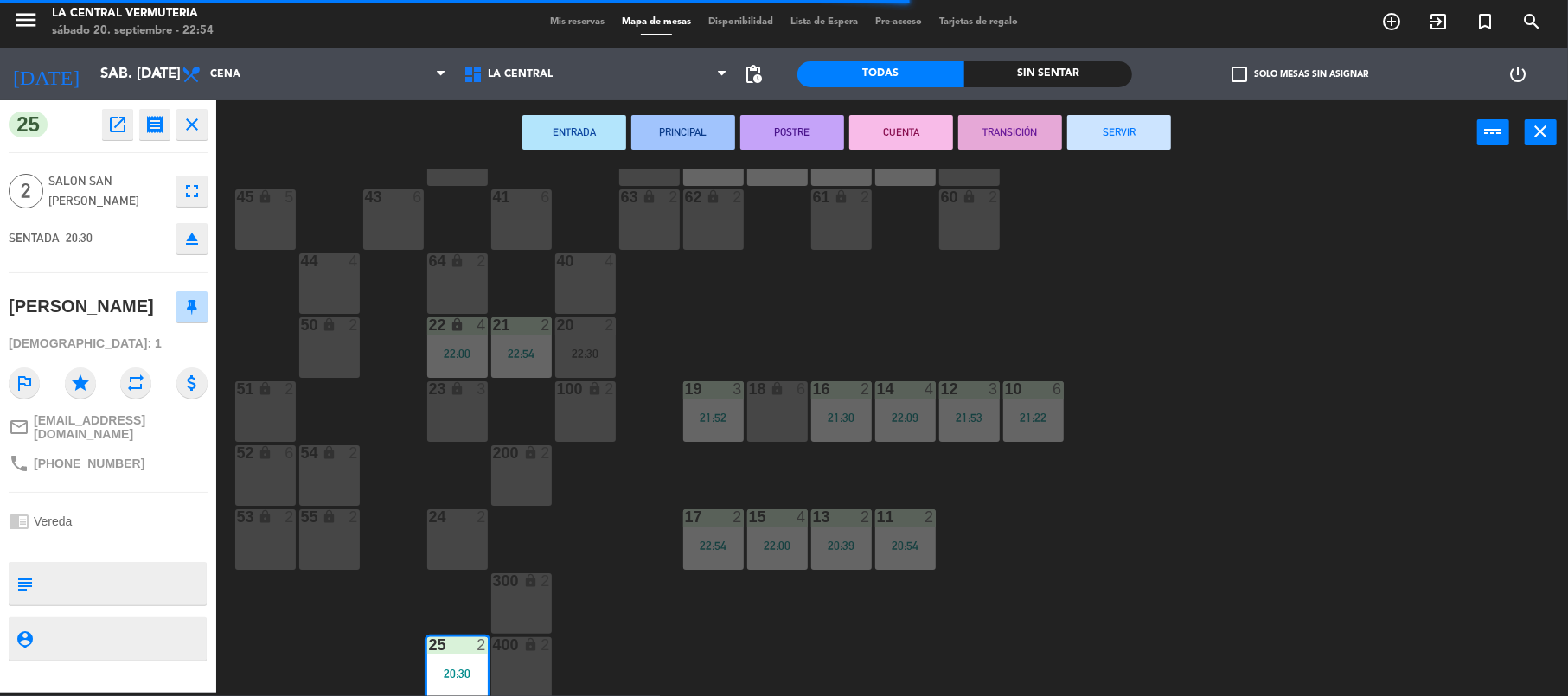
click at [1142, 135] on button "SERVIR" at bounding box center [1119, 132] width 104 height 35
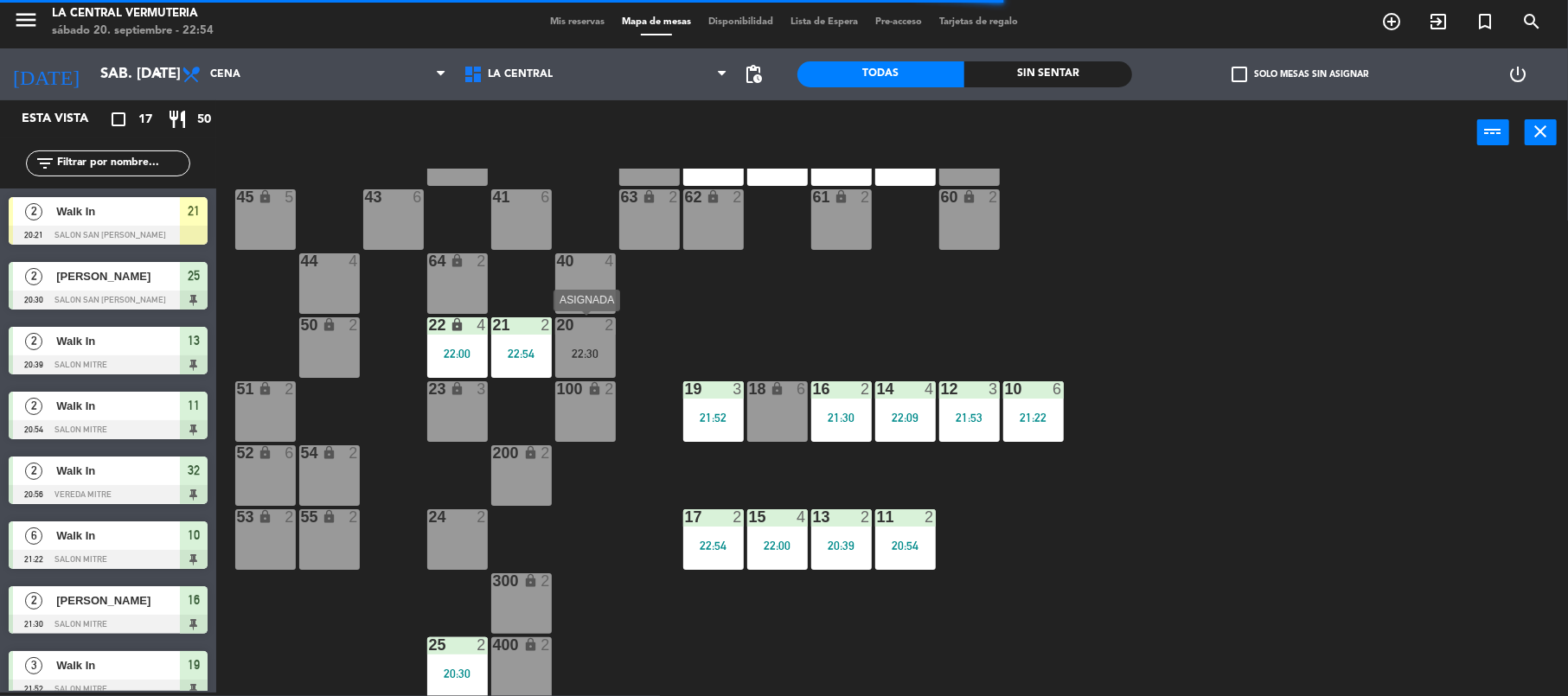
click at [600, 342] on div "20 2 22:30" at bounding box center [586, 348] width 61 height 61
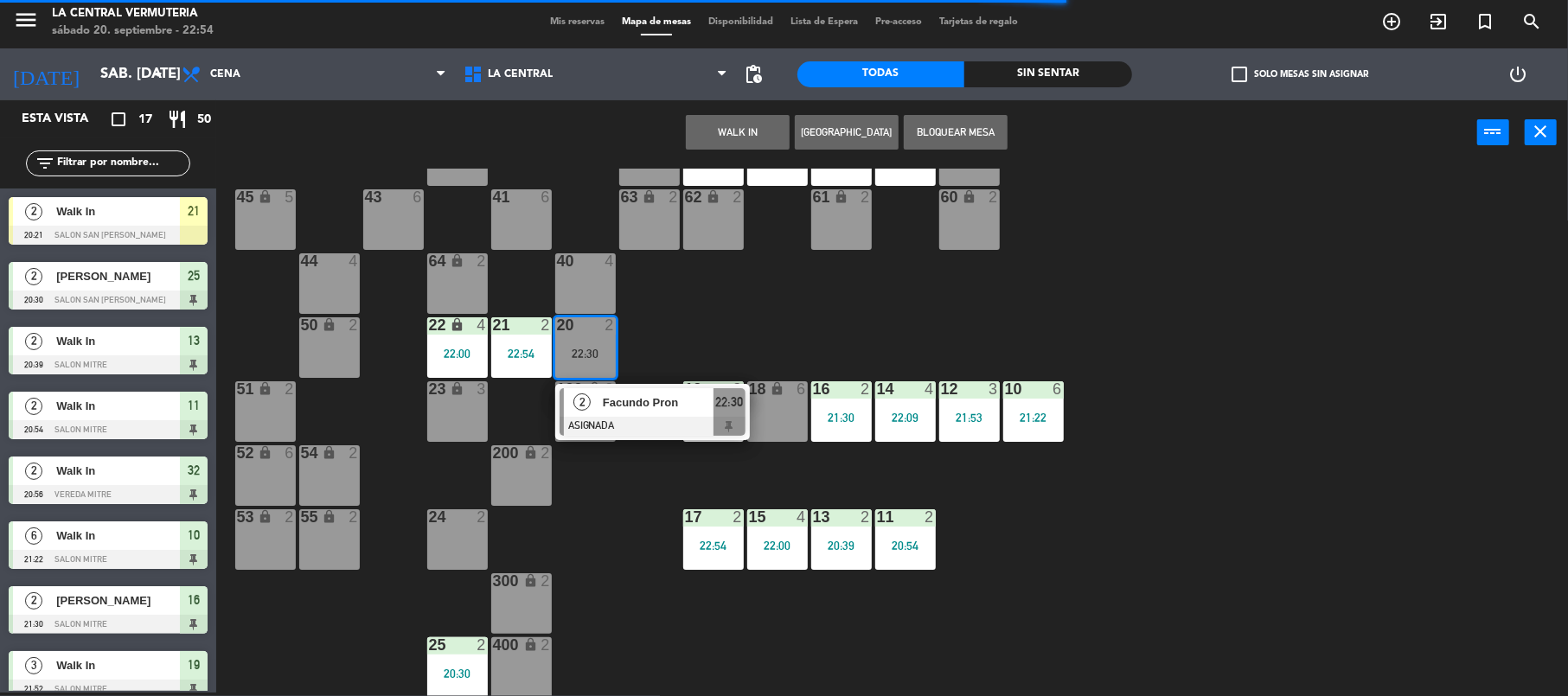
click at [617, 401] on span "Facundo Pron" at bounding box center [658, 402] width 111 height 18
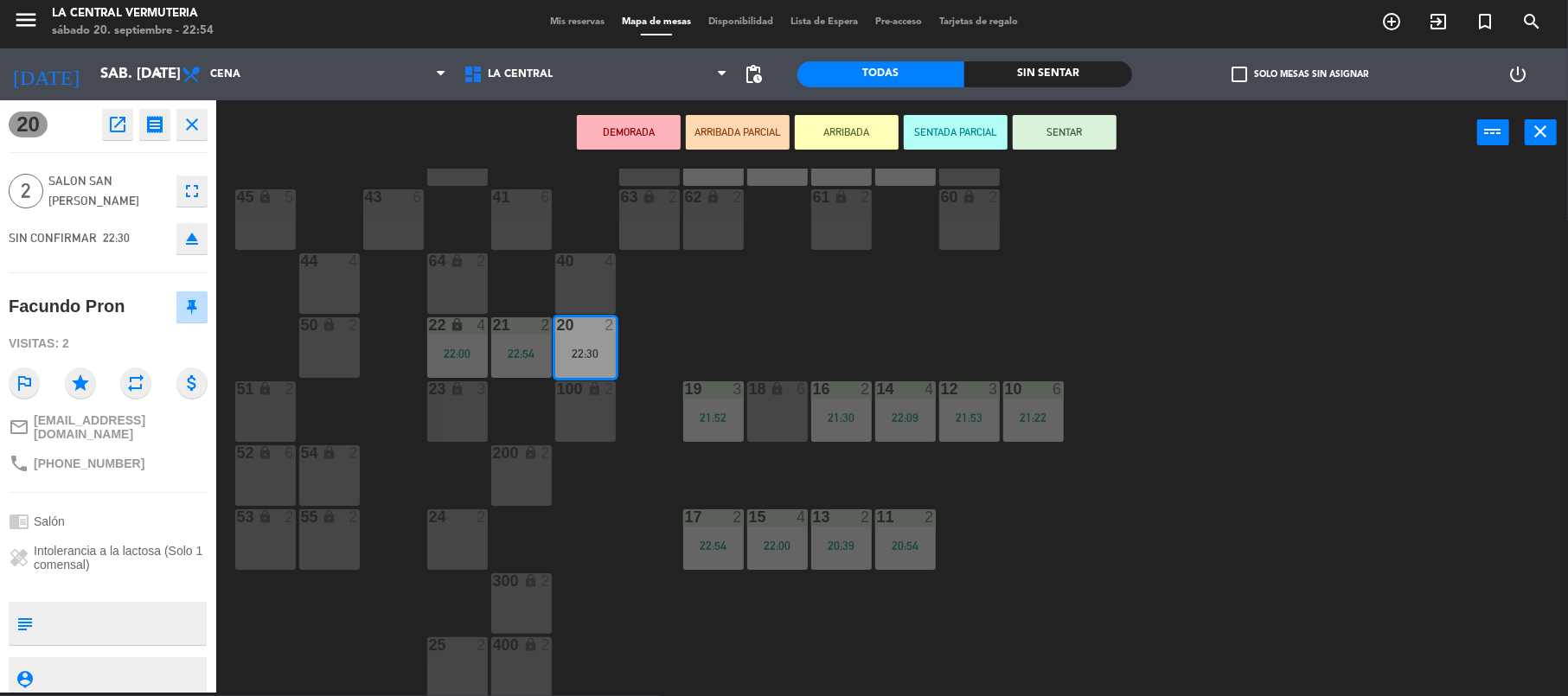
click at [457, 665] on div "25 2" at bounding box center [457, 668] width 61 height 61
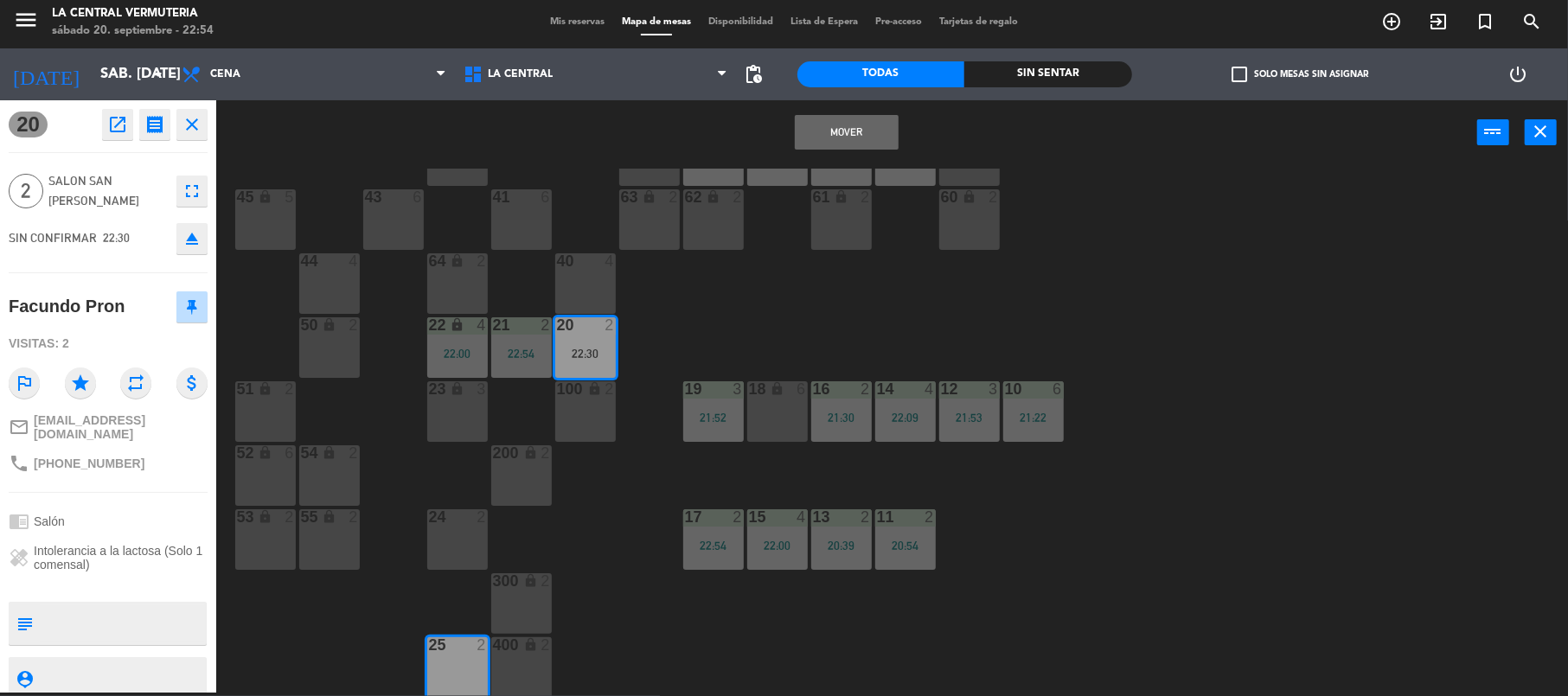
click at [886, 118] on button "Mover" at bounding box center [846, 132] width 104 height 35
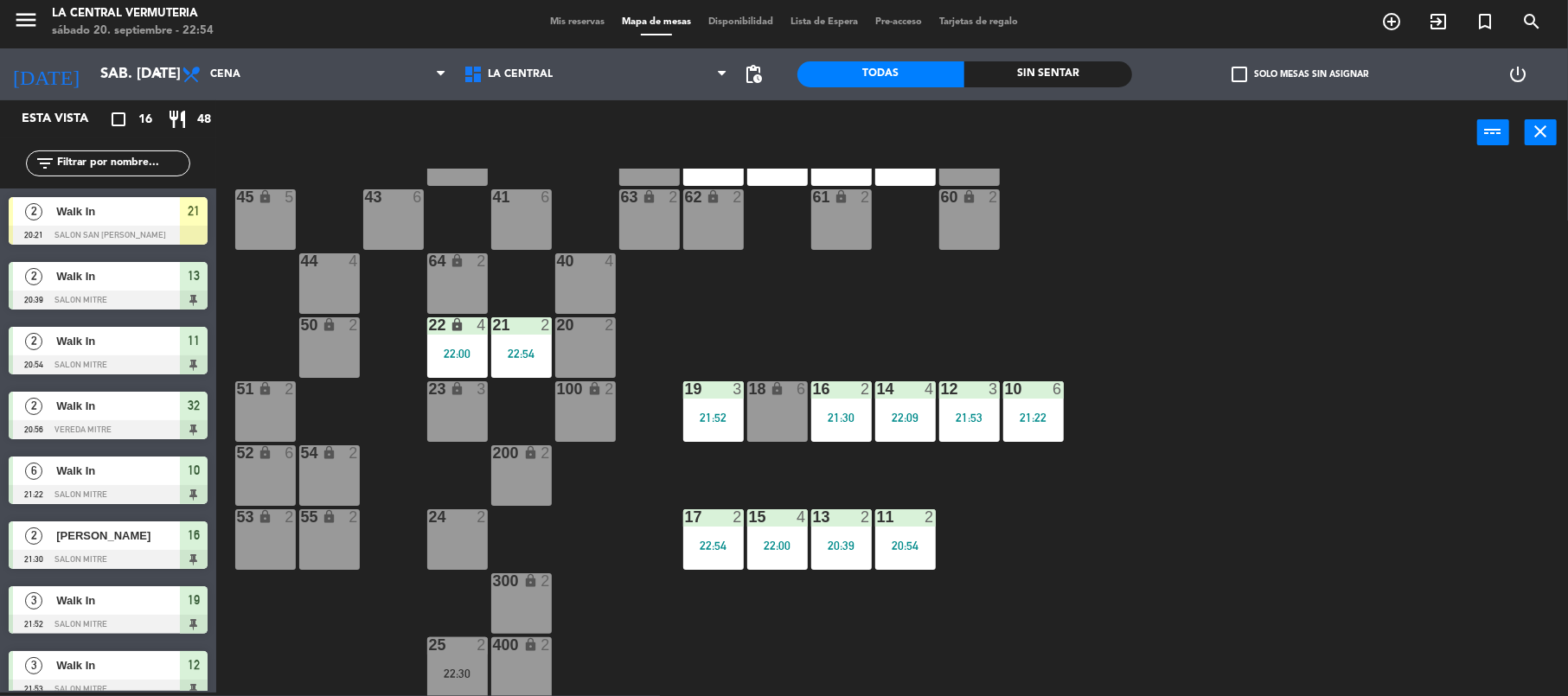
scroll to position [176, 0]
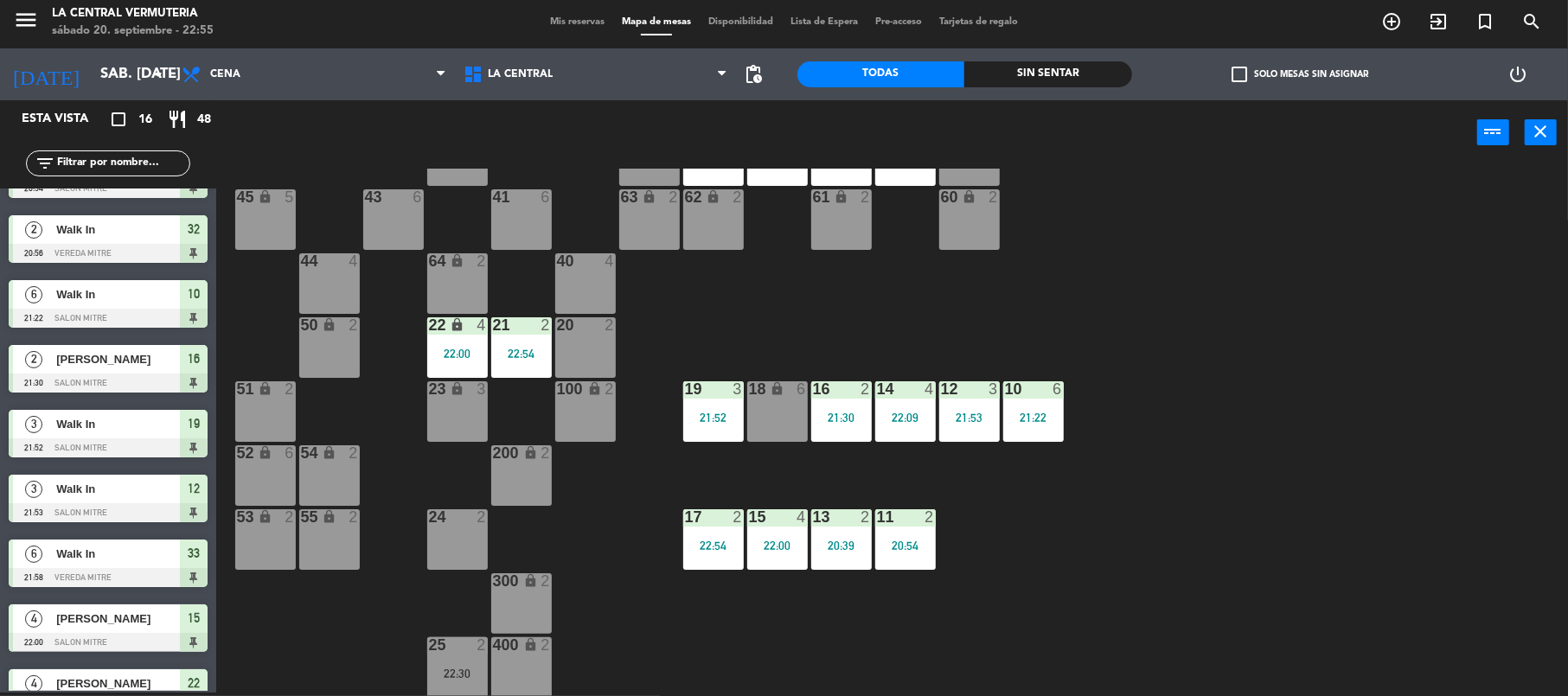
click at [444, 533] on div "24 2" at bounding box center [457, 540] width 61 height 61
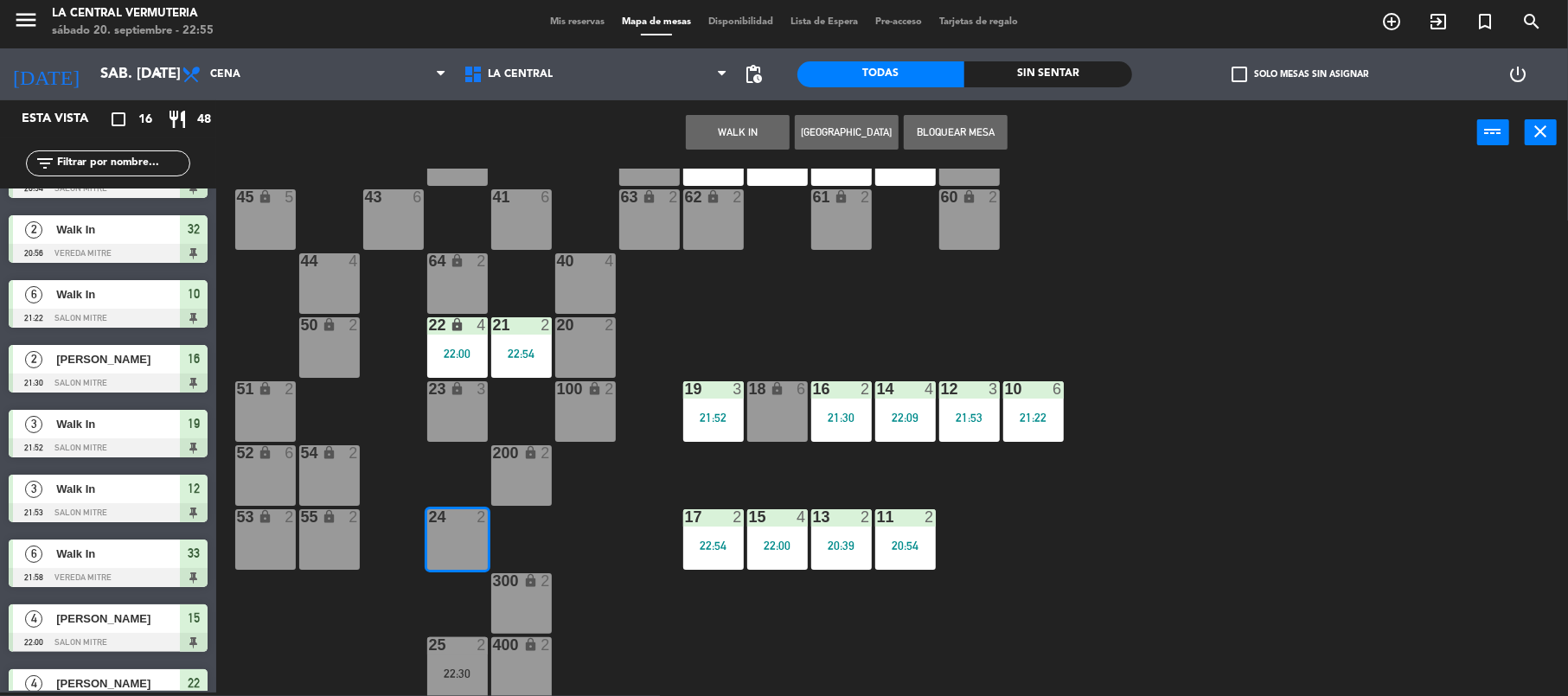
click at [725, 128] on button "WALK IN" at bounding box center [738, 132] width 104 height 35
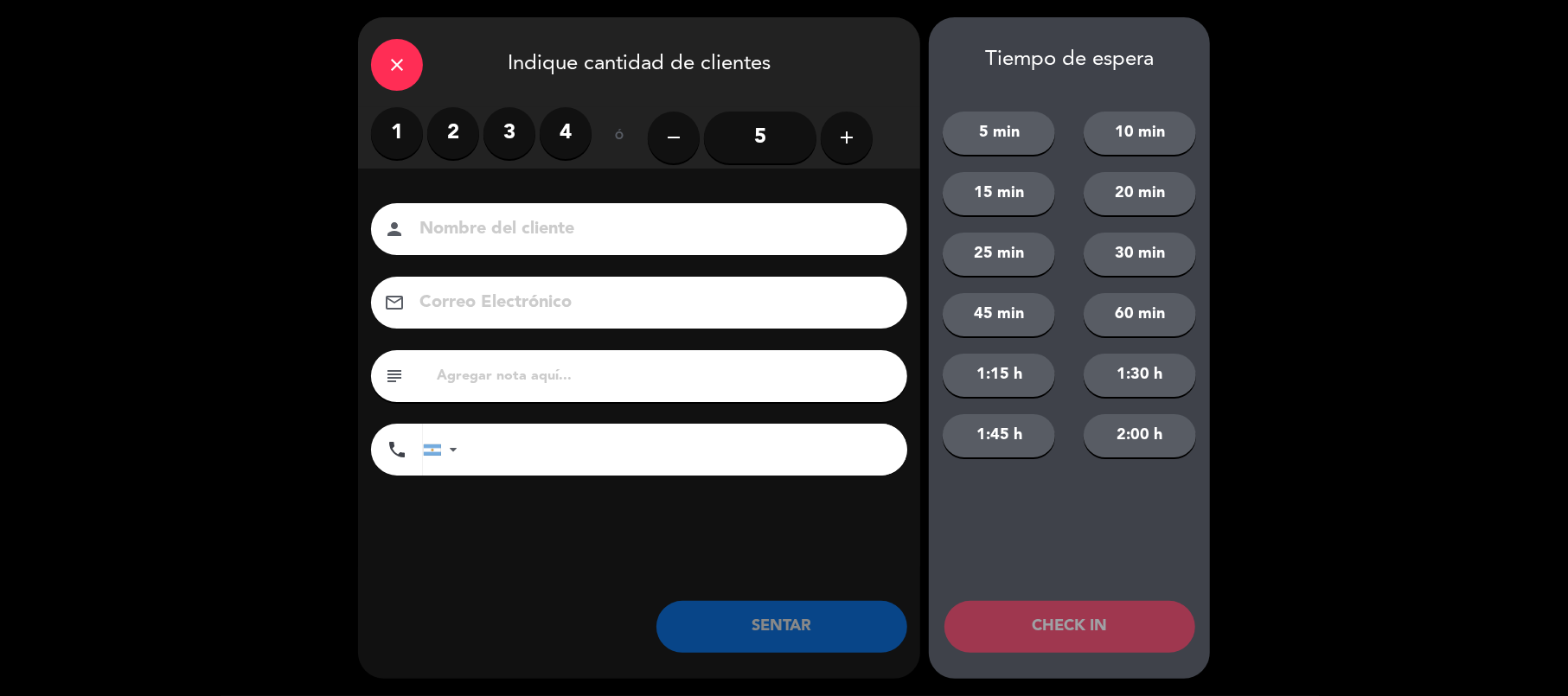
click at [440, 126] on label "2" at bounding box center [453, 133] width 51 height 51
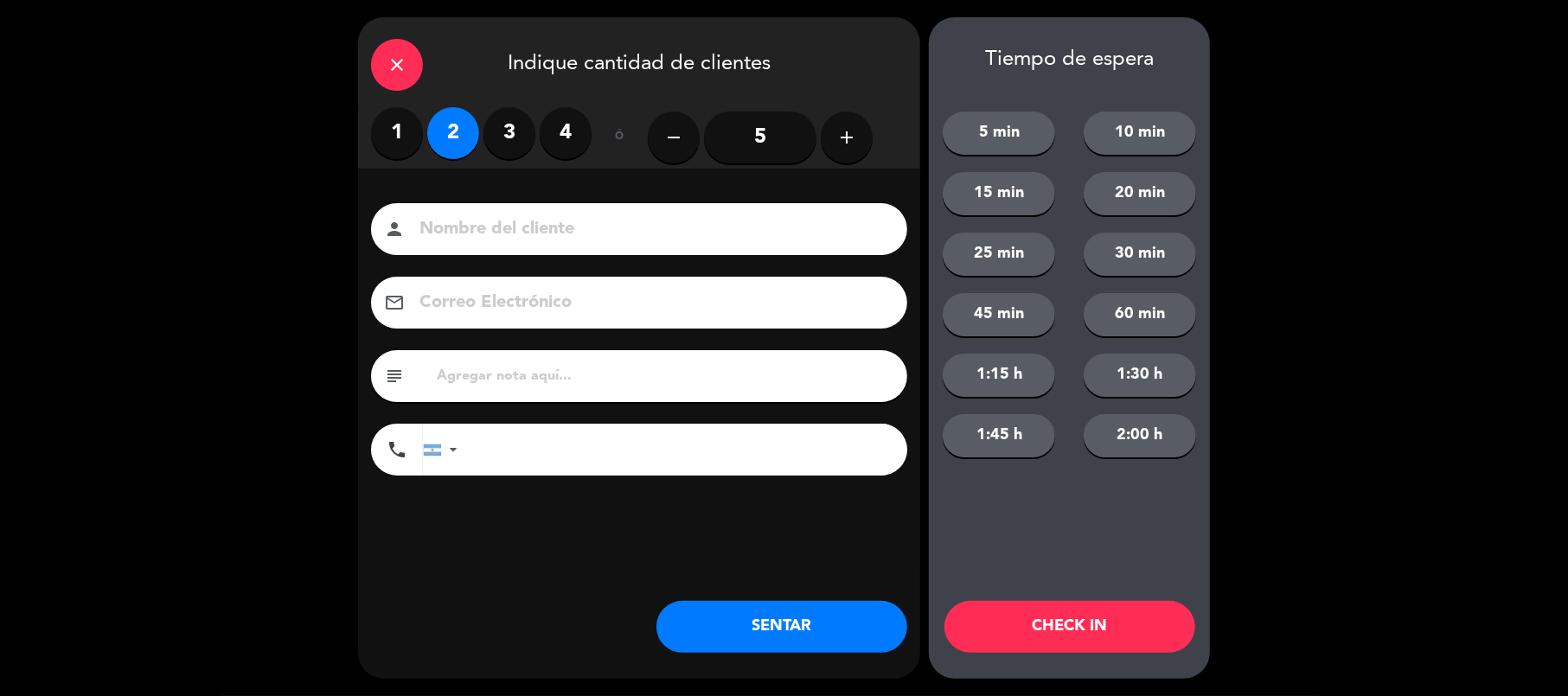
click at [807, 601] on button "SENTAR" at bounding box center [782, 626] width 251 height 51
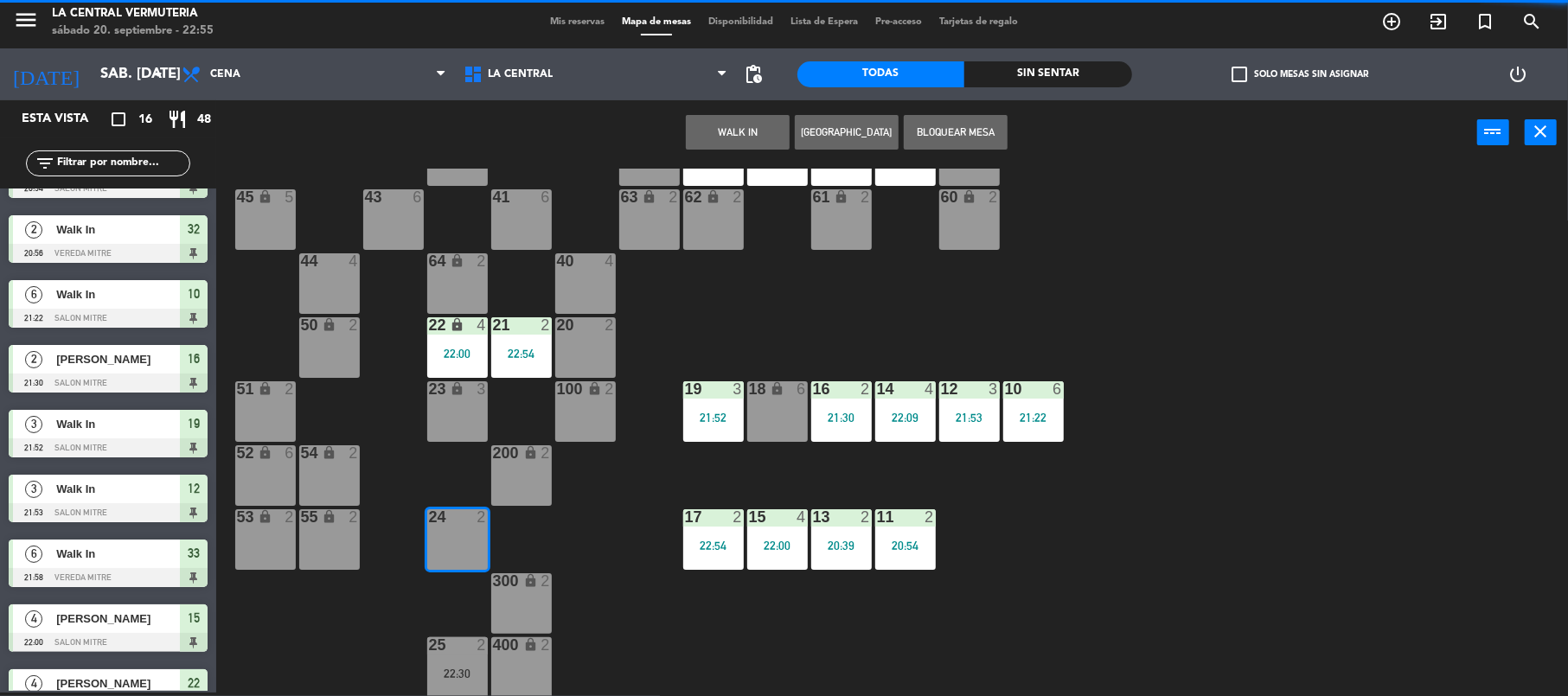
scroll to position [0, 0]
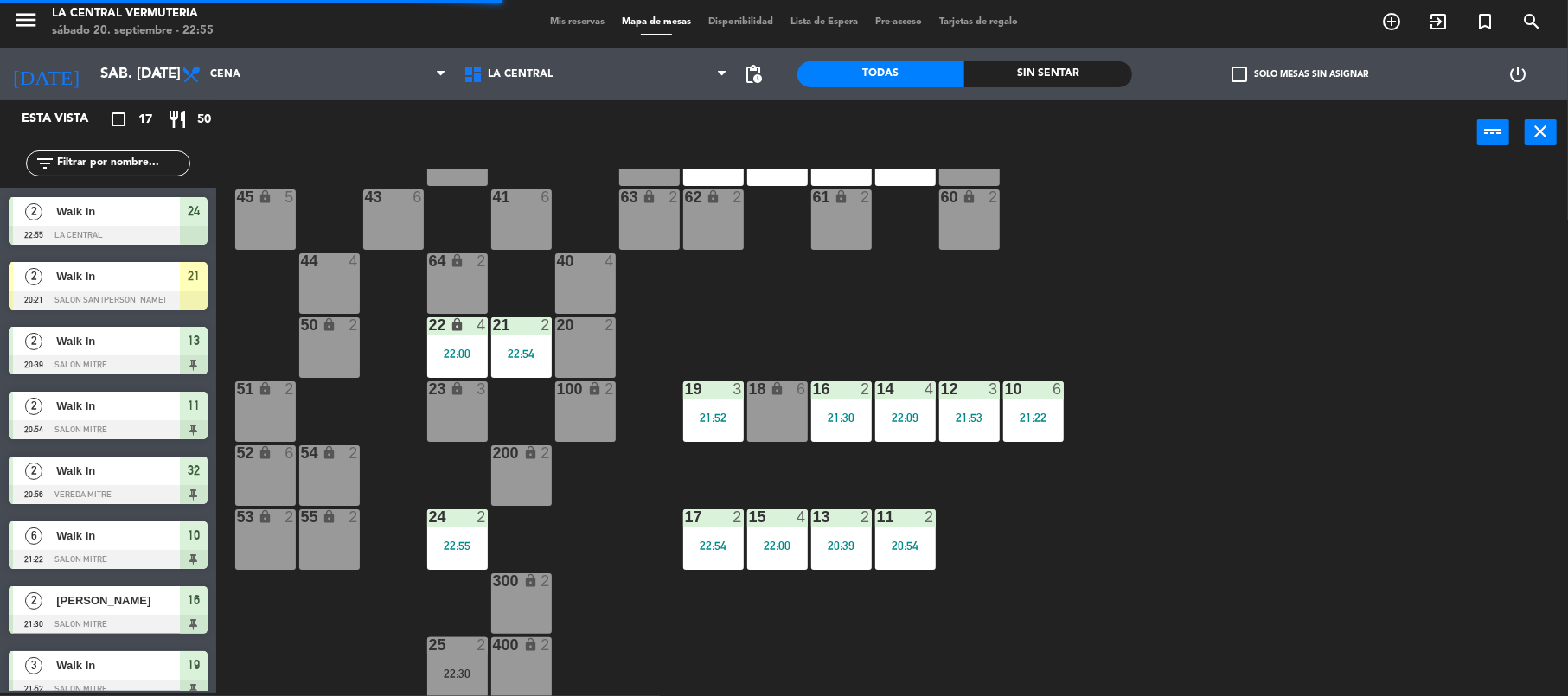
click at [437, 661] on div "25 2 22:30" at bounding box center [457, 668] width 61 height 61
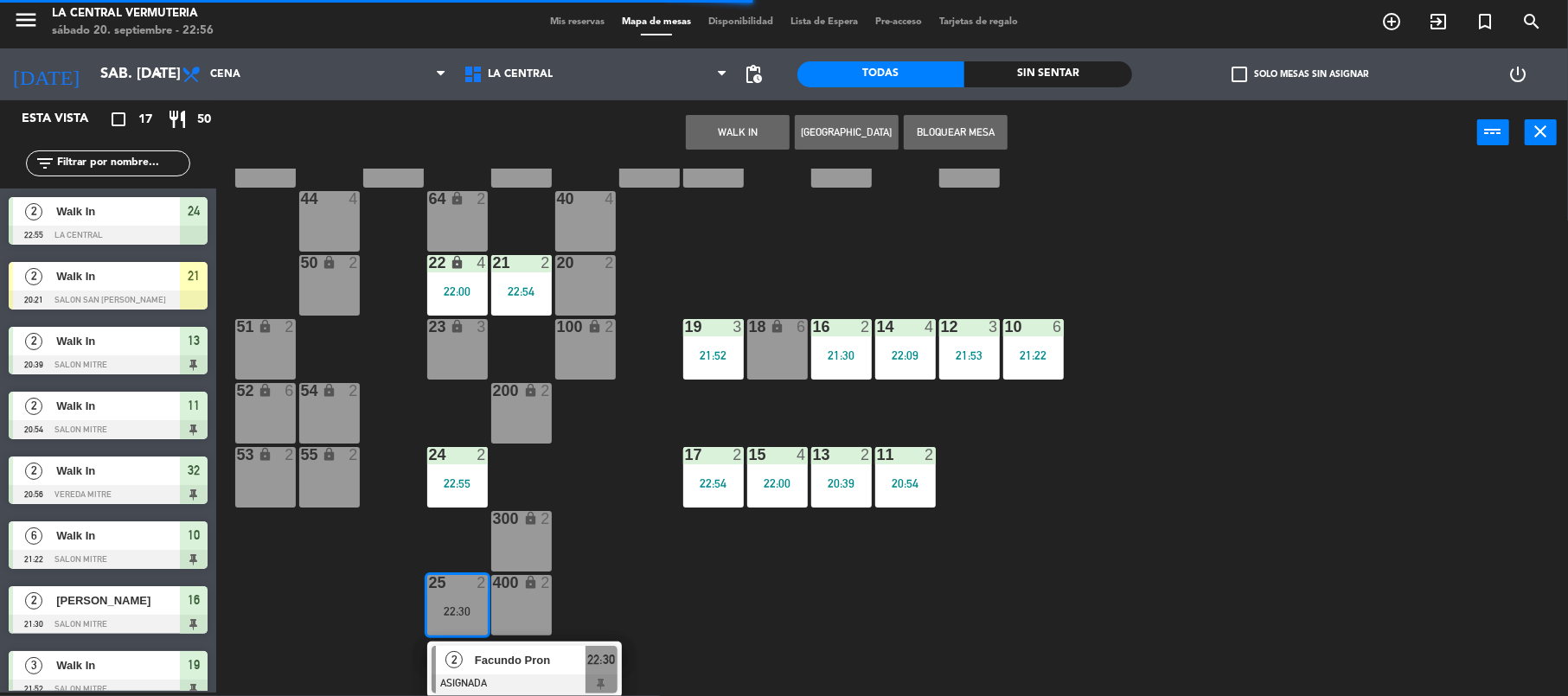
click at [550, 668] on span "Facundo Pron" at bounding box center [530, 660] width 111 height 18
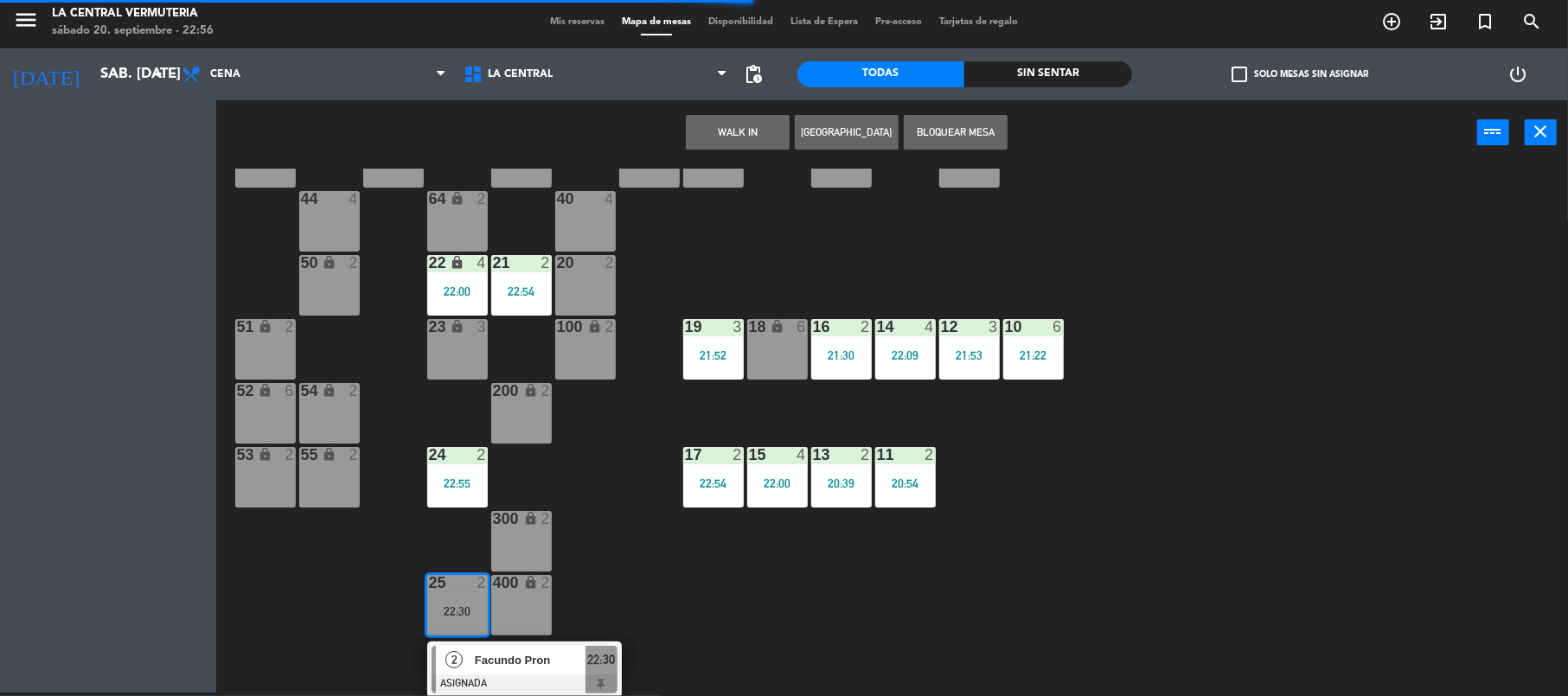
scroll to position [74, 0]
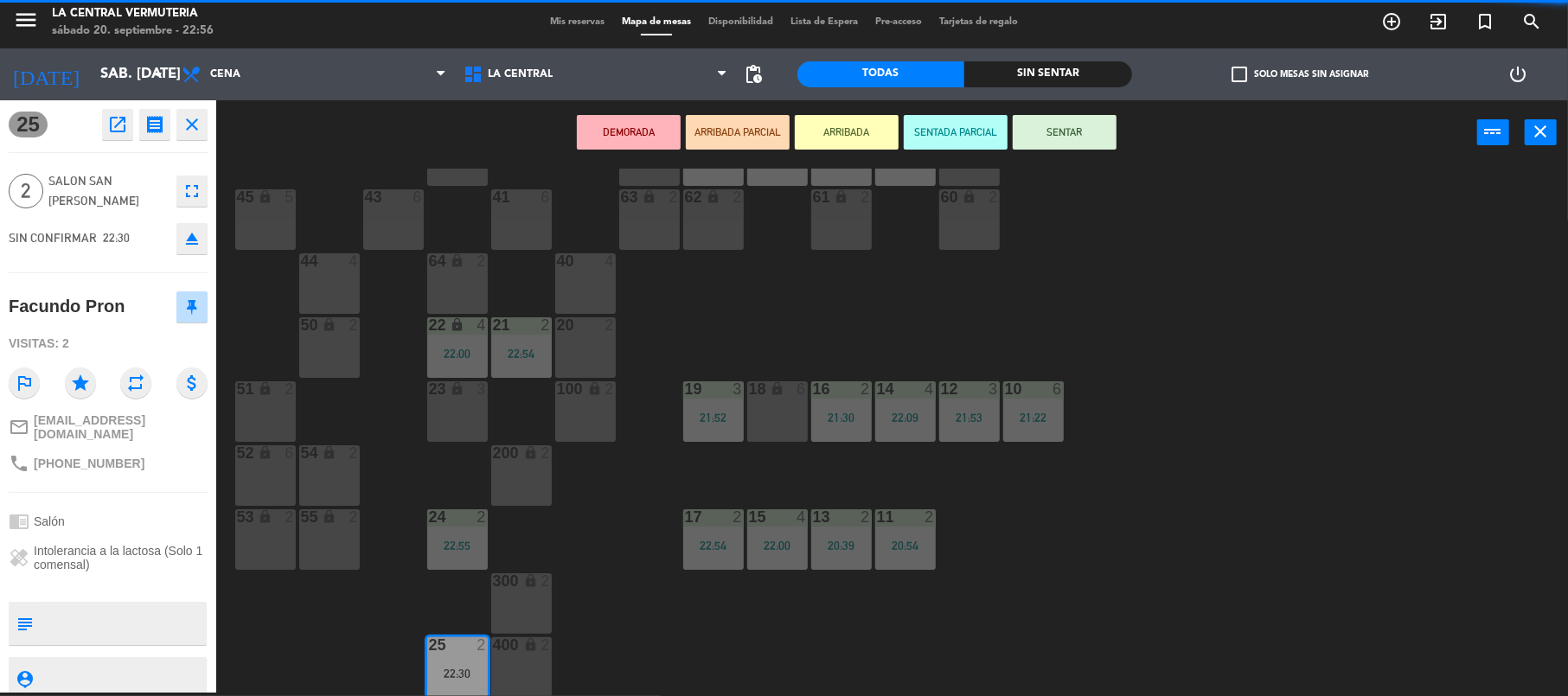
click at [1040, 135] on button "SENTAR" at bounding box center [1065, 132] width 104 height 35
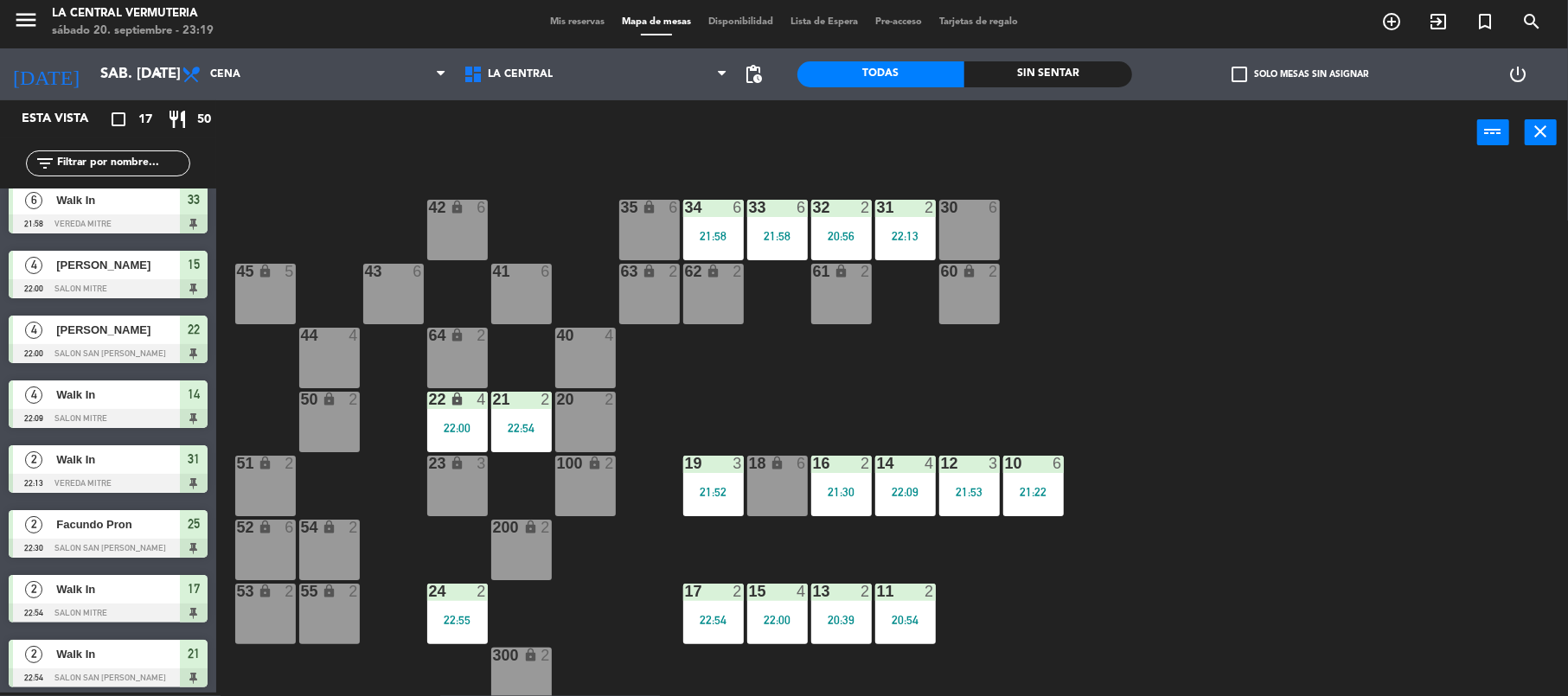
scroll to position [600, 0]
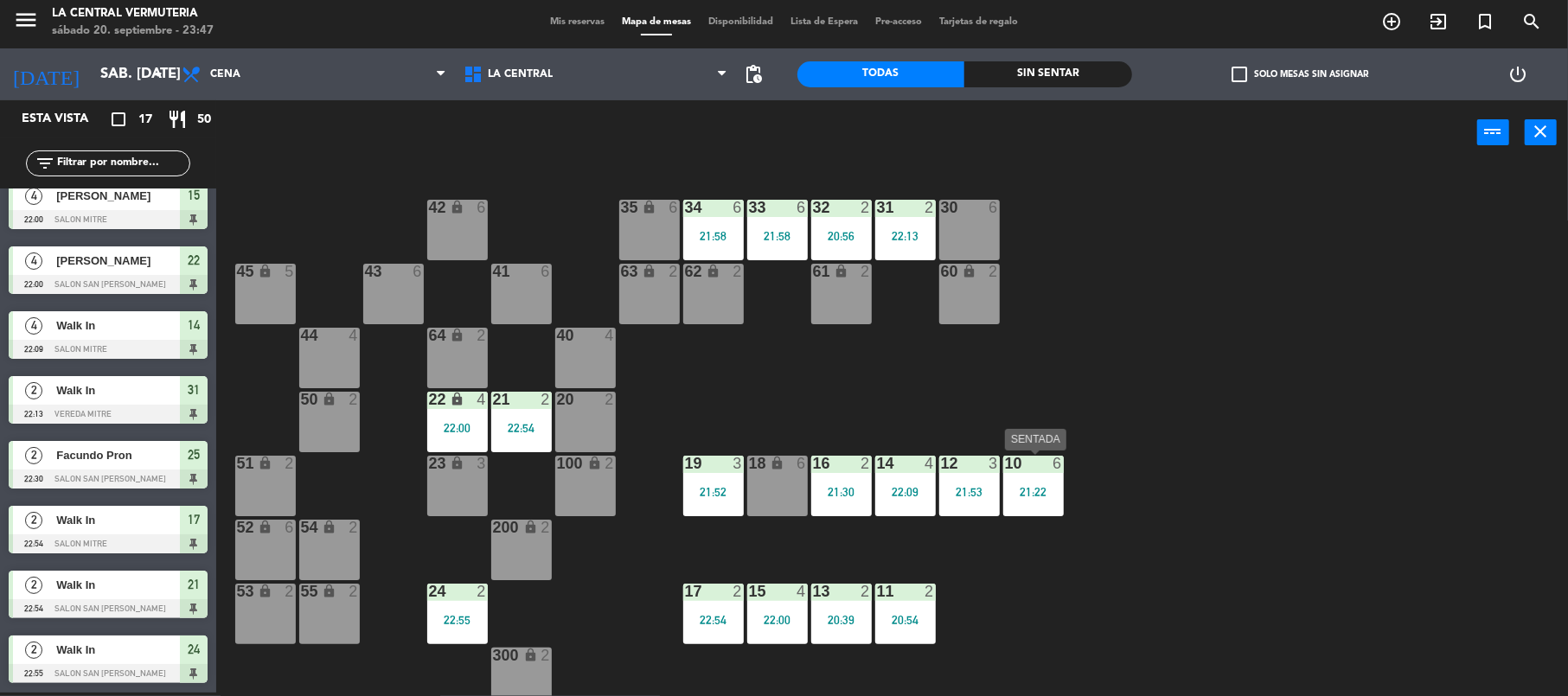
click at [1052, 486] on div "21:22" at bounding box center [1033, 491] width 61 height 12
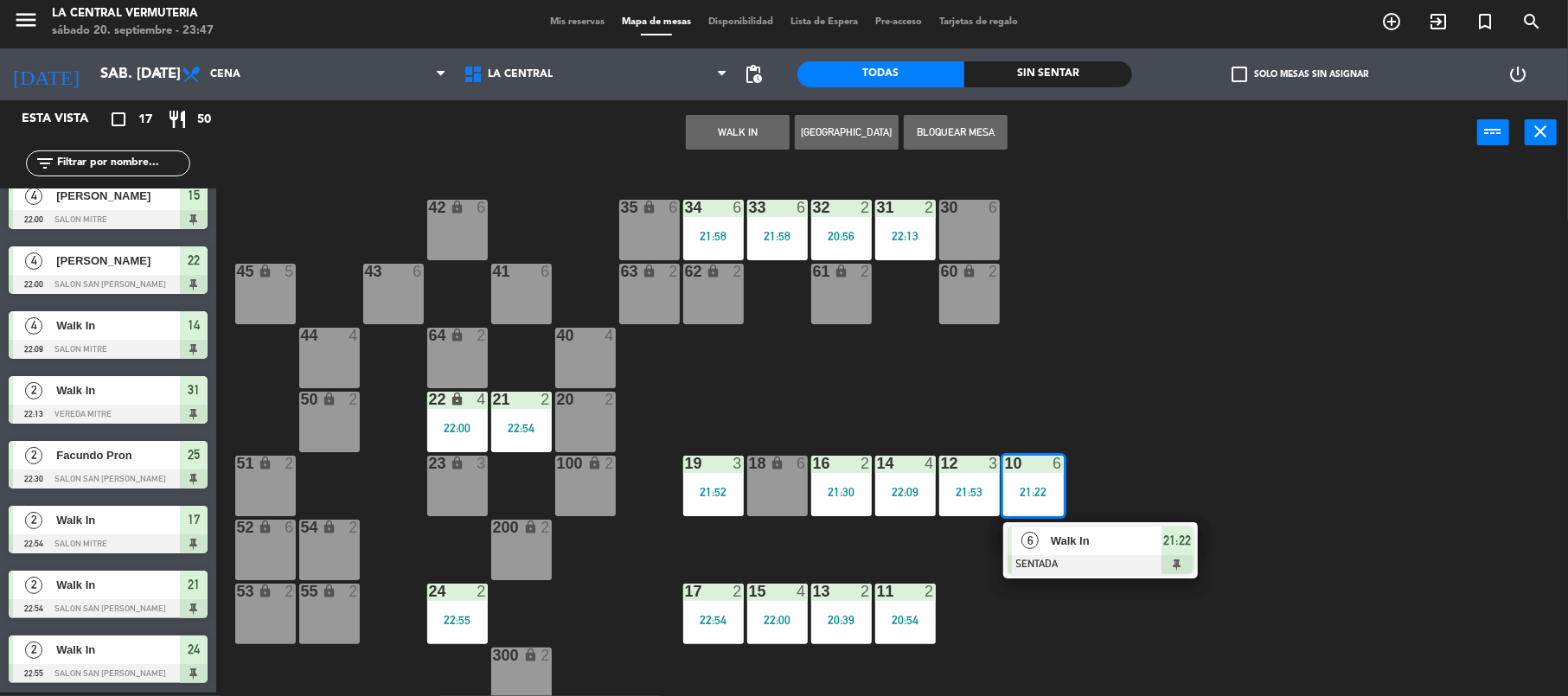
drag, startPoint x: 1066, startPoint y: 534, endPoint x: 1032, endPoint y: 319, distance: 217.7
click at [1064, 533] on div "6 Walk In SENTADA 21:22" at bounding box center [1100, 550] width 220 height 56
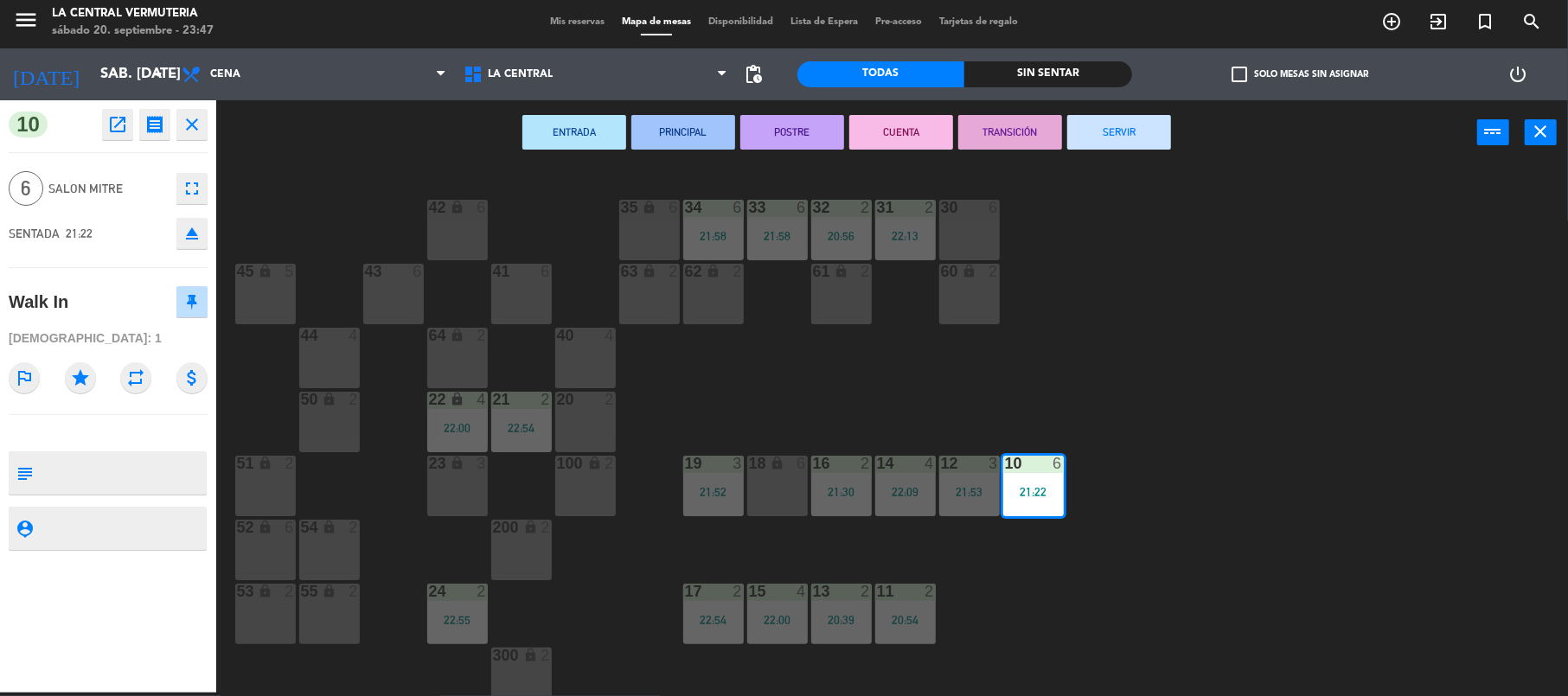
click at [1090, 133] on button "SERVIR" at bounding box center [1119, 132] width 104 height 35
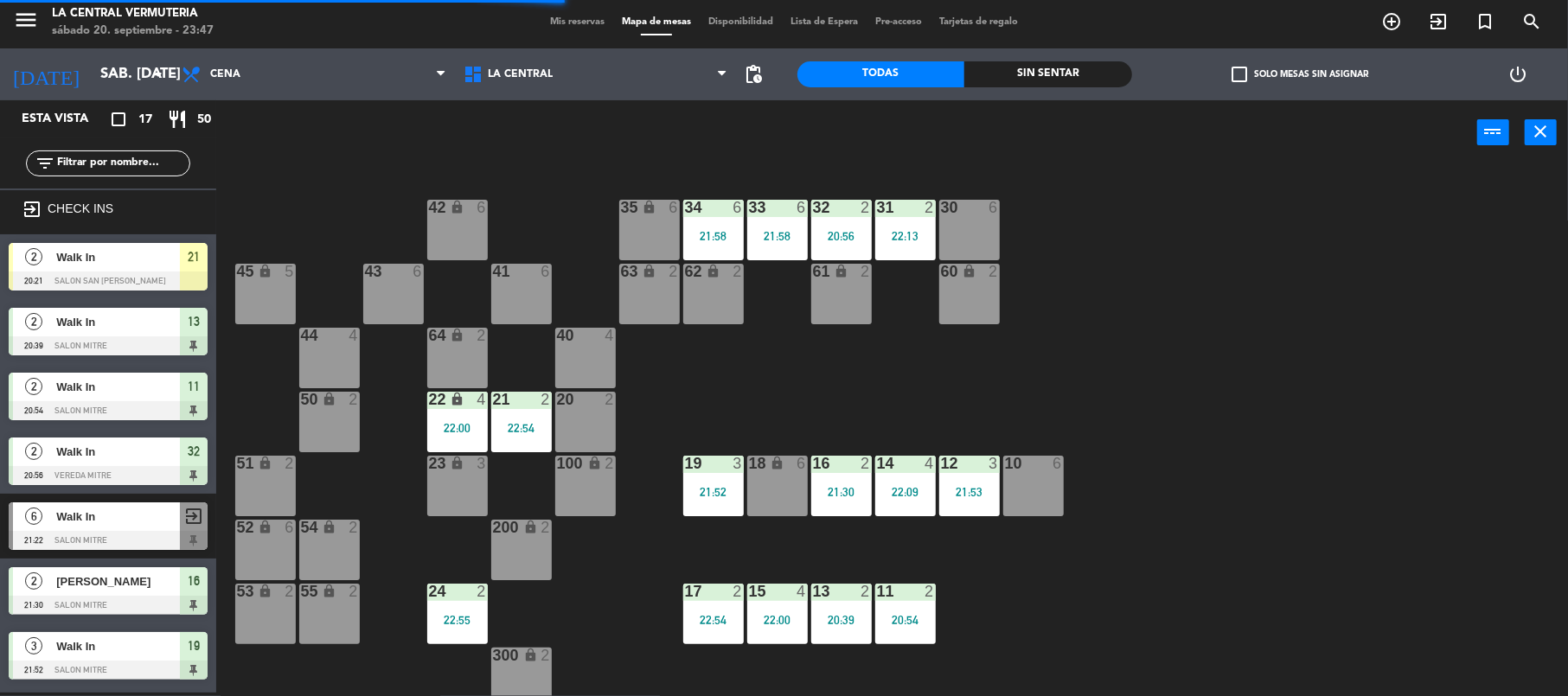
click at [972, 485] on div "21:53" at bounding box center [970, 491] width 61 height 13
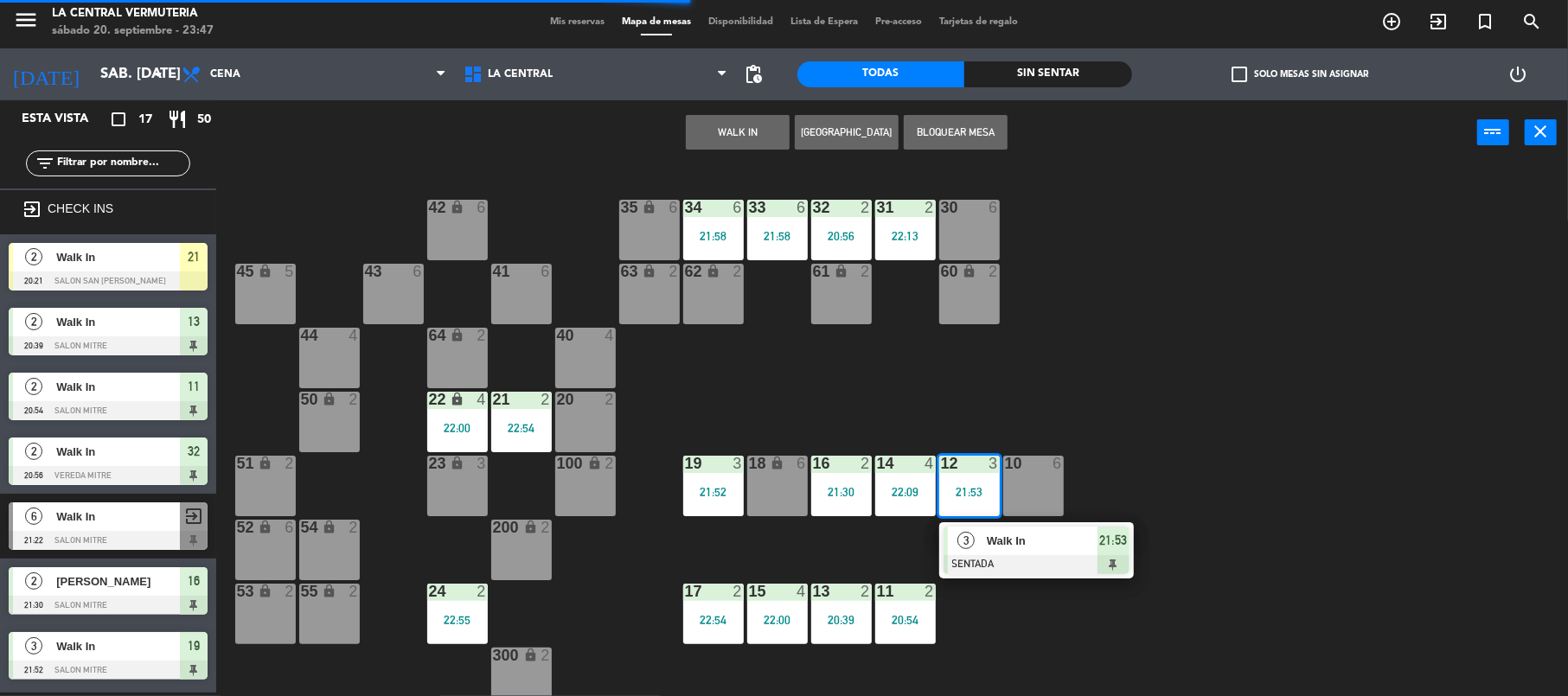
click at [987, 556] on div at bounding box center [1036, 565] width 186 height 19
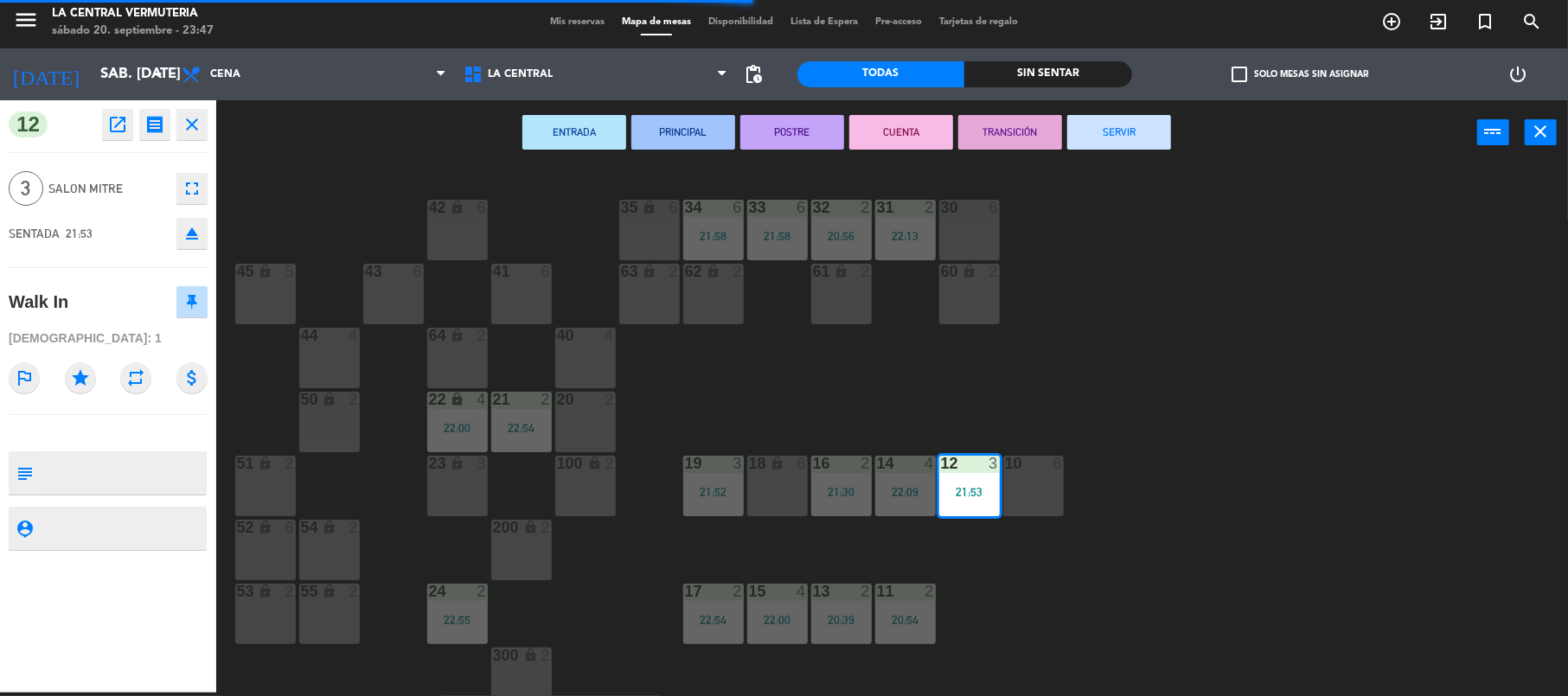
click at [1097, 128] on button "SERVIR" at bounding box center [1119, 132] width 104 height 35
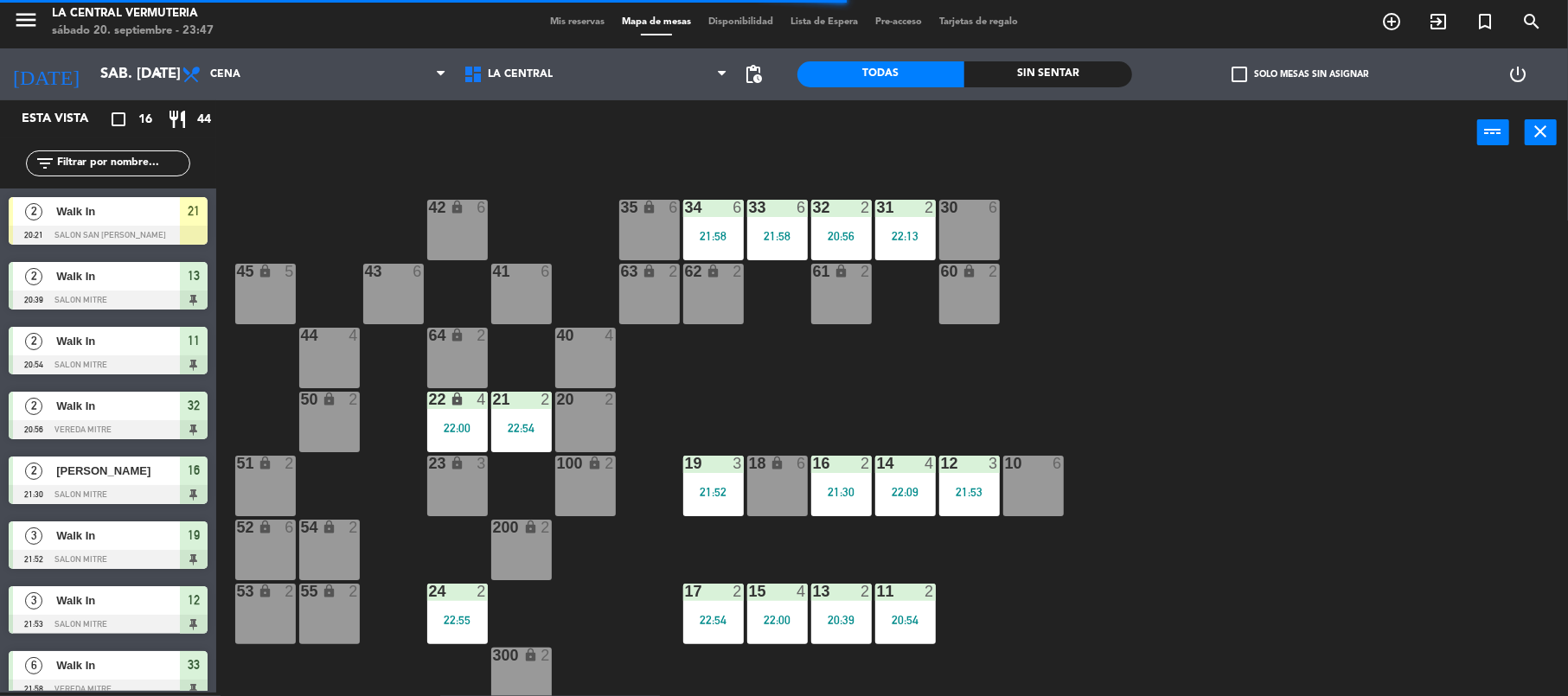
scroll to position [4, 0]
drag, startPoint x: 971, startPoint y: 491, endPoint x: 976, endPoint y: 509, distance: 18.7
click at [971, 492] on div "12 4" at bounding box center [970, 486] width 61 height 61
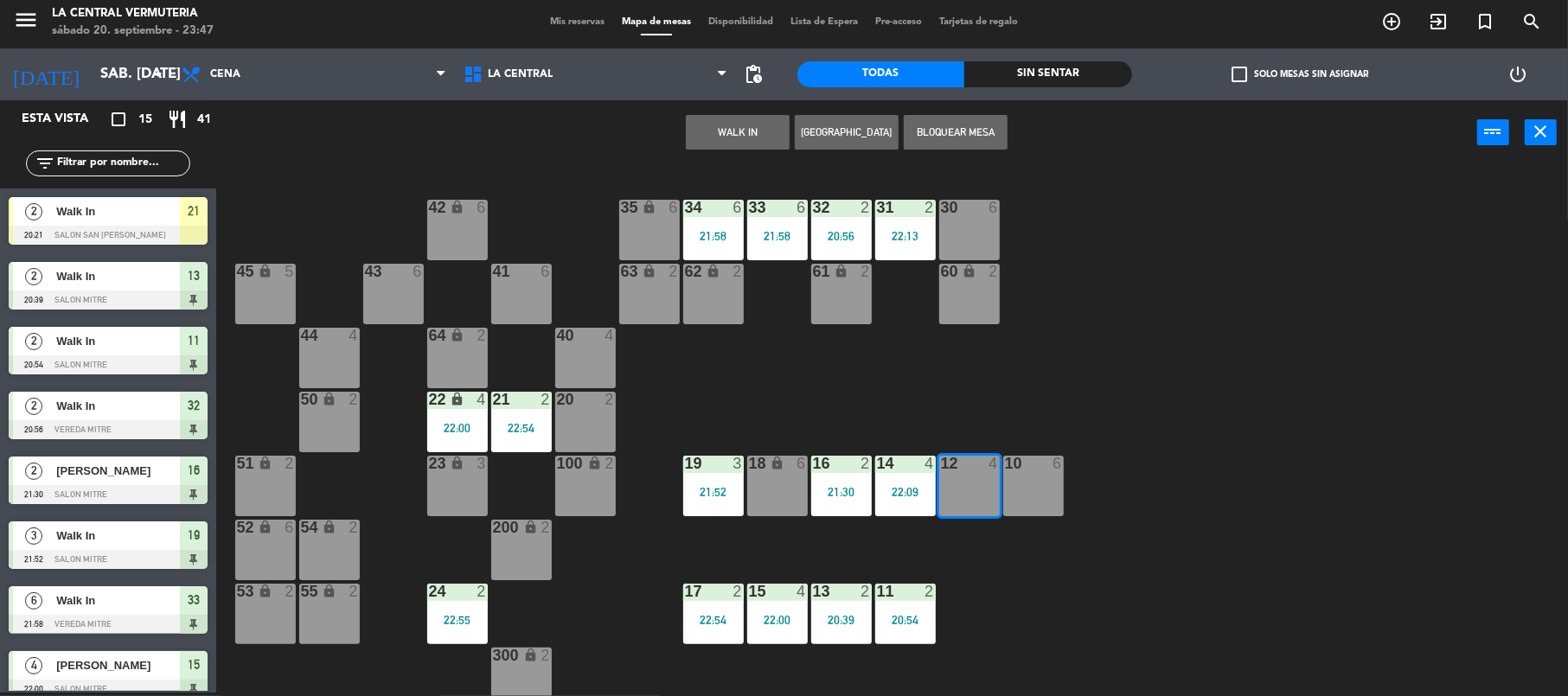
drag, startPoint x: 1295, startPoint y: 624, endPoint x: 1284, endPoint y: 621, distance: 11.4
click at [1292, 626] on div "42 lock 6 35 lock 6 34 6 21:58 33 6 21:58 32 2 20:56 31 2 22:13 30 6 43 6 41 6 …" at bounding box center [899, 432] width 1337 height 527
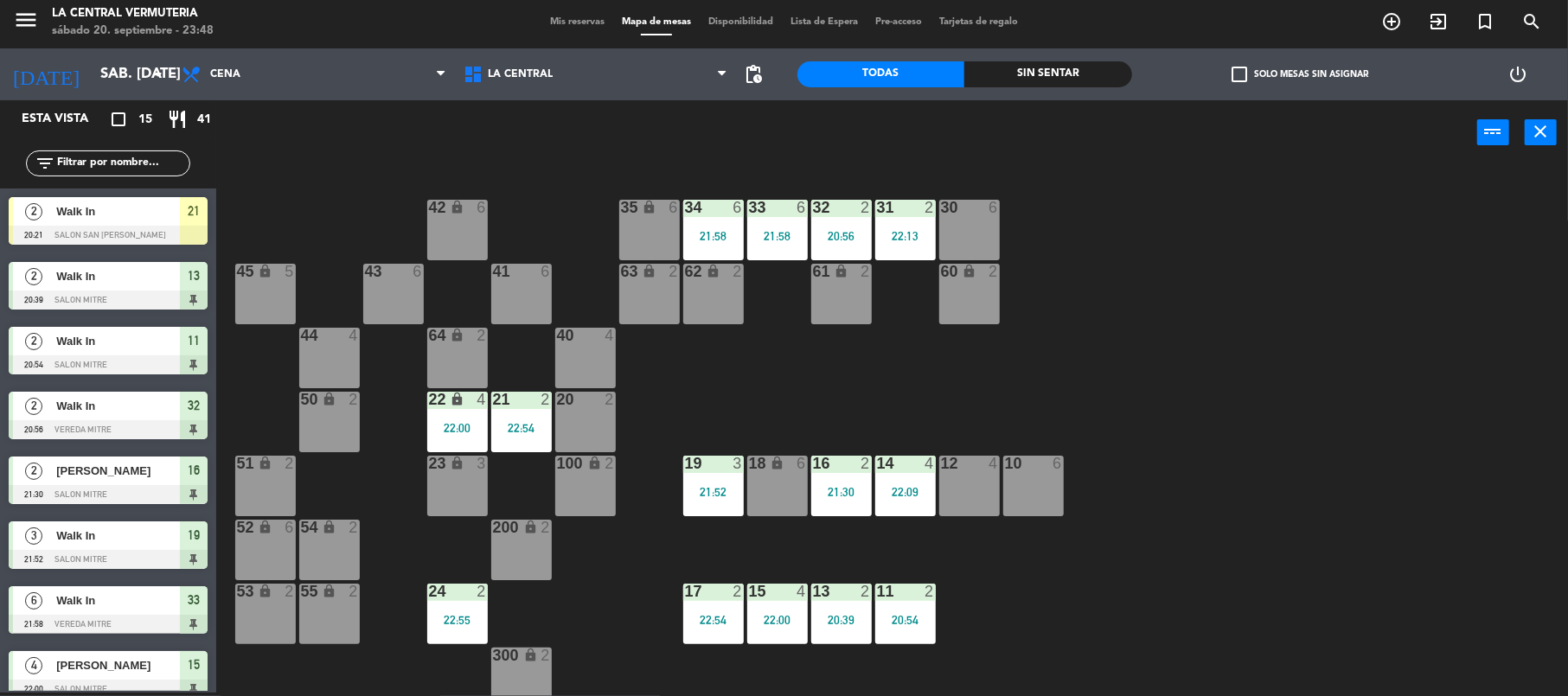
click at [856, 477] on div "16 2 21:30" at bounding box center [841, 486] width 61 height 61
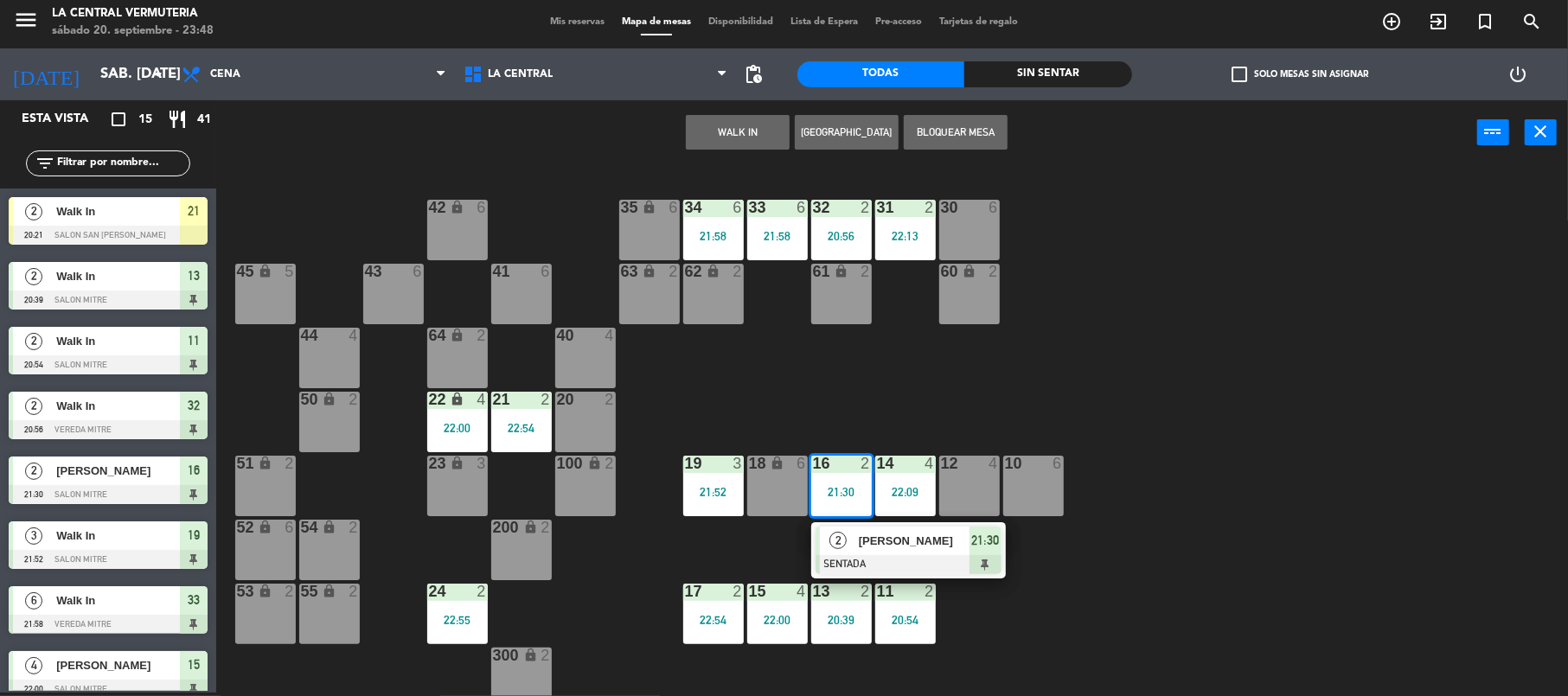
click at [904, 556] on div at bounding box center [908, 565] width 186 height 19
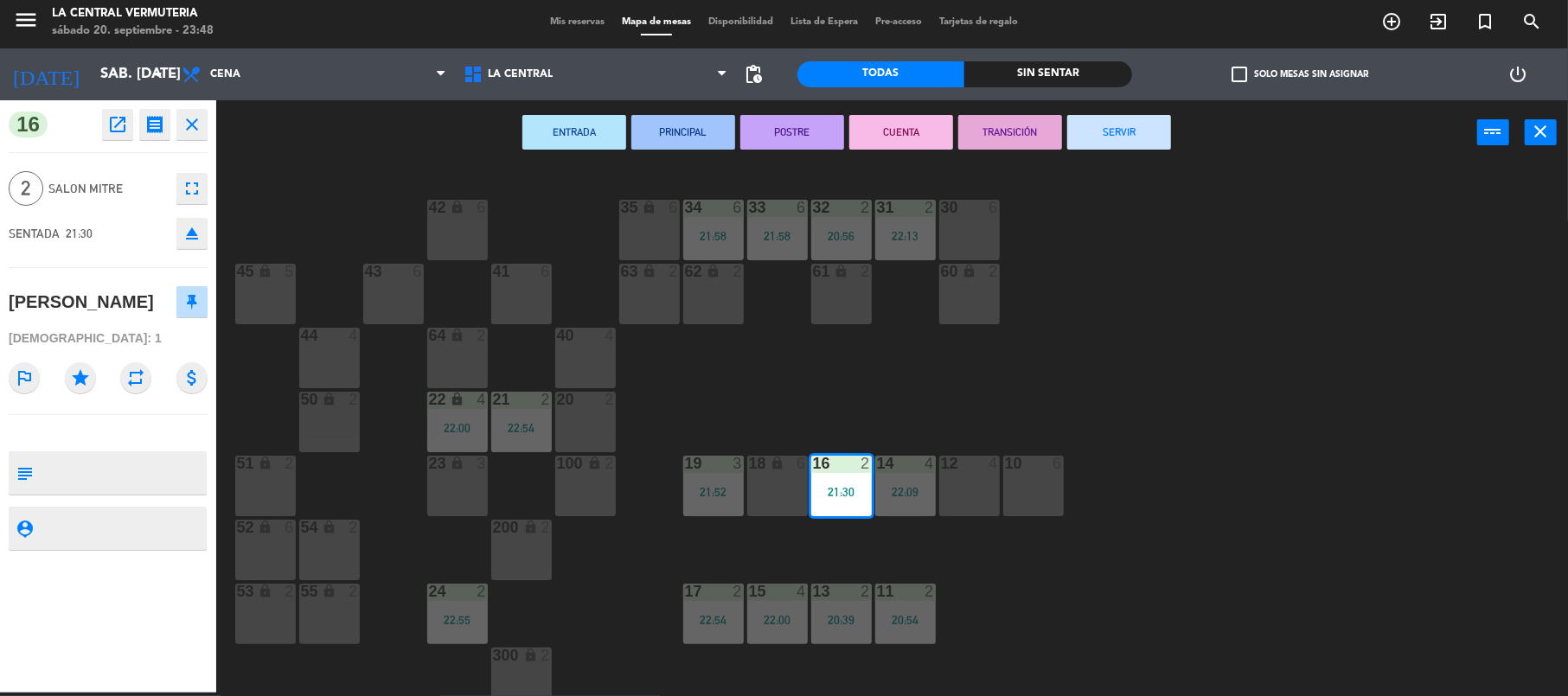
click at [1088, 139] on button "SERVIR" at bounding box center [1119, 132] width 104 height 35
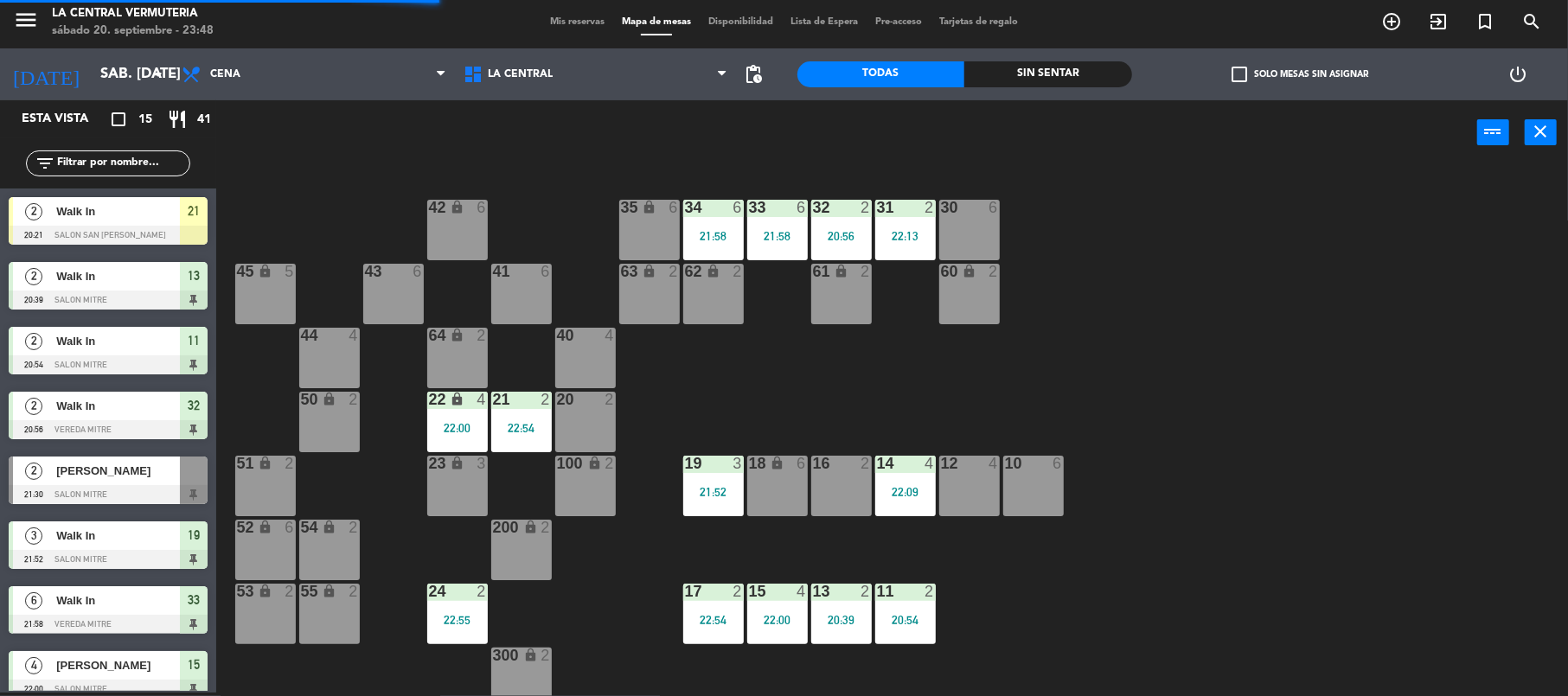
click at [704, 589] on div at bounding box center [713, 591] width 28 height 16
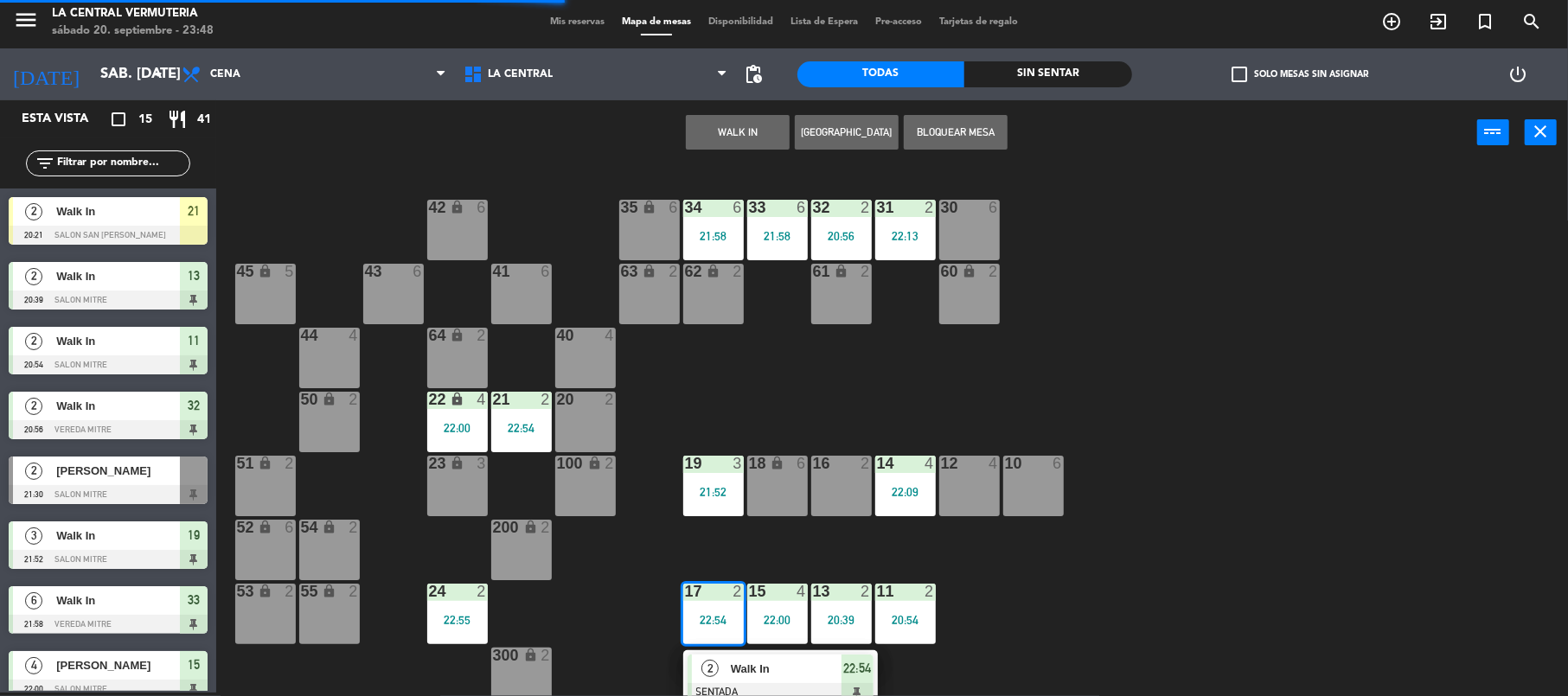
click at [761, 668] on span "Walk In" at bounding box center [786, 668] width 111 height 18
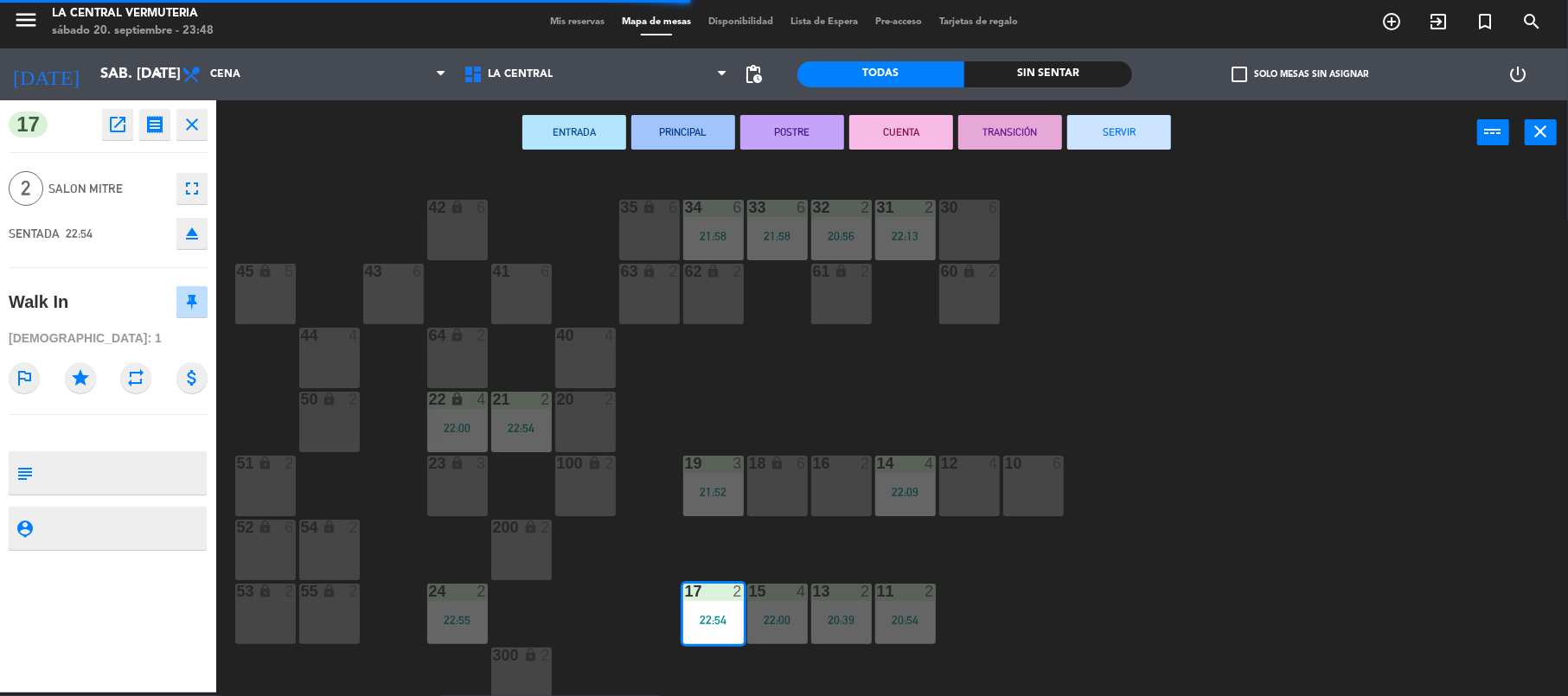
click at [1094, 129] on button "SERVIR" at bounding box center [1119, 132] width 104 height 35
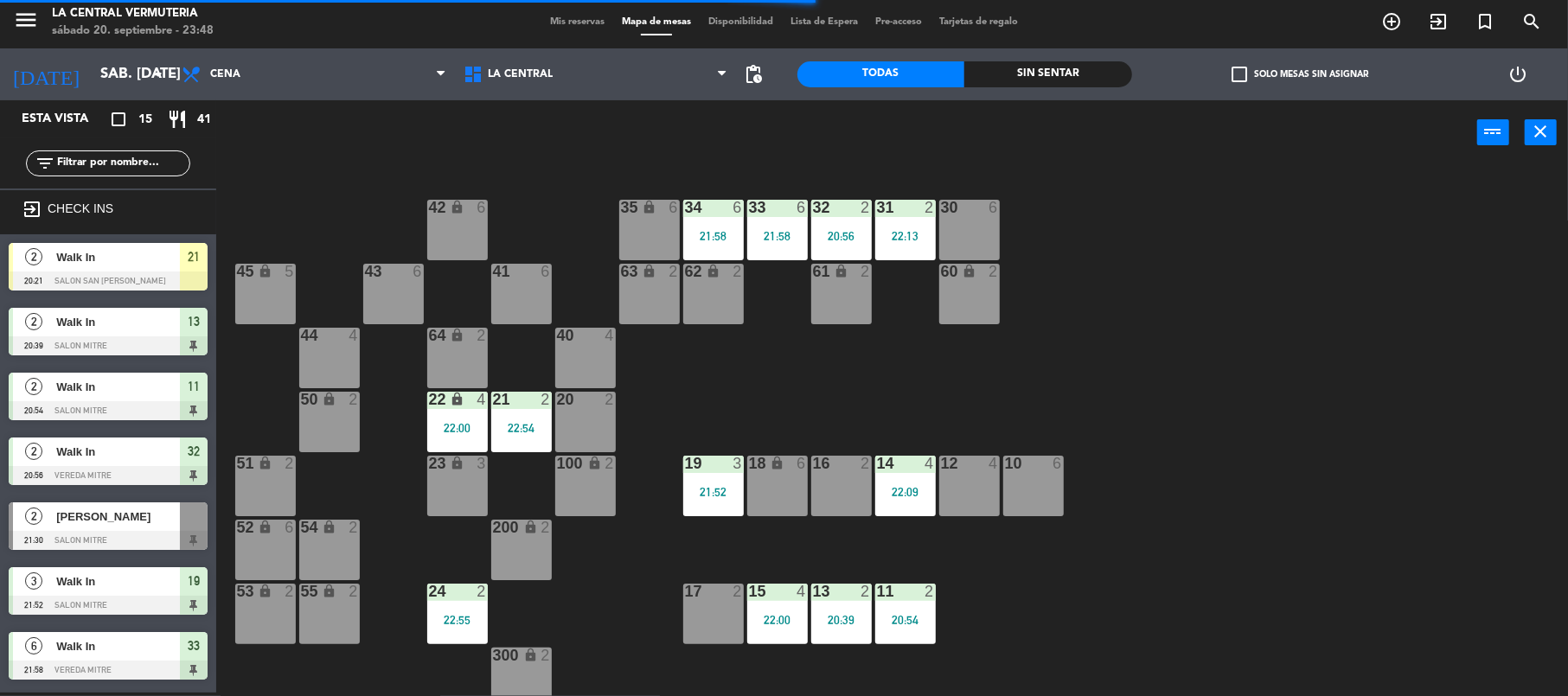
scroll to position [170, 0]
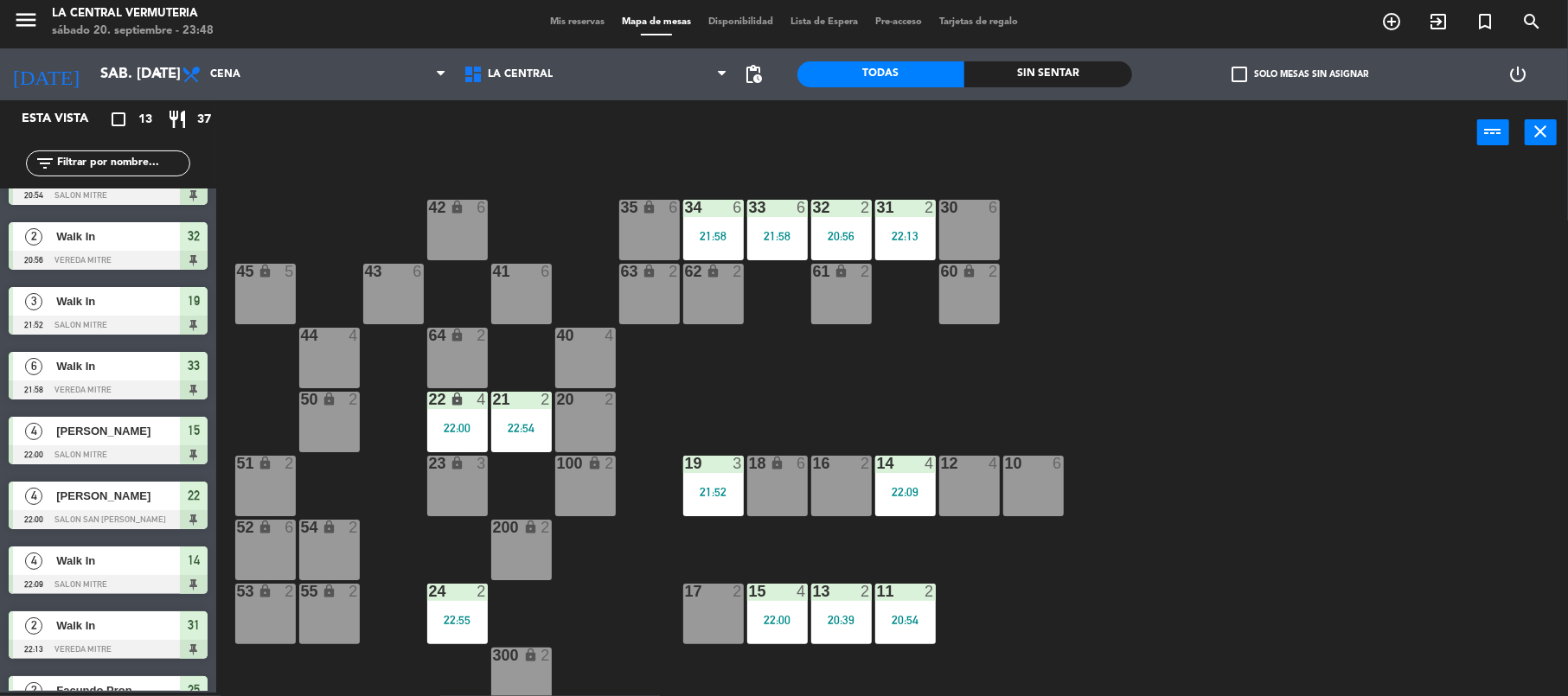
click at [779, 486] on div "18 lock 6" at bounding box center [778, 486] width 61 height 61
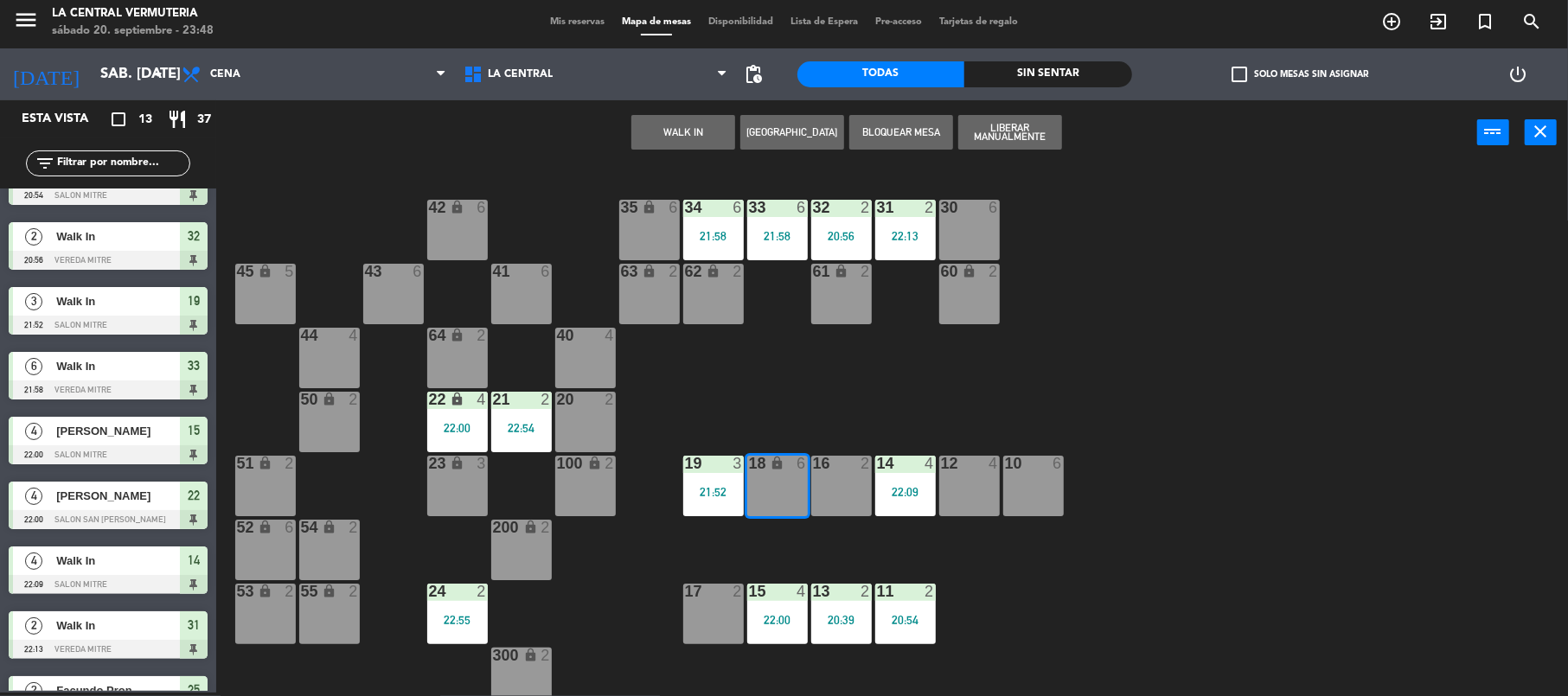
click at [670, 136] on button "WALK IN" at bounding box center [682, 132] width 104 height 35
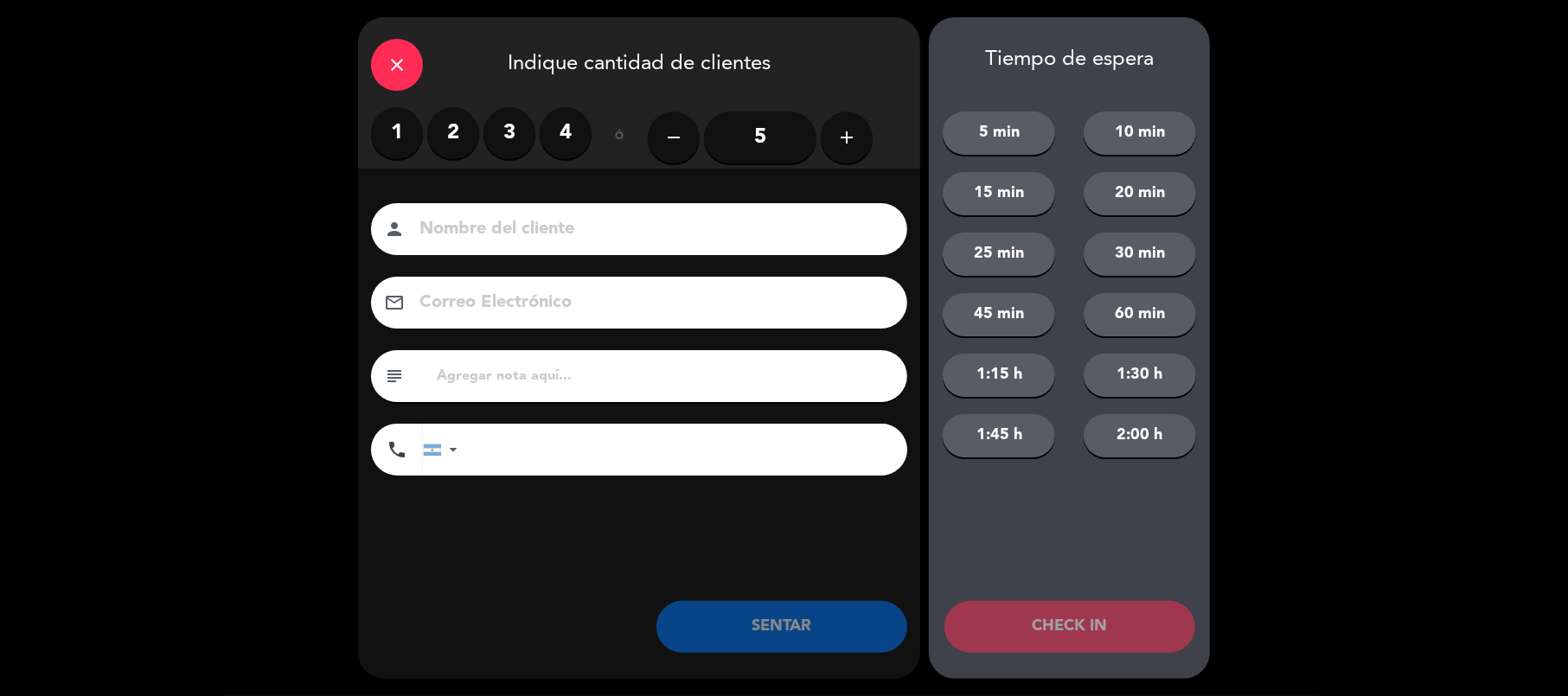
click at [568, 150] on label "4" at bounding box center [566, 133] width 51 height 51
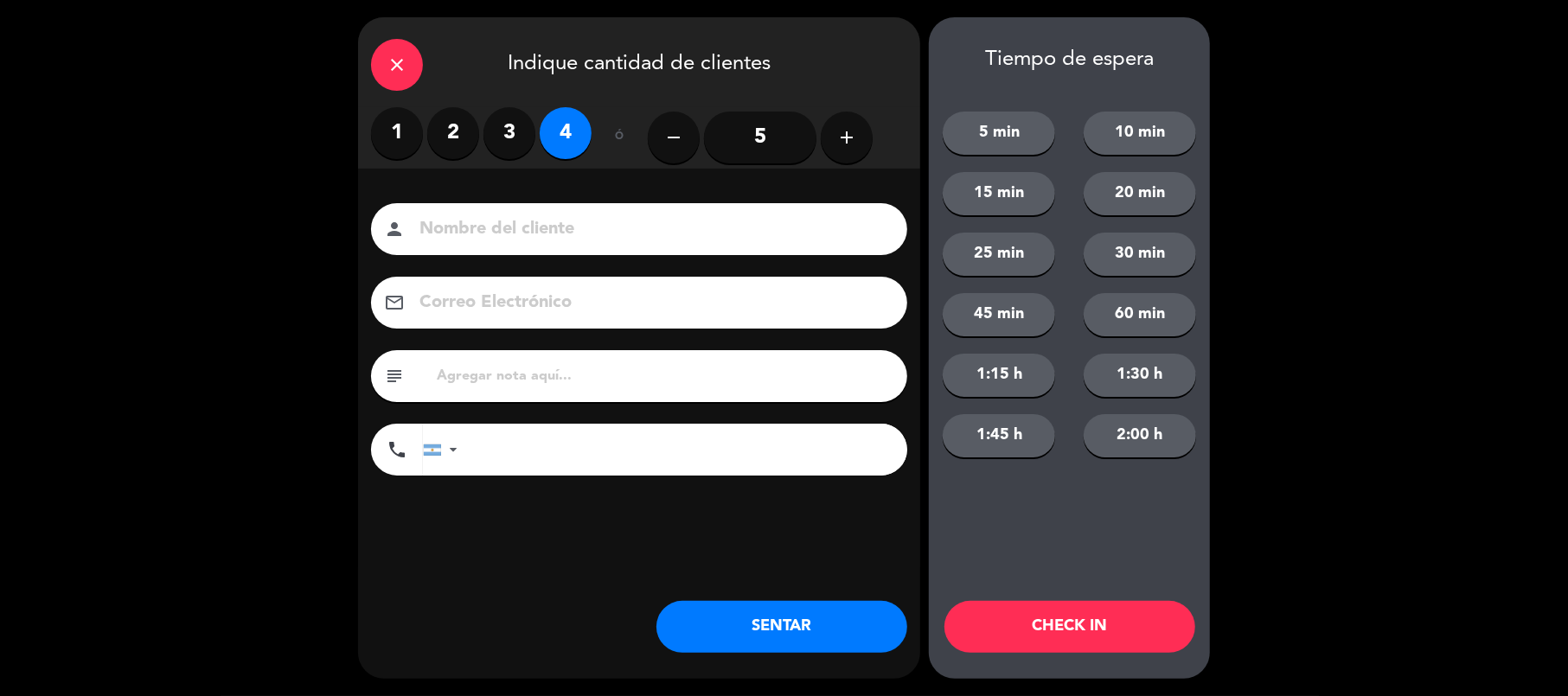
click at [705, 620] on button "SENTAR" at bounding box center [782, 626] width 251 height 51
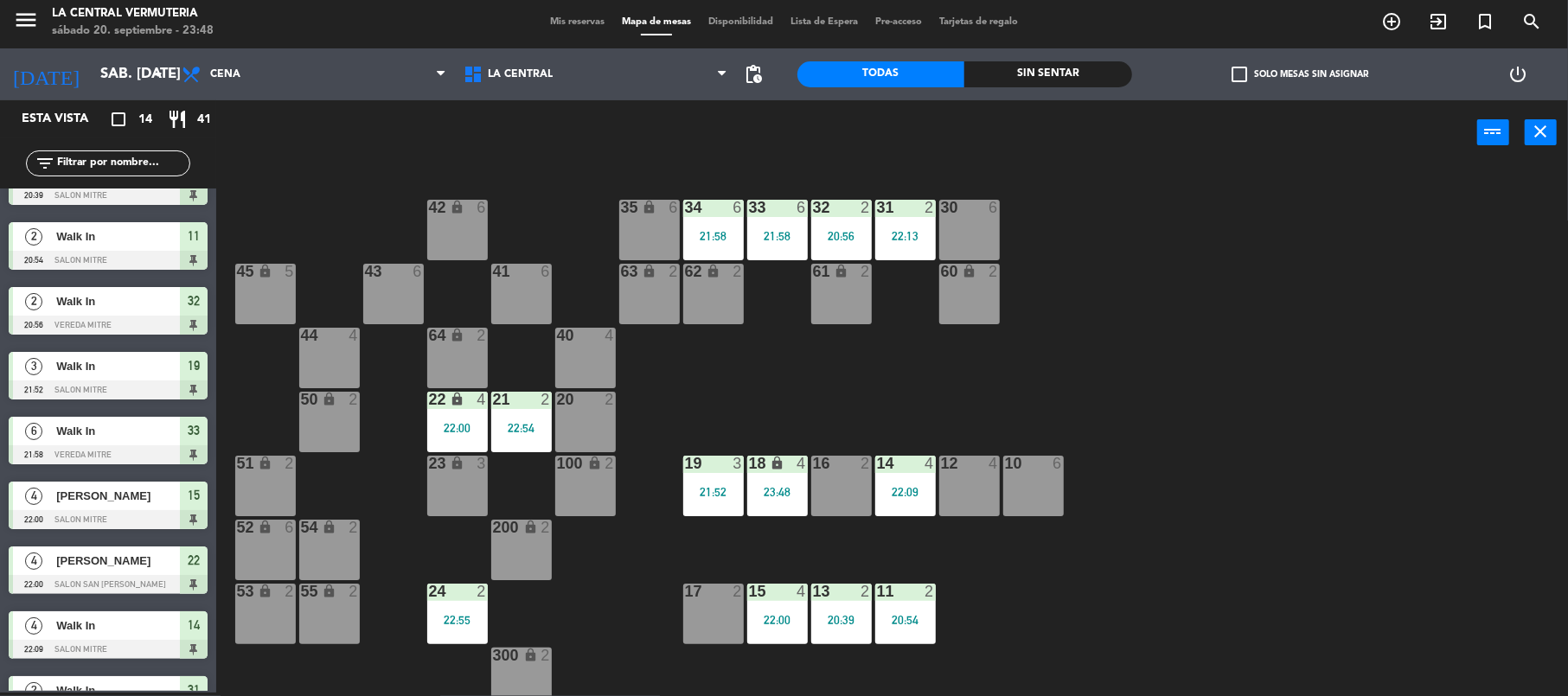
scroll to position [0, 0]
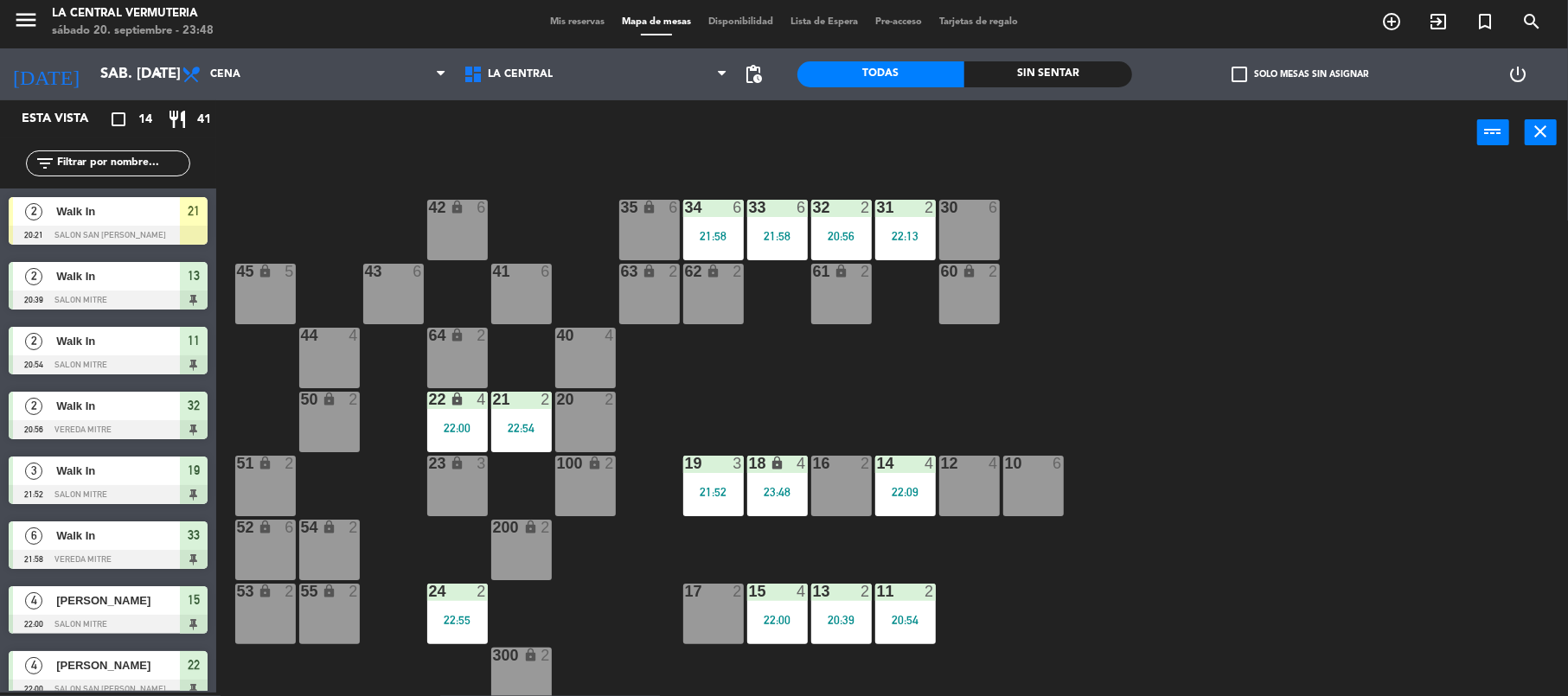
click at [568, 410] on div "20 2" at bounding box center [586, 422] width 61 height 61
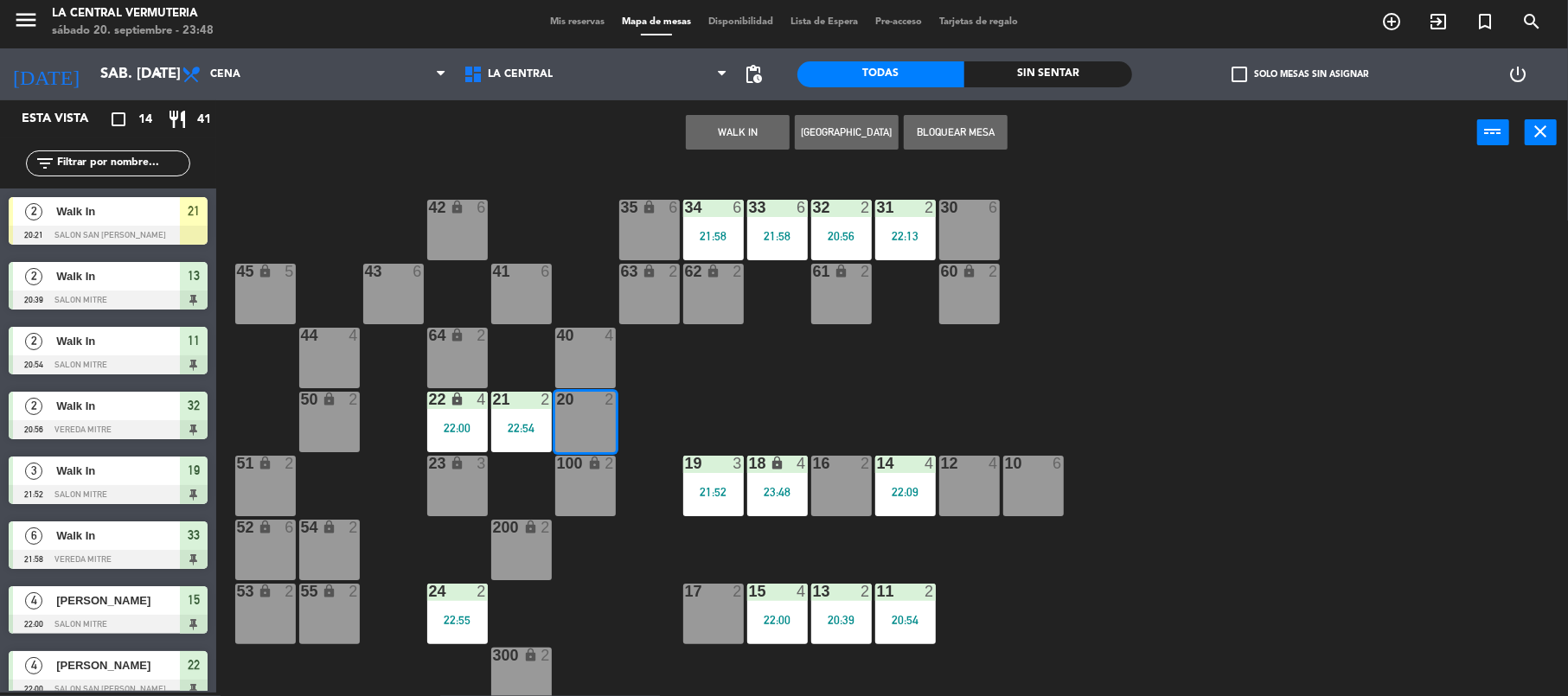
click at [718, 140] on button "WALK IN" at bounding box center [738, 132] width 104 height 35
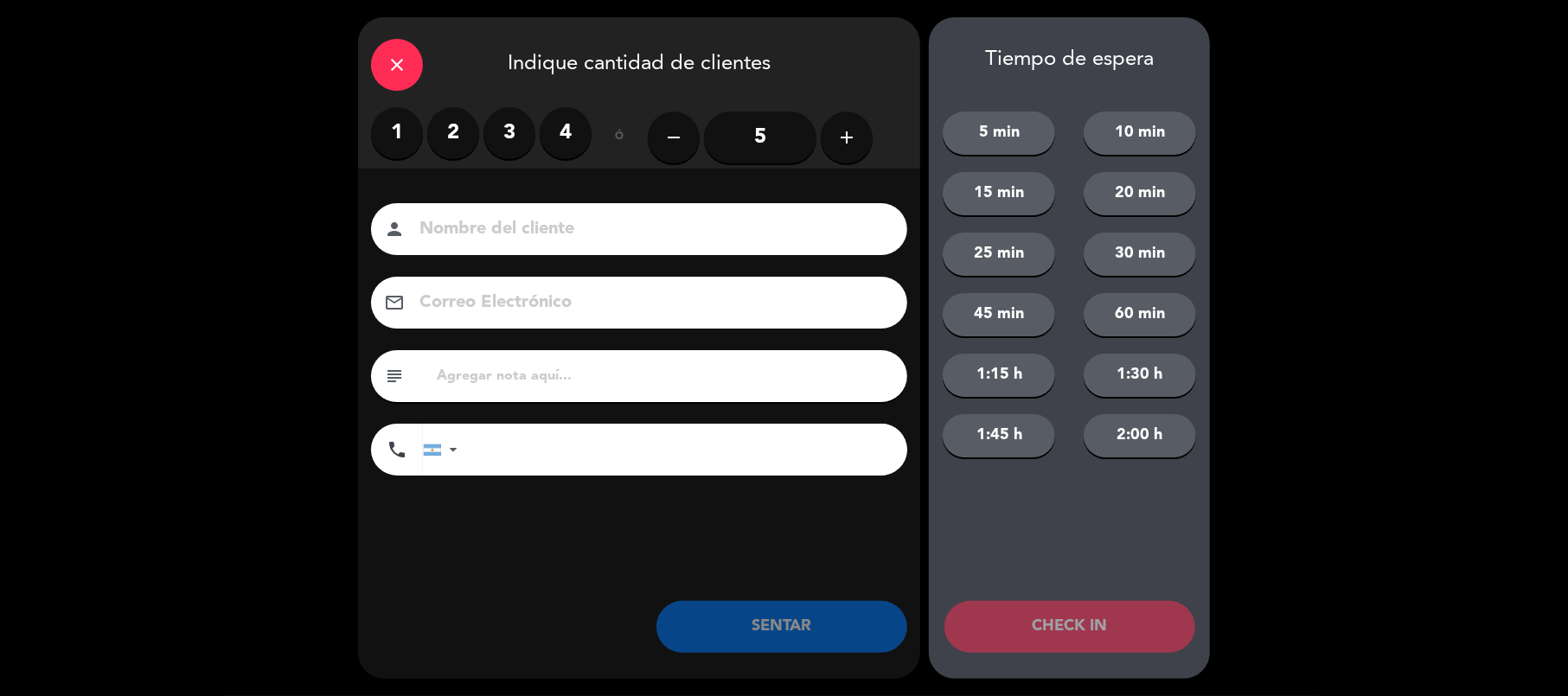
click at [578, 212] on div "person" at bounding box center [639, 229] width 536 height 51
click at [448, 140] on label "2" at bounding box center [453, 133] width 51 height 51
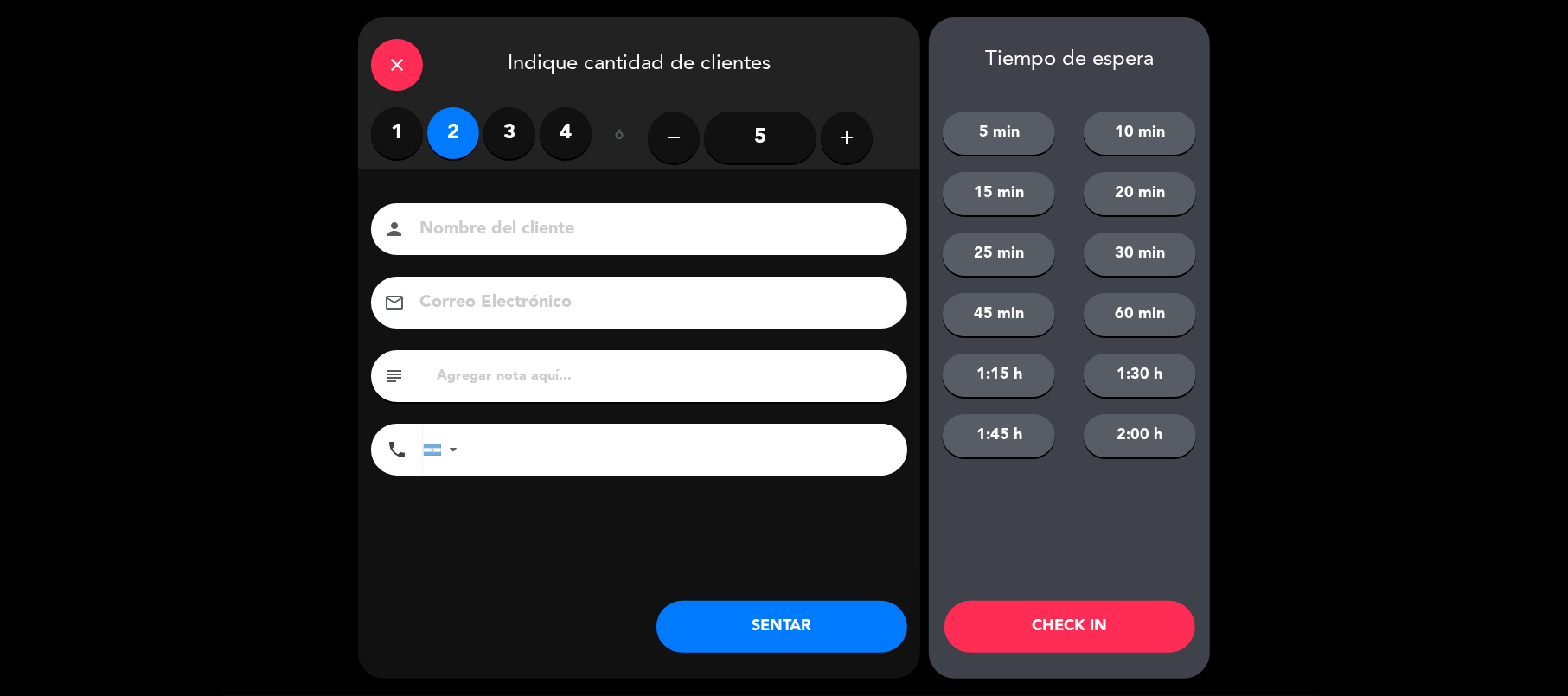
click at [868, 619] on button "SENTAR" at bounding box center [782, 626] width 251 height 51
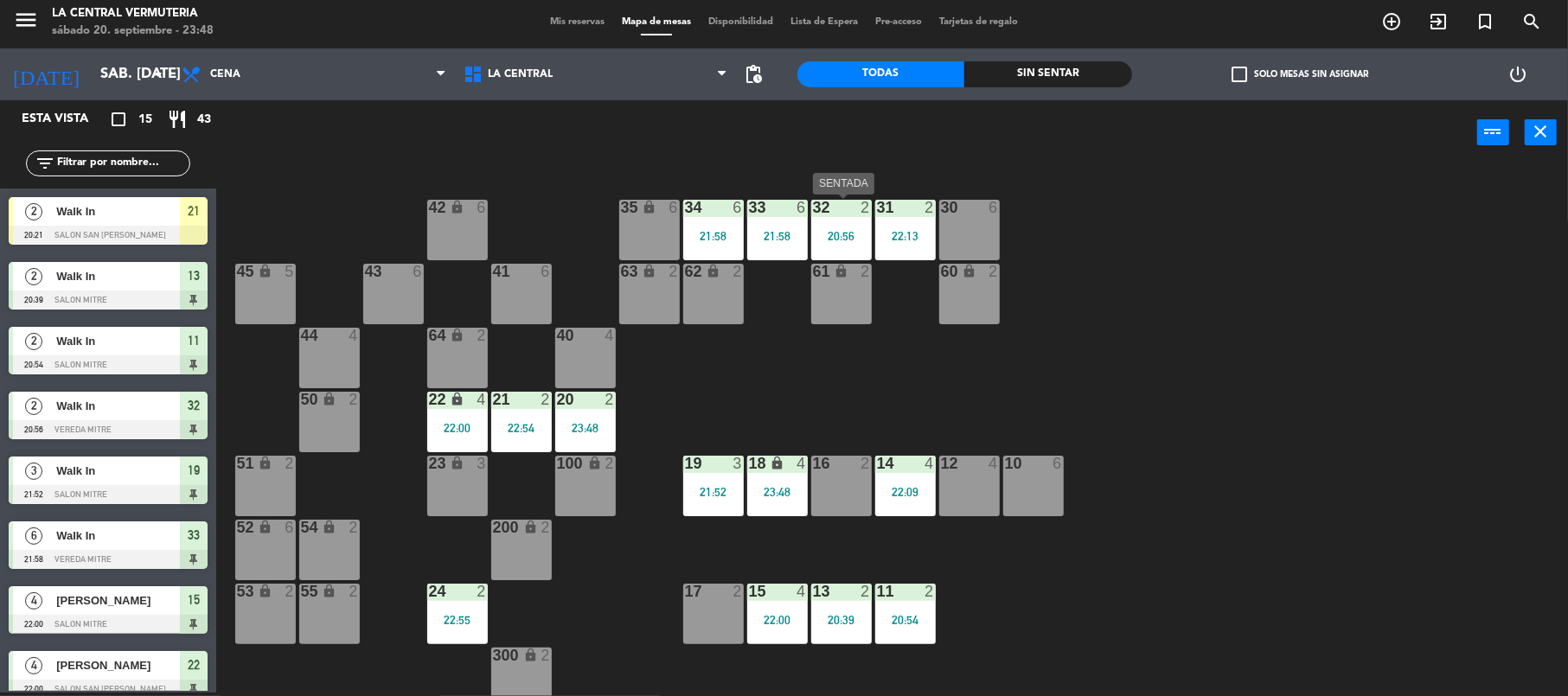
click at [825, 225] on div "32 2 20:56" at bounding box center [841, 230] width 61 height 61
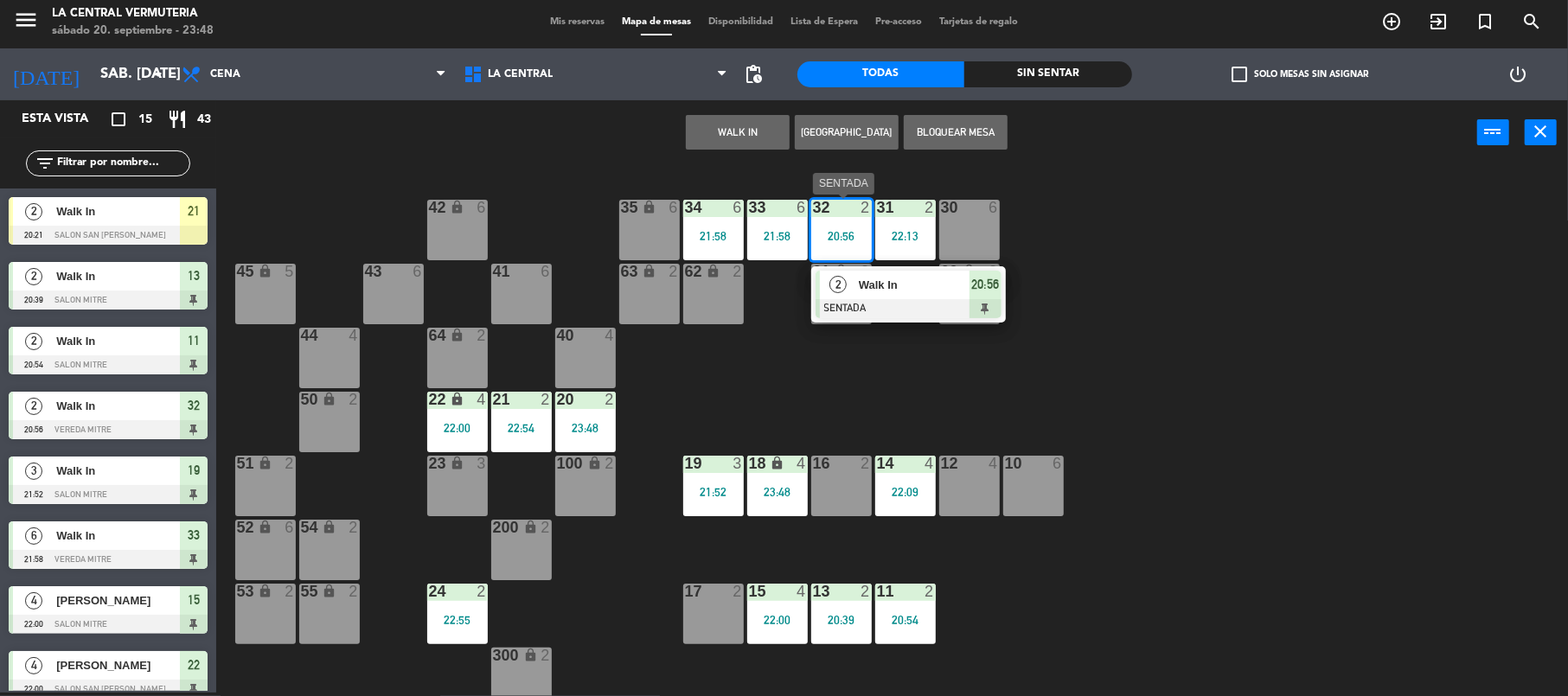
click at [897, 278] on span "Walk In" at bounding box center [914, 285] width 111 height 18
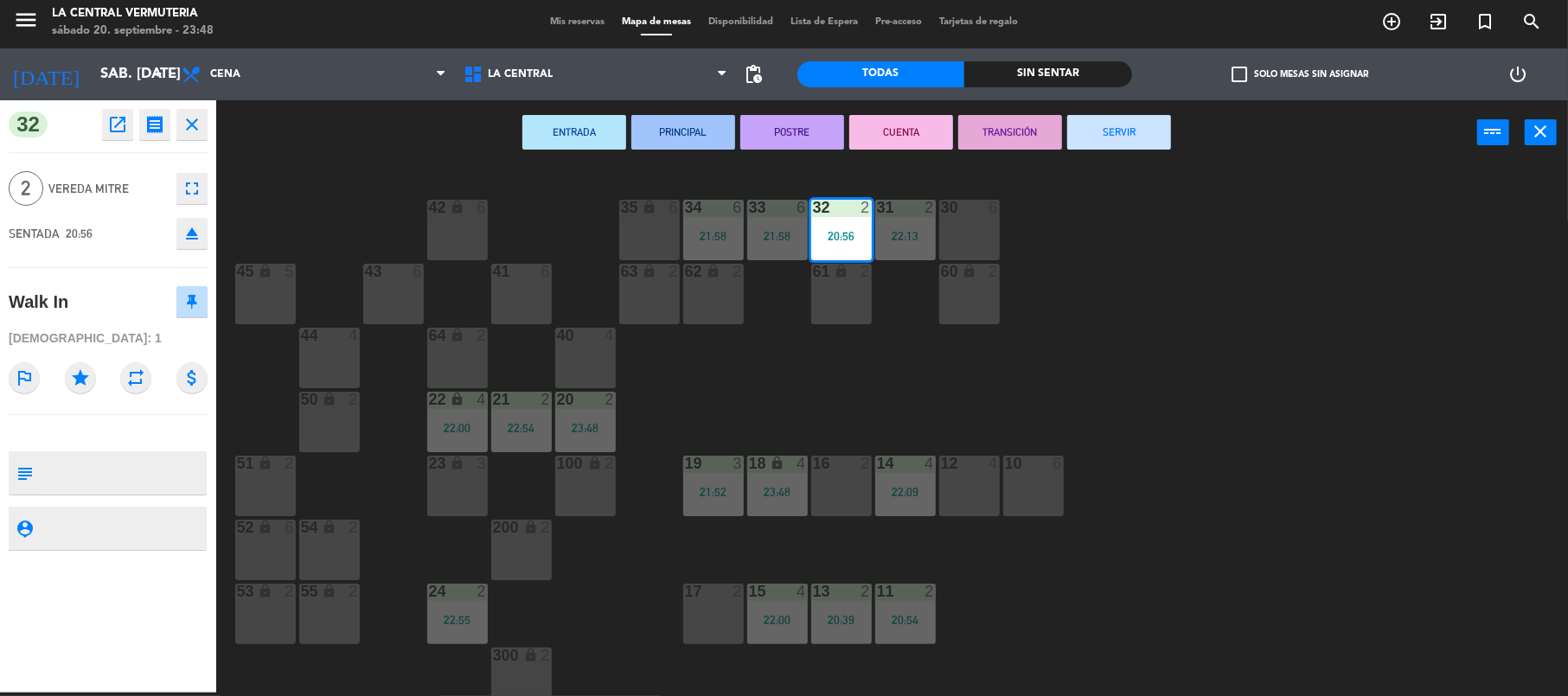
click at [1125, 128] on button "SERVIR" at bounding box center [1119, 132] width 104 height 35
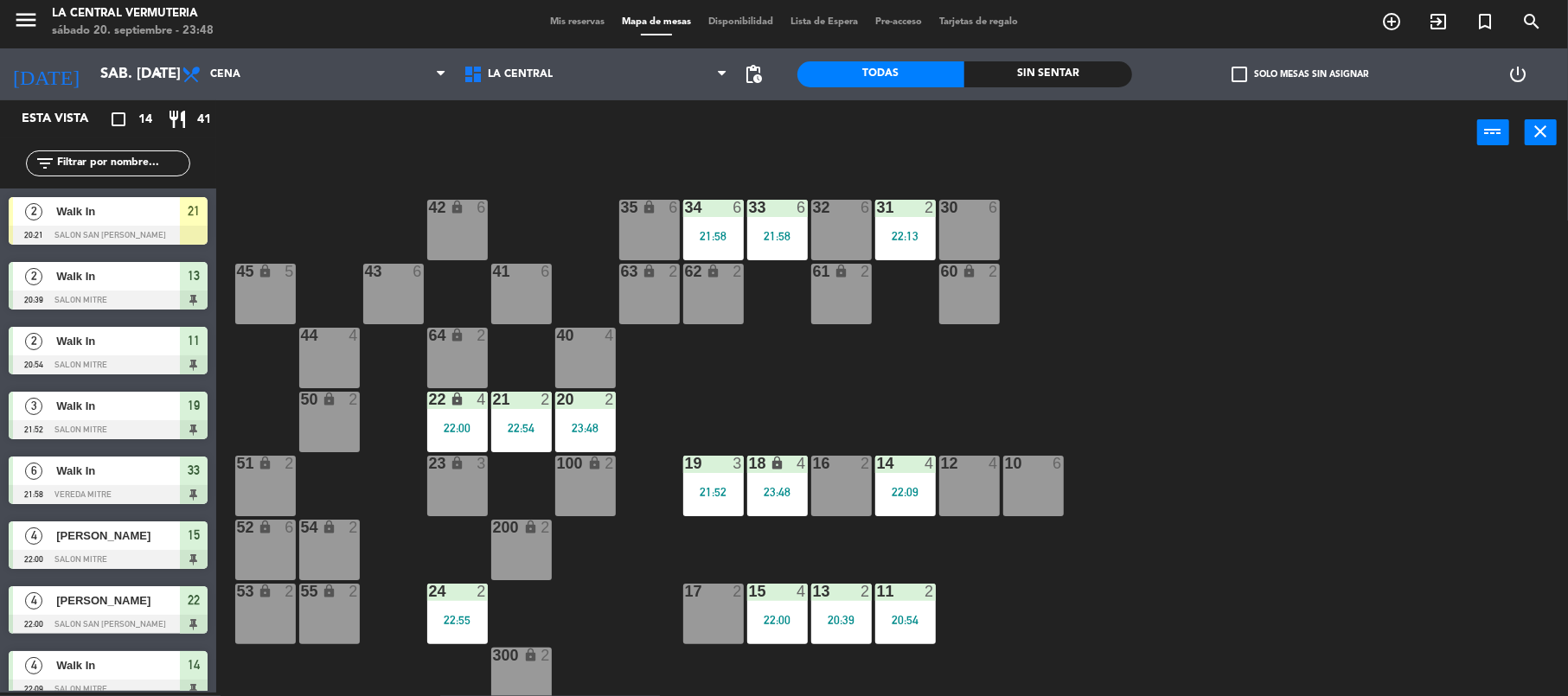
click at [561, 357] on div "40 4" at bounding box center [586, 358] width 61 height 61
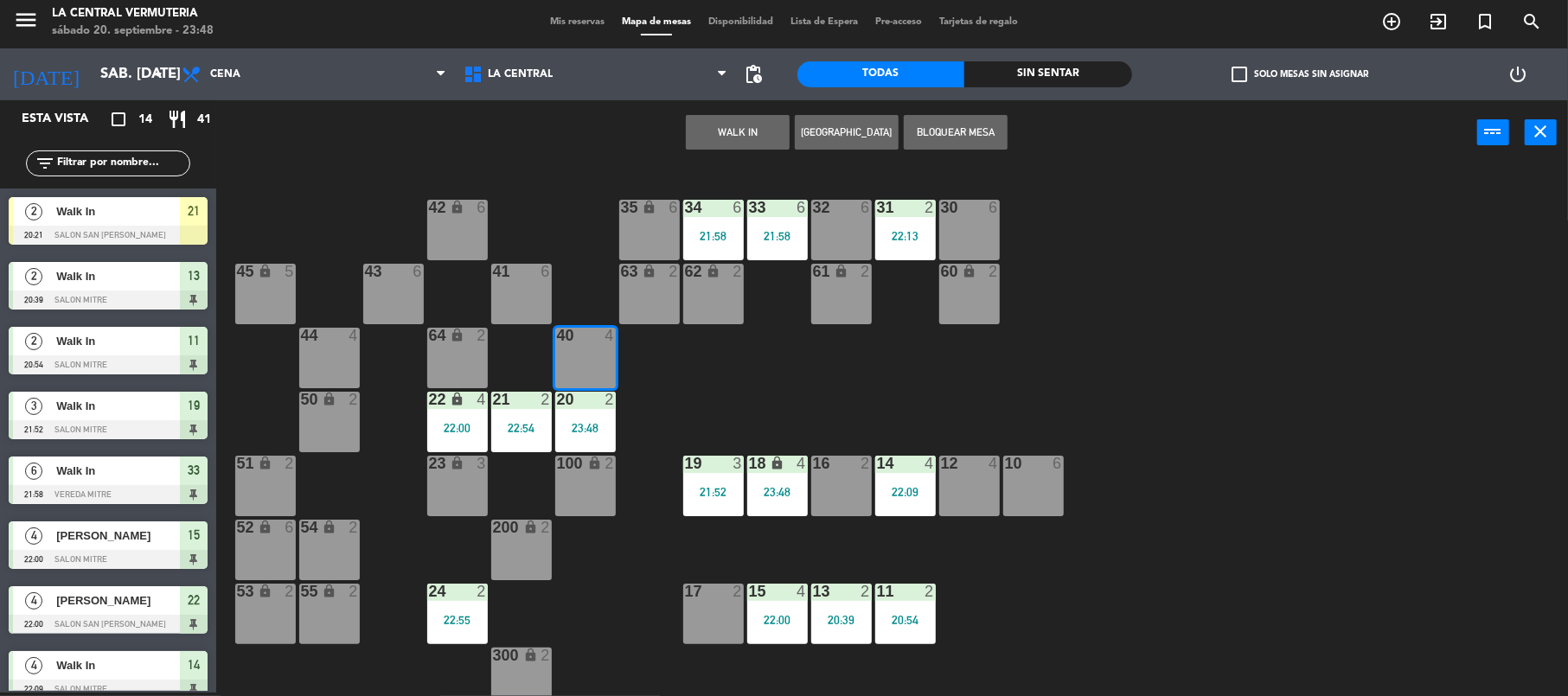
click at [744, 123] on button "WALK IN" at bounding box center [738, 132] width 104 height 35
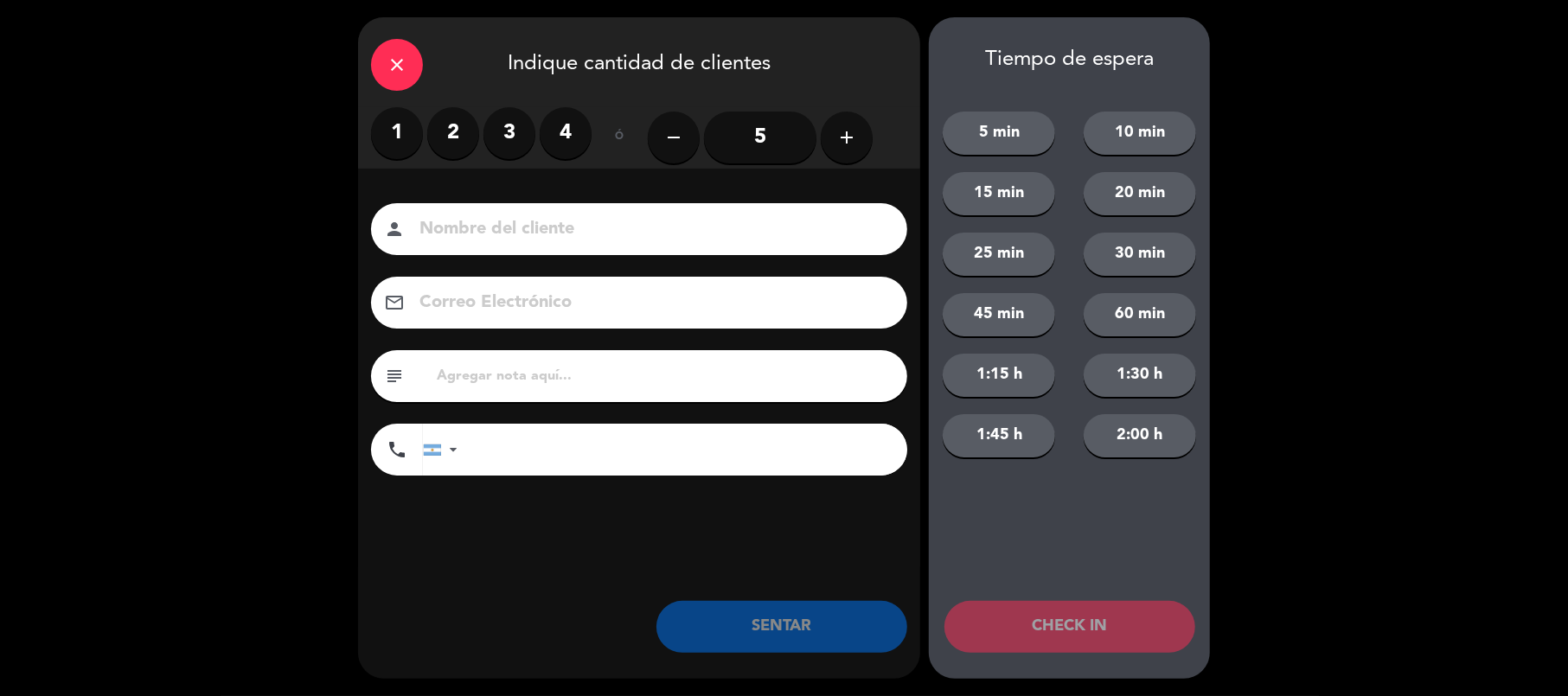
click at [564, 135] on label "4" at bounding box center [566, 133] width 51 height 51
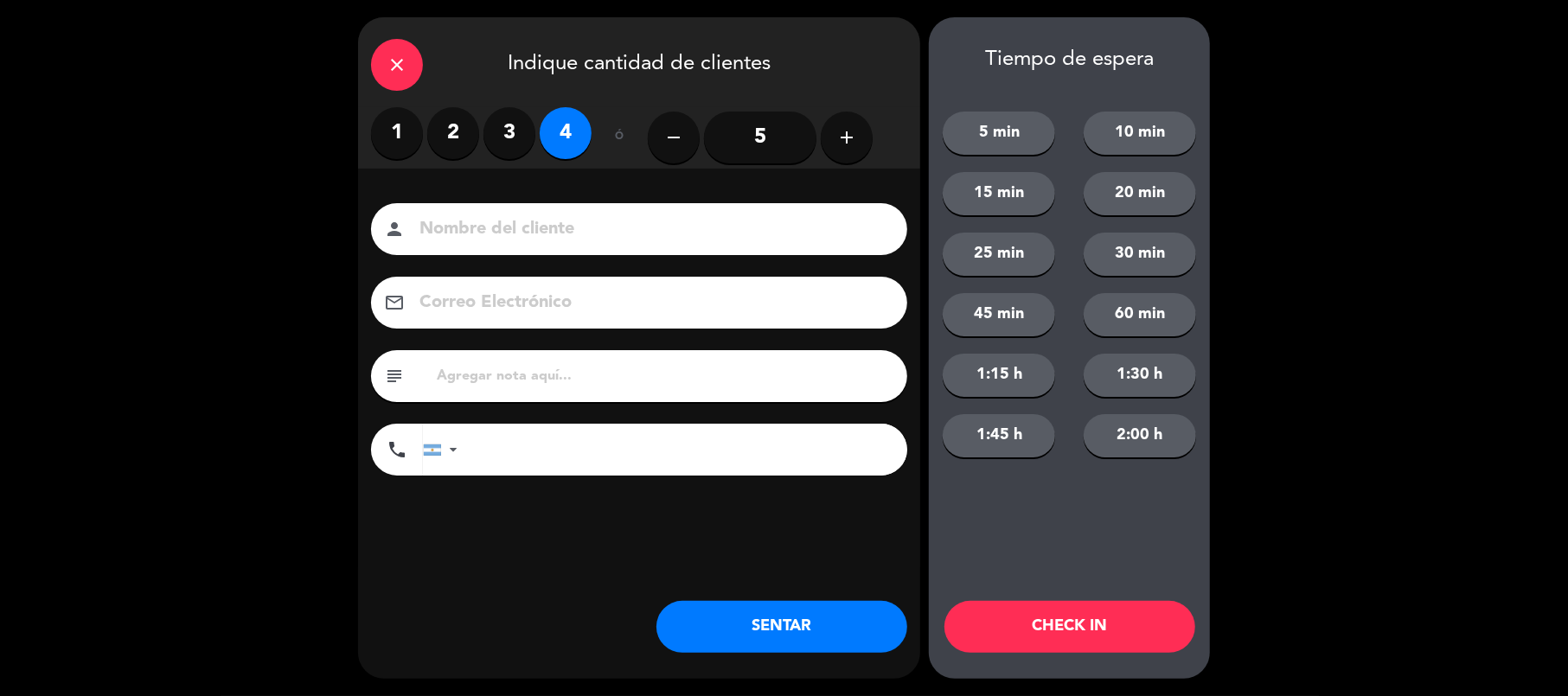
click at [795, 634] on button "SENTAR" at bounding box center [782, 626] width 251 height 51
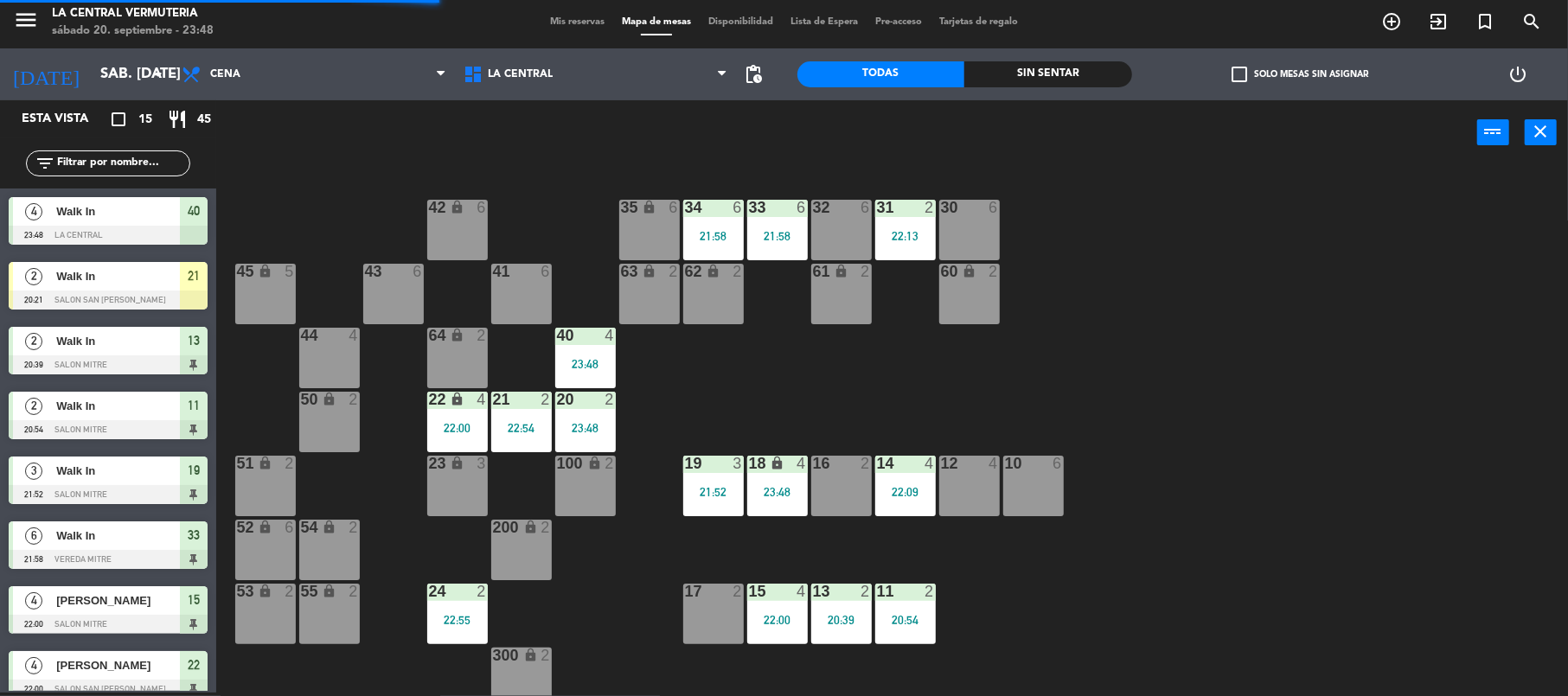
click at [454, 206] on icon "lock" at bounding box center [457, 208] width 15 height 15
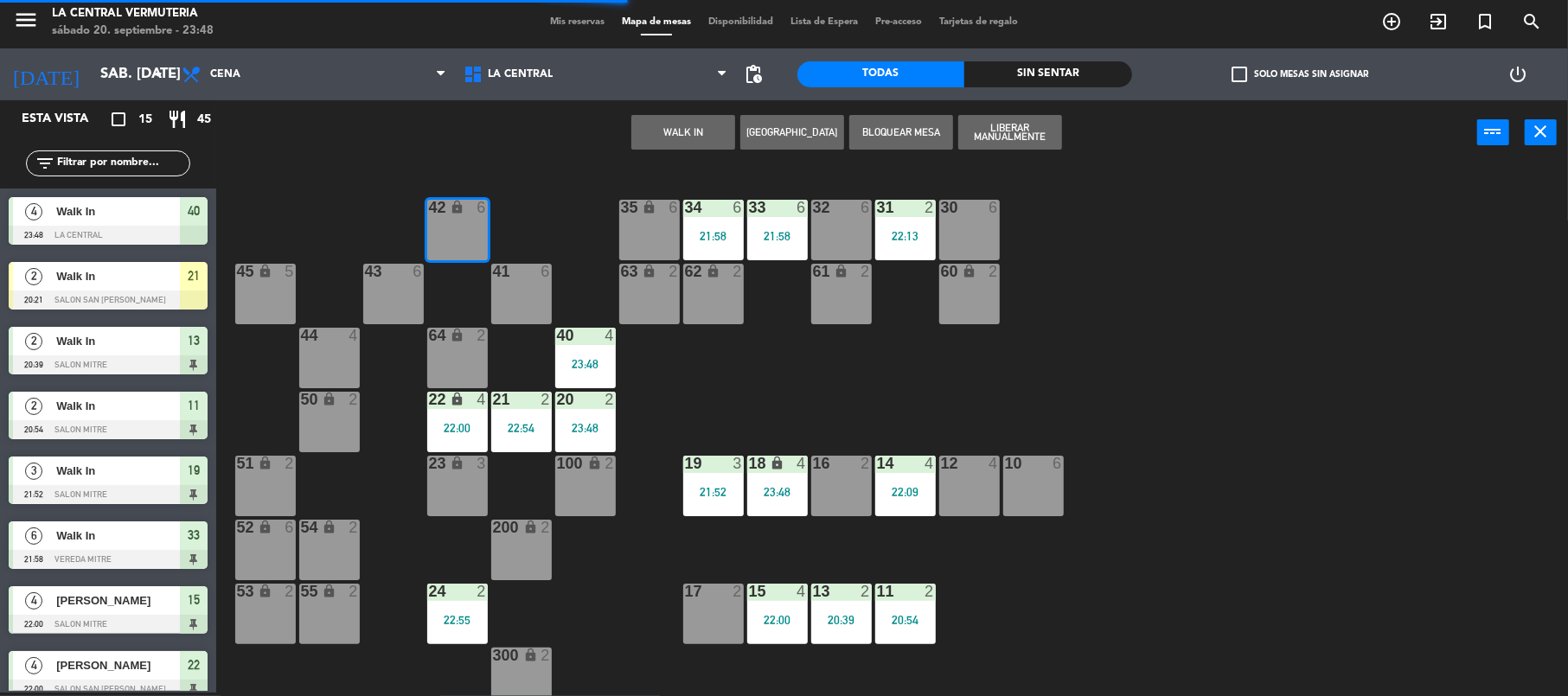
click at [704, 121] on button "WALK IN" at bounding box center [682, 132] width 104 height 35
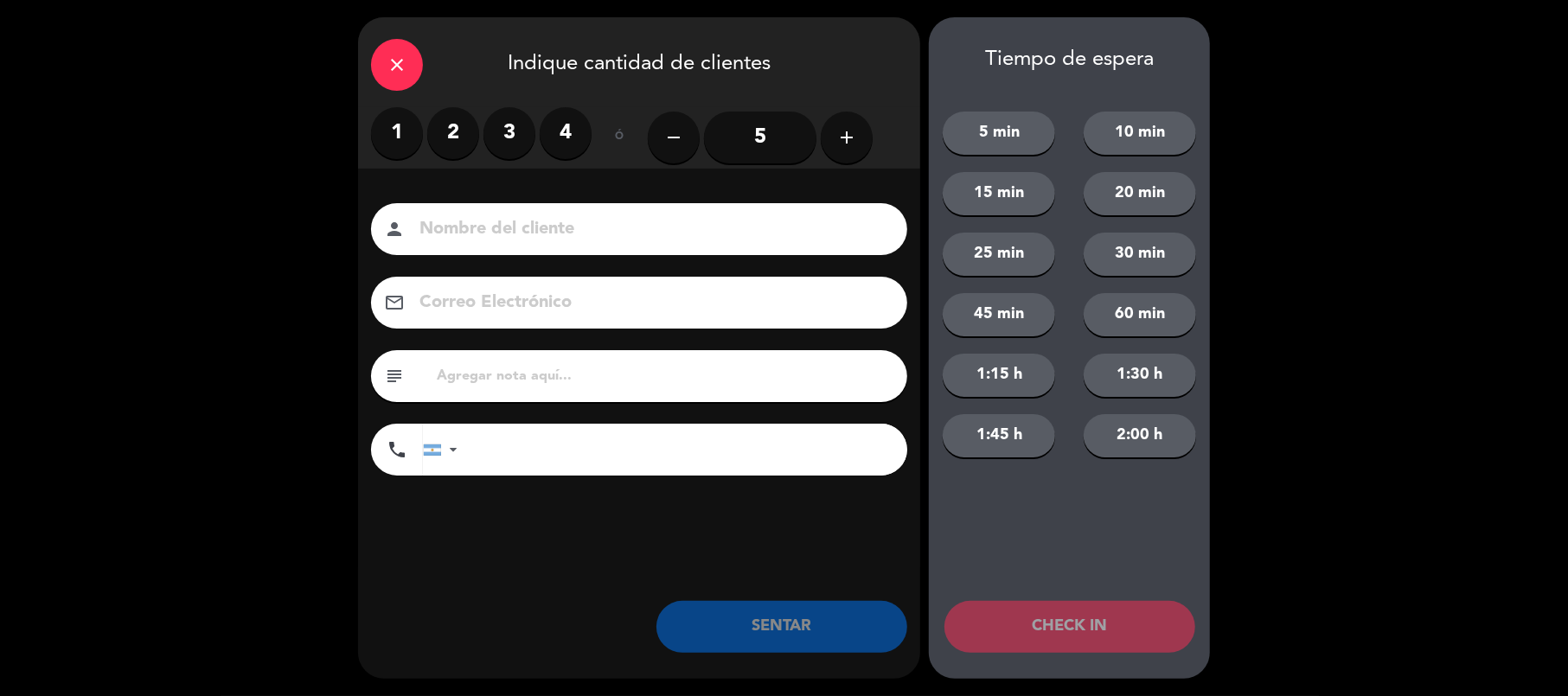
click at [451, 133] on label "2" at bounding box center [453, 133] width 51 height 51
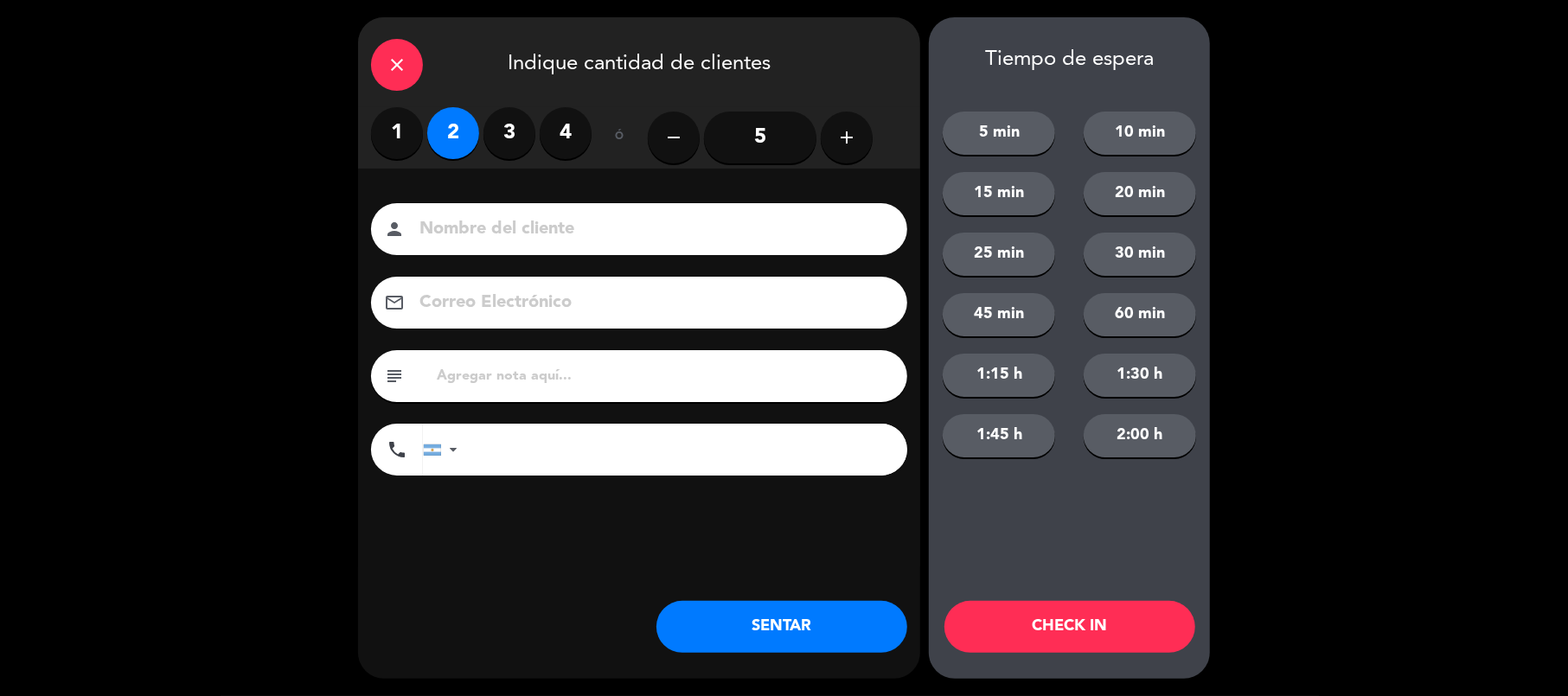
click at [727, 641] on button "SENTAR" at bounding box center [782, 626] width 251 height 51
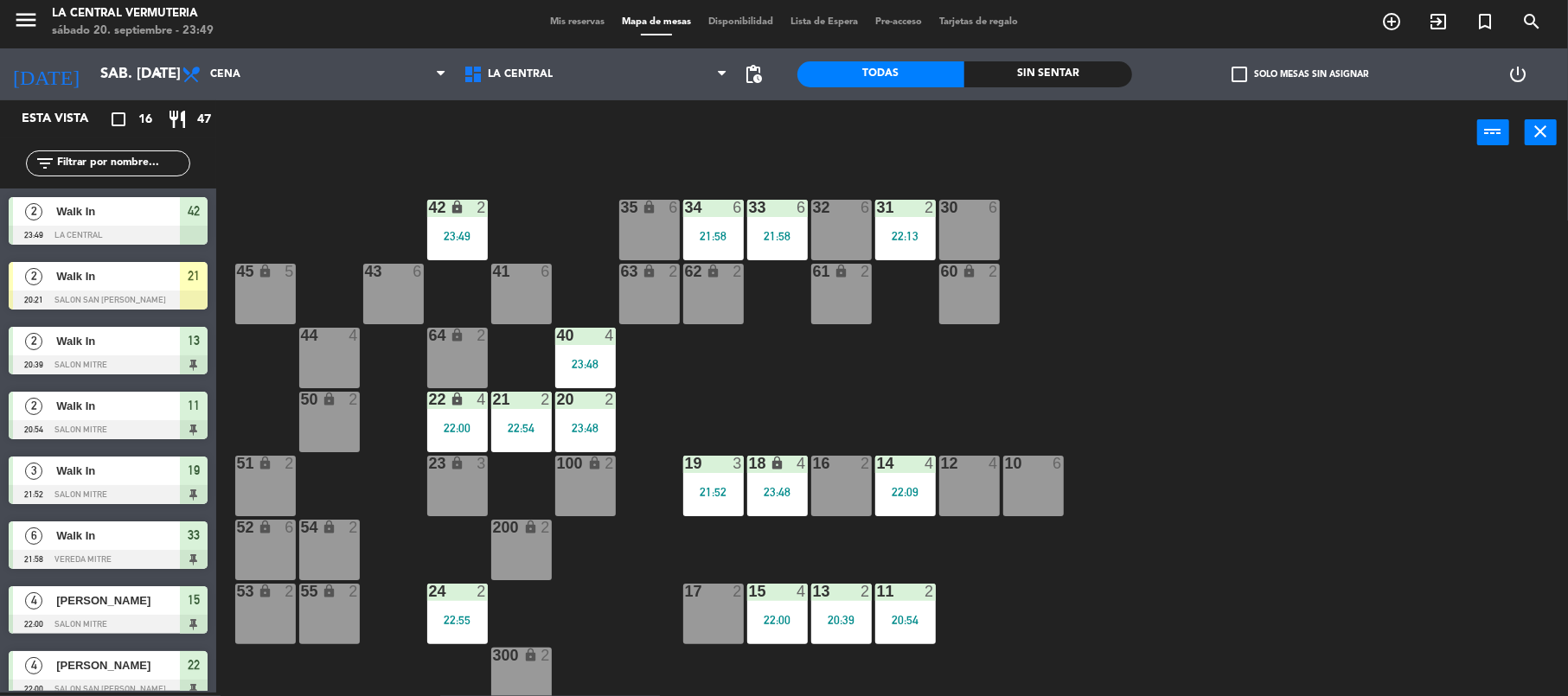
click at [785, 393] on div "42 lock 2 23:49 35 lock 6 34 6 21:58 33 6 21:58 32 6 31 2 22:13 30 6 43 6 41 6 …" at bounding box center [899, 432] width 1337 height 527
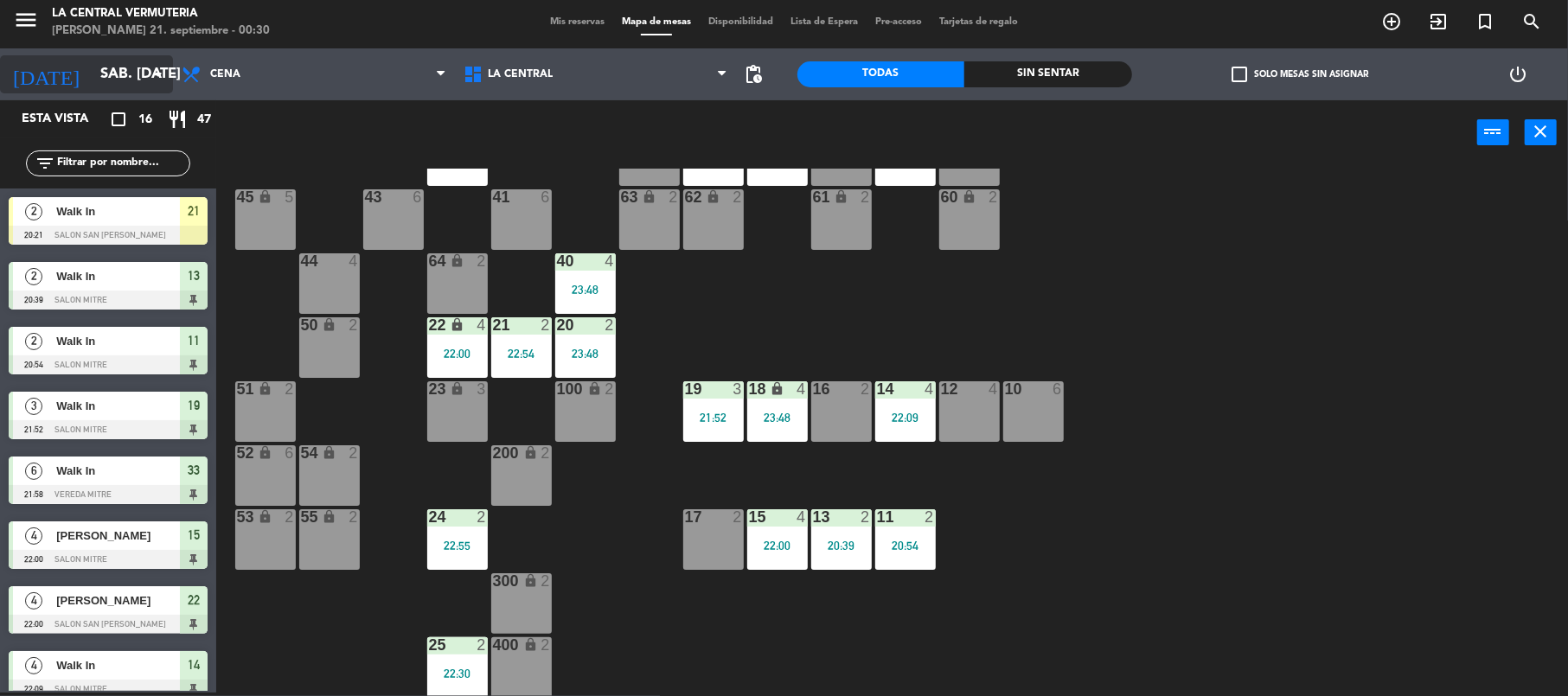
click at [143, 69] on input "sáb. [DATE]" at bounding box center [185, 74] width 186 height 34
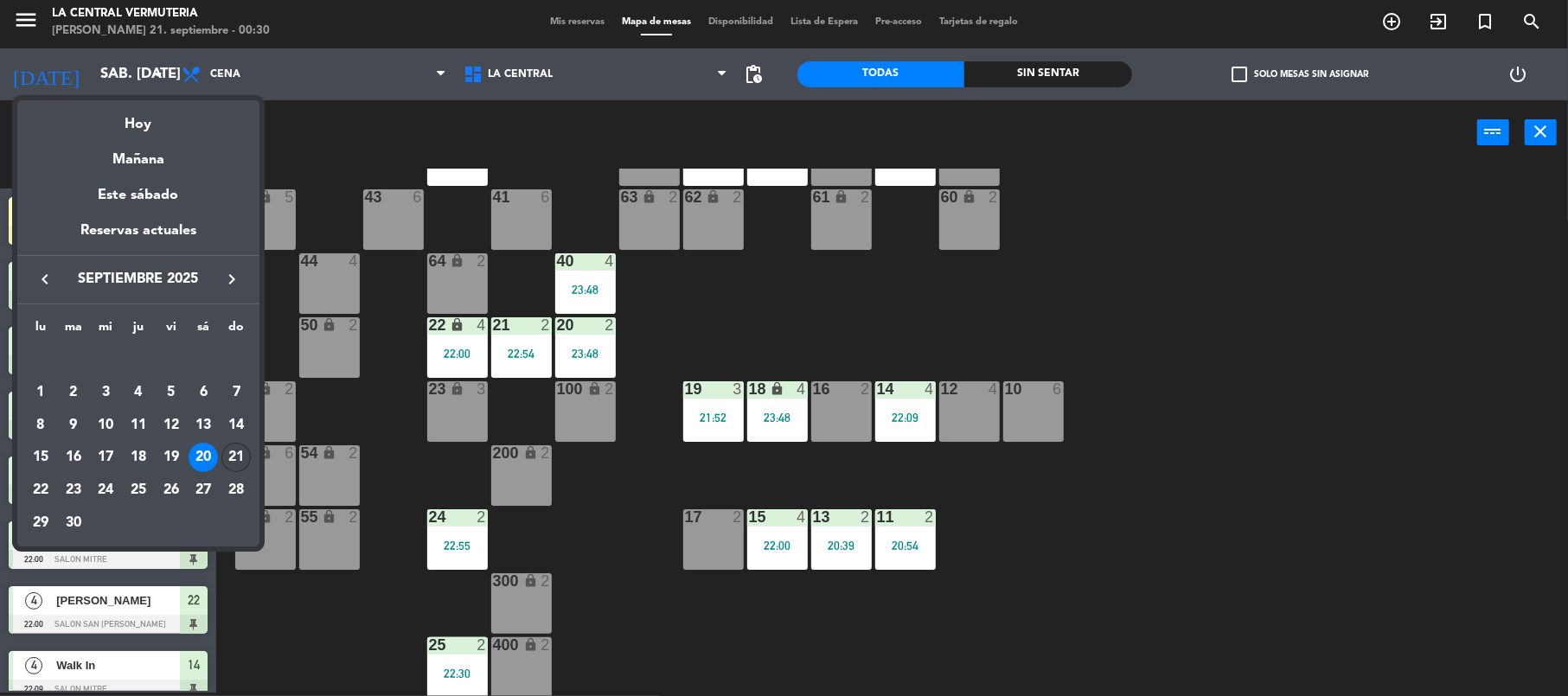
click at [241, 458] on div "21" at bounding box center [236, 457] width 29 height 29
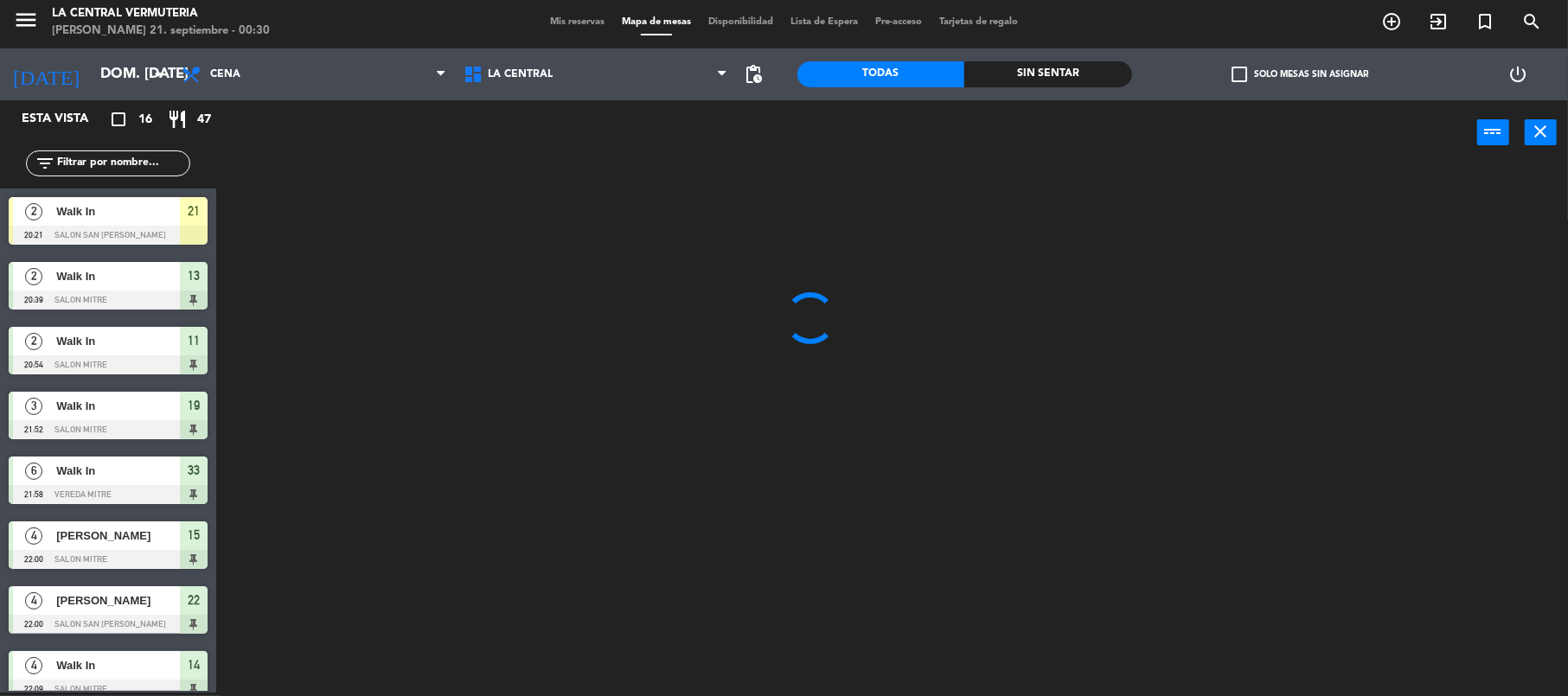
scroll to position [0, 0]
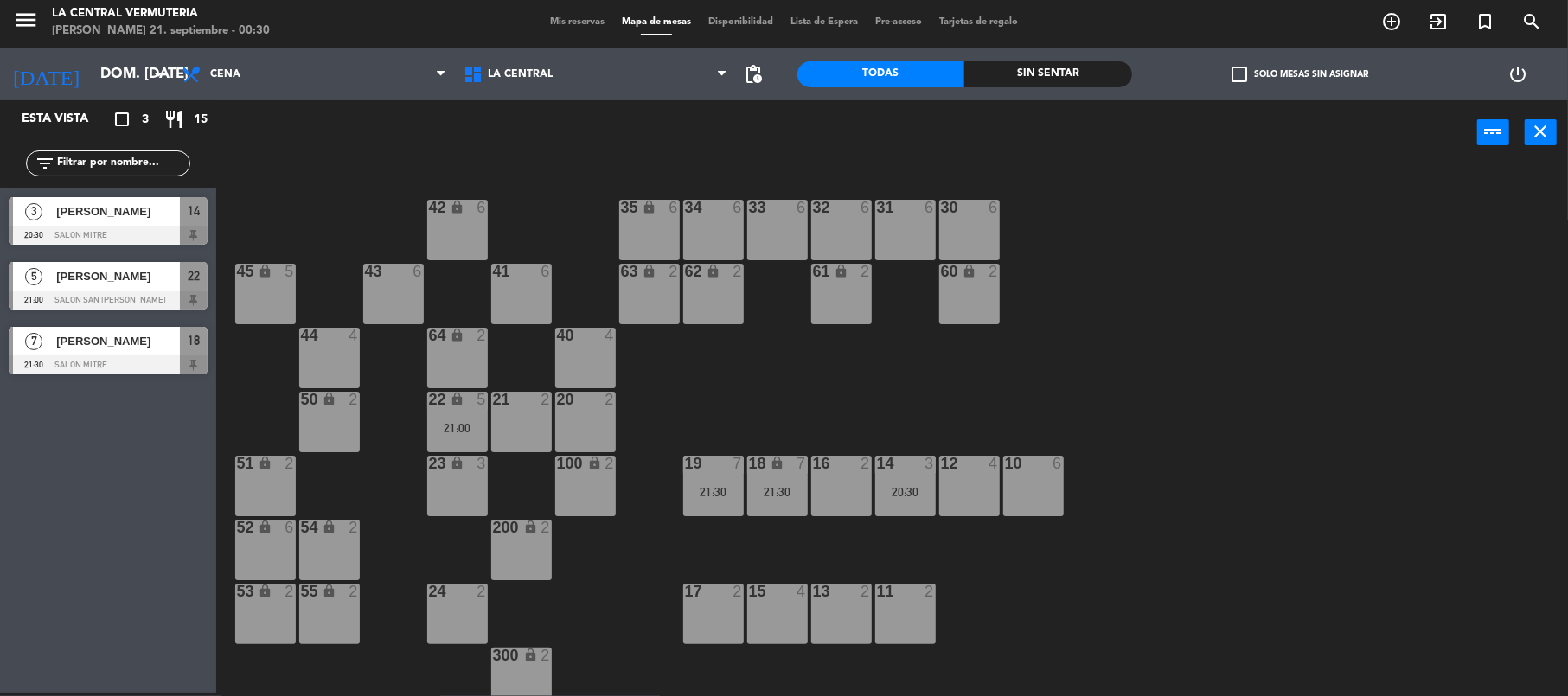
click at [190, 348] on span "18" at bounding box center [193, 341] width 12 height 21
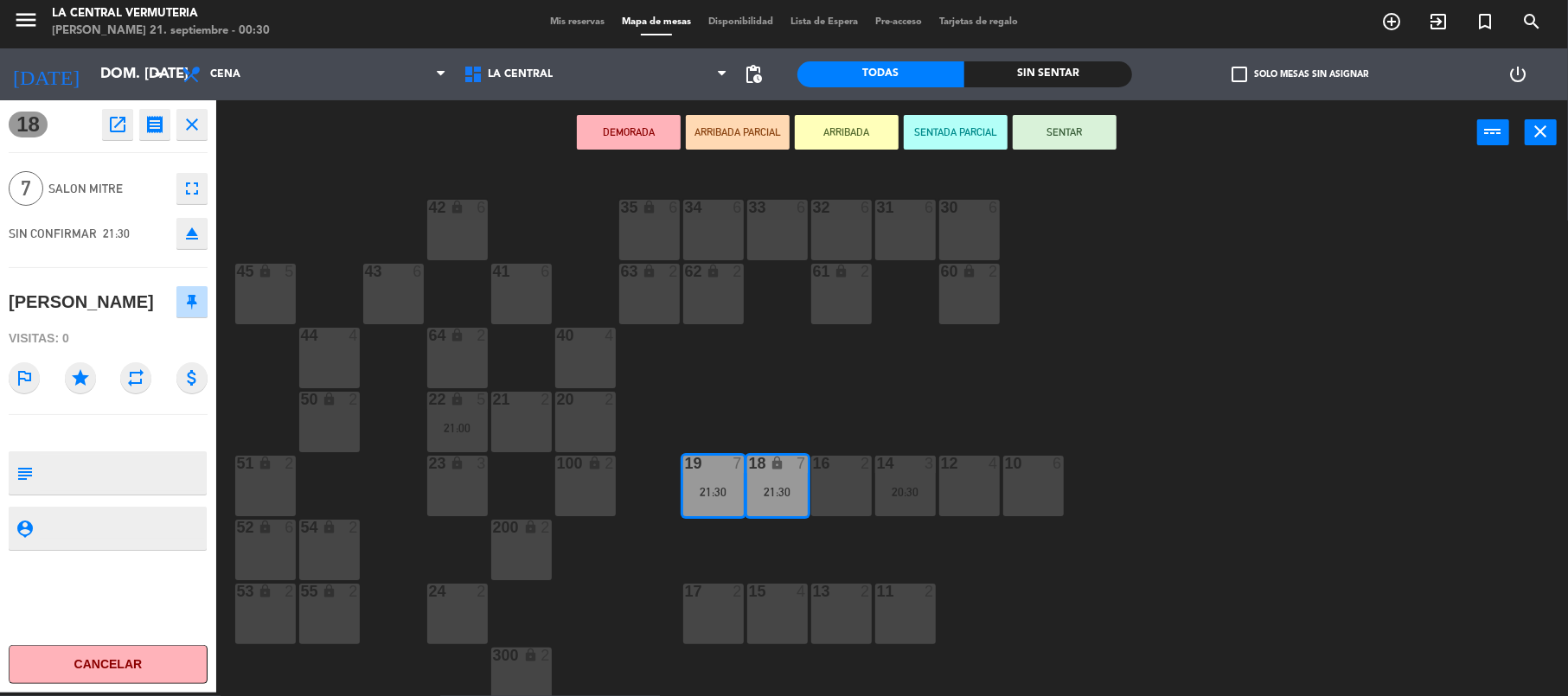
click at [763, 391] on div "42 lock 6 35 lock 6 34 6 33 6 32 6 31 6 30 6 43 6 41 6 60 lock 2 61 lock 2 62 l…" at bounding box center [899, 432] width 1337 height 527
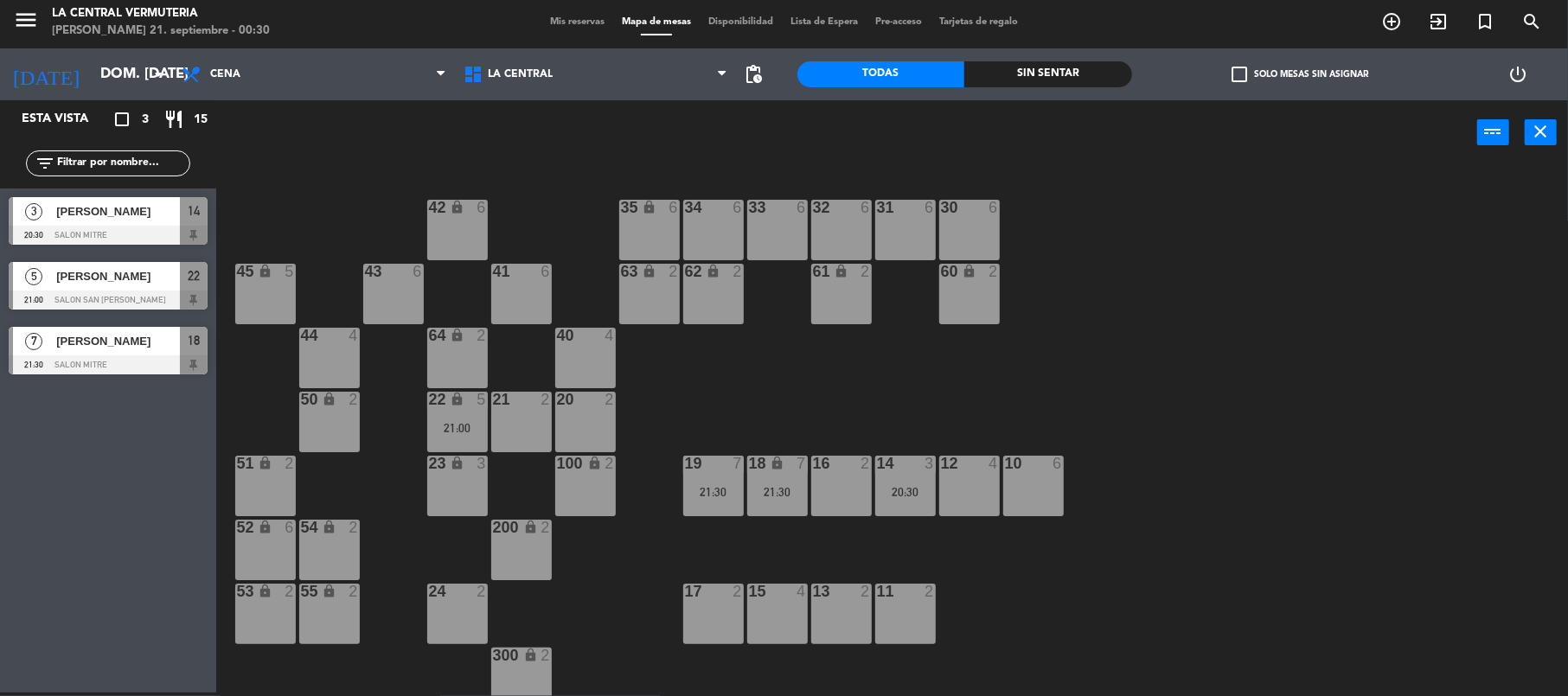
click at [190, 280] on span "22" at bounding box center [193, 275] width 12 height 21
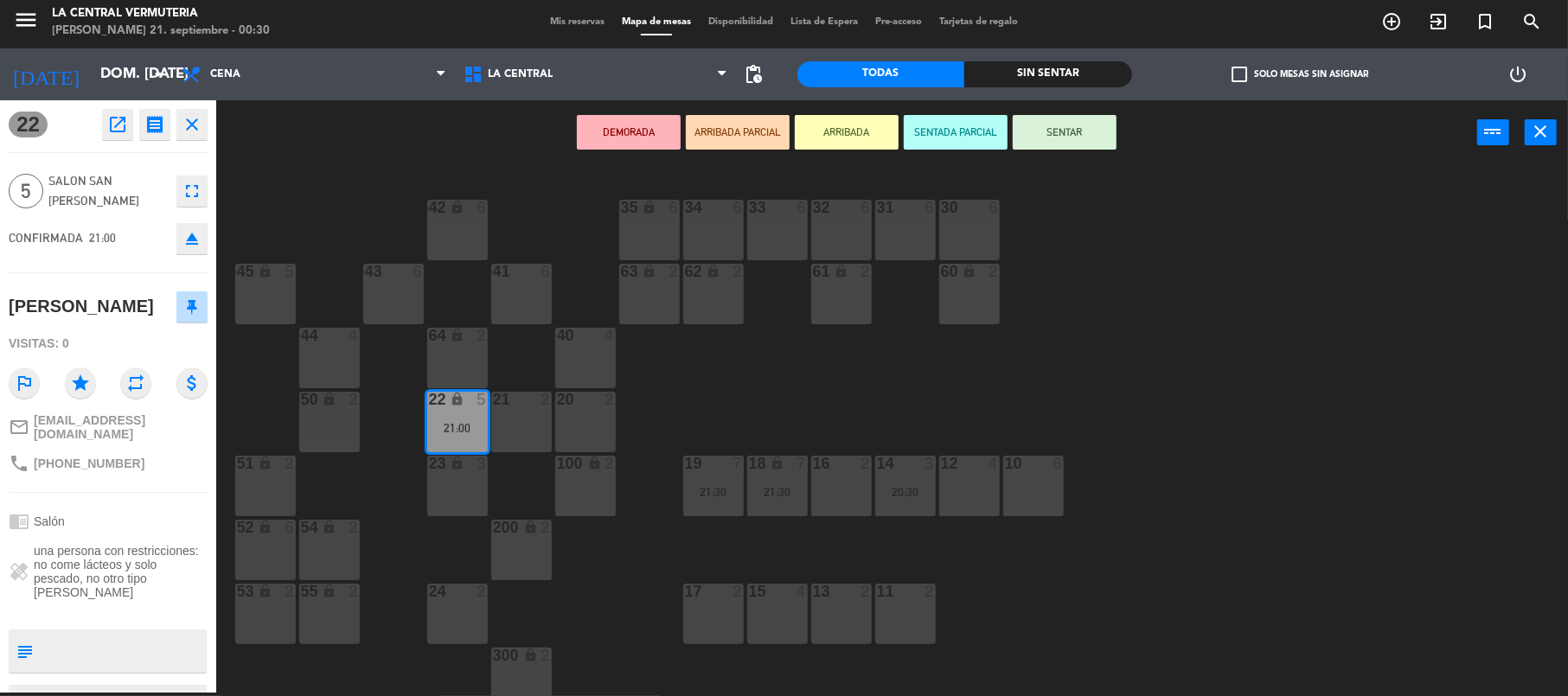
click at [793, 401] on div "42 lock 6 35 lock 6 34 6 33 6 32 6 31 6 30 6 43 6 41 6 60 lock 2 61 lock 2 62 l…" at bounding box center [899, 432] width 1337 height 527
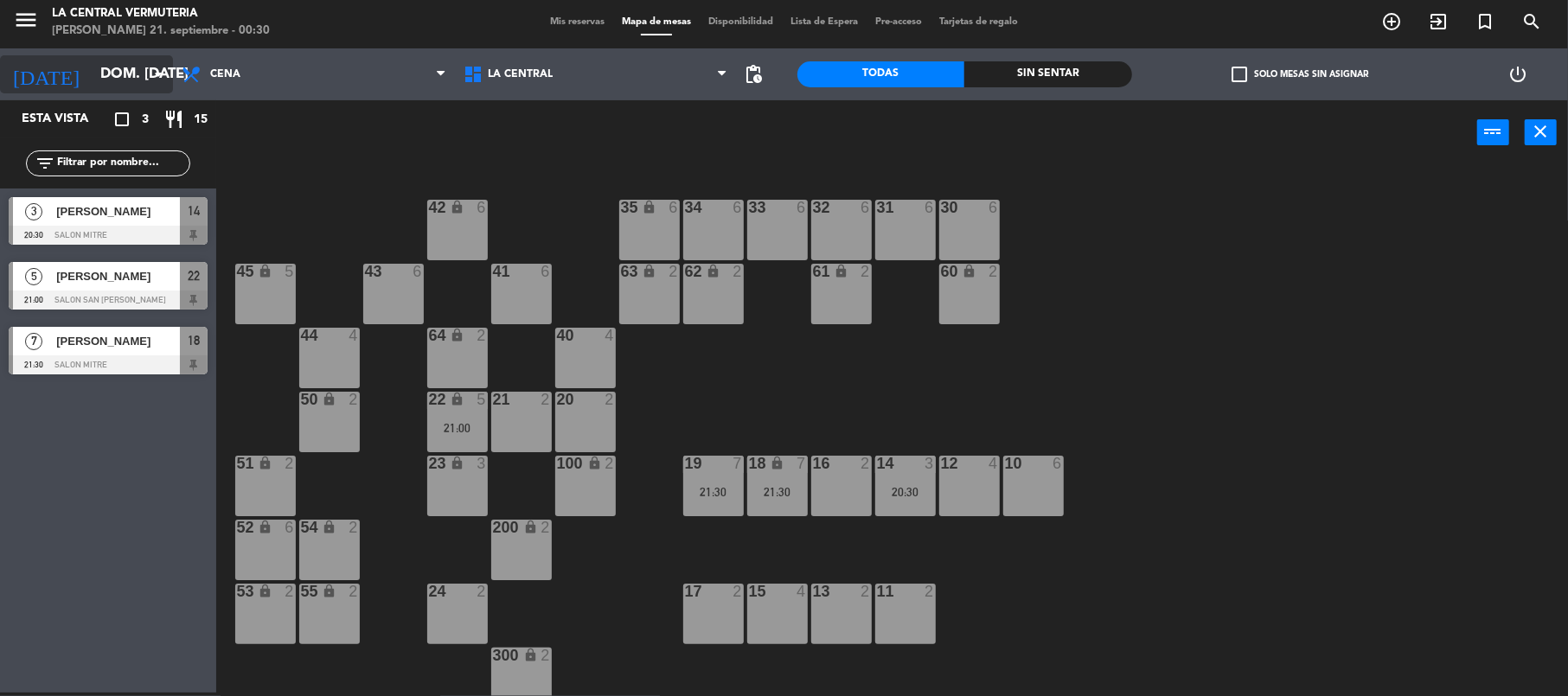
click at [146, 60] on input "dom. [DATE]" at bounding box center [185, 74] width 186 height 34
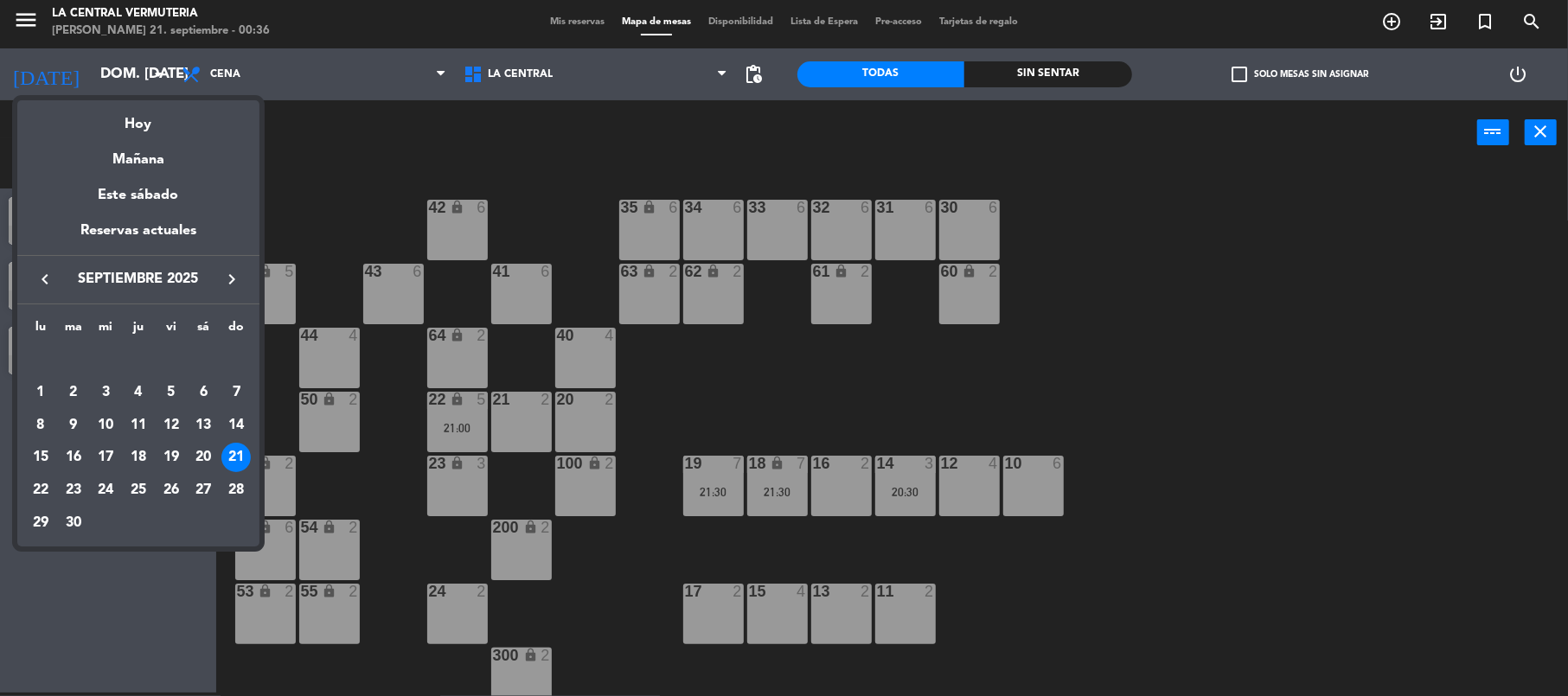
click at [303, 119] on div at bounding box center [784, 348] width 1568 height 696
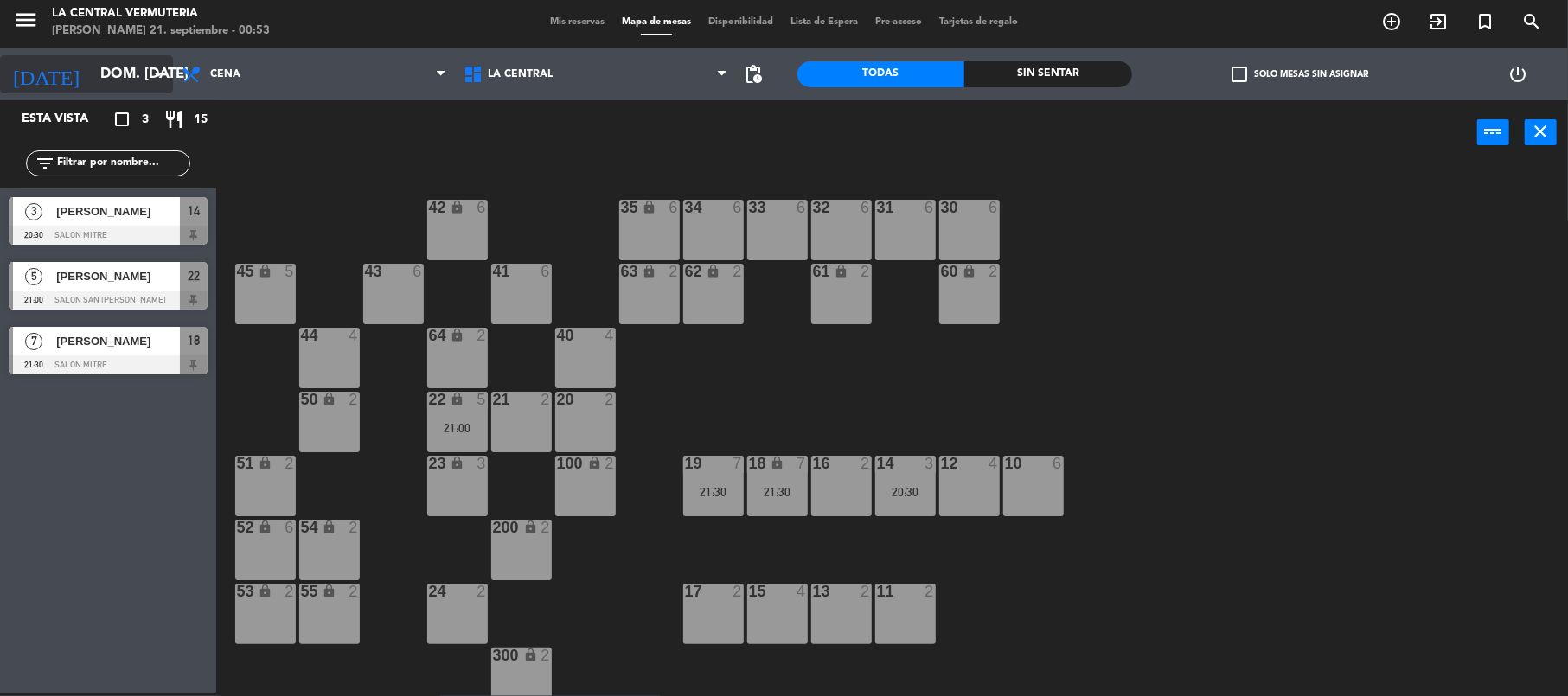
click at [109, 81] on input "dom. [DATE]" at bounding box center [185, 74] width 186 height 34
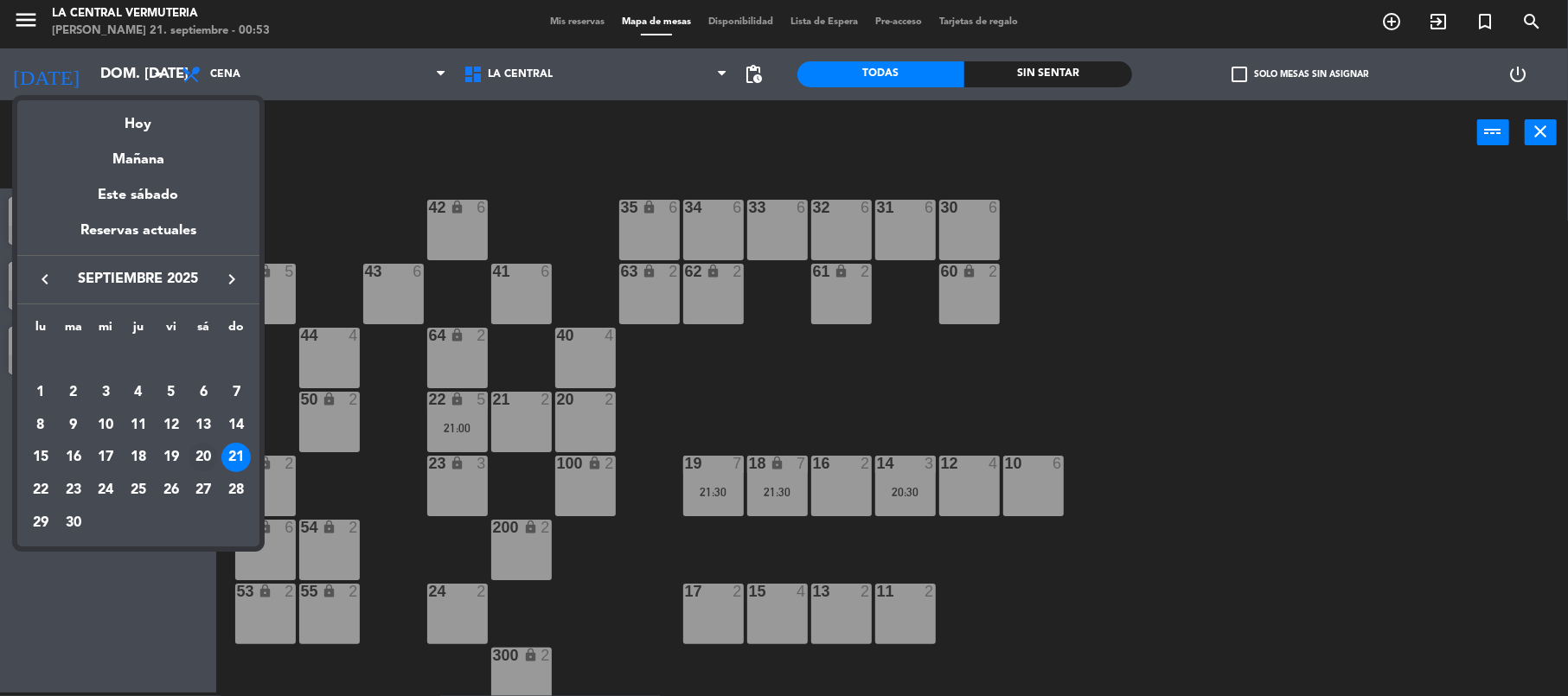
click at [209, 455] on div "20" at bounding box center [203, 457] width 29 height 29
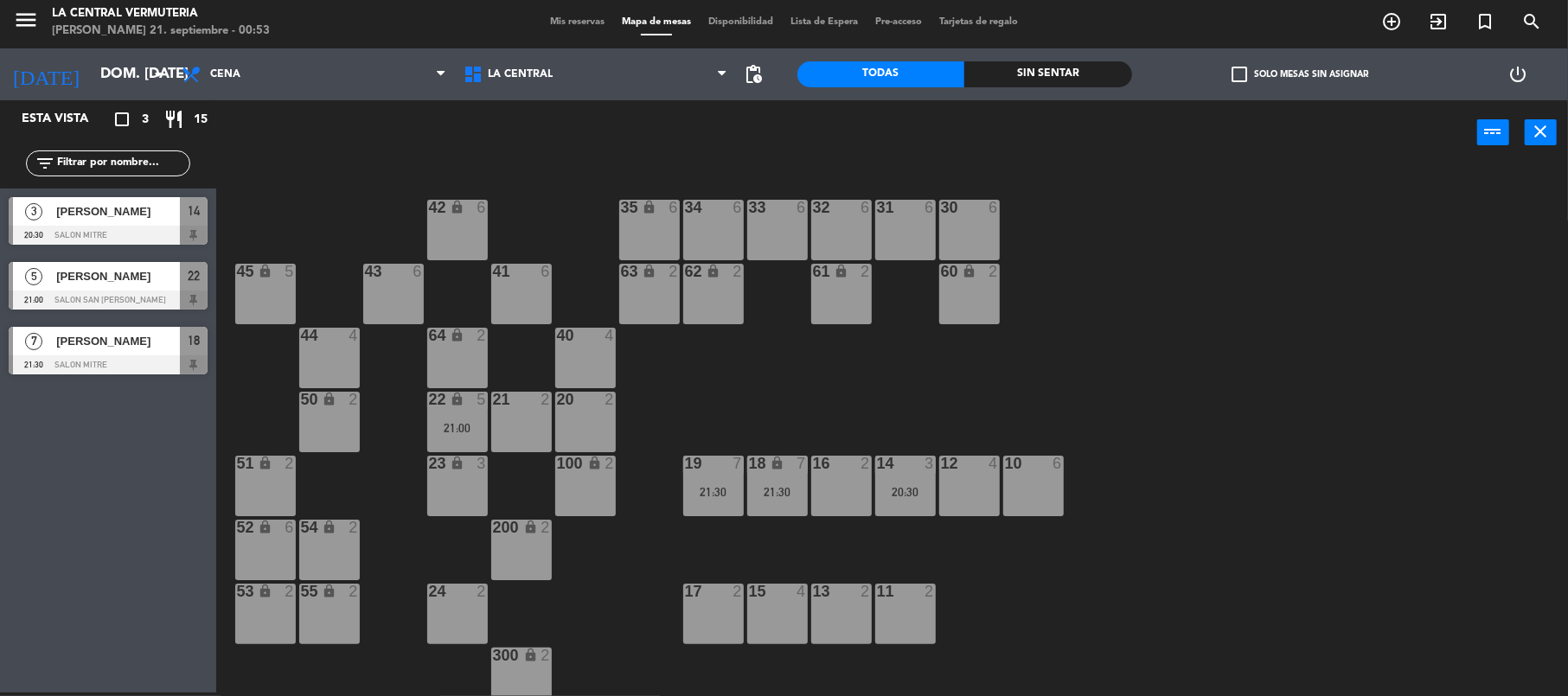
type input "sáb. [DATE]"
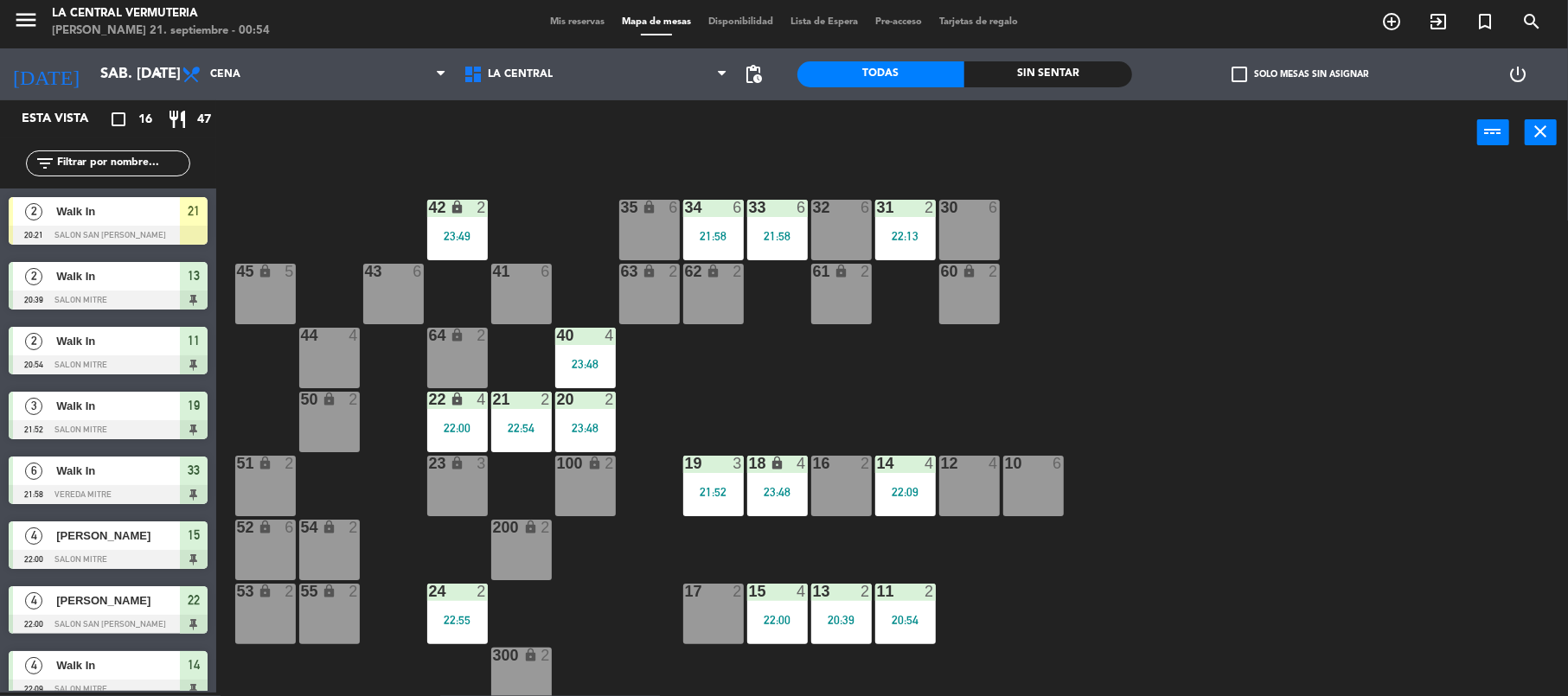
click at [1042, 336] on div "42 lock 2 23:49 35 lock 6 34 6 21:58 33 6 21:58 32 6 31 2 22:13 30 6 43 6 41 6 …" at bounding box center [899, 432] width 1337 height 527
